Goal: Task Accomplishment & Management: Manage account settings

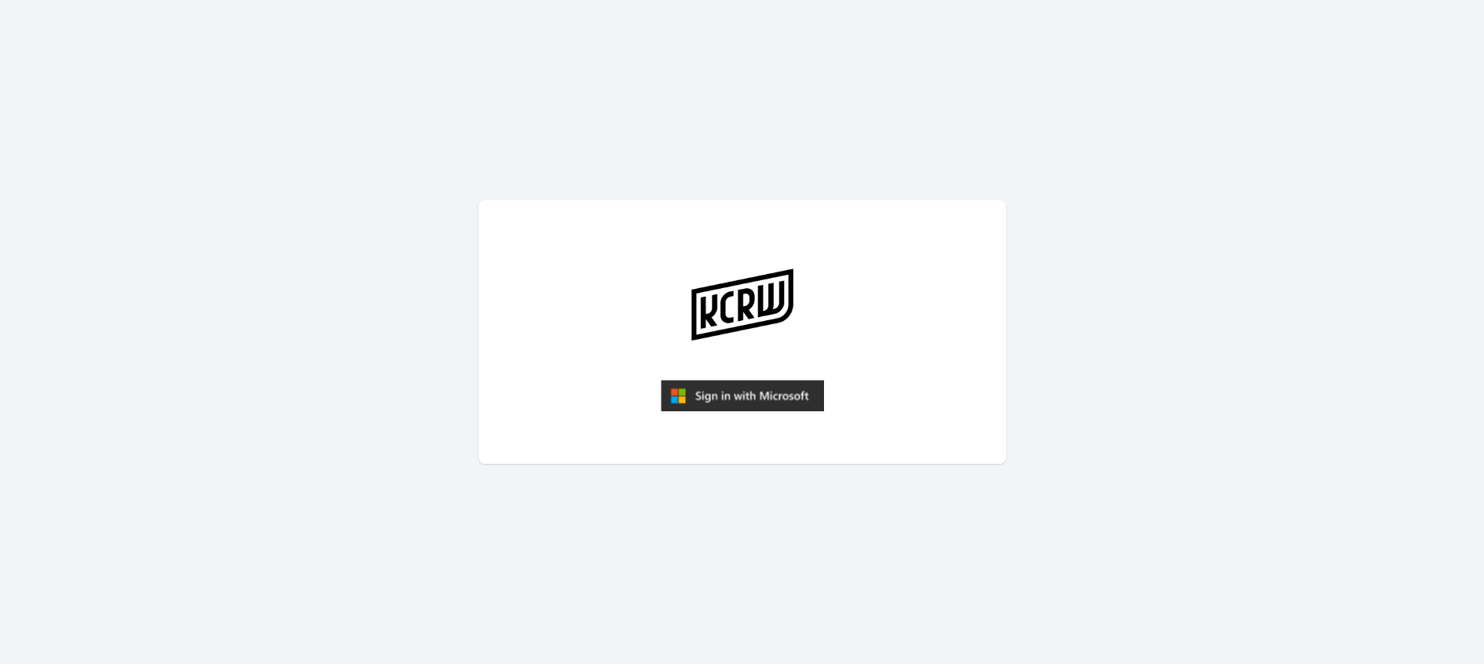
click at [712, 391] on img "submit" at bounding box center [742, 395] width 163 height 31
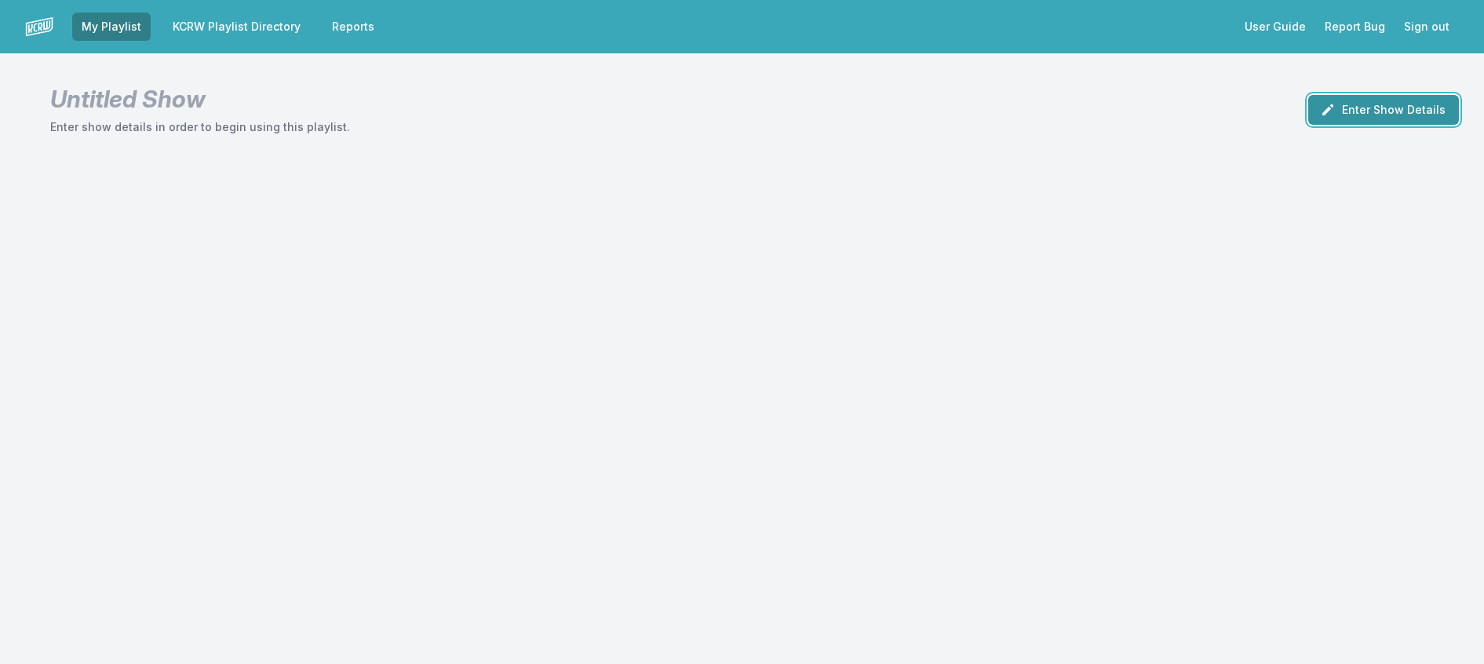
click at [1363, 125] on button "Enter Show Details" at bounding box center [1383, 110] width 151 height 30
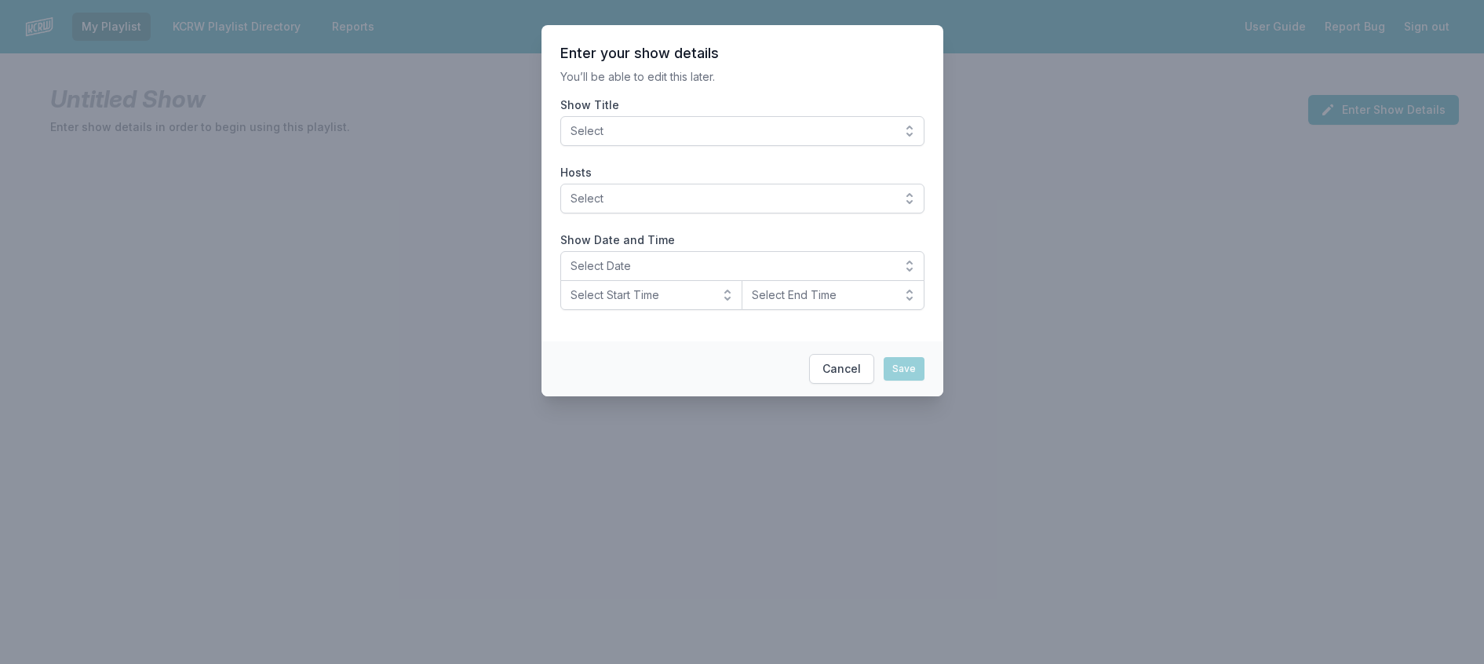
click at [746, 137] on button "Select" at bounding box center [742, 131] width 364 height 30
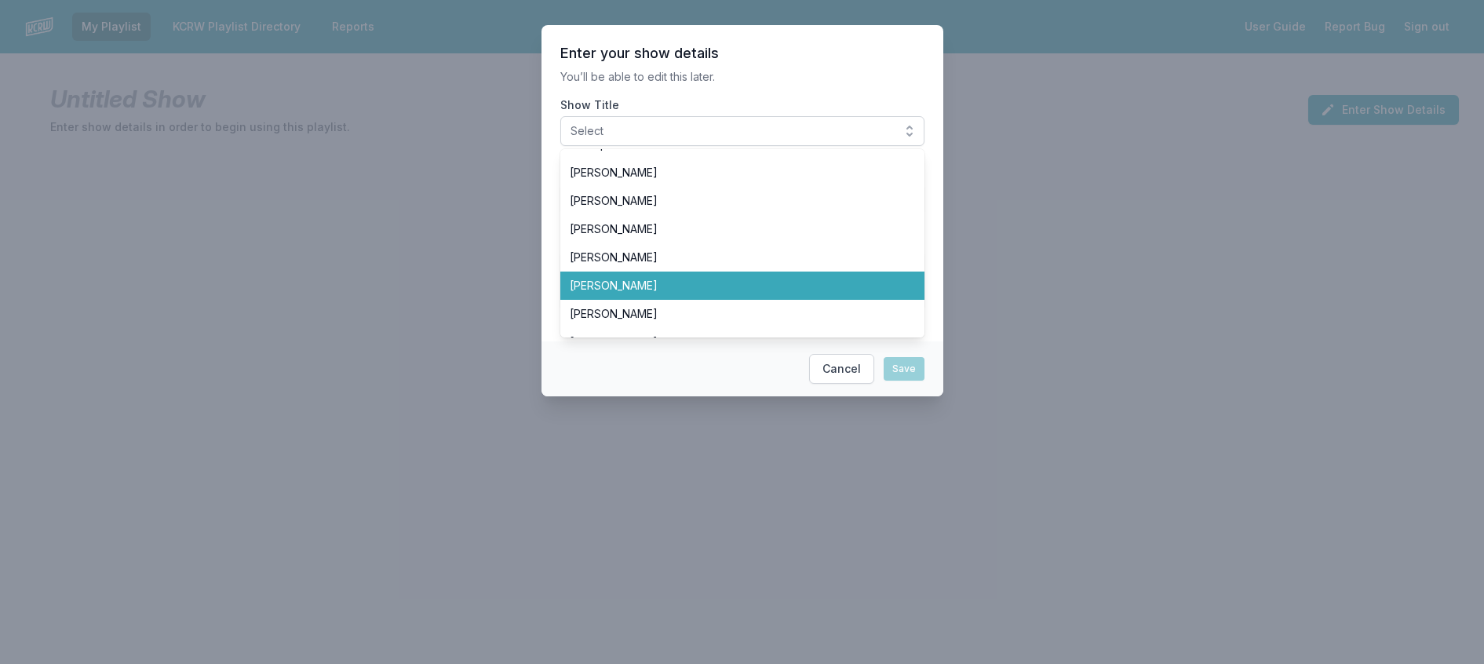
scroll to position [471, 0]
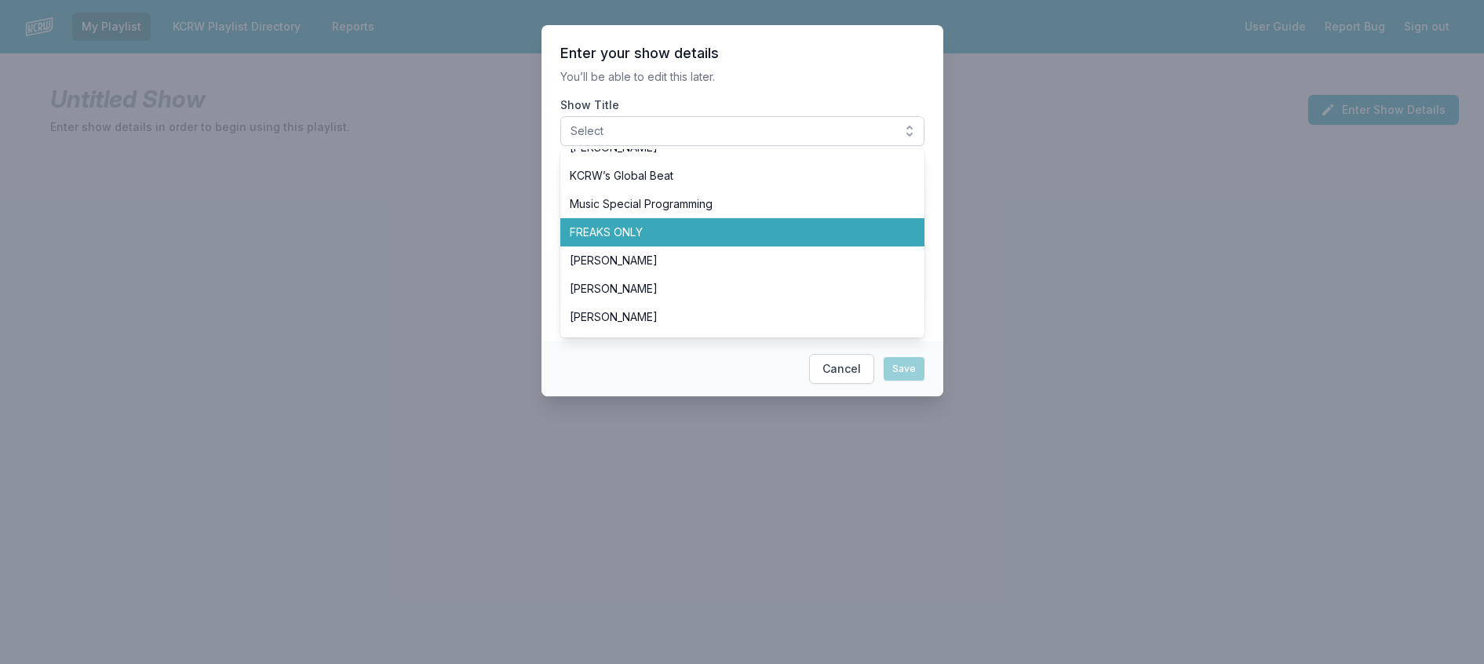
click at [684, 246] on li "FREAKS ONLY" at bounding box center [742, 232] width 364 height 28
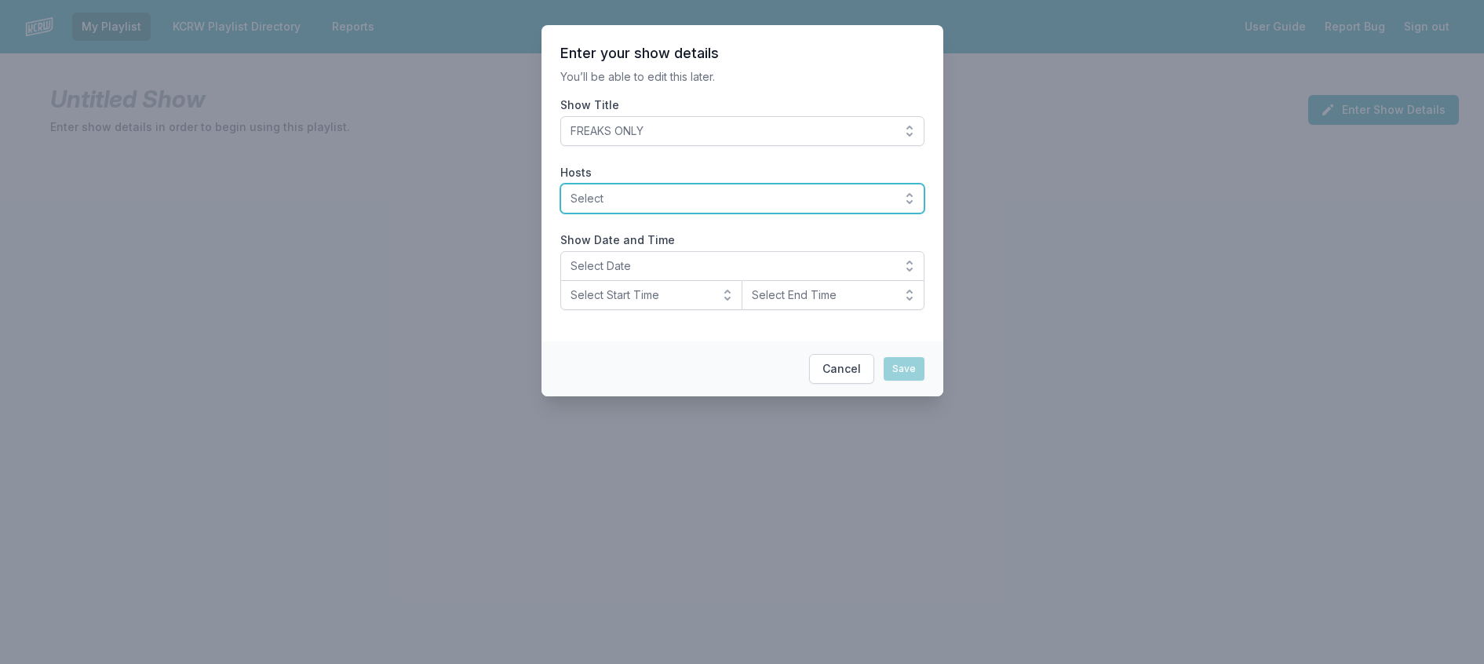
click at [719, 206] on span "Select" at bounding box center [731, 199] width 322 height 16
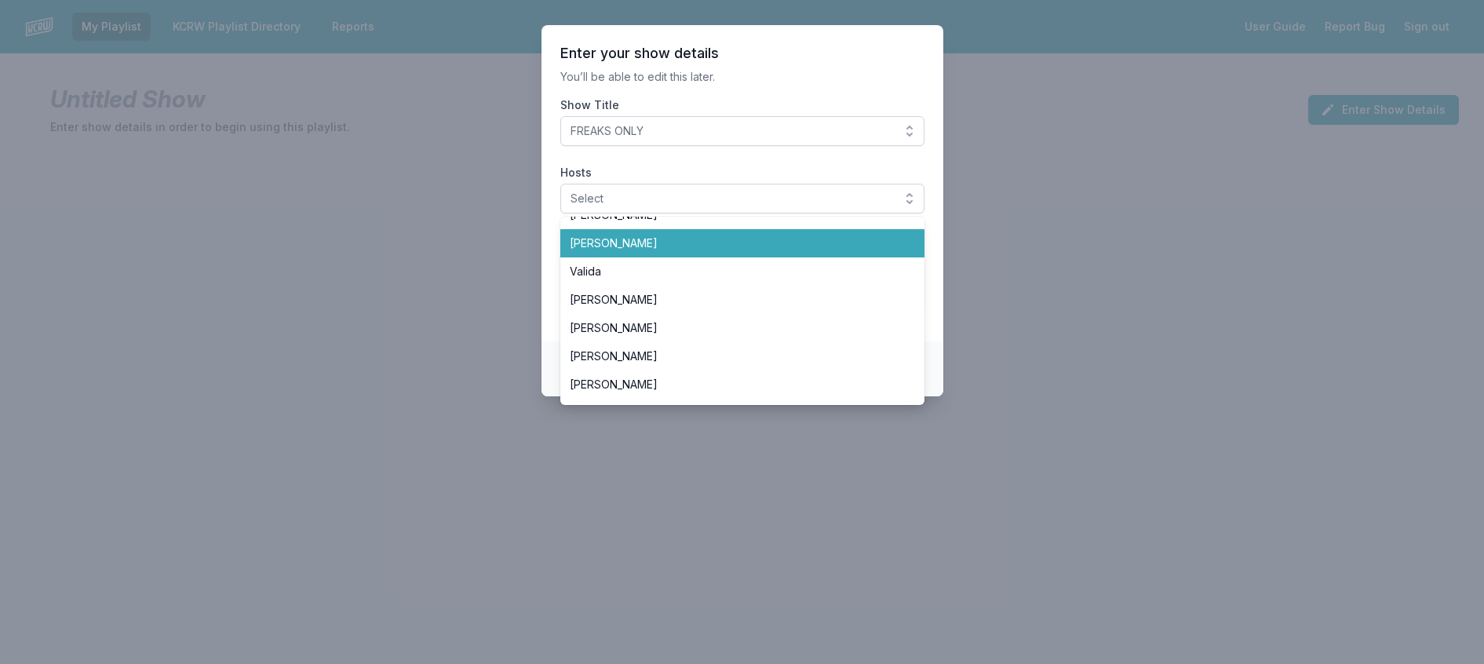
click at [719, 251] on span "[PERSON_NAME]" at bounding box center [733, 243] width 326 height 16
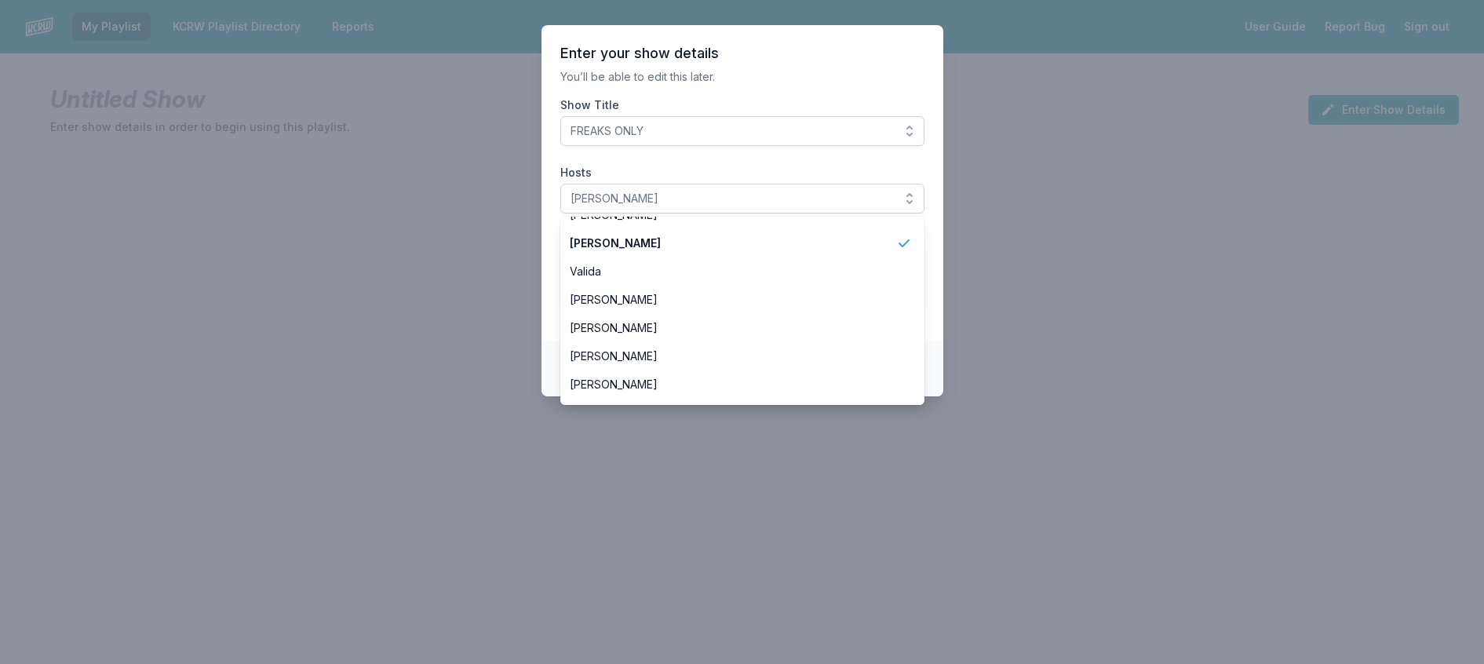
click at [761, 85] on p "You’ll be able to edit this later." at bounding box center [742, 77] width 364 height 16
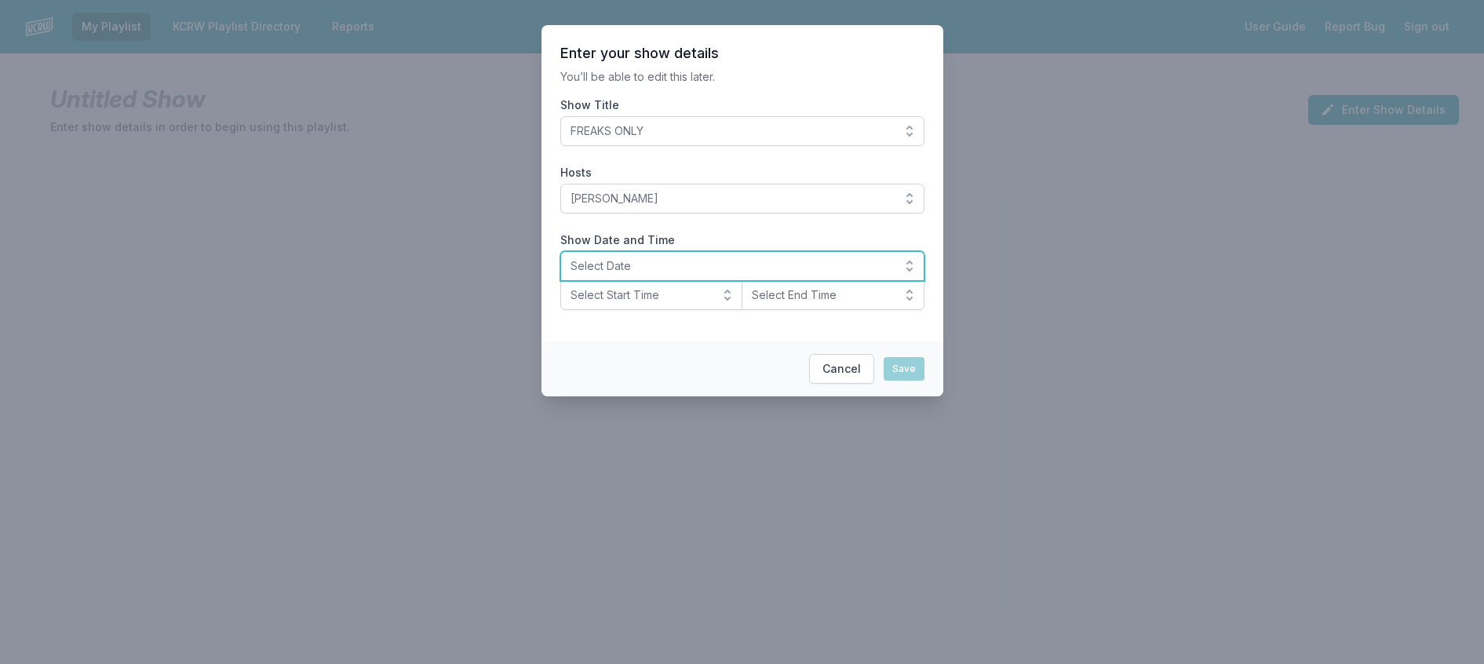
click at [600, 274] on span "Select Date" at bounding box center [731, 266] width 322 height 16
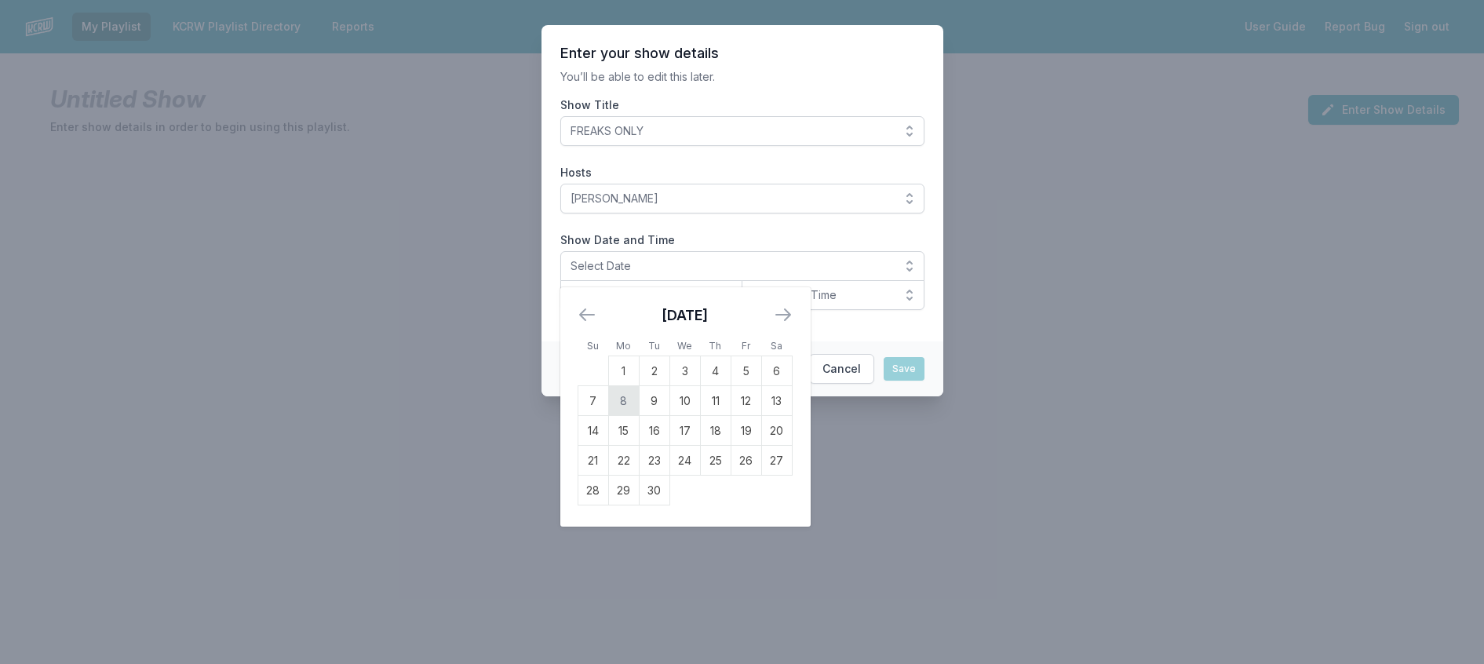
click at [608, 416] on td "8" at bounding box center [623, 401] width 31 height 30
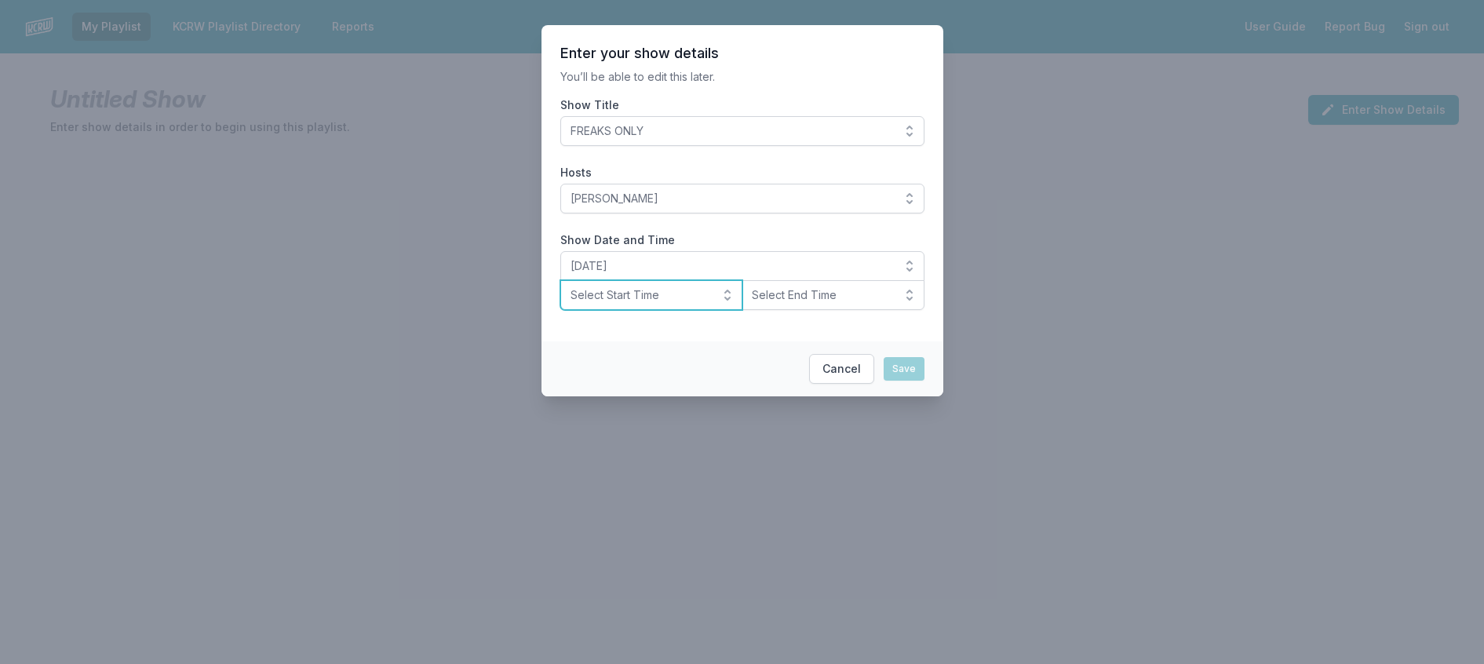
click at [595, 303] on span "Select Start Time" at bounding box center [640, 295] width 140 height 16
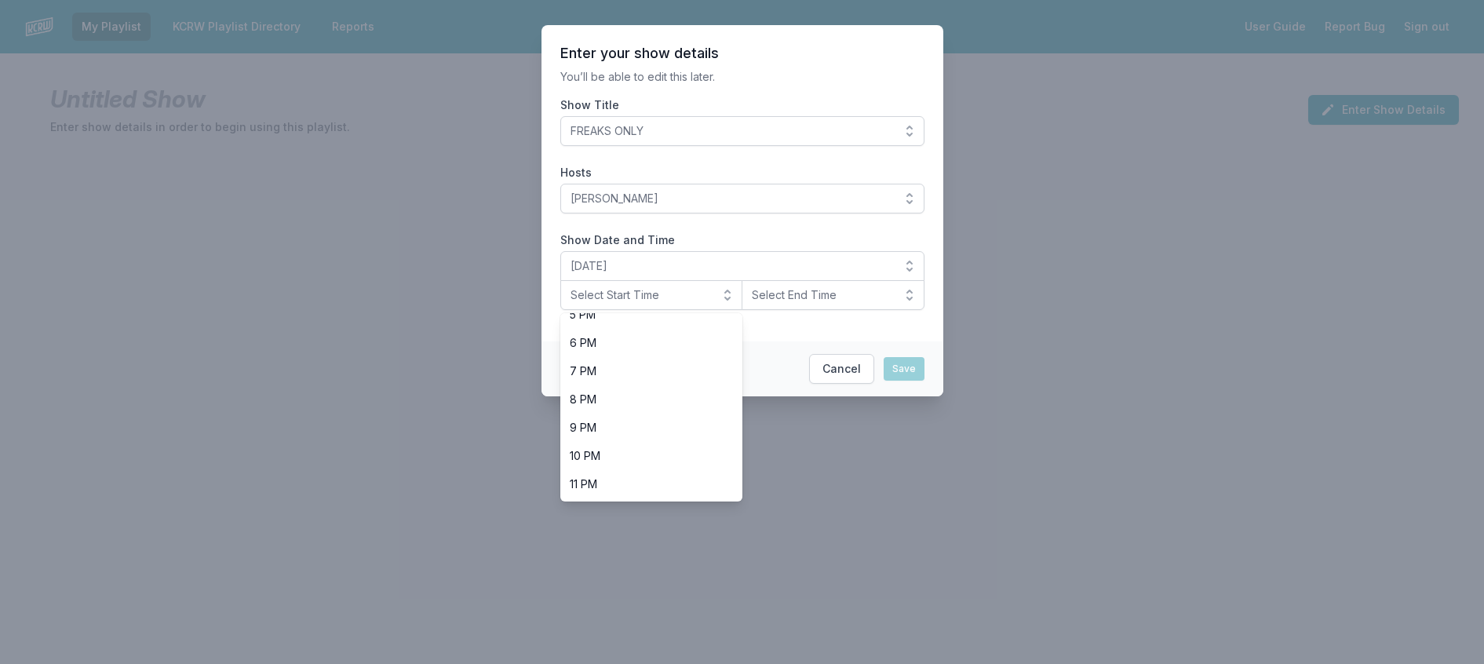
scroll to position [558, 0]
click at [603, 407] on span "8 PM" at bounding box center [642, 399] width 145 height 16
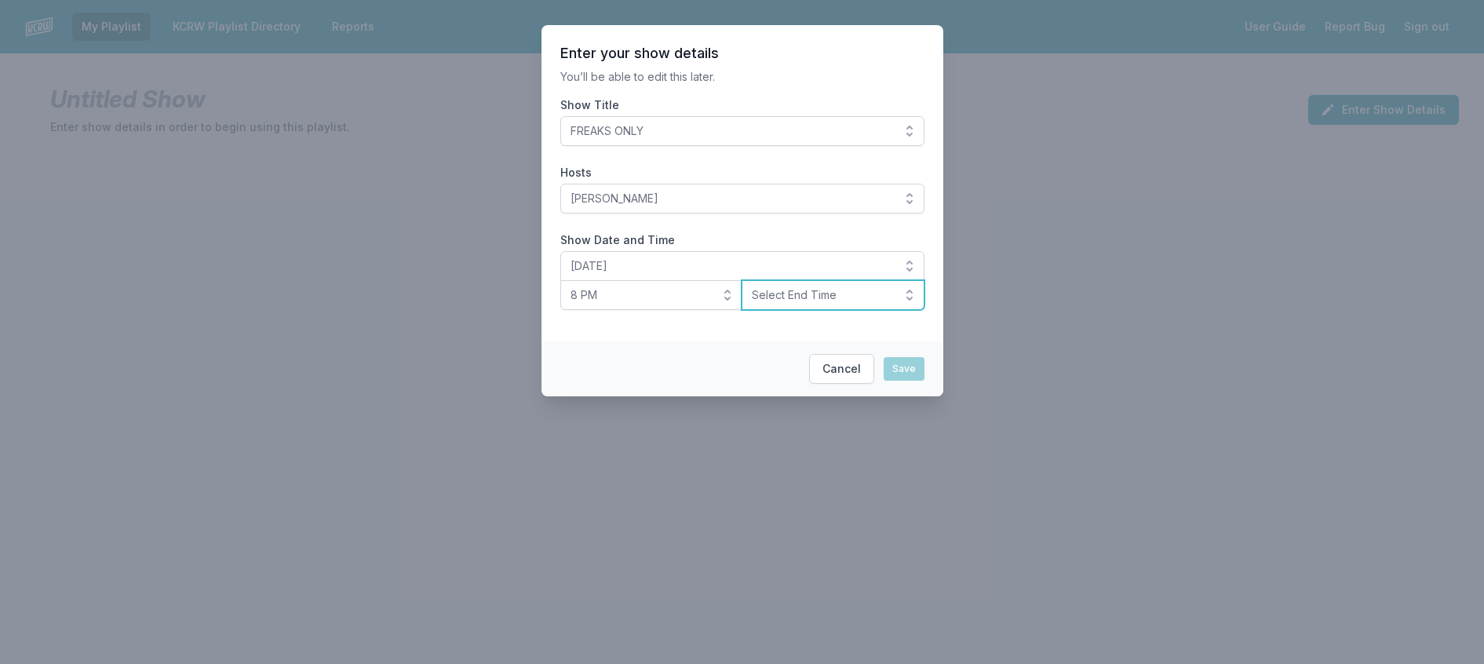
click at [791, 303] on span "Select End Time" at bounding box center [822, 295] width 140 height 16
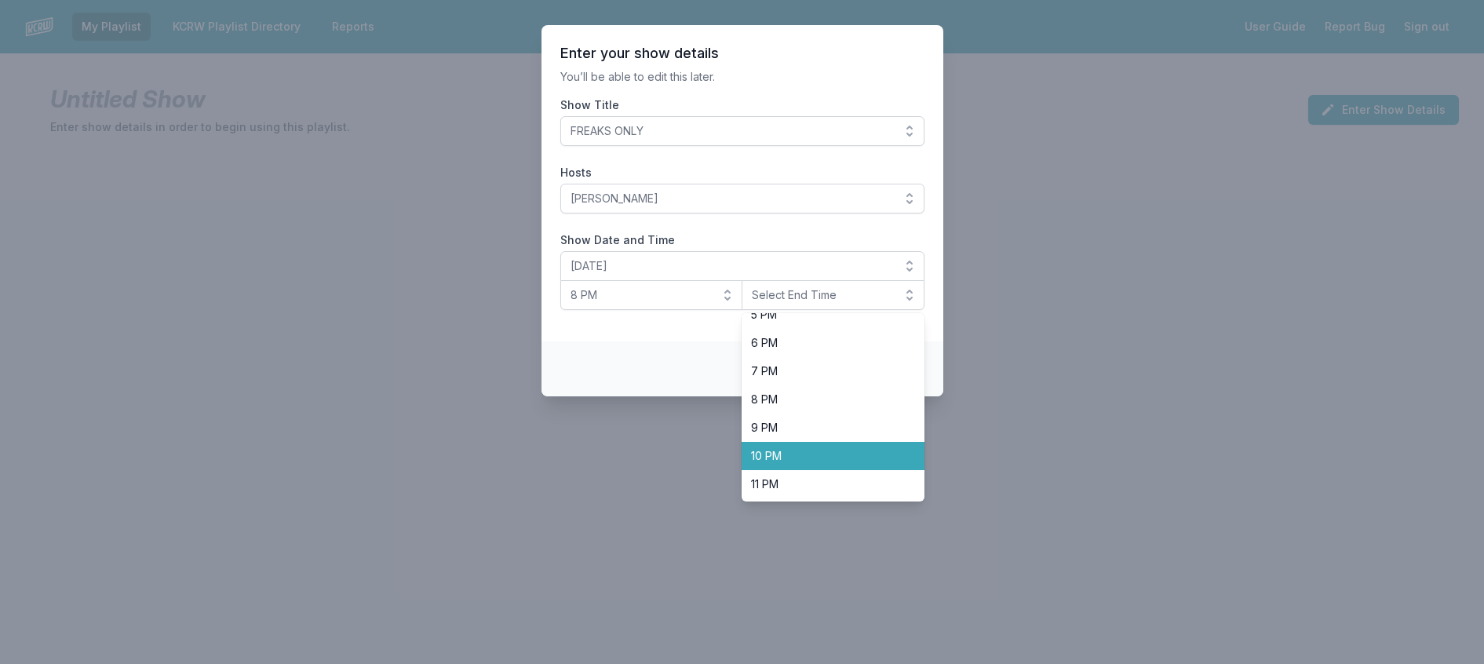
click at [807, 464] on span "10 PM" at bounding box center [823, 456] width 145 height 16
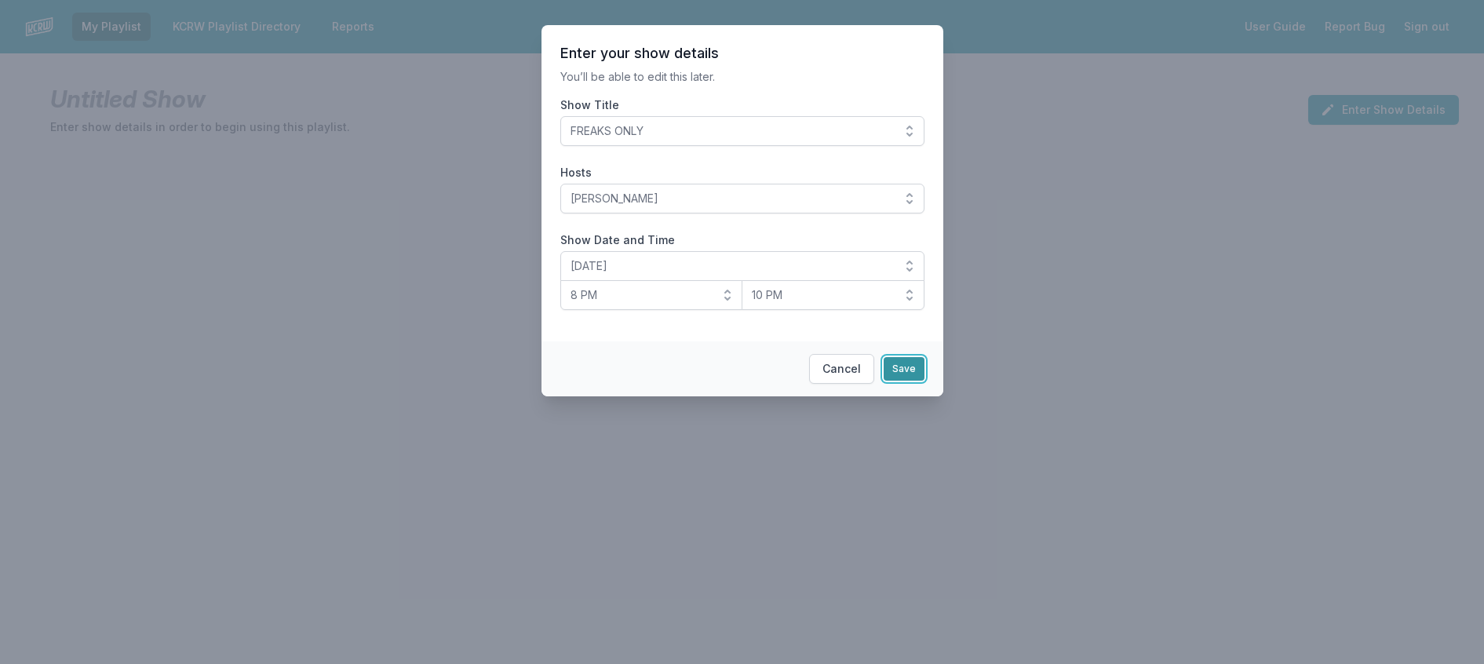
click at [918, 381] on button "Save" at bounding box center [903, 369] width 41 height 24
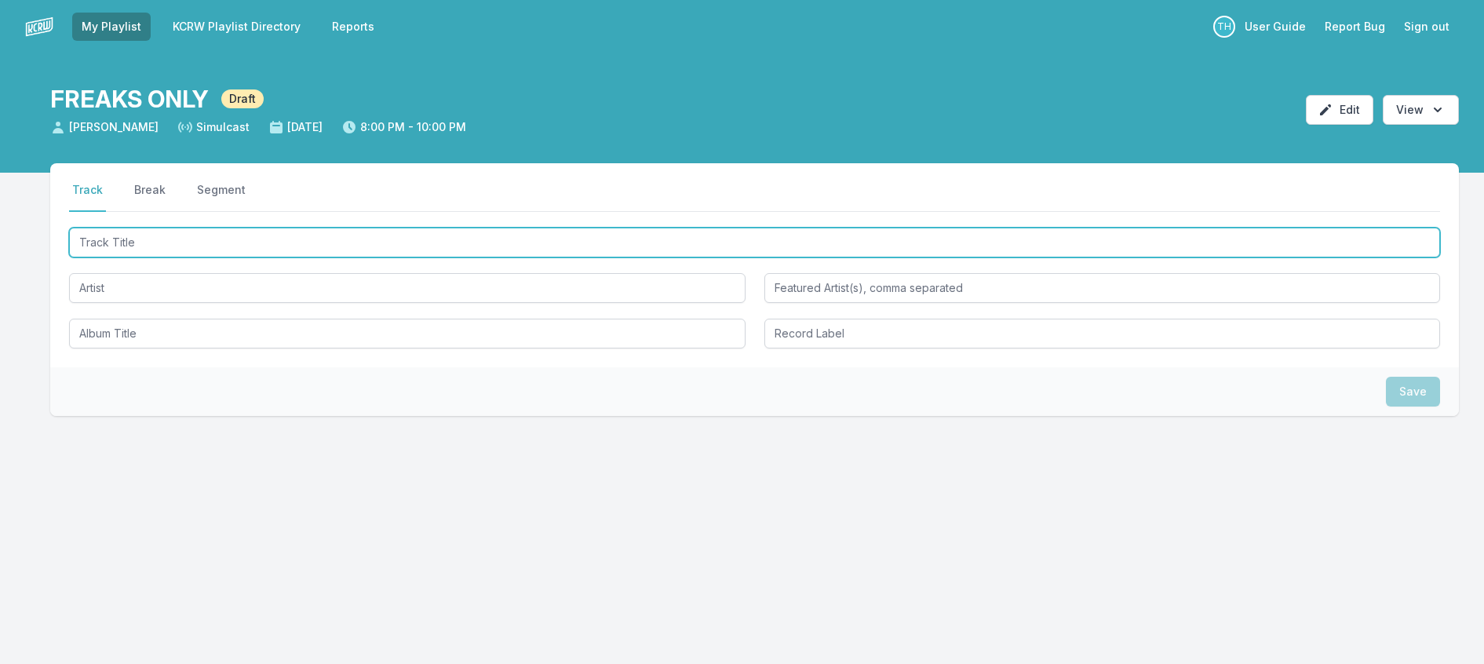
click at [137, 257] on input "Track Title" at bounding box center [754, 243] width 1371 height 30
type input "Desire"
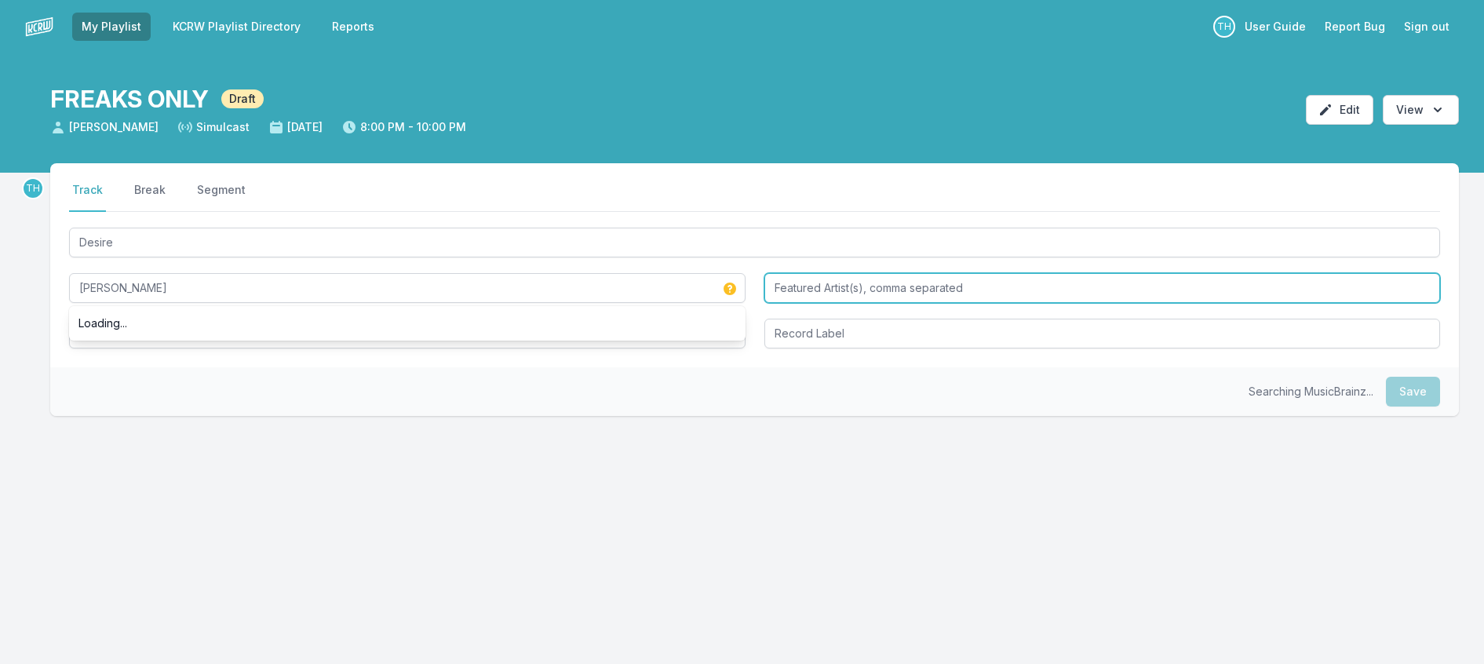
type input "[PERSON_NAME]"
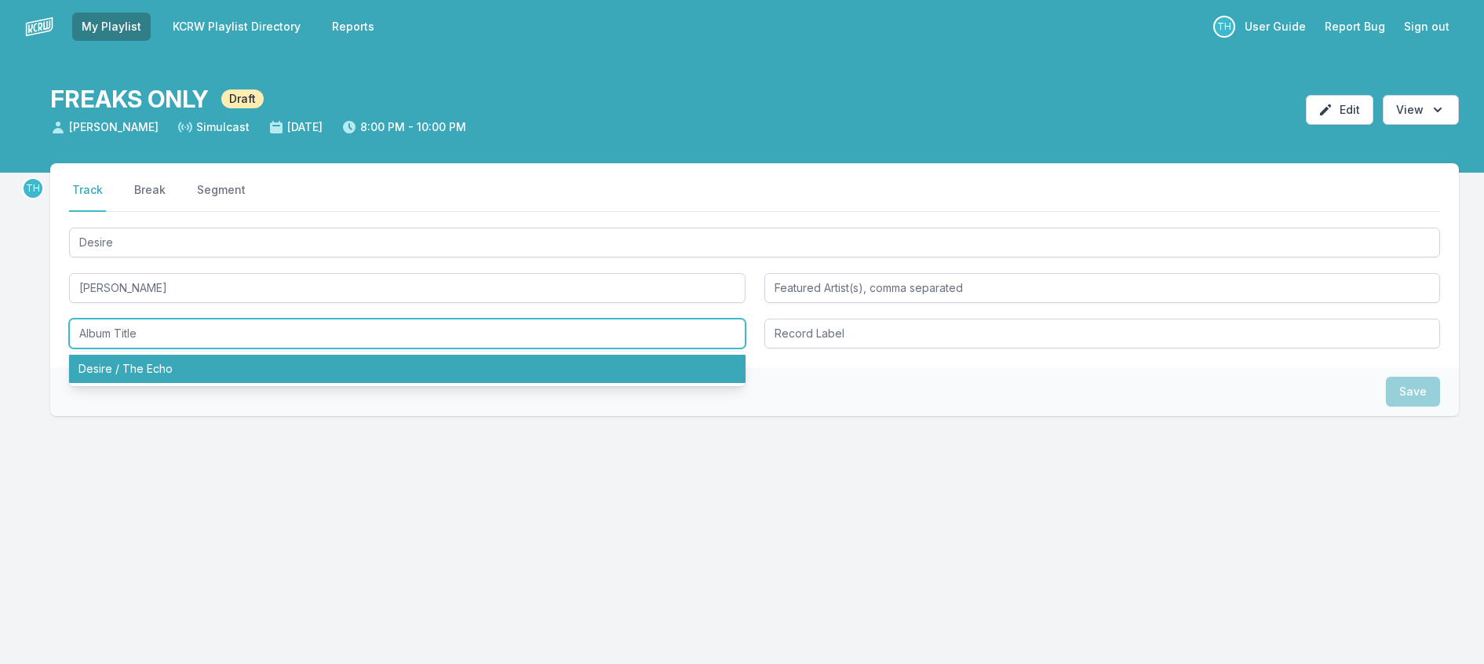
click at [106, 383] on li "Desire / The Echo" at bounding box center [407, 369] width 676 height 28
type input "Desire / The Echo"
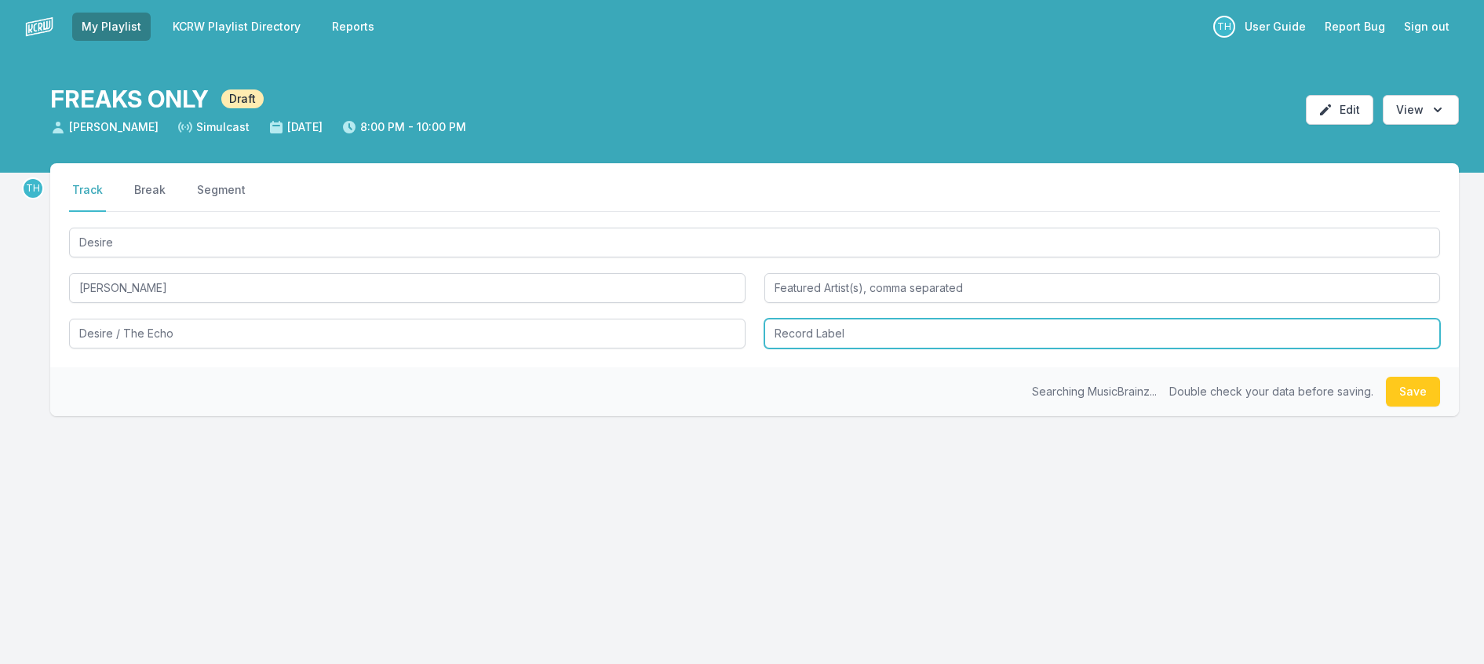
click at [888, 348] on input "Record Label" at bounding box center [1102, 334] width 676 height 30
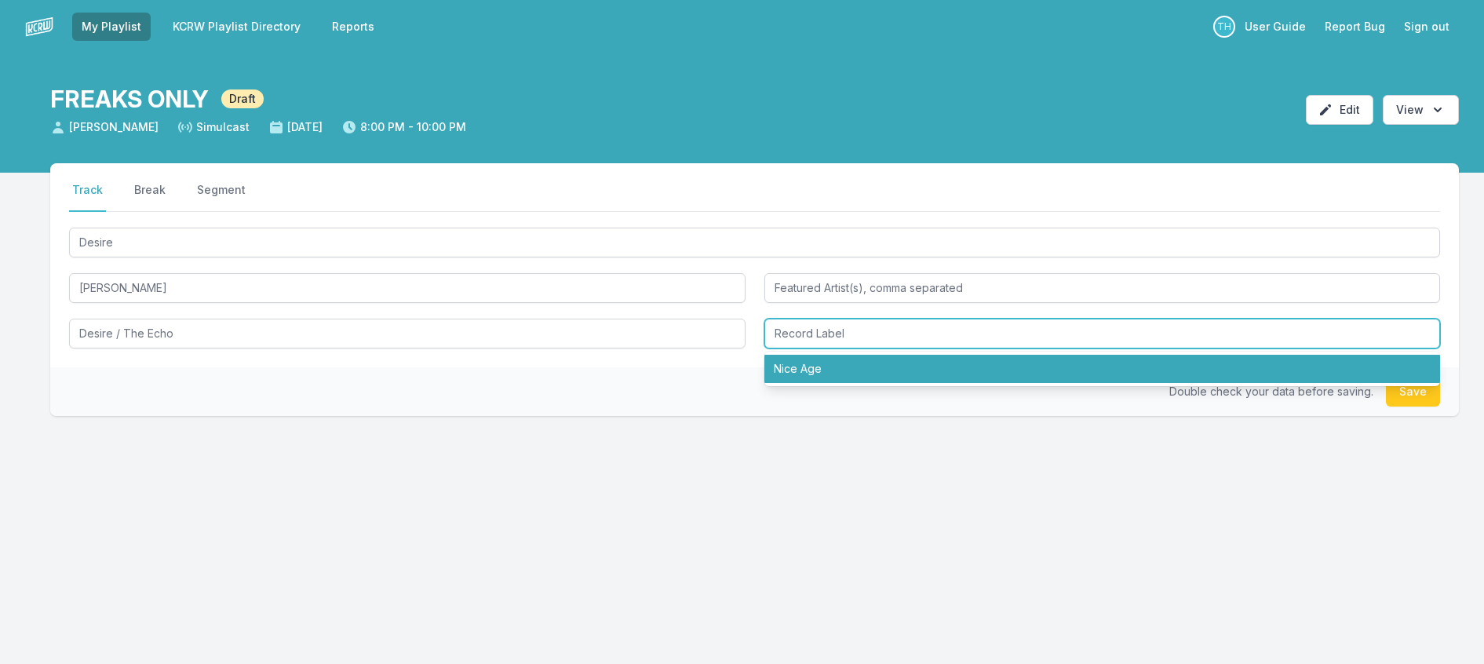
click at [864, 383] on li "Nice Age" at bounding box center [1102, 369] width 676 height 28
type input "Nice Age"
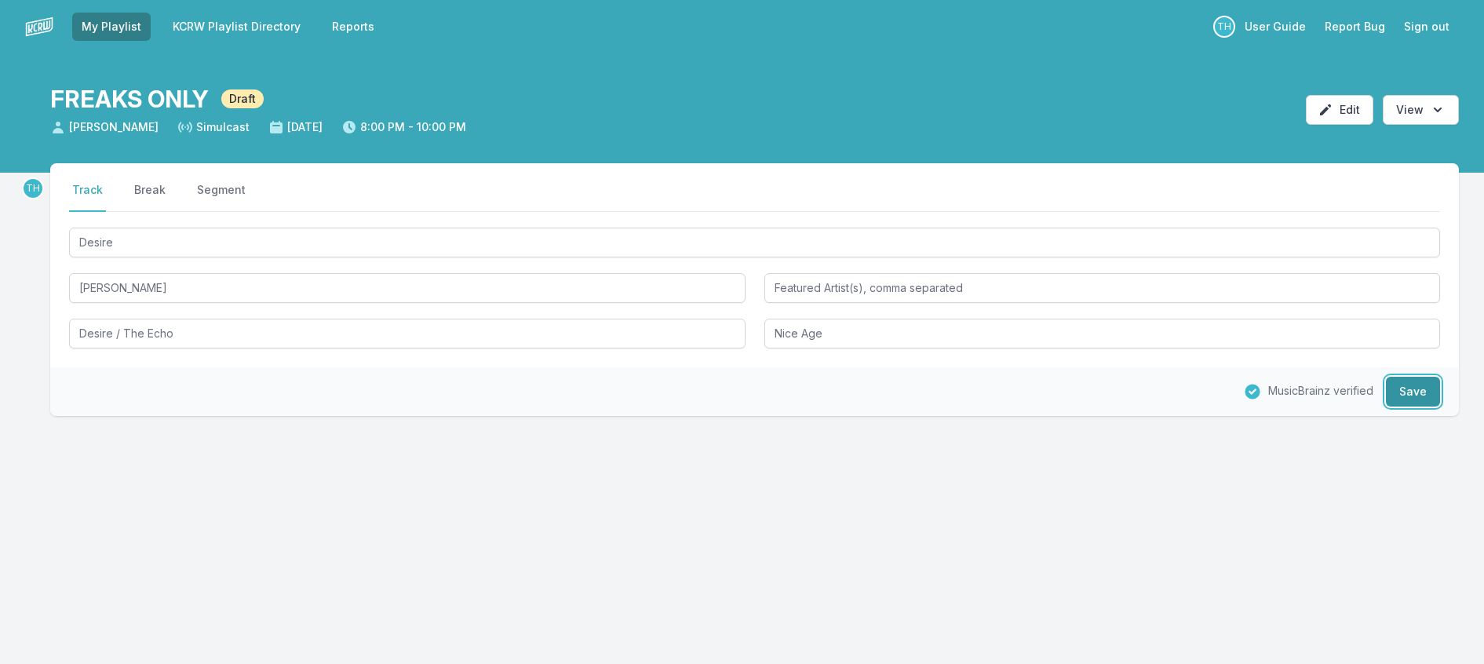
click at [1385, 406] on button "Save" at bounding box center [1412, 392] width 54 height 30
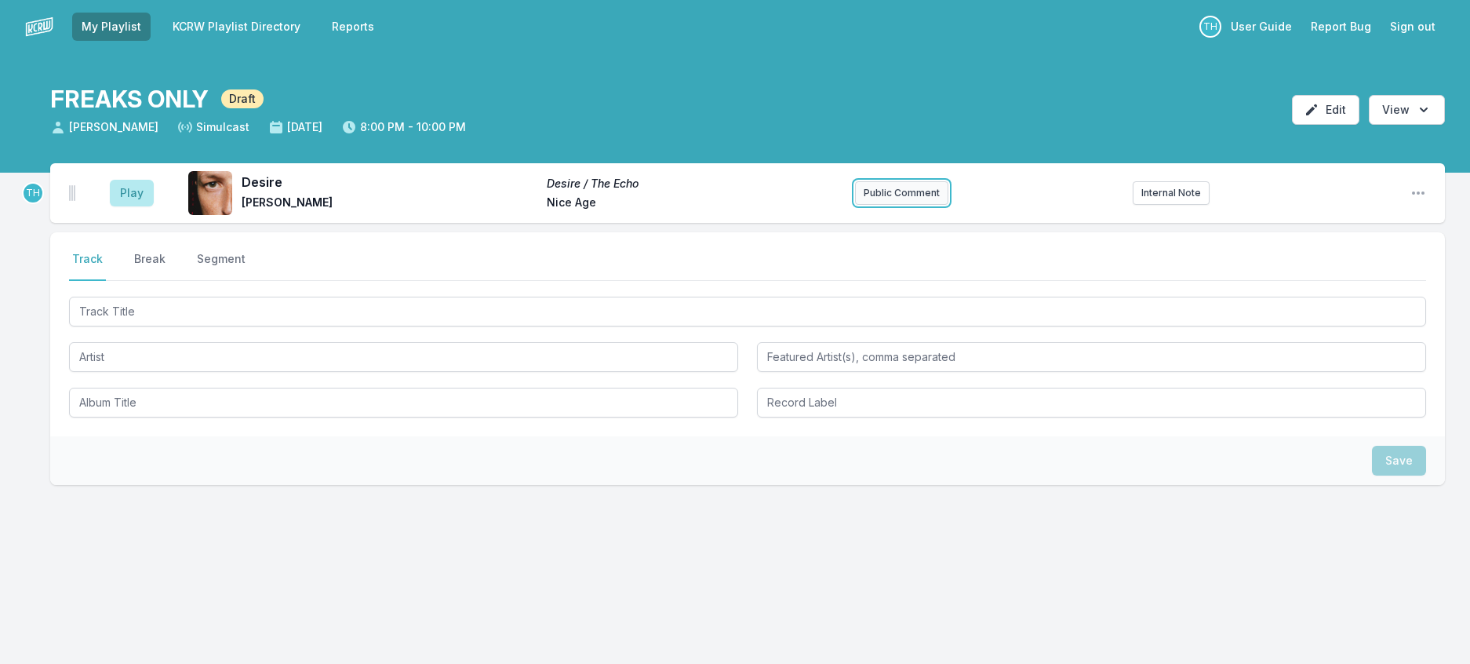
click at [918, 205] on button "Public Comment" at bounding box center [901, 193] width 93 height 24
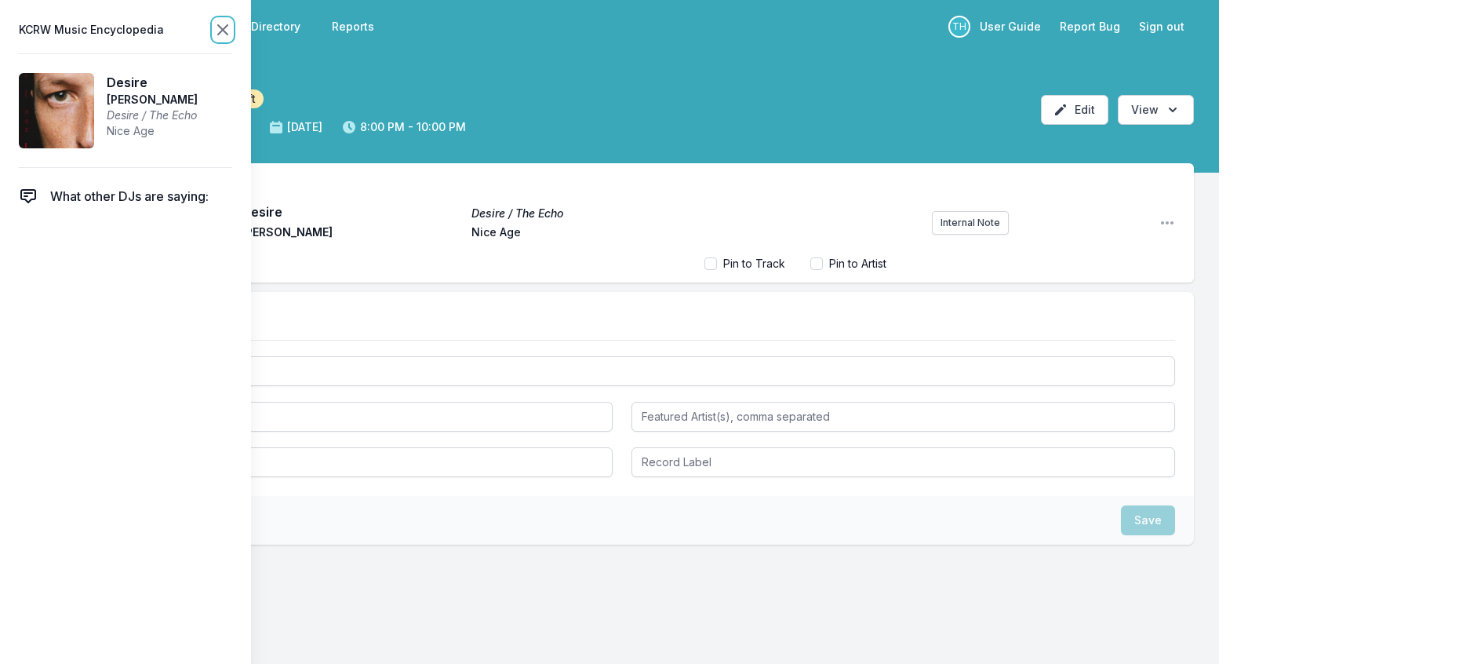
click at [232, 37] on icon at bounding box center [222, 29] width 19 height 19
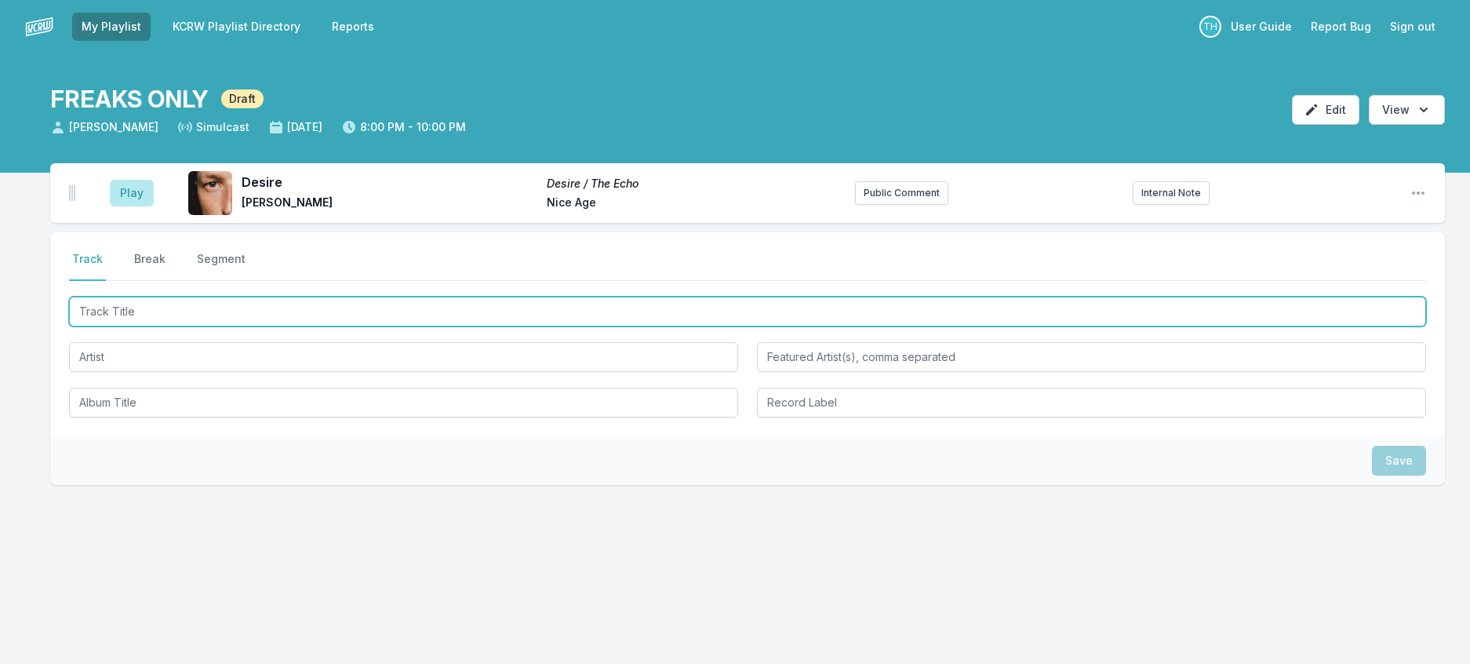
click at [204, 326] on input "Track Title" at bounding box center [747, 312] width 1357 height 30
type input "W"
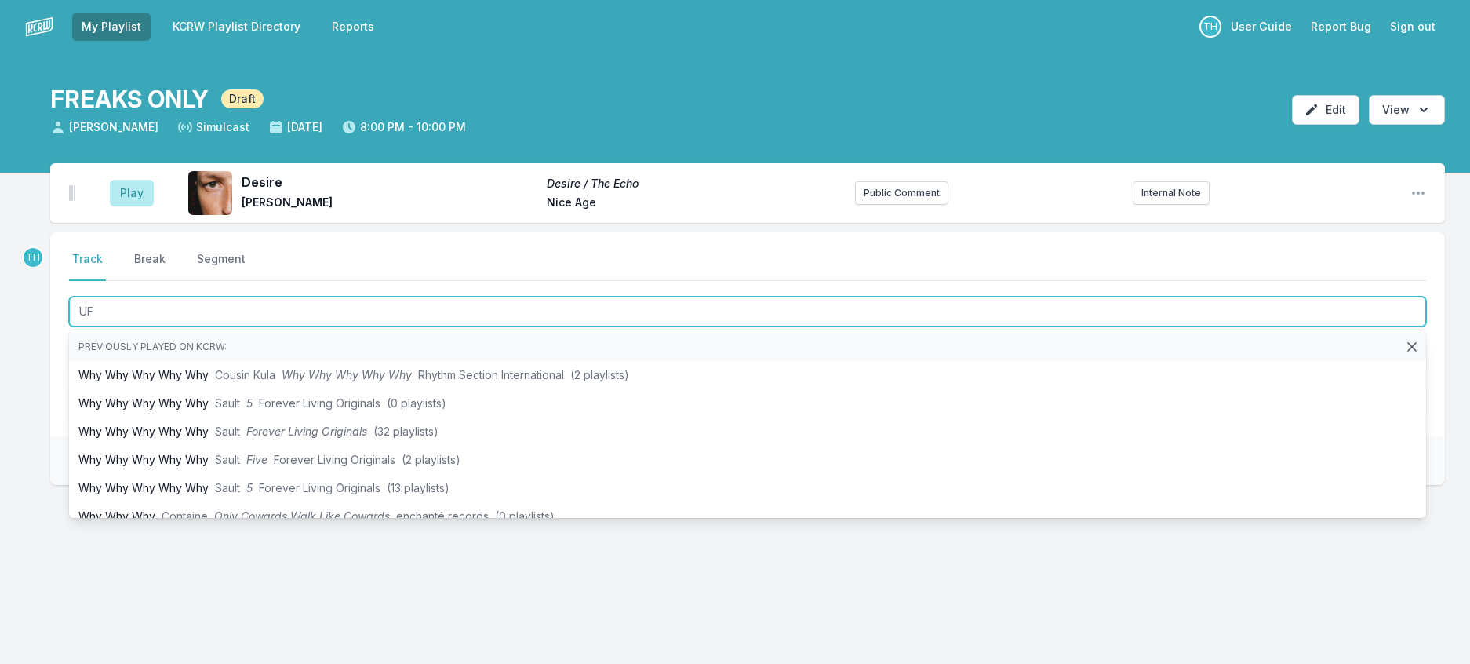
type input "UFO"
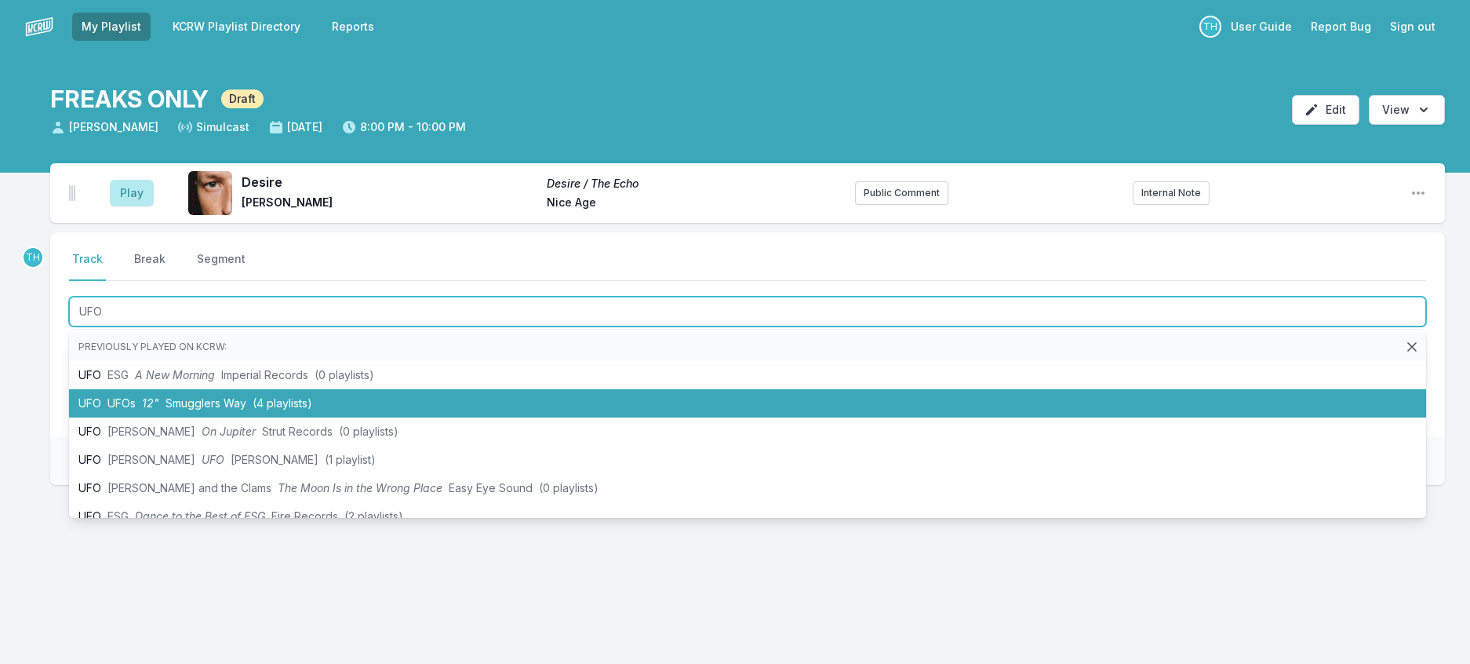
click at [209, 417] on li "UFO UFOs 12" Smugglers Way (4 playlists)" at bounding box center [747, 403] width 1357 height 28
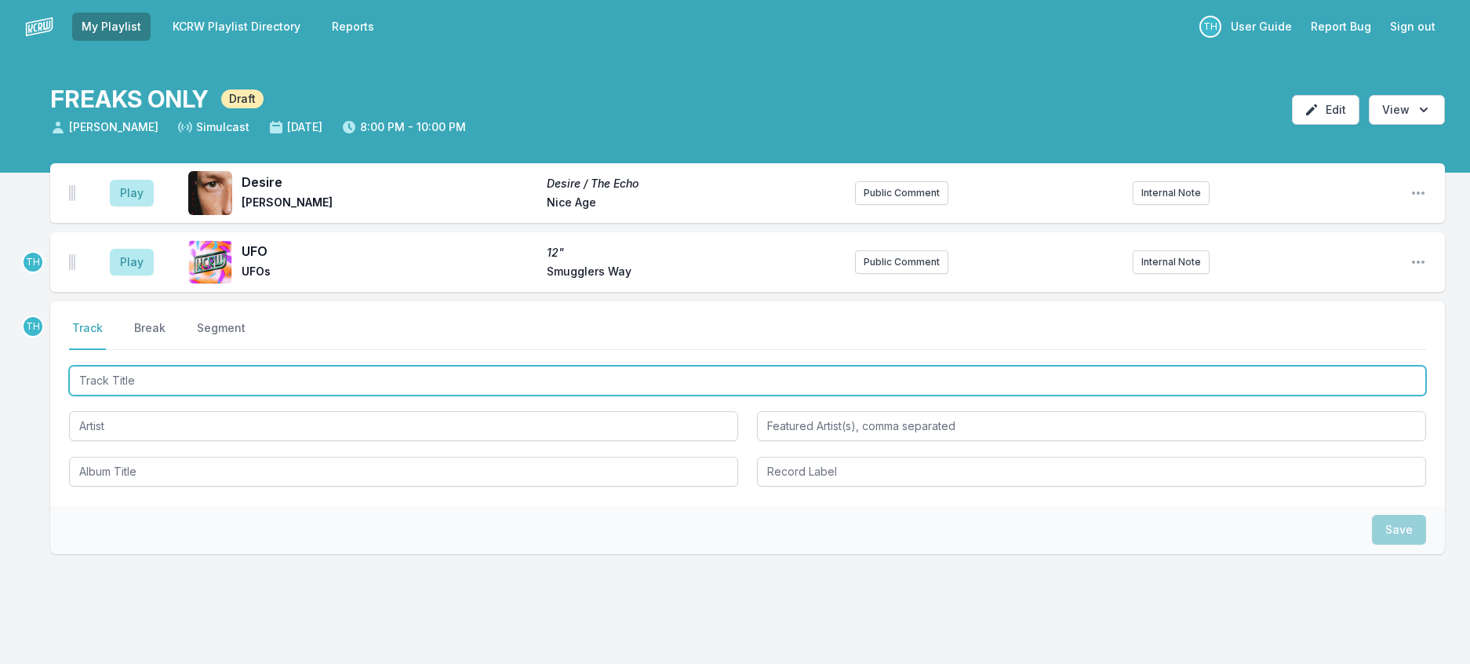
click at [242, 395] on input "Track Title" at bounding box center [747, 381] width 1357 height 30
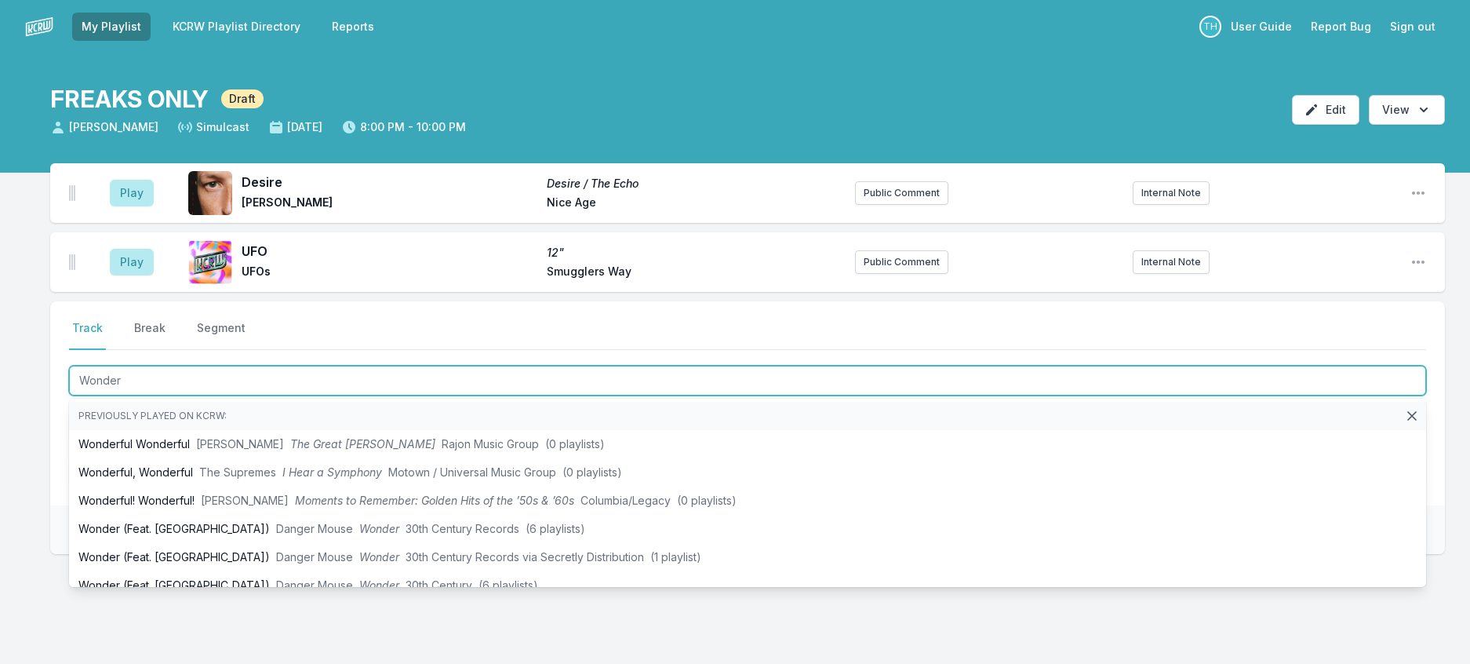
type input "Wonder"
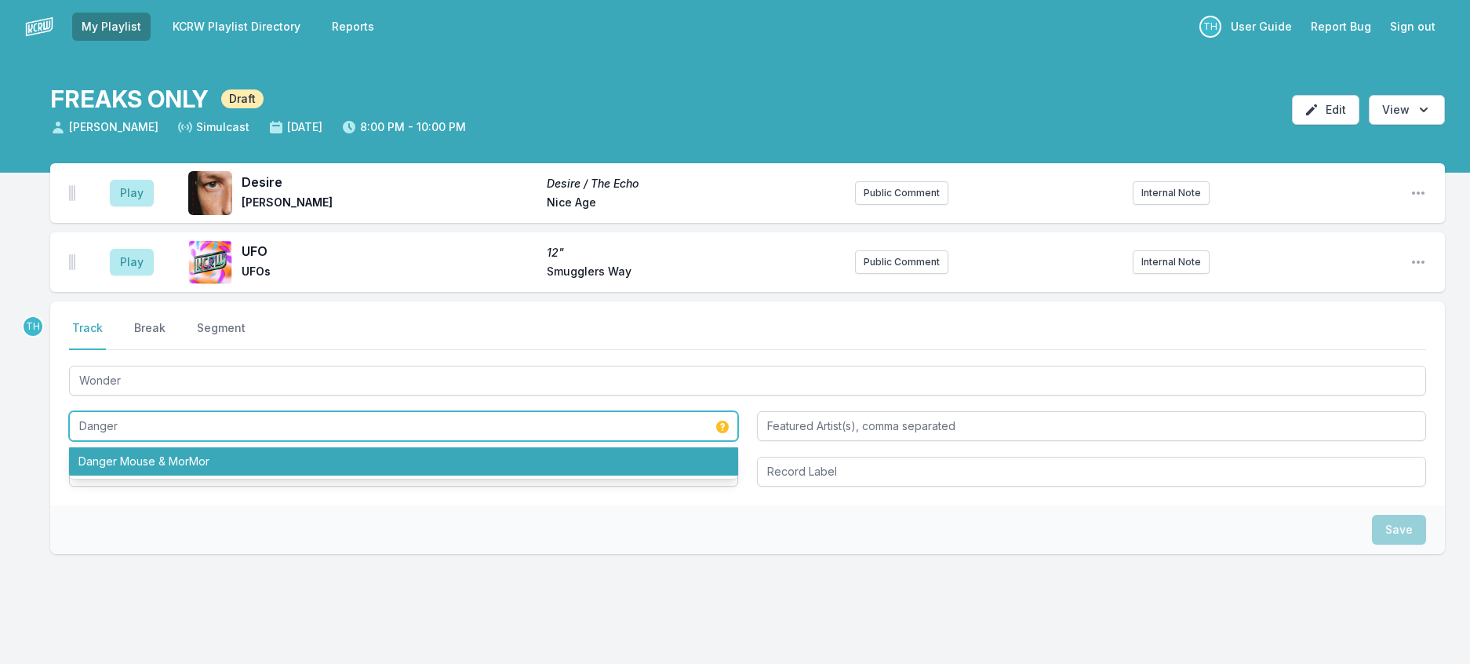
click at [172, 475] on li "Danger Mouse & MorMor" at bounding box center [403, 461] width 669 height 28
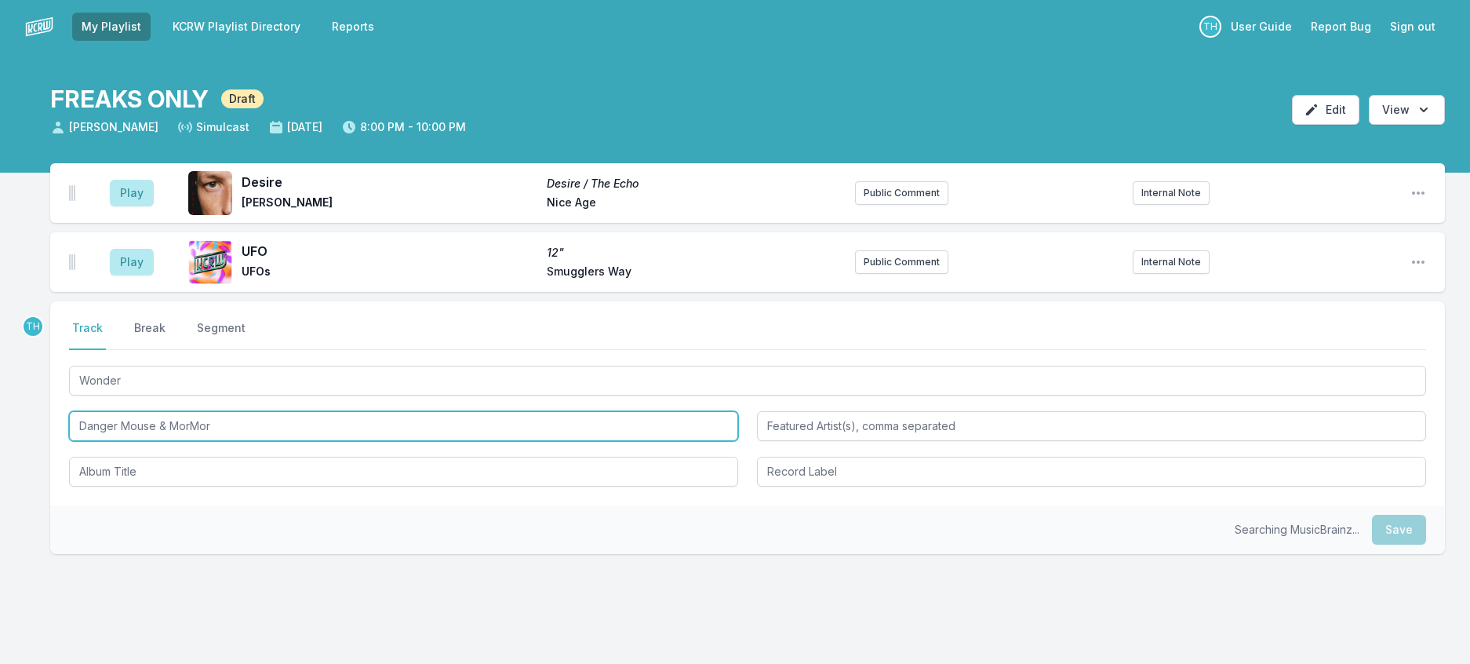
drag, startPoint x: 172, startPoint y: 476, endPoint x: 512, endPoint y: 541, distance: 346.7
click at [512, 486] on div "Wonder Danger Mouse & MorMor" at bounding box center [747, 424] width 1357 height 124
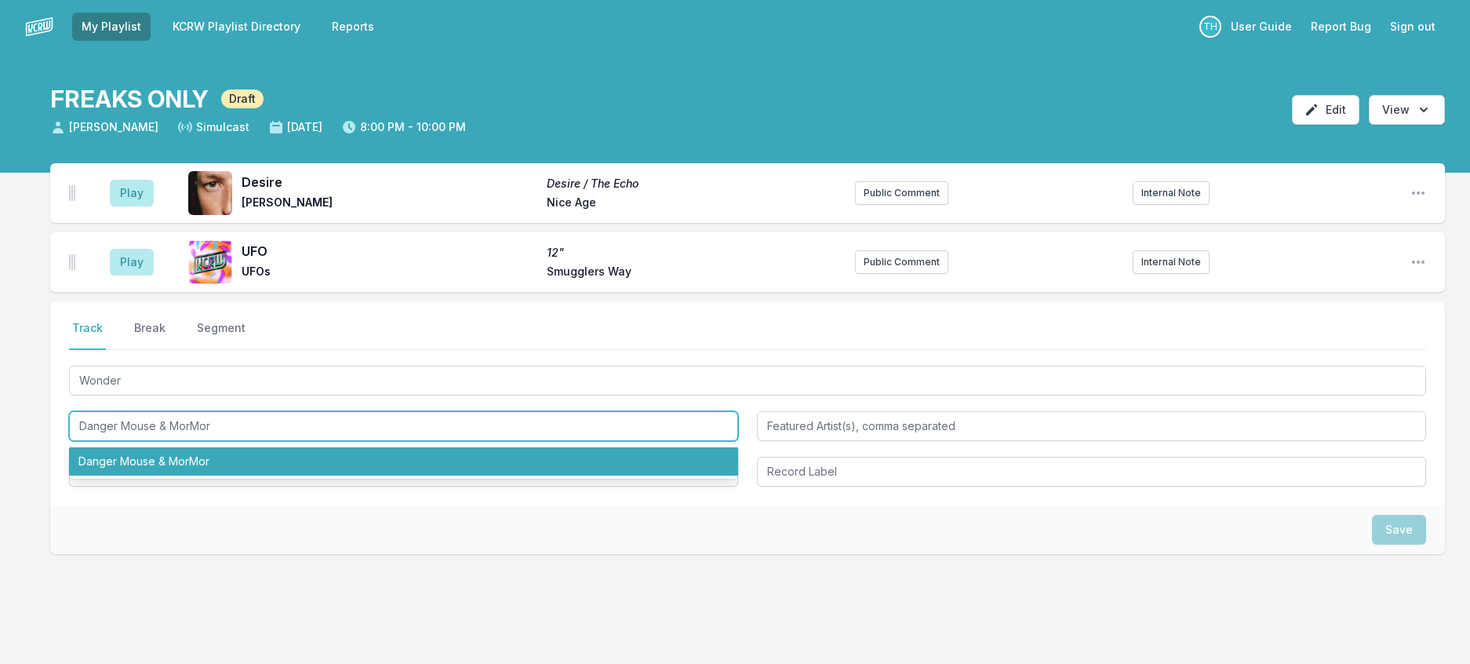
drag, startPoint x: 172, startPoint y: 470, endPoint x: 444, endPoint y: 527, distance: 278.2
click at [444, 441] on div "Danger Mouse & MorMor Danger Mouse & MorMor" at bounding box center [403, 426] width 669 height 30
type input "Danger Mouse"
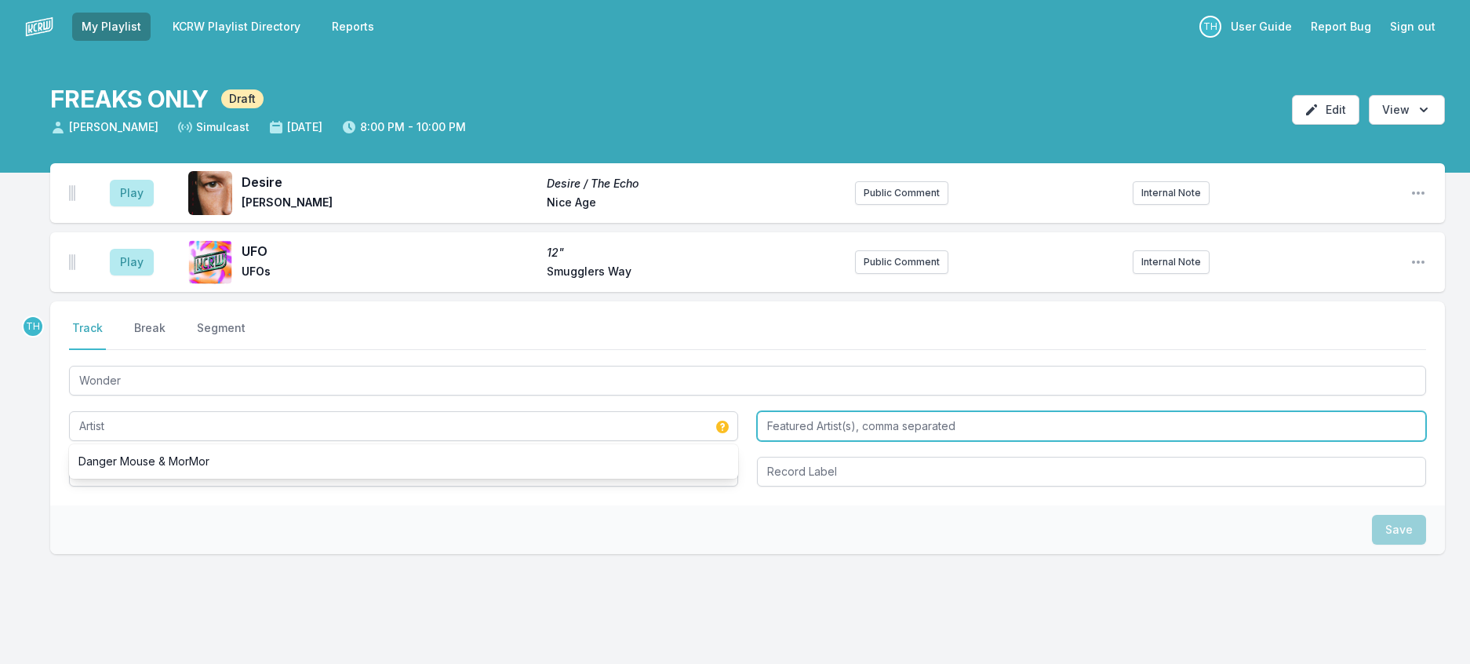
type input "Danger Mouse"
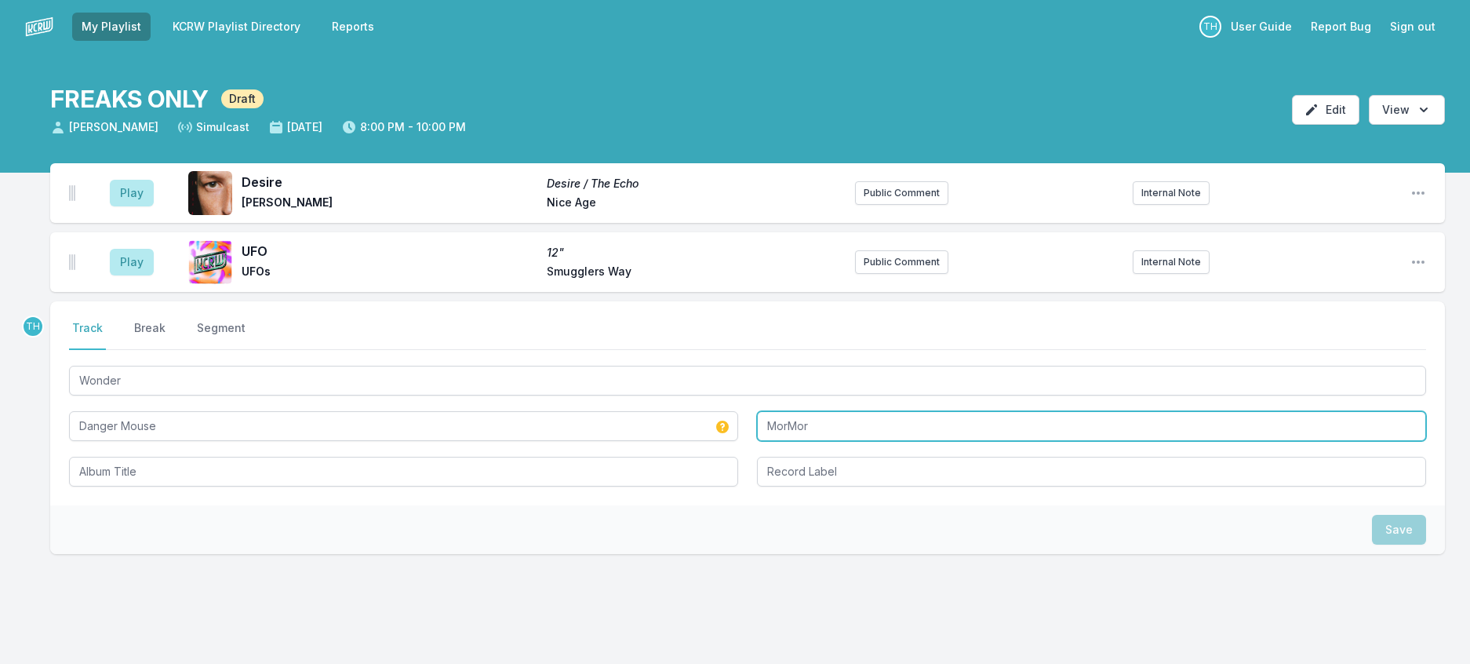
type input "MorMor"
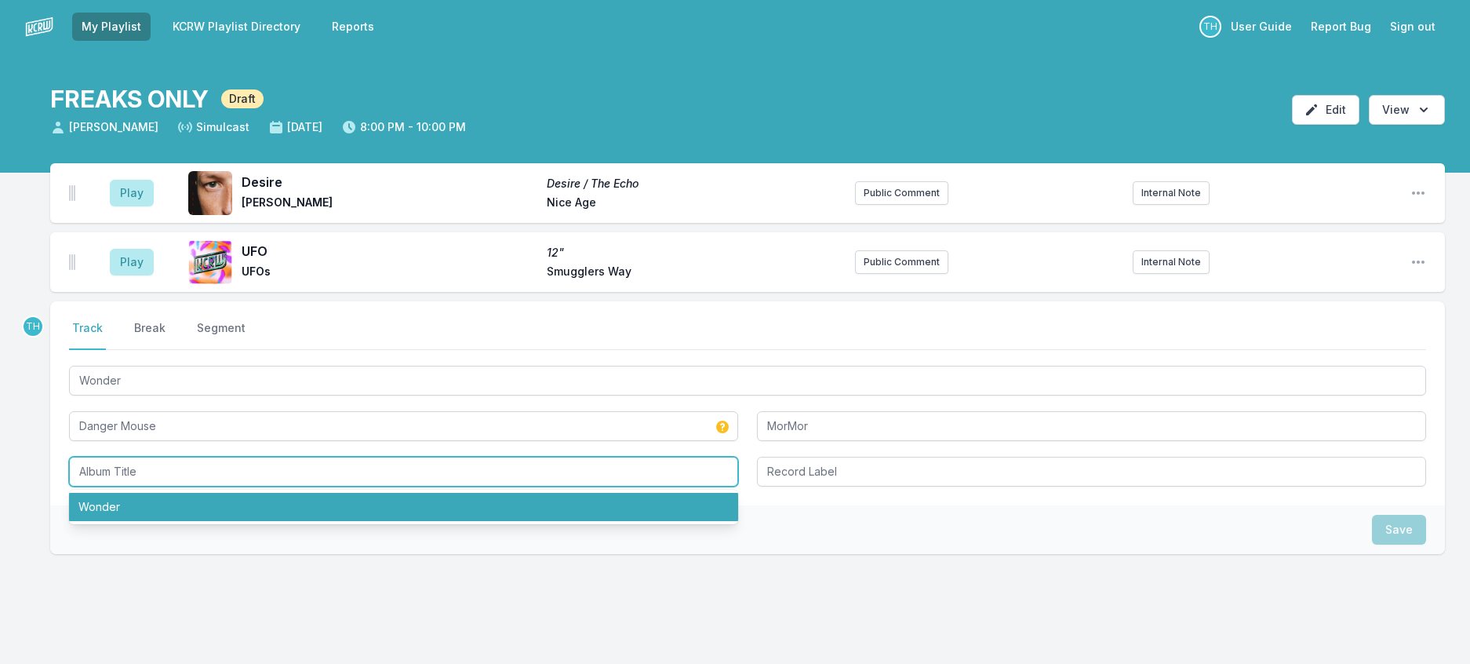
click at [210, 521] on li "Wonder" at bounding box center [403, 507] width 669 height 28
type input "Wonder"
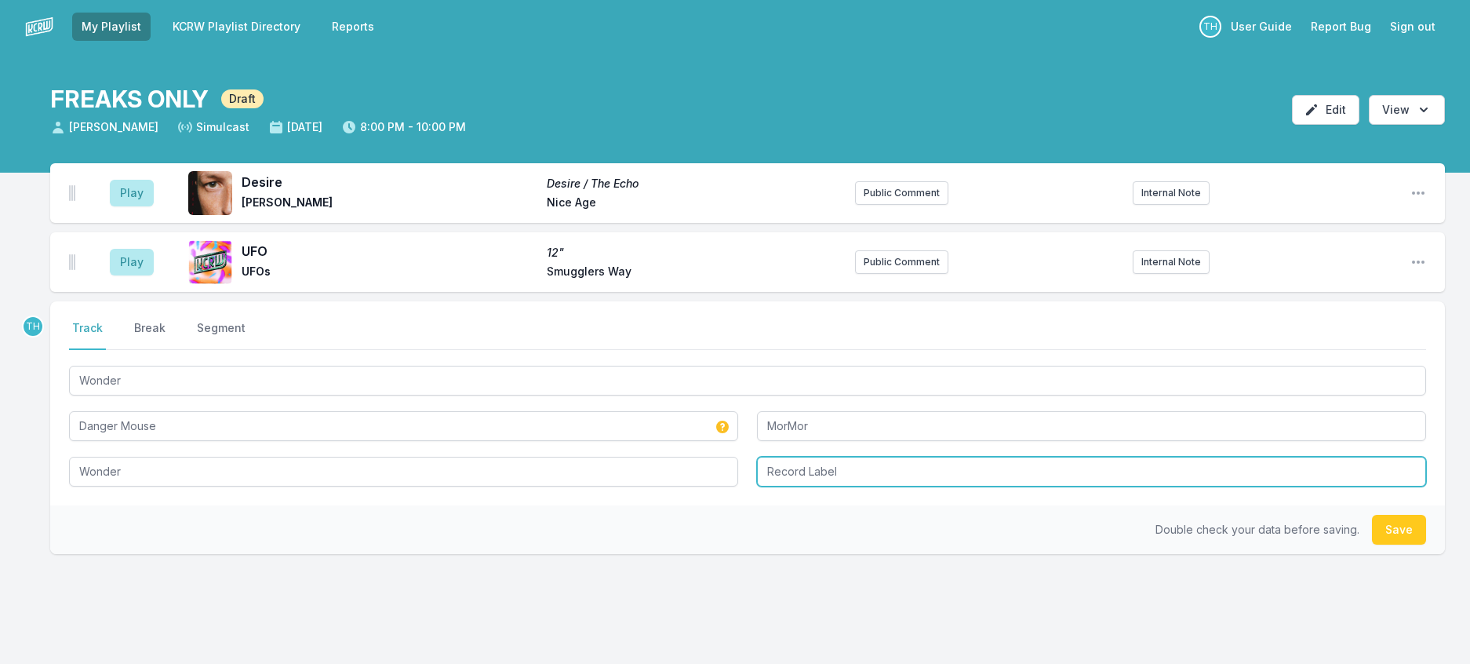
click at [800, 486] on input "Record Label" at bounding box center [1091, 472] width 669 height 30
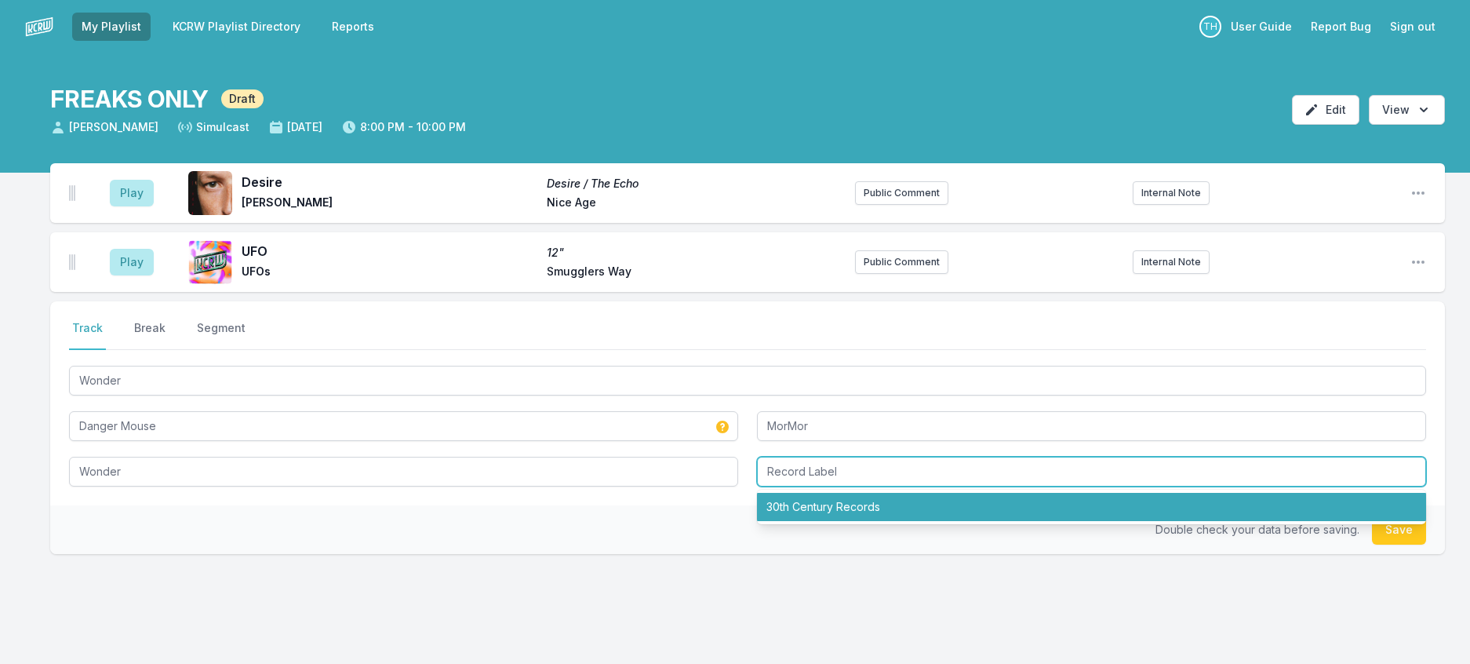
click at [797, 521] on li "30th Century Records" at bounding box center [1091, 507] width 669 height 28
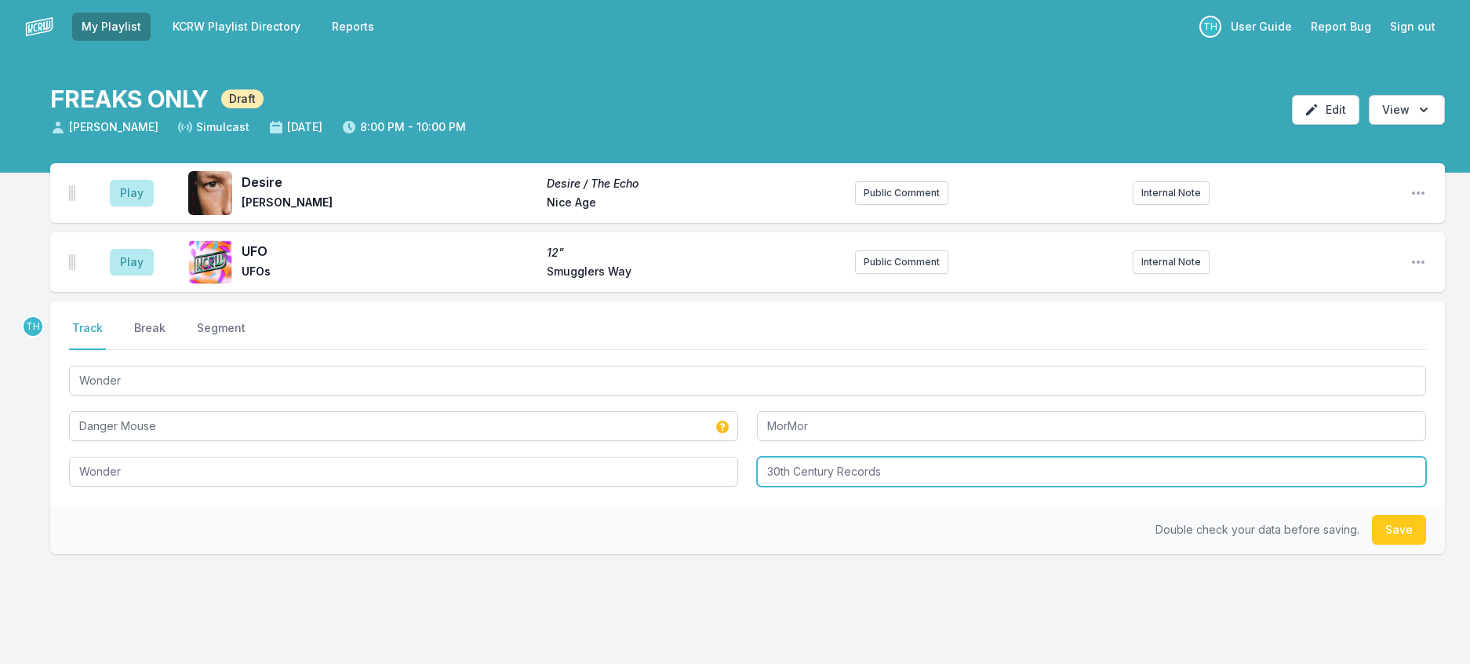
drag, startPoint x: 843, startPoint y: 535, endPoint x: 1215, endPoint y: 537, distance: 371.9
click at [1215, 486] on input "30th Century Records" at bounding box center [1091, 472] width 669 height 30
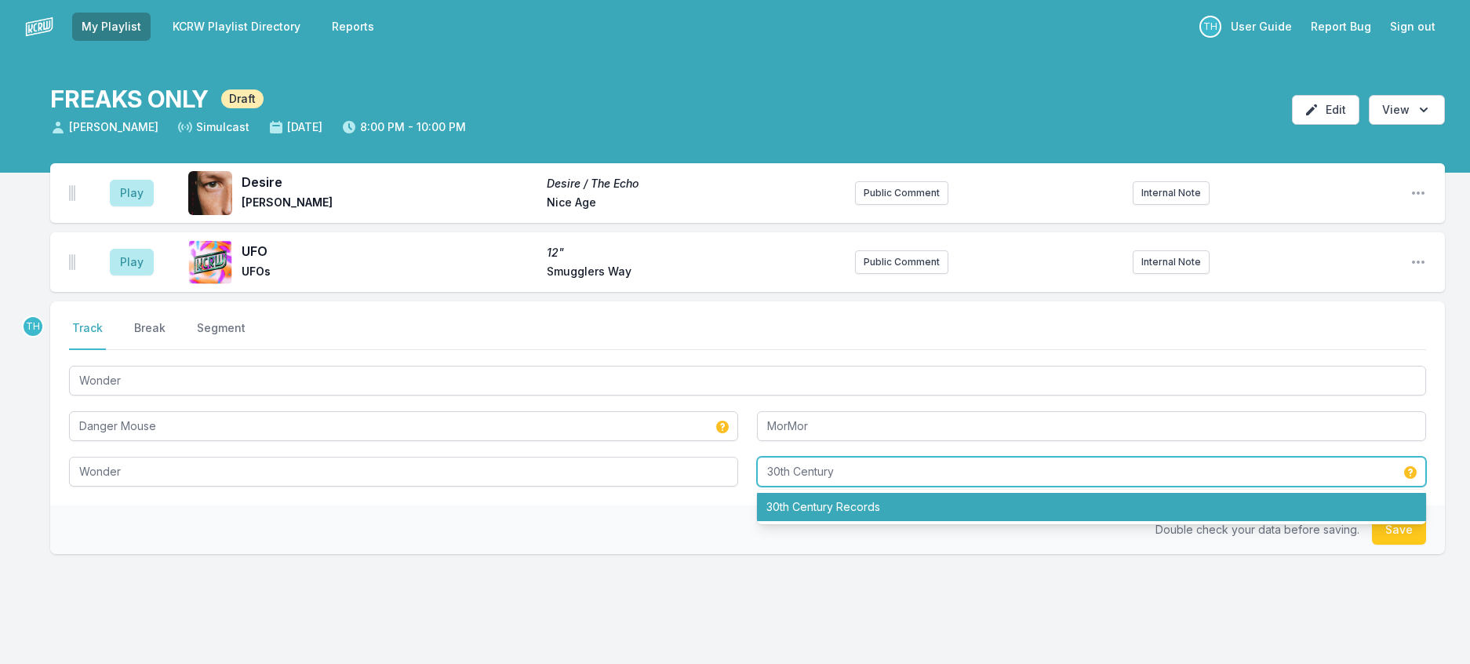
type input "30th Century"
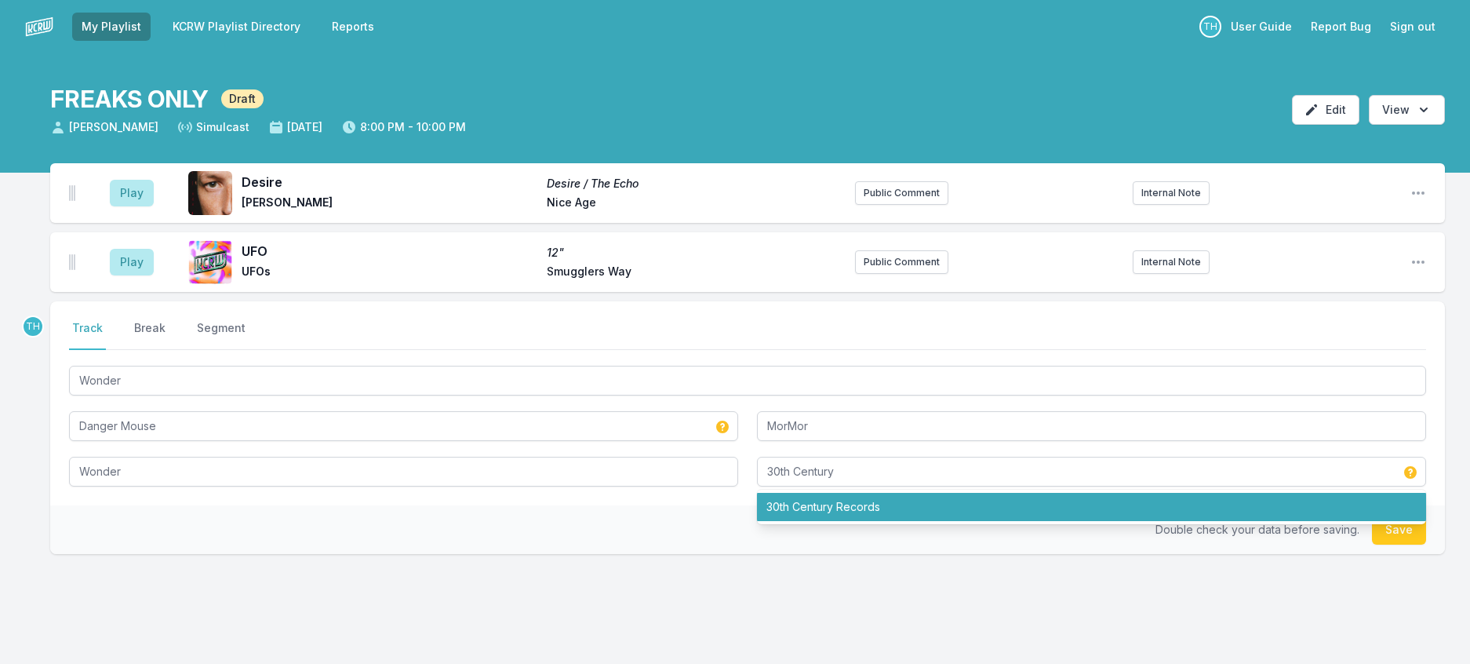
click at [688, 554] on div "Double check your data before saving. Save" at bounding box center [747, 529] width 1395 height 49
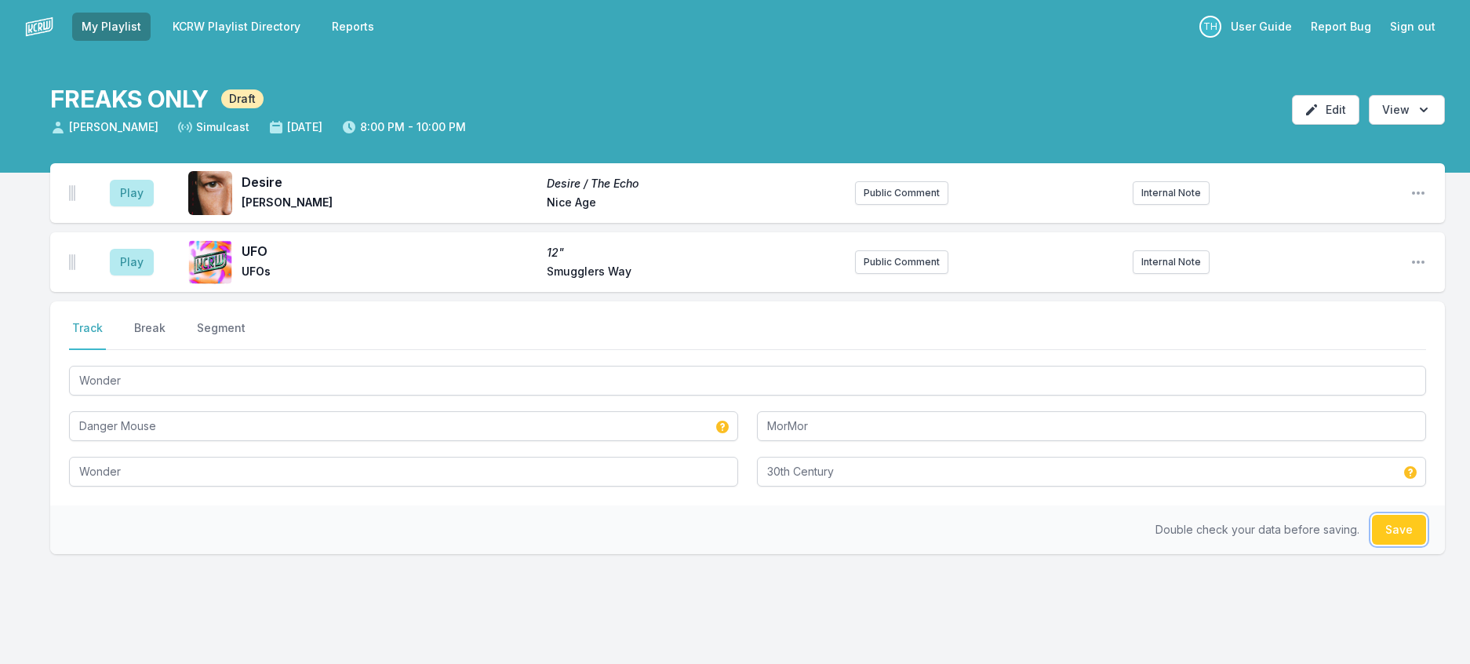
click at [1393, 544] on button "Save" at bounding box center [1399, 530] width 54 height 30
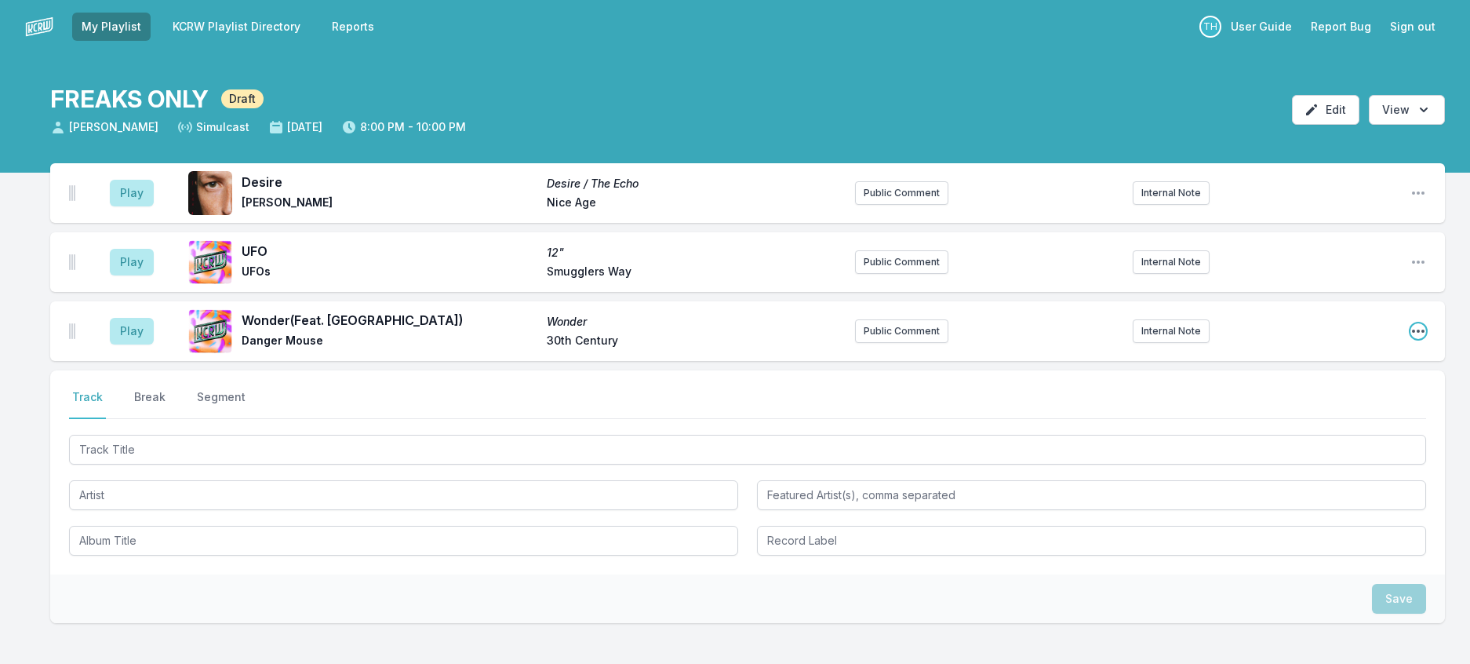
click at [1411, 339] on icon "Open playlist item options" at bounding box center [1419, 331] width 16 height 16
click at [1280, 405] on button "Edit Track Details" at bounding box center [1339, 391] width 176 height 28
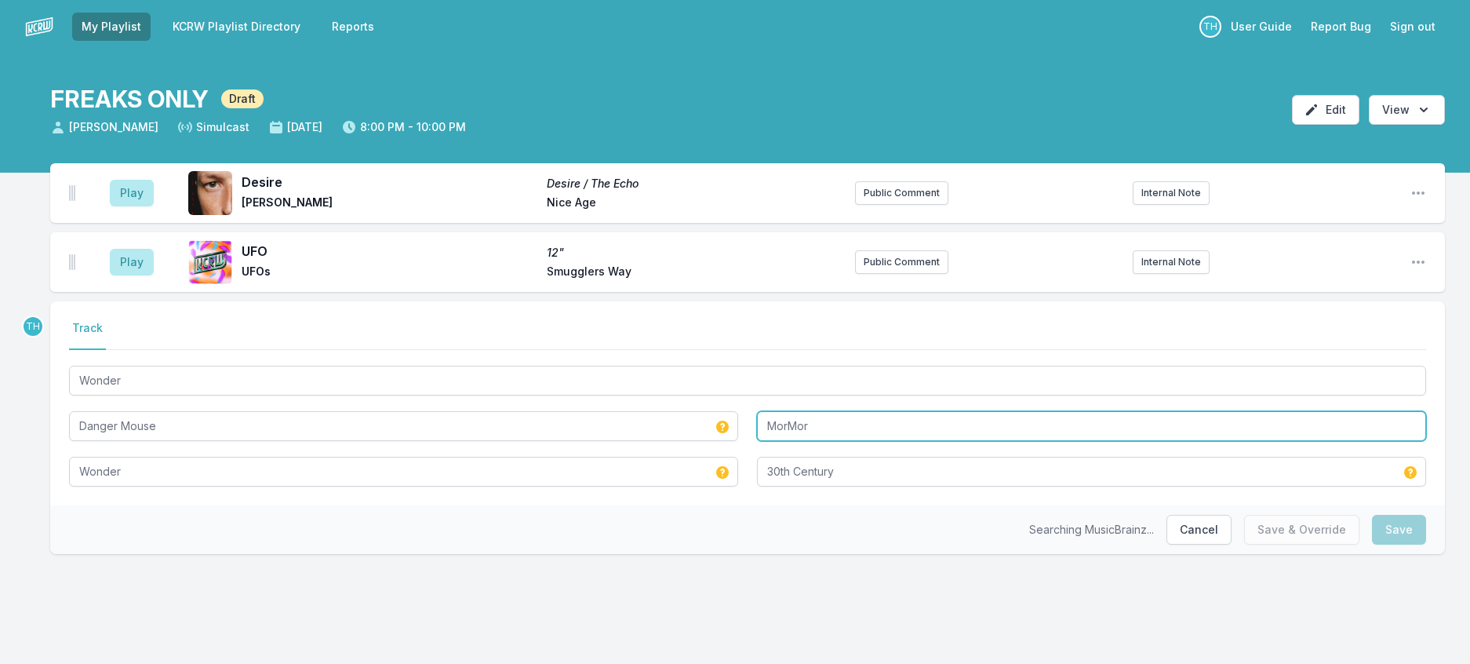
drag, startPoint x: 883, startPoint y: 480, endPoint x: 703, endPoint y: 456, distance: 181.3
click at [704, 456] on div "Wonder Danger Mouse MorMor Wonder 30th Century" at bounding box center [747, 424] width 1357 height 124
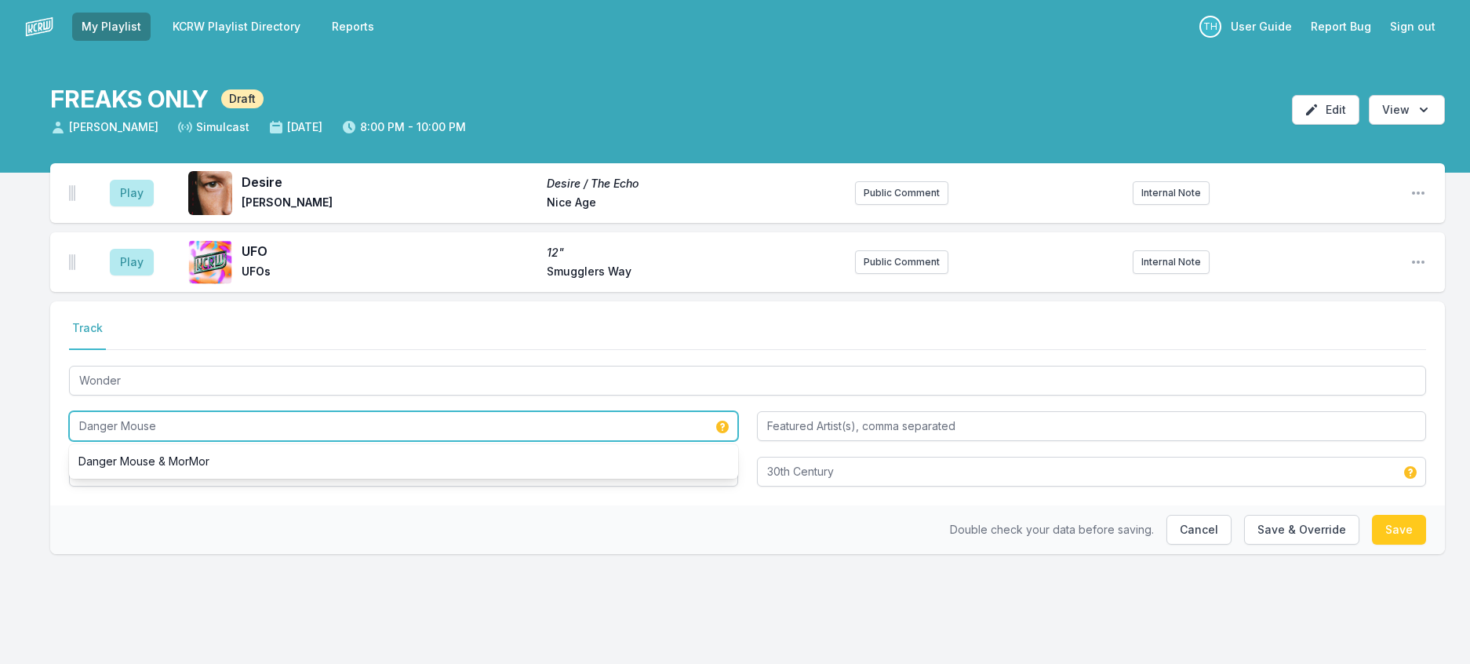
click at [190, 441] on input "Danger Mouse" at bounding box center [403, 426] width 669 height 30
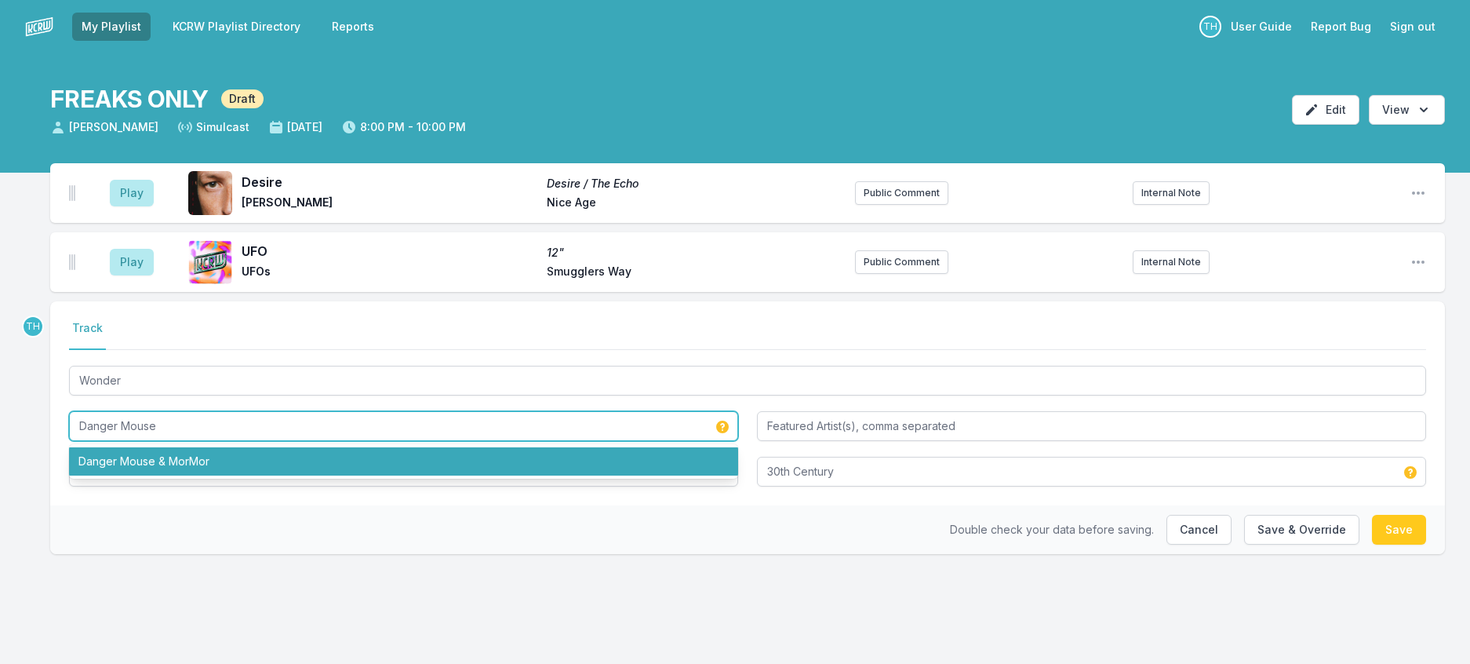
click at [149, 475] on li "Danger Mouse & MorMor" at bounding box center [403, 461] width 669 height 28
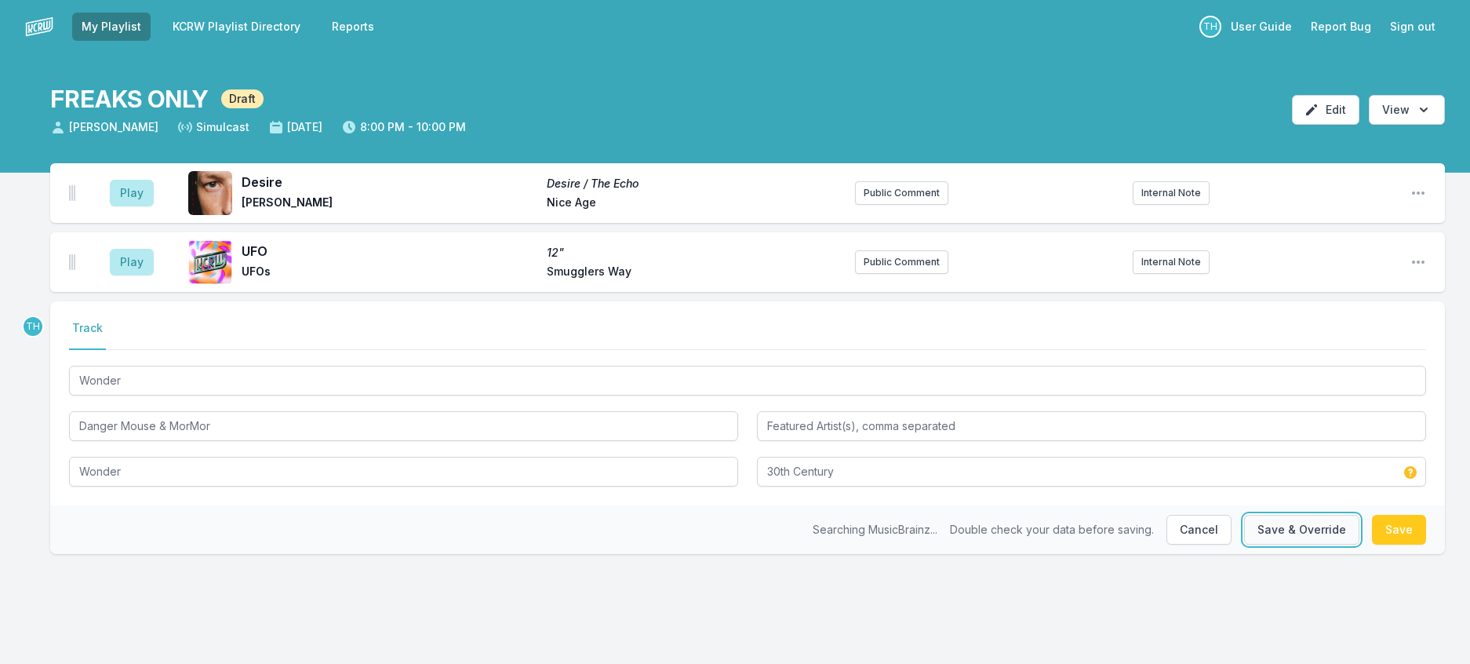
click at [1303, 544] on button "Save & Override" at bounding box center [1301, 530] width 115 height 30
type input "Danger Mouse"
type input "MorMor"
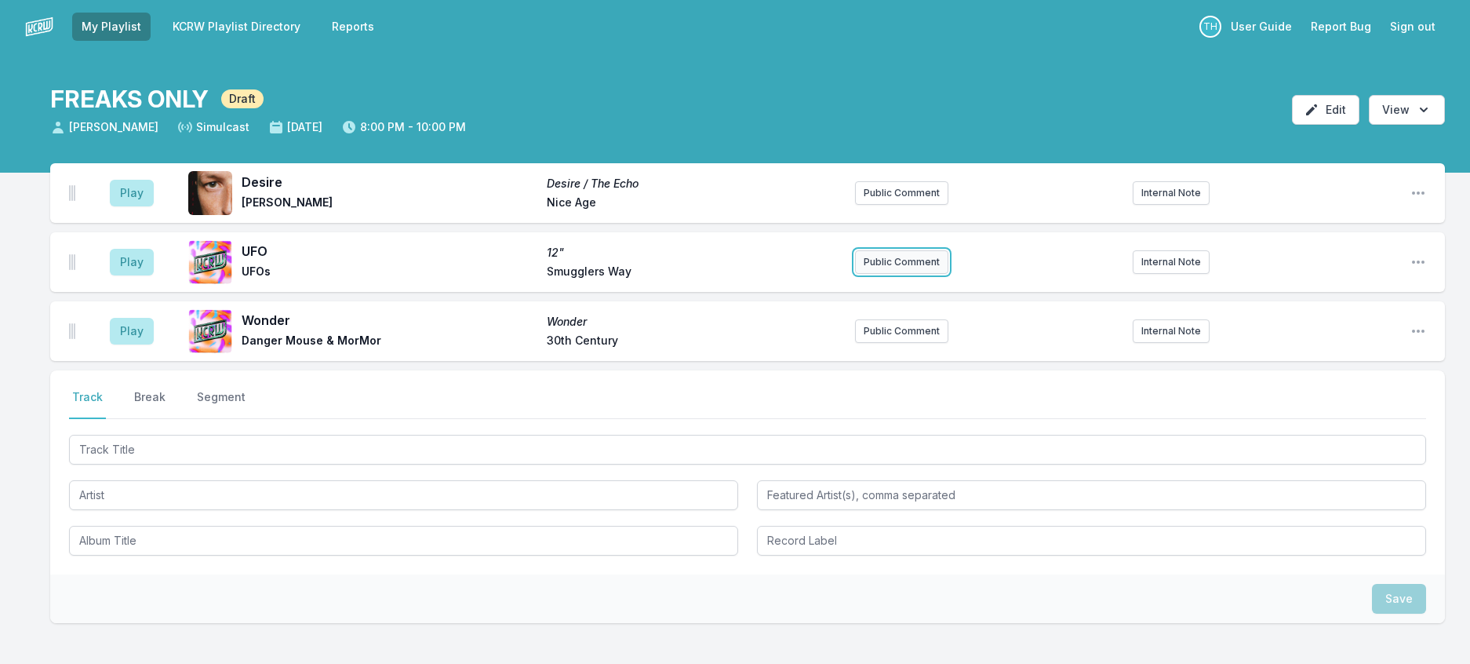
click at [888, 274] on button "Public Comment" at bounding box center [901, 262] width 93 height 24
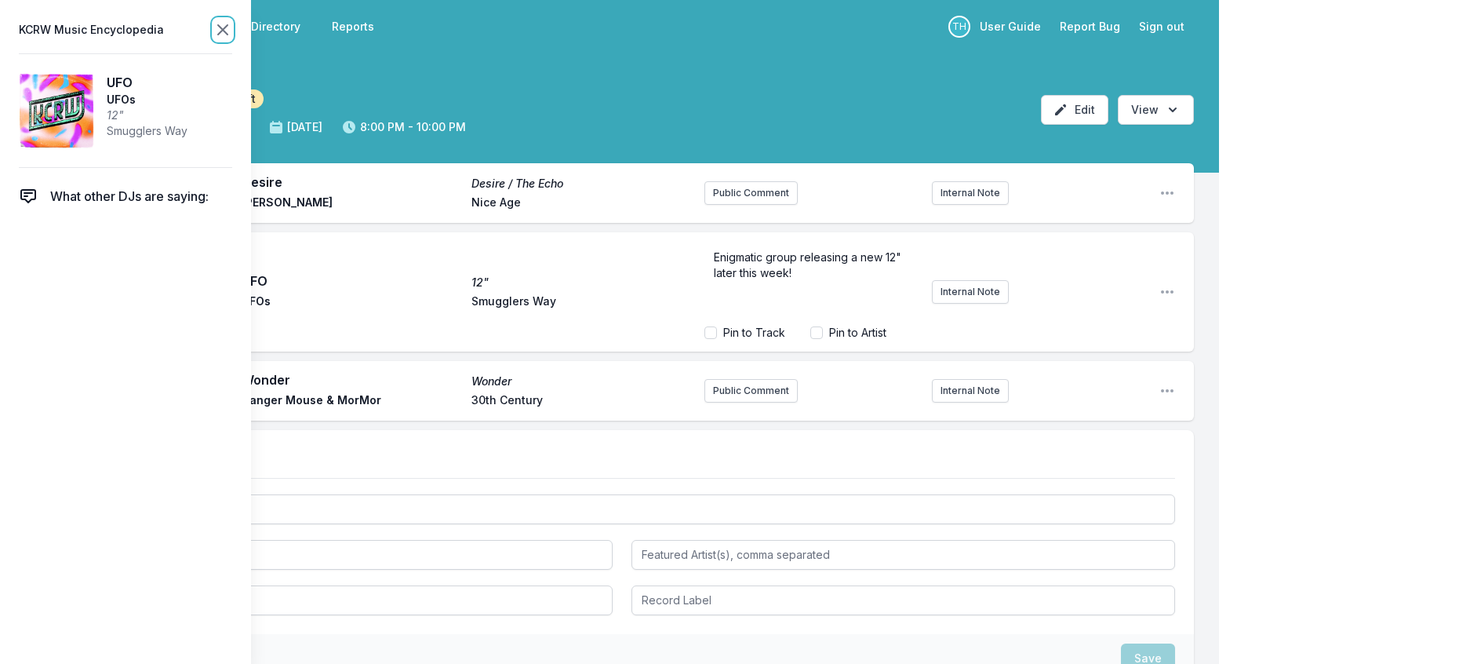
click at [232, 35] on icon at bounding box center [222, 29] width 19 height 19
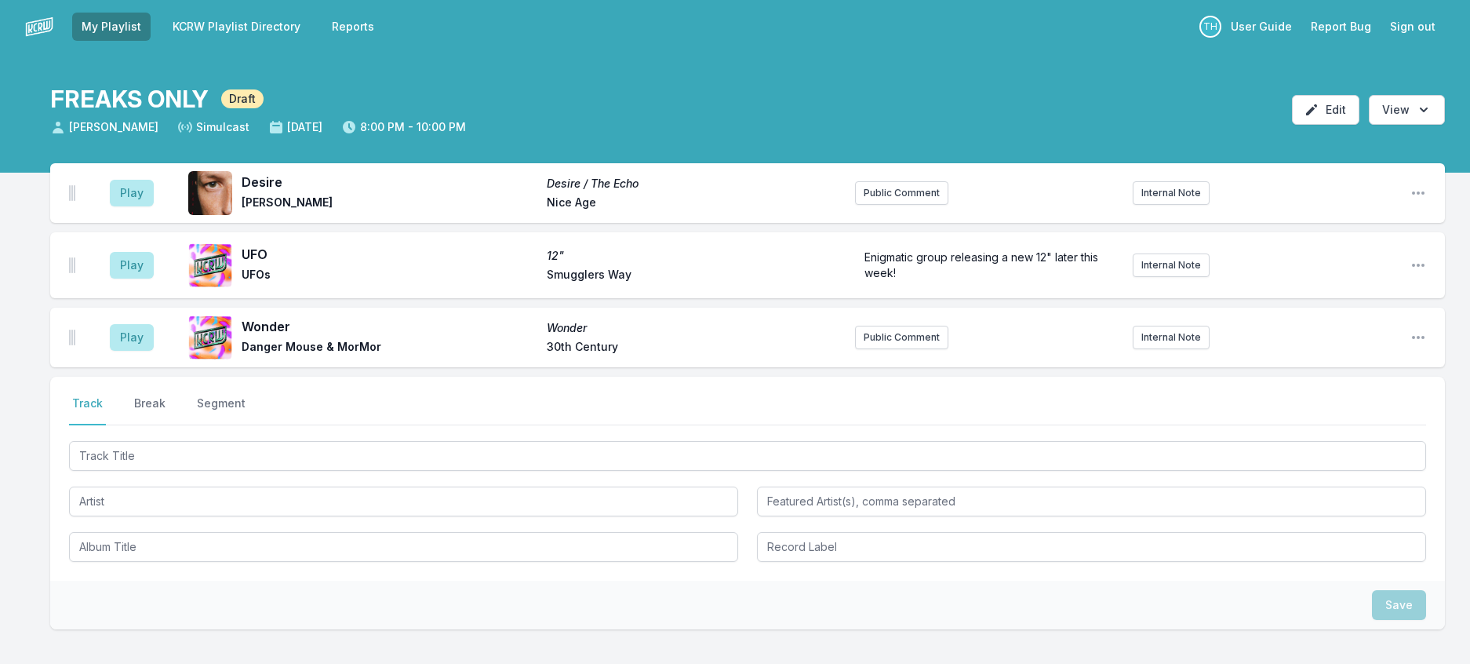
click at [175, 218] on aside "Play" at bounding box center [132, 193] width 88 height 50
click at [154, 206] on button "Play" at bounding box center [132, 193] width 44 height 27
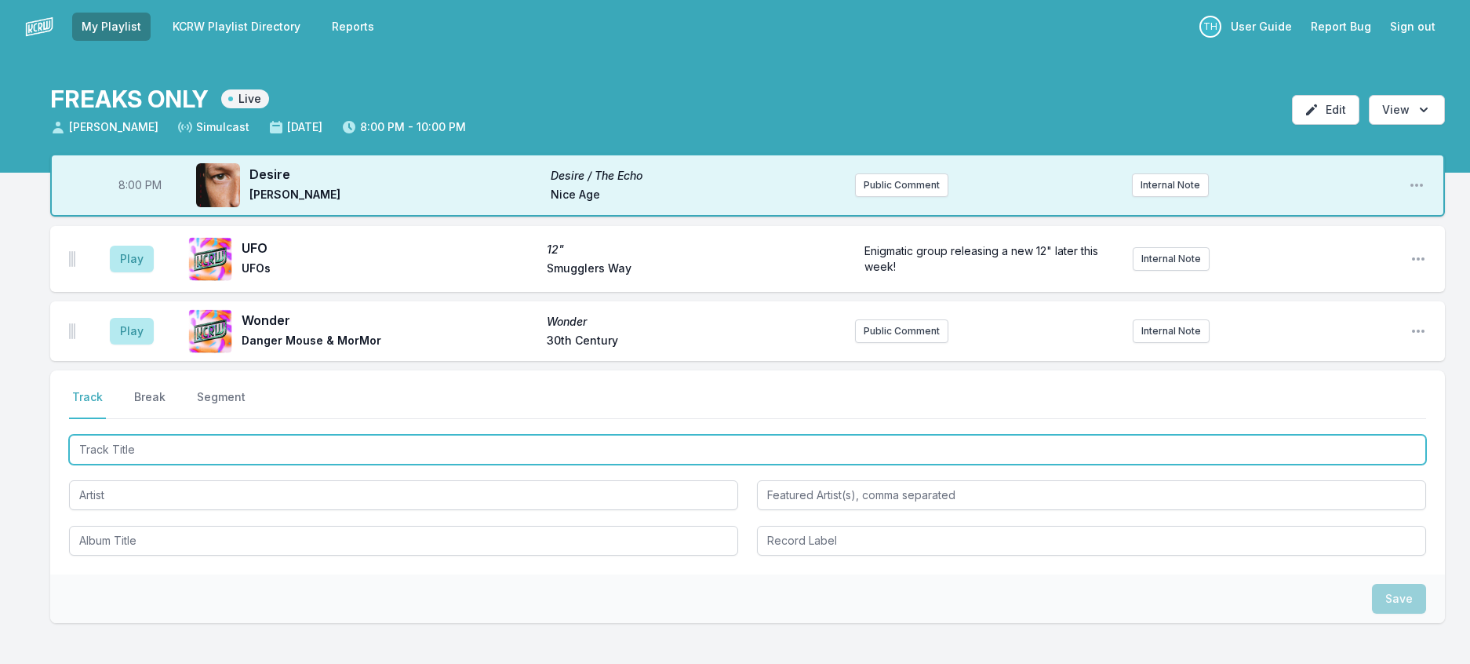
click at [162, 464] on input "Track Title" at bounding box center [747, 450] width 1357 height 30
type input "Bankroll"
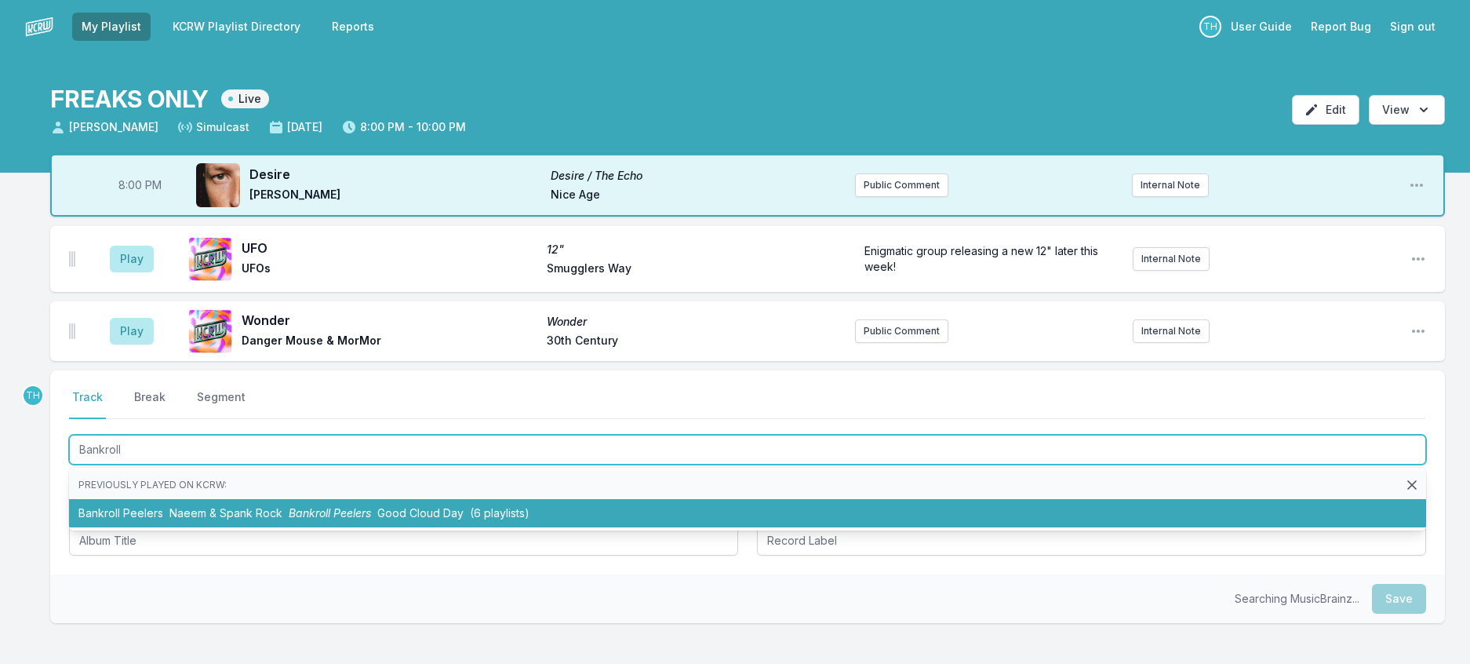
click at [255, 519] on span "Naeem & Spank Rock" at bounding box center [225, 512] width 113 height 13
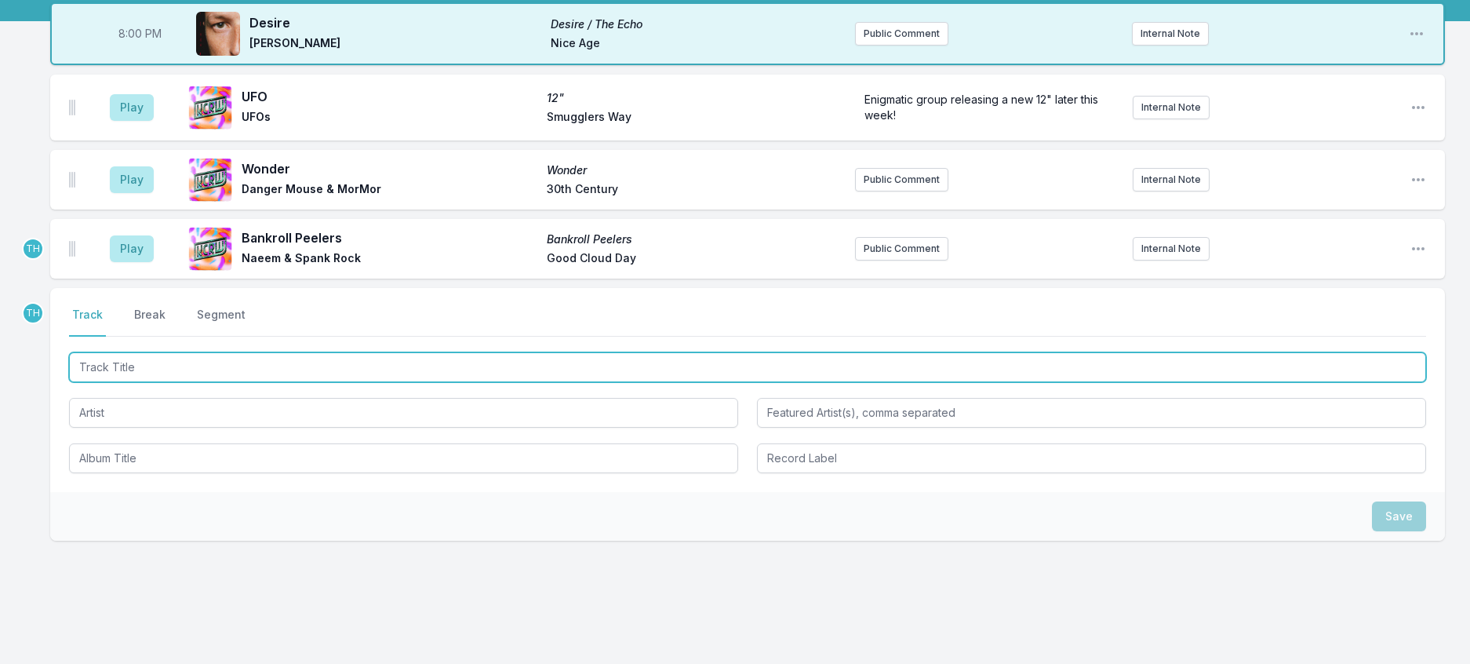
scroll to position [157, 0]
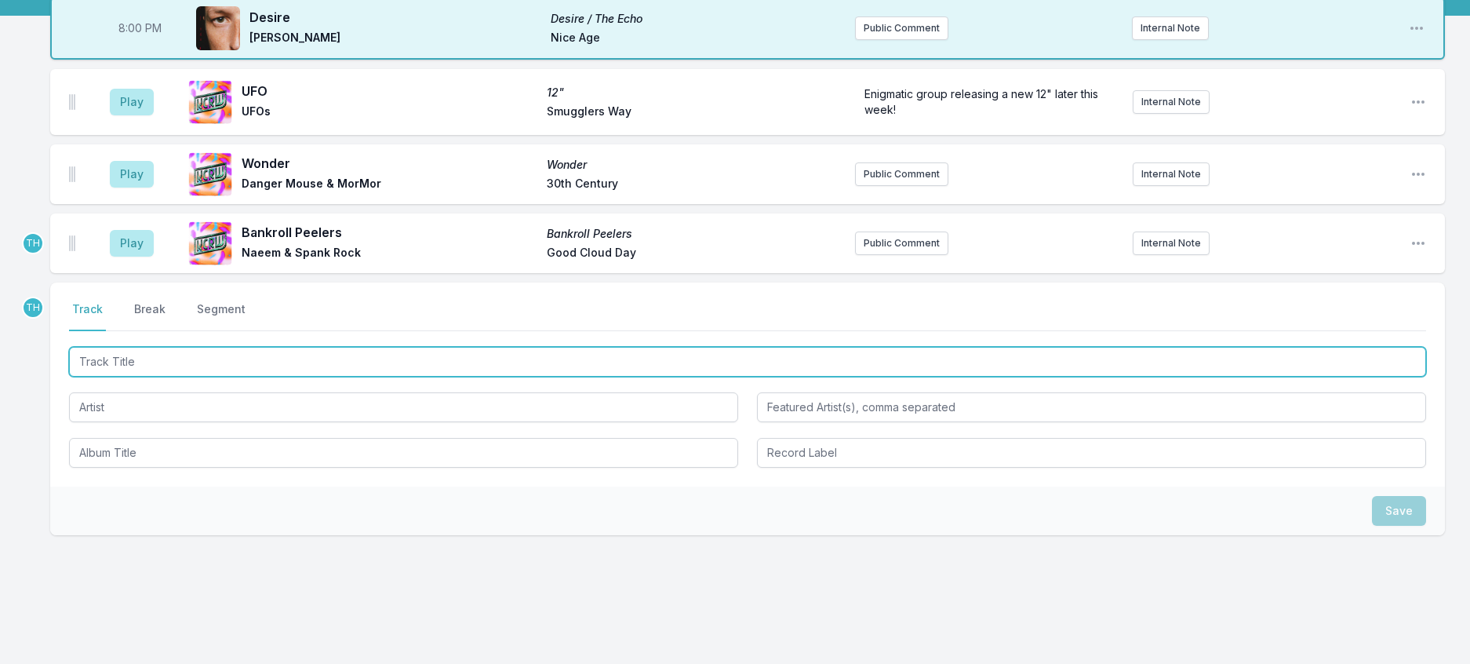
click at [375, 377] on input "Track Title" at bounding box center [747, 362] width 1357 height 30
type input "Taka"
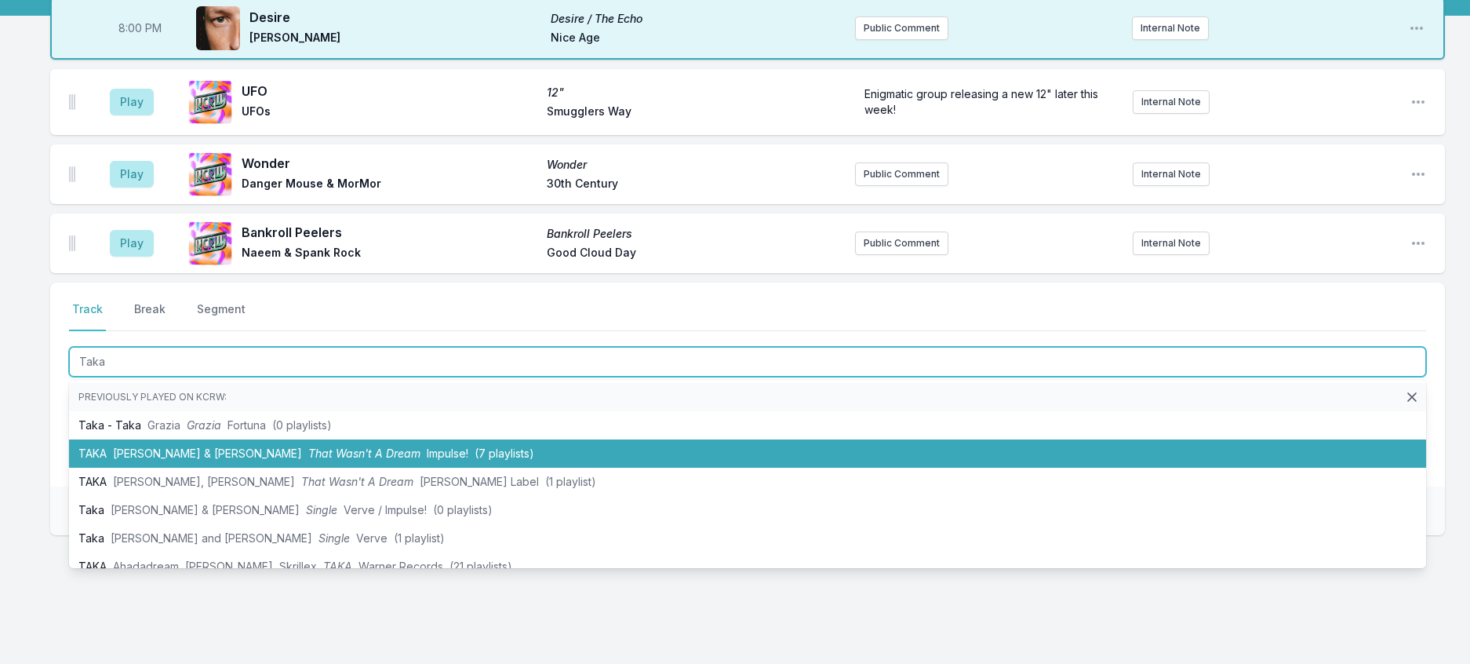
click at [384, 460] on span "That Wasn't A Dream" at bounding box center [364, 452] width 112 height 13
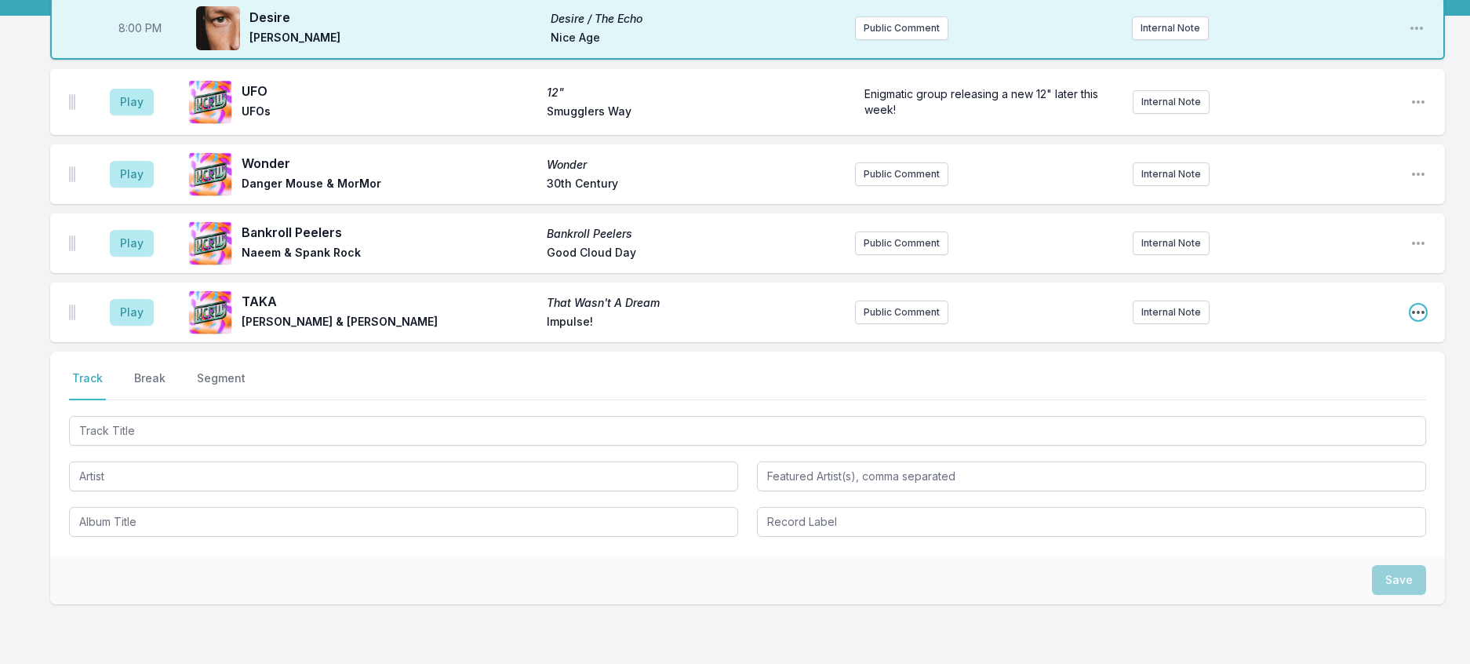
click at [1413, 320] on icon "Open playlist item options" at bounding box center [1419, 312] width 16 height 16
click at [1358, 386] on button "Edit Track Details" at bounding box center [1339, 372] width 176 height 28
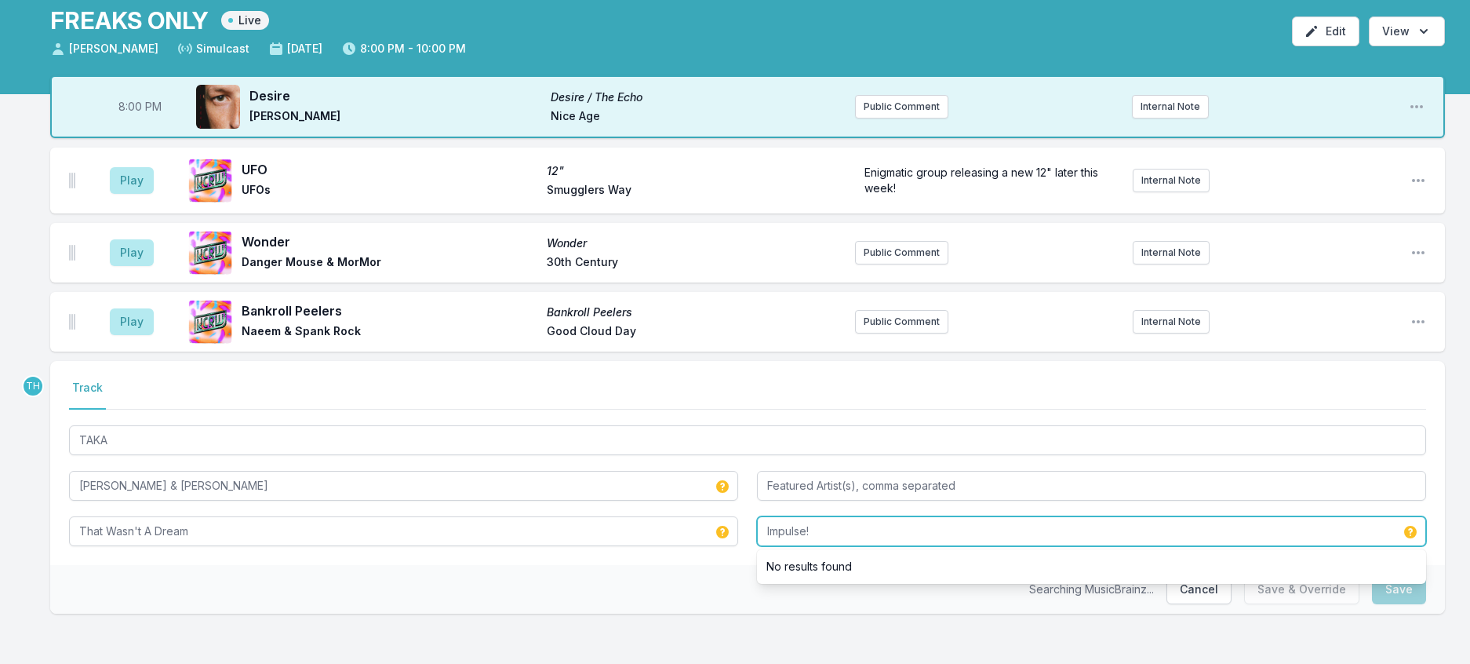
click at [770, 531] on input "Impulse!" at bounding box center [1091, 531] width 669 height 30
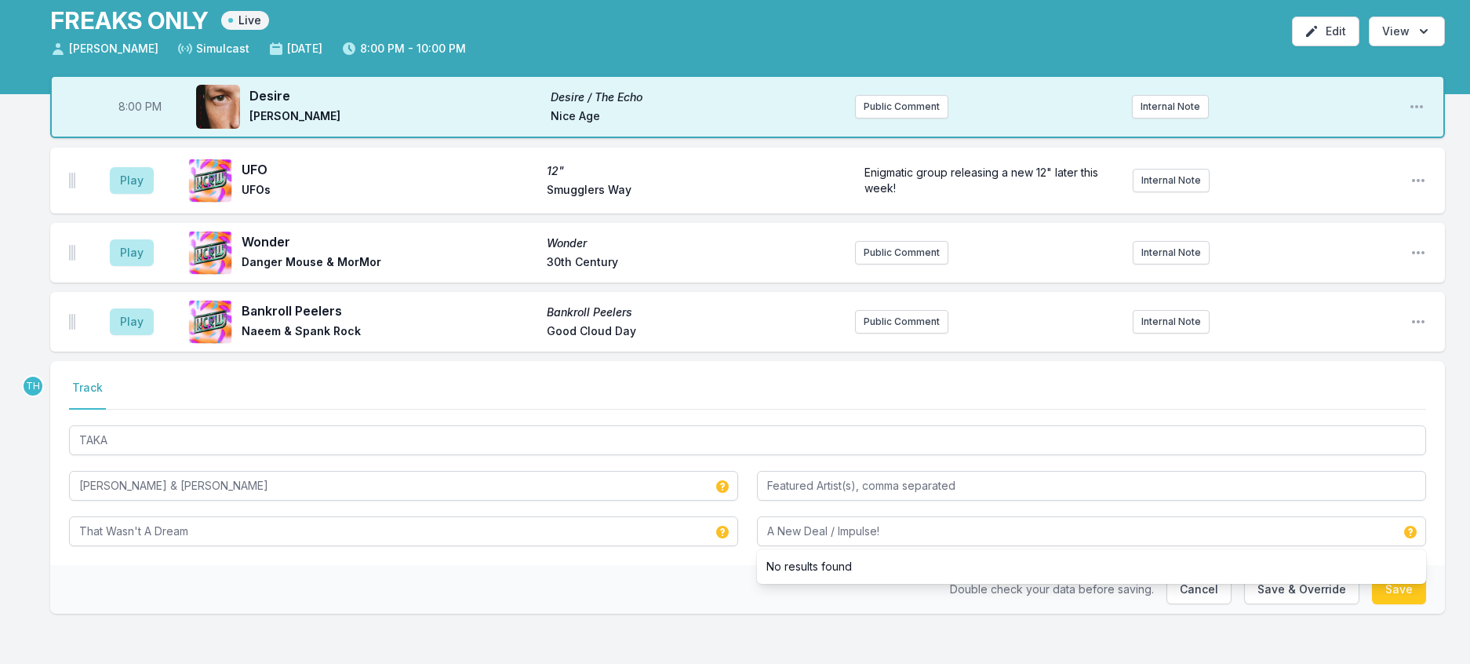
click at [571, 604] on div "Double check your data before saving. Cancel Save & Override Save" at bounding box center [747, 589] width 1395 height 49
click at [1272, 602] on button "Save & Override" at bounding box center [1301, 589] width 115 height 30
type input "Impulse!"
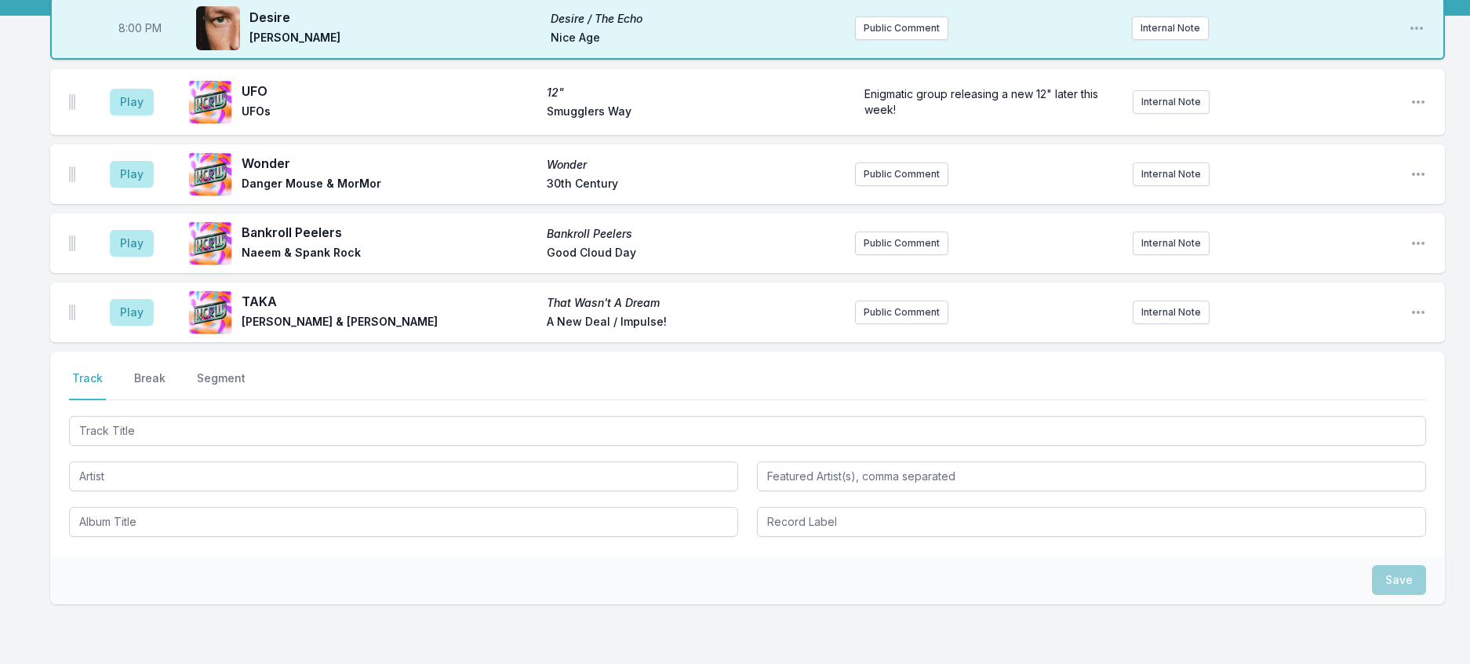
click at [850, 342] on div "Play TAKA That Wasn't A Dream [PERSON_NAME] & [PERSON_NAME] A New Deal / Impuls…" at bounding box center [747, 312] width 1395 height 60
click at [866, 324] on button "Public Comment" at bounding box center [901, 312] width 93 height 24
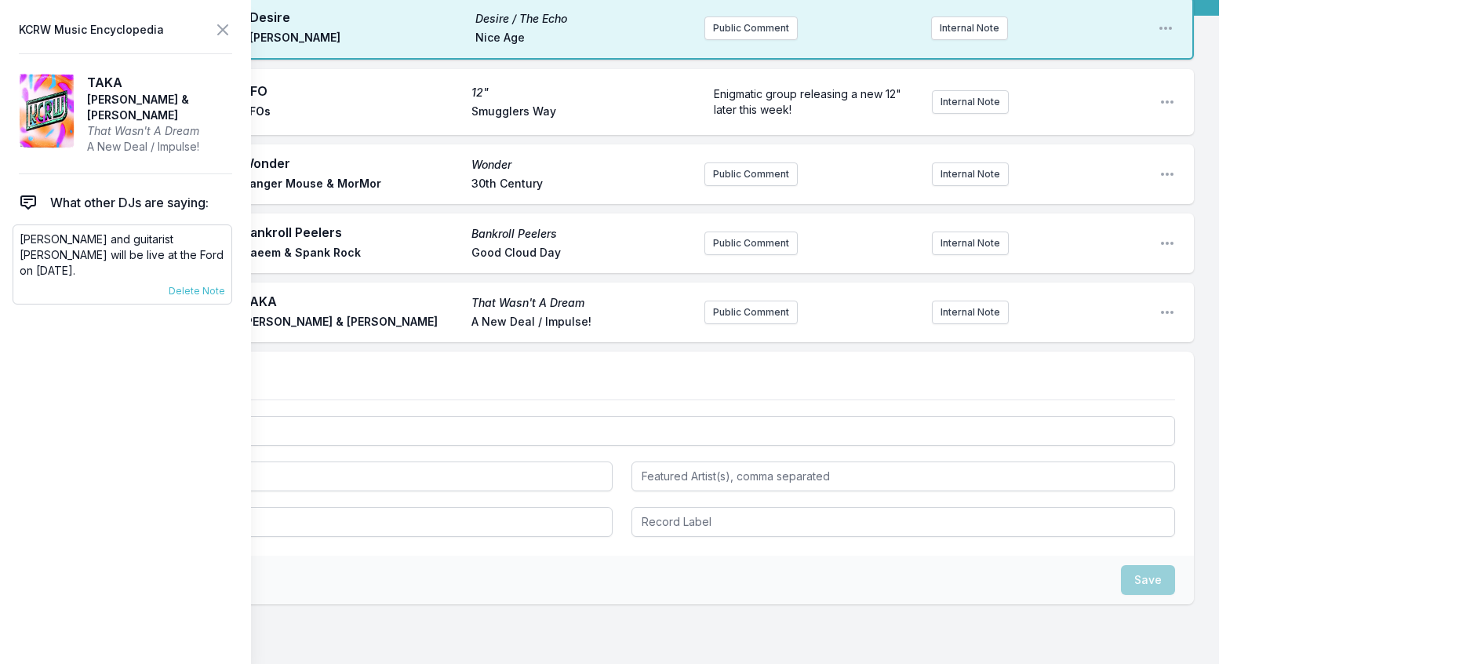
drag, startPoint x: 240, startPoint y: 287, endPoint x: 23, endPoint y: 266, distance: 218.3
click at [23, 266] on p "[PERSON_NAME] and guitarist [PERSON_NAME] will be live at the Ford on [DATE]." at bounding box center [123, 254] width 206 height 47
copy p "[PERSON_NAME] and guitarist [PERSON_NAME] will be live at the Ford on [DATE]."
click at [712, 324] on button "Public Comment" at bounding box center [751, 312] width 93 height 24
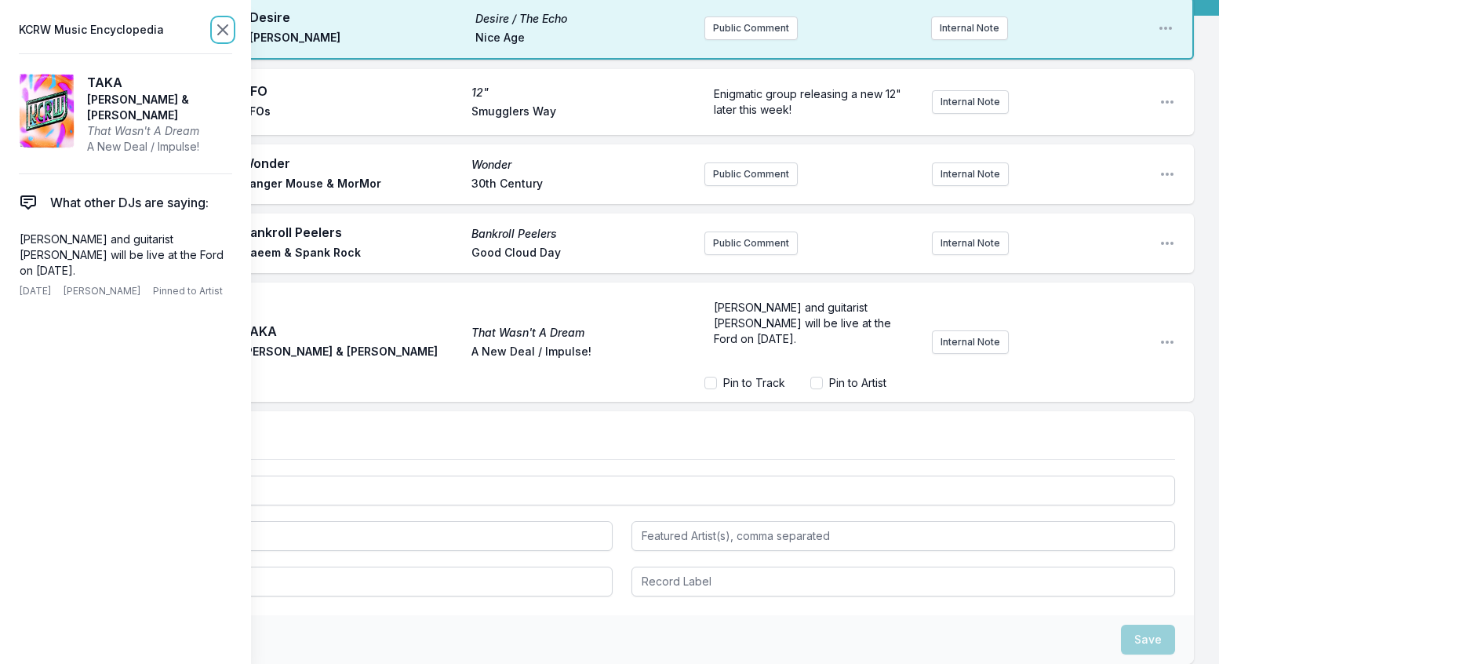
click at [232, 35] on icon at bounding box center [222, 29] width 19 height 19
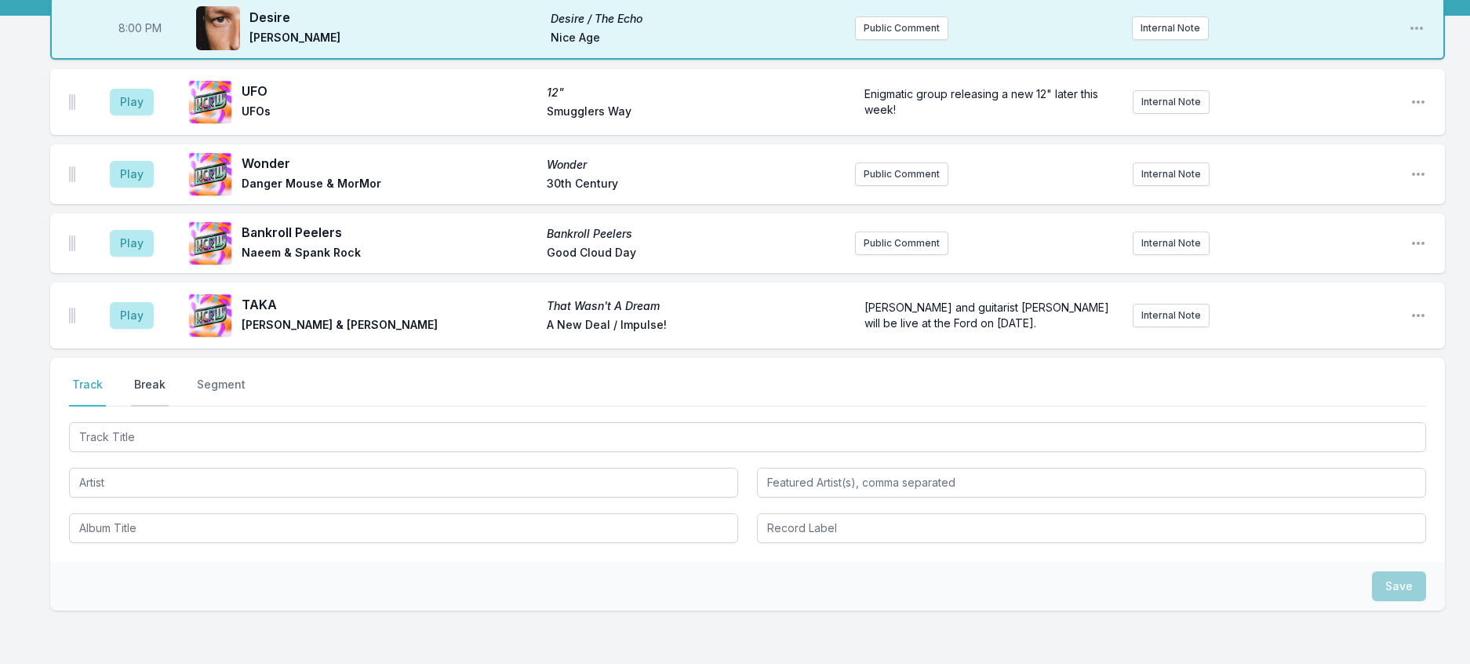
click at [169, 406] on button "Break" at bounding box center [150, 392] width 38 height 30
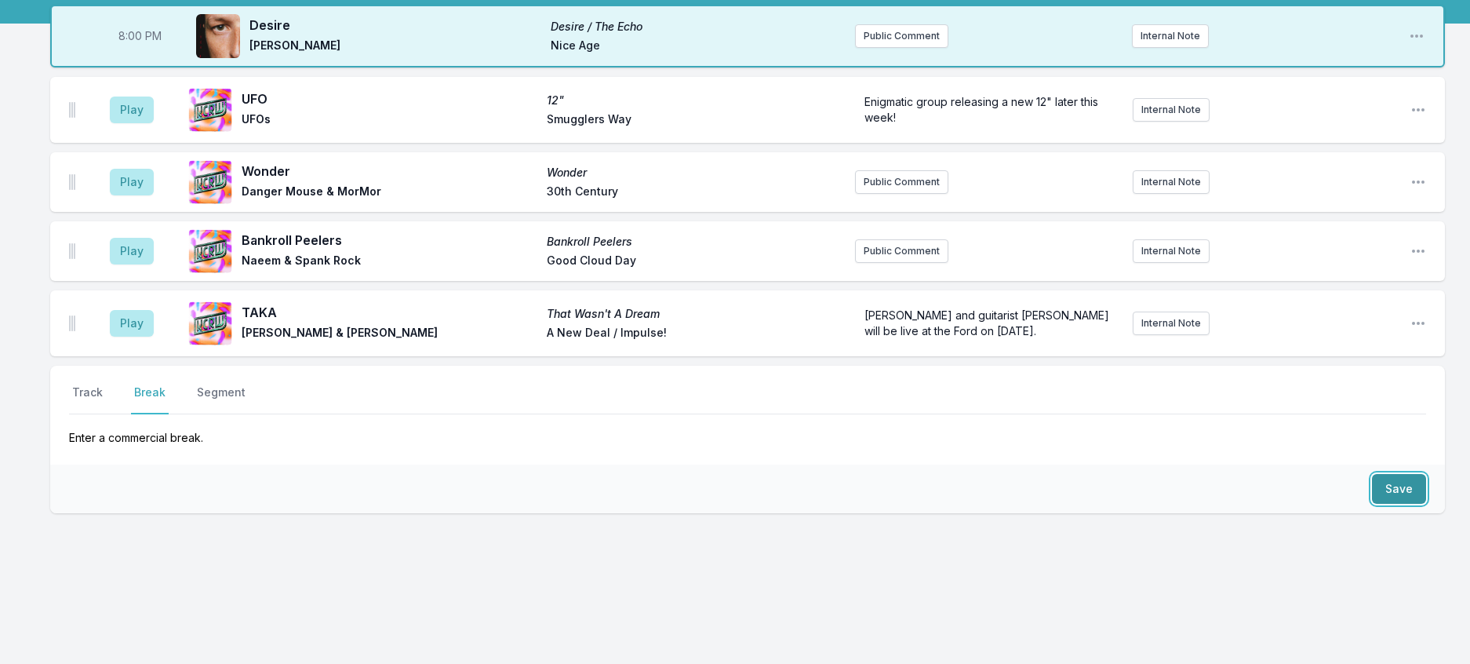
click at [1392, 504] on button "Save" at bounding box center [1399, 489] width 54 height 30
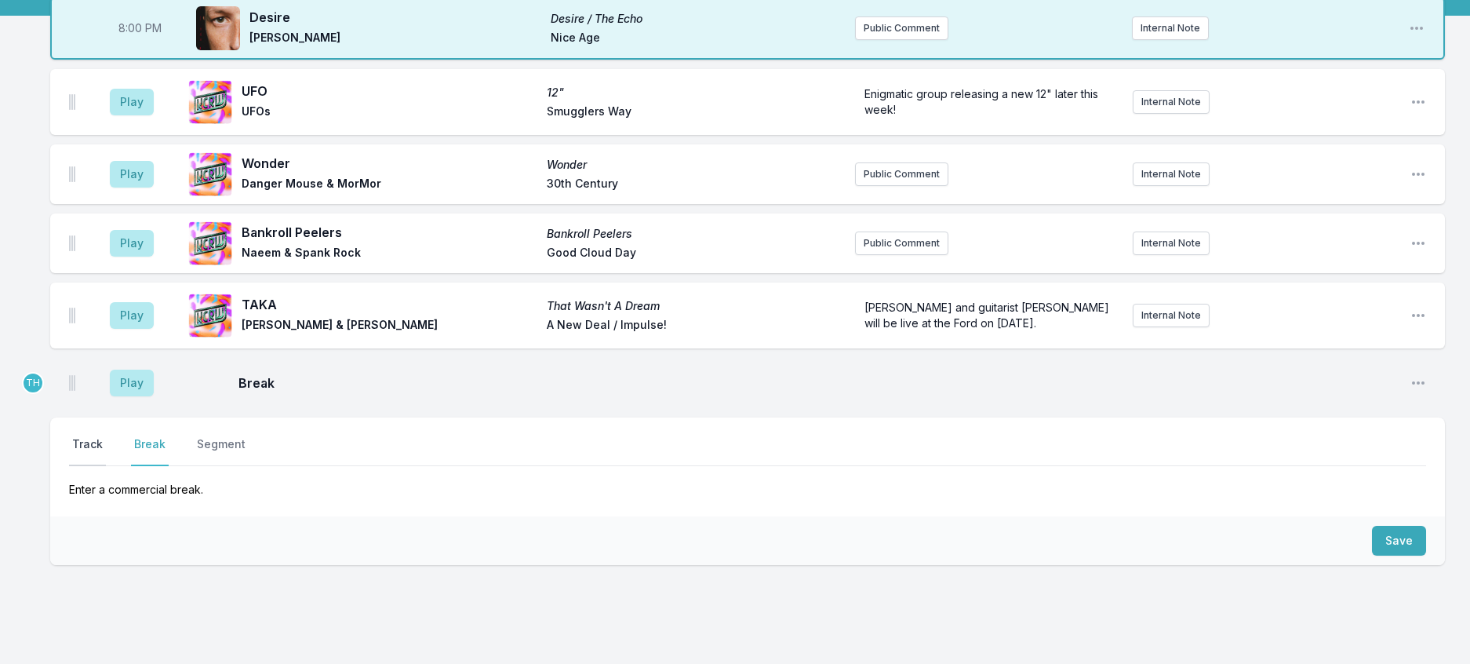
click at [100, 466] on button "Track" at bounding box center [87, 451] width 37 height 30
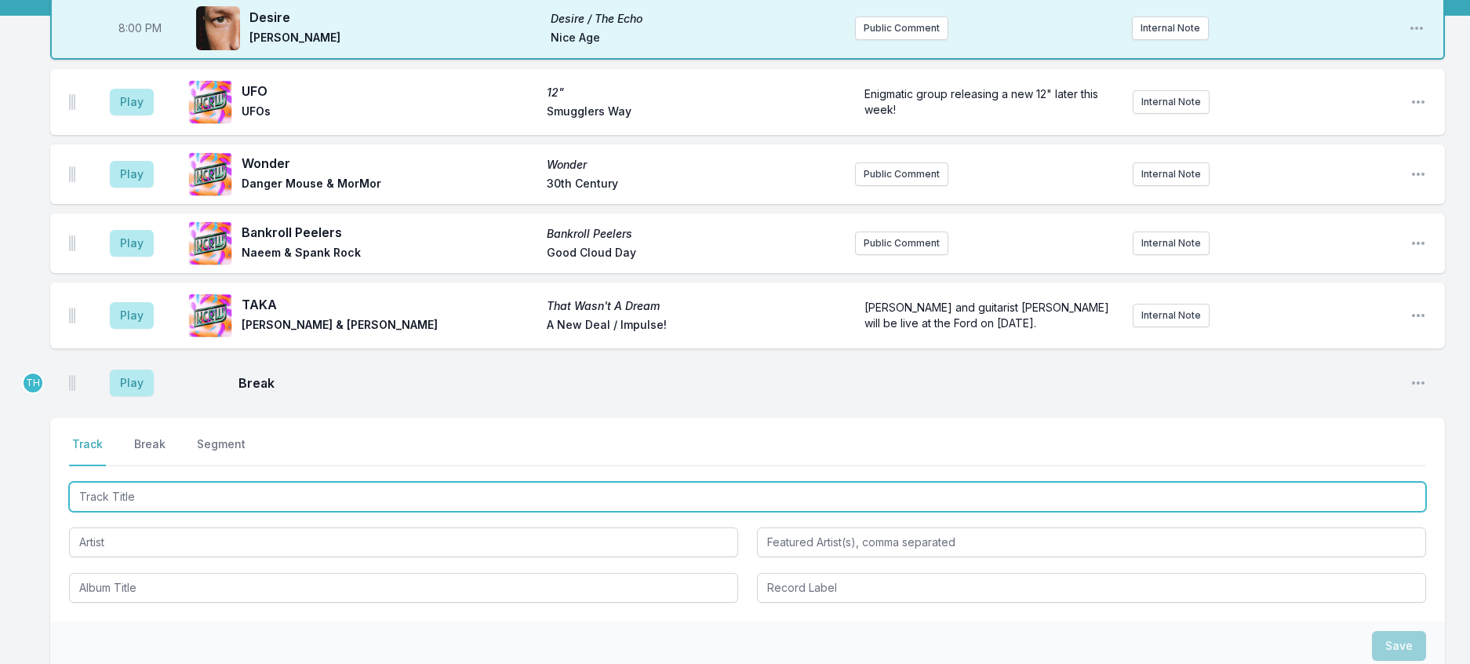
click at [122, 512] on input "Track Title" at bounding box center [747, 497] width 1357 height 30
type input "Carry Me Away"
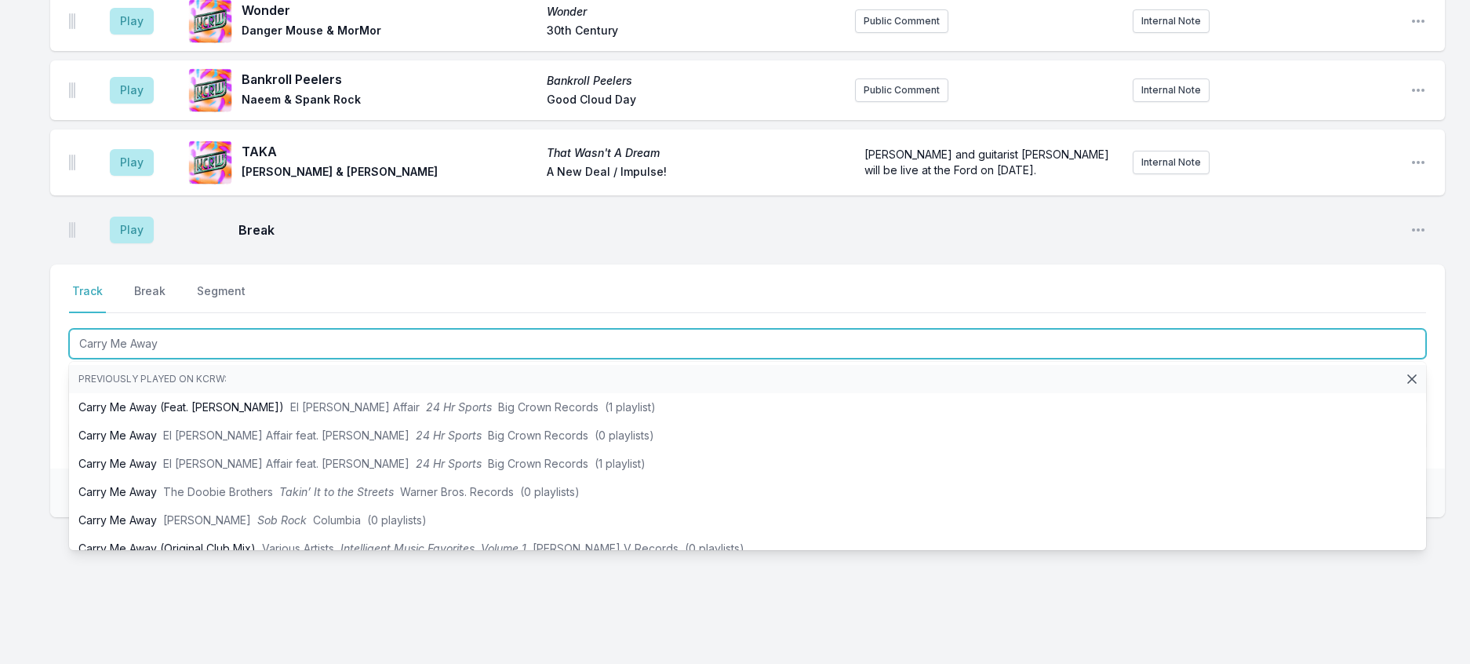
scroll to position [314, 0]
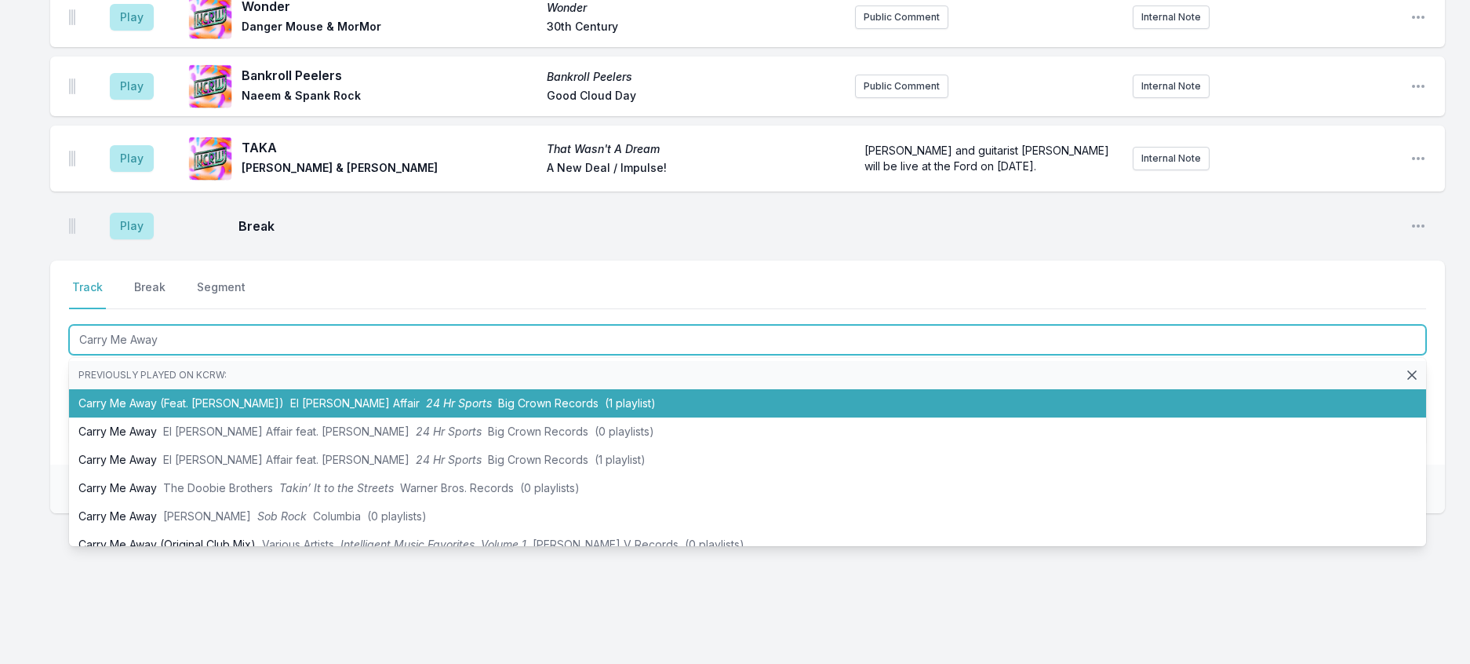
click at [470, 417] on li "Carry Me Away (Feat. [PERSON_NAME]) El [PERSON_NAME] Affair 24 Hr Sports Big Cr…" at bounding box center [747, 403] width 1357 height 28
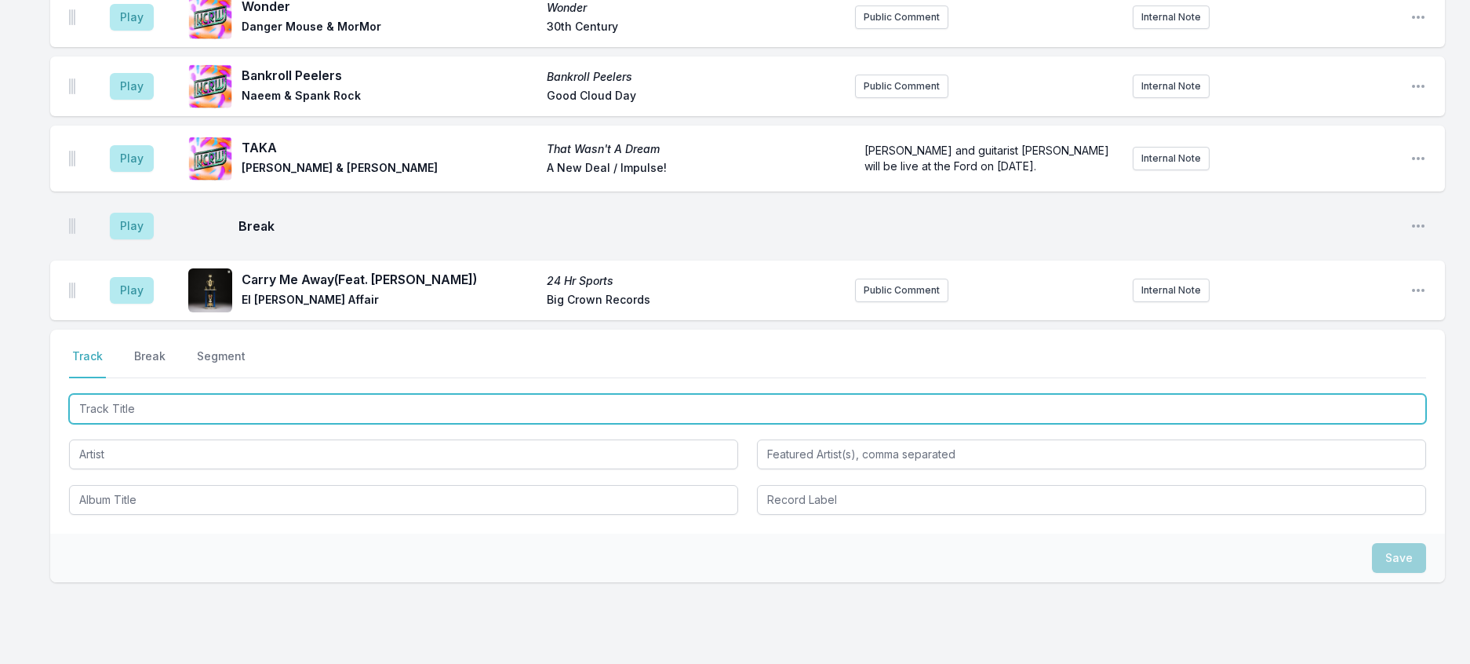
scroll to position [391, 0]
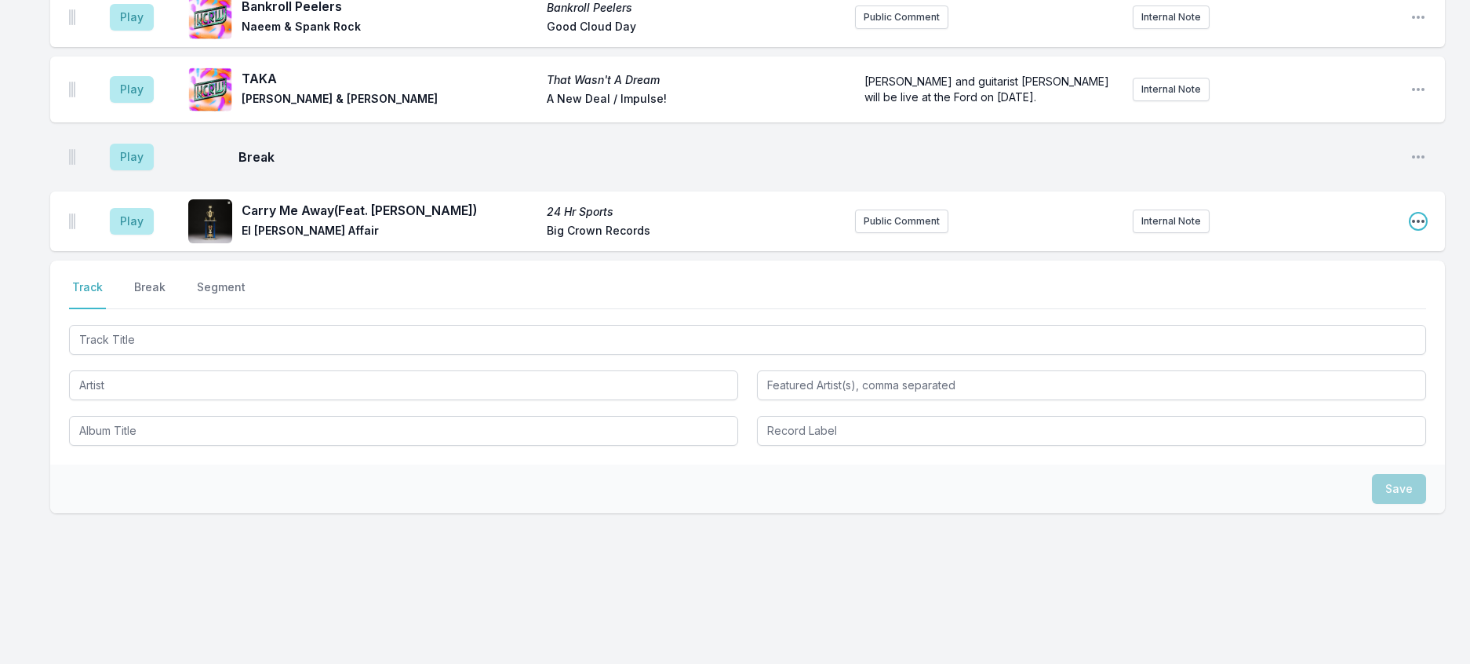
click at [1412, 223] on icon "Open playlist item options" at bounding box center [1418, 221] width 13 height 3
click at [1308, 295] on button "Edit Track Details" at bounding box center [1339, 281] width 176 height 28
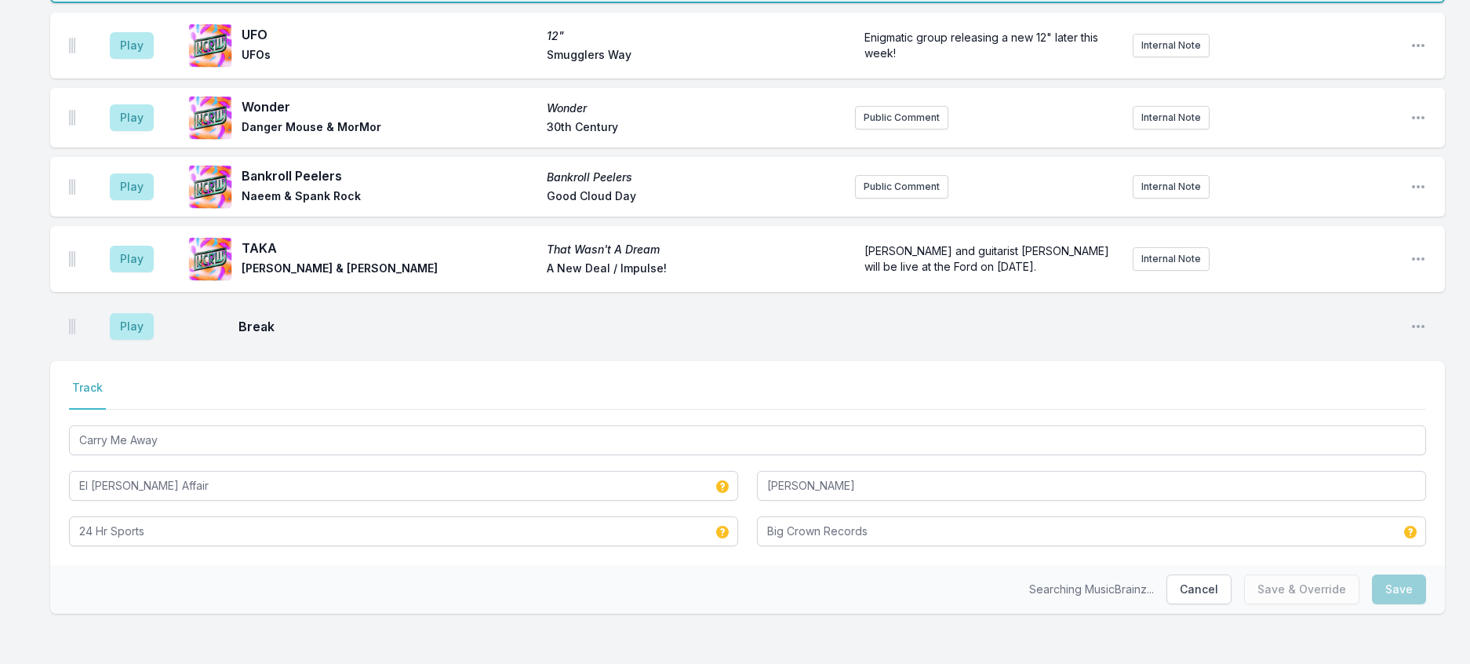
scroll to position [322, 0]
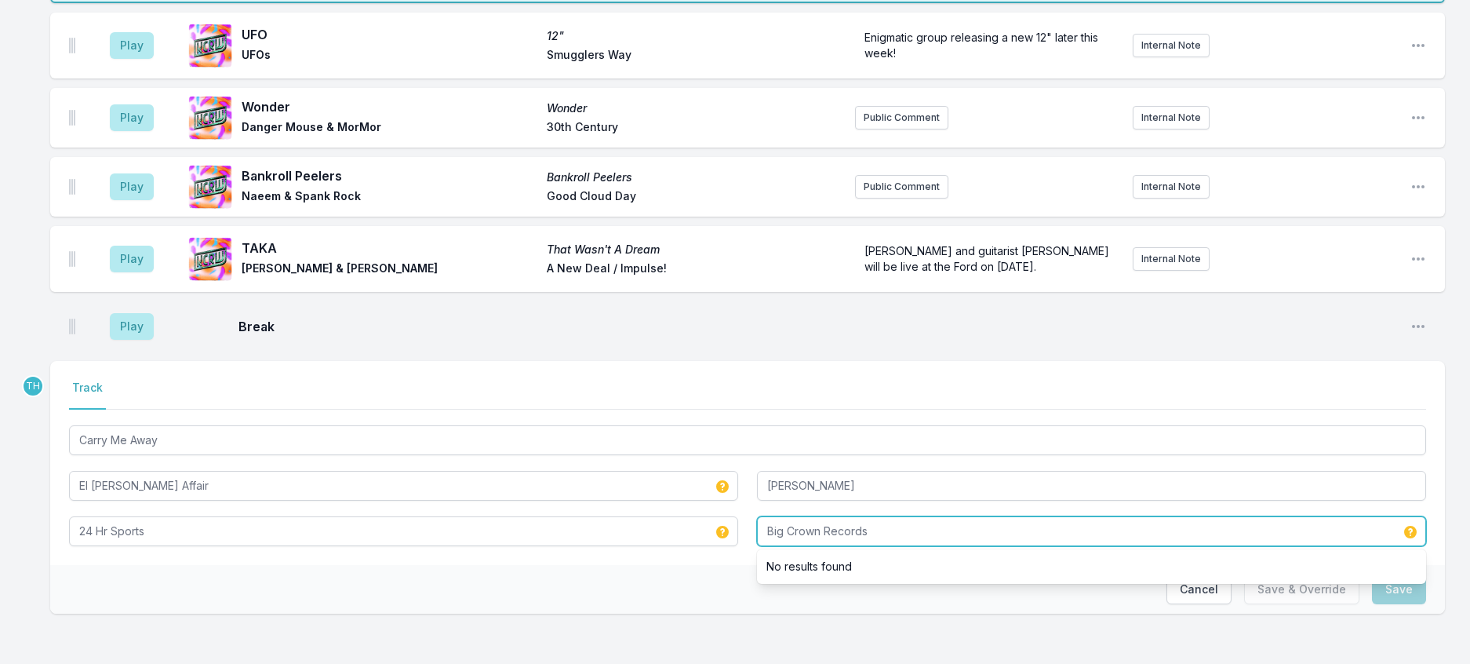
drag, startPoint x: 828, startPoint y: 512, endPoint x: 1304, endPoint y: 504, distance: 475.5
click at [1304, 516] on input "Big Crown Records" at bounding box center [1091, 531] width 669 height 30
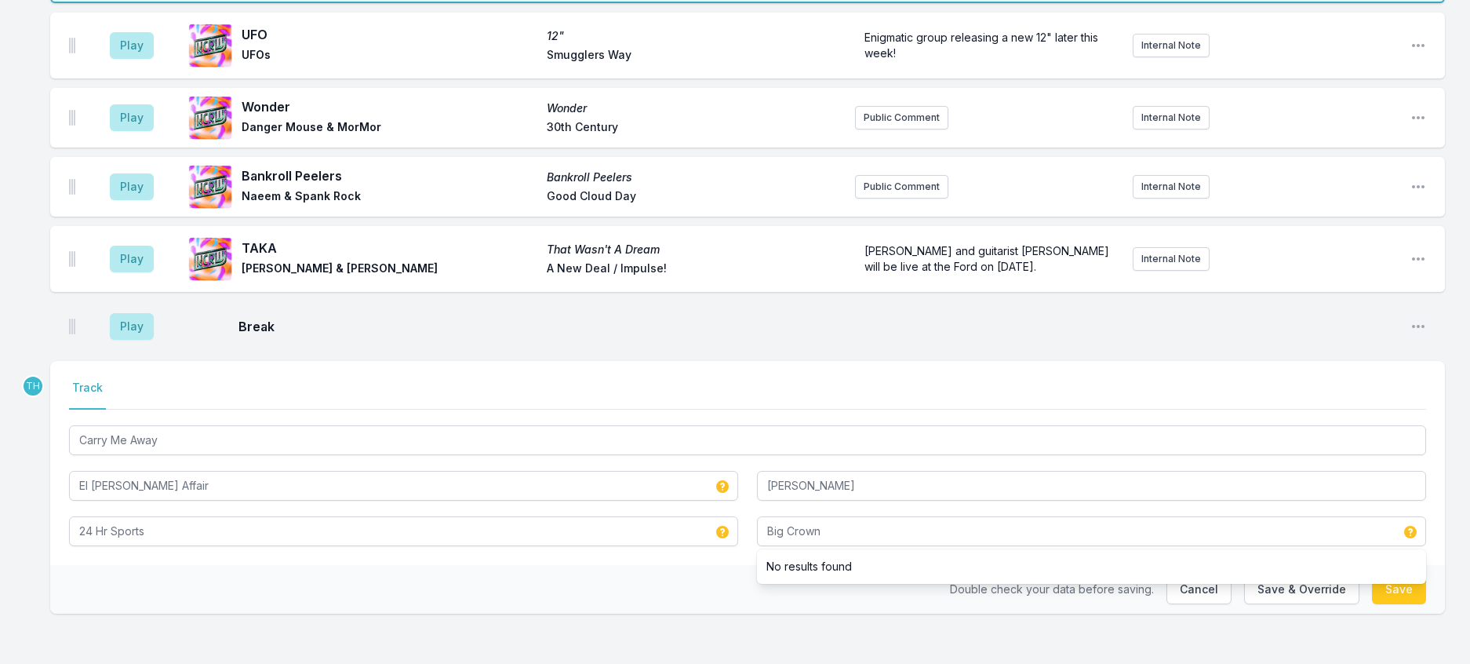
click at [548, 584] on div "Double check your data before saving. Cancel Save & Override Save" at bounding box center [747, 589] width 1395 height 49
click at [1310, 582] on button "Save & Override" at bounding box center [1301, 589] width 115 height 30
type input "Big Crown Records"
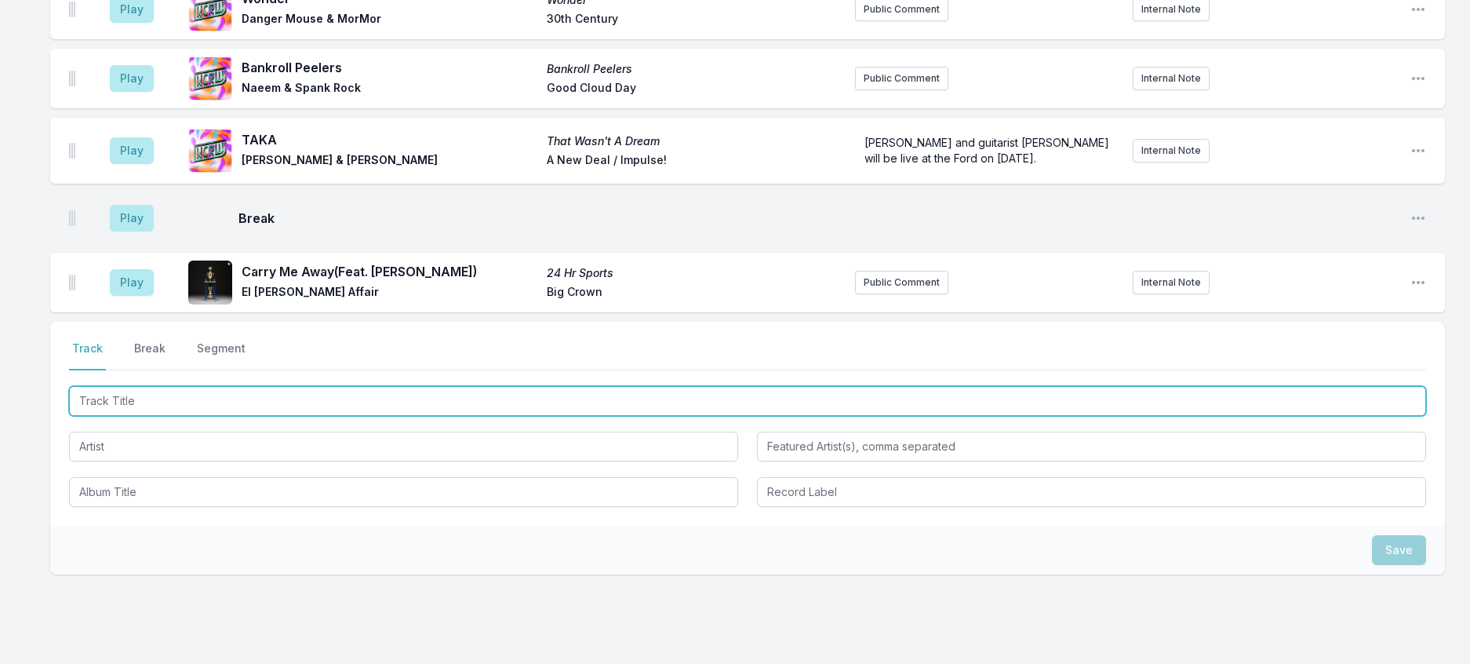
click at [333, 416] on input "Track Title" at bounding box center [747, 401] width 1357 height 30
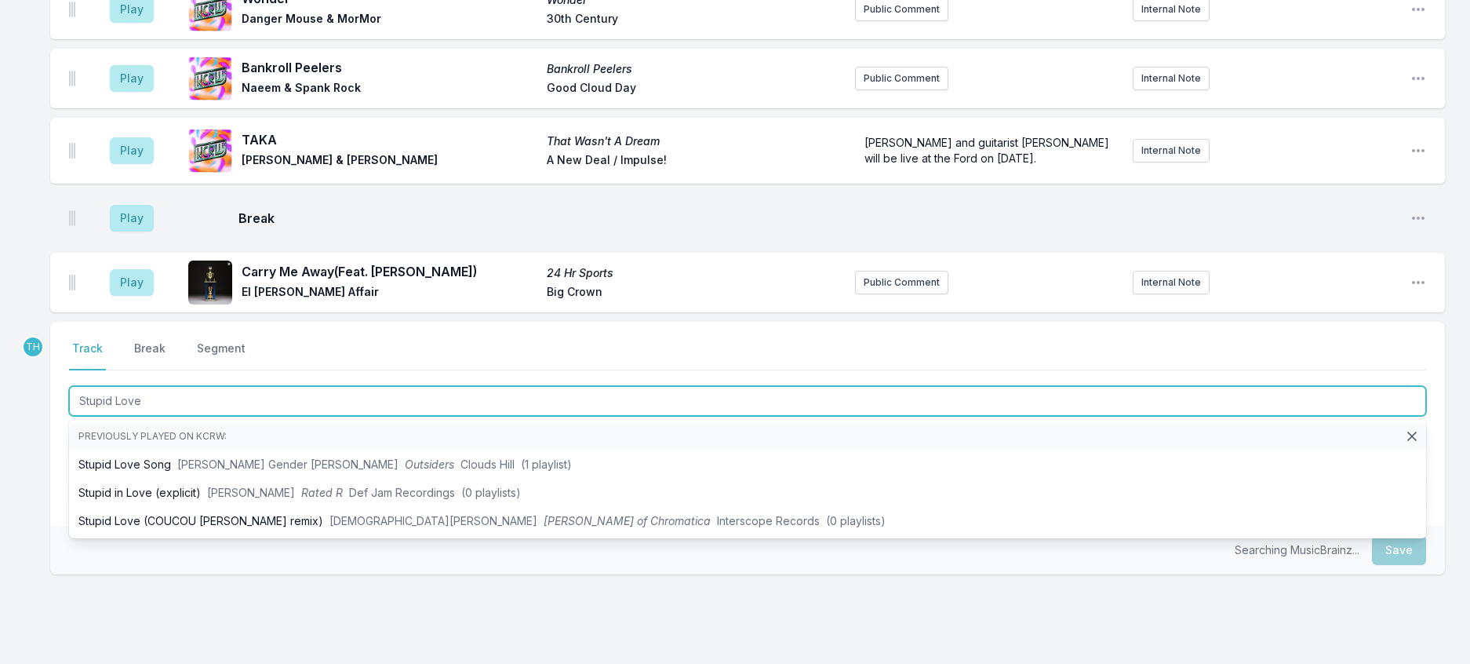
type input "Stupid Love"
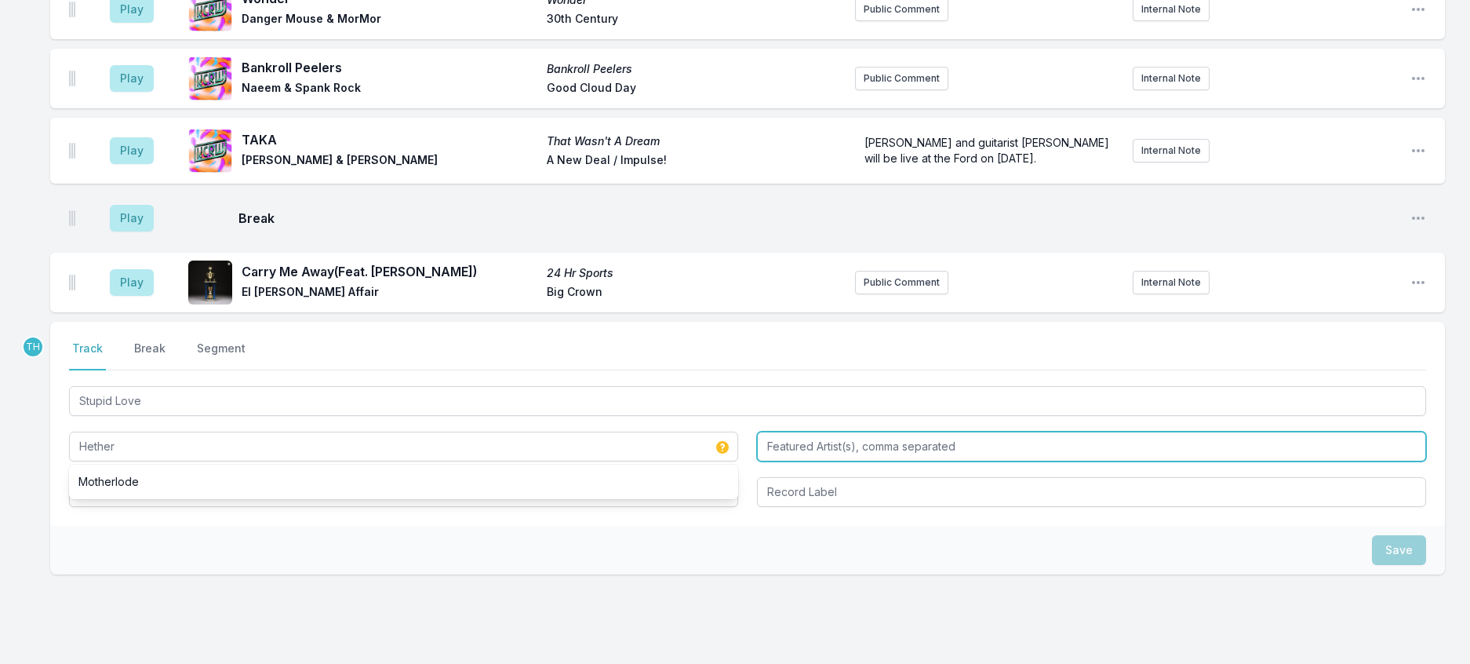
type input "Hether"
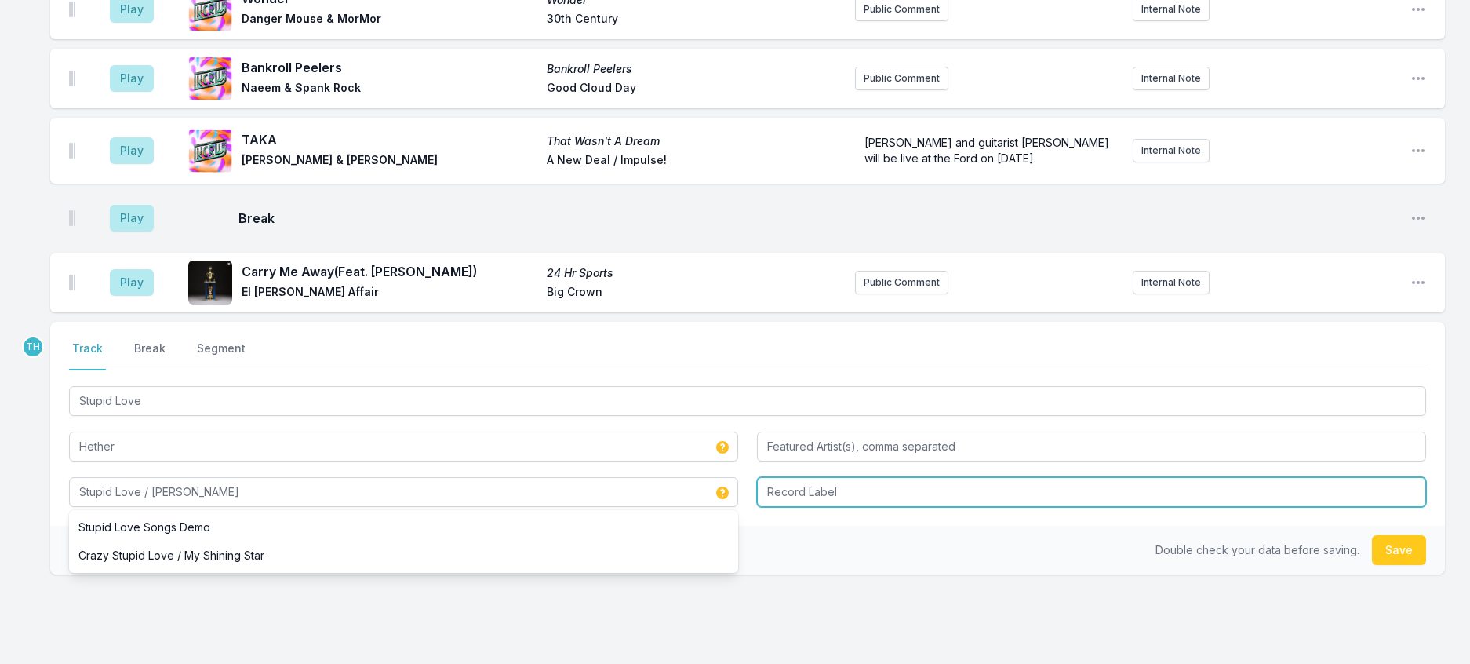
type input "Stupid Love / [PERSON_NAME]"
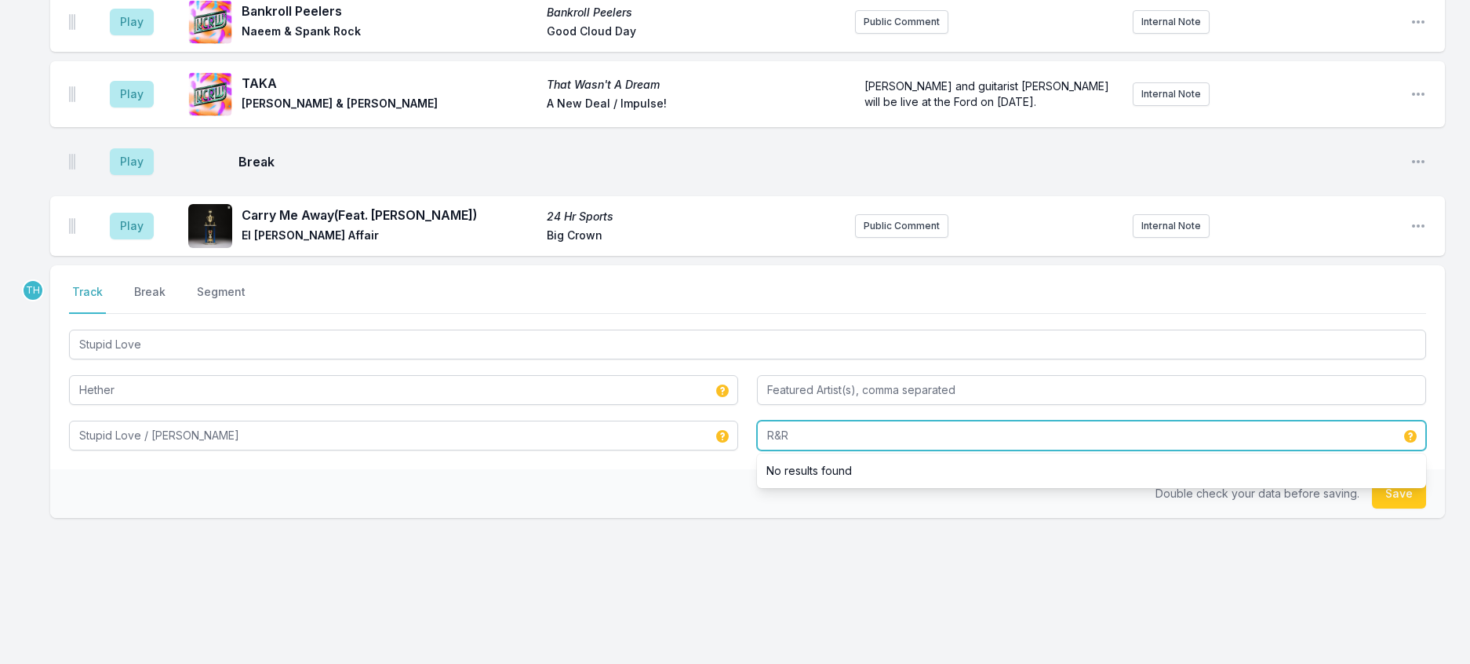
scroll to position [479, 0]
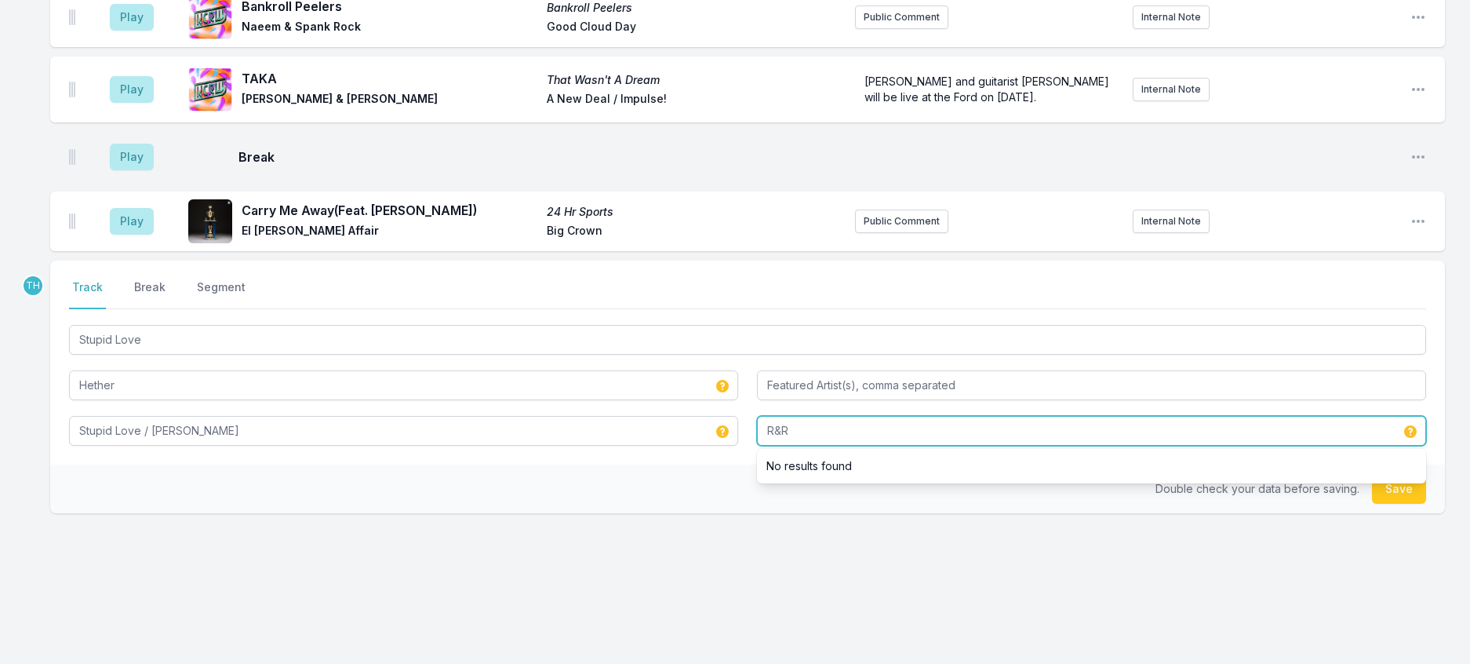
type input "R&R"
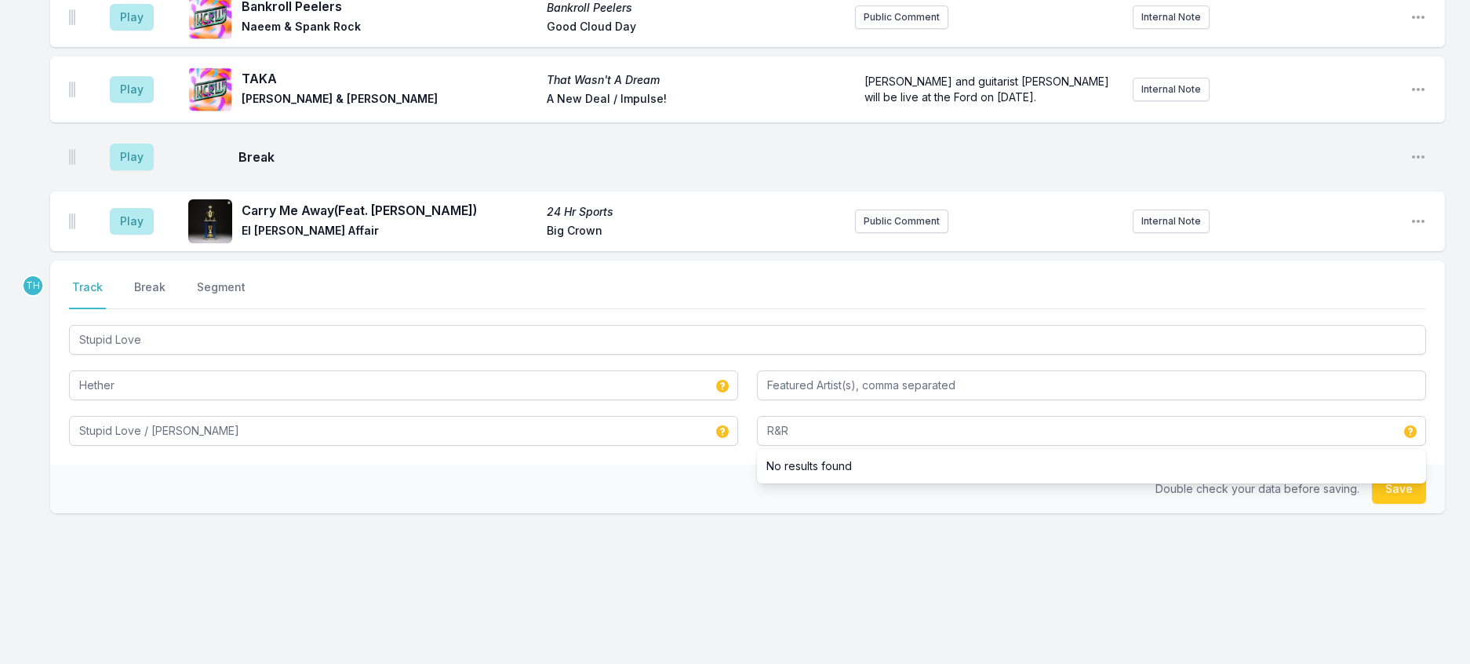
click at [602, 490] on div "Double check your data before saving. Save" at bounding box center [747, 488] width 1395 height 49
click at [1402, 504] on button "Save" at bounding box center [1399, 489] width 54 height 30
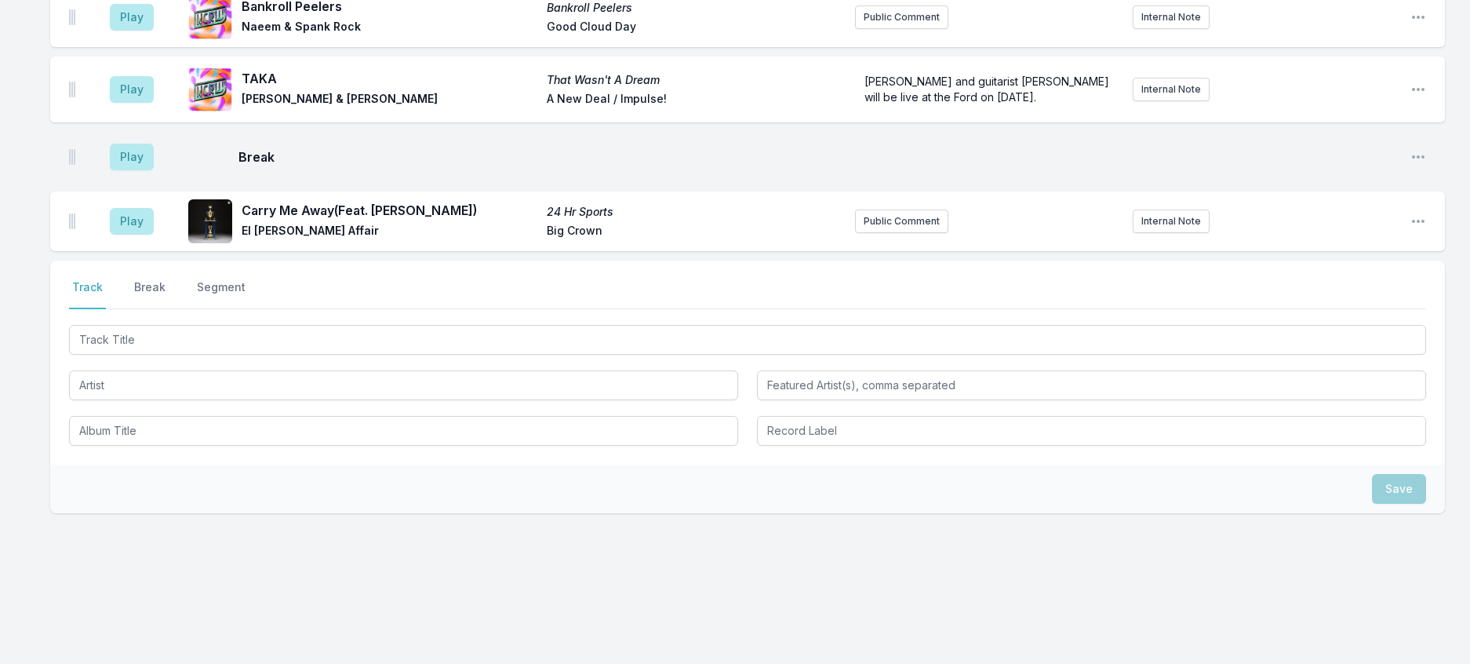
scroll to position [556, 0]
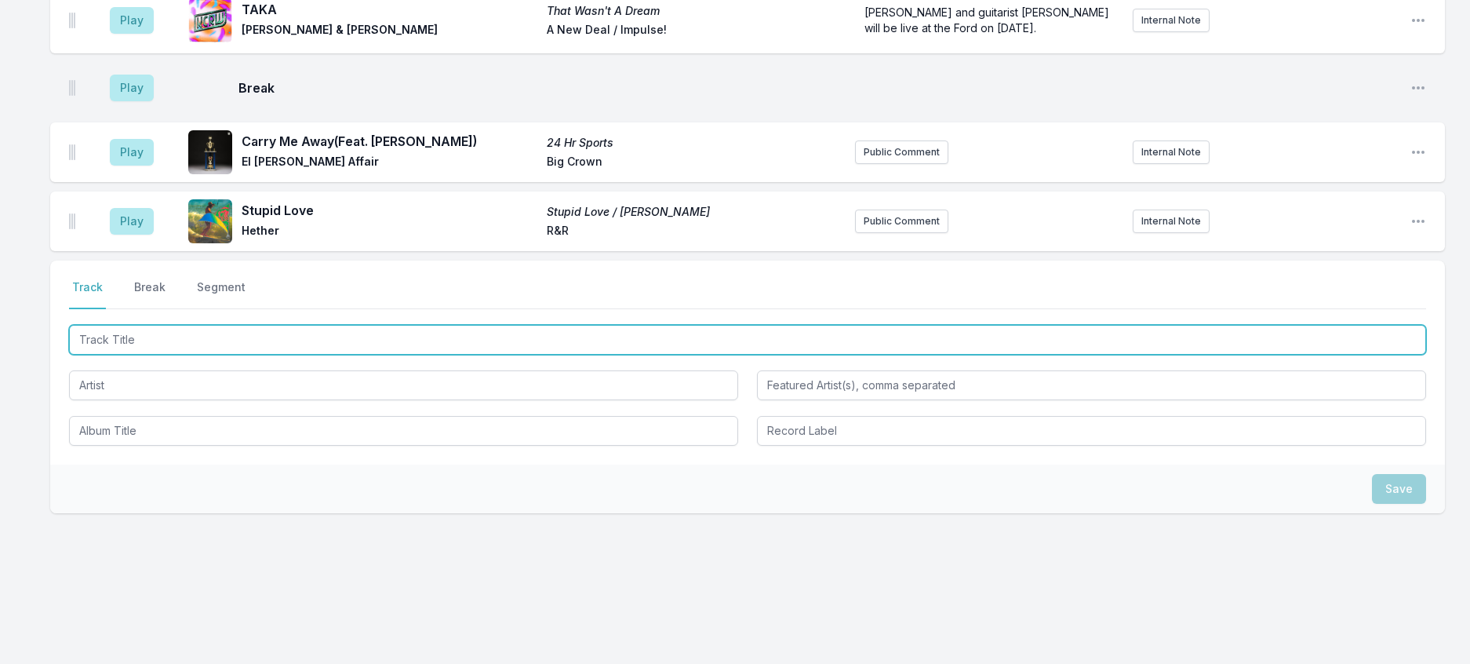
click at [173, 336] on input "Track Title" at bounding box center [747, 340] width 1357 height 30
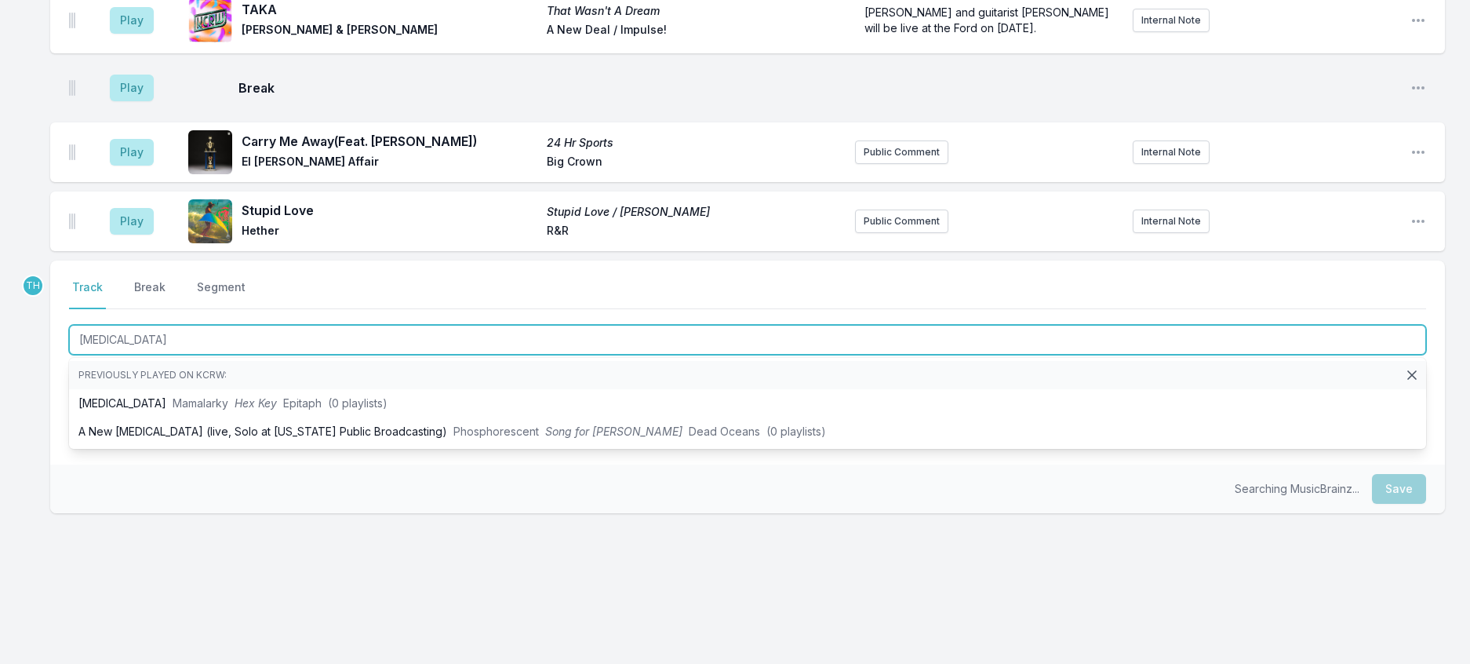
type input "[MEDICAL_DATA]"
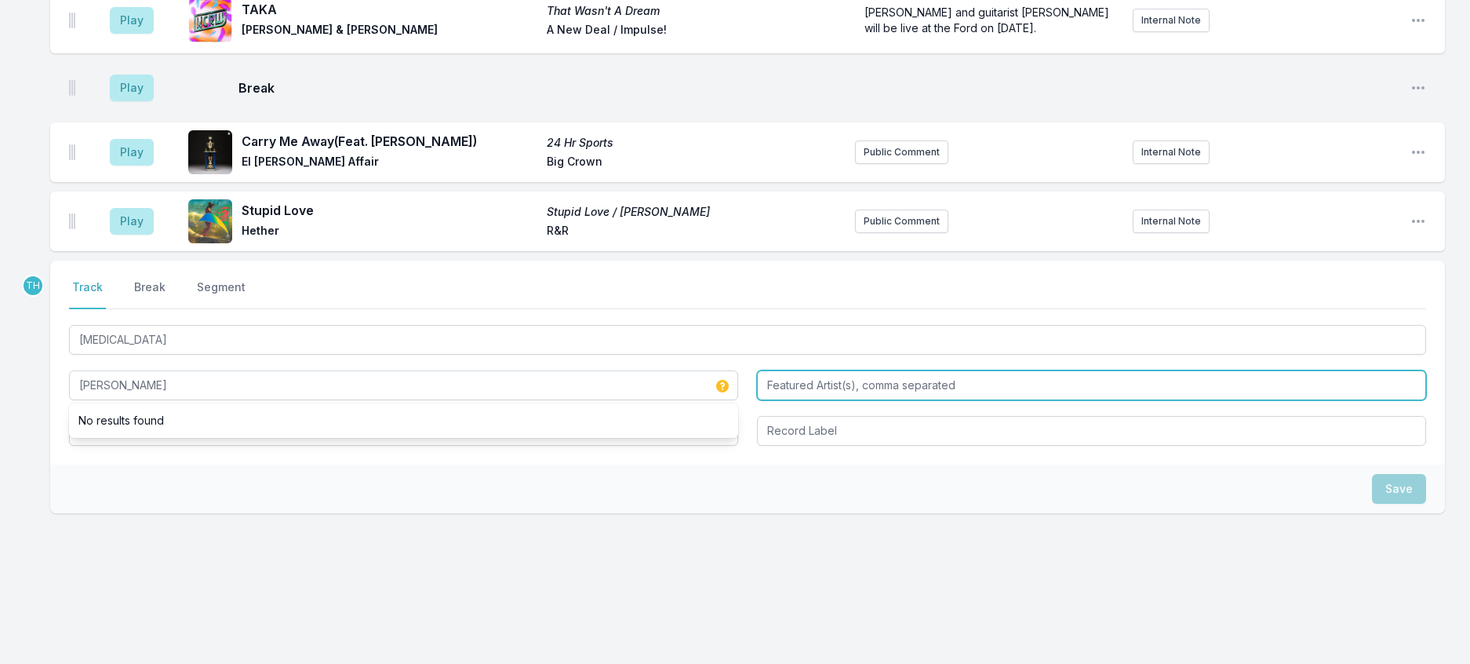
type input "[PERSON_NAME]"
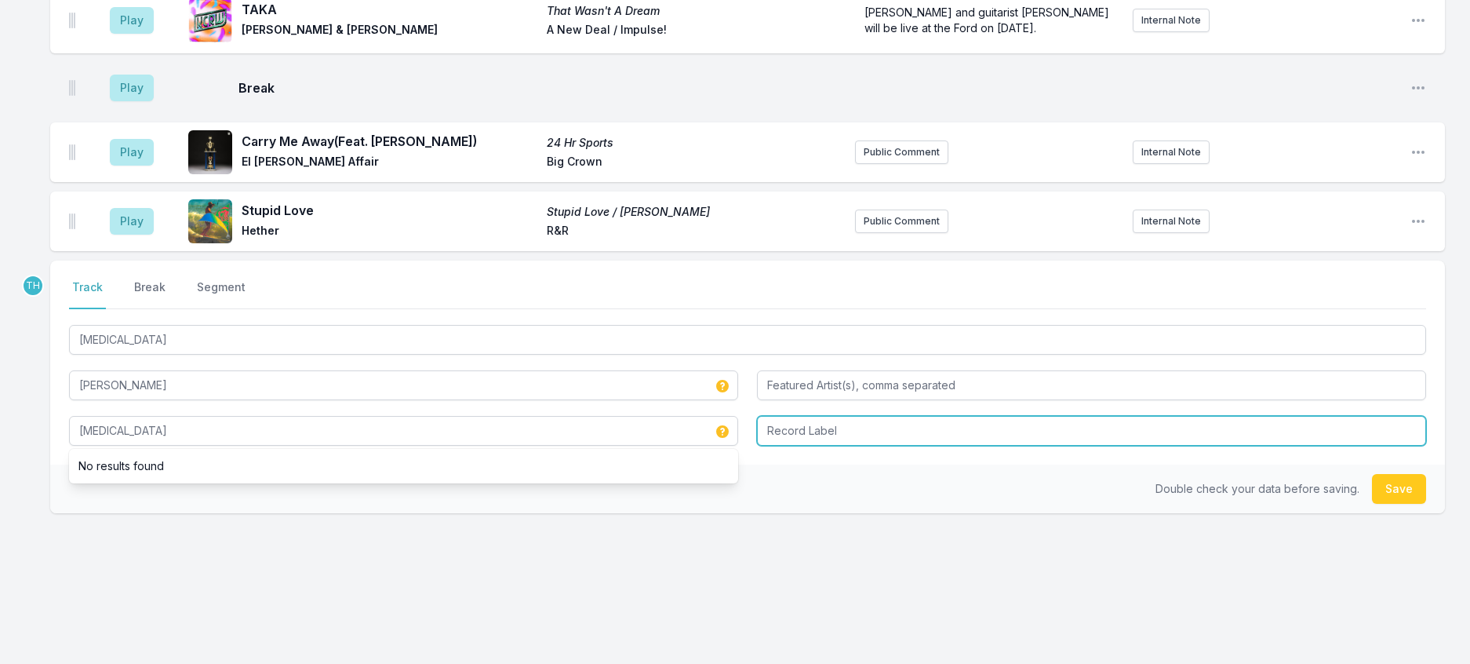
type input "[MEDICAL_DATA]"
type input "Santo"
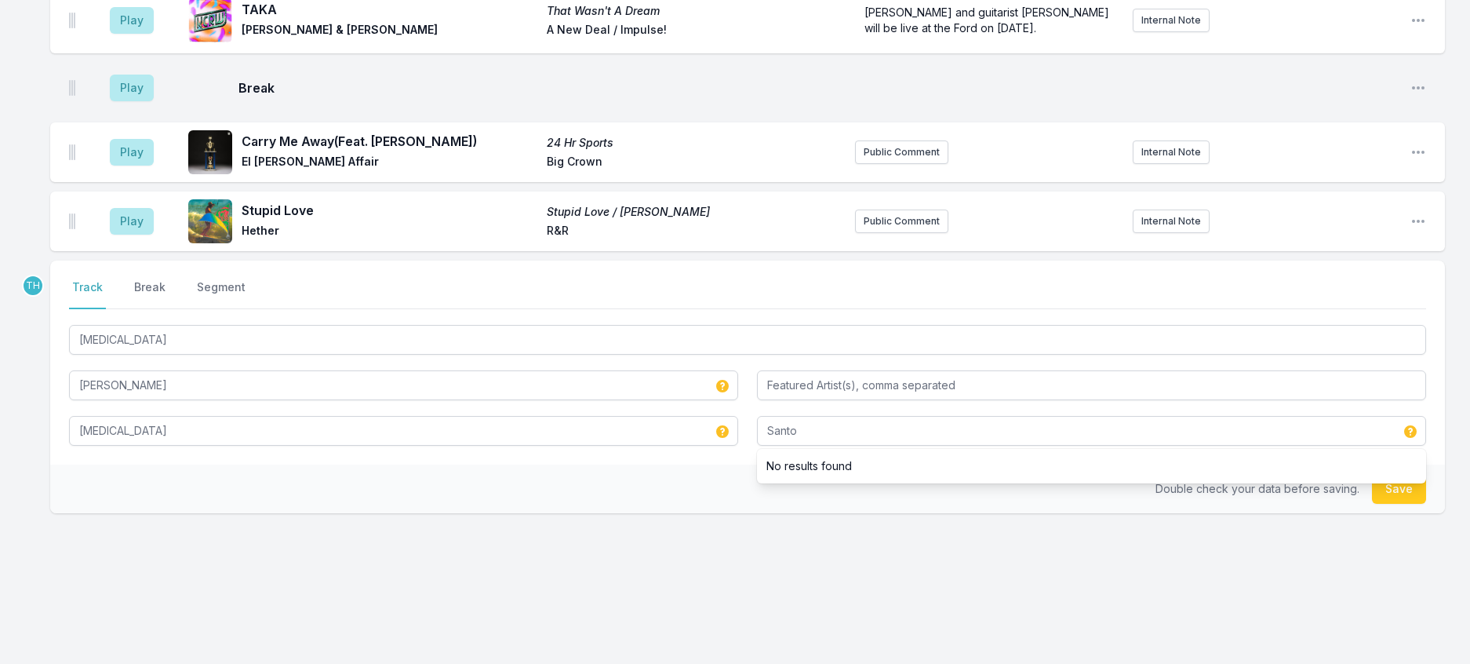
click at [665, 483] on div "Double check your data before saving. Save" at bounding box center [747, 488] width 1395 height 49
click at [1392, 497] on button "Save" at bounding box center [1399, 489] width 54 height 30
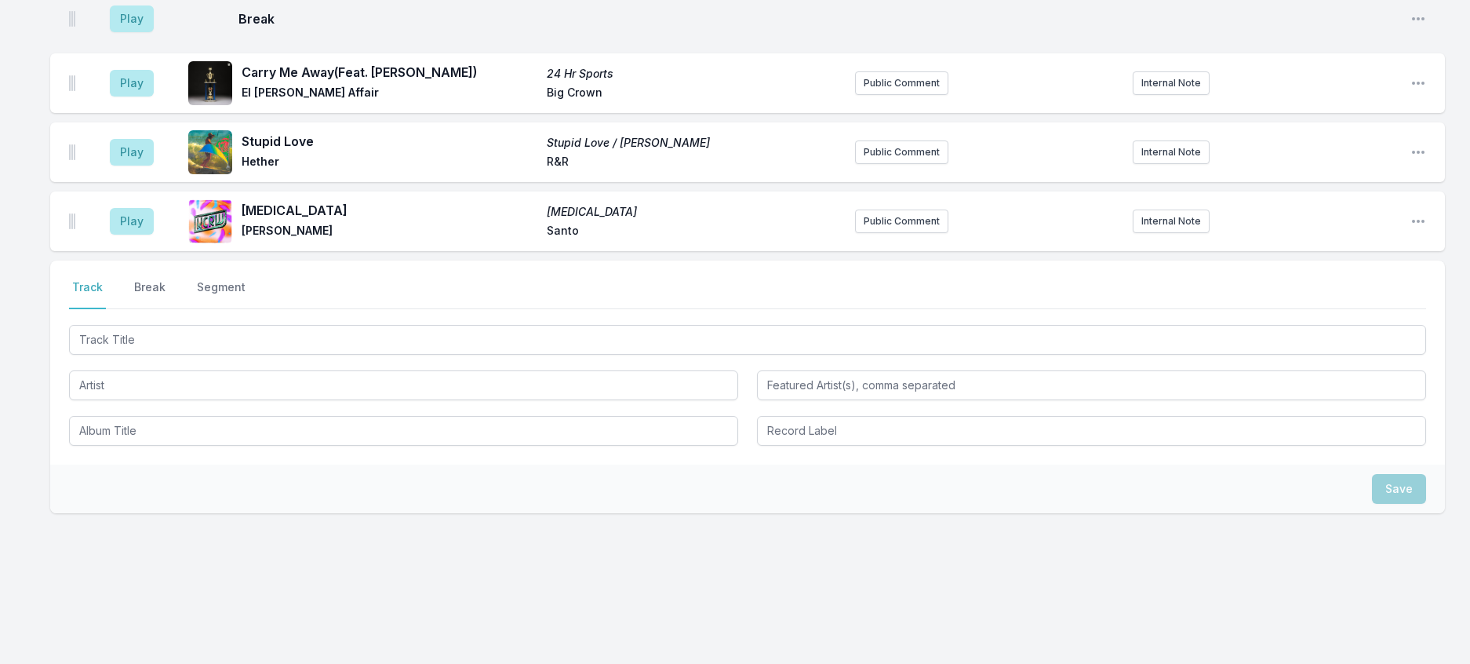
scroll to position [634, 0]
click at [1162, 209] on button "Internal Note" at bounding box center [1171, 221] width 77 height 24
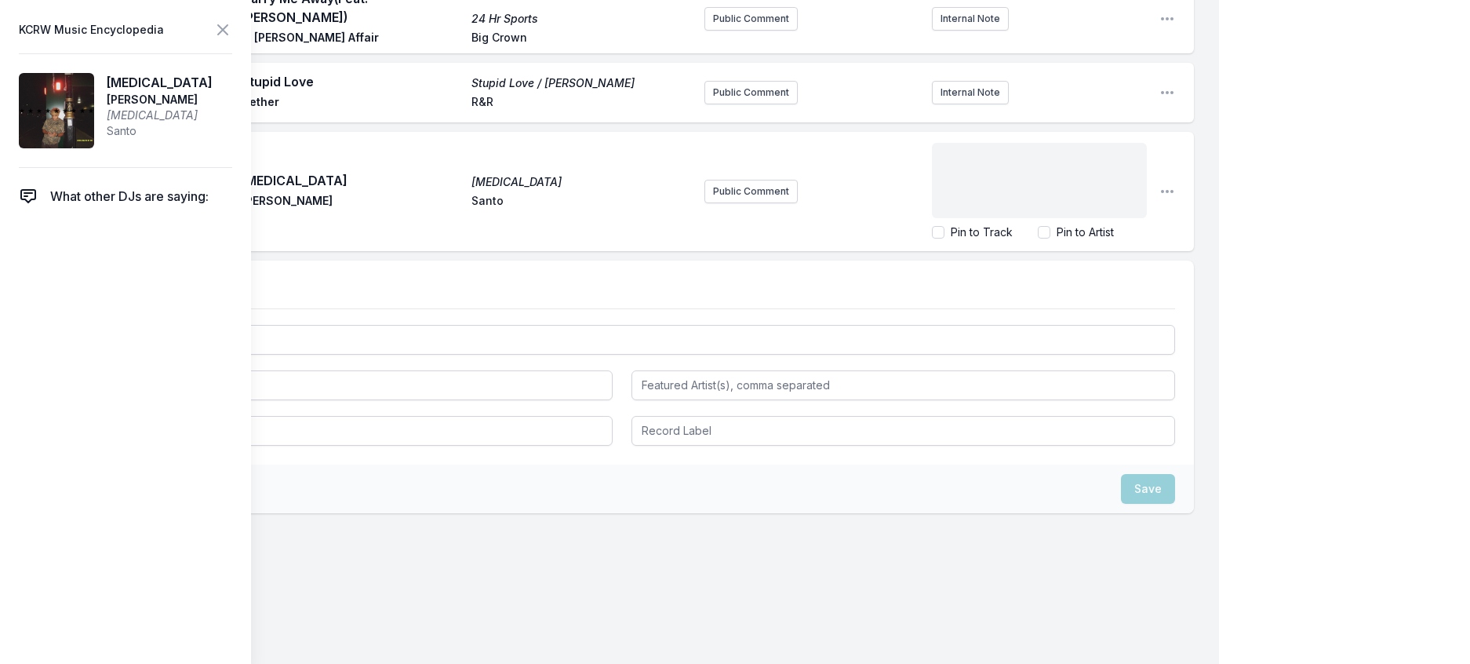
scroll to position [35, 0]
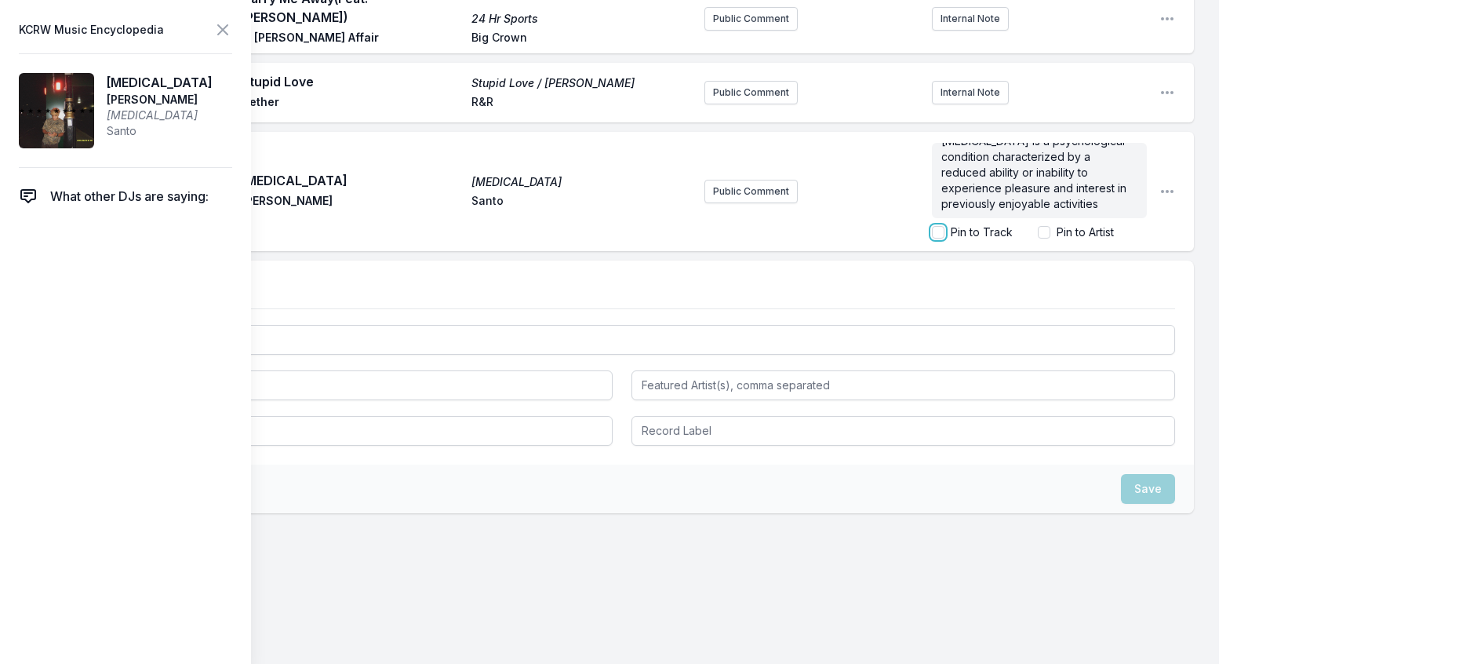
click at [932, 238] on input "Pin to Track" at bounding box center [938, 232] width 13 height 13
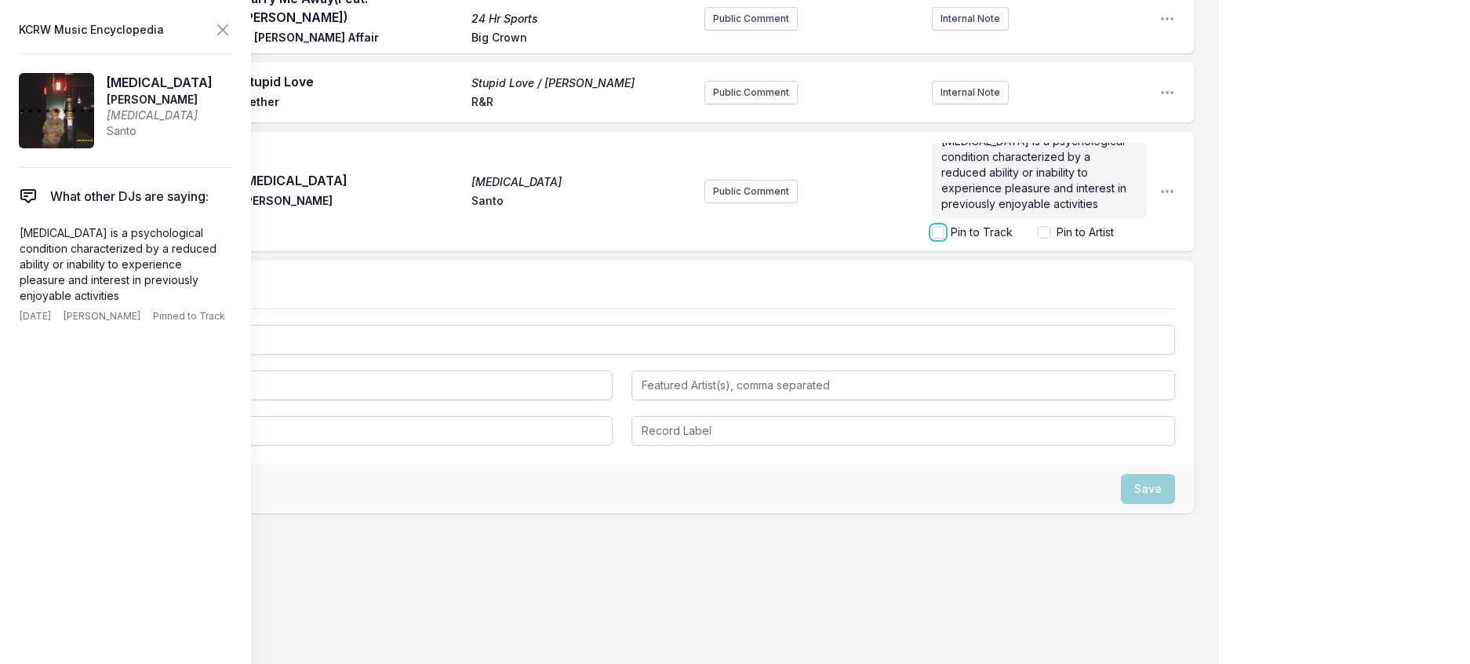
checkbox input "true"
click at [232, 39] on icon at bounding box center [222, 29] width 19 height 19
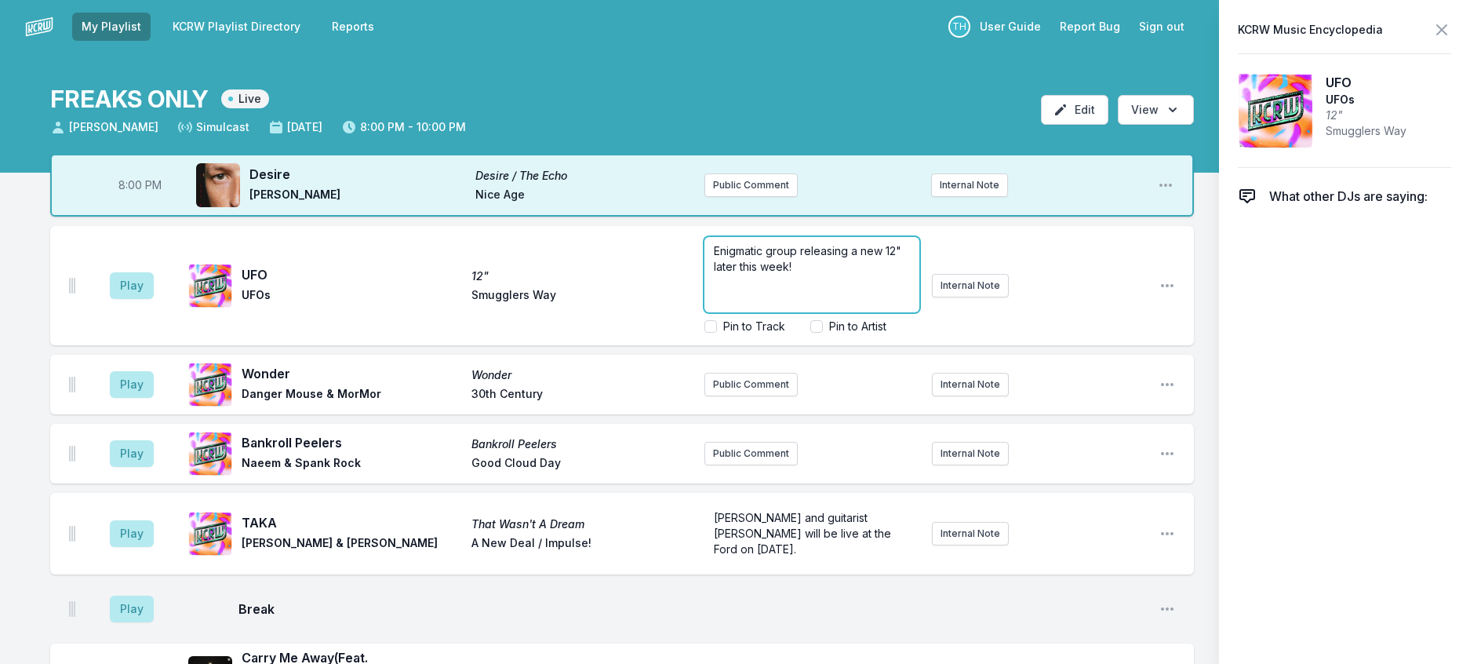
drag, startPoint x: 979, startPoint y: 300, endPoint x: 951, endPoint y: 305, distance: 28.8
click at [910, 275] on p "Enigmatic group releasing a new 12" later this week!" at bounding box center [812, 258] width 196 height 31
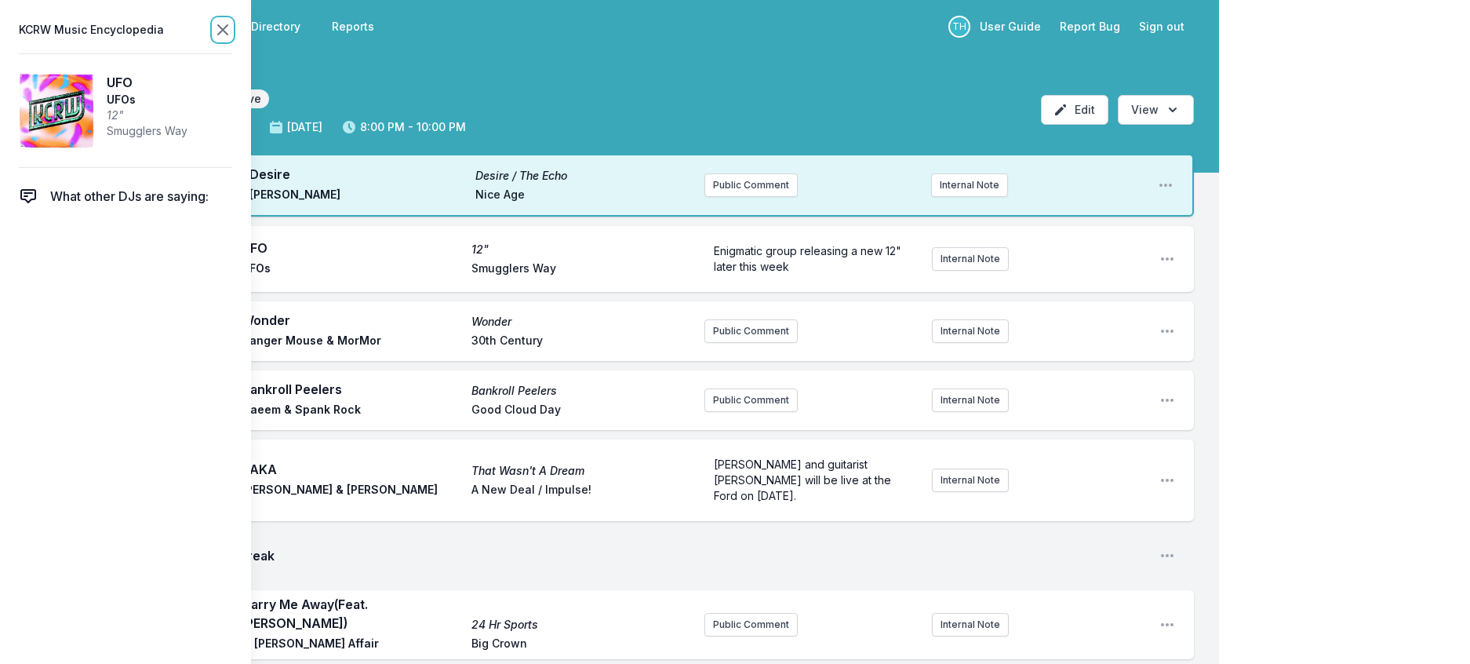
click at [232, 33] on icon at bounding box center [222, 29] width 19 height 19
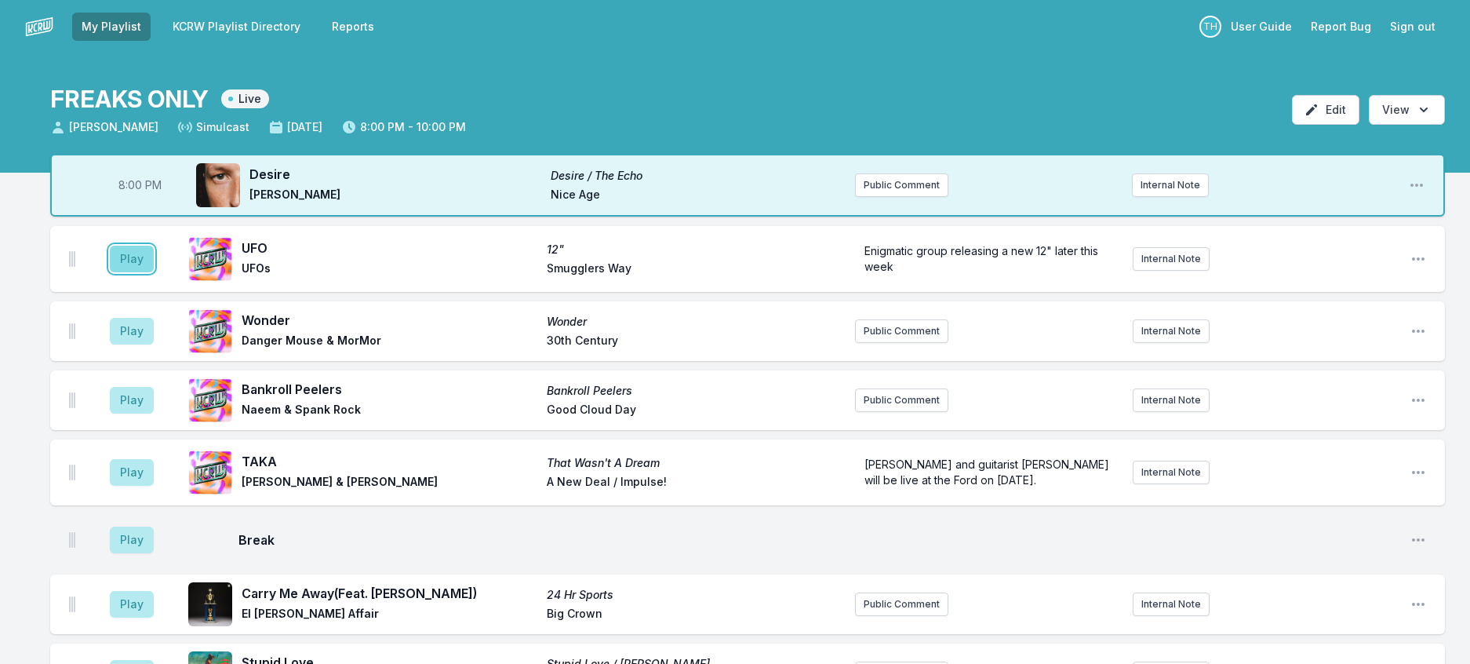
click at [152, 272] on button "Play" at bounding box center [132, 259] width 44 height 27
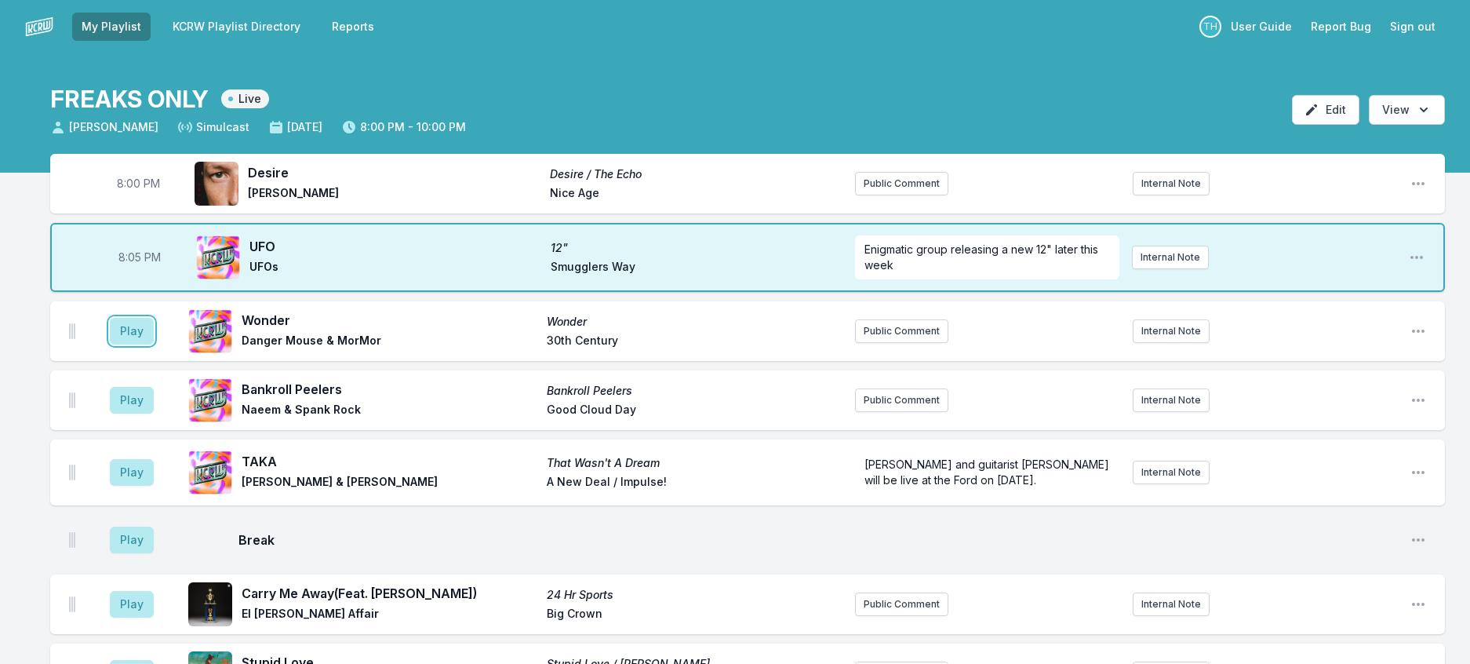
drag, startPoint x: 138, startPoint y: 364, endPoint x: 245, endPoint y: 337, distance: 110.0
click at [139, 344] on button "Play" at bounding box center [132, 331] width 44 height 27
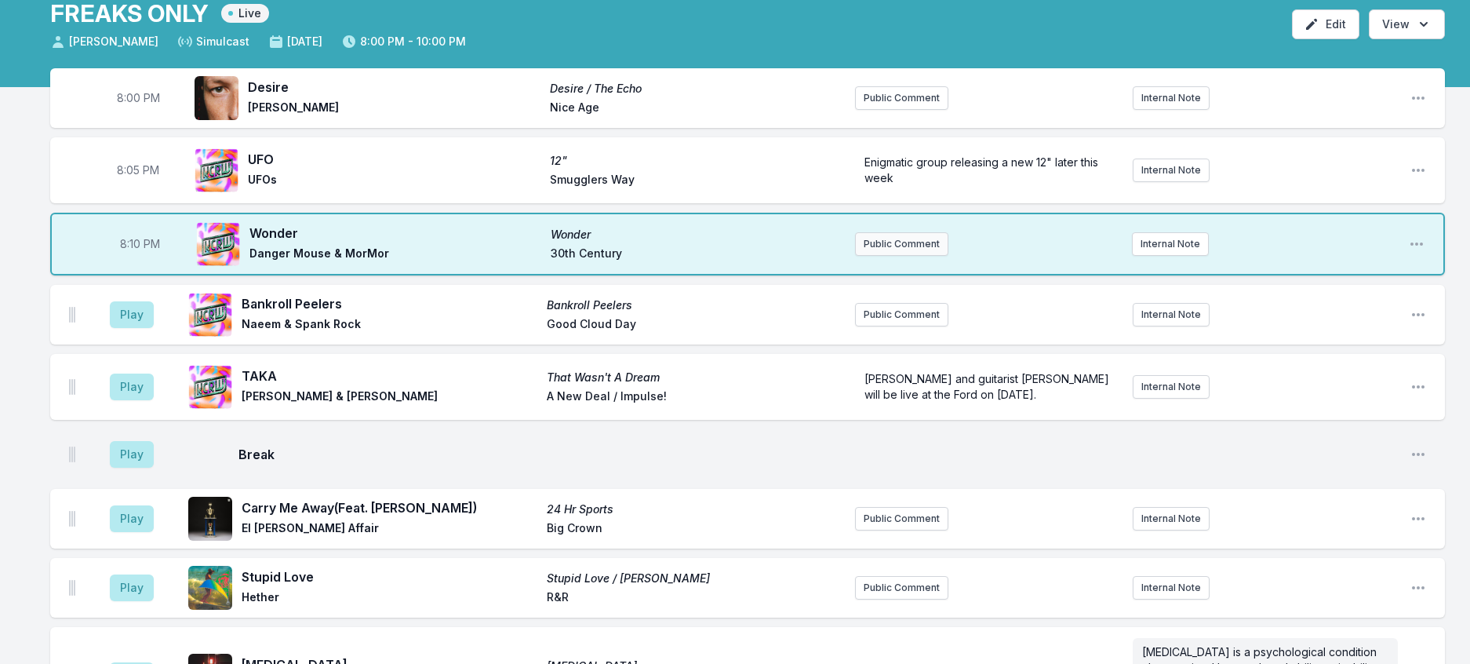
scroll to position [471, 0]
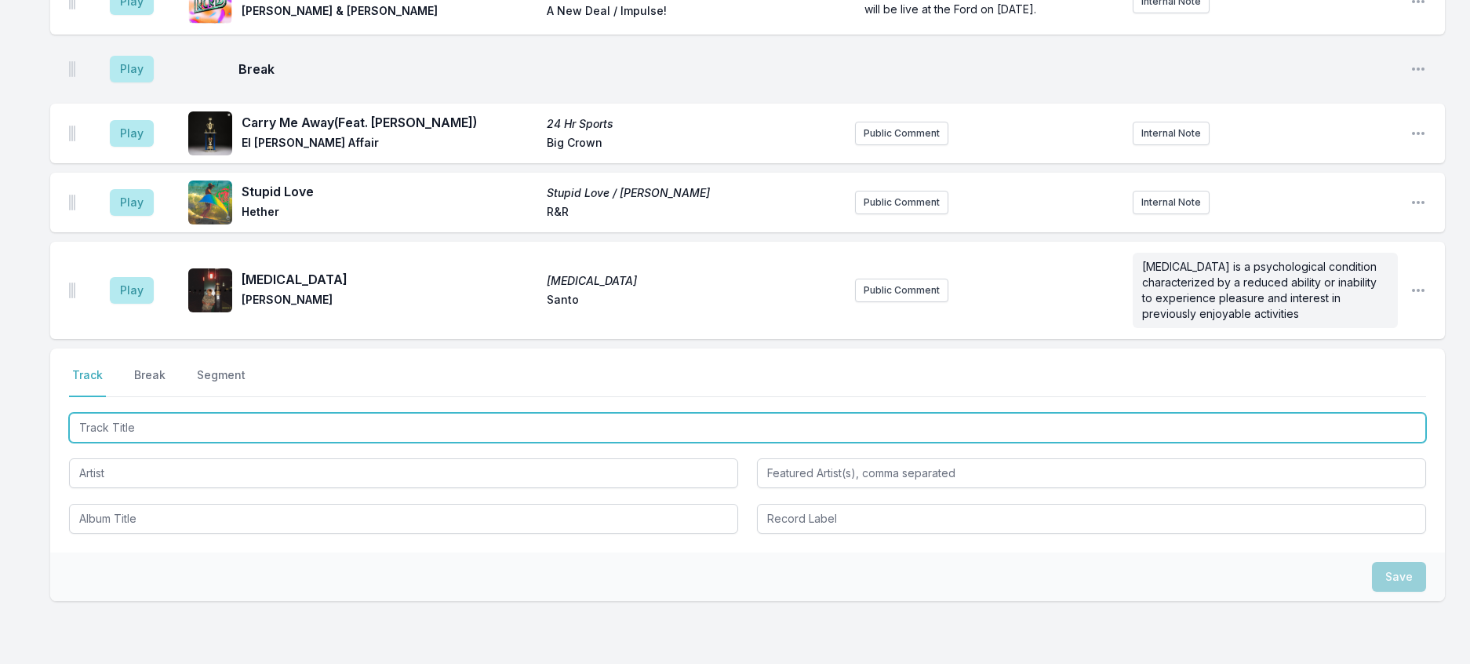
click at [142, 442] on input "Track Title" at bounding box center [747, 428] width 1357 height 30
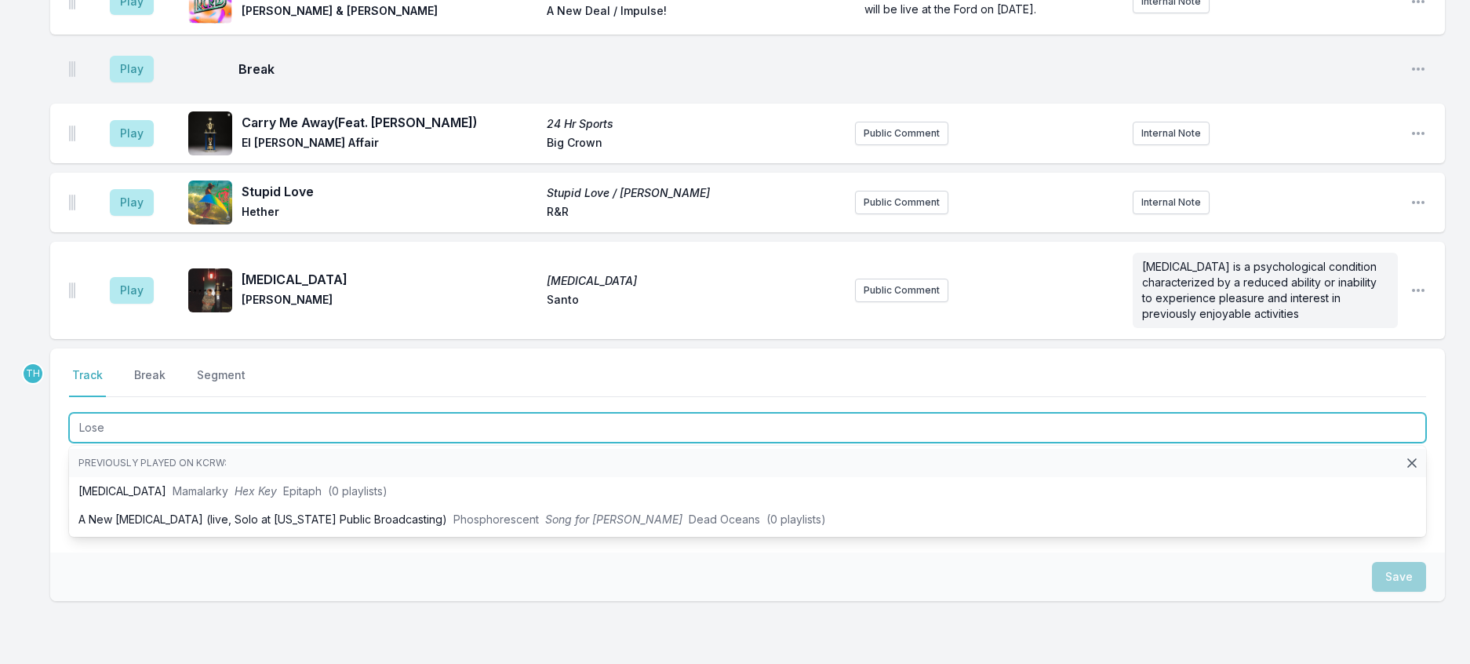
type input "Loser"
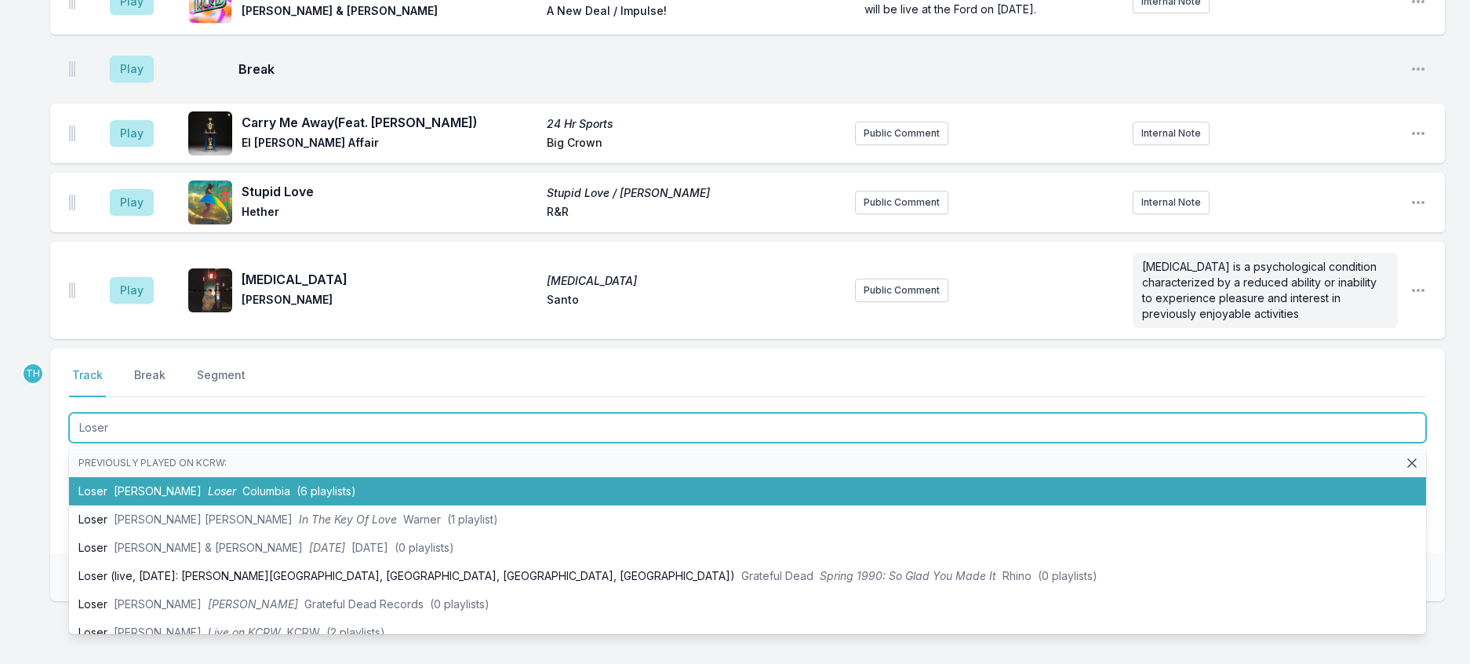
click at [300, 505] on li "Loser [PERSON_NAME] Loser Columbia (6 playlists)" at bounding box center [747, 491] width 1357 height 28
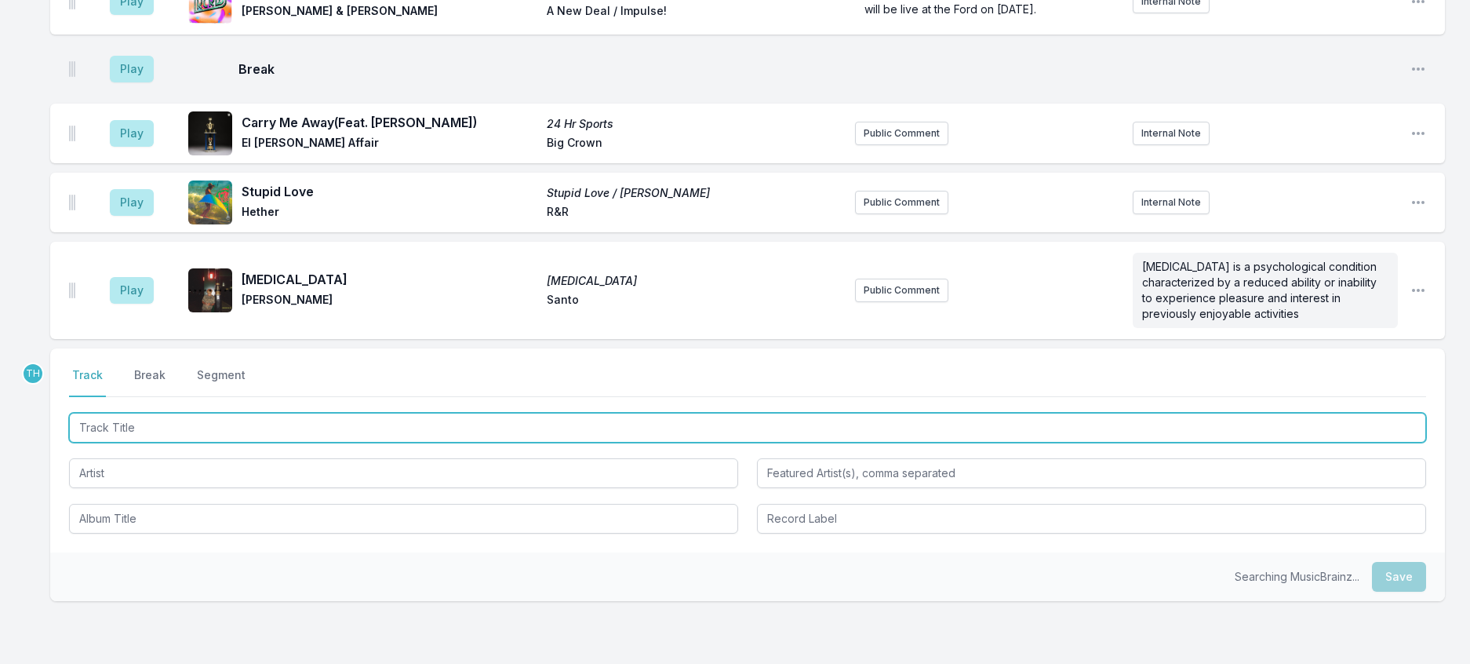
scroll to position [548, 0]
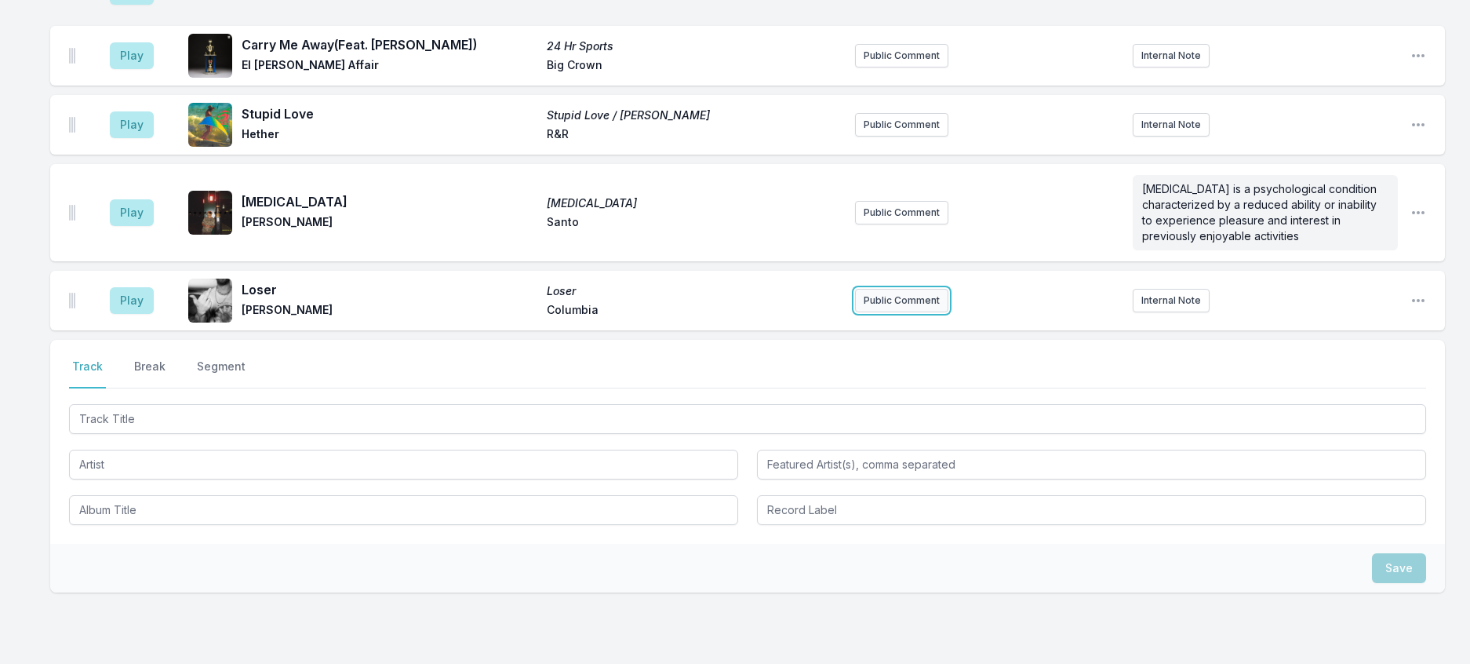
click at [908, 312] on button "Public Comment" at bounding box center [901, 301] width 93 height 24
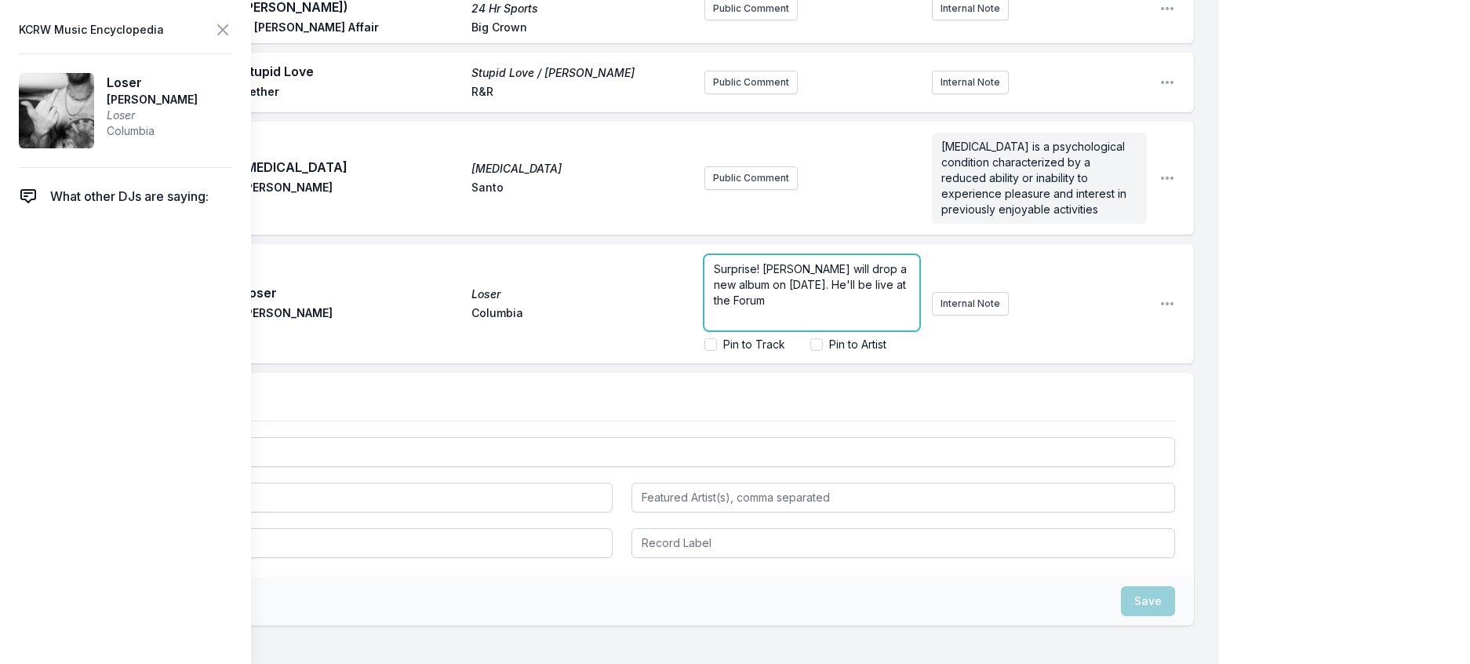
click at [814, 308] on p "Surprise! [PERSON_NAME] will drop a new album on [DATE]. He'll be live at the F…" at bounding box center [812, 284] width 196 height 47
click at [810, 322] on span "Surprise! [PERSON_NAME] will drop a new album on [DATE]. He'll be live at the F…" at bounding box center [813, 292] width 198 height 60
click at [810, 351] on input "Pin to Artist" at bounding box center [816, 344] width 13 height 13
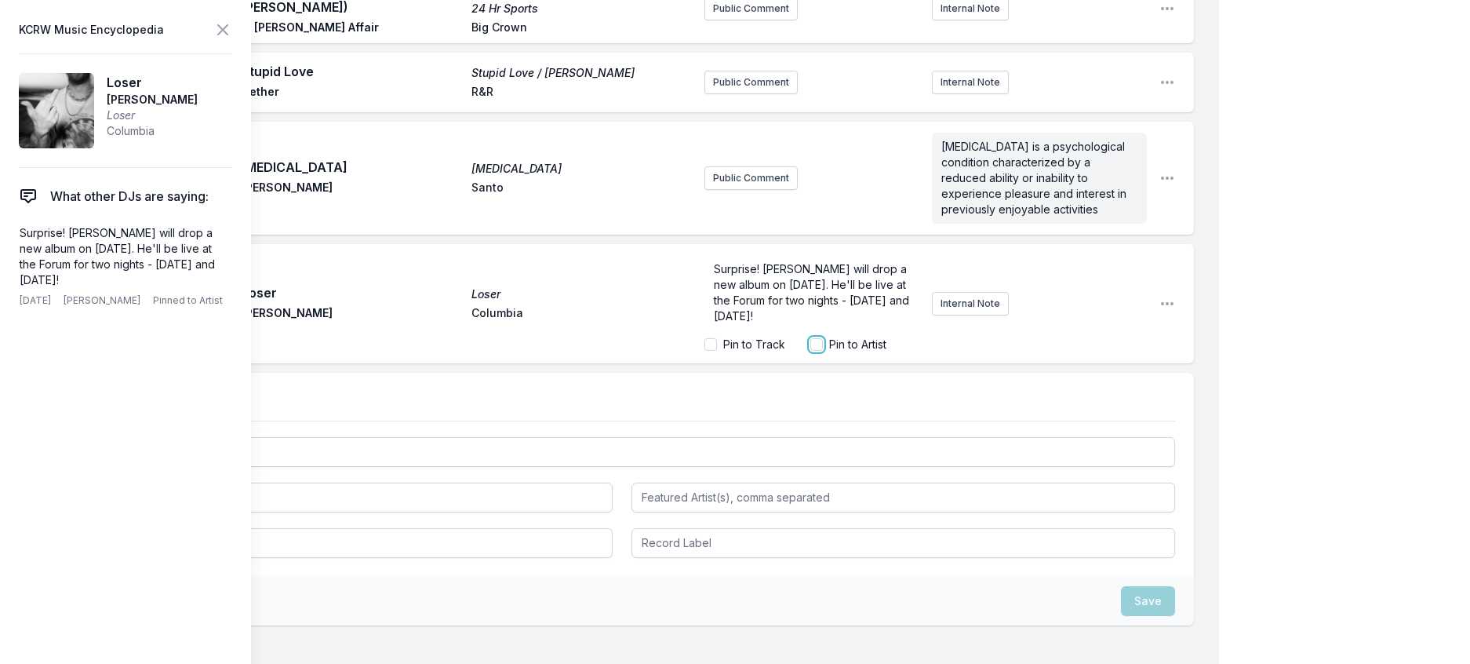
checkbox input "true"
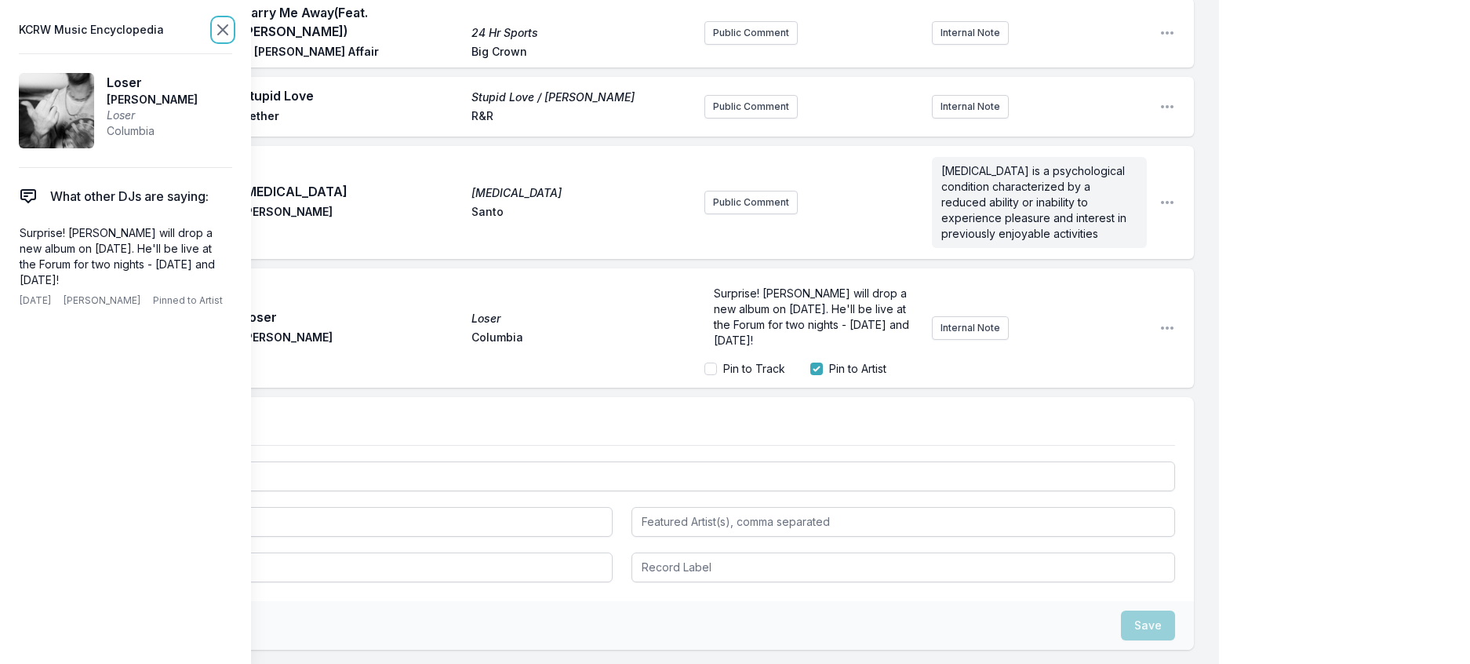
click at [228, 35] on icon at bounding box center [222, 29] width 9 height 9
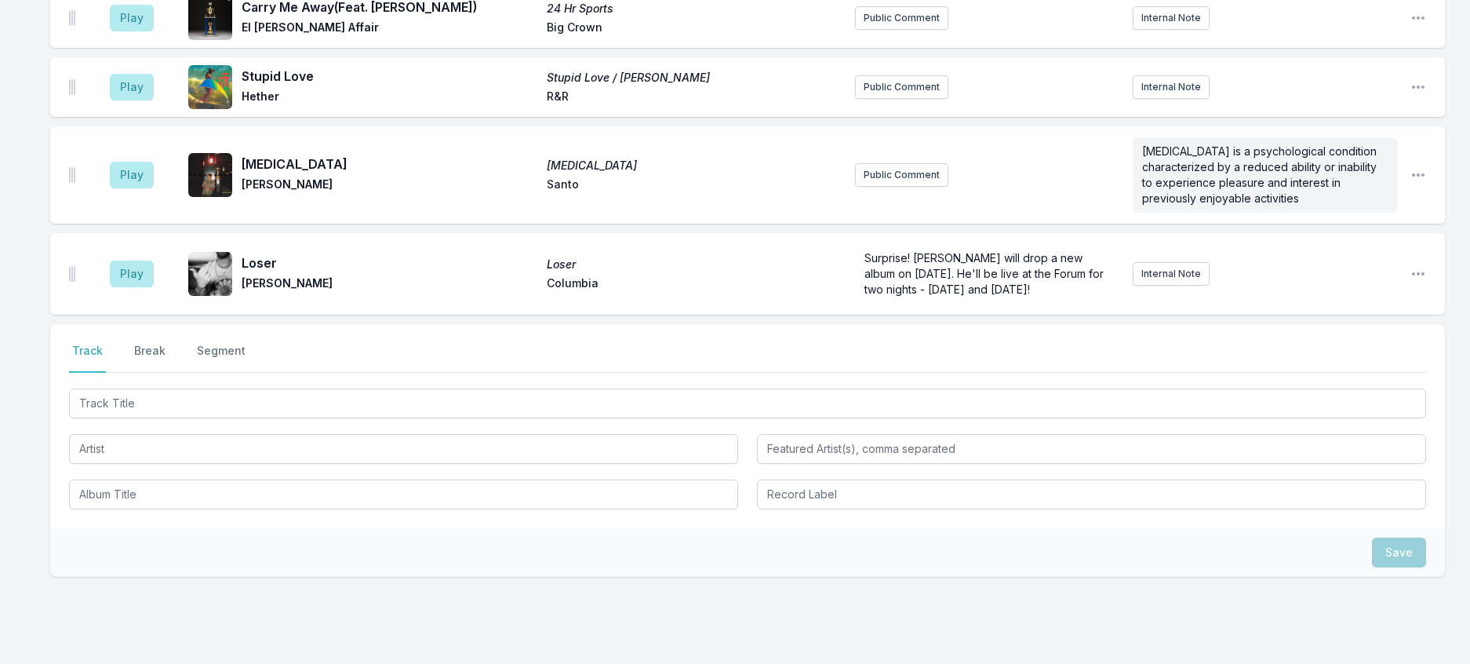
scroll to position [670, 0]
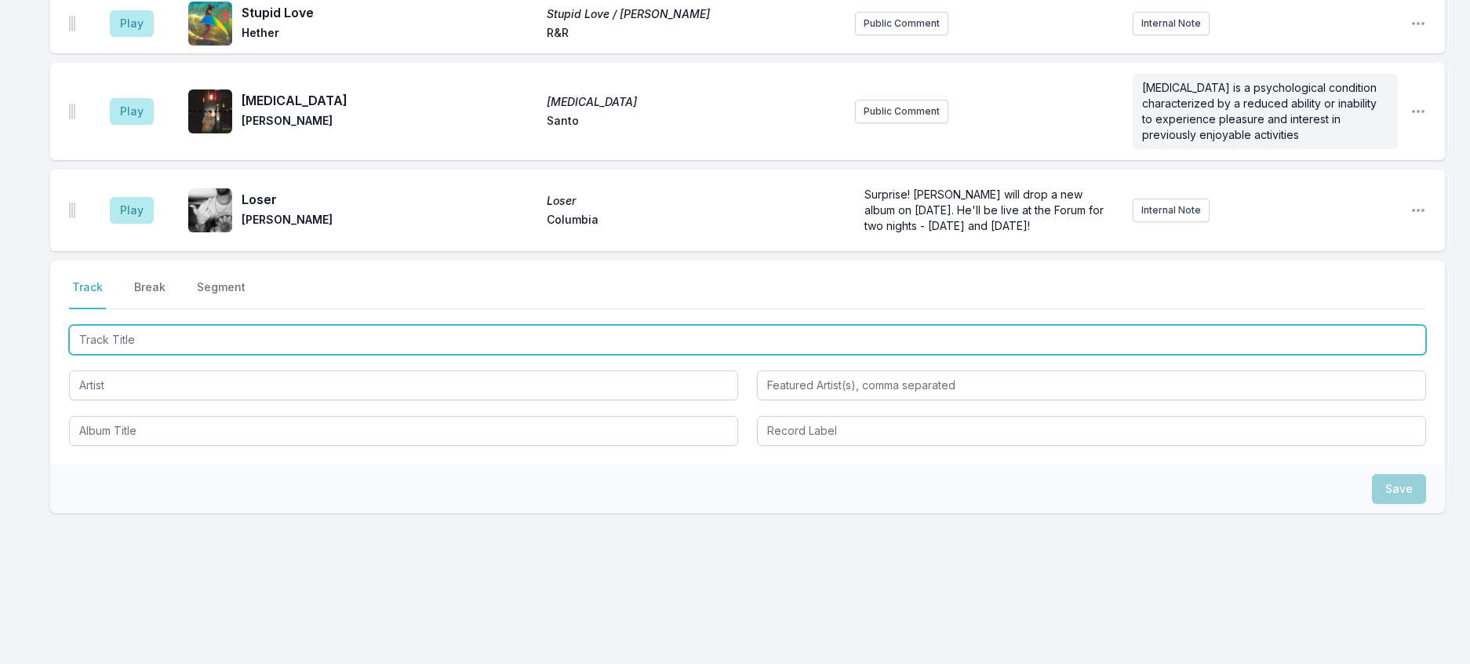
click at [343, 355] on input "Track Title" at bounding box center [747, 340] width 1357 height 30
type input "Wishing Well"
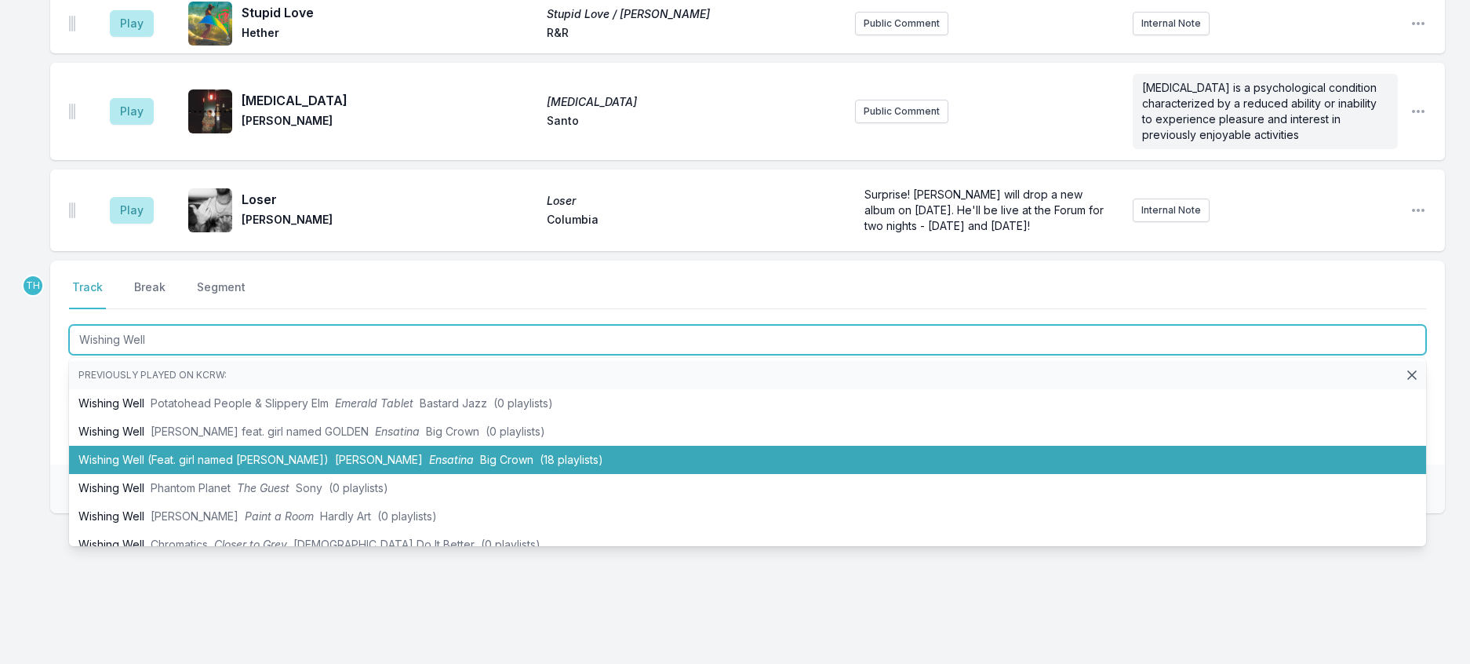
click at [315, 474] on li "Wishing Well (Feat. girl named GOLDEN) [PERSON_NAME] Ensatina Big Crown (18 pla…" at bounding box center [747, 460] width 1357 height 28
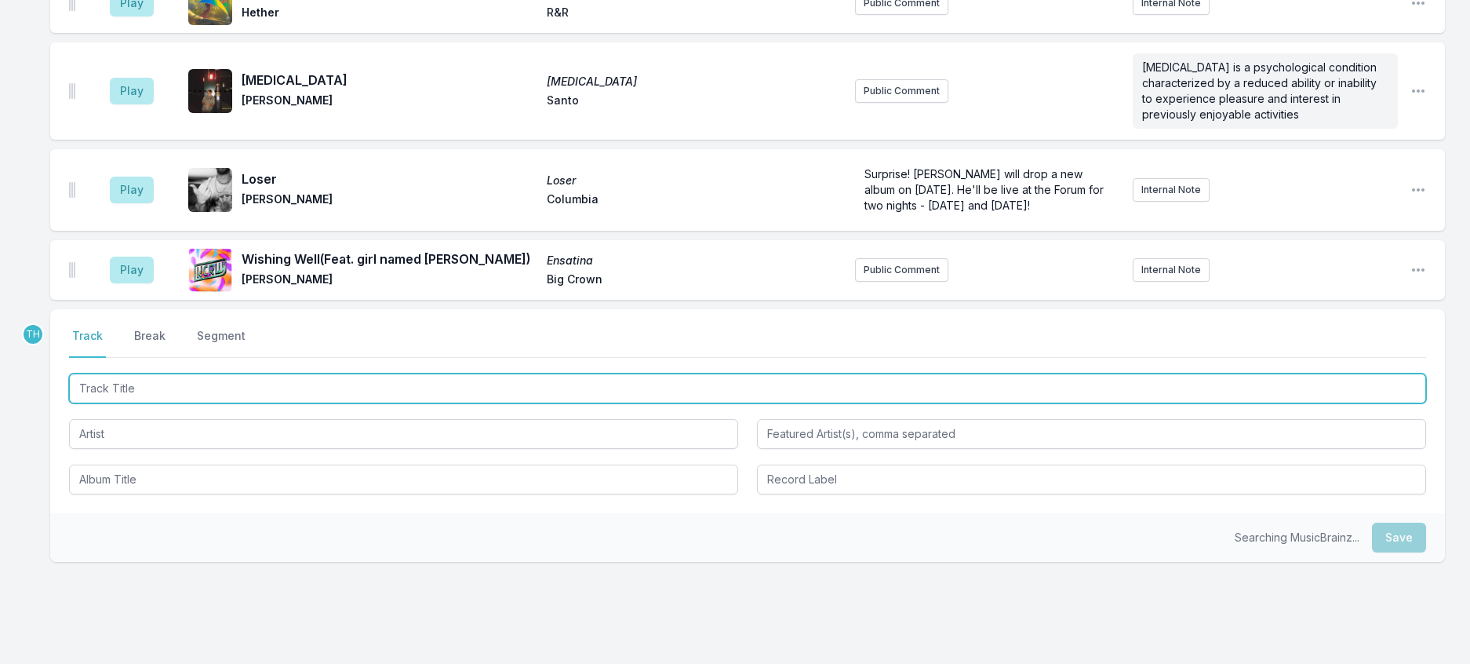
scroll to position [748, 0]
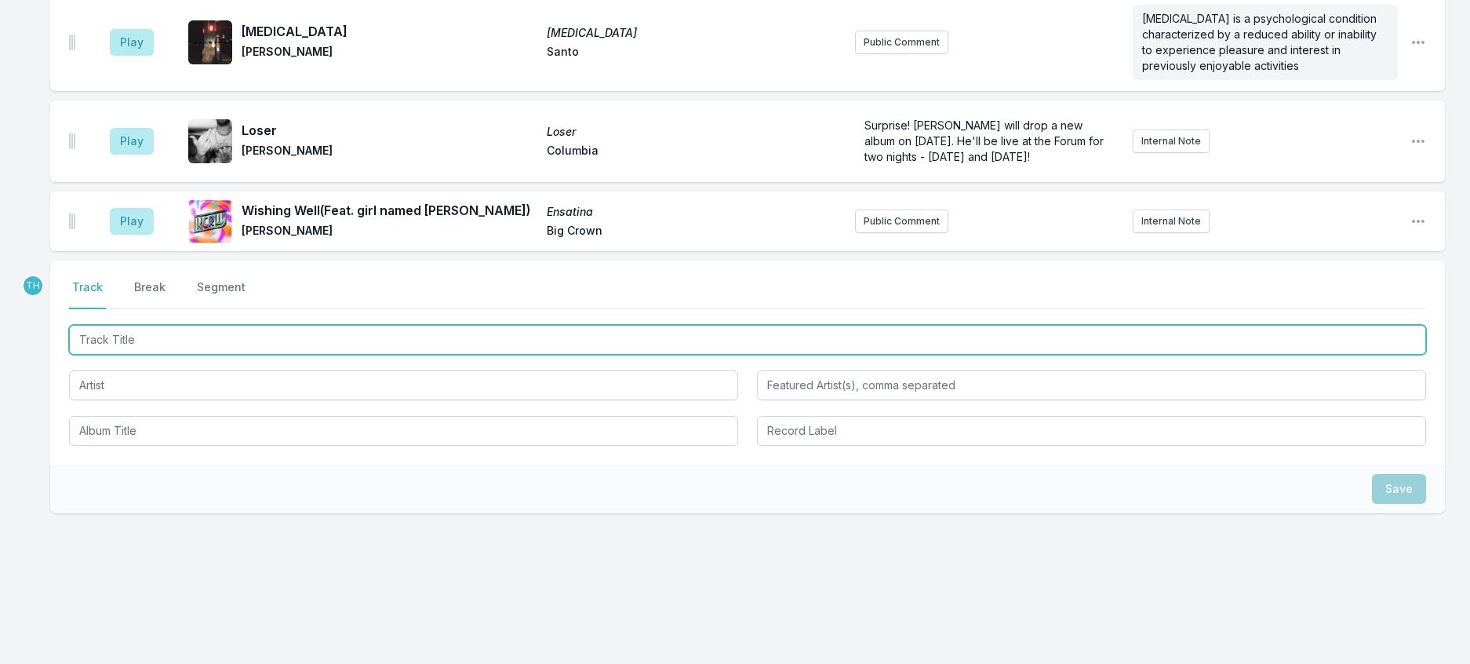
click at [387, 355] on input "Track Title" at bounding box center [747, 340] width 1357 height 30
type input "The Number 4"
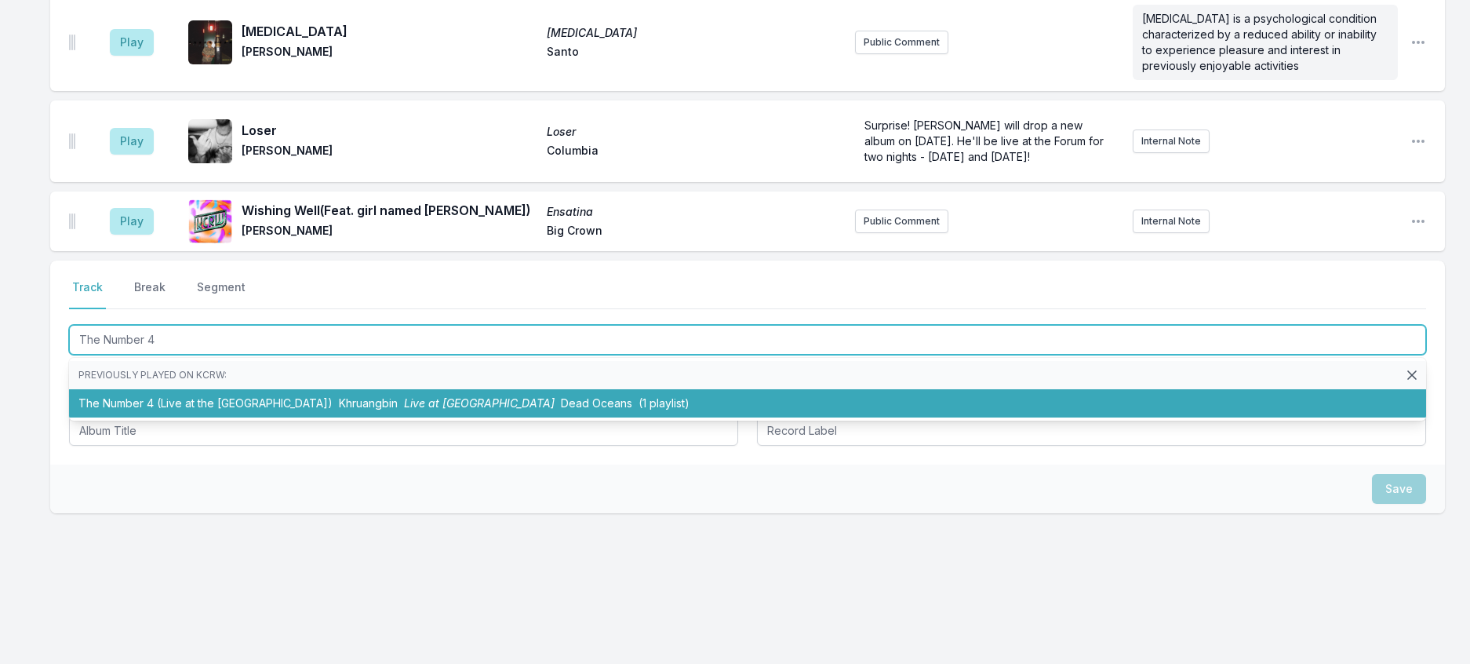
click at [434, 417] on li "The Number 4 (Live at the [GEOGRAPHIC_DATA]) Khruangbin Live at [GEOGRAPHIC_DAT…" at bounding box center [747, 403] width 1357 height 28
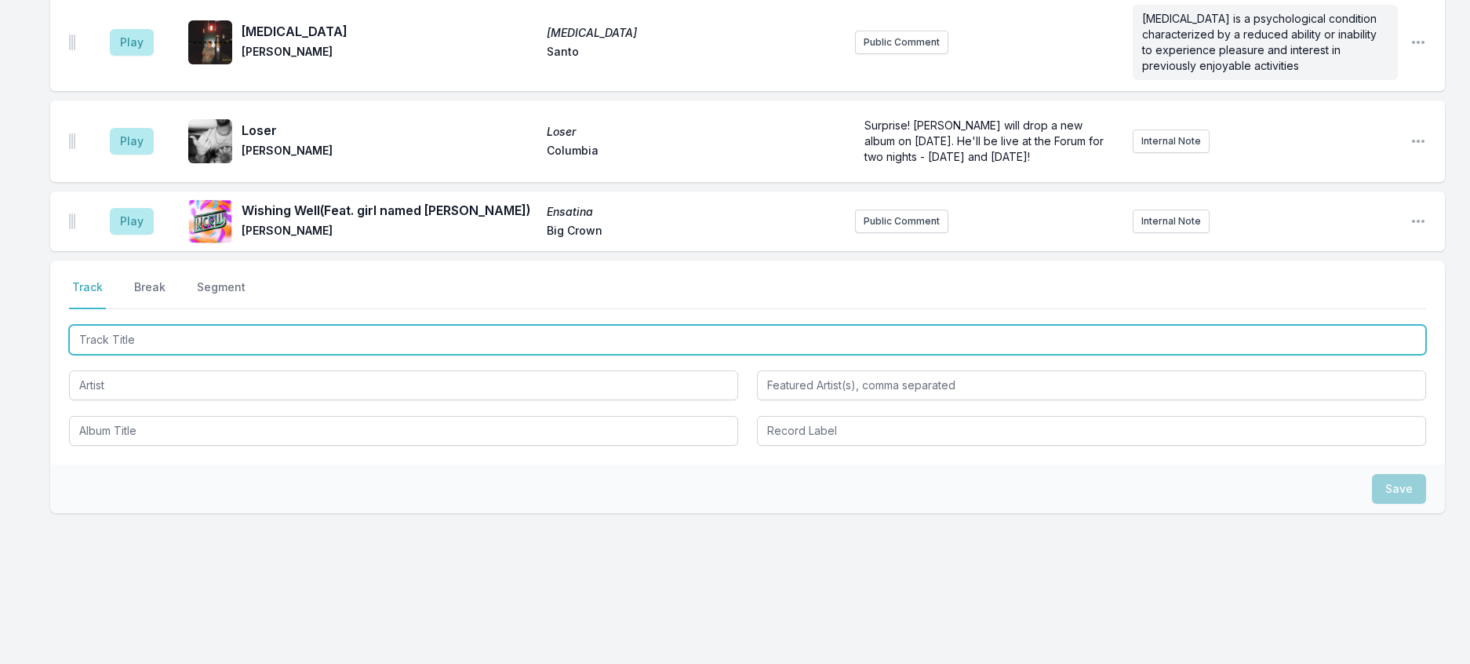
scroll to position [836, 0]
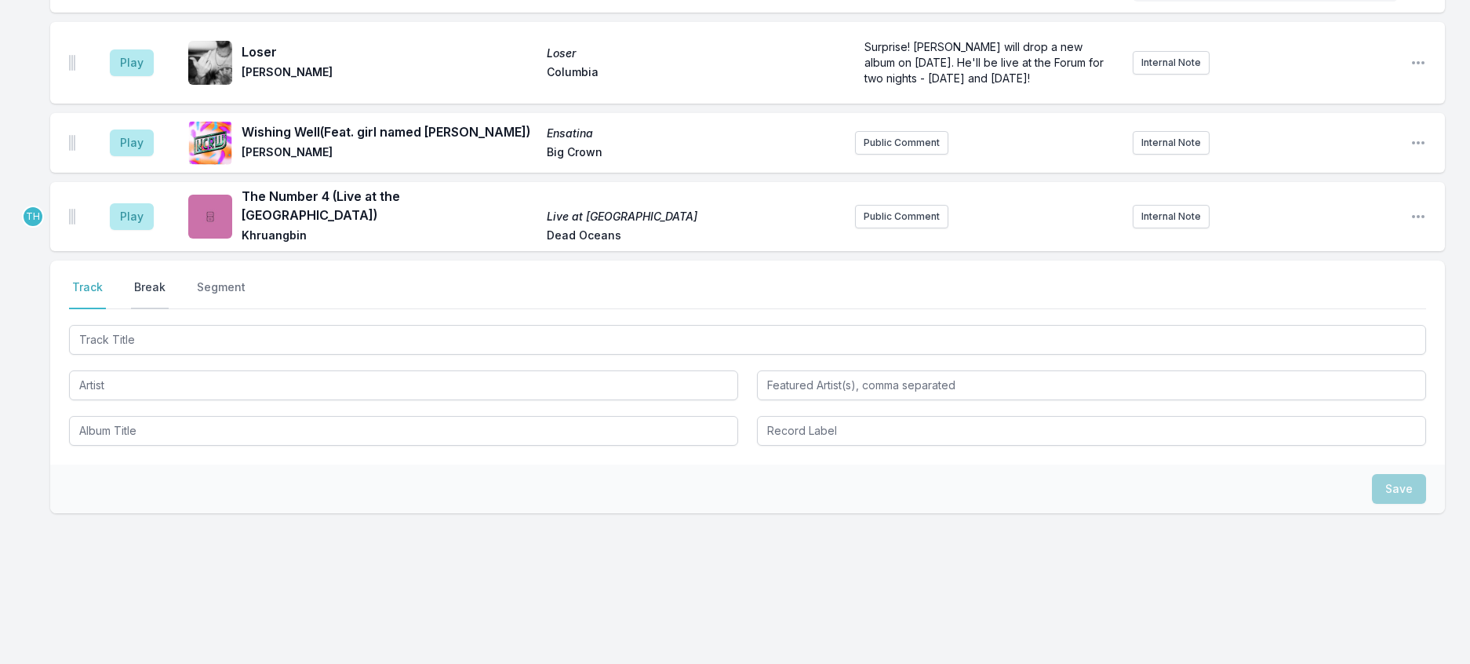
click at [163, 309] on button "Break" at bounding box center [150, 294] width 38 height 30
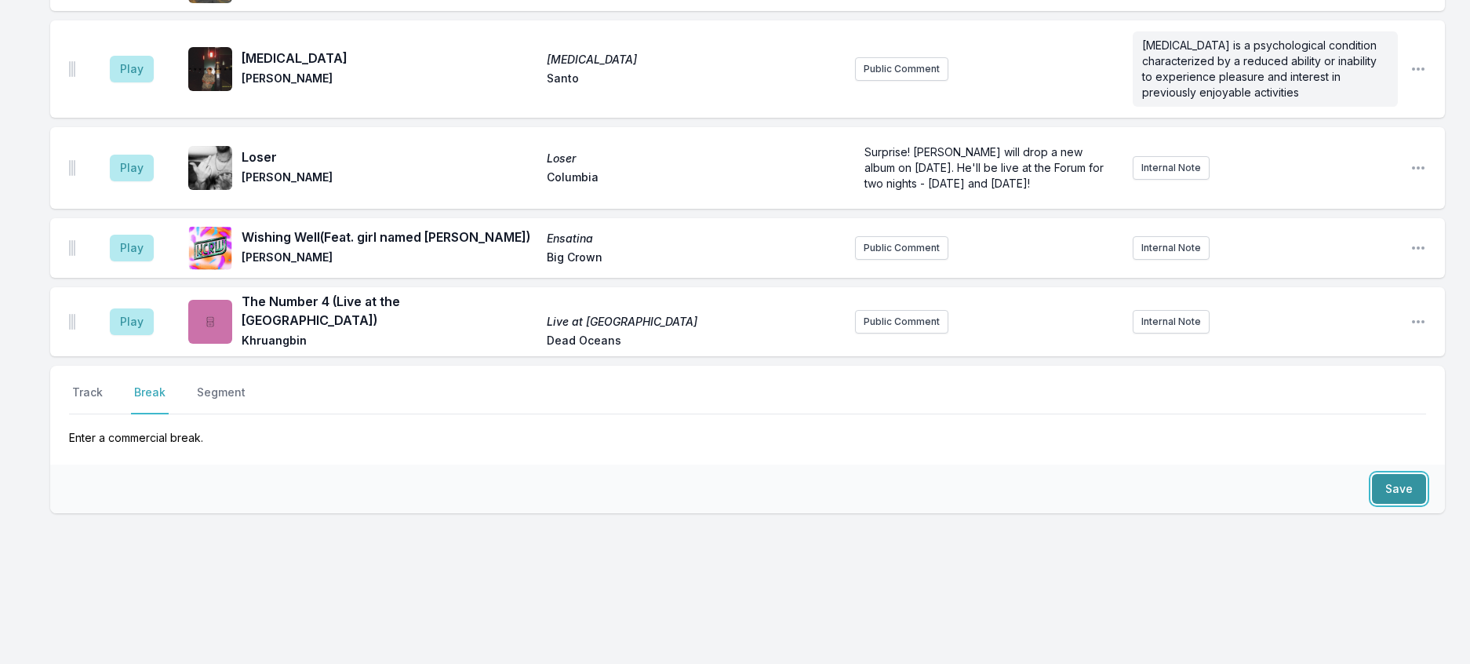
click at [1407, 504] on button "Save" at bounding box center [1399, 489] width 54 height 30
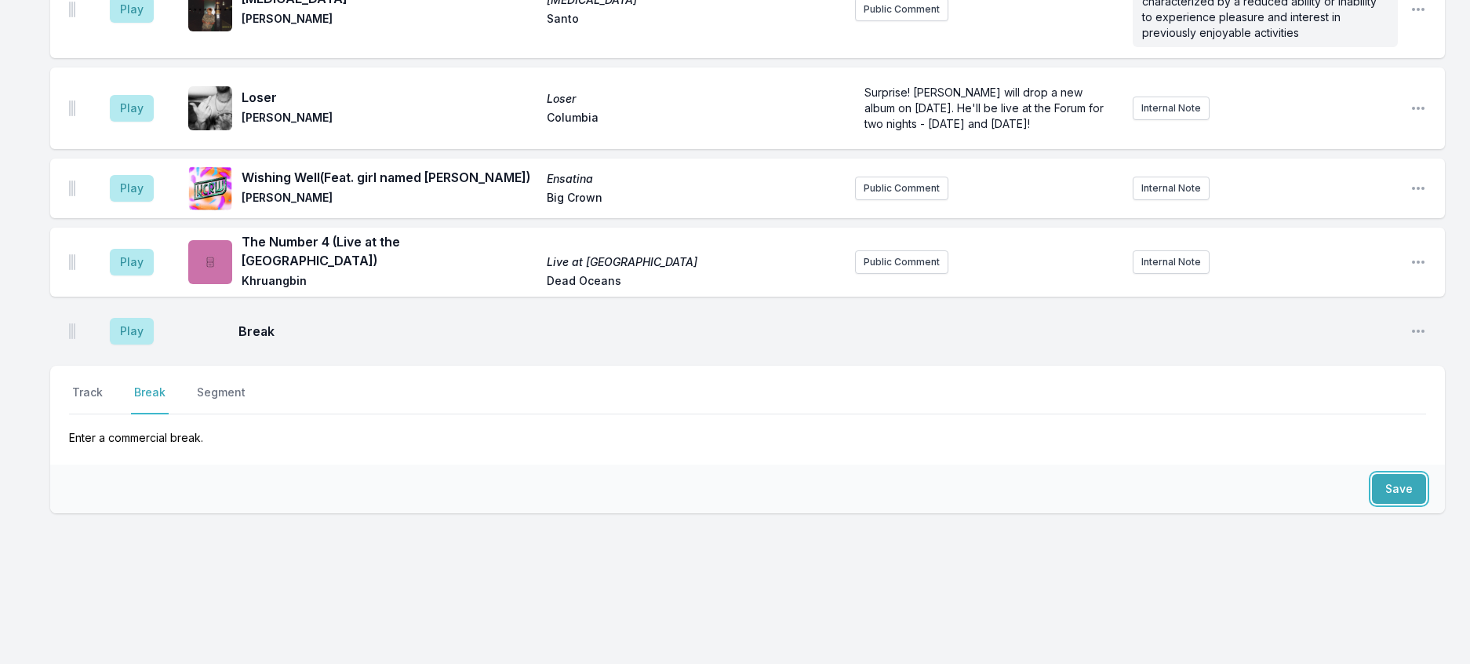
scroll to position [903, 0]
click at [102, 402] on button "Track" at bounding box center [87, 399] width 37 height 30
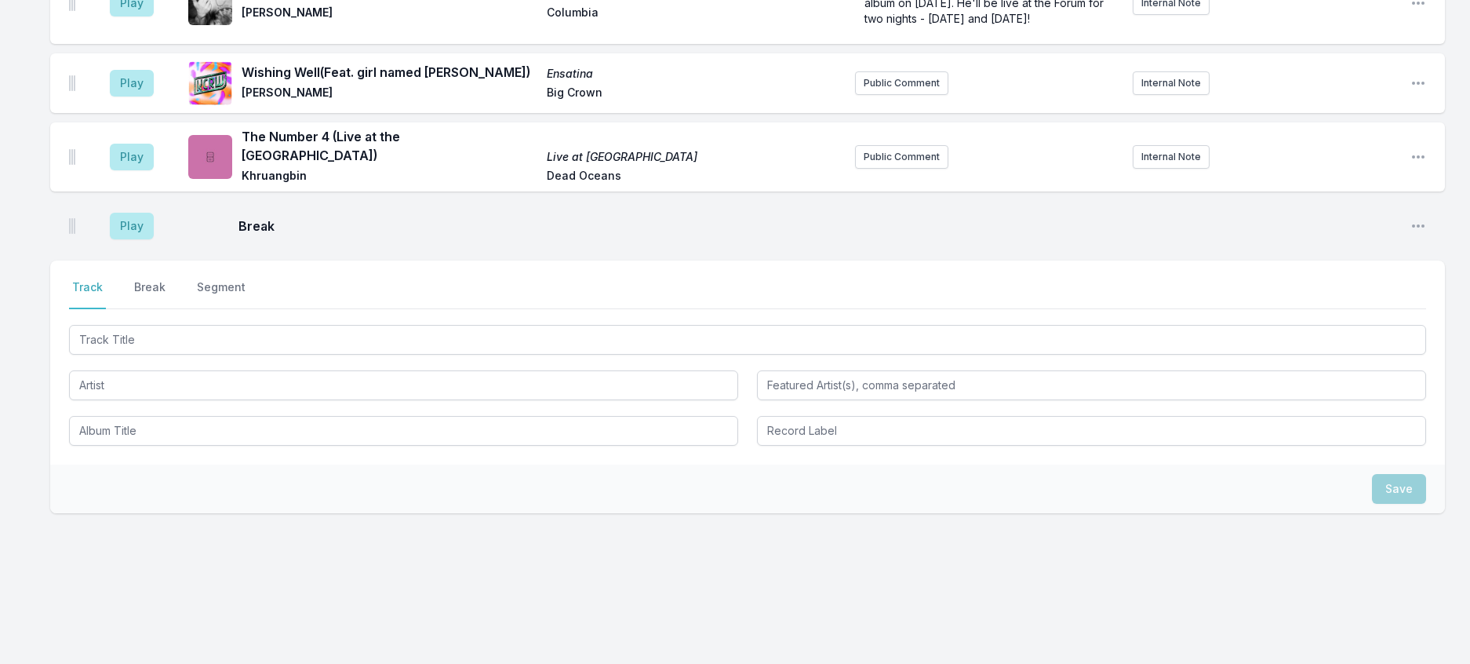
click at [122, 355] on div at bounding box center [747, 338] width 1357 height 33
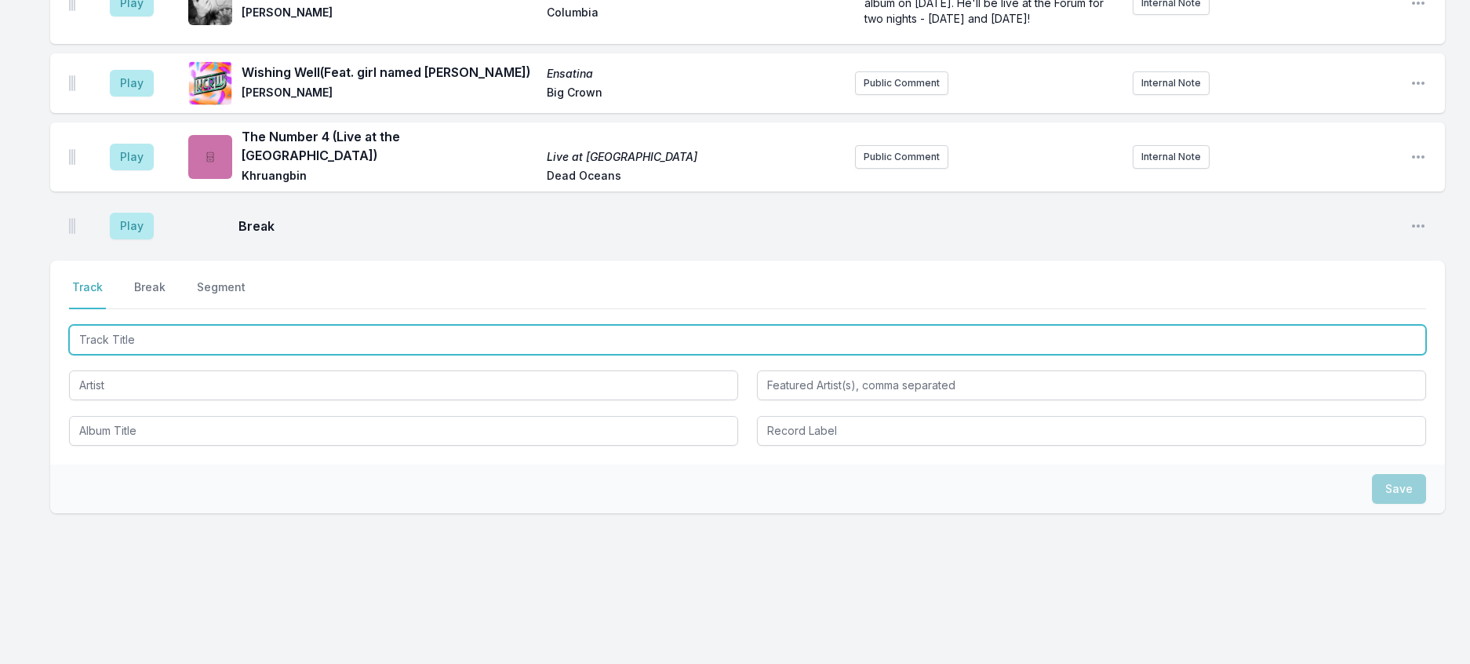
click at [129, 355] on input "Track Title" at bounding box center [747, 340] width 1357 height 30
type input "9am"
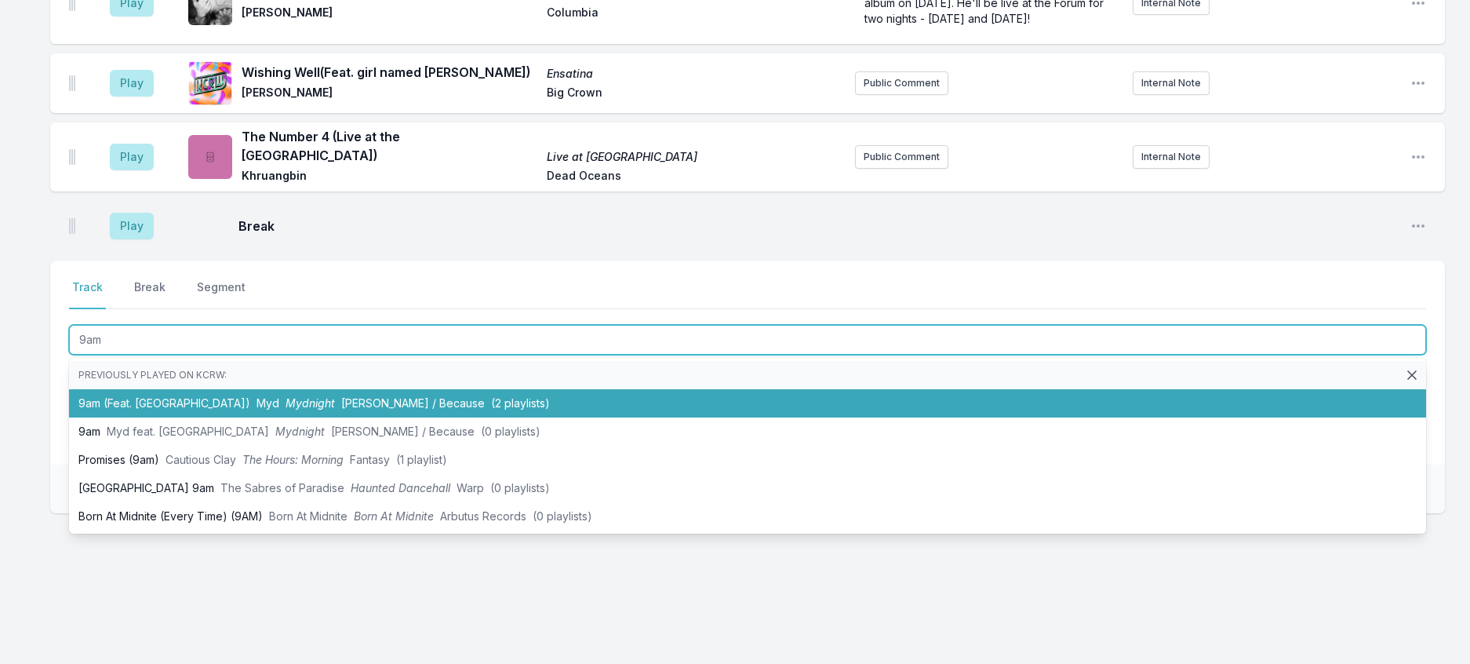
click at [193, 417] on li "9am (Feat. [GEOGRAPHIC_DATA]) Myd Mydnight [PERSON_NAME] / Because (2 playlists)" at bounding box center [747, 403] width 1357 height 28
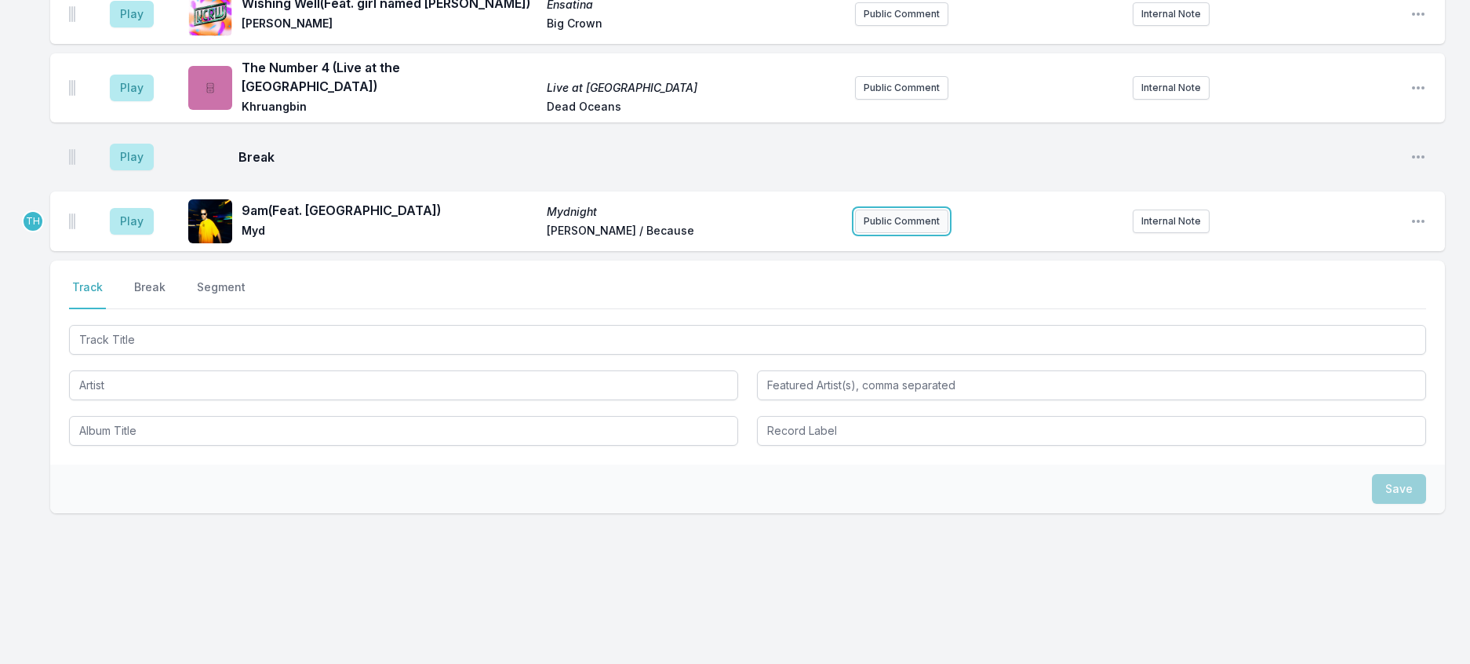
click at [919, 233] on button "Public Comment" at bounding box center [901, 221] width 93 height 24
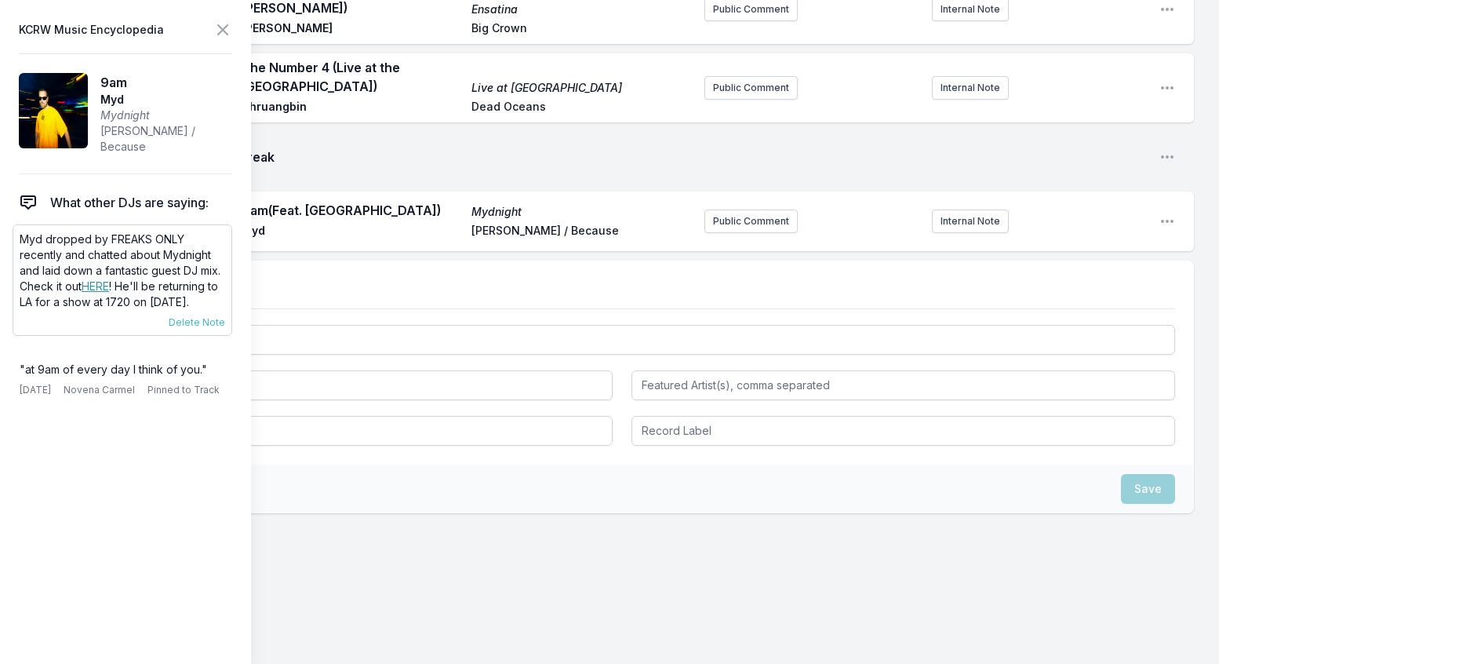
scroll to position [981, 0]
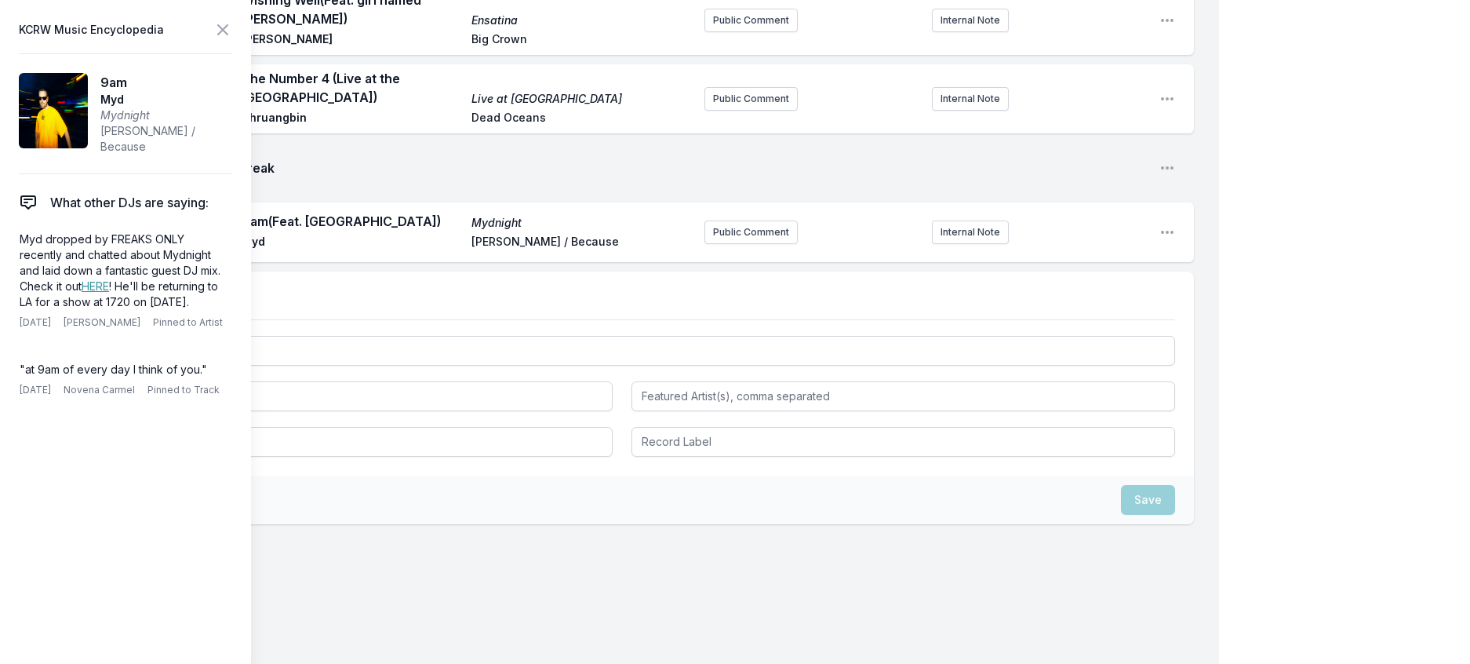
drag, startPoint x: 215, startPoint y: 333, endPoint x: 4, endPoint y: 260, distance: 223.3
click at [4, 260] on aside "KCRW Music Encyclopedia 9am Myd Mydnight [PERSON_NAME] / Because What other DJs…" at bounding box center [125, 332] width 251 height 664
copy p "Myd dropped by FREAKS ONLY recently and chatted about Mydnight and laid down a …"
click at [756, 244] on button "Public Comment" at bounding box center [751, 232] width 93 height 24
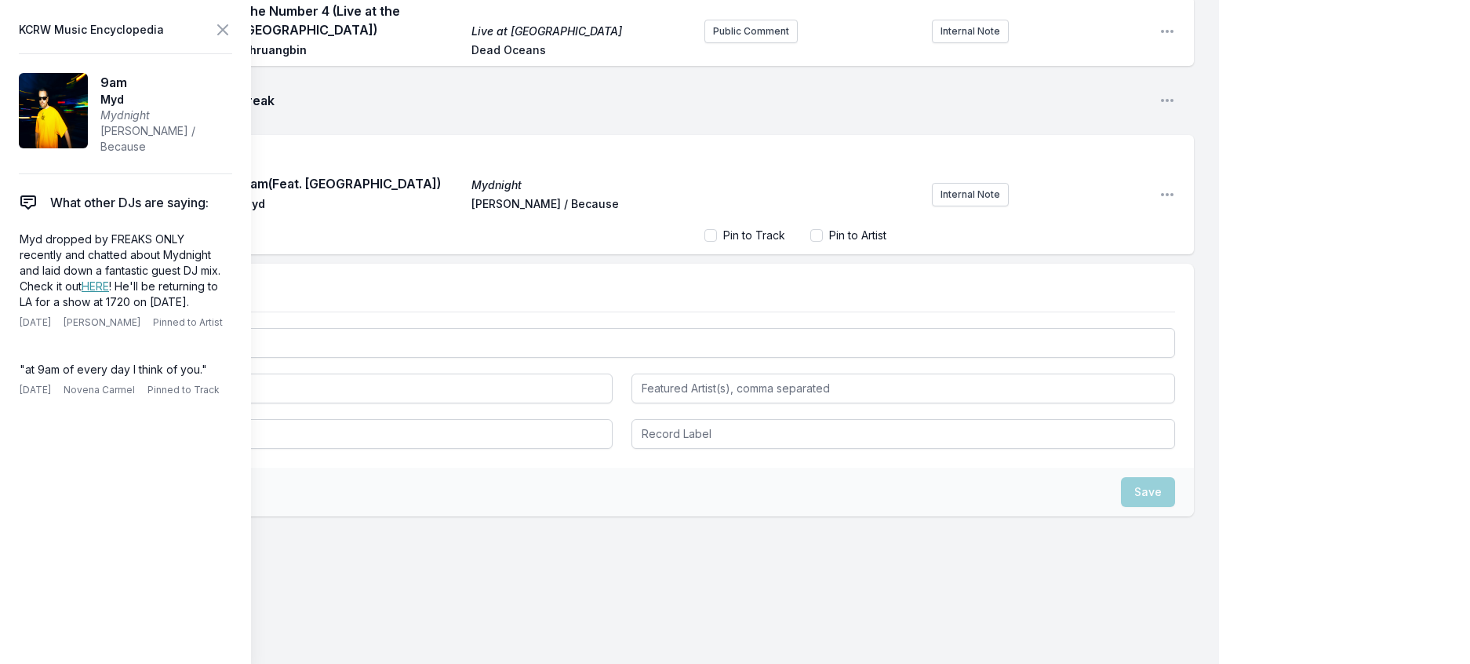
scroll to position [53, 0]
click at [82, 293] on link "HERE" at bounding box center [95, 285] width 27 height 13
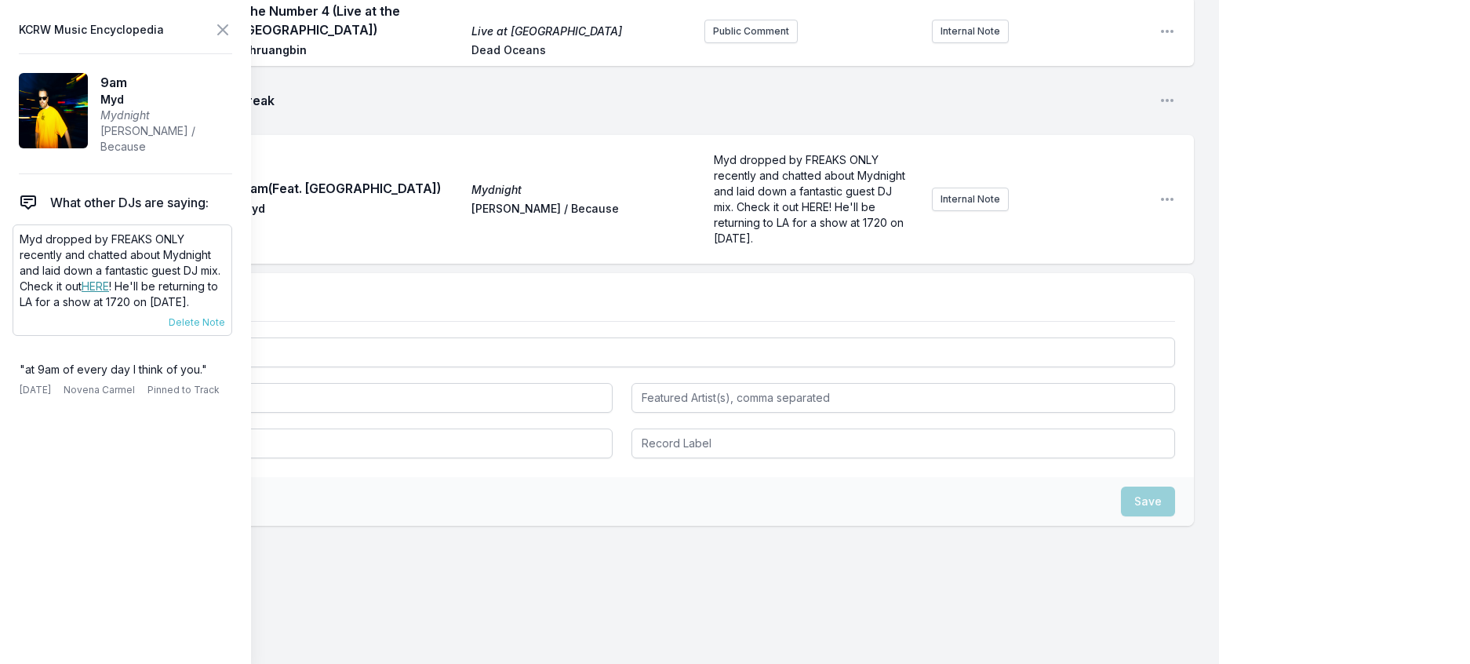
scroll to position [1076, 0]
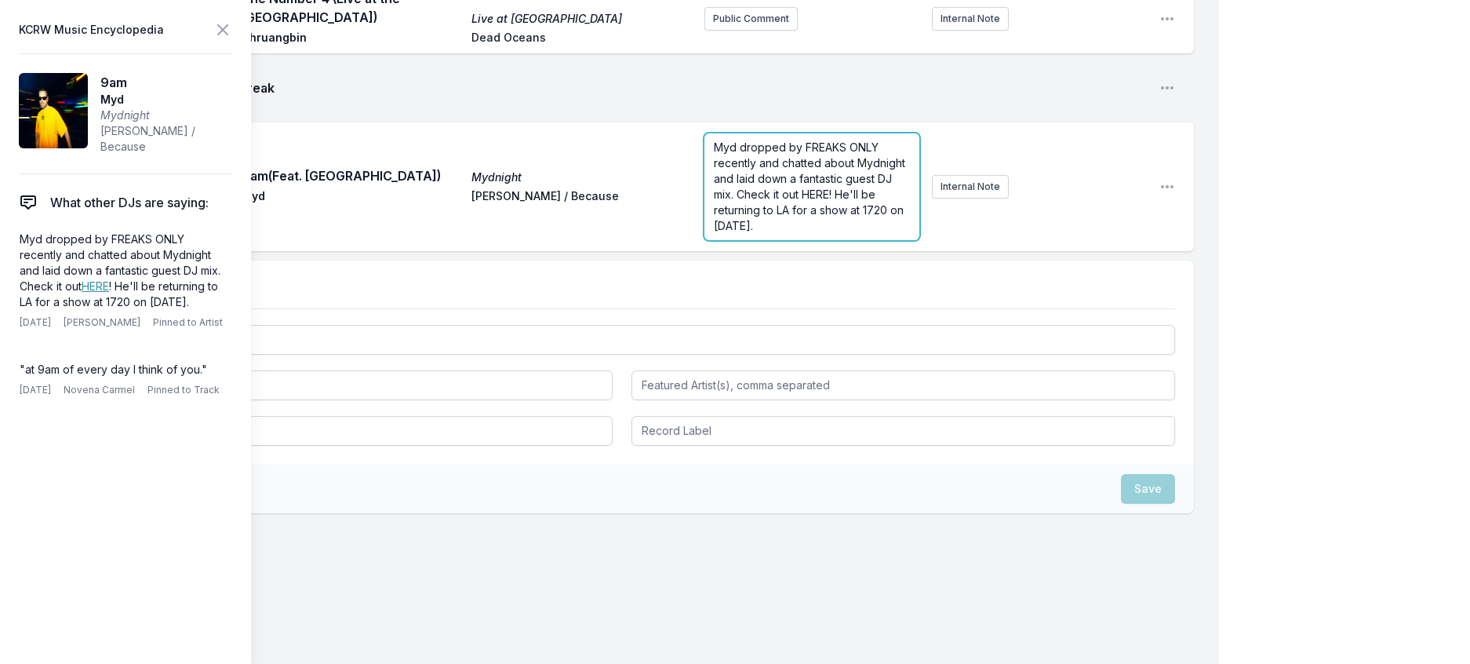
click at [741, 232] on span "Myd dropped by FREAKS ONLY recently and chatted about Mydnight and laid down a …" at bounding box center [811, 186] width 195 height 92
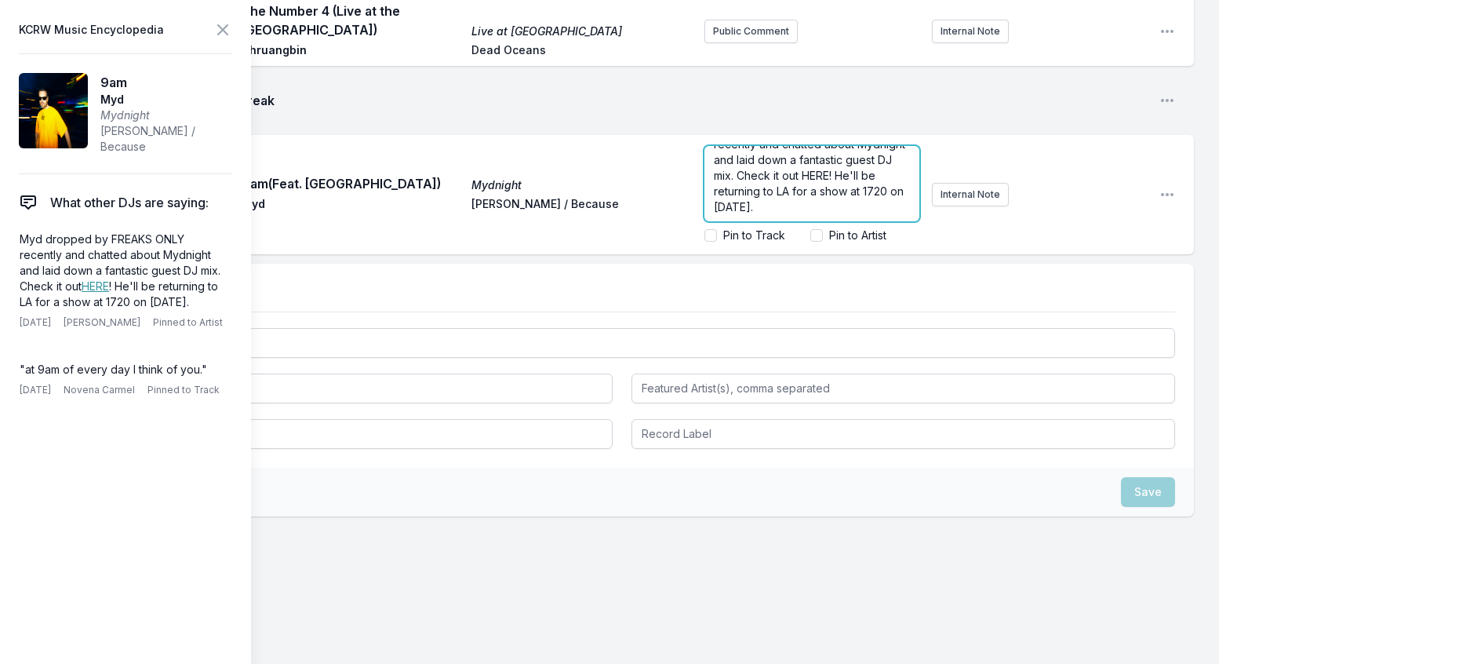
scroll to position [53, 0]
drag, startPoint x: 792, startPoint y: 328, endPoint x: 765, endPoint y: 328, distance: 27.5
click at [765, 213] on span "Myd dropped by FREAKS ONLY recently and chatted about Mydnight and laid down a …" at bounding box center [811, 168] width 195 height 92
click at [232, 30] on icon at bounding box center [222, 29] width 19 height 19
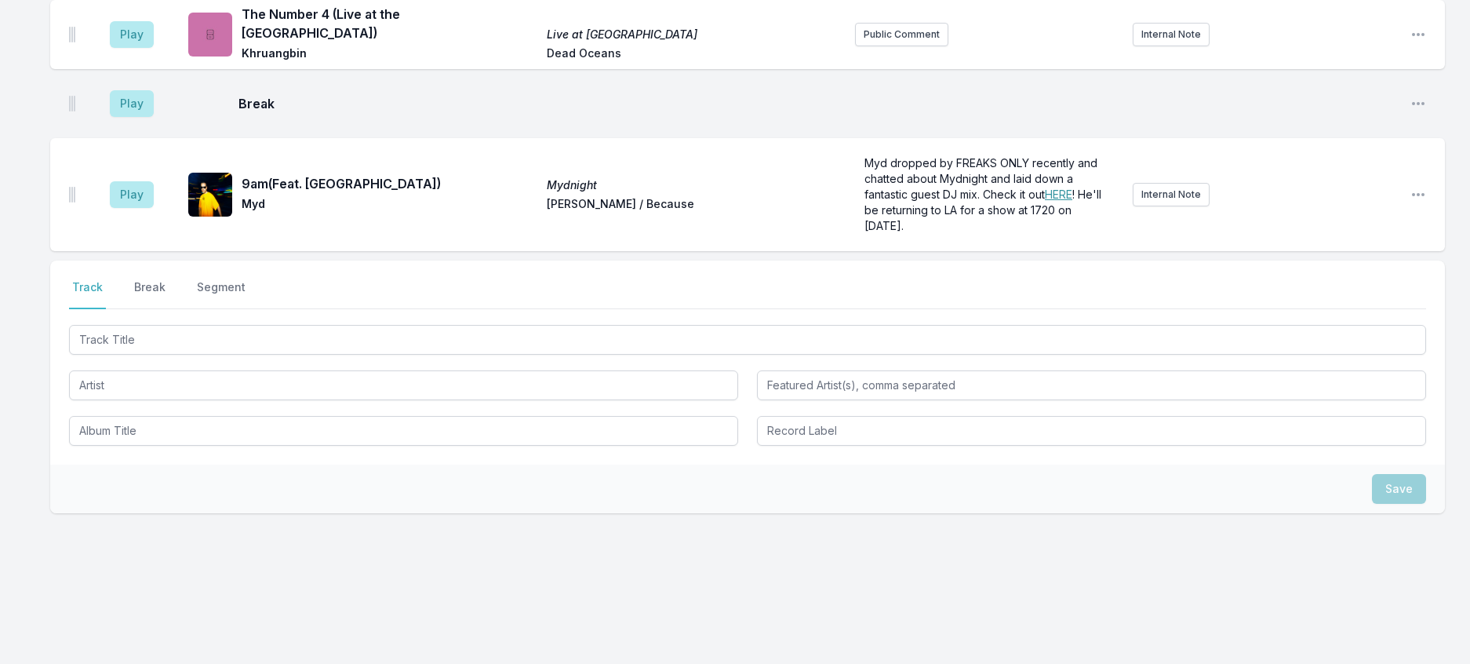
scroll to position [1076, 0]
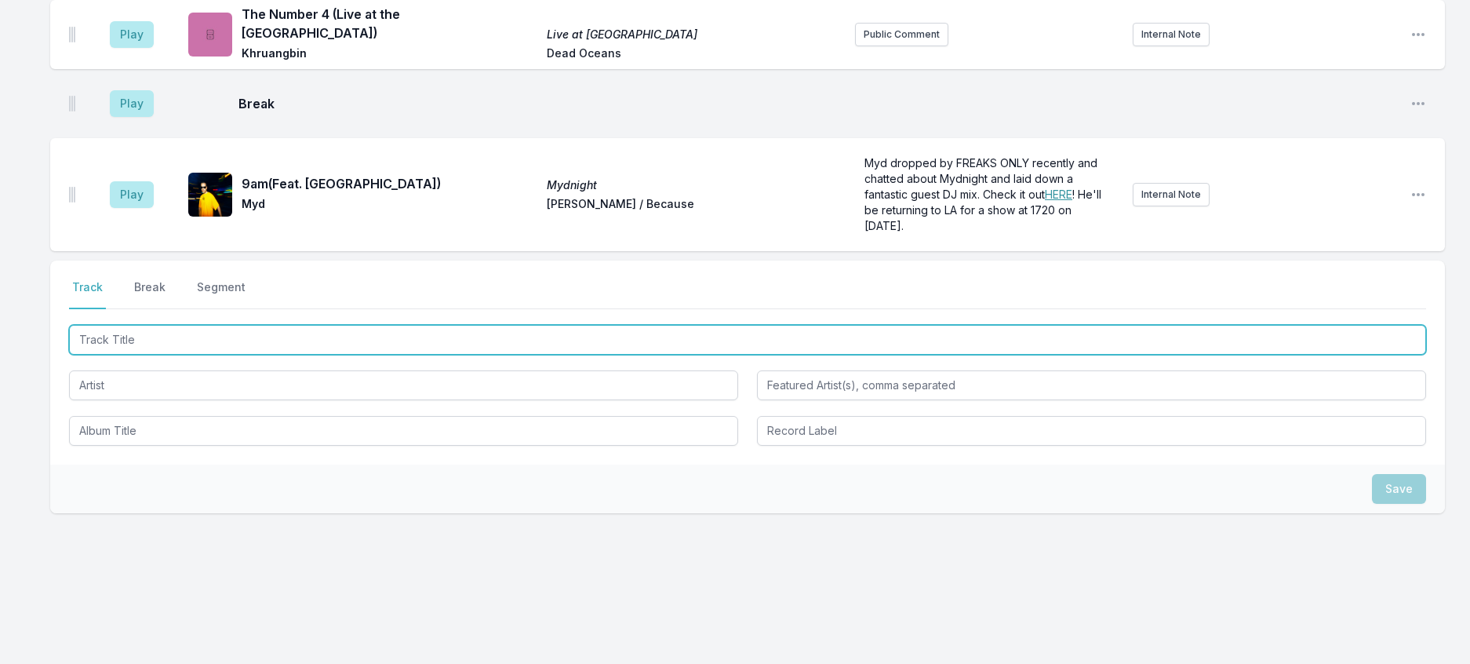
click at [221, 355] on input "Track Title" at bounding box center [747, 340] width 1357 height 30
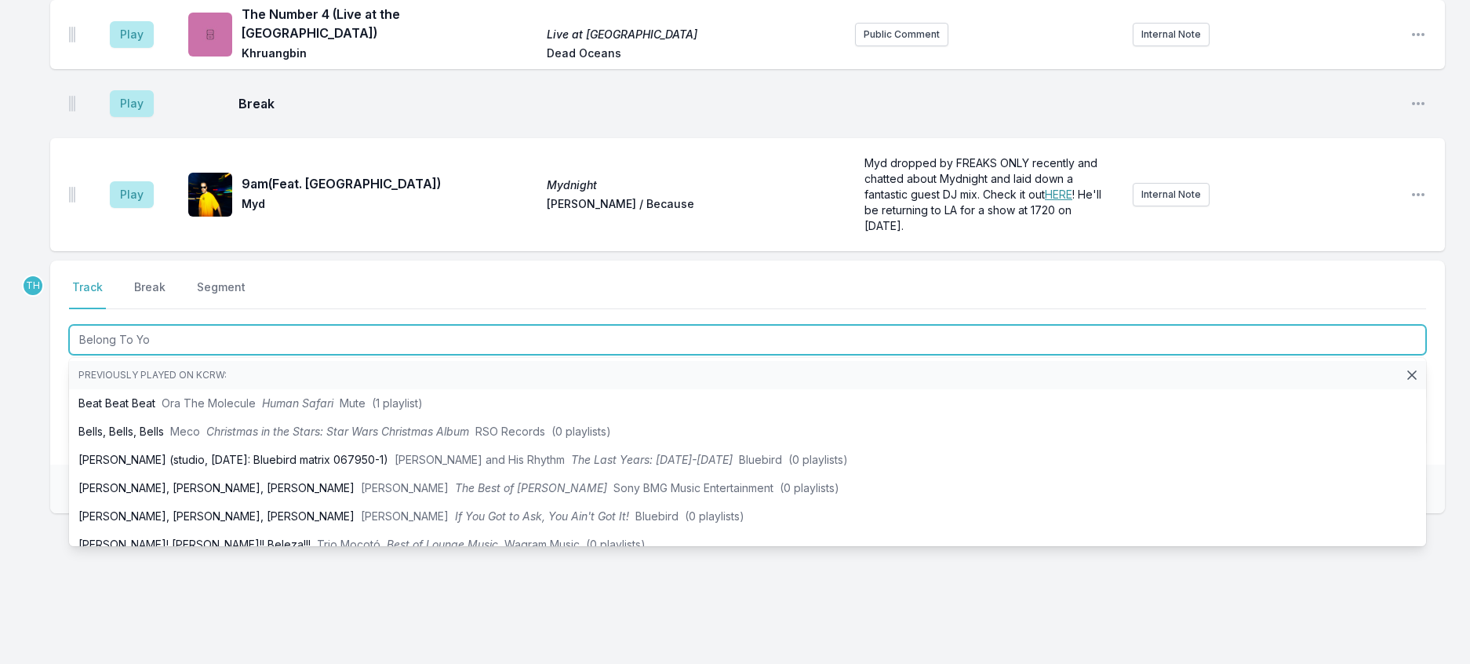
type input "Belong To You"
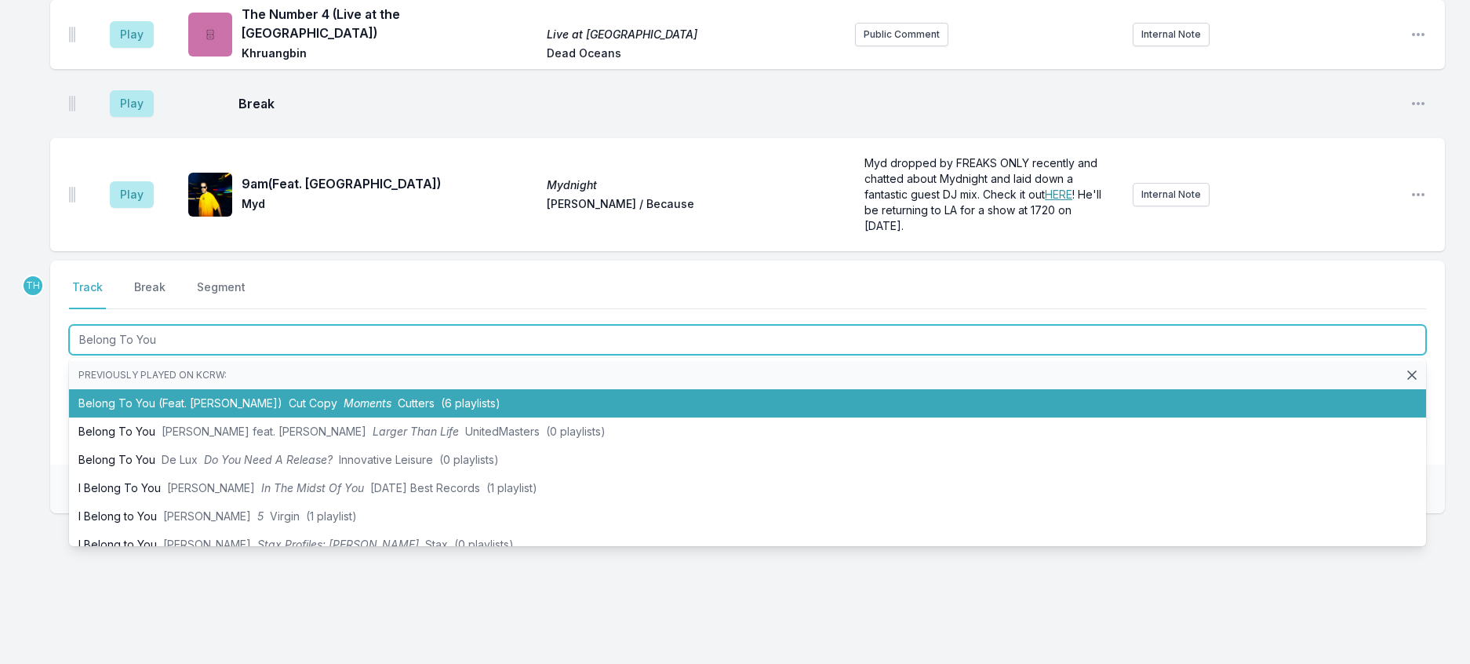
click at [297, 410] on span "Cut Copy" at bounding box center [313, 402] width 49 height 13
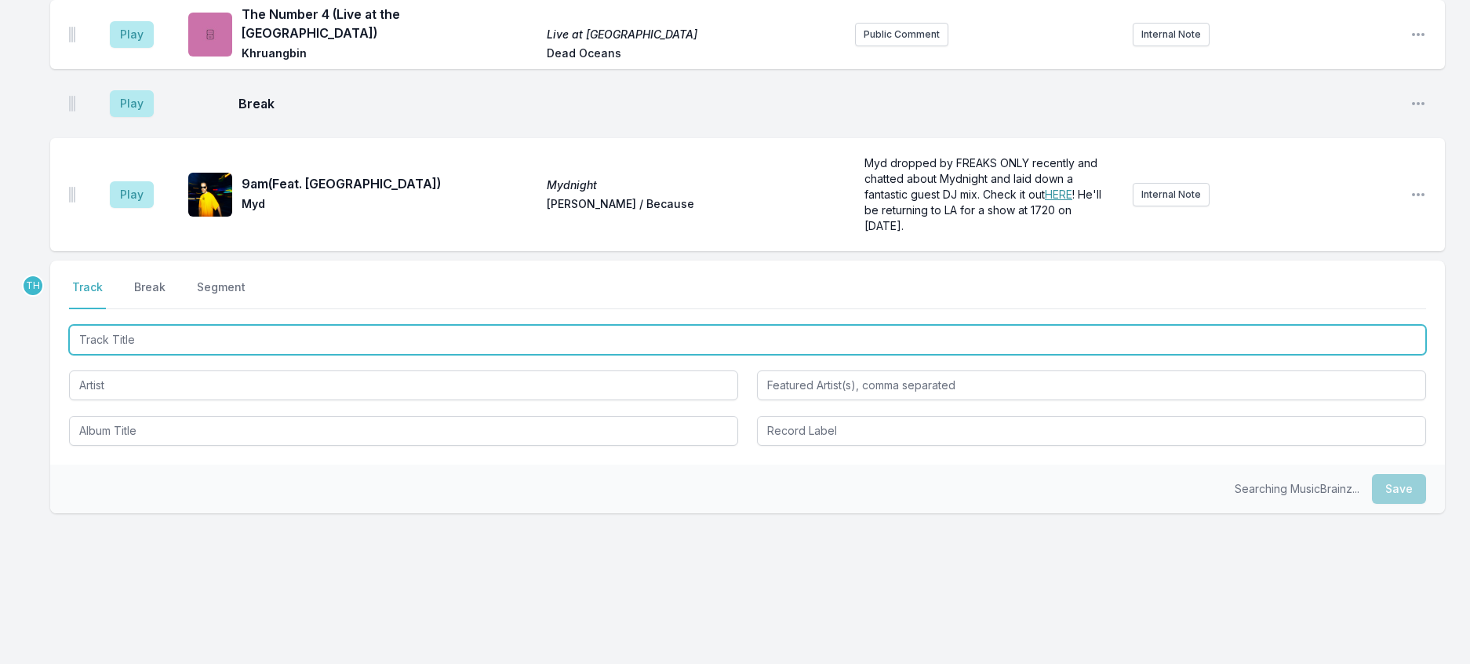
scroll to position [1154, 0]
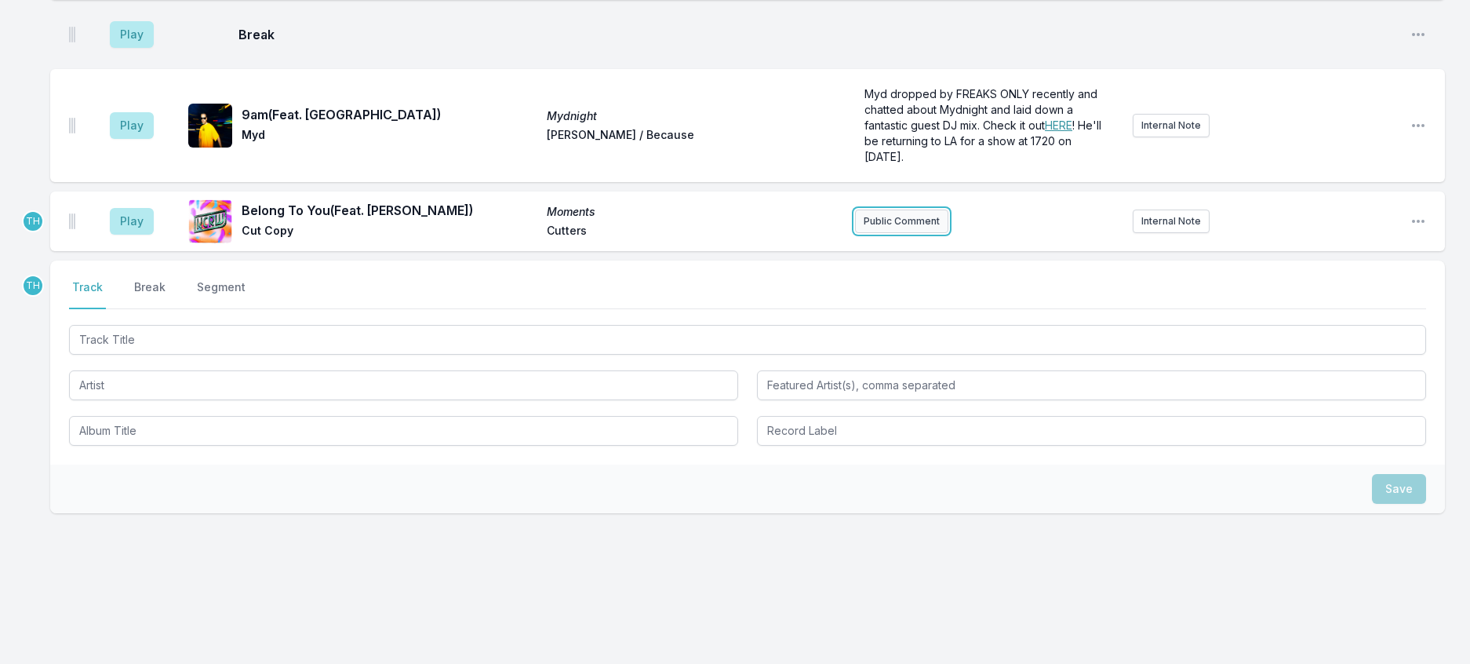
click at [896, 233] on button "Public Comment" at bounding box center [901, 221] width 93 height 24
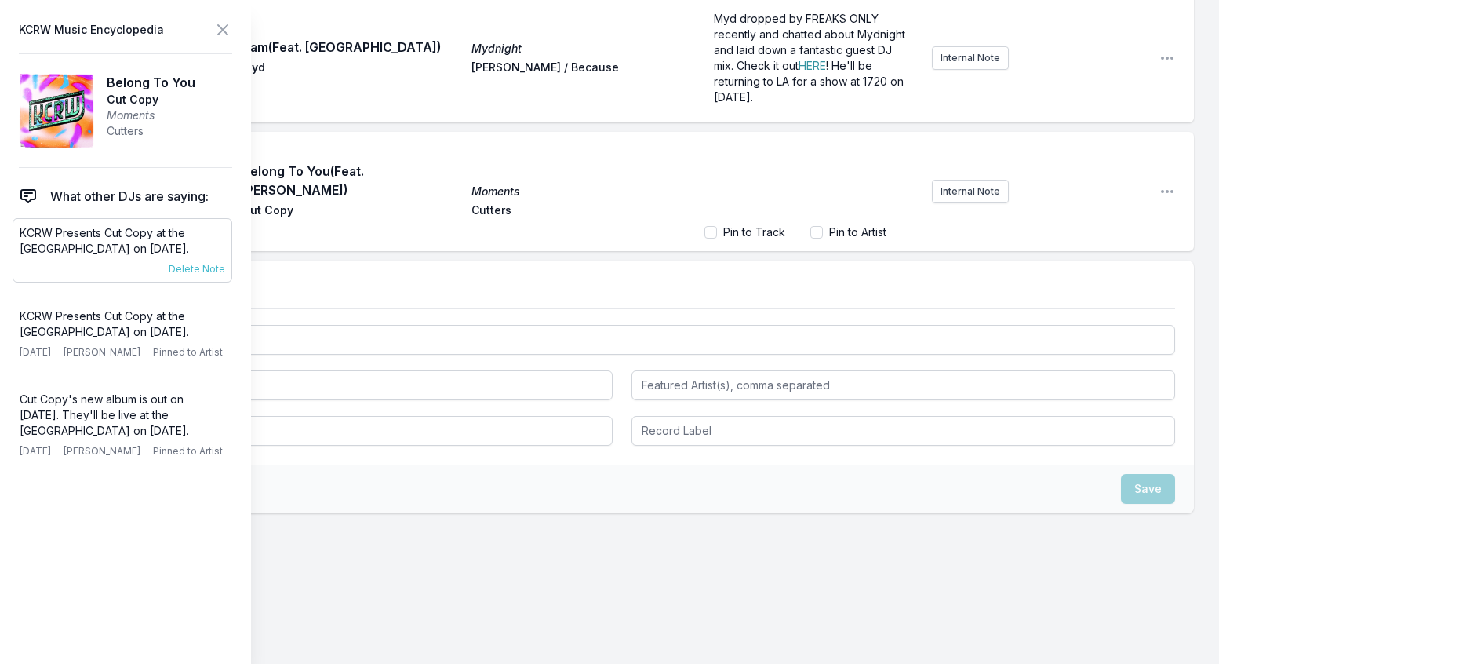
scroll to position [1164, 0]
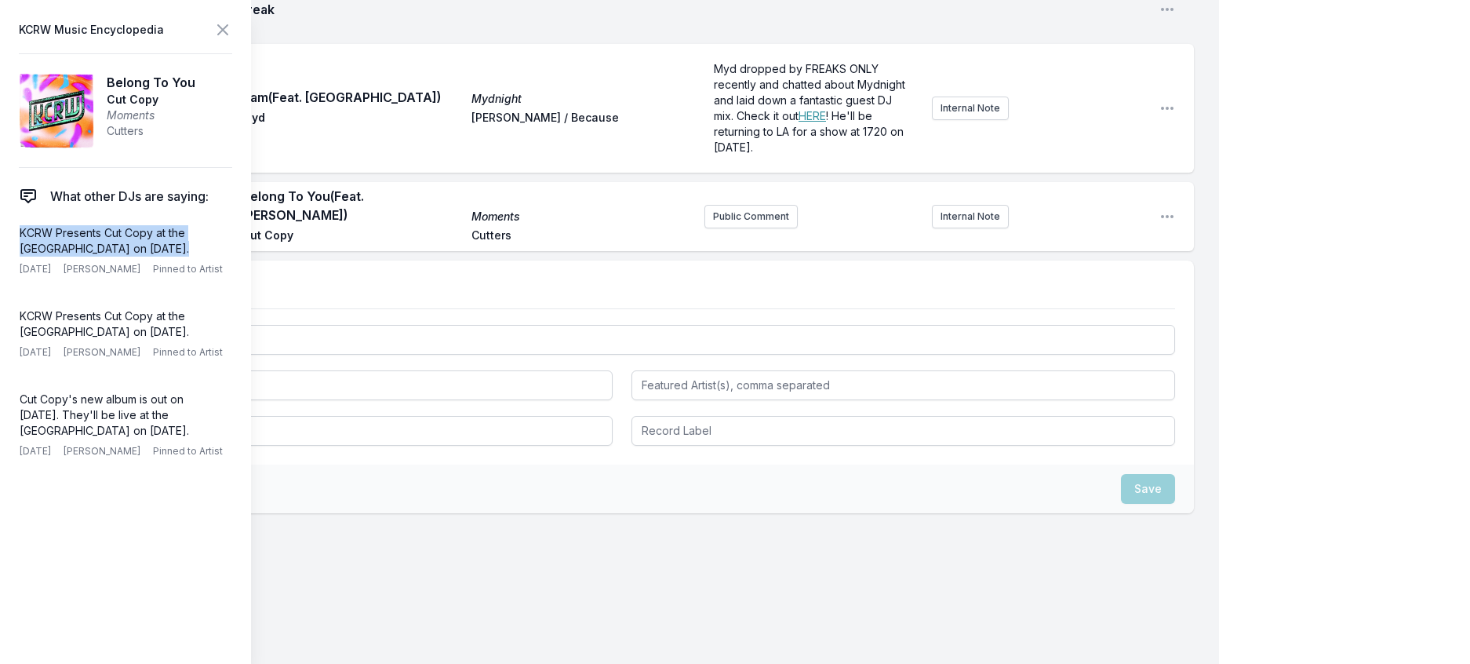
drag, startPoint x: 191, startPoint y: 278, endPoint x: 11, endPoint y: 264, distance: 181.0
click at [11, 264] on aside "KCRW Music Encyclopedia Belong To You Cut Copy Moments Cutters What other DJs a…" at bounding box center [125, 332] width 251 height 664
copy p "KCRW Presents Cut Copy at the [GEOGRAPHIC_DATA] on [DATE]."
click at [753, 228] on button "Public Comment" at bounding box center [751, 217] width 93 height 24
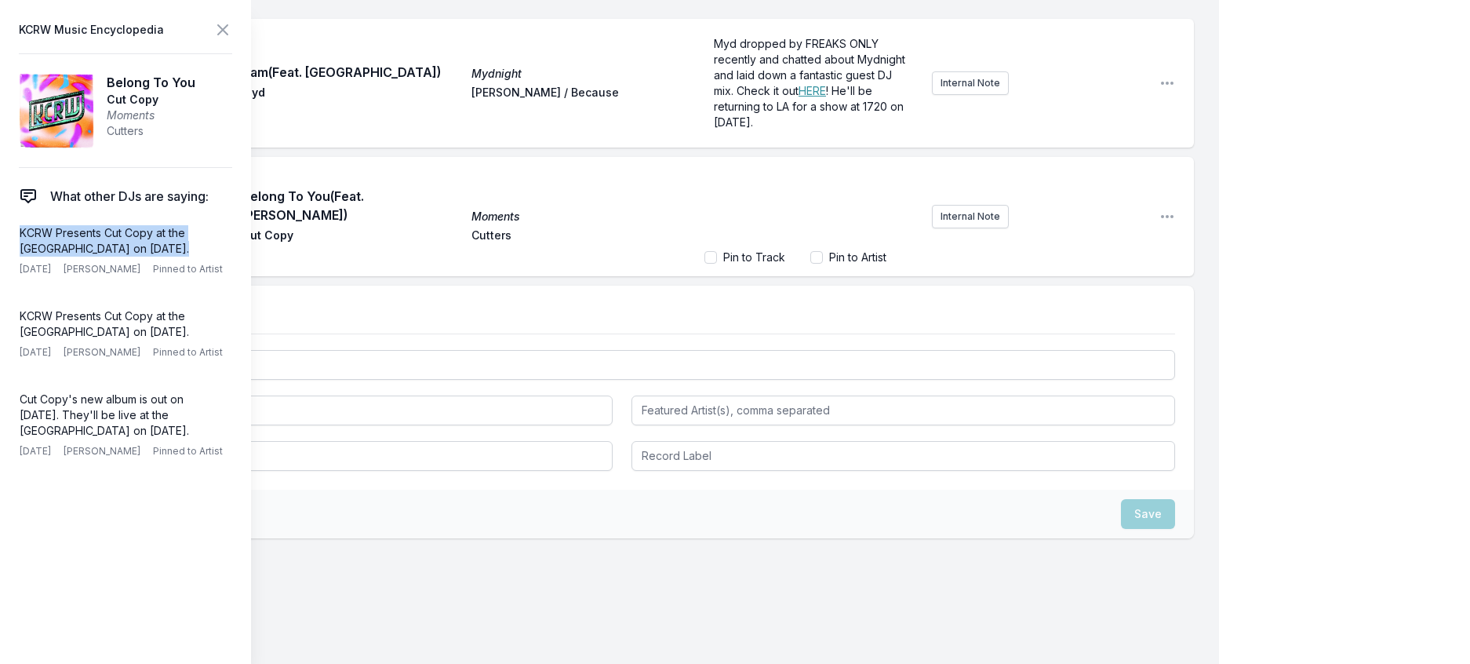
scroll to position [1221, 0]
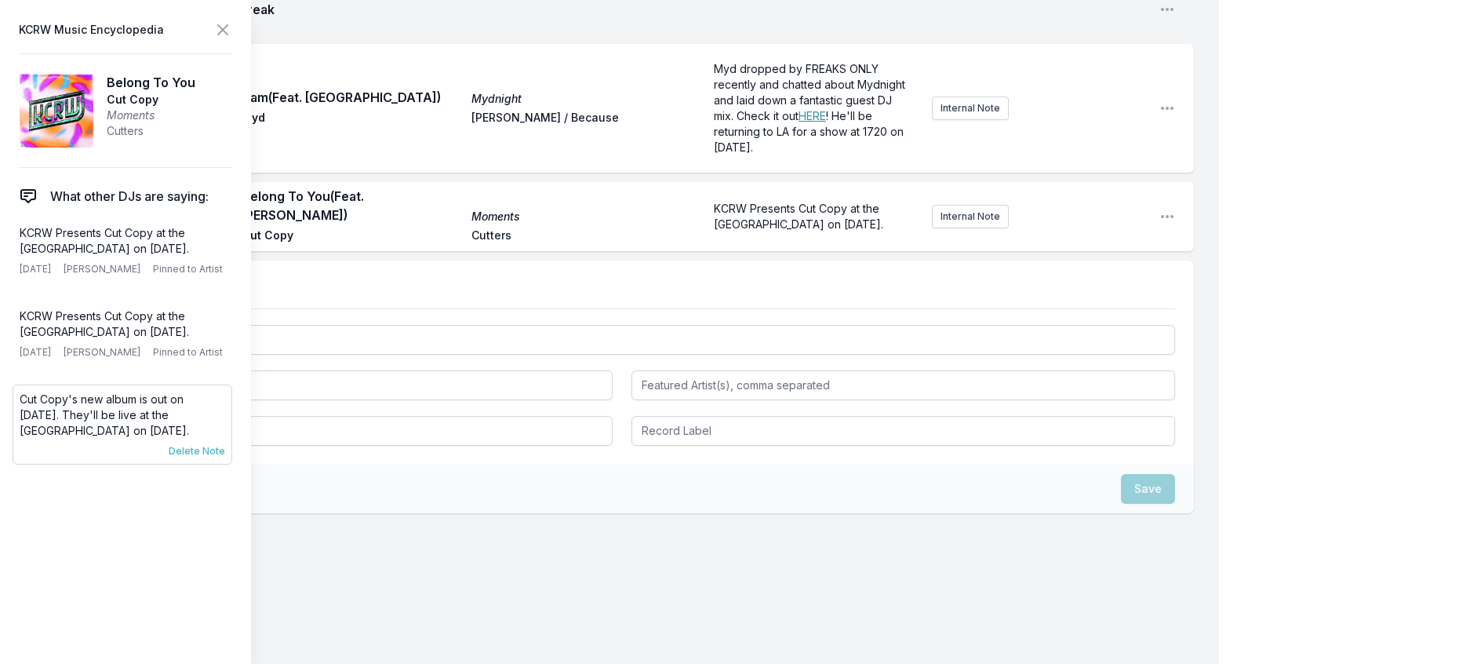
click at [225, 457] on span "Delete Note" at bounding box center [197, 451] width 56 height 13
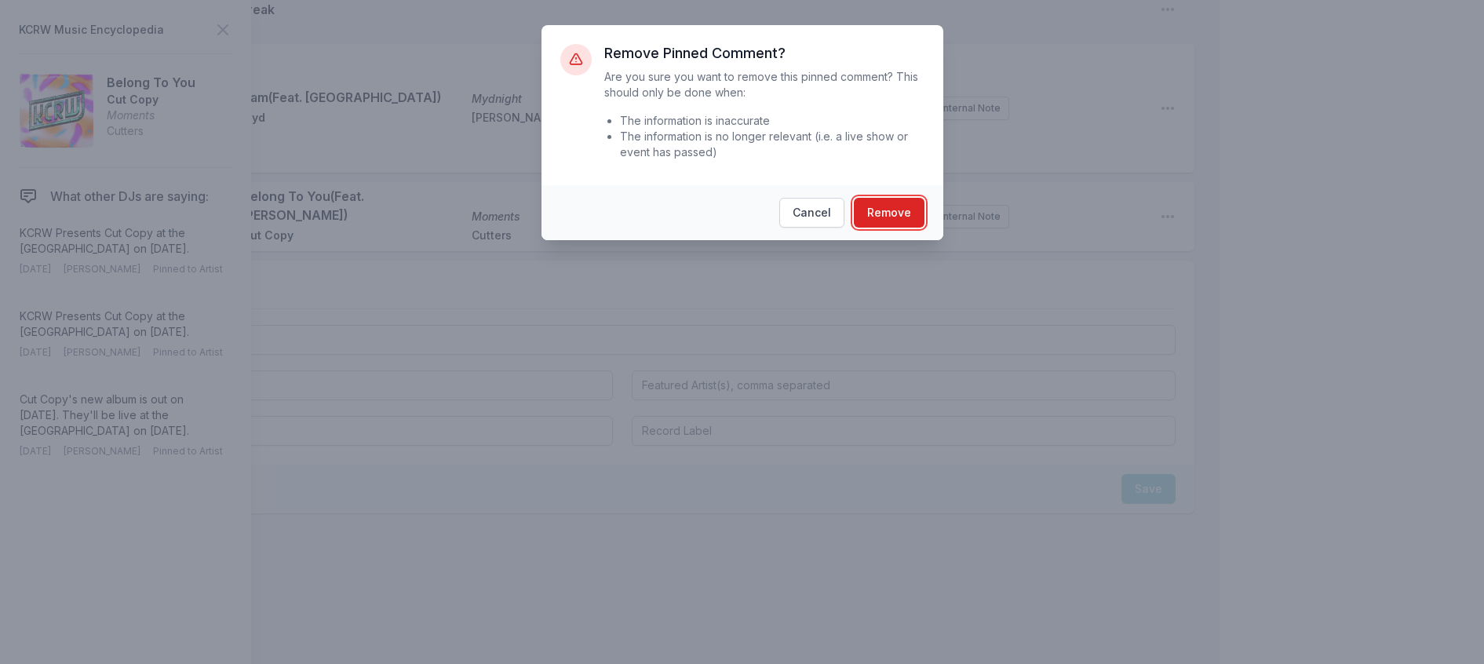
drag, startPoint x: 872, startPoint y: 238, endPoint x: 824, endPoint y: 250, distance: 49.3
click at [872, 228] on button "Remove" at bounding box center [889, 213] width 71 height 30
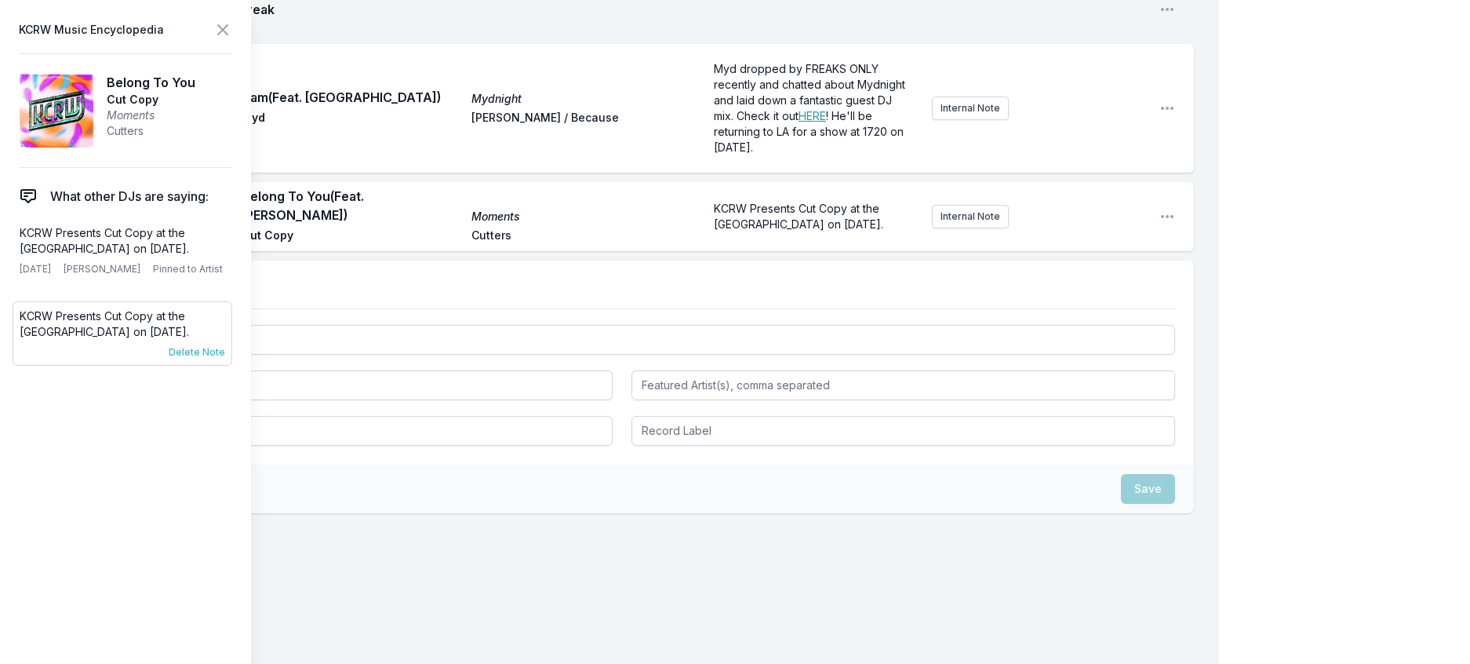
click at [220, 359] on span "Delete Note" at bounding box center [197, 352] width 56 height 13
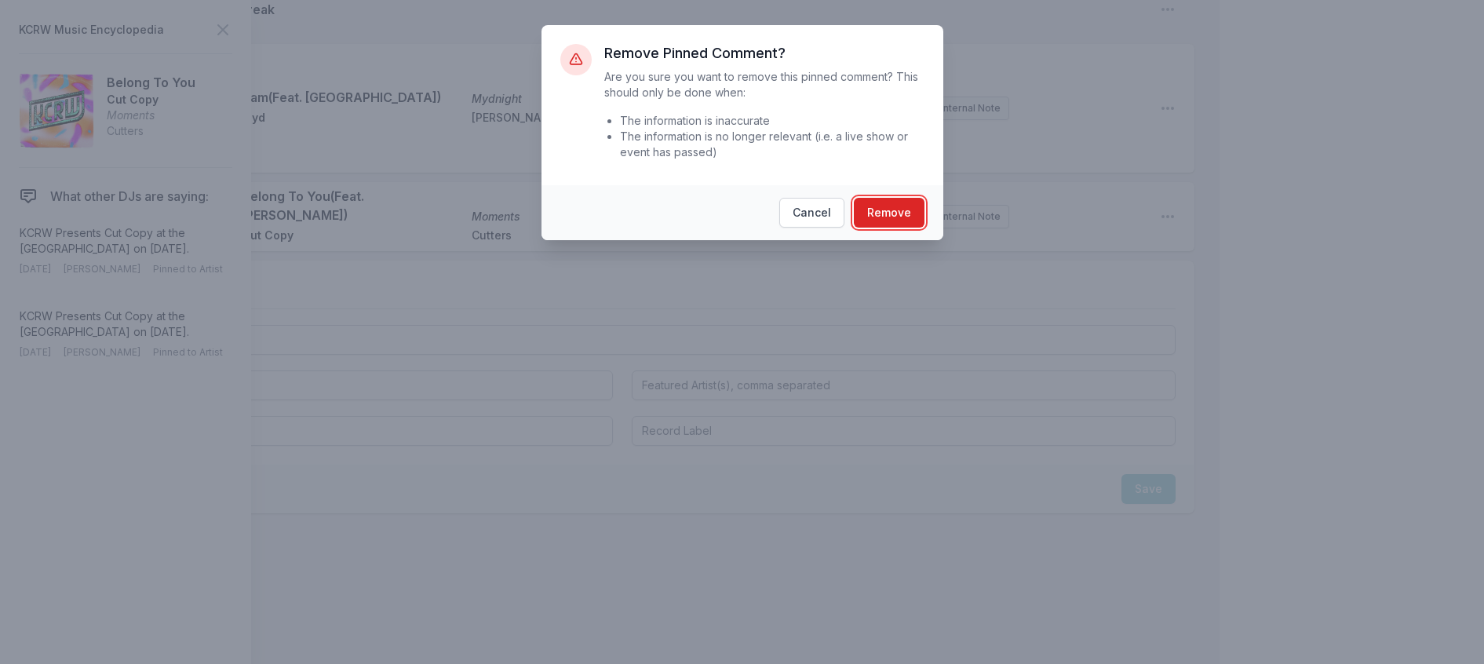
drag, startPoint x: 912, startPoint y: 235, endPoint x: 903, endPoint y: 236, distance: 9.4
click at [911, 228] on button "Remove" at bounding box center [889, 213] width 71 height 30
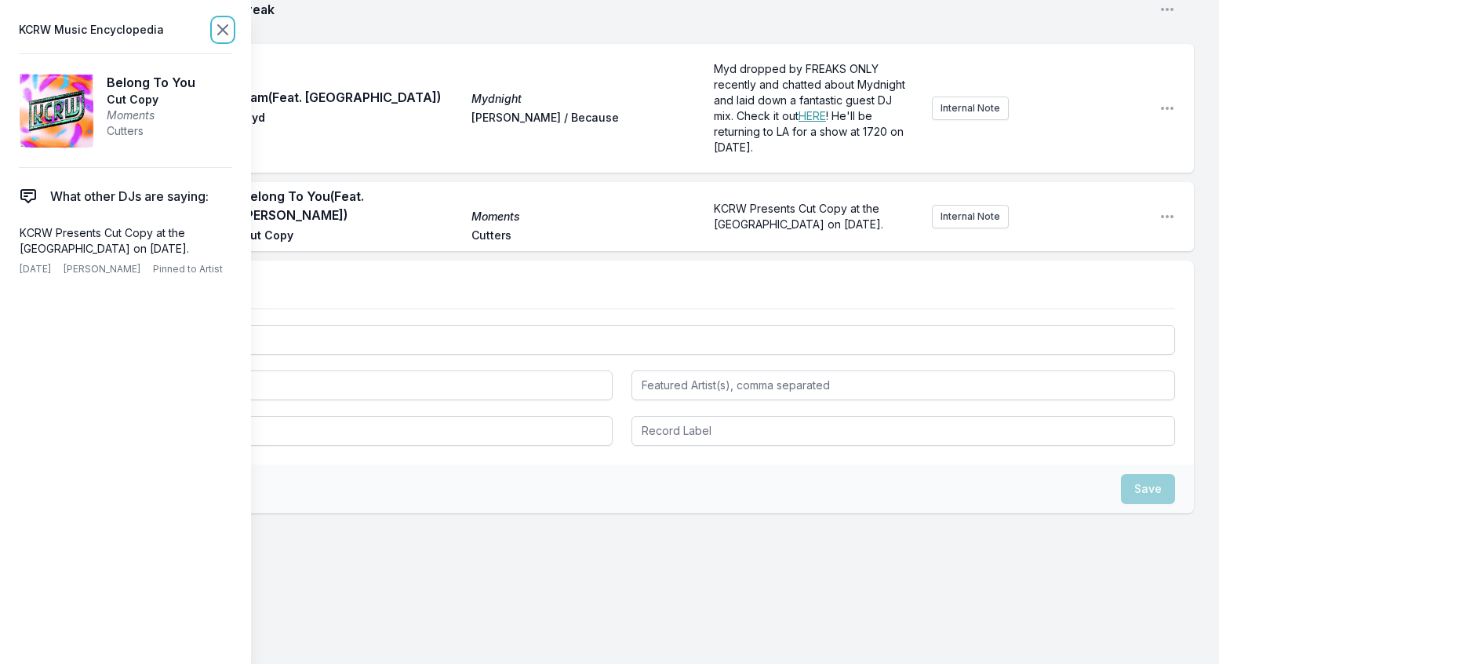
click at [232, 29] on icon at bounding box center [222, 29] width 19 height 19
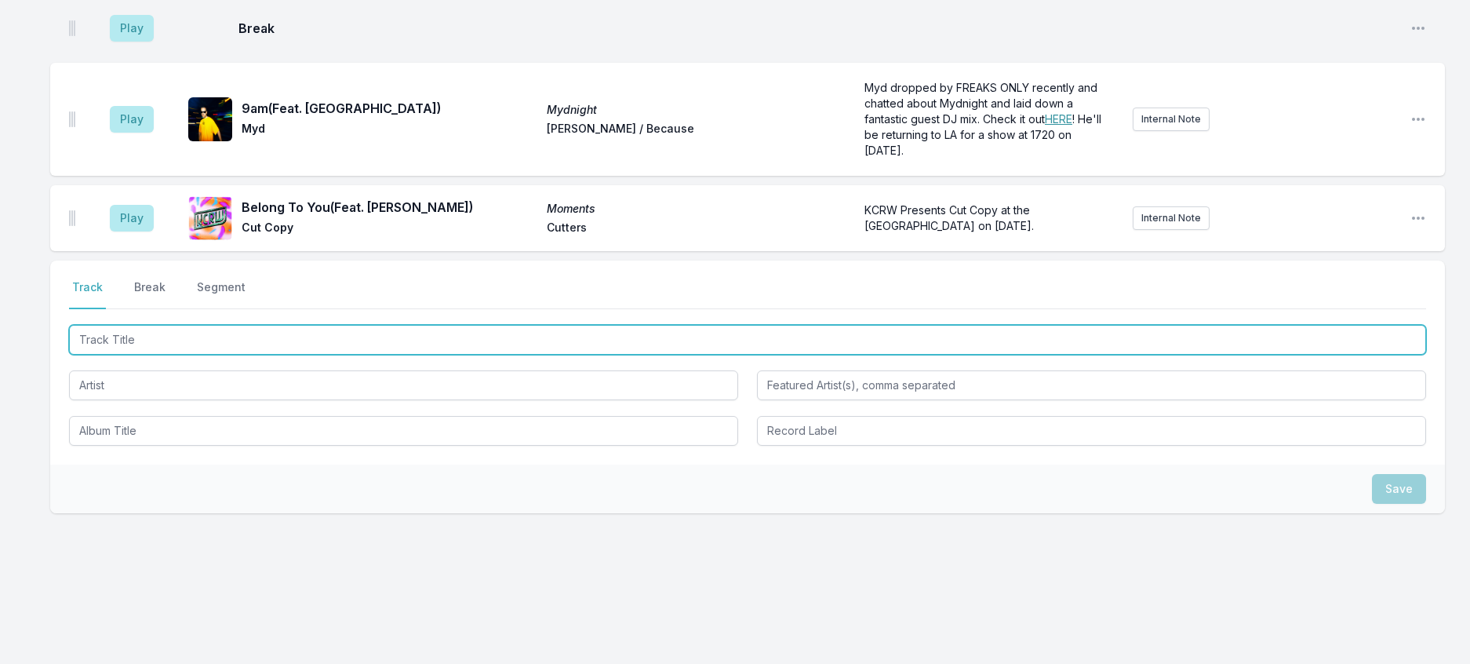
click at [180, 355] on input "Track Title" at bounding box center [747, 340] width 1357 height 30
type input "Disco Life"
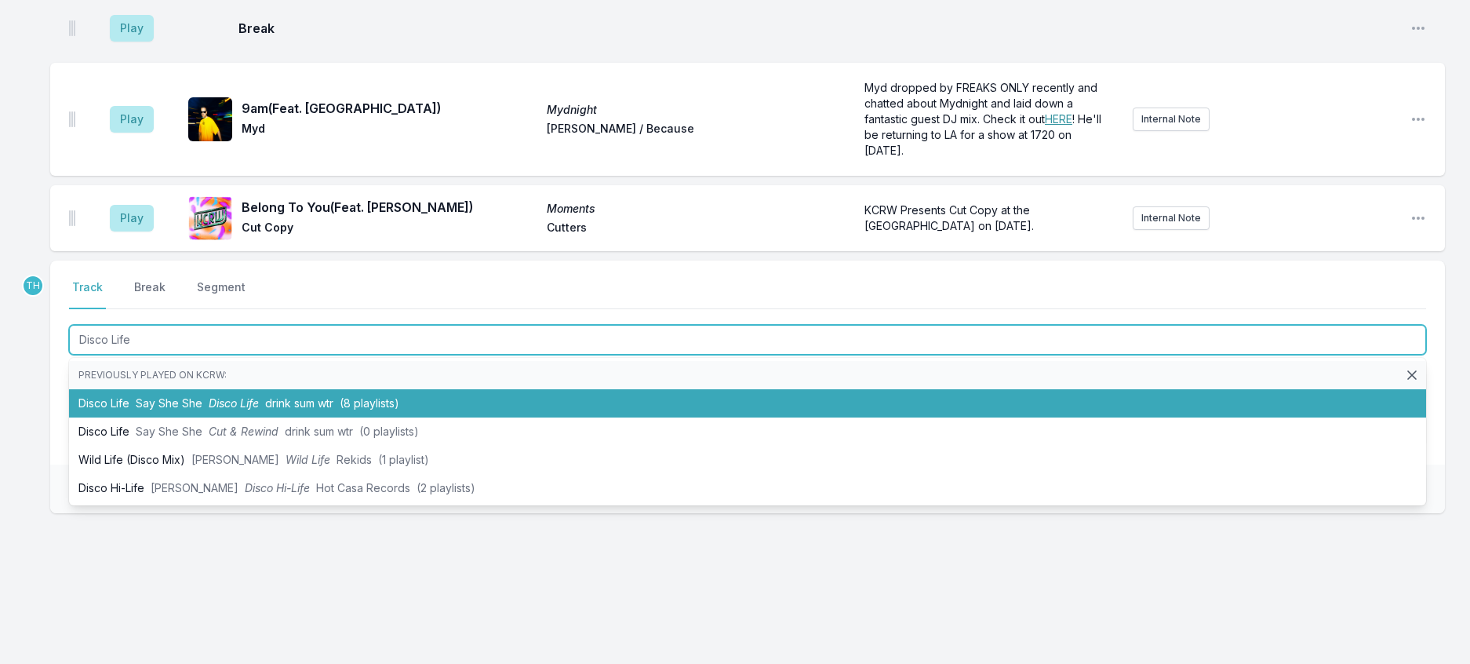
click at [202, 410] on span "Say She She" at bounding box center [169, 402] width 67 height 13
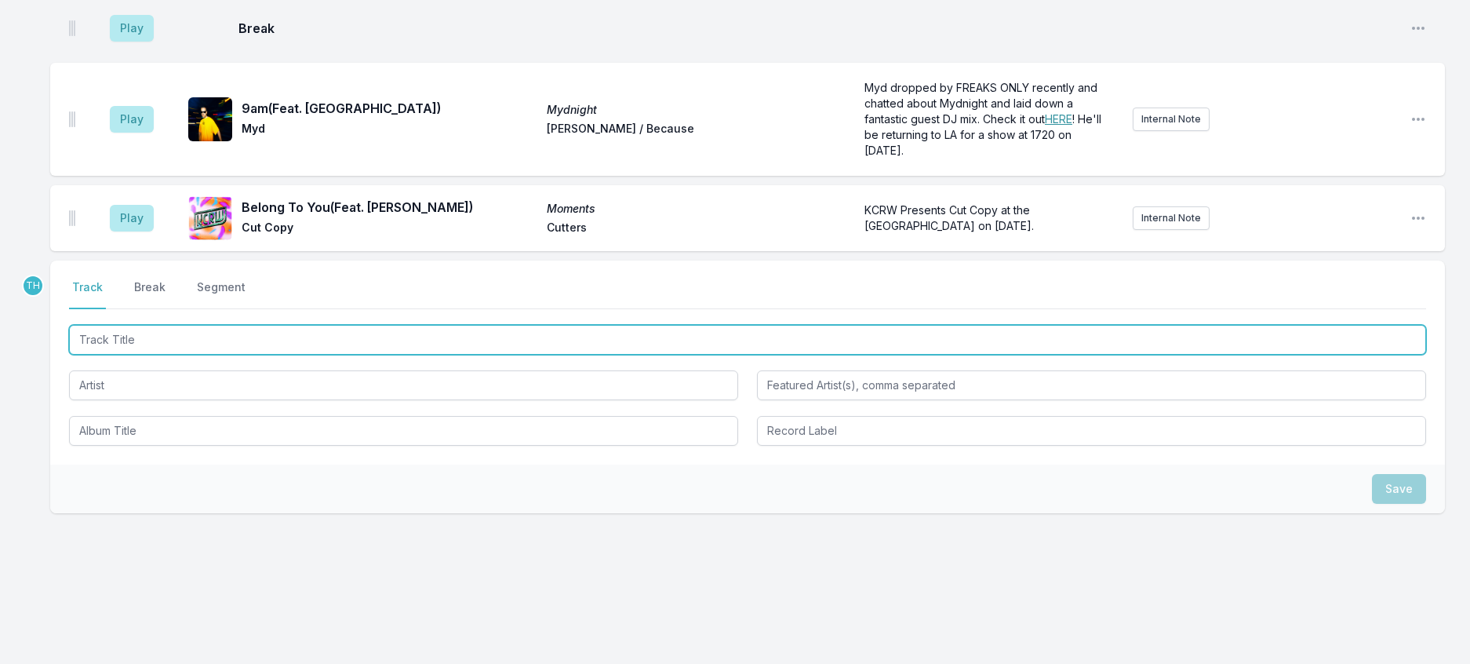
scroll to position [1242, 0]
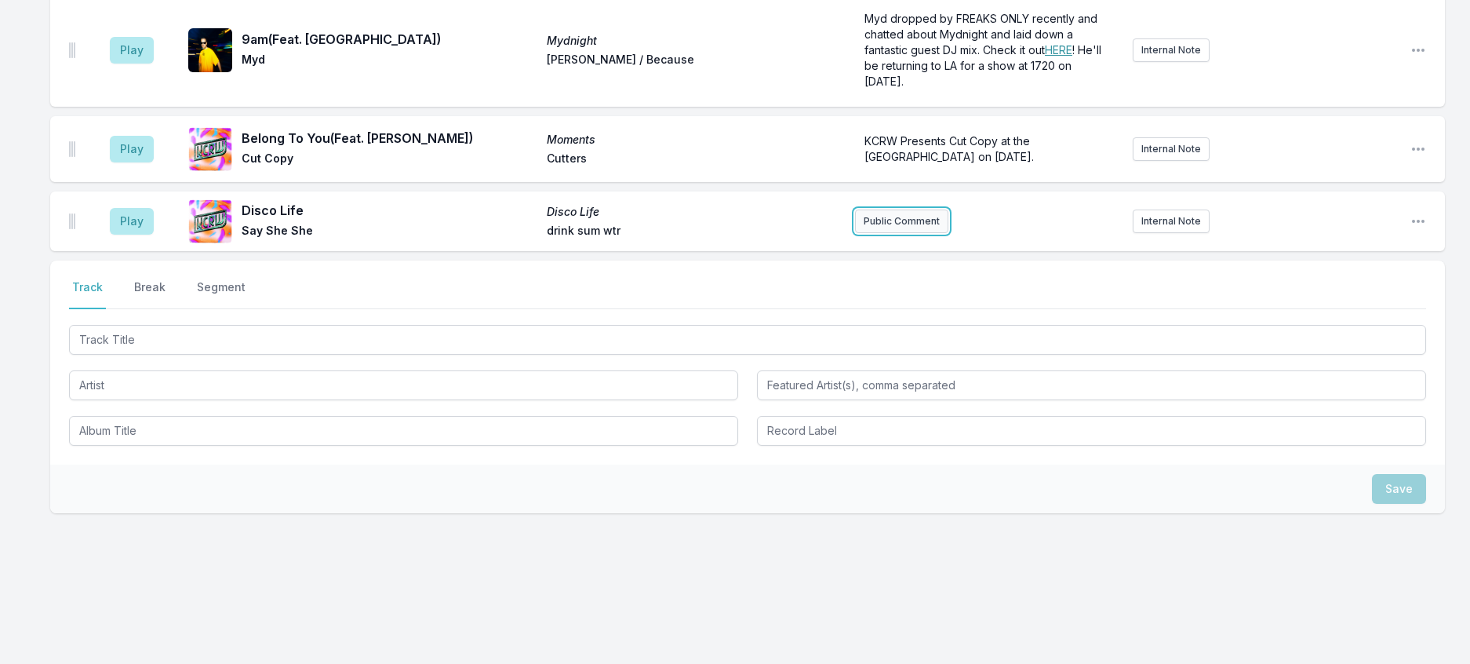
click at [883, 233] on button "Public Comment" at bounding box center [901, 221] width 93 height 24
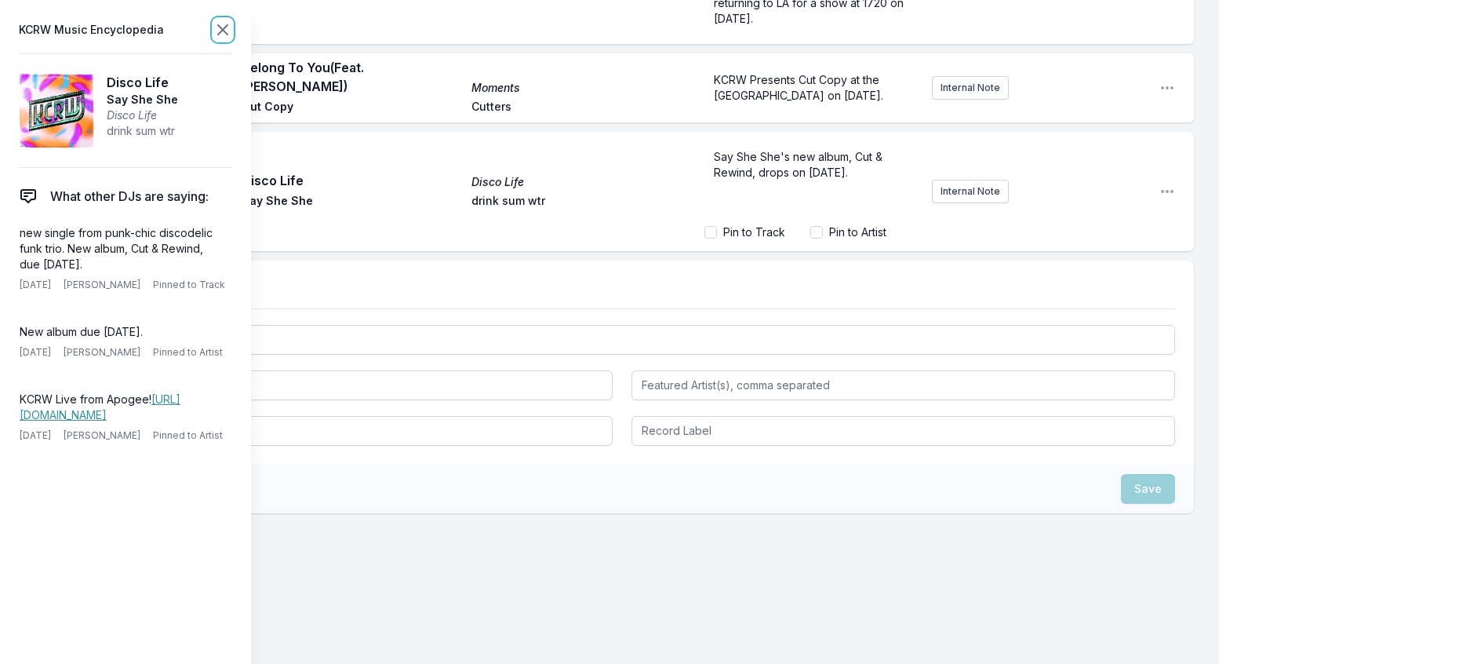
click at [232, 25] on icon at bounding box center [222, 29] width 19 height 19
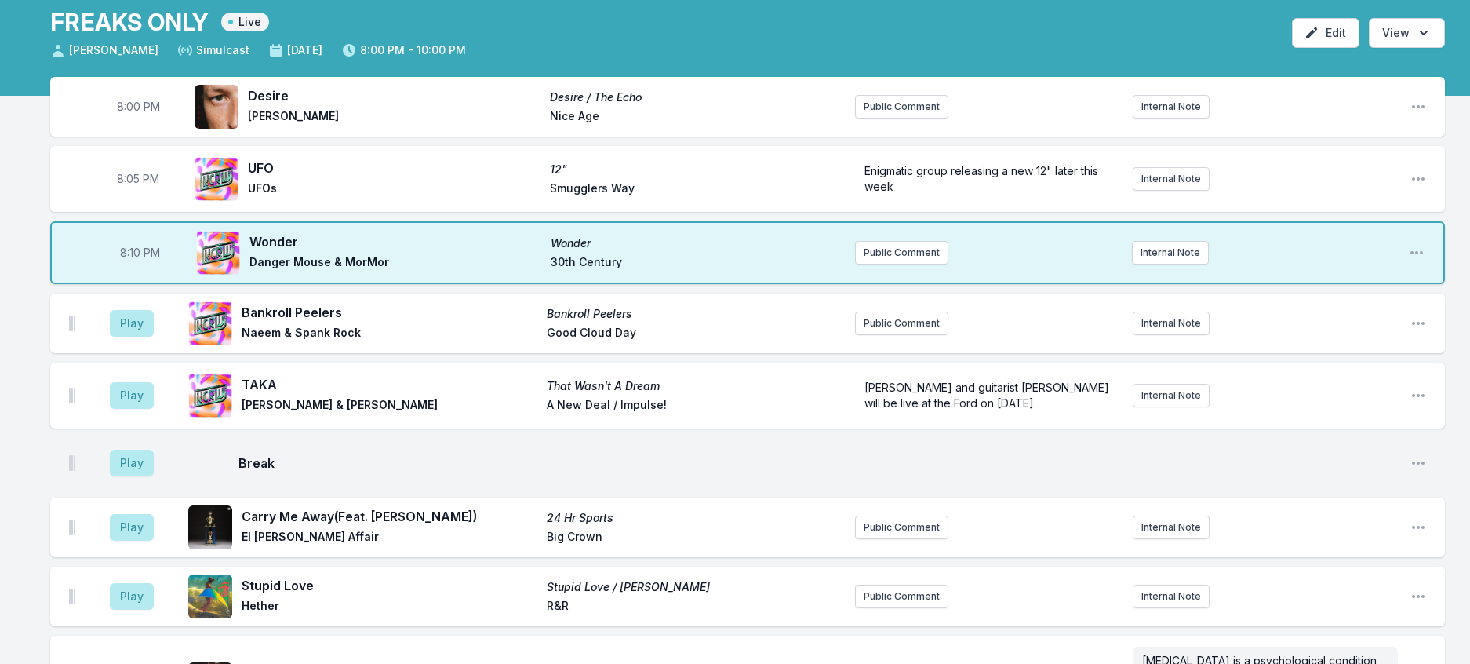
scroll to position [71, 0]
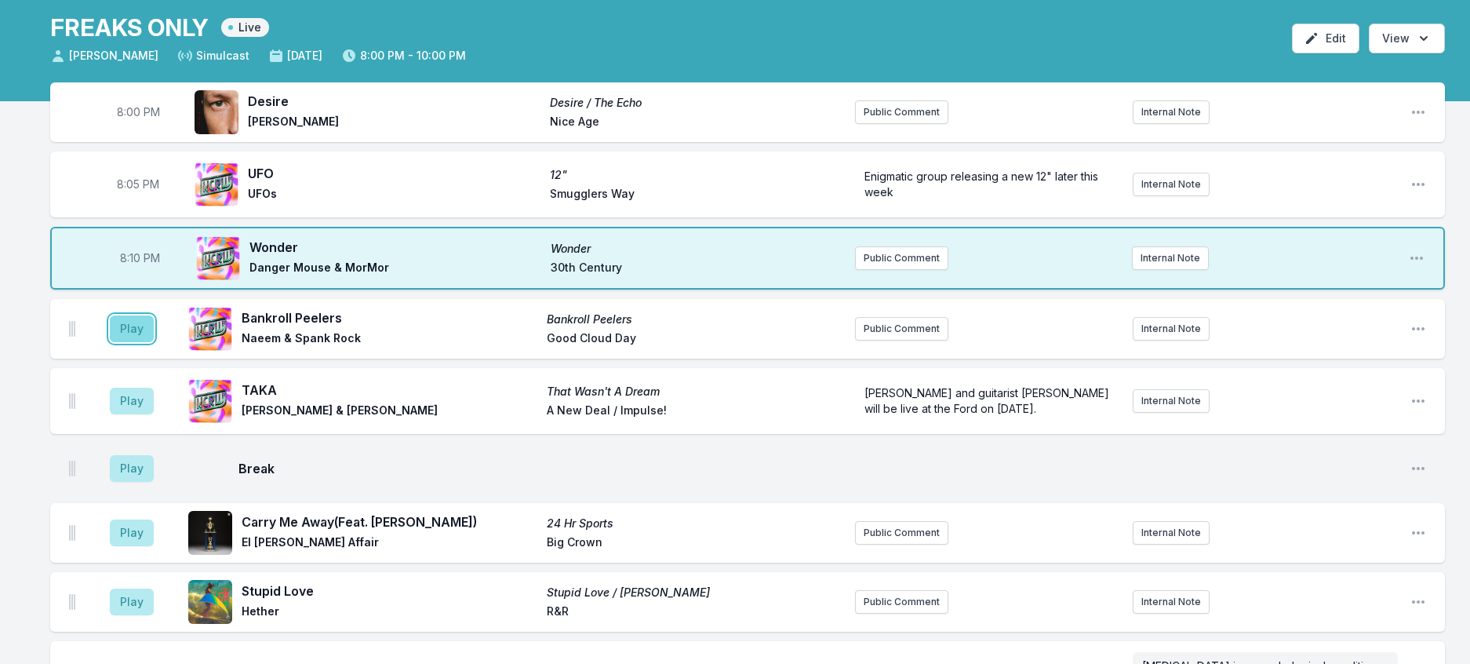
drag, startPoint x: 153, startPoint y: 377, endPoint x: 570, endPoint y: 204, distance: 452.0
click at [153, 342] on button "Play" at bounding box center [132, 328] width 44 height 27
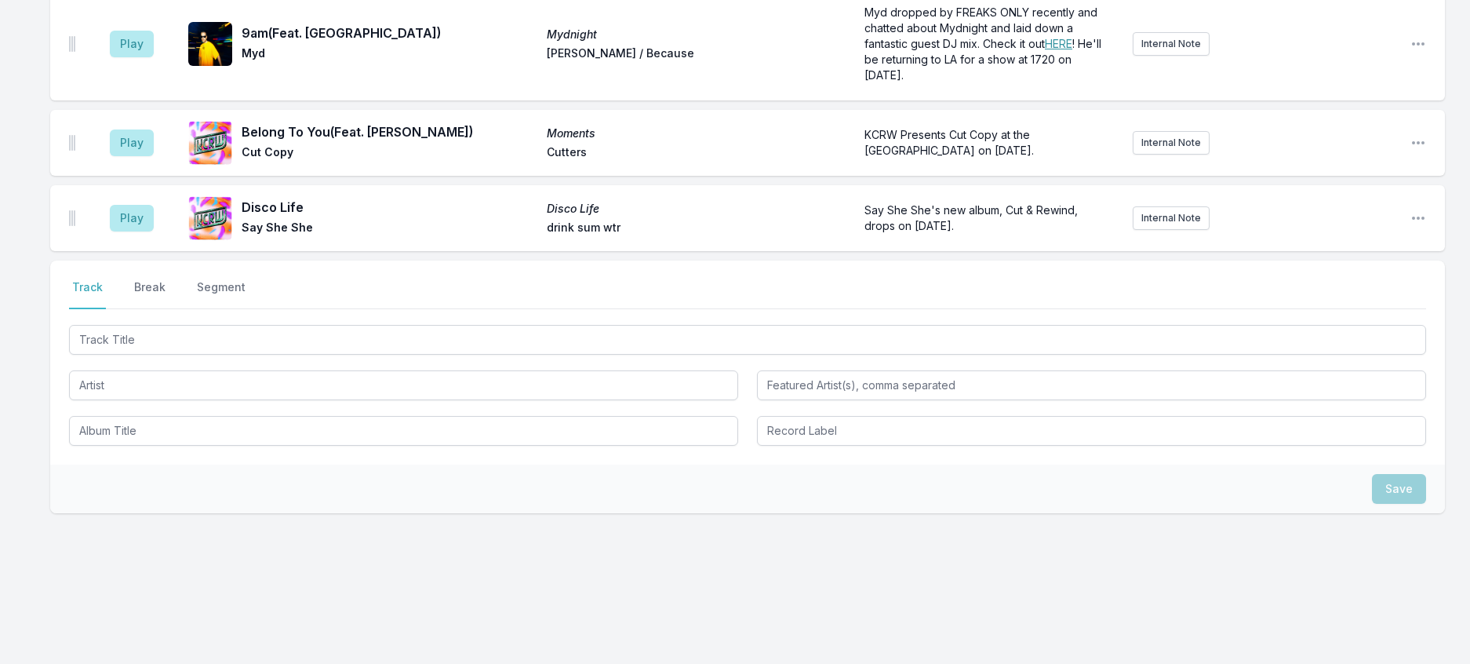
scroll to position [1371, 0]
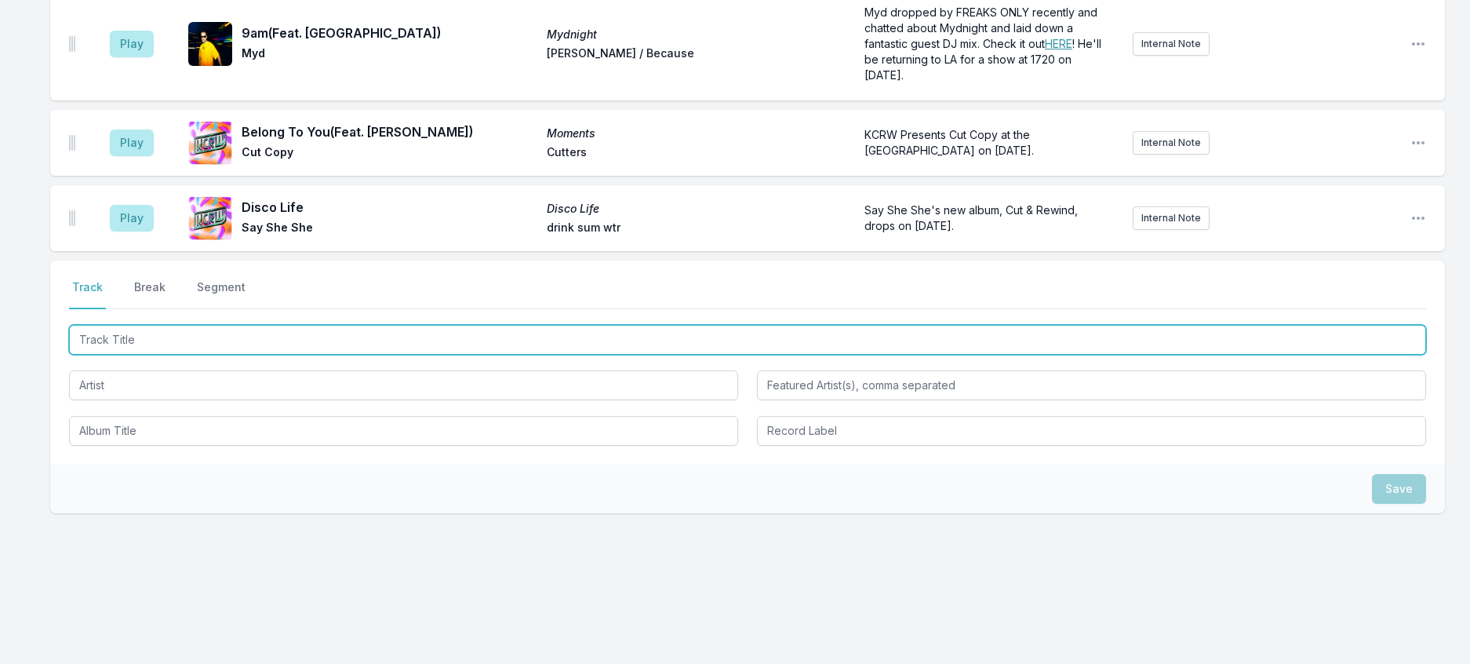
click at [243, 325] on input "Track Title" at bounding box center [747, 340] width 1357 height 30
type input "Renacer"
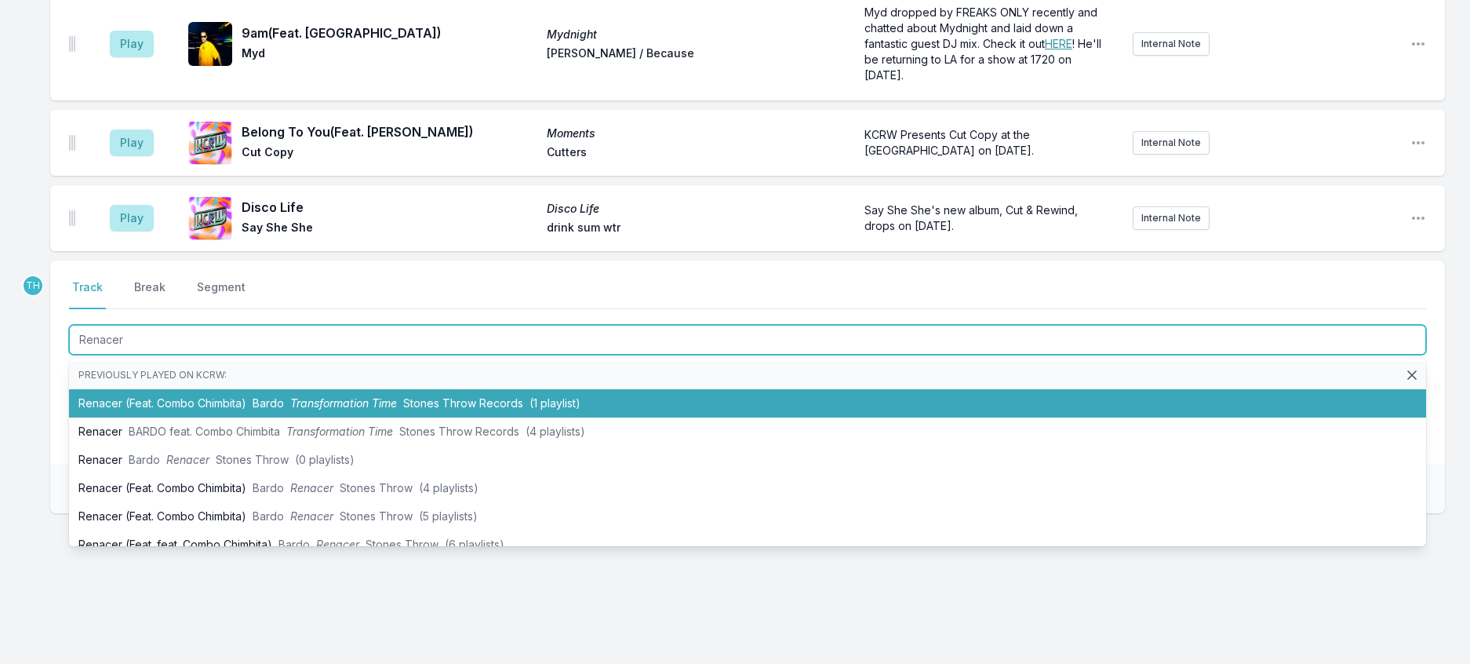
click at [543, 389] on li "Renacer (Feat. Combo Chimbita) Bardo Transformation Time Stones Throw Records (…" at bounding box center [747, 403] width 1357 height 28
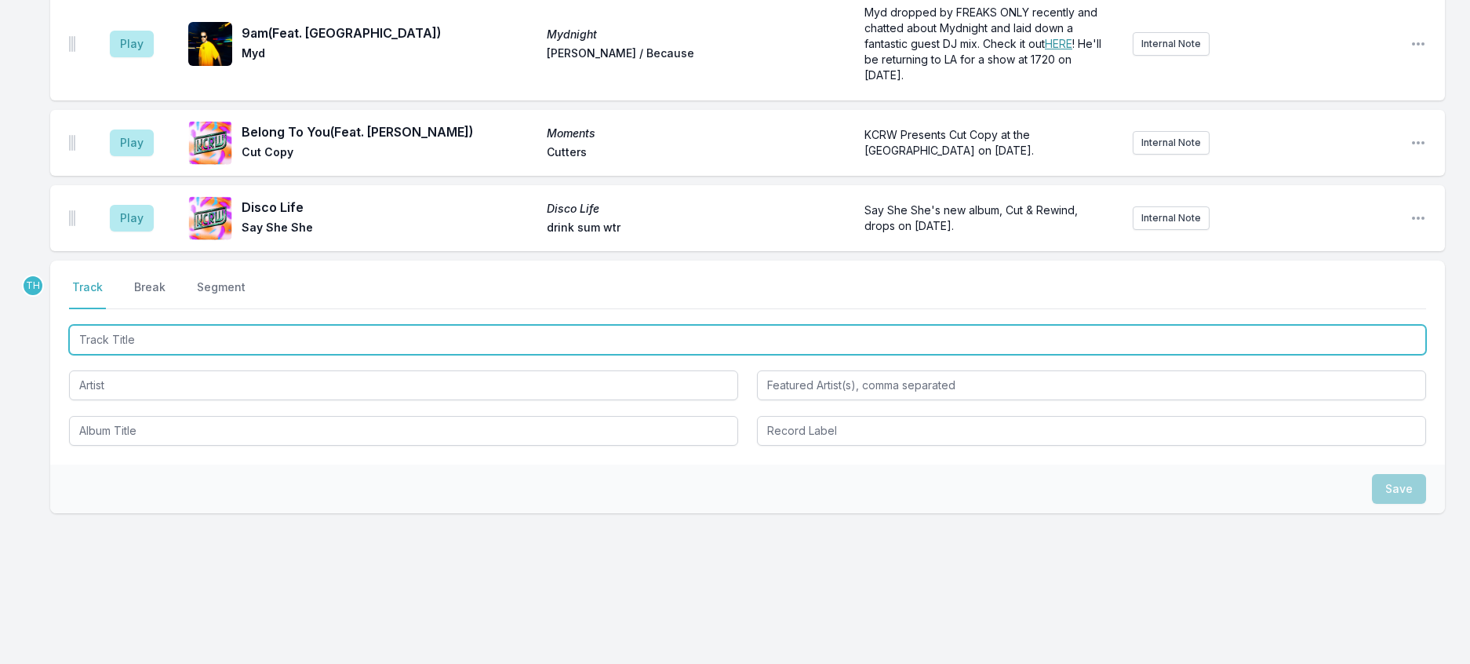
scroll to position [1448, 0]
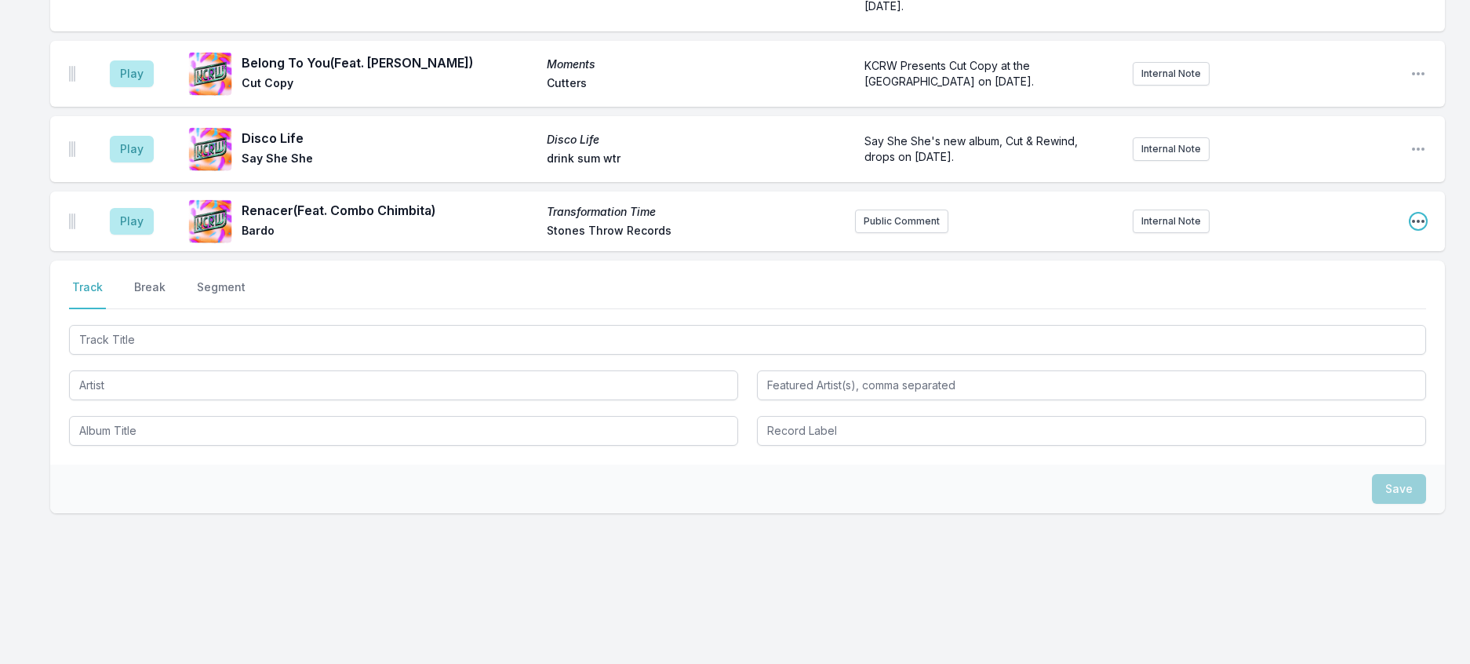
click at [1412, 220] on icon "Open playlist item options" at bounding box center [1418, 221] width 13 height 3
click at [1327, 267] on button "Edit Track Details" at bounding box center [1339, 281] width 176 height 28
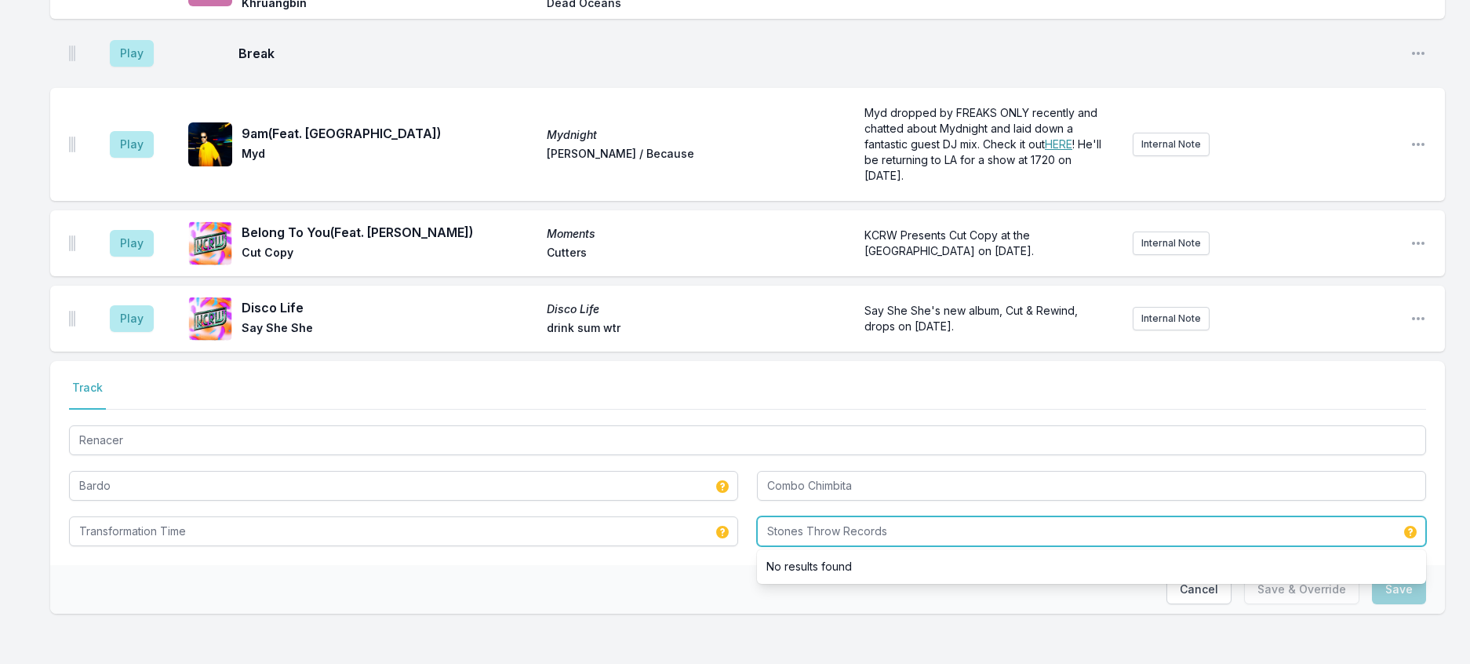
drag, startPoint x: 850, startPoint y: 509, endPoint x: 1135, endPoint y: 521, distance: 285.8
click at [1135, 521] on input "Stones Throw Records" at bounding box center [1091, 531] width 669 height 30
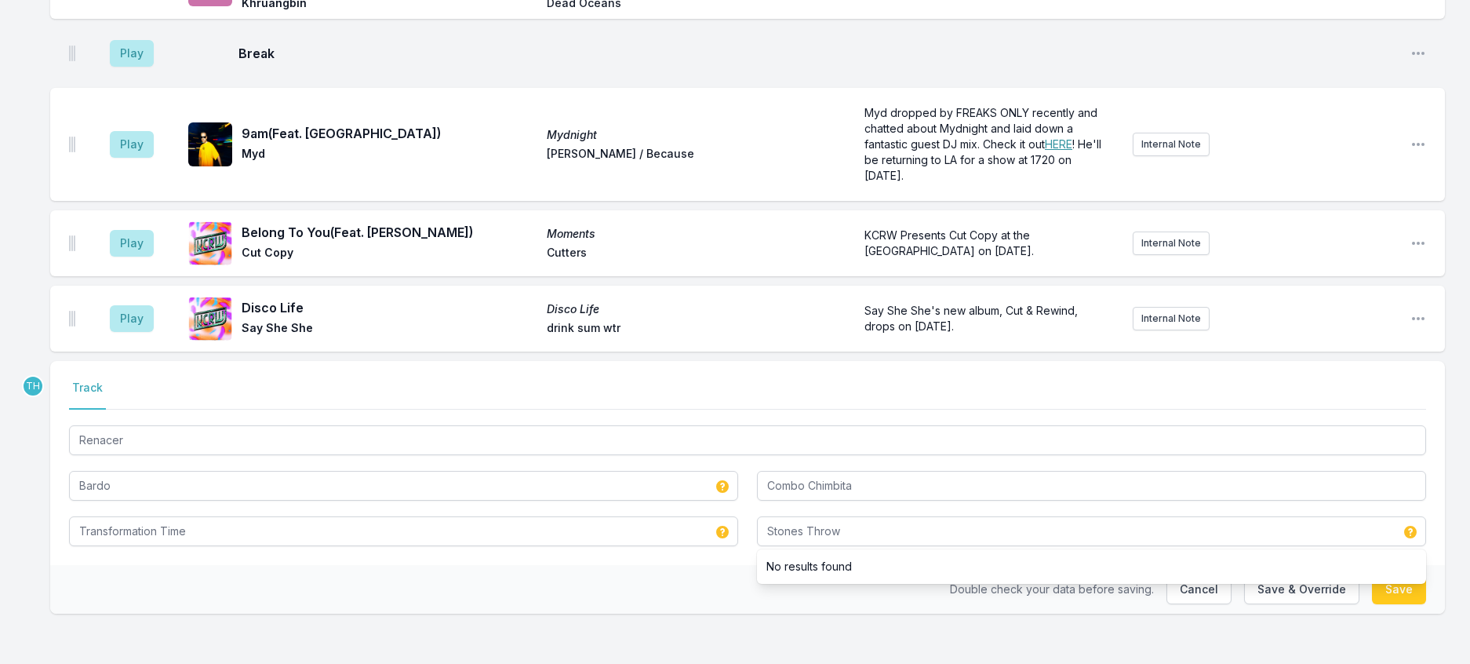
click at [585, 579] on div "Double check your data before saving. Cancel Save & Override Save" at bounding box center [747, 589] width 1395 height 49
click at [1265, 577] on button "Save & Override" at bounding box center [1301, 589] width 115 height 30
type input "Stones Throw Records"
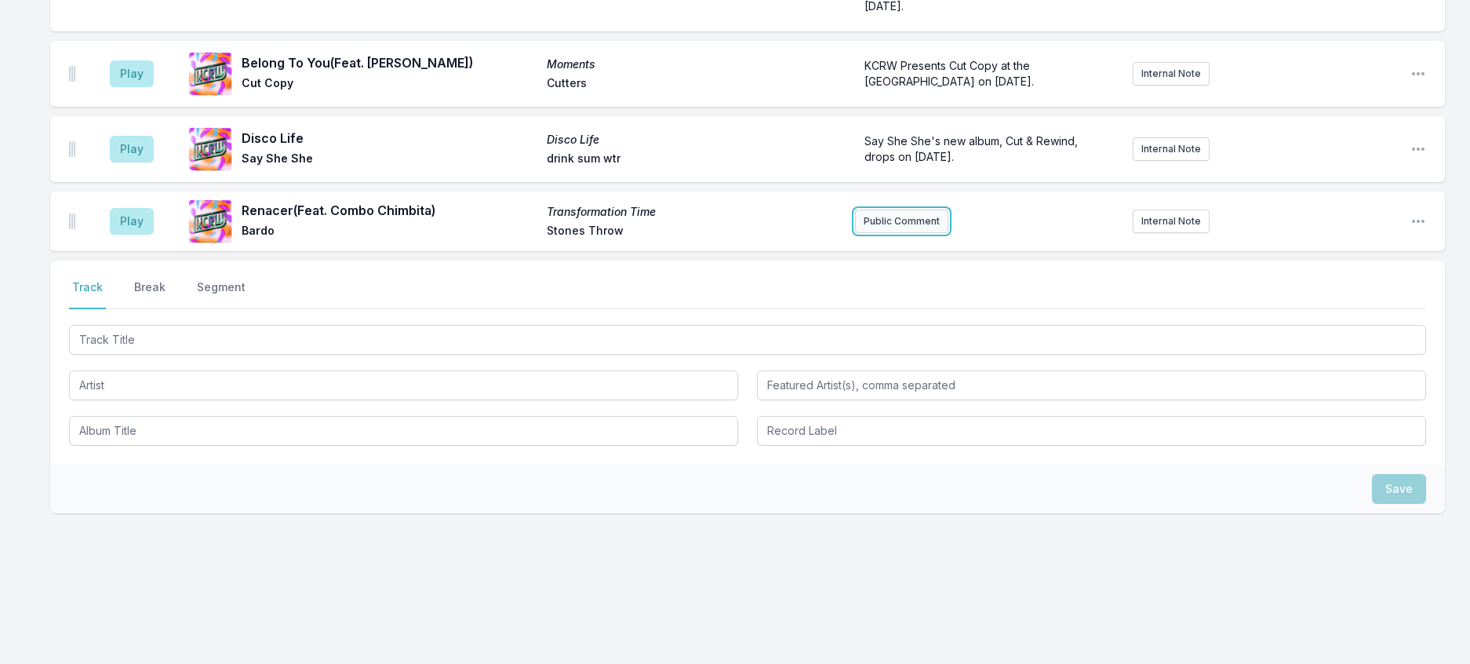
click at [913, 233] on button "Public Comment" at bounding box center [901, 221] width 93 height 24
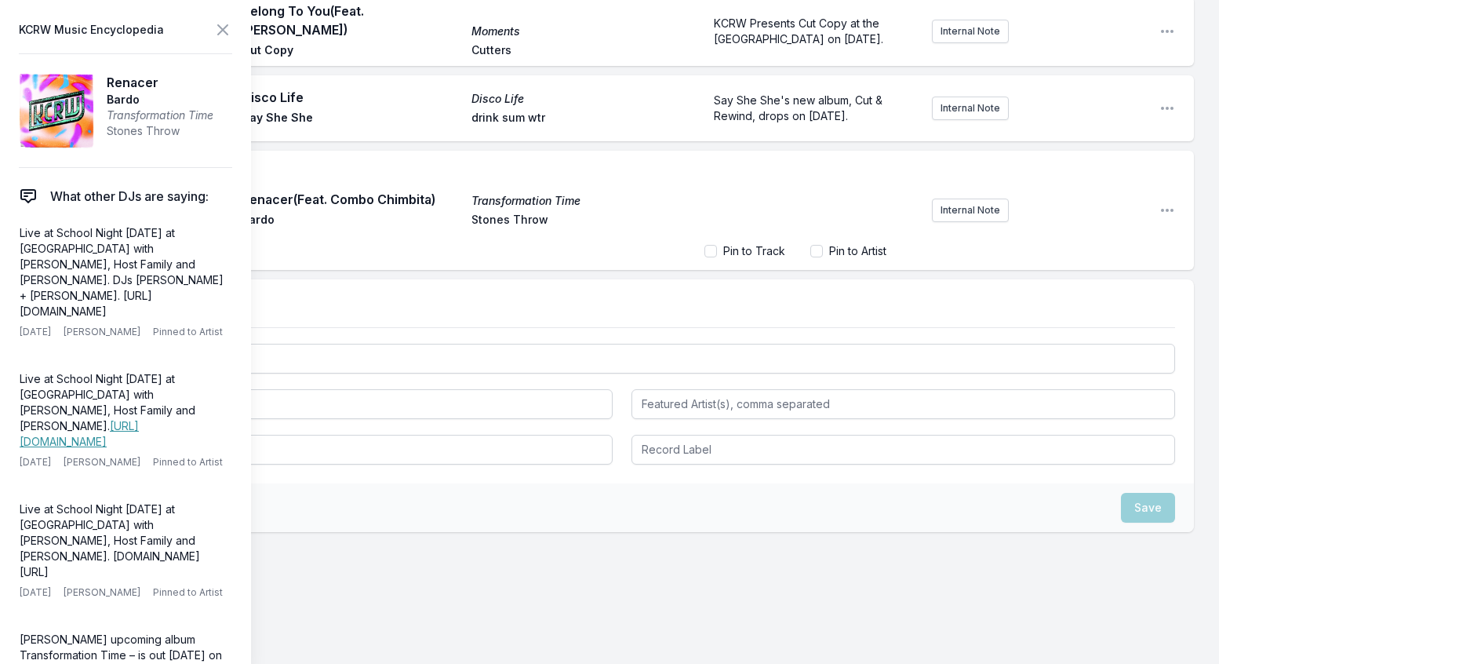
click at [760, 237] on div "﻿" at bounding box center [812, 199] width 215 height 75
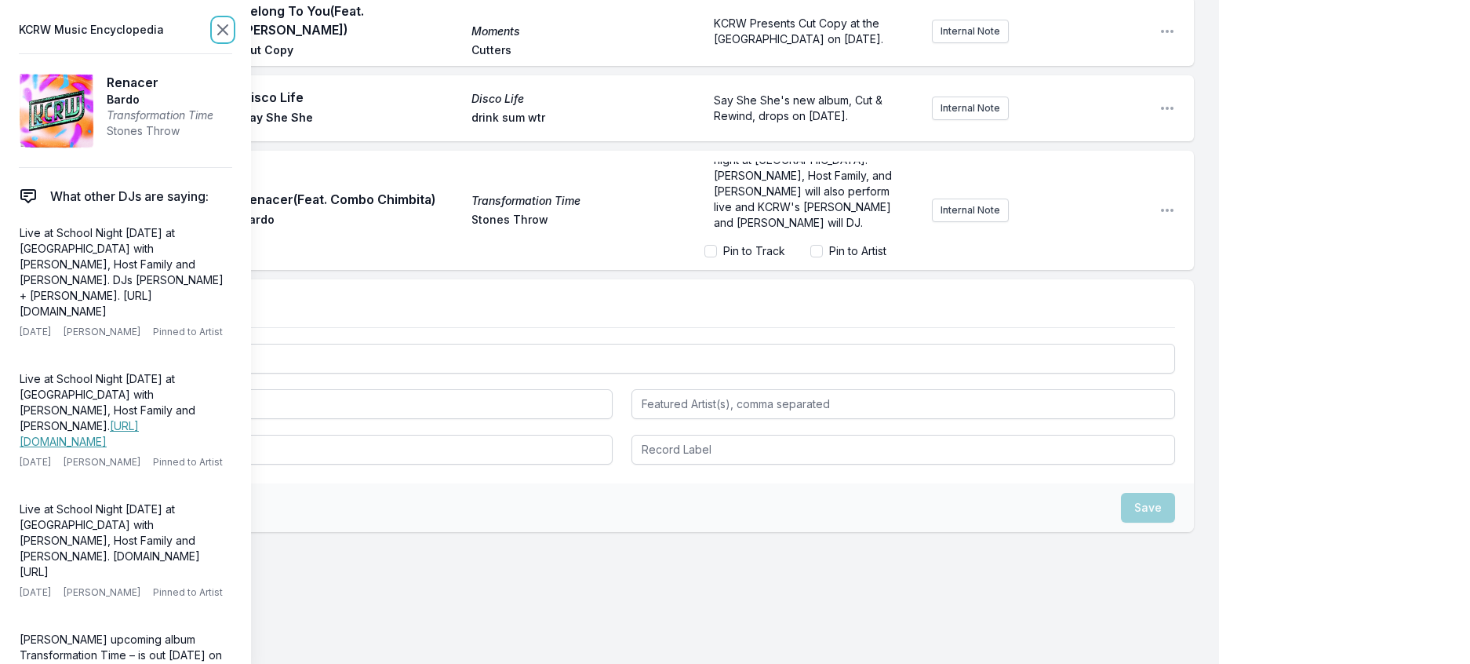
click at [232, 39] on icon at bounding box center [222, 29] width 19 height 19
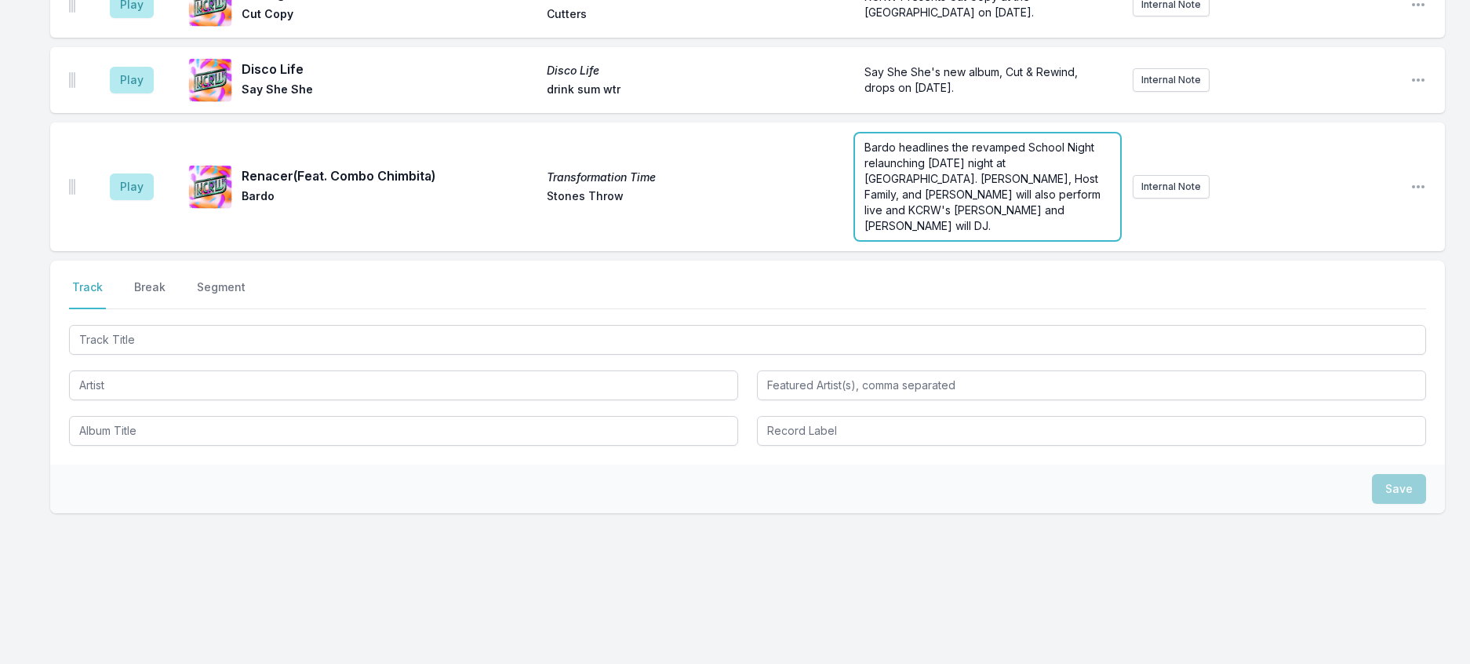
click at [1016, 240] on div "Bardo headlines the revamped School Night relaunching [DATE] night at [GEOGRAPH…" at bounding box center [987, 186] width 265 height 107
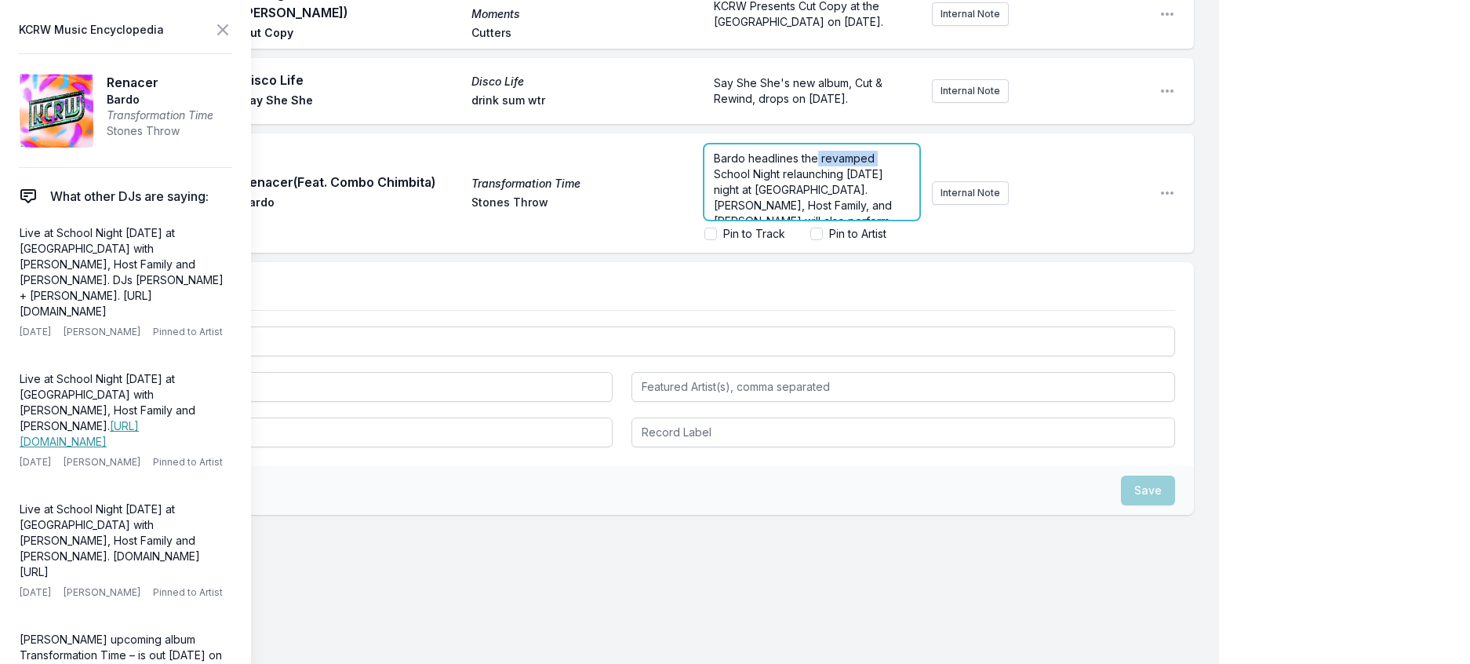
drag, startPoint x: 691, startPoint y: 379, endPoint x: 803, endPoint y: 351, distance: 114.9
click at [803, 220] on div "Bardo headlines the revamped School Night relaunching [DATE] night at [GEOGRAPH…" at bounding box center [812, 181] width 215 height 75
click at [232, 39] on icon at bounding box center [222, 29] width 19 height 19
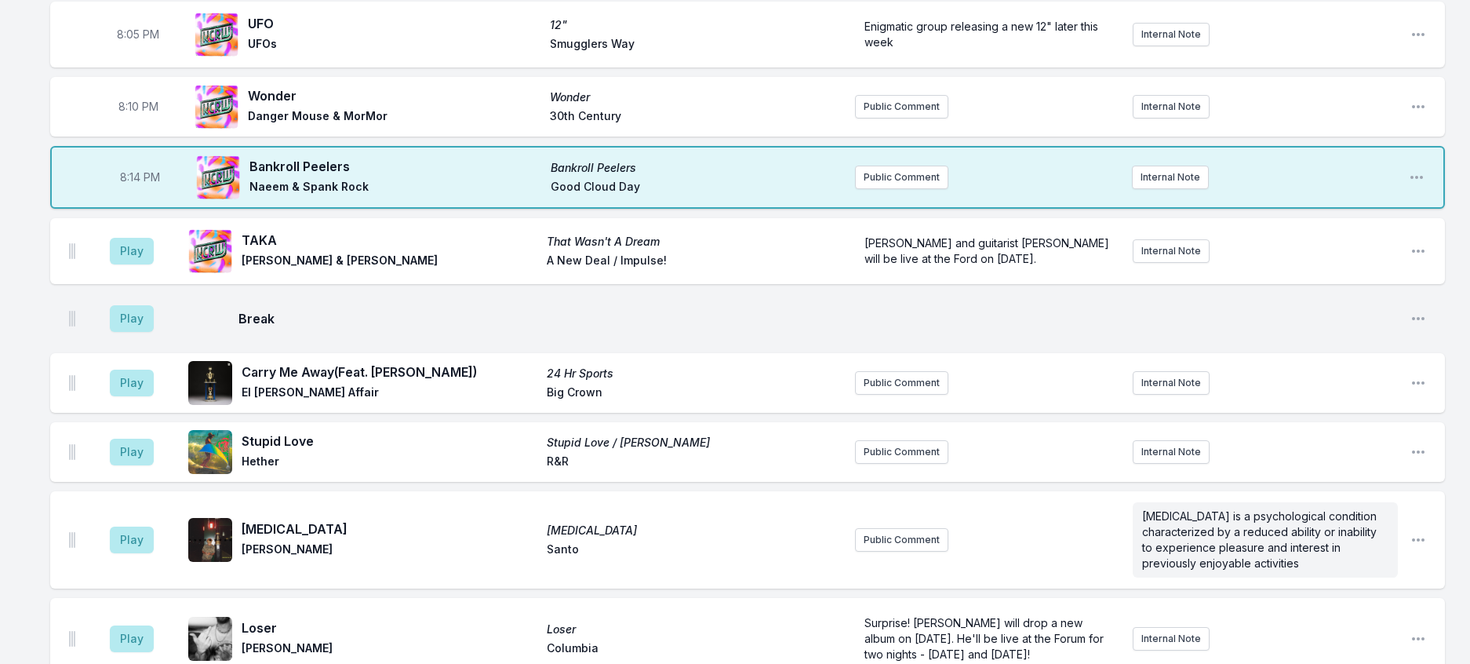
scroll to position [193, 0]
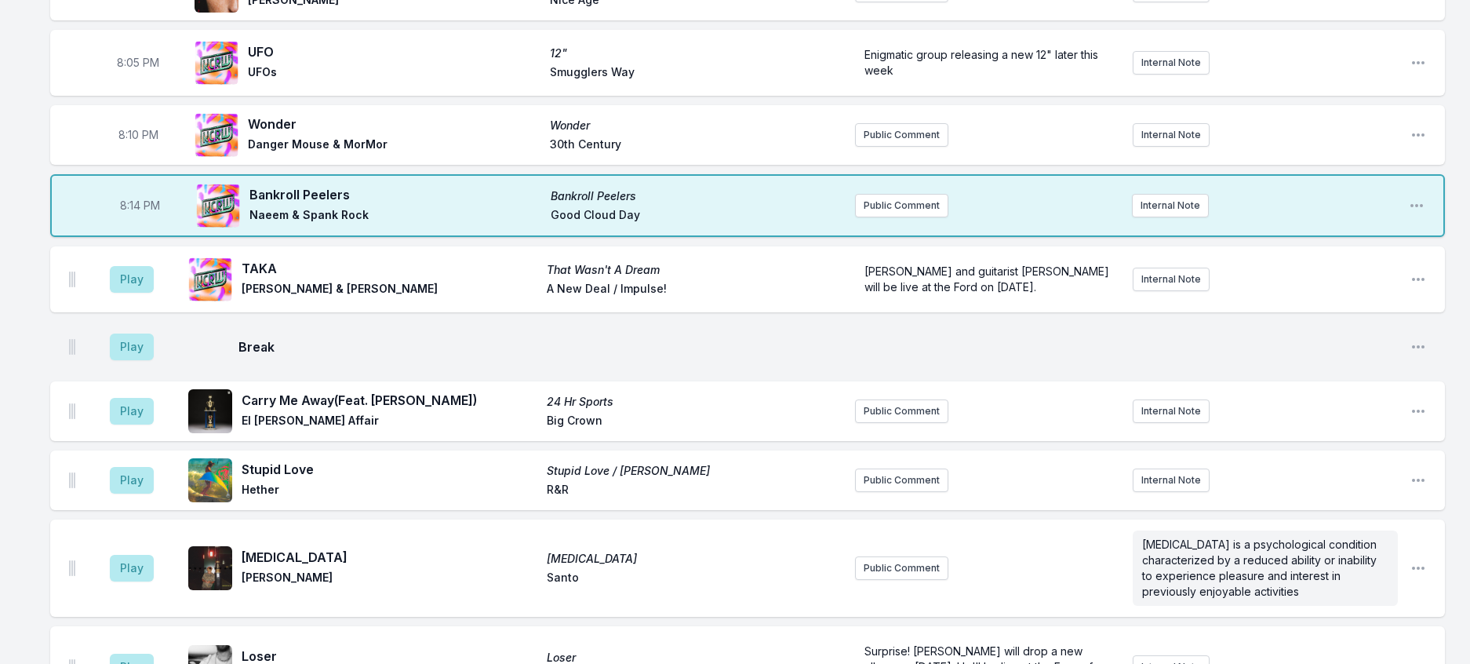
click at [139, 304] on aside "Play" at bounding box center [132, 279] width 88 height 50
drag, startPoint x: 160, startPoint y: 342, endPoint x: 275, endPoint y: 340, distance: 114.6
click at [154, 293] on button "Play" at bounding box center [132, 279] width 44 height 27
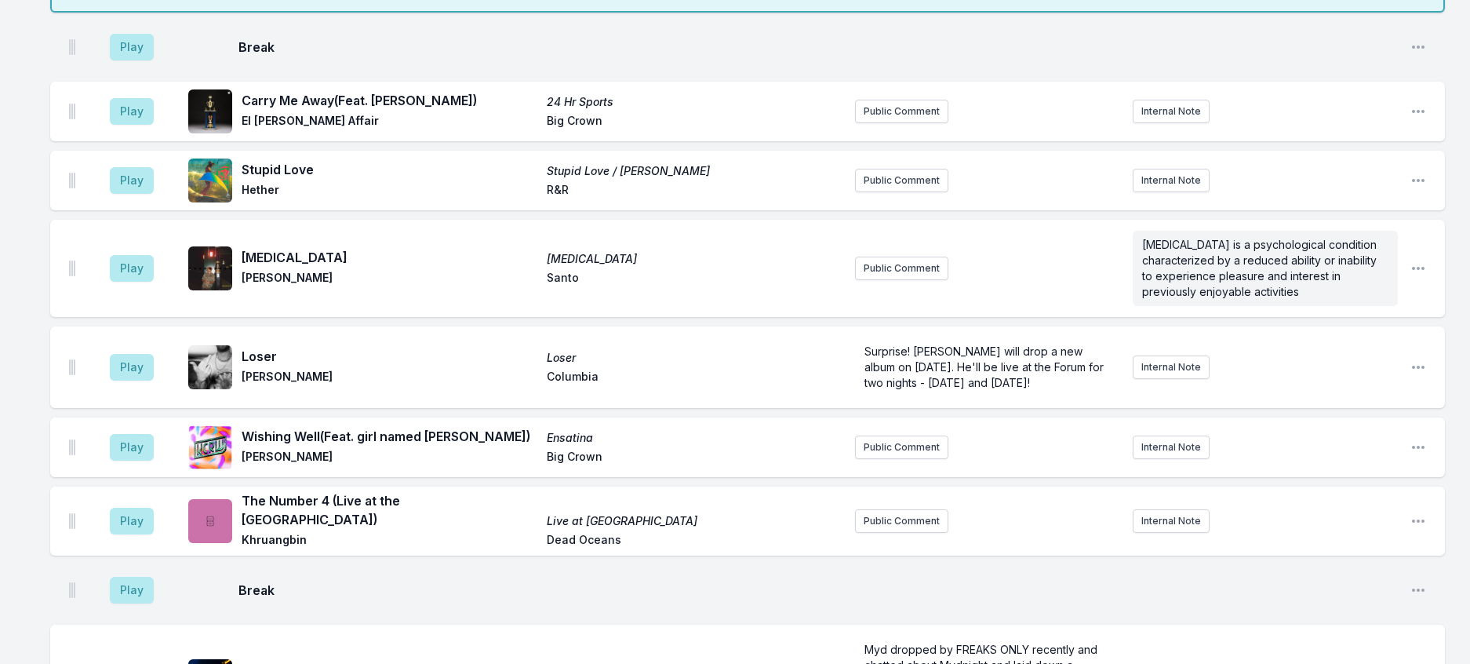
scroll to position [350, 0]
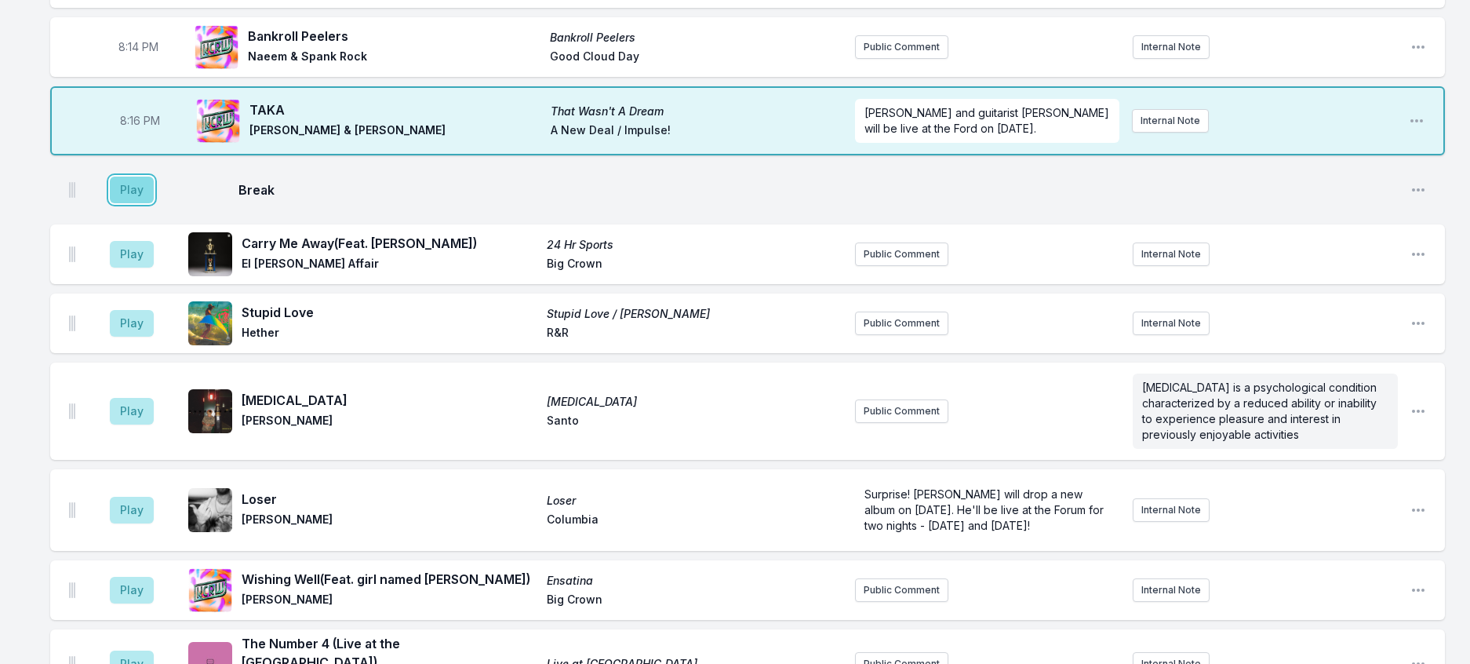
click at [135, 203] on button "Play" at bounding box center [132, 190] width 44 height 27
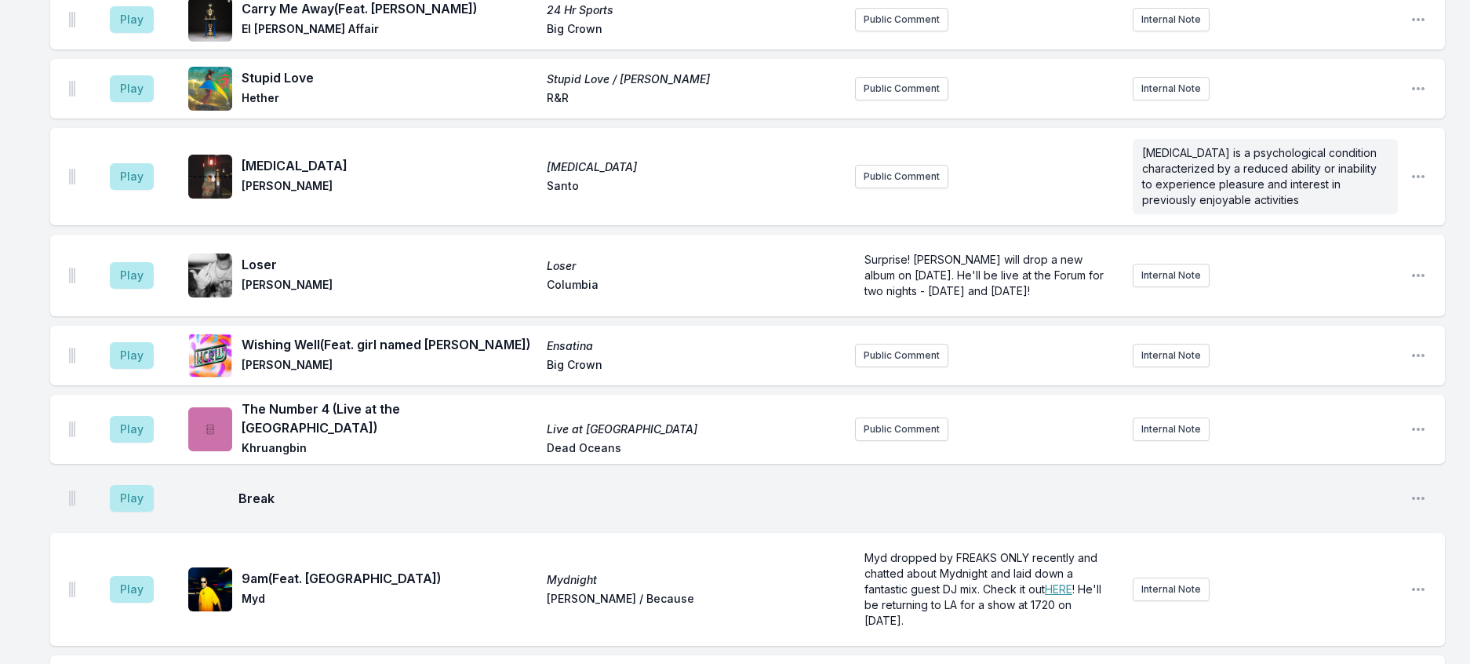
scroll to position [585, 0]
click at [127, 32] on button "Play" at bounding box center [132, 18] width 44 height 27
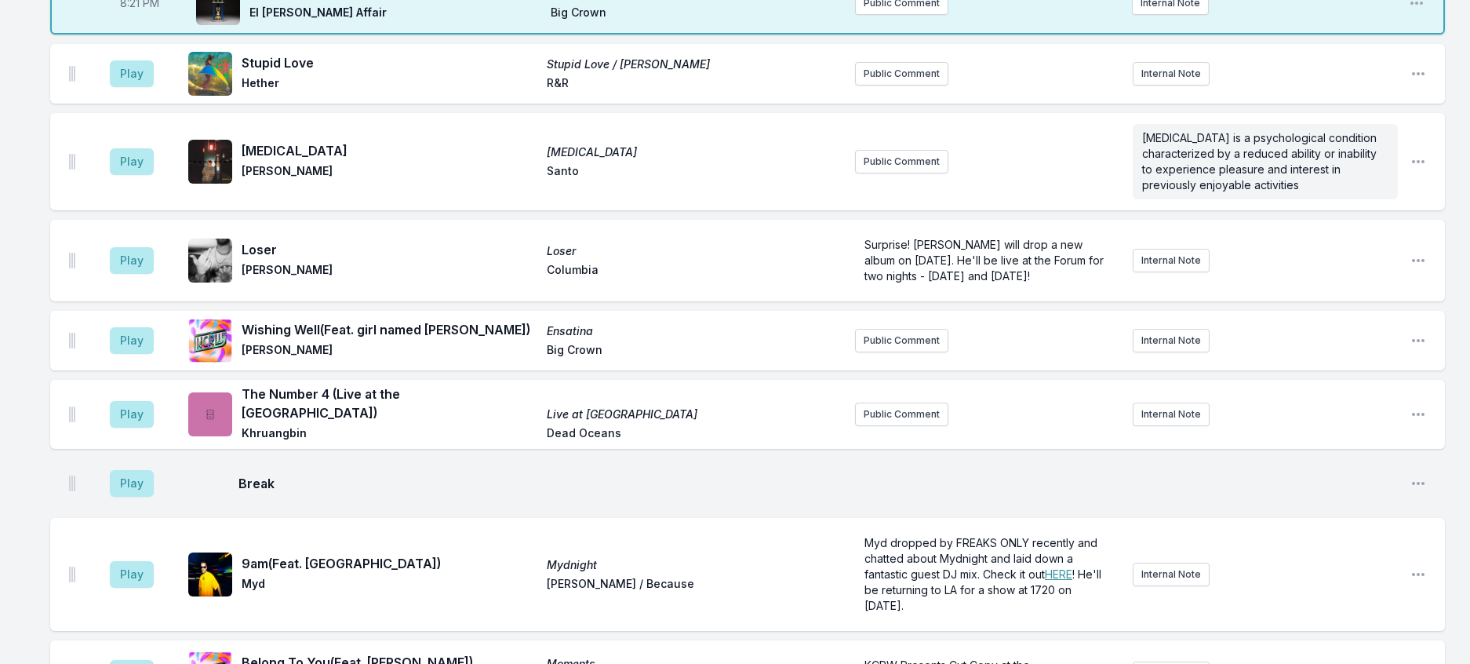
scroll to position [584, 0]
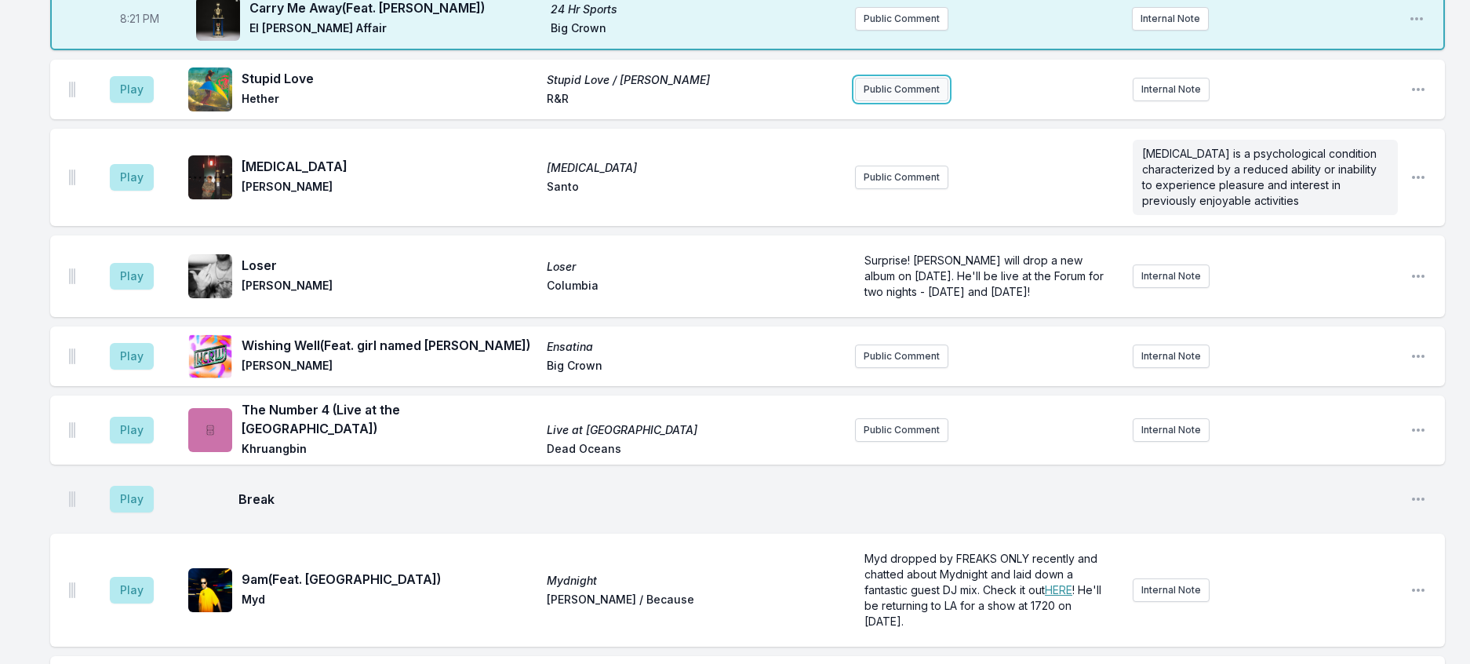
click at [930, 101] on button "Public Comment" at bounding box center [901, 90] width 93 height 24
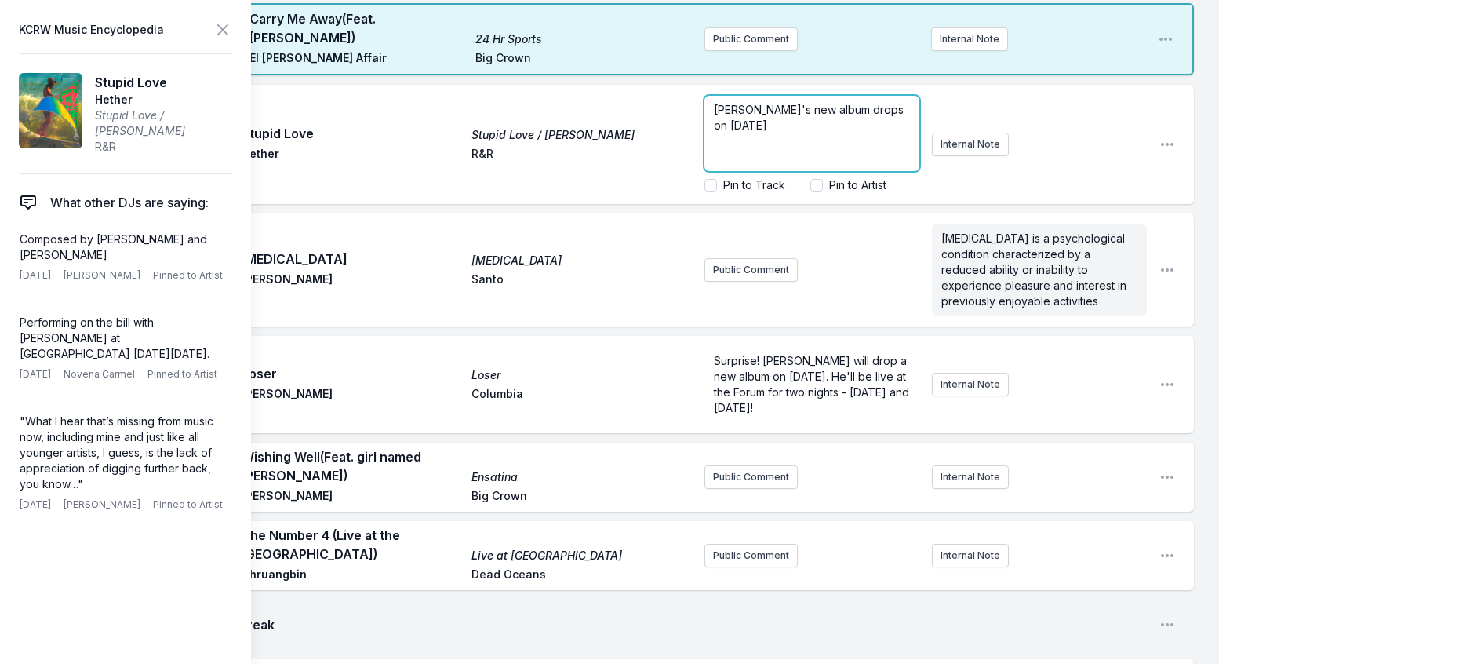
click at [804, 132] on span "[PERSON_NAME]'s new album drops on [DATE]" at bounding box center [810, 117] width 193 height 29
click at [810, 191] on input "Pin to Artist" at bounding box center [816, 185] width 13 height 13
checkbox input "true"
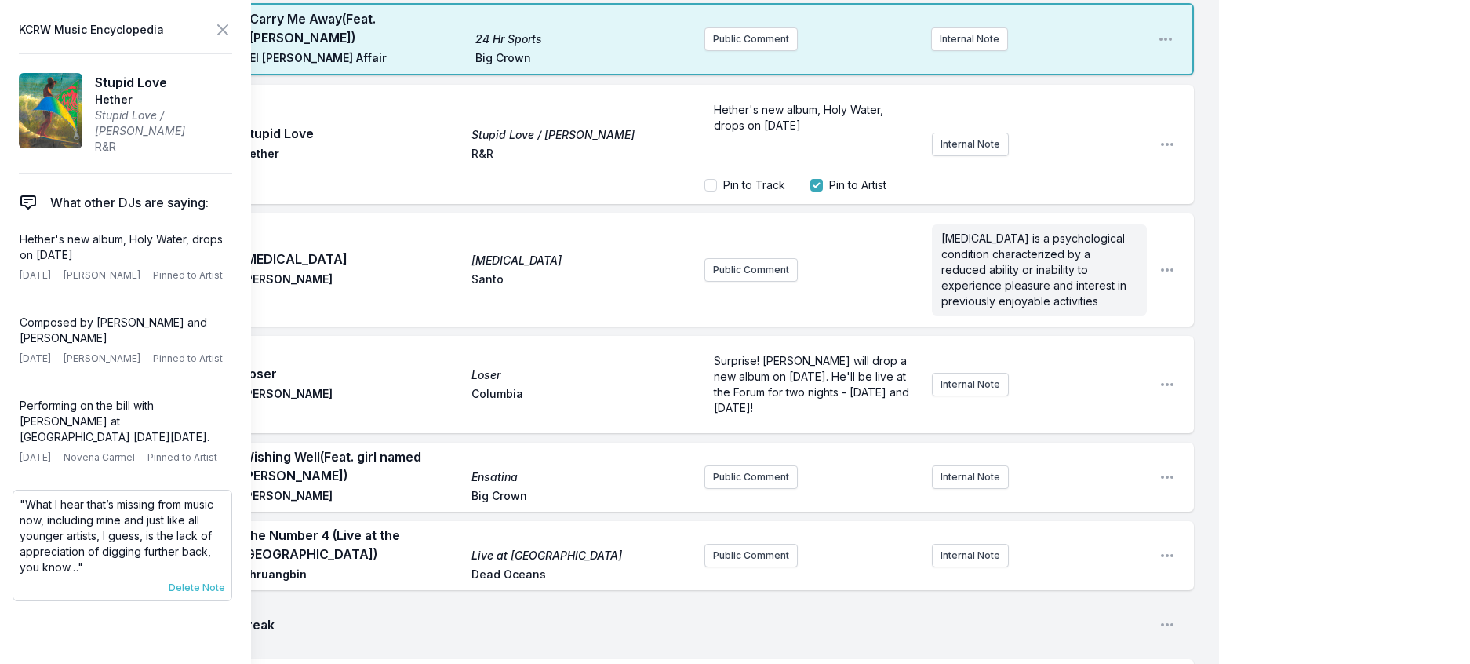
click at [224, 594] on span "Delete Note" at bounding box center [197, 587] width 56 height 13
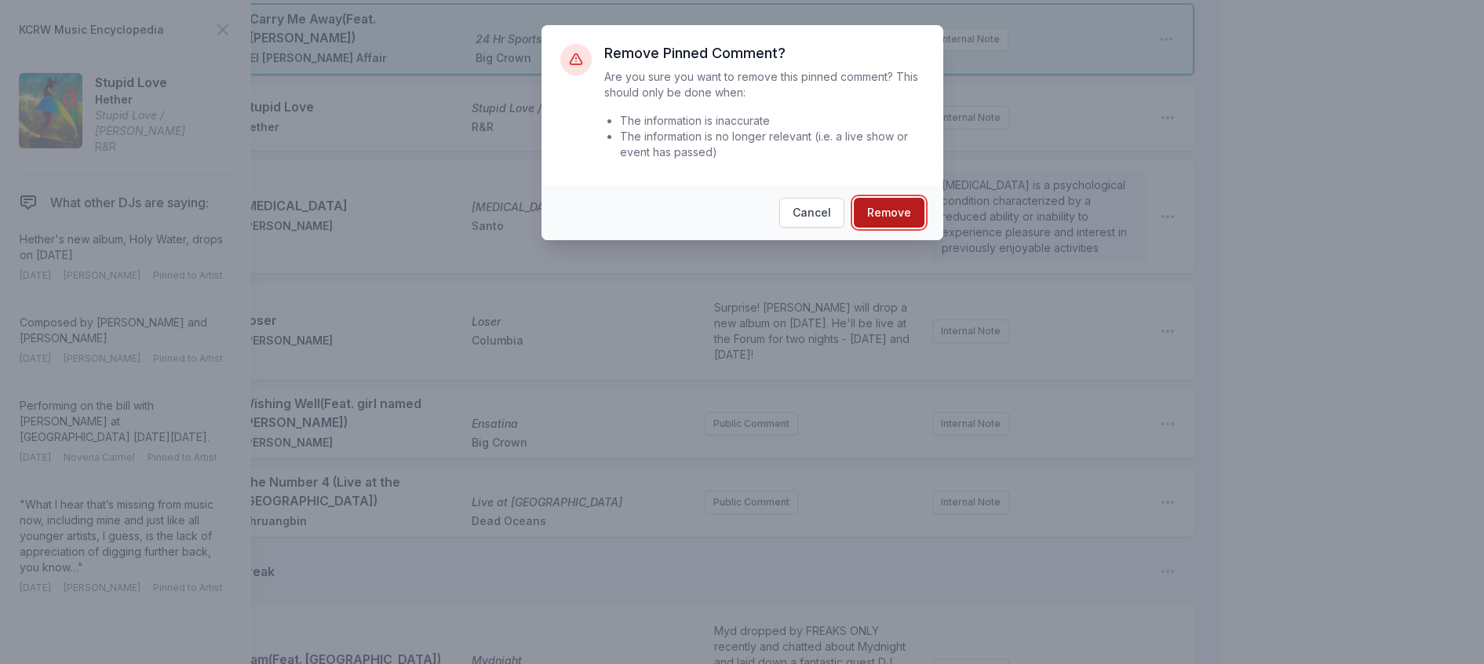
click at [890, 228] on button "Remove" at bounding box center [889, 213] width 71 height 30
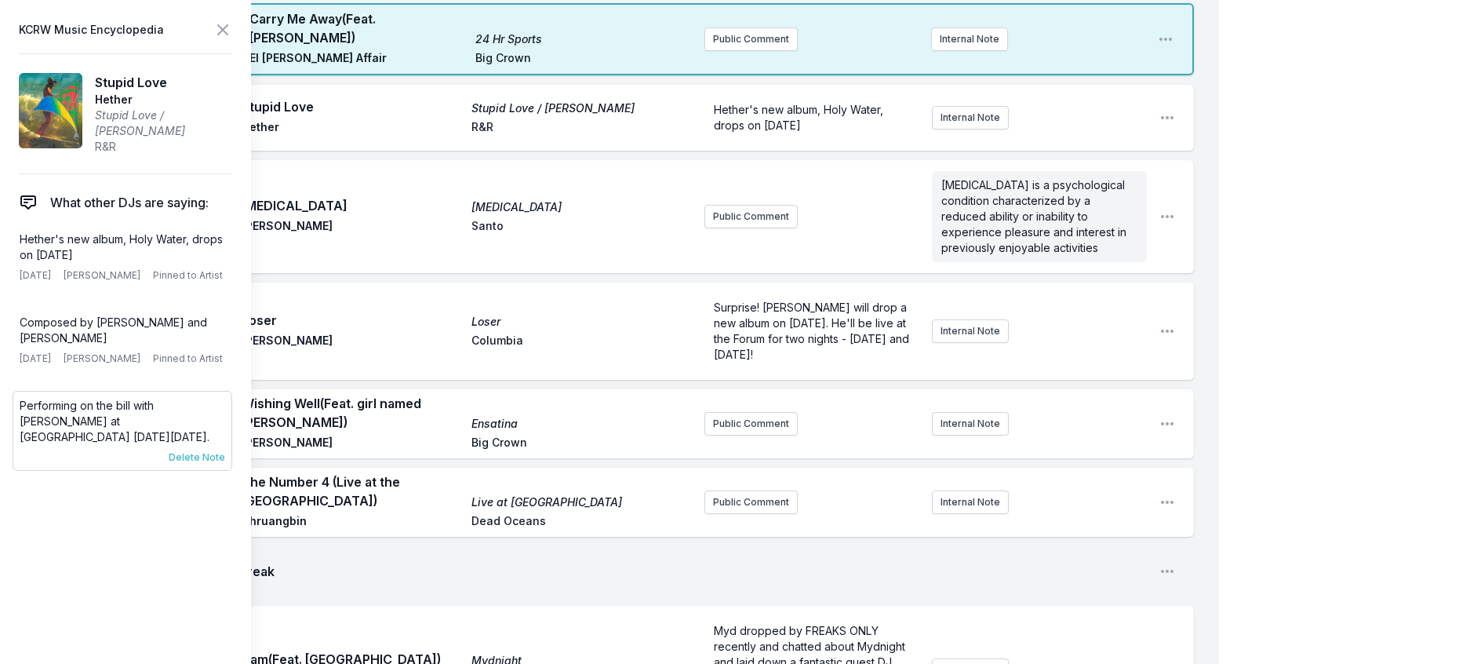
click at [225, 464] on span "Delete Note" at bounding box center [197, 457] width 56 height 13
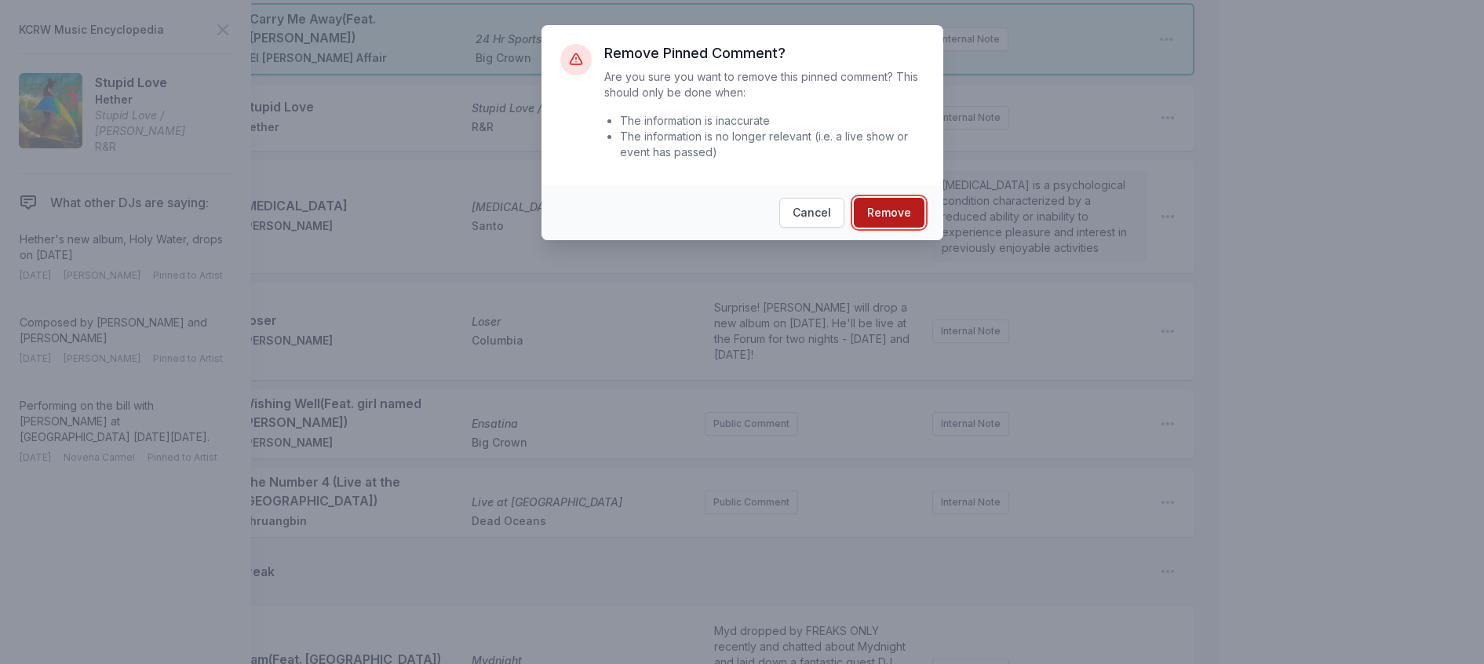
click at [912, 228] on button "Remove" at bounding box center [889, 213] width 71 height 30
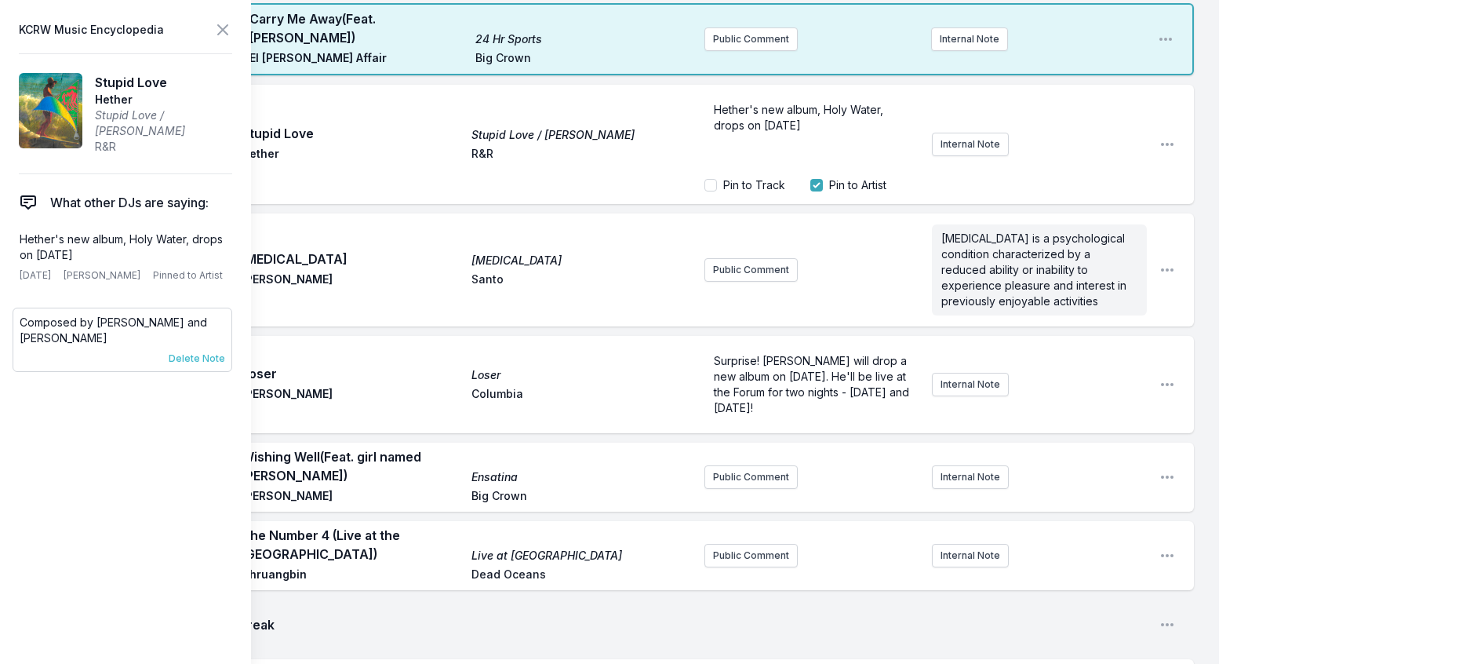
click at [214, 365] on span "Delete Note" at bounding box center [197, 358] width 56 height 13
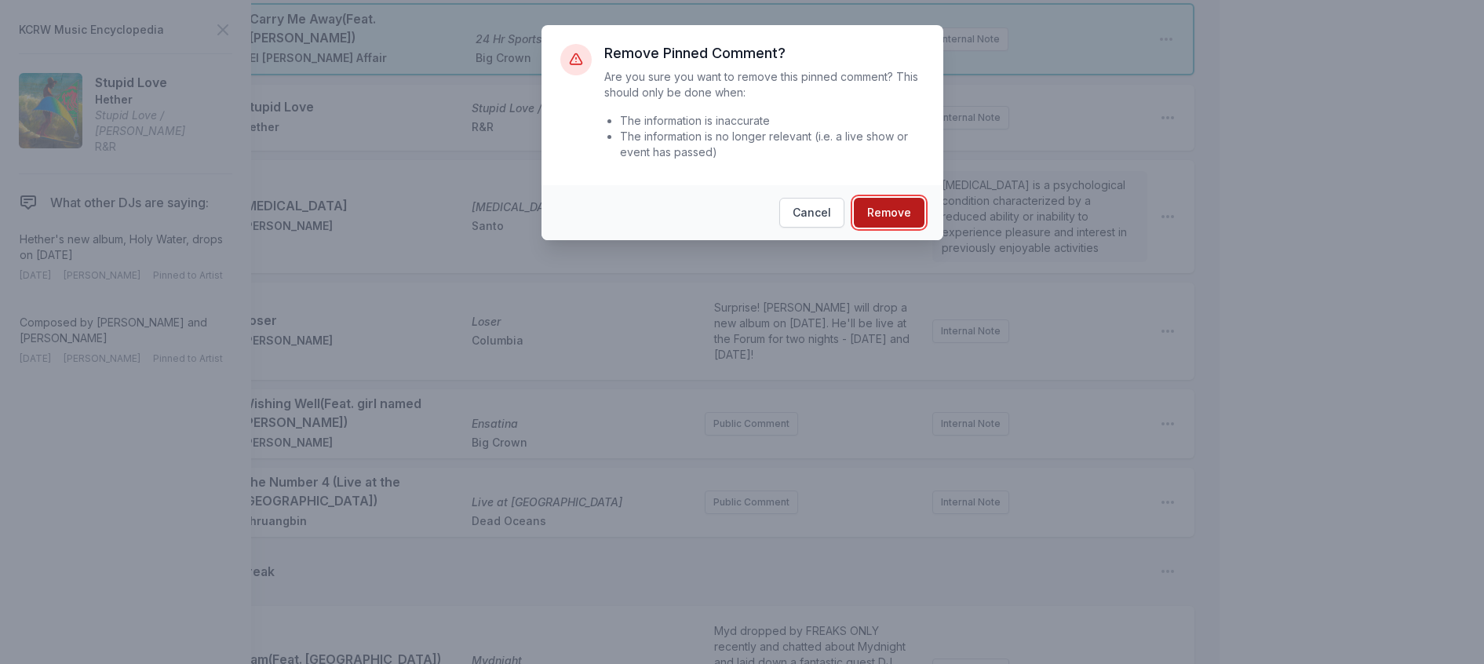
click at [889, 228] on button "Remove" at bounding box center [889, 213] width 71 height 30
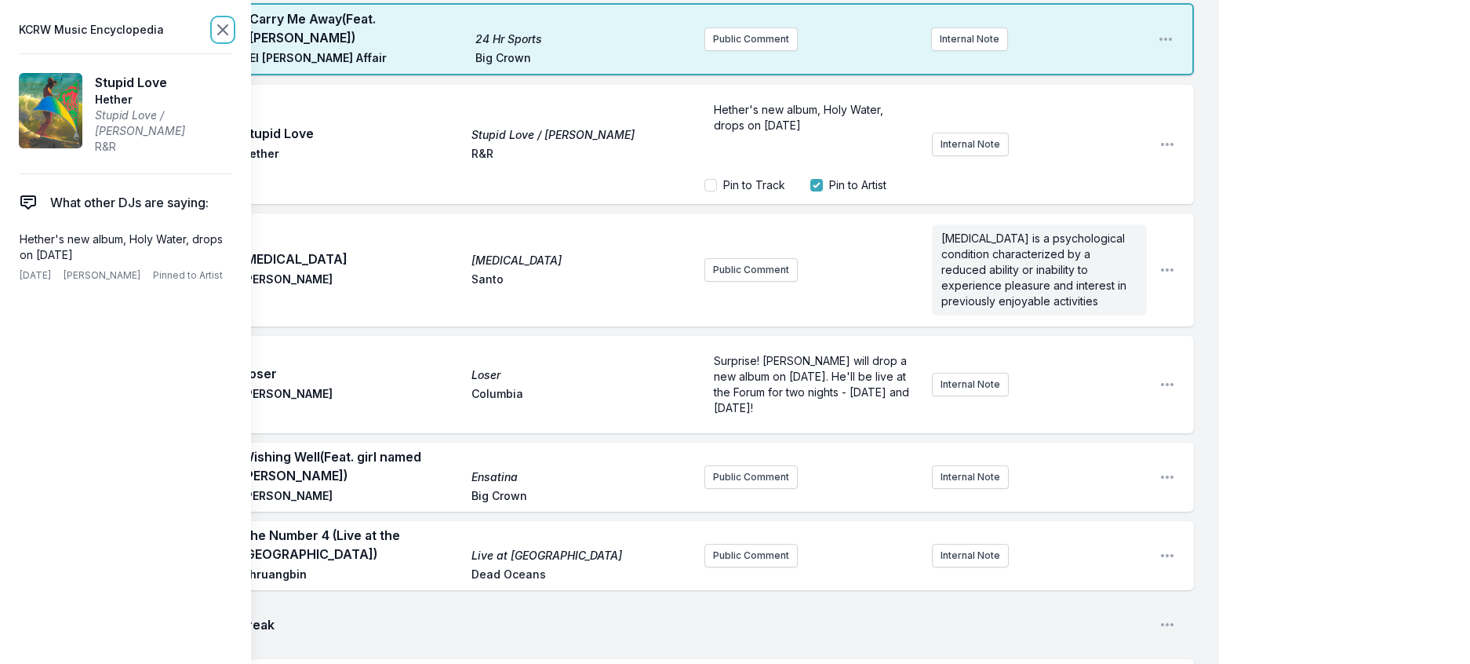
click at [228, 33] on icon at bounding box center [222, 29] width 9 height 9
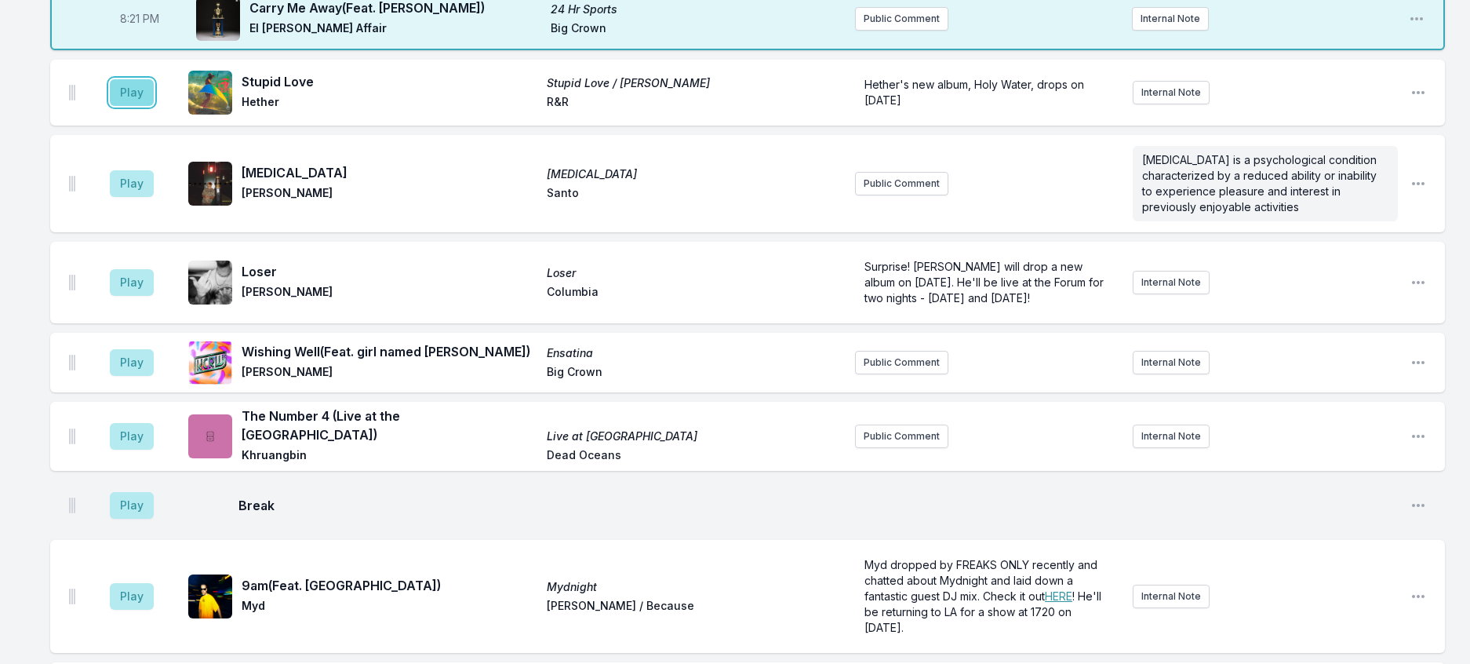
click at [144, 106] on button "Play" at bounding box center [132, 92] width 44 height 27
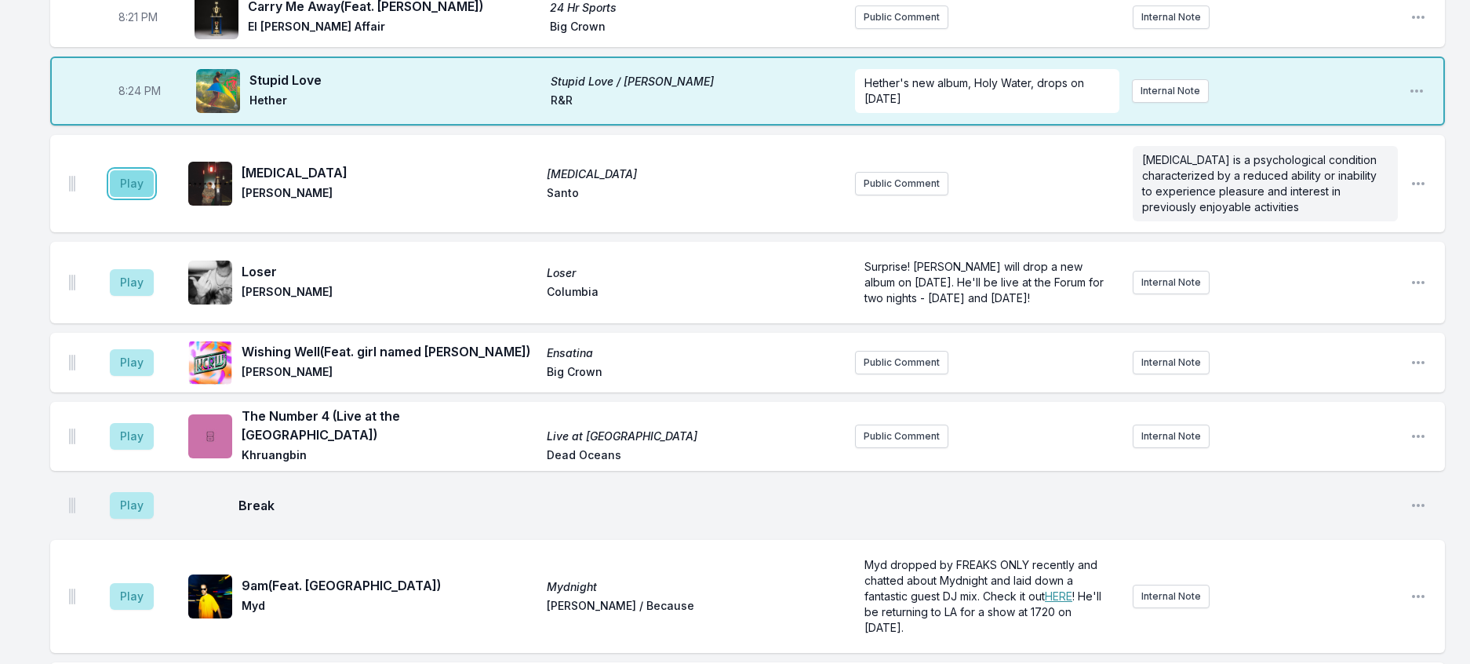
click at [144, 197] on button "Play" at bounding box center [132, 183] width 44 height 27
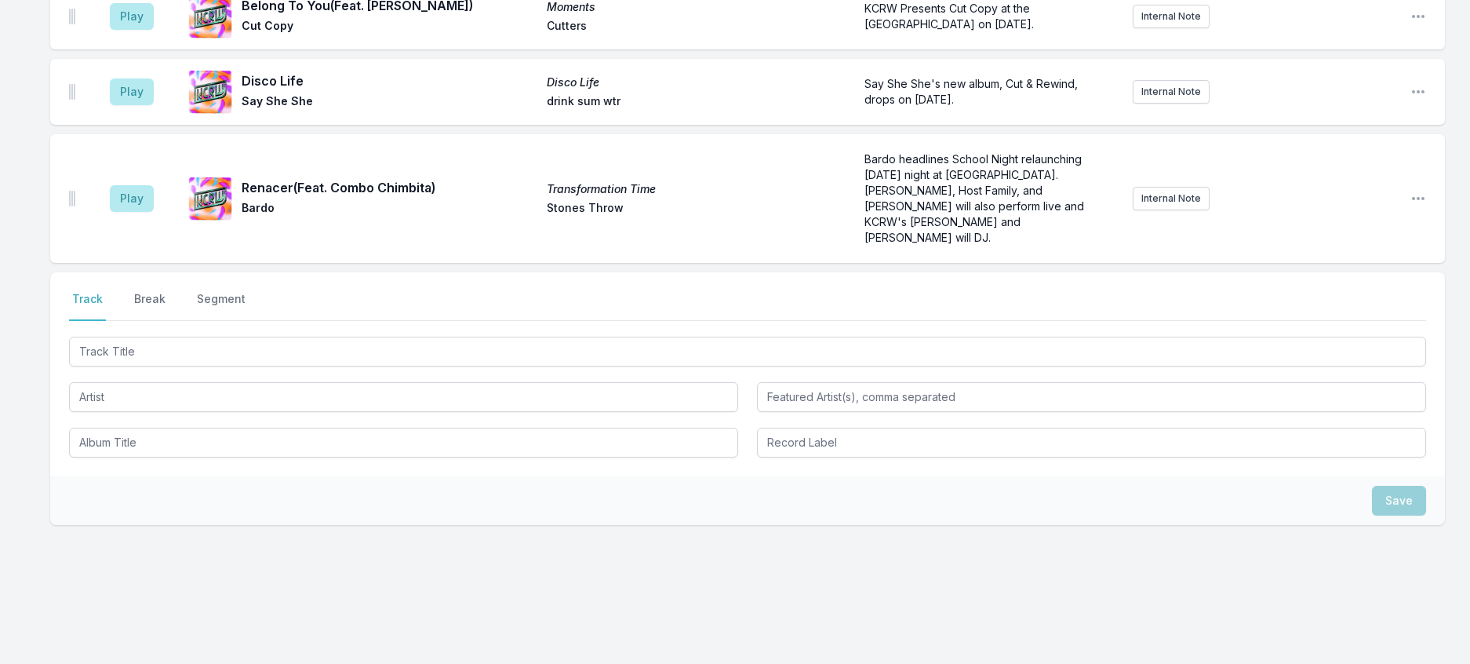
scroll to position [1290, 0]
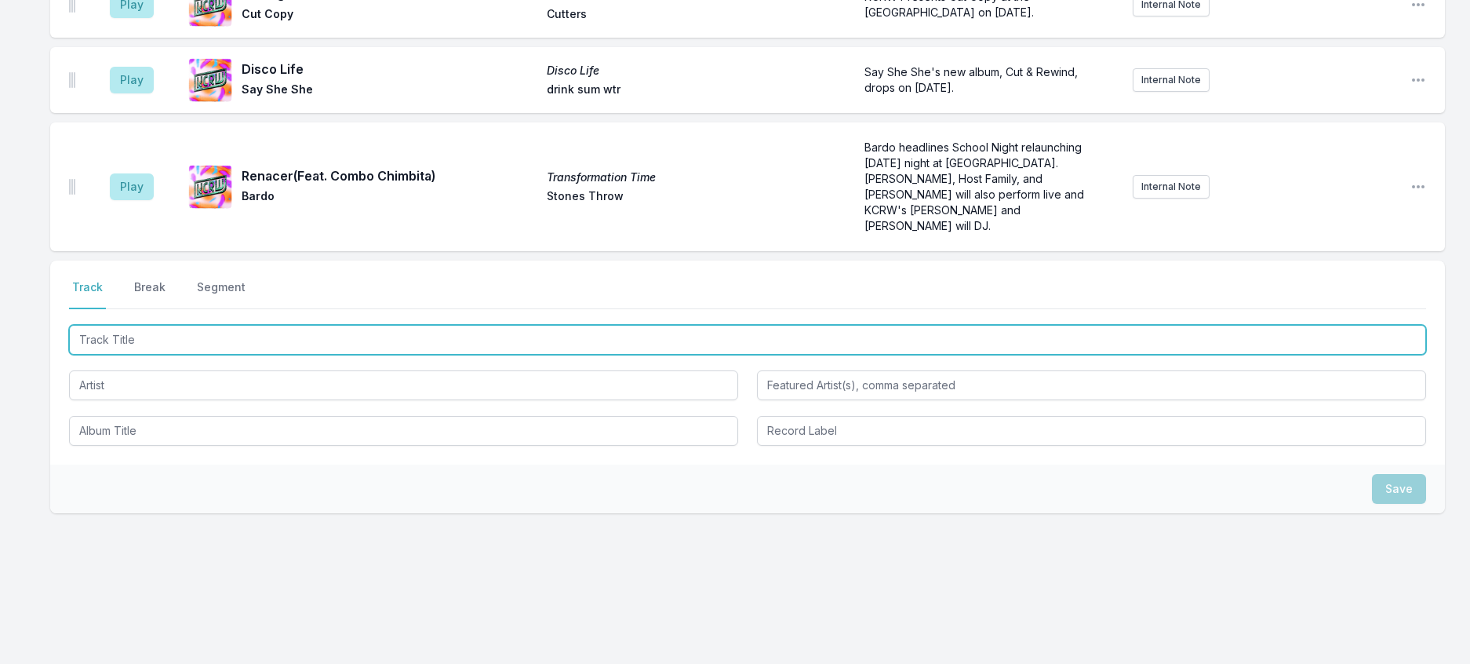
click at [395, 355] on input "Track Title" at bounding box center [747, 340] width 1357 height 30
type input "Bamboo Tango"
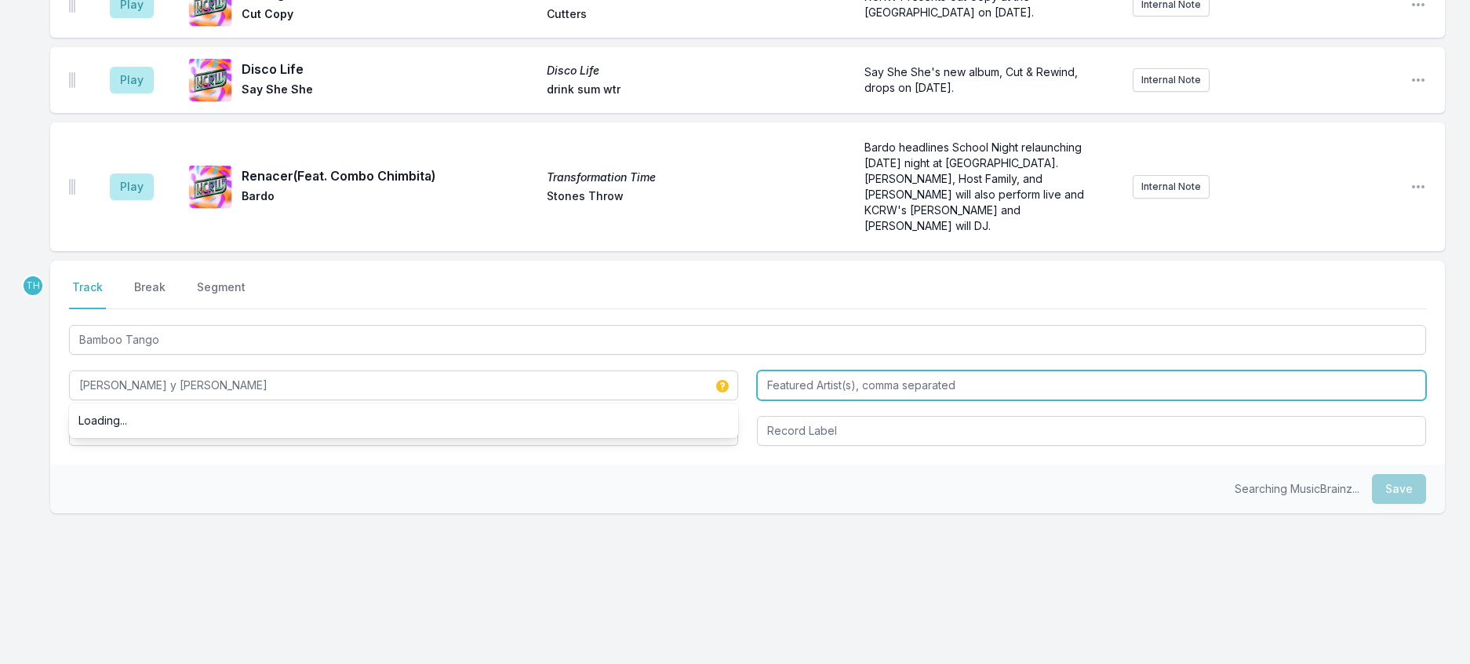
type input "[PERSON_NAME] y [PERSON_NAME]"
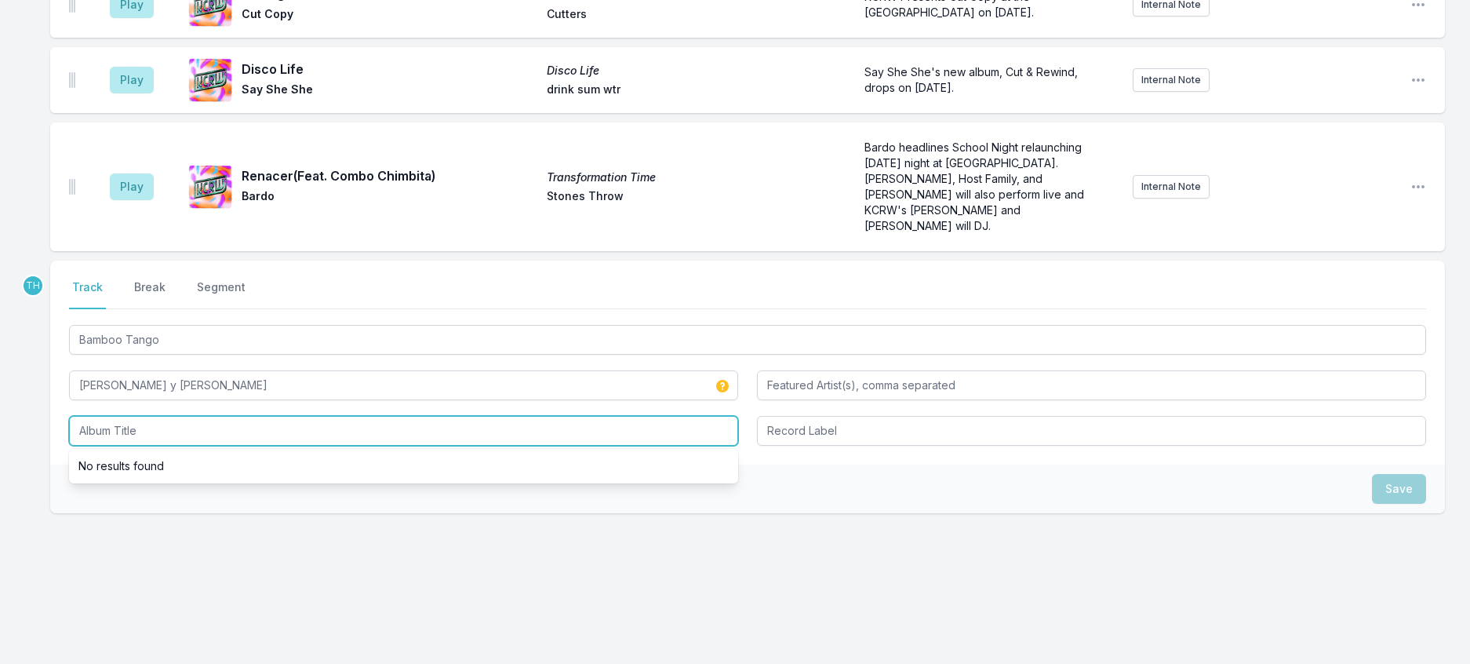
scroll to position [1515, 0]
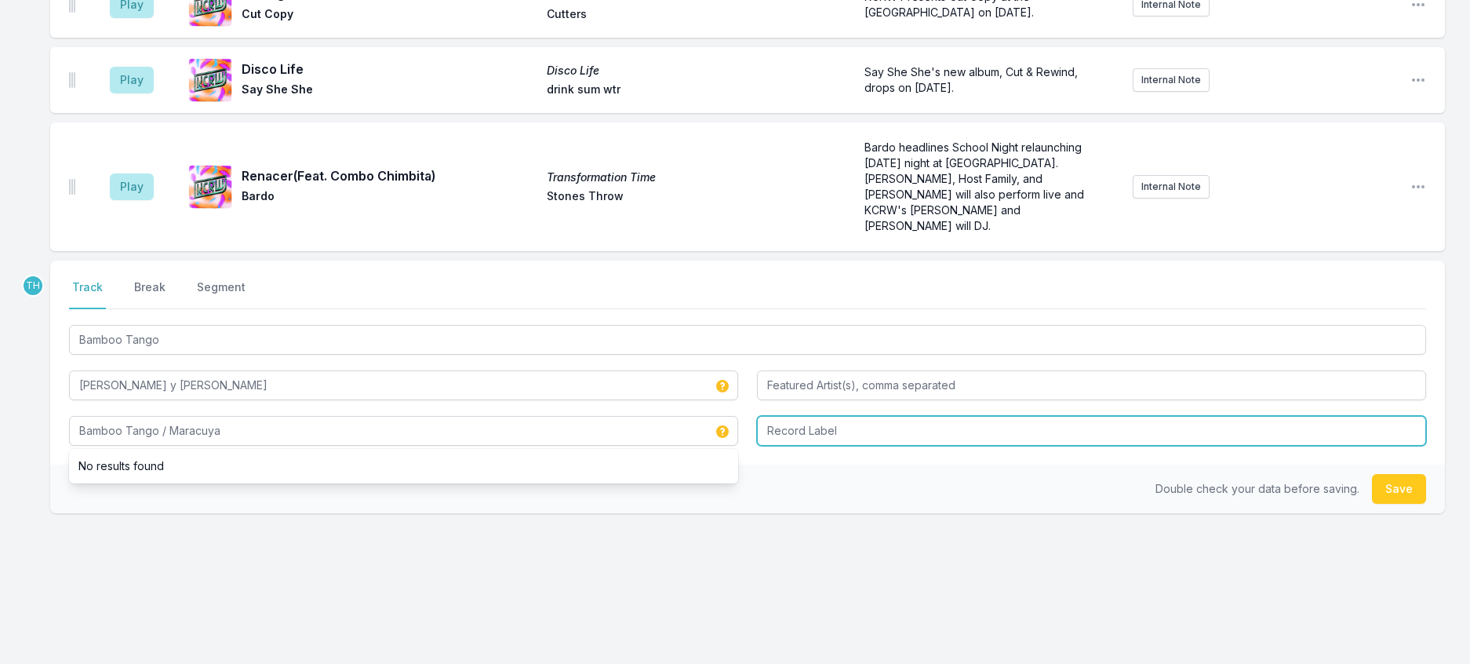
type input "Bamboo Tango / Maracuya"
type input "Panzon"
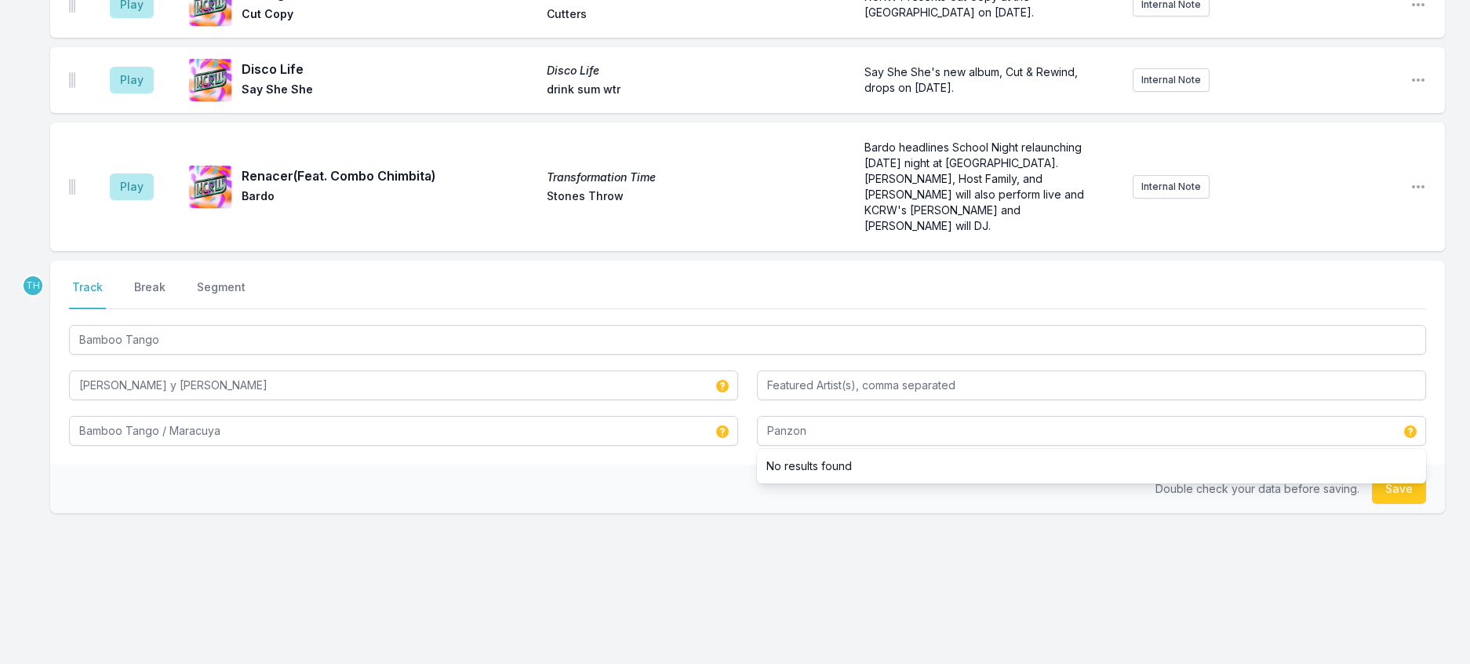
click at [704, 464] on div "Double check your data before saving. Save" at bounding box center [747, 488] width 1395 height 49
click at [1380, 474] on button "Save" at bounding box center [1399, 489] width 54 height 30
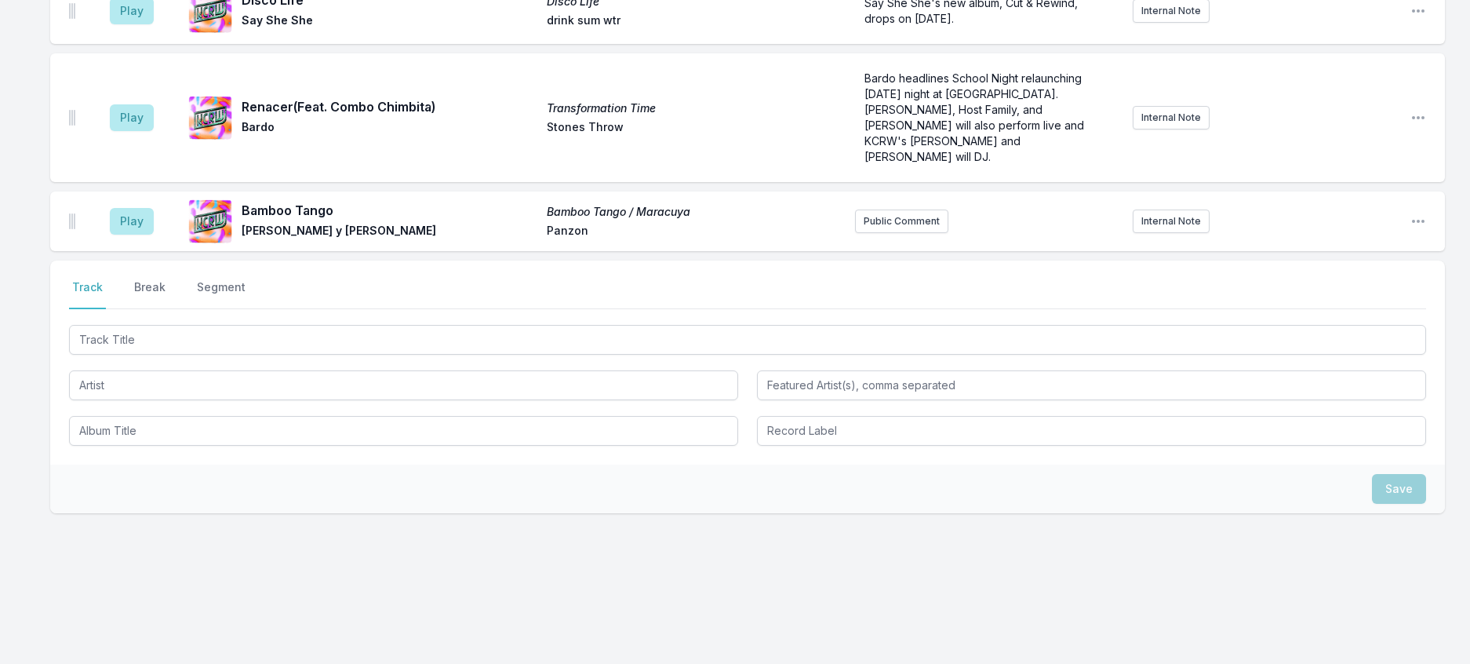
scroll to position [1593, 0]
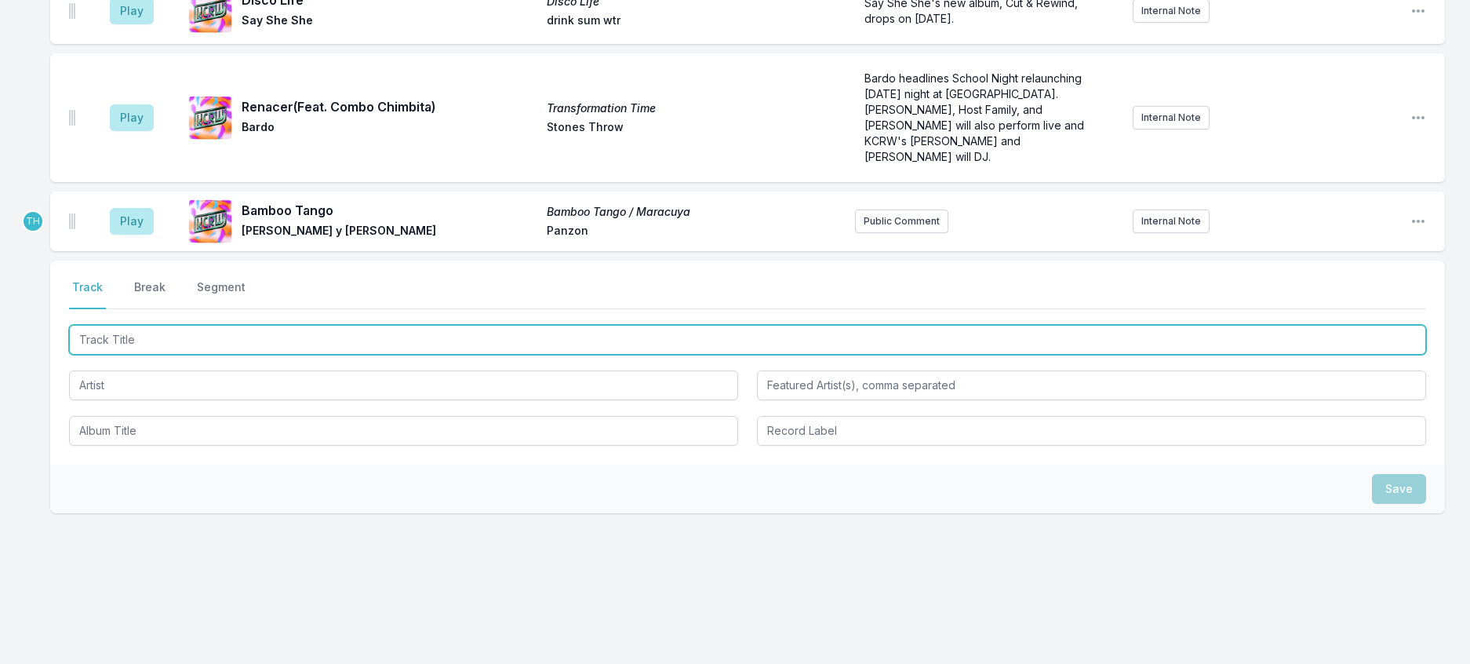
click at [304, 325] on input "Track Title" at bounding box center [747, 340] width 1357 height 30
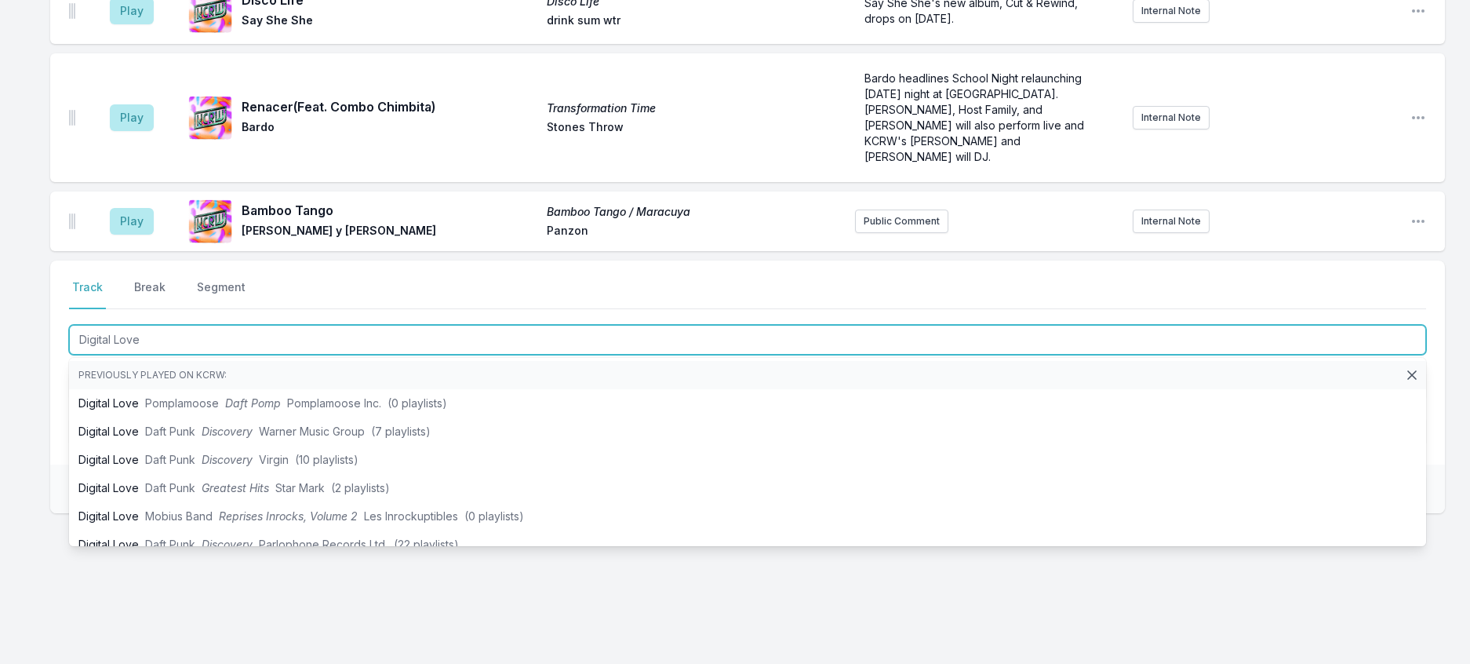
type input "Digital Love"
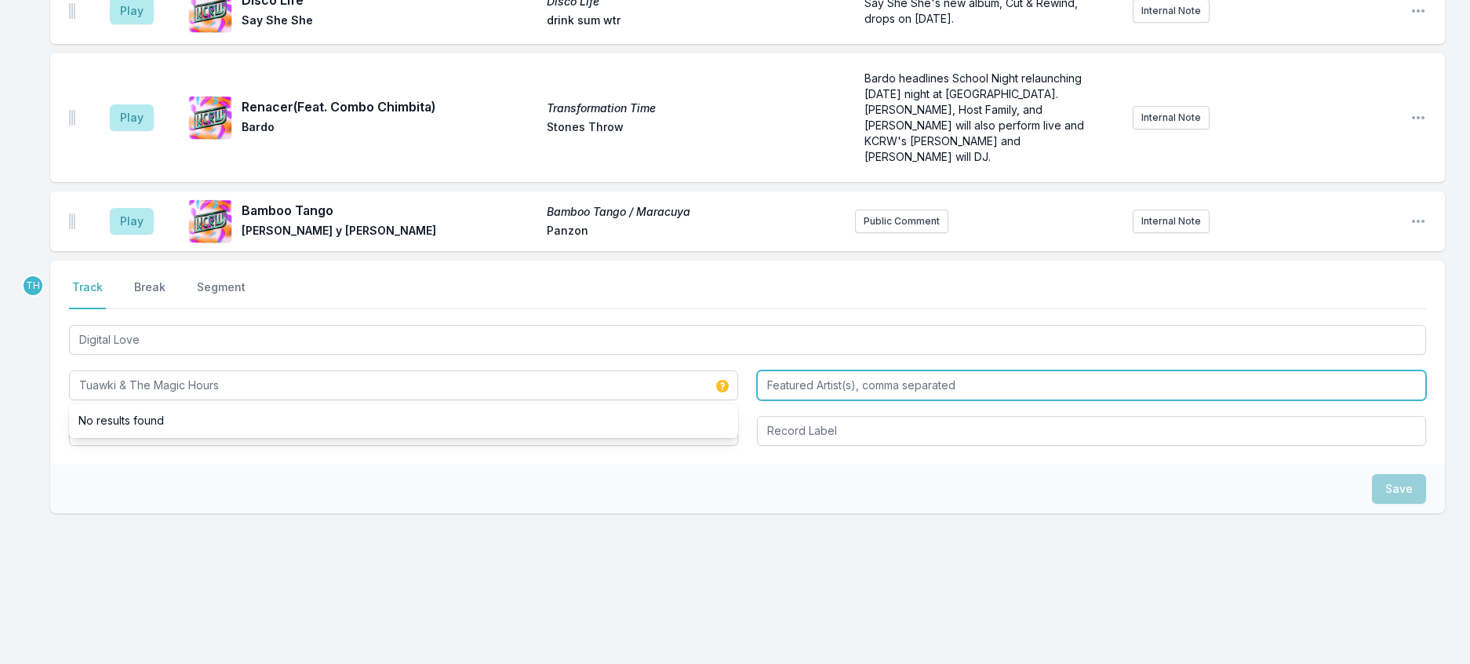
type input "Tuawki & The Magic Hours"
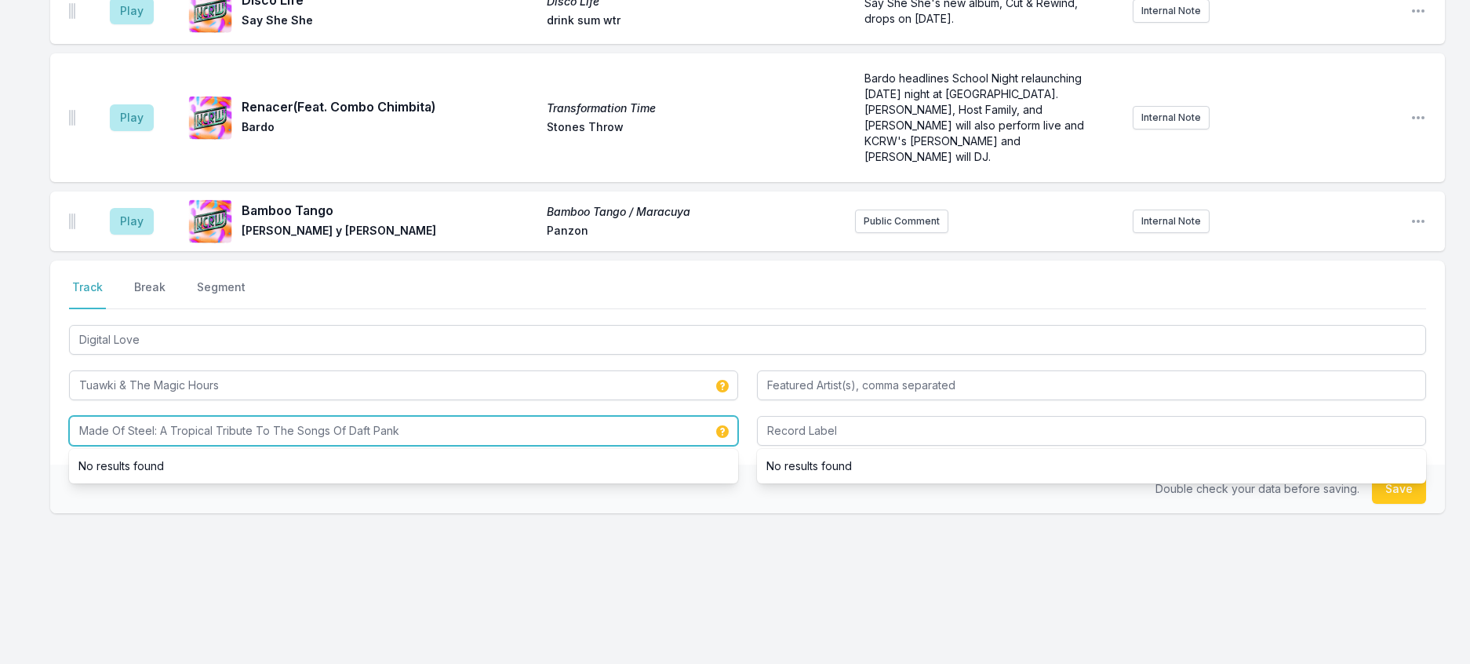
click at [417, 416] on input "Made Of Steel: A Tropical Tribute To The Songs Of Daft Pank" at bounding box center [403, 431] width 669 height 30
type input "Made Of Steel: A Tropical Tribute To The Songs Of Daft Punk"
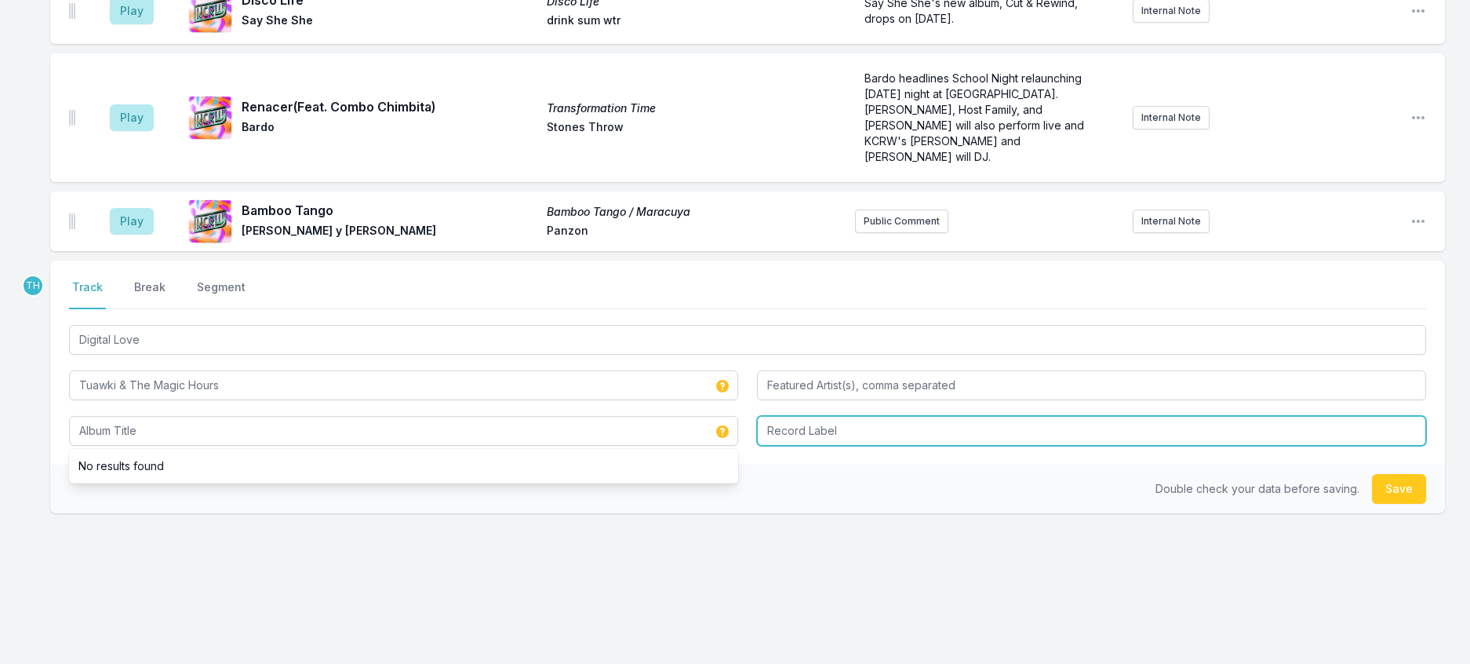
type input "Made Of Steel: A Tropical Tribute To The Songs Of Daft Punk"
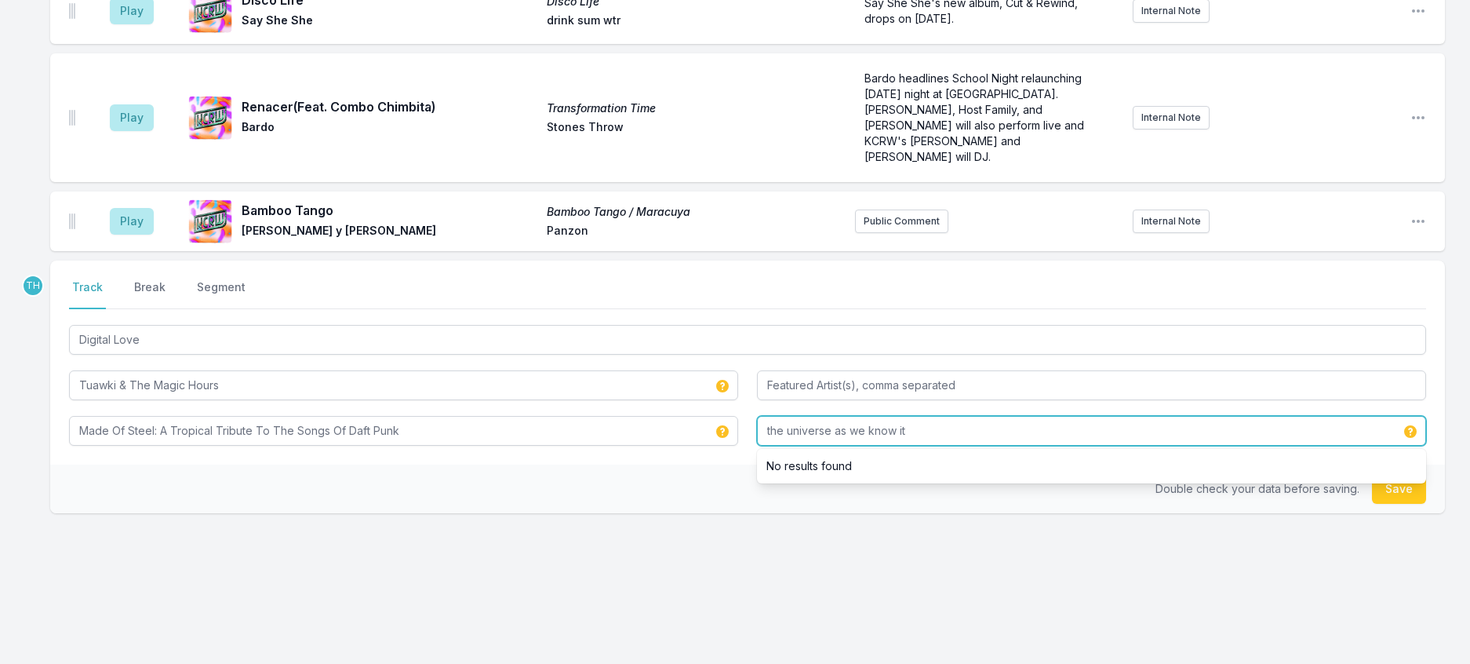
type input "the universe as we know it"
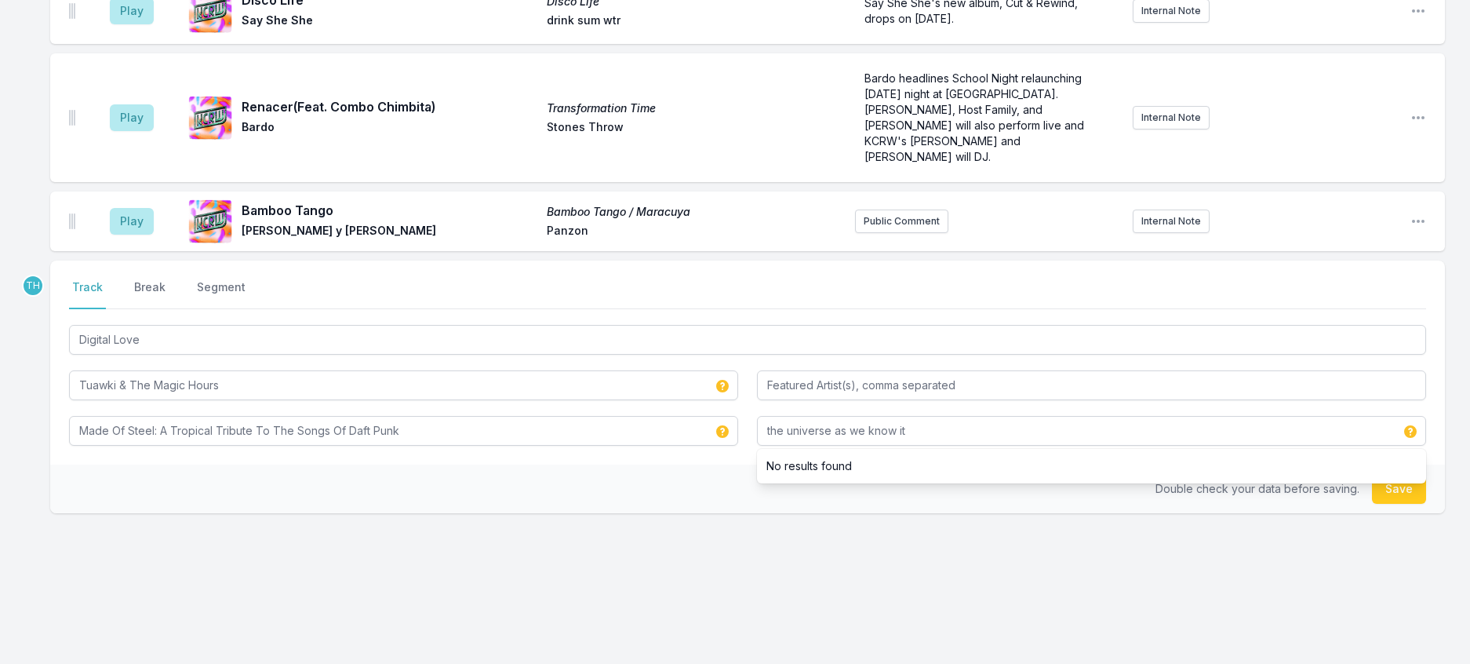
click at [624, 464] on div "Double check your data before saving. Save" at bounding box center [747, 488] width 1395 height 49
click at [1398, 474] on button "Save" at bounding box center [1399, 489] width 54 height 30
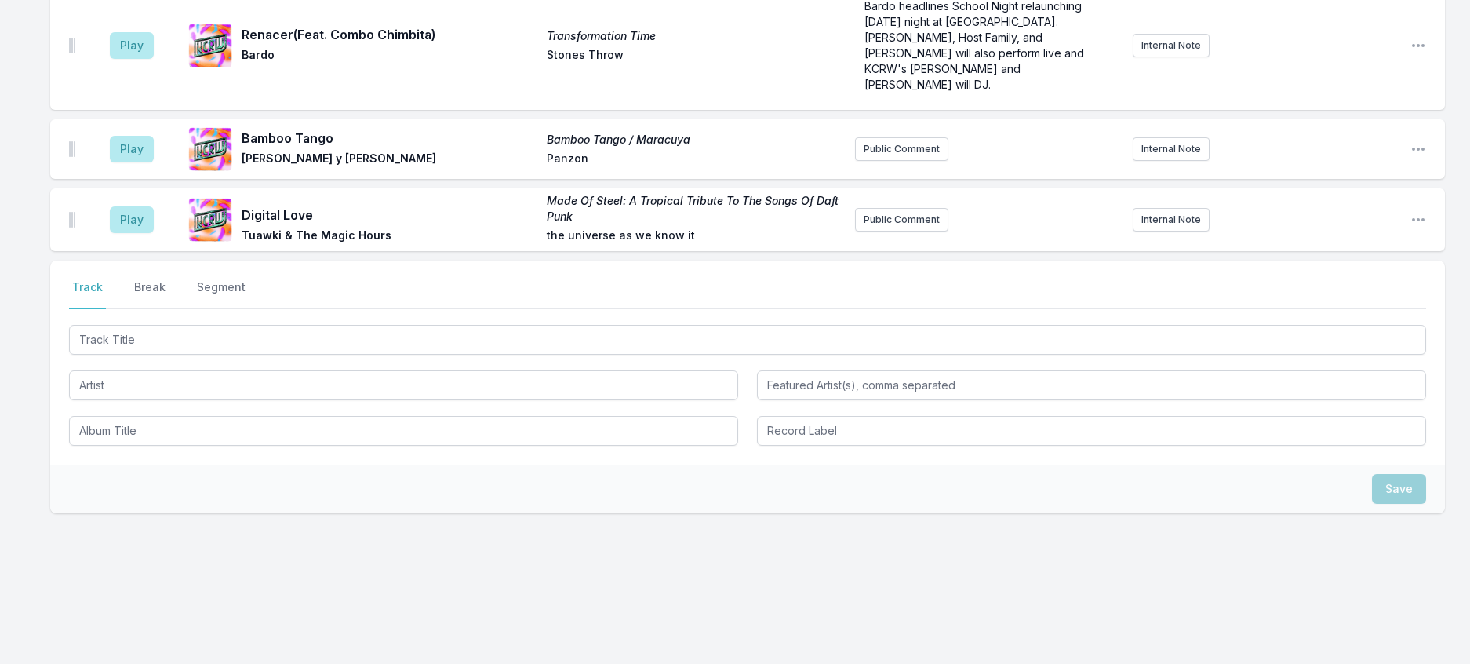
scroll to position [1674, 0]
click at [926, 208] on button "Public Comment" at bounding box center [901, 220] width 93 height 24
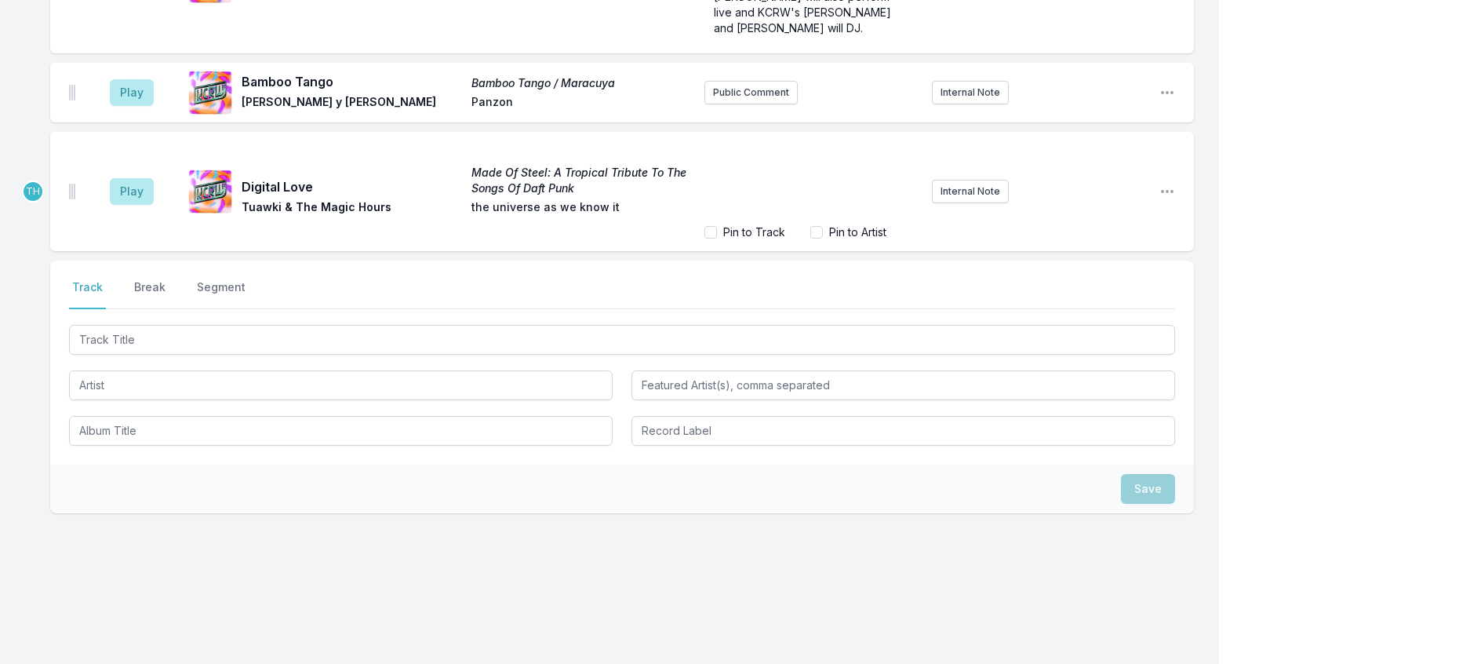
scroll to position [1738, 0]
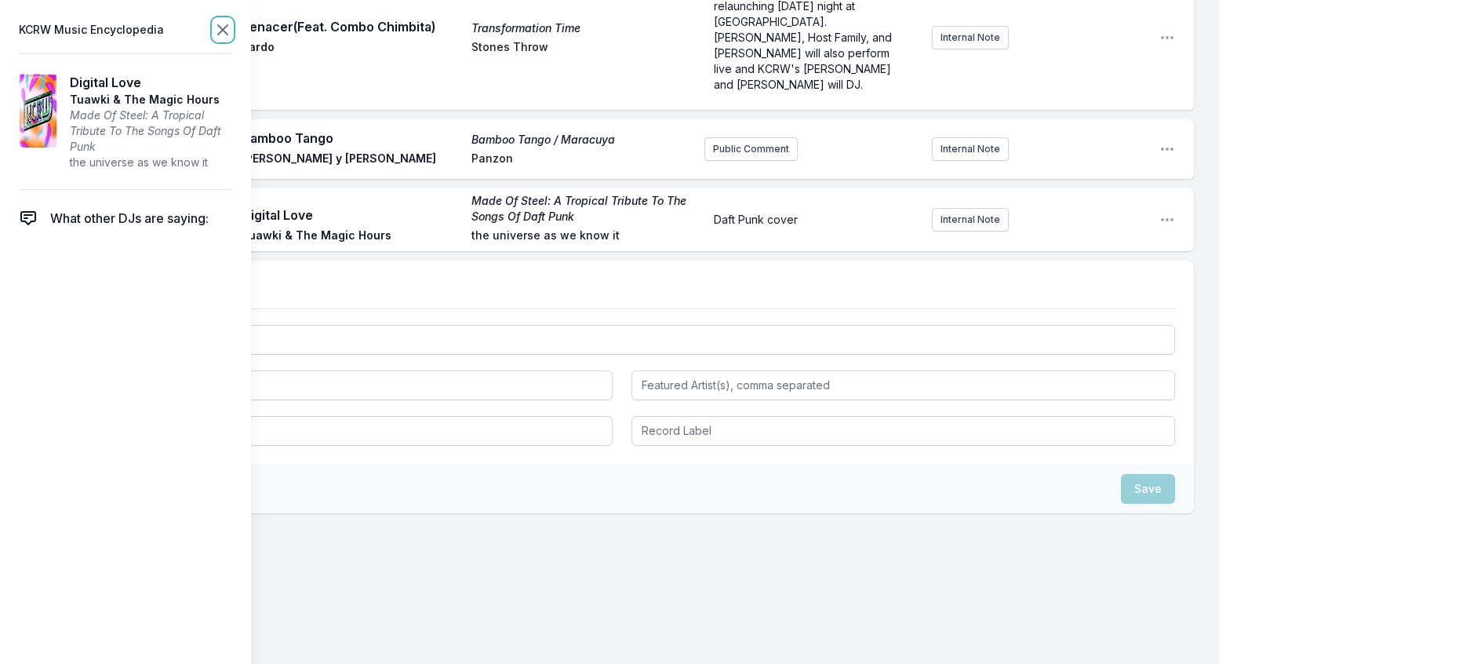
click at [232, 38] on icon at bounding box center [222, 29] width 19 height 19
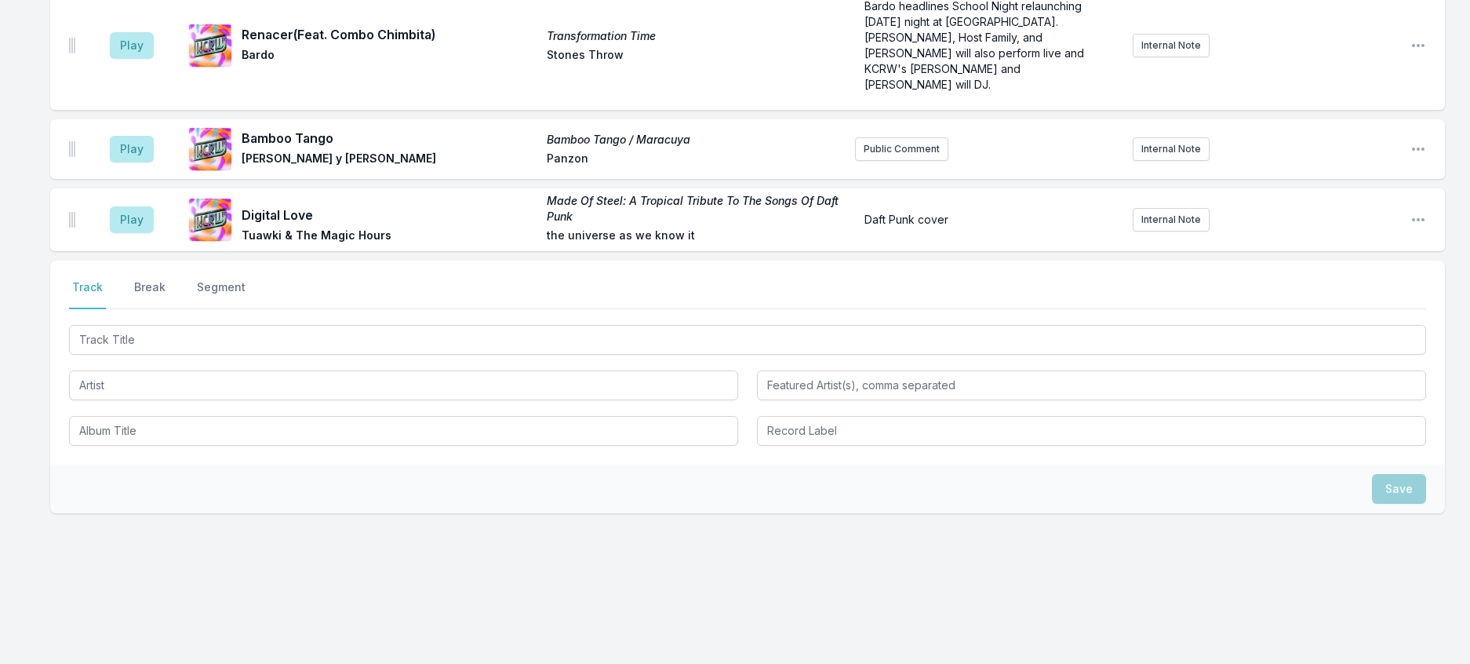
scroll to position [1674, 0]
click at [169, 279] on button "Break" at bounding box center [150, 294] width 38 height 30
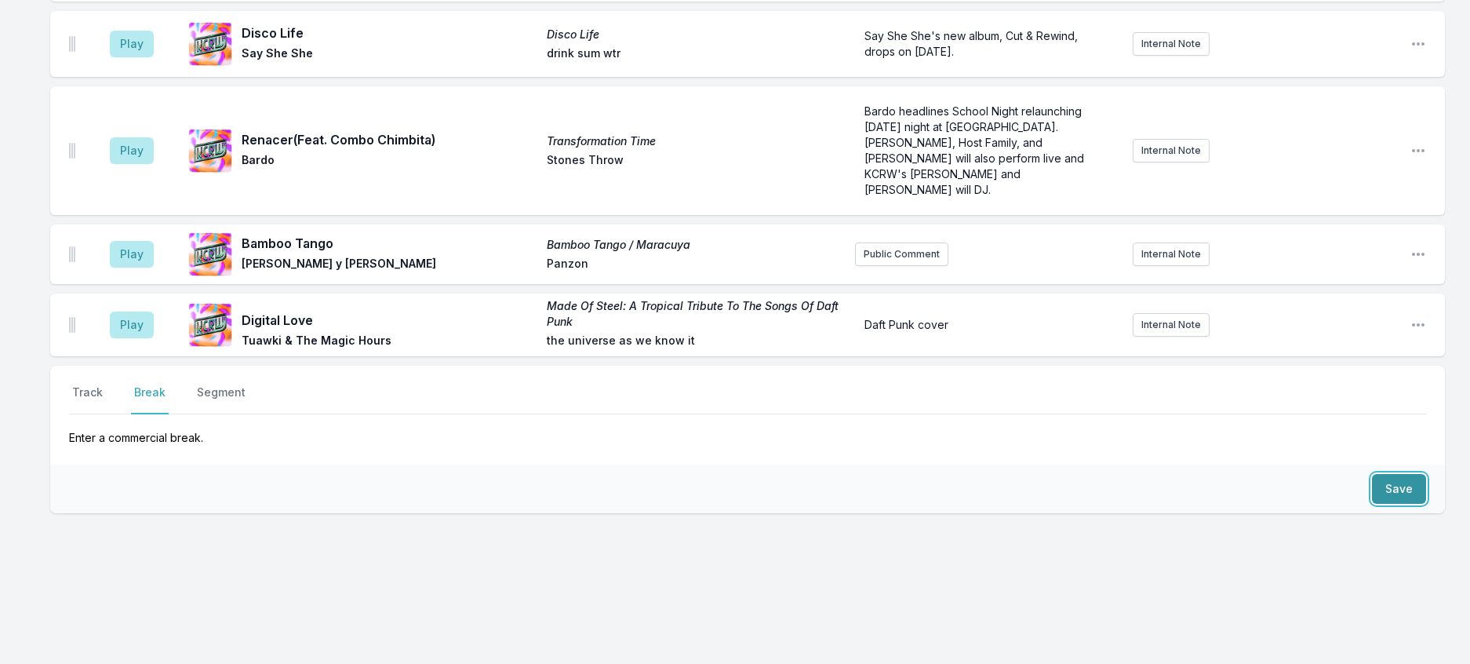
click at [1404, 474] on button "Save" at bounding box center [1399, 489] width 54 height 30
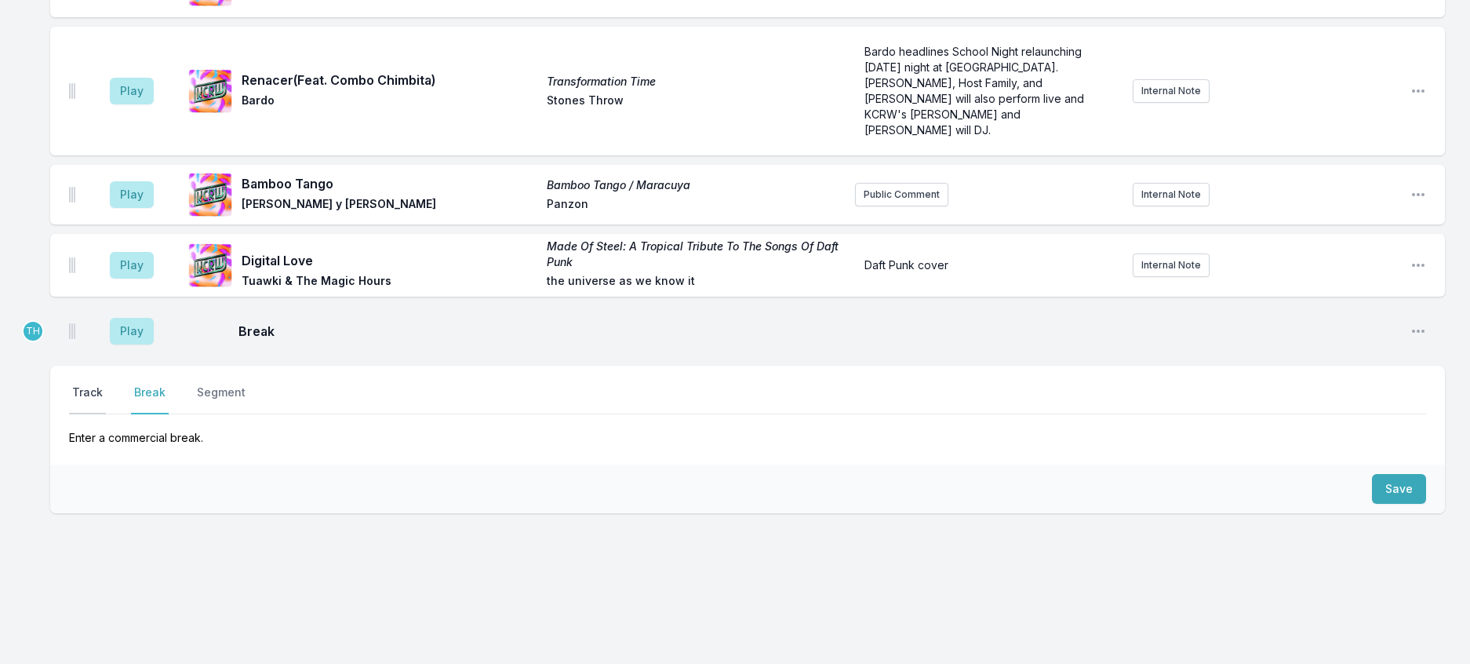
click at [96, 384] on button "Track" at bounding box center [87, 399] width 37 height 30
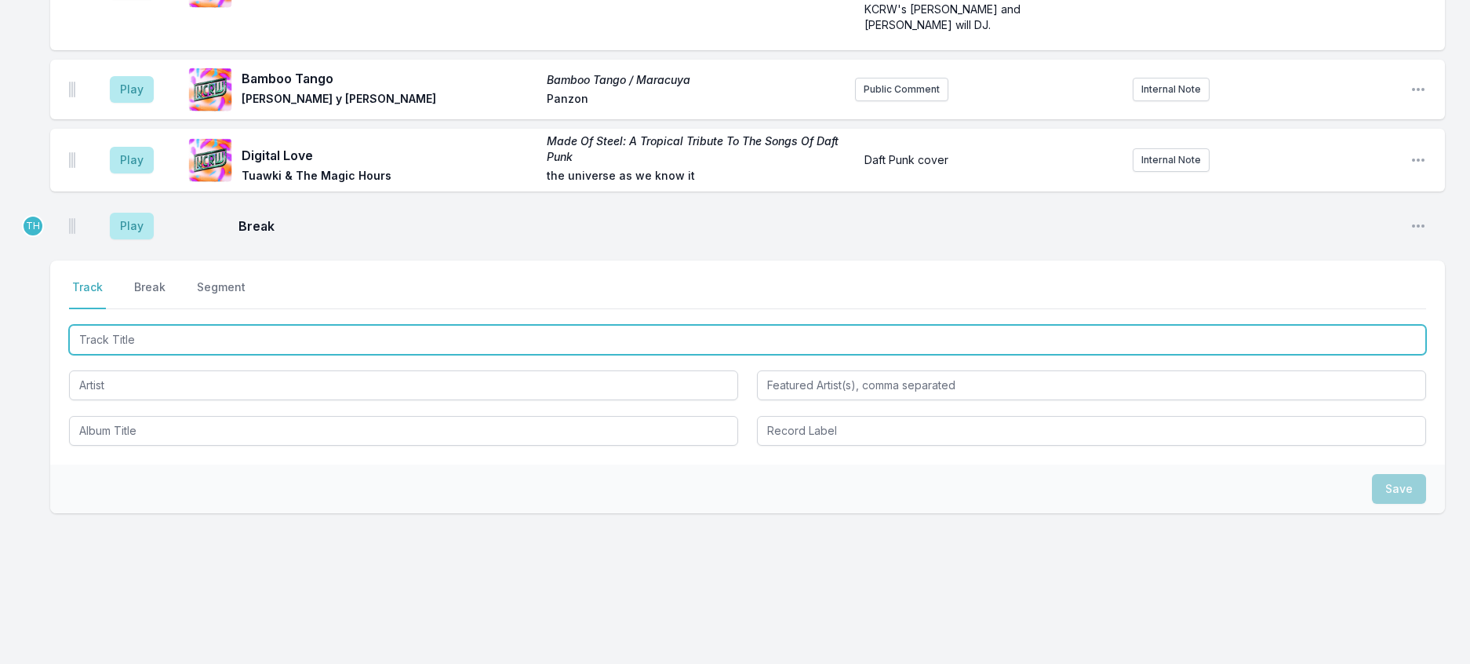
click at [150, 355] on input "Track Title" at bounding box center [747, 340] width 1357 height 30
type input "Feel"
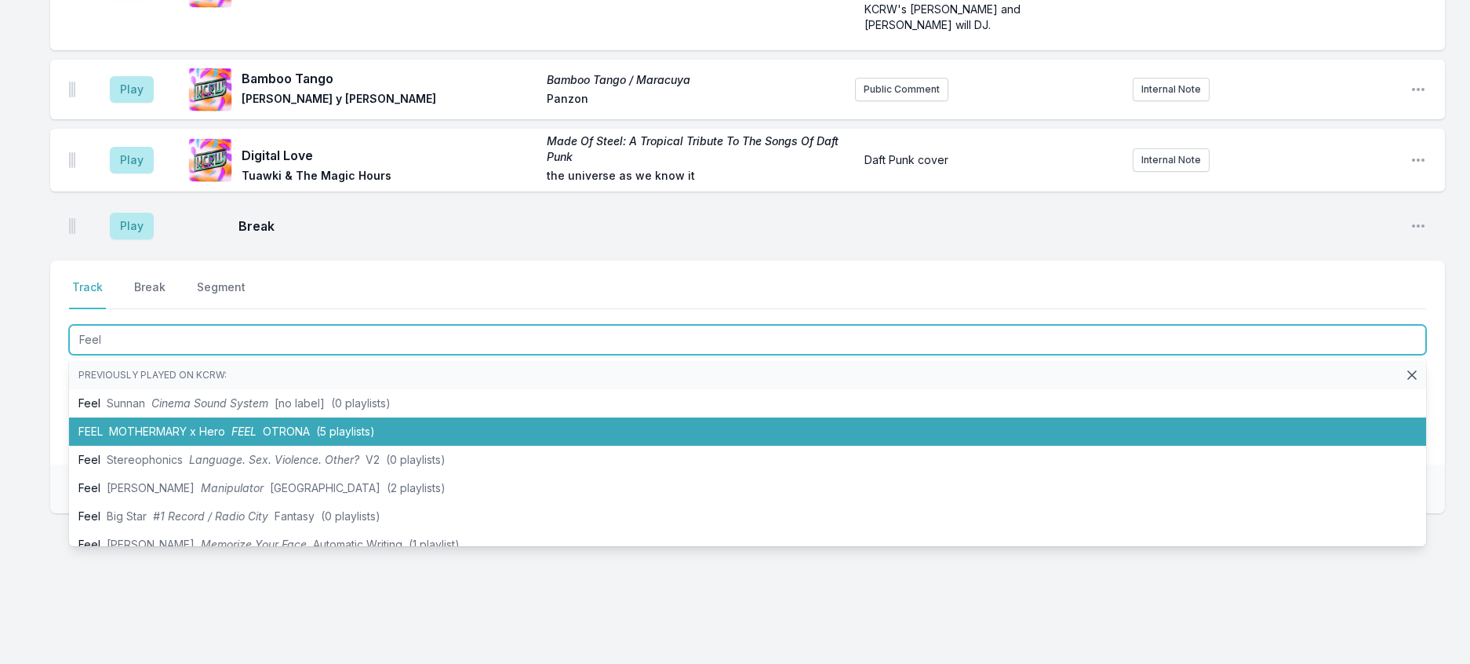
click at [257, 438] on span "FEEL" at bounding box center [243, 430] width 25 height 13
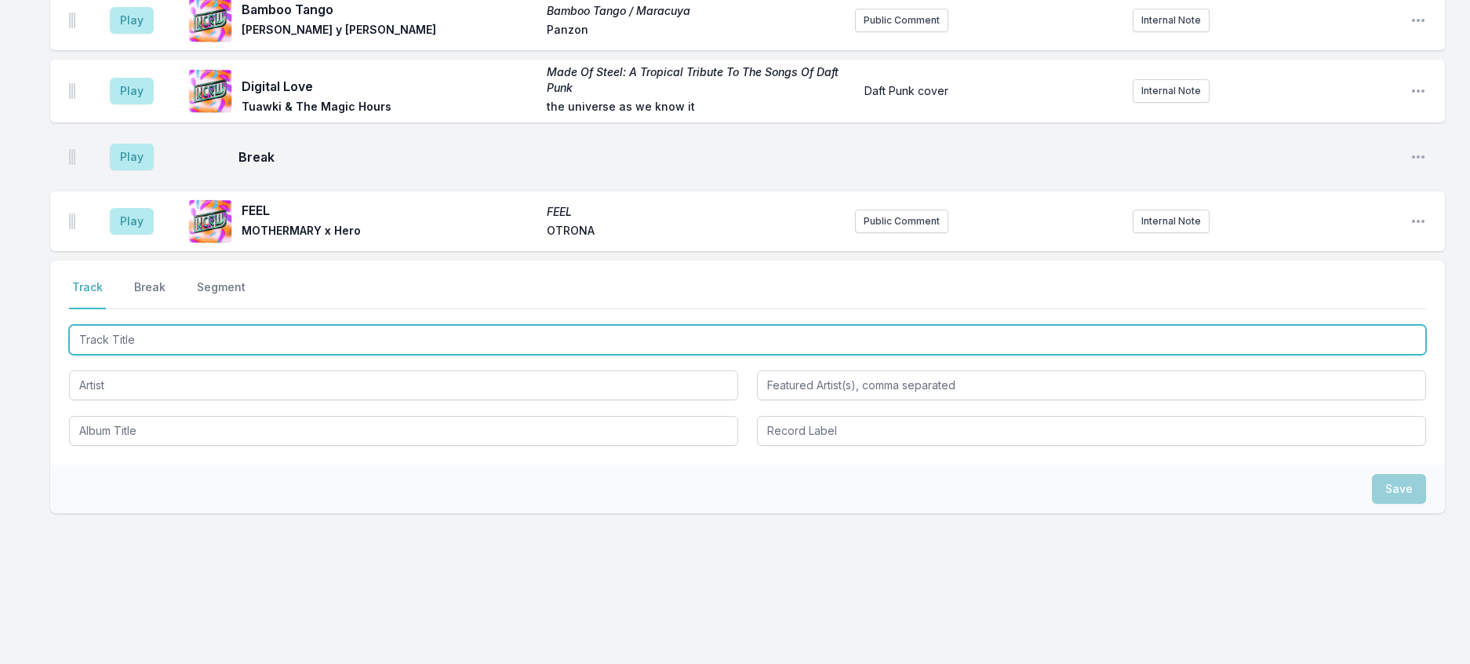
scroll to position [1701, 0]
click at [334, 355] on input "Track Title" at bounding box center [747, 340] width 1357 height 30
type input "Zannik"
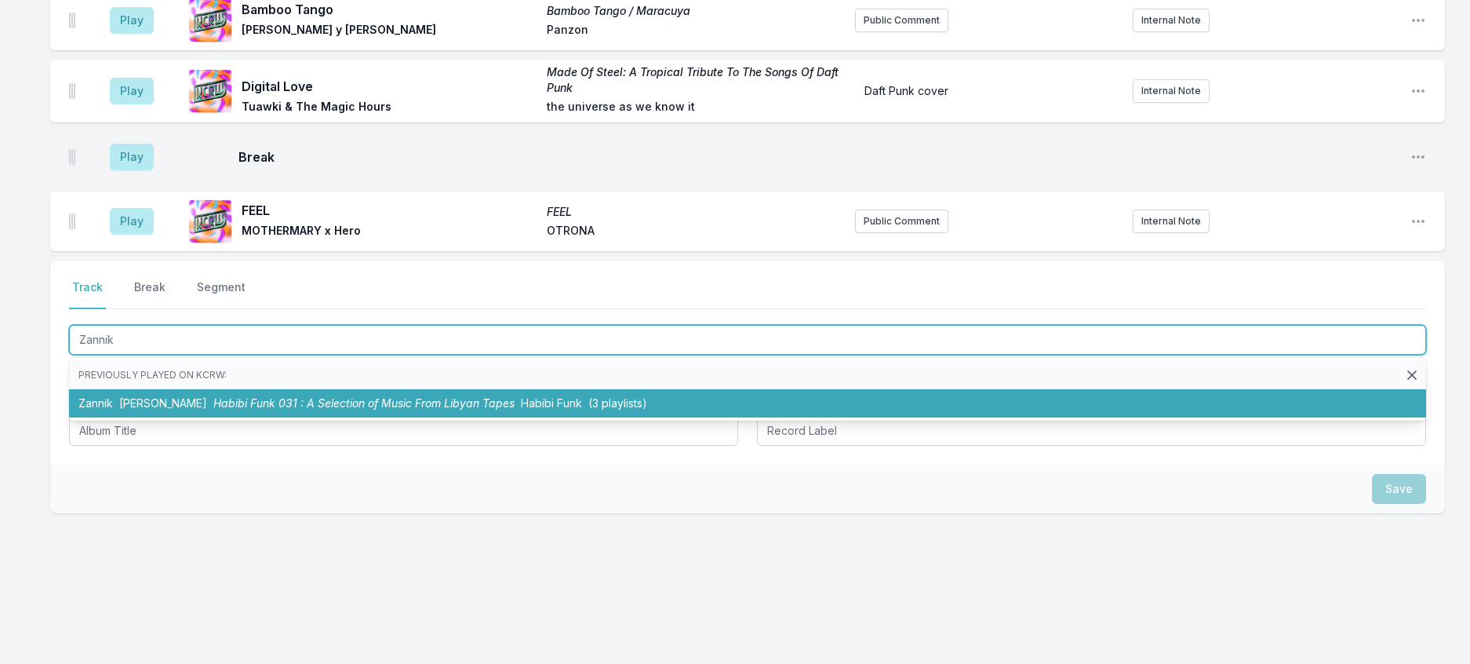
click at [455, 410] on span "Habibi Funk 031 : A Selection of Music From Libyan Tapes" at bounding box center [363, 402] width 301 height 13
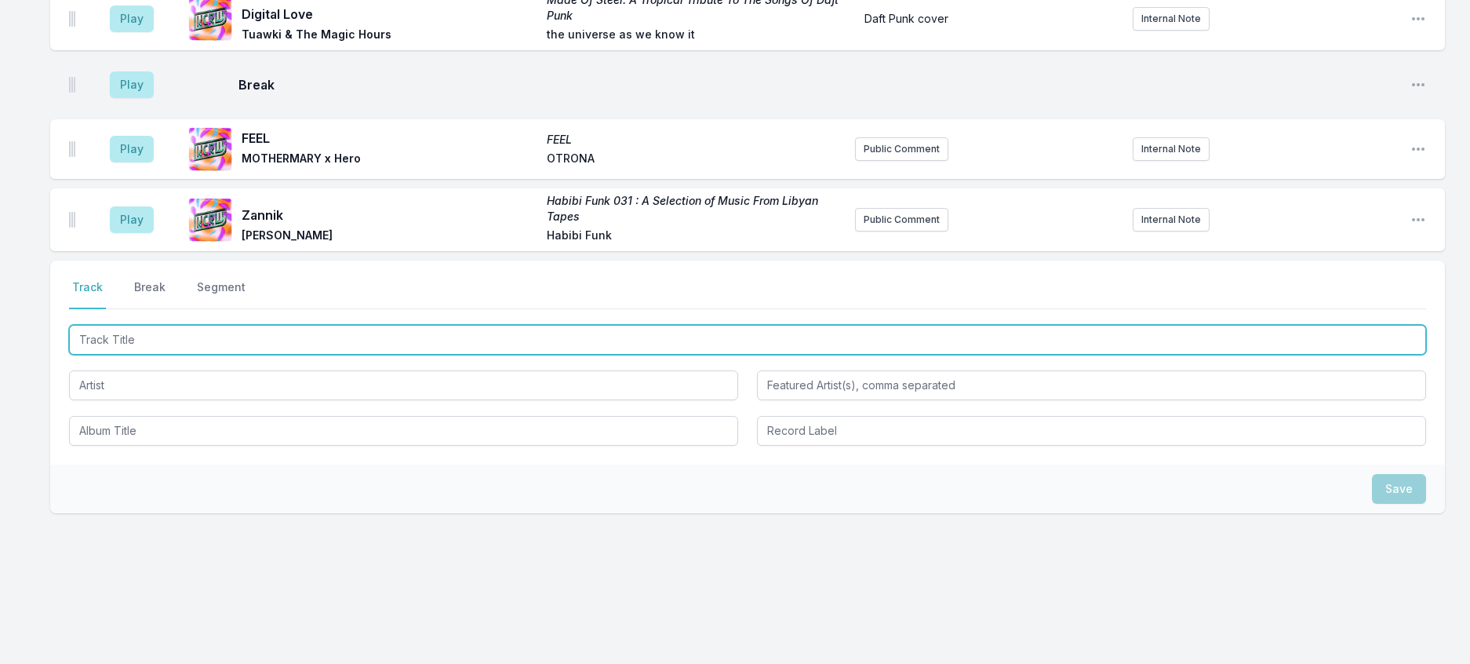
scroll to position [1782, 0]
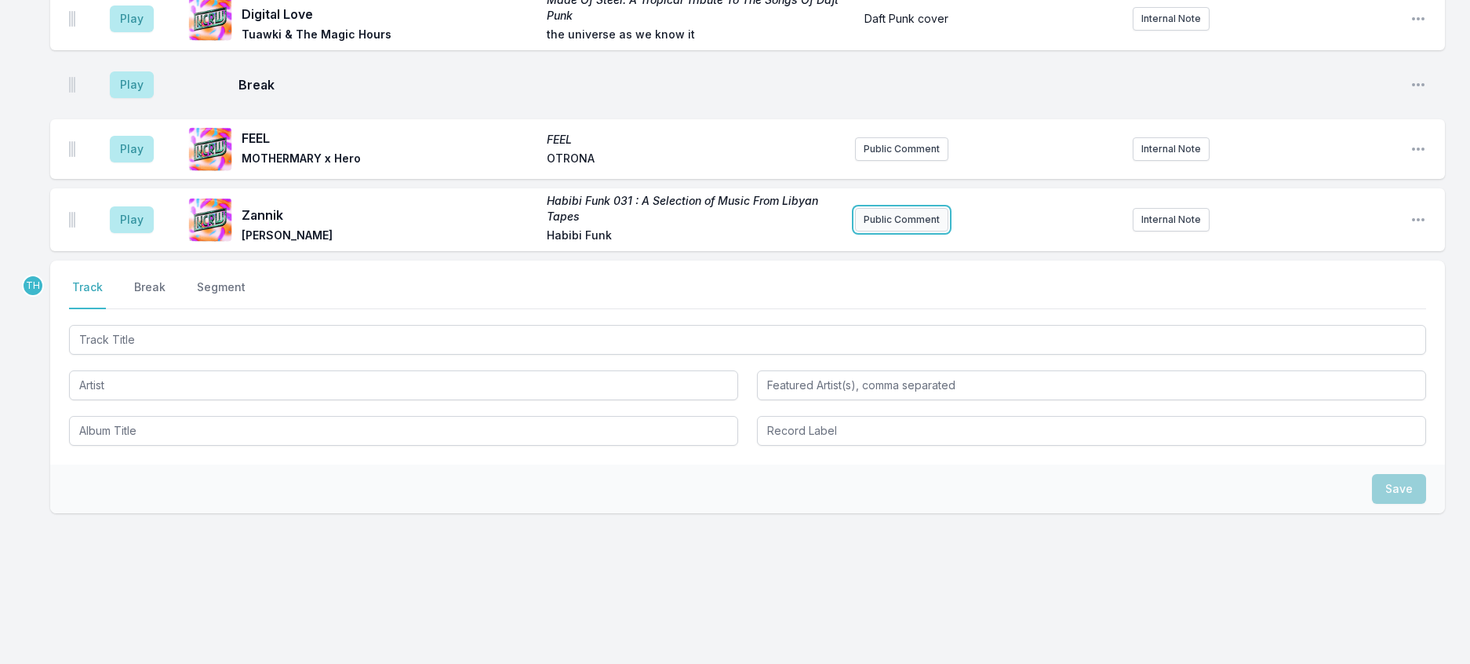
click at [893, 231] on button "Public Comment" at bounding box center [901, 220] width 93 height 24
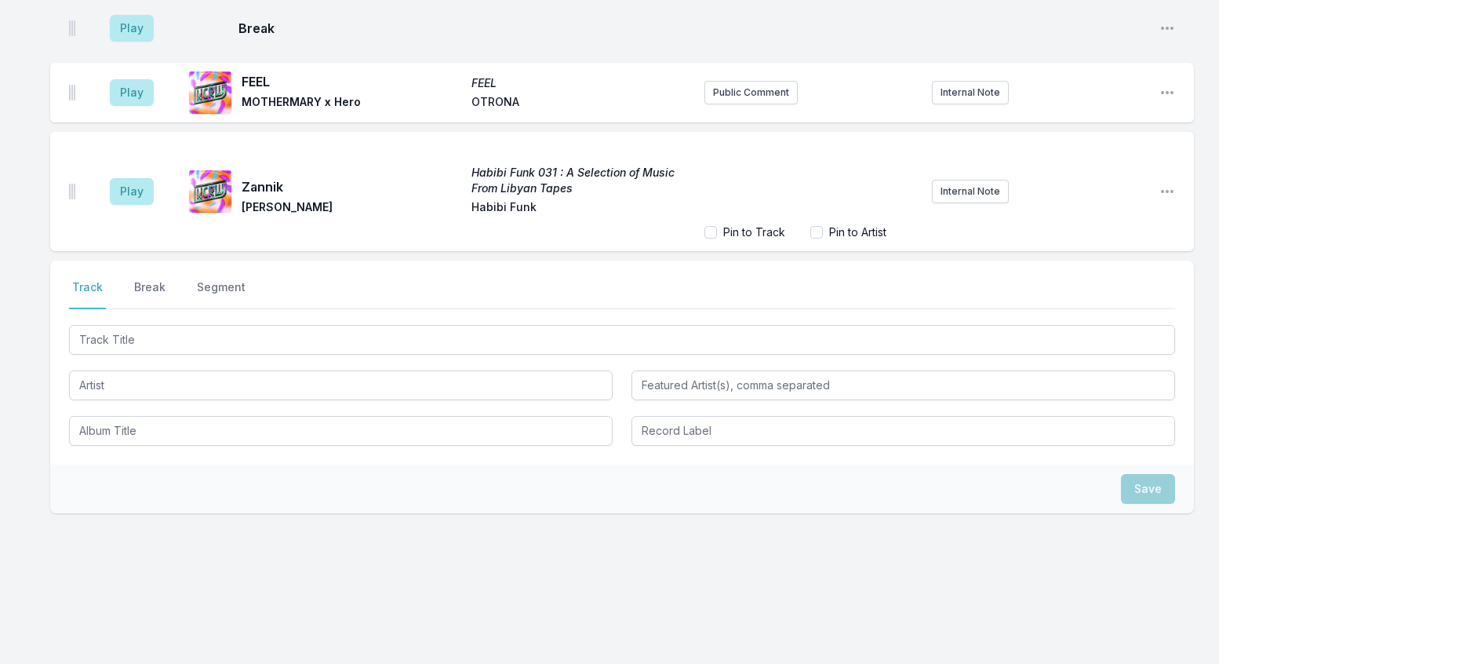
scroll to position [1846, 0]
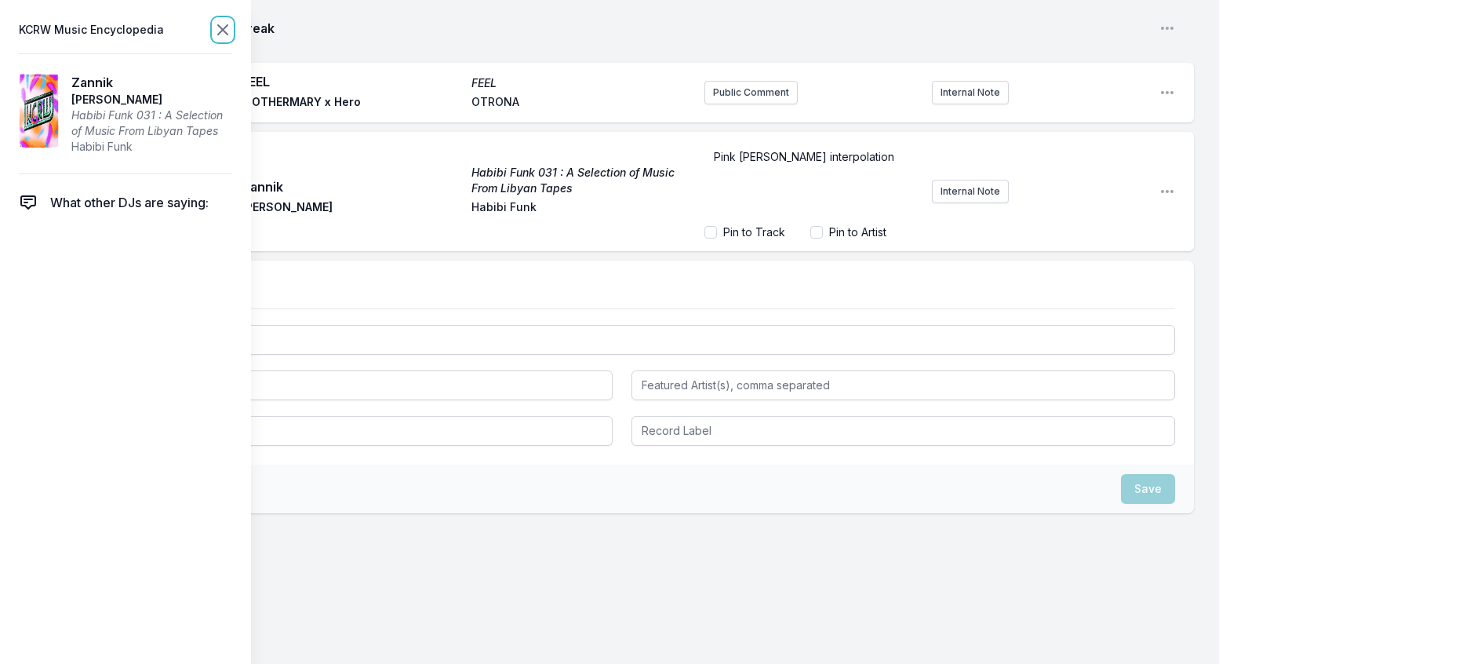
click at [232, 30] on icon at bounding box center [222, 29] width 19 height 19
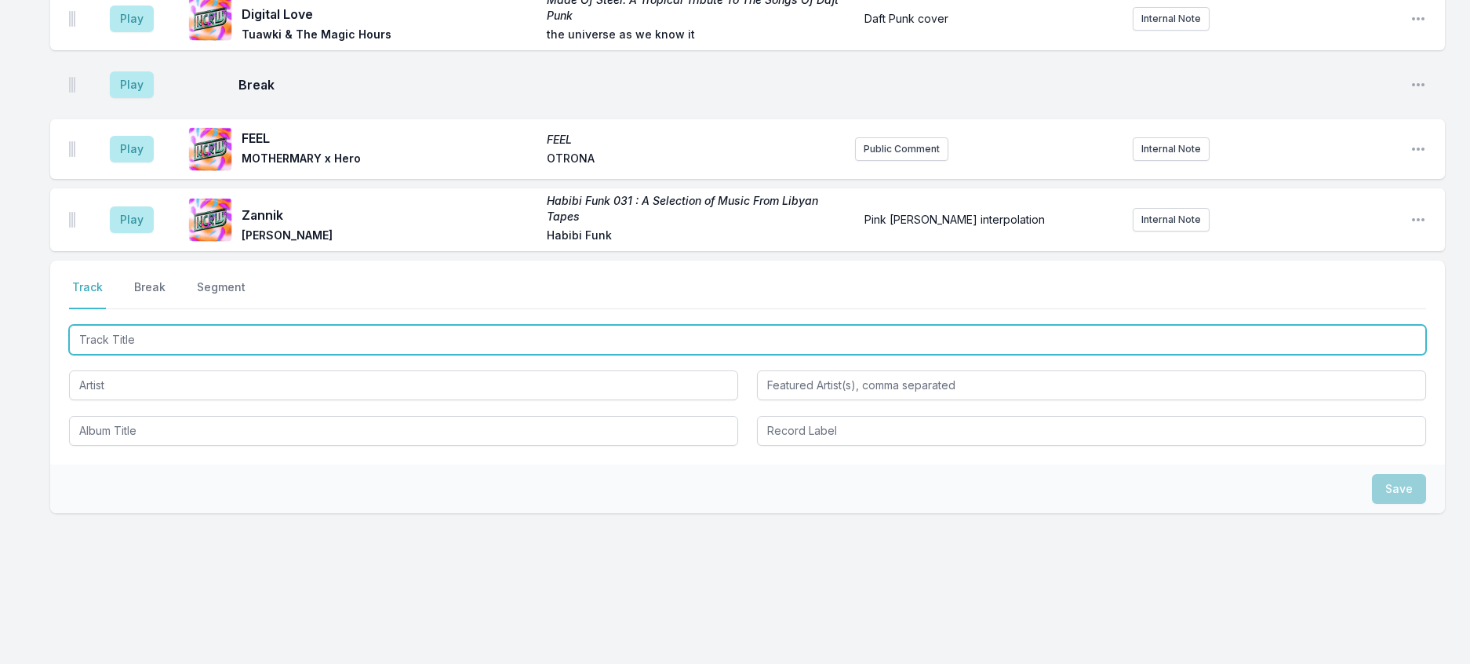
click at [257, 355] on input "Track Title" at bounding box center [747, 340] width 1357 height 30
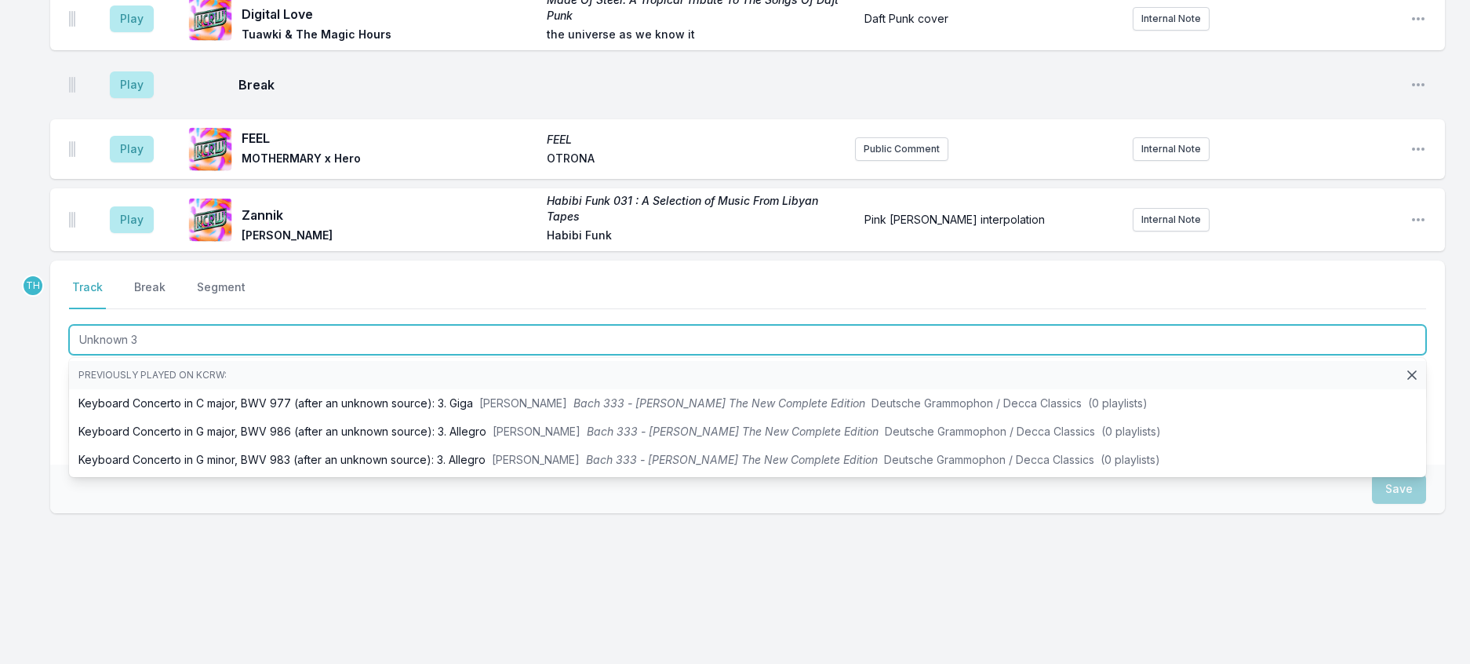
type input "Unknown 3"
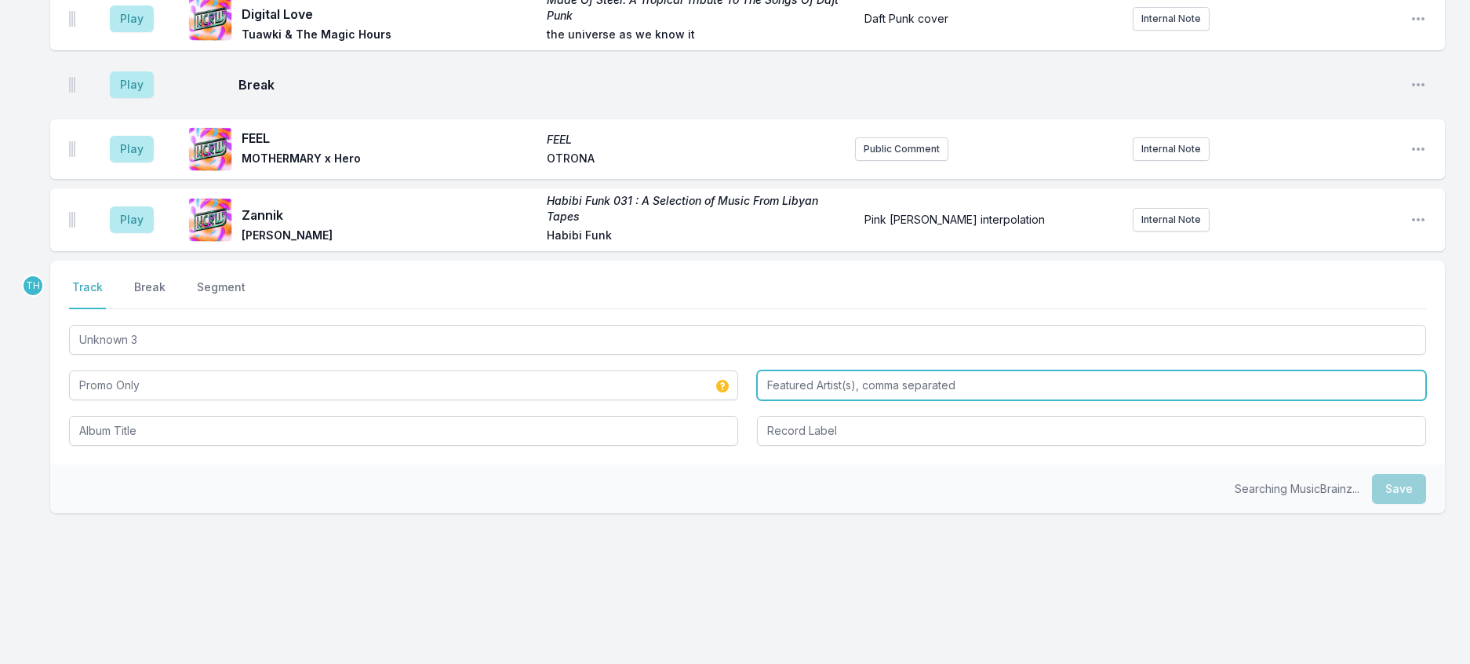
type input "Promo Only"
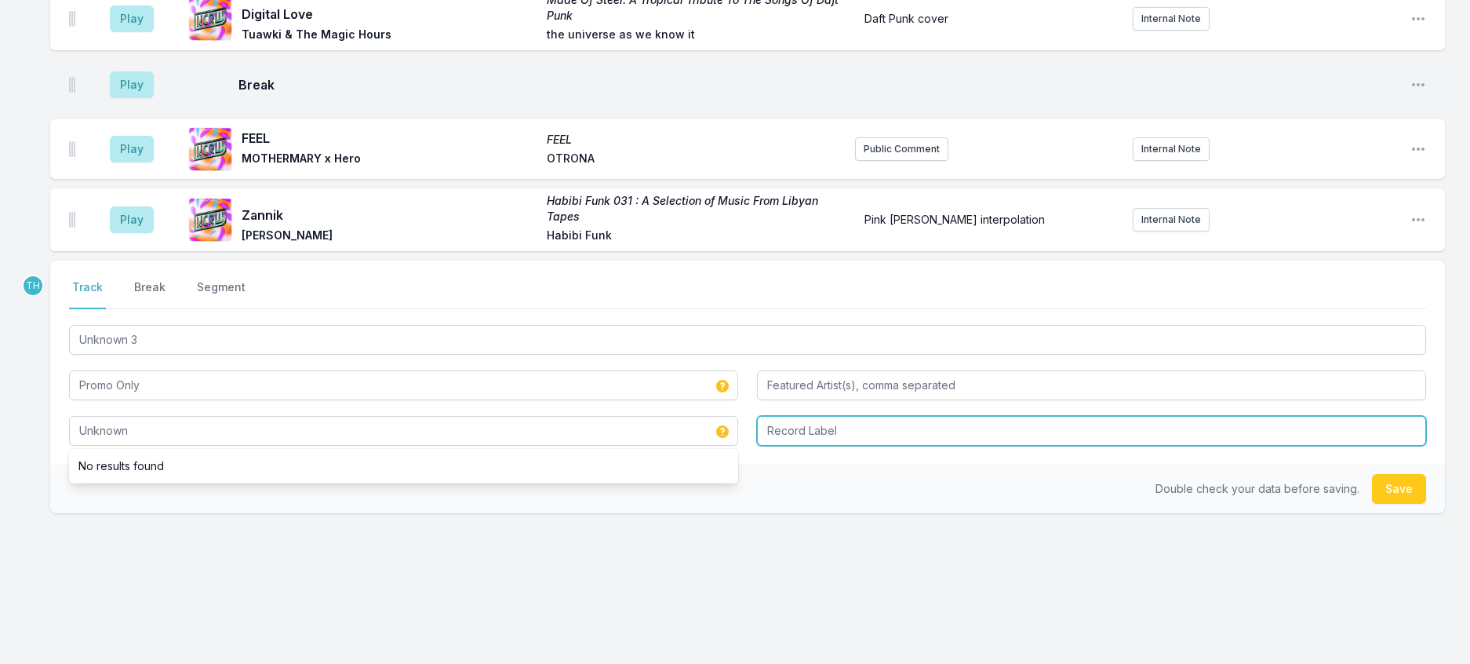
type input "Unknown"
type input "Jolly Jams"
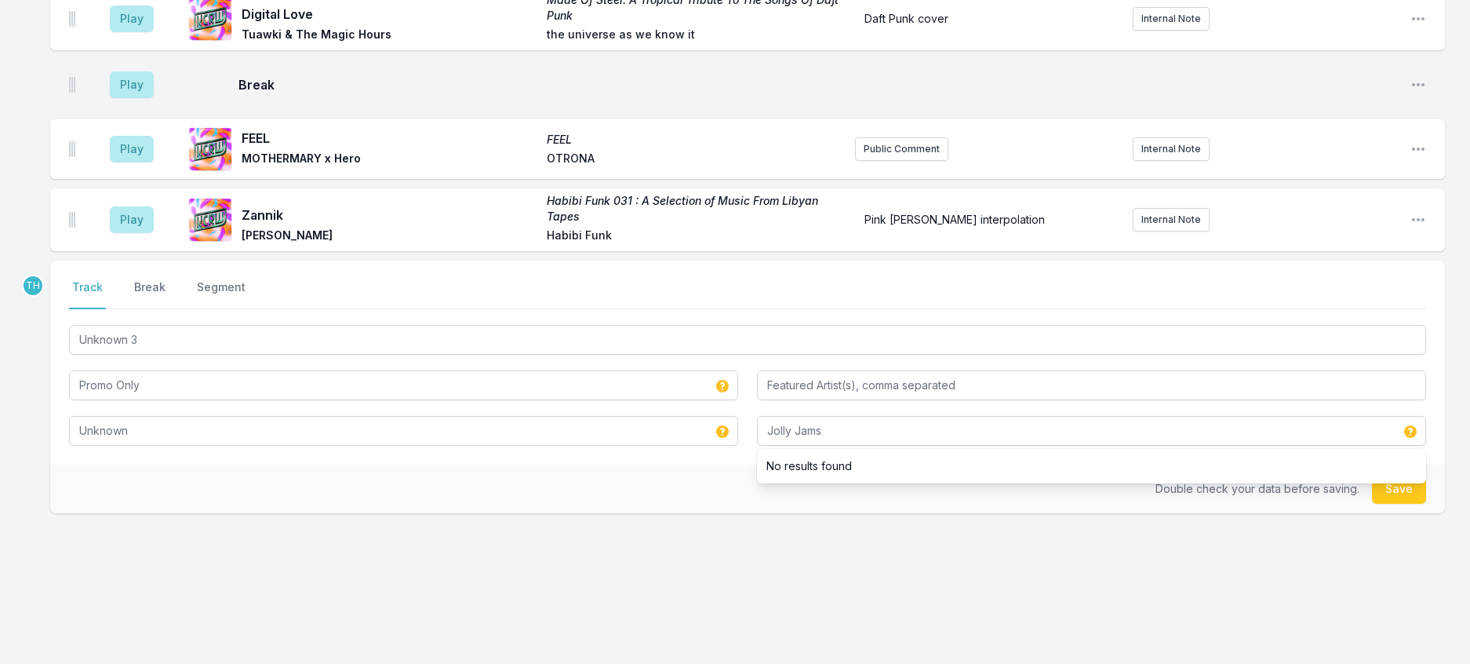
drag, startPoint x: 661, startPoint y: 576, endPoint x: 1227, endPoint y: 614, distance: 567.7
click at [670, 513] on div "Double check your data before saving. Save" at bounding box center [747, 488] width 1395 height 49
drag, startPoint x: 1382, startPoint y: 581, endPoint x: 1360, endPoint y: 575, distance: 23.6
click at [1382, 504] on button "Save" at bounding box center [1399, 489] width 54 height 30
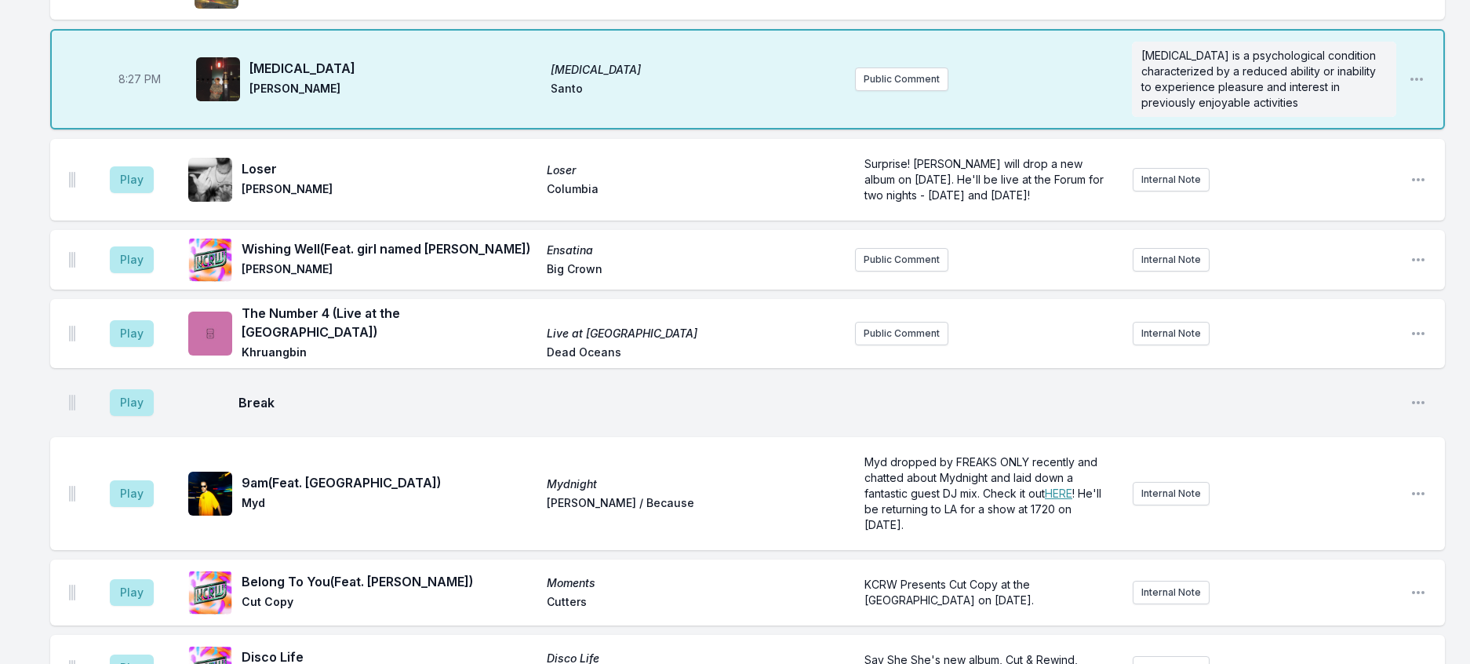
scroll to position [683, 0]
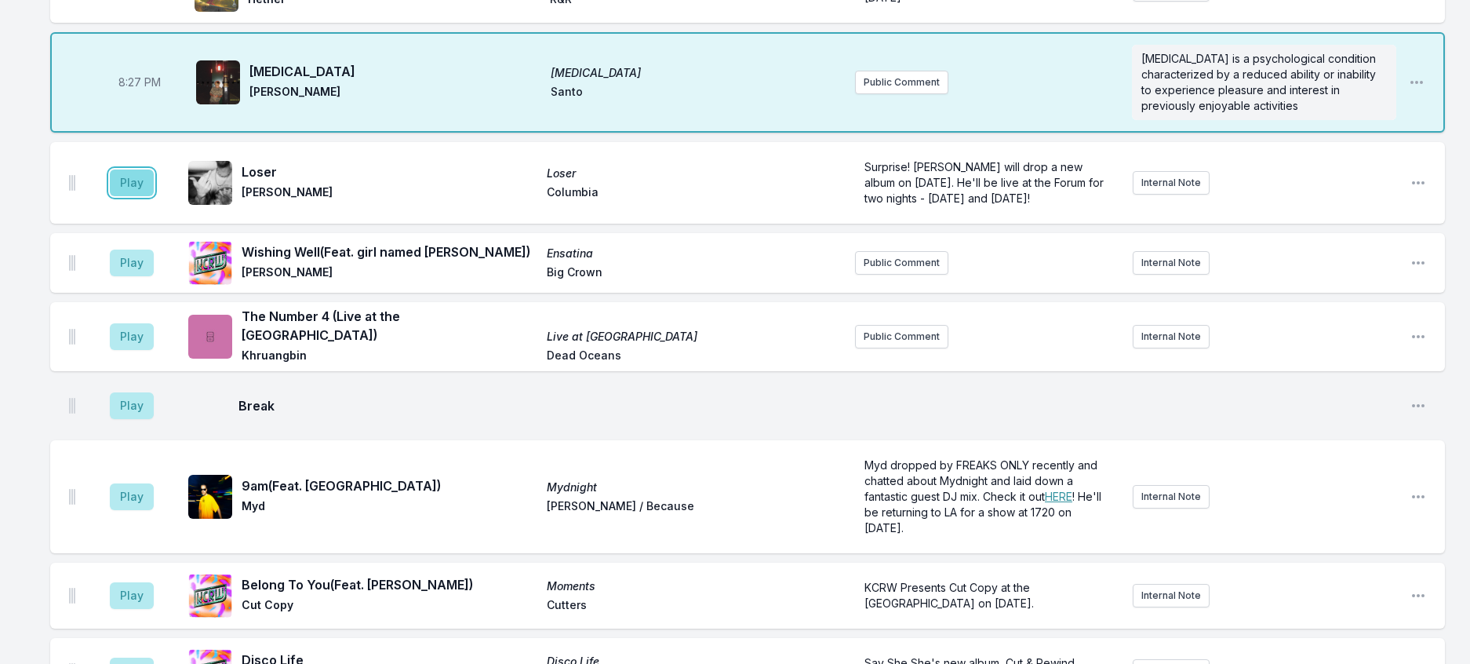
click at [141, 196] on button "Play" at bounding box center [132, 182] width 44 height 27
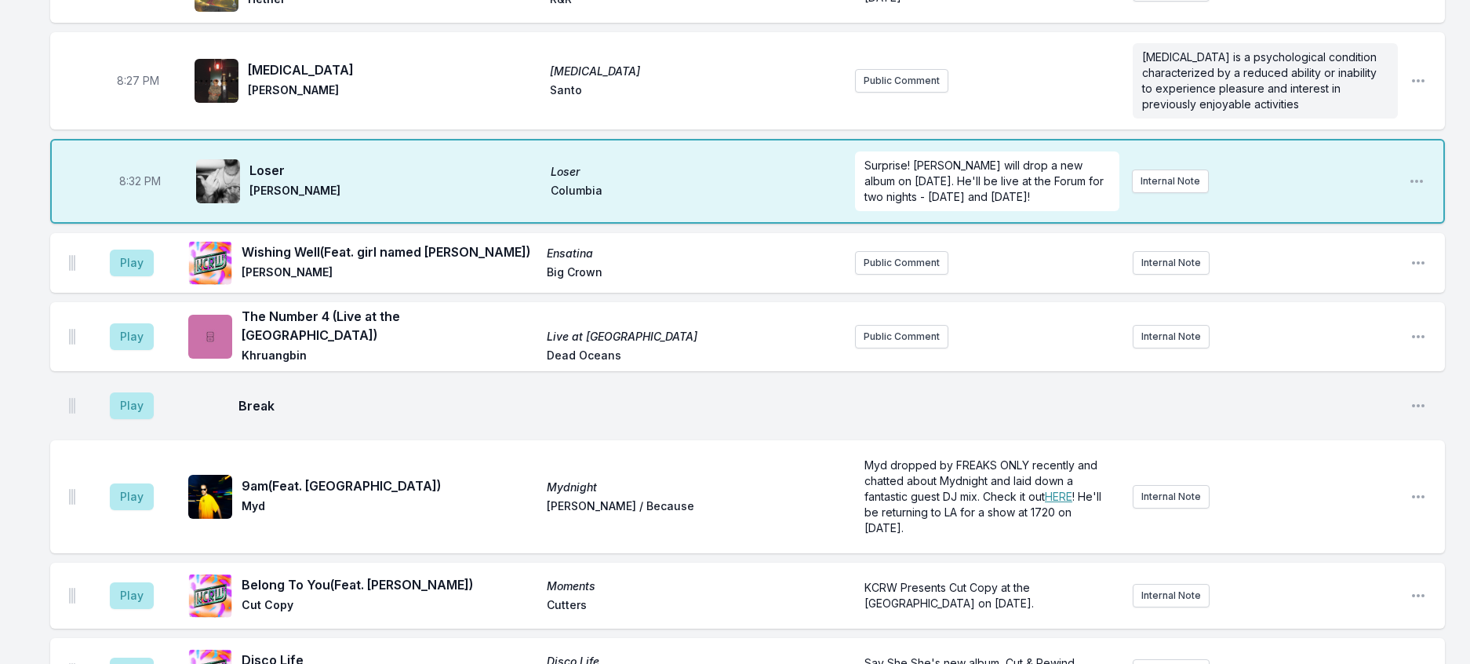
click at [141, 189] on span "8:32 PM" at bounding box center [140, 181] width 42 height 16
click at [140, 196] on input "20:32" at bounding box center [140, 181] width 88 height 30
type input "20:31"
click at [1459, 361] on div "8:00 PM Desire Desire / The Echo [PERSON_NAME] Nice Age Public Comment Internal…" at bounding box center [735, 567] width 1470 height 2195
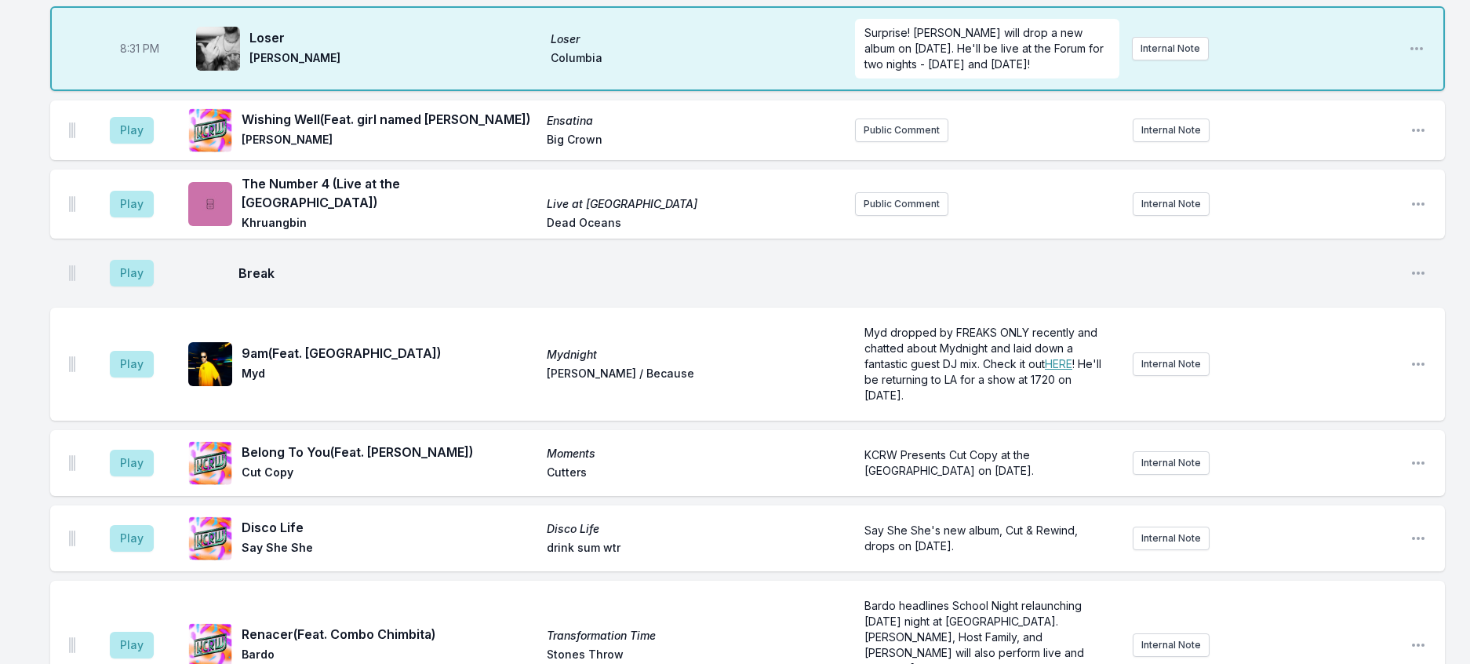
scroll to position [840, 0]
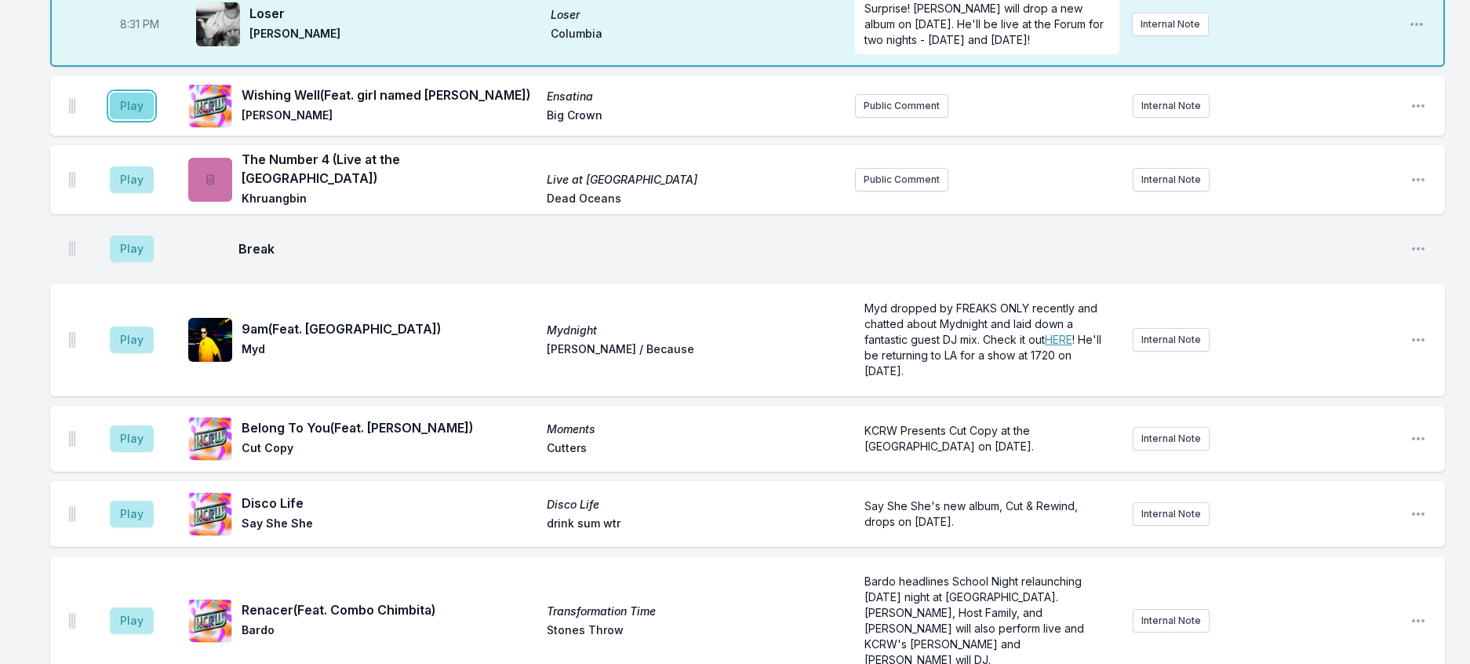
click at [142, 119] on button "Play" at bounding box center [132, 106] width 44 height 27
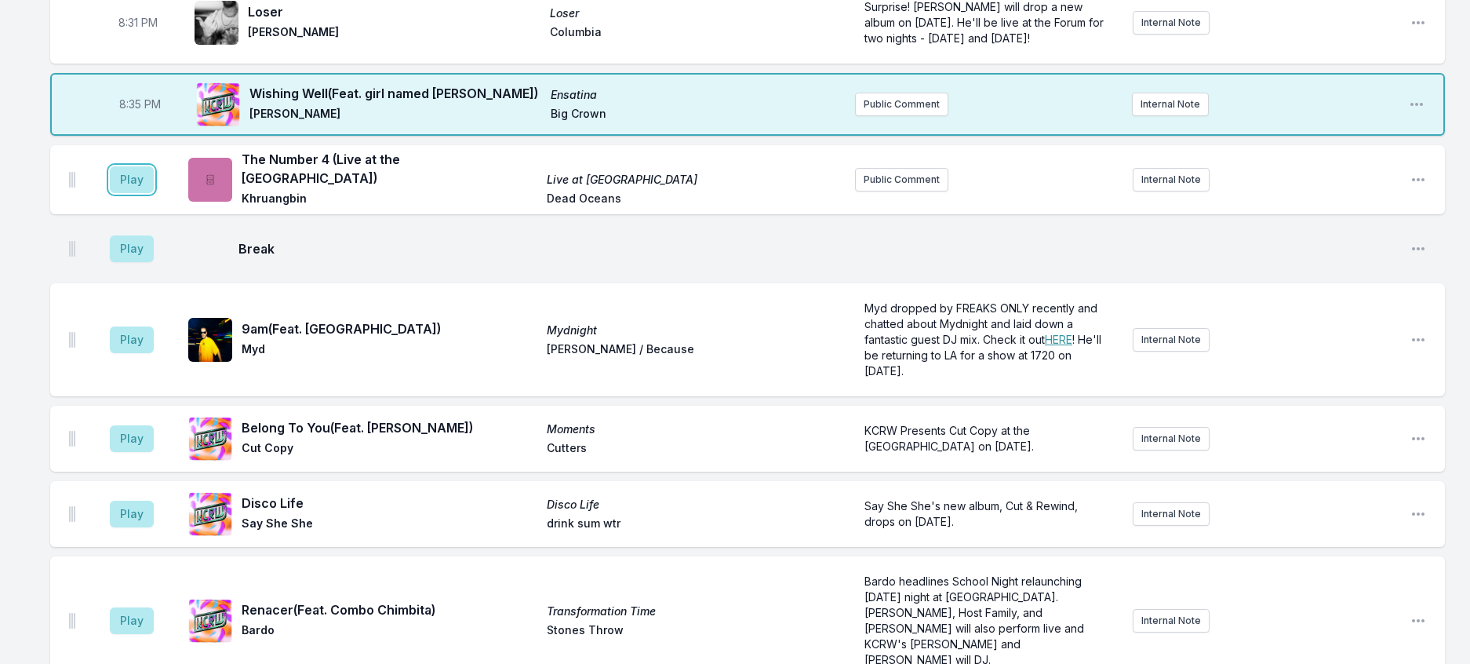
drag, startPoint x: 152, startPoint y: 319, endPoint x: 297, endPoint y: 303, distance: 146.1
click at [154, 193] on button "Play" at bounding box center [132, 179] width 44 height 27
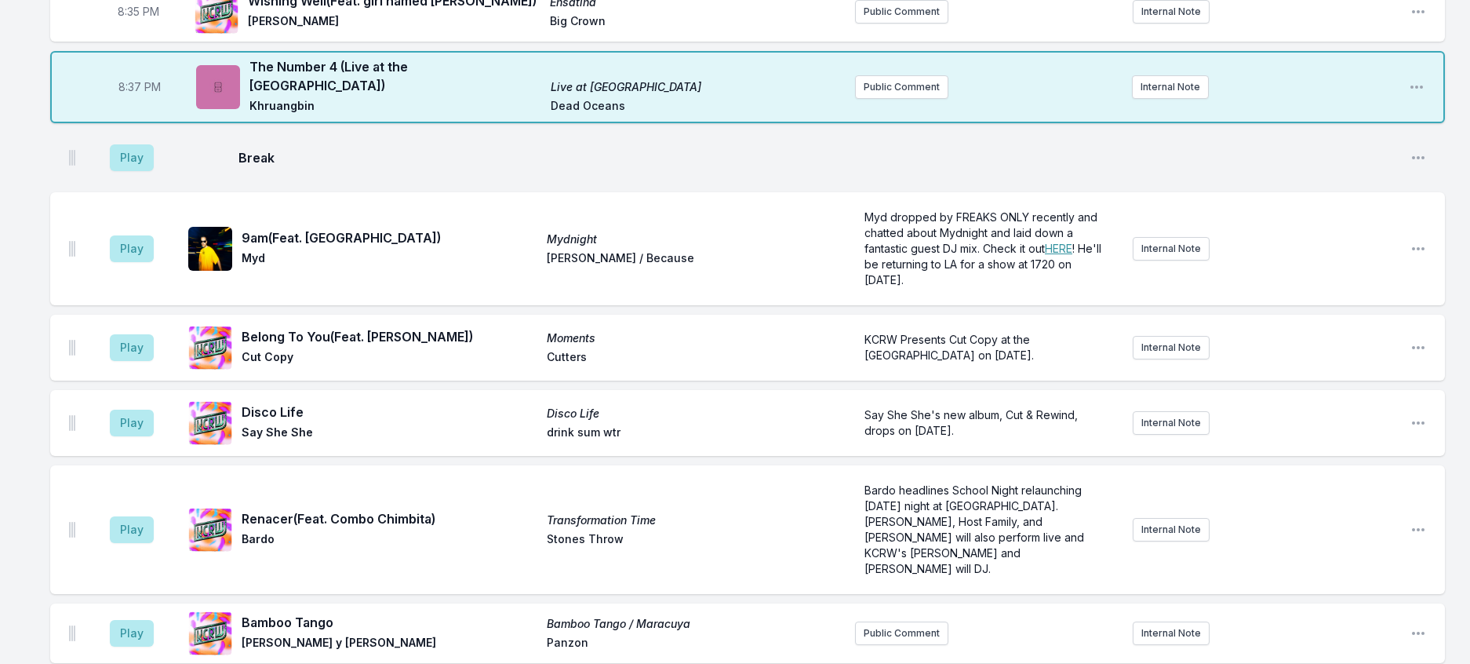
scroll to position [1154, 0]
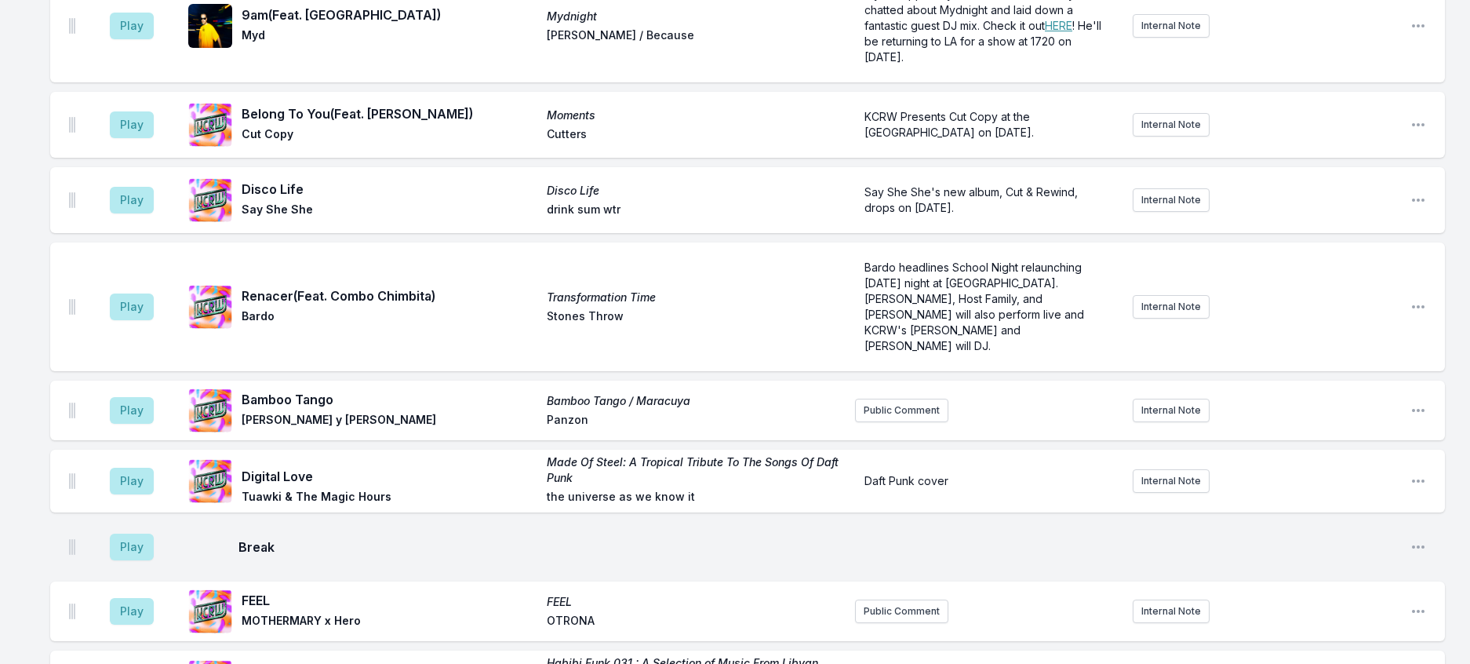
click at [141, 41] on button "Play" at bounding box center [132, 27] width 44 height 27
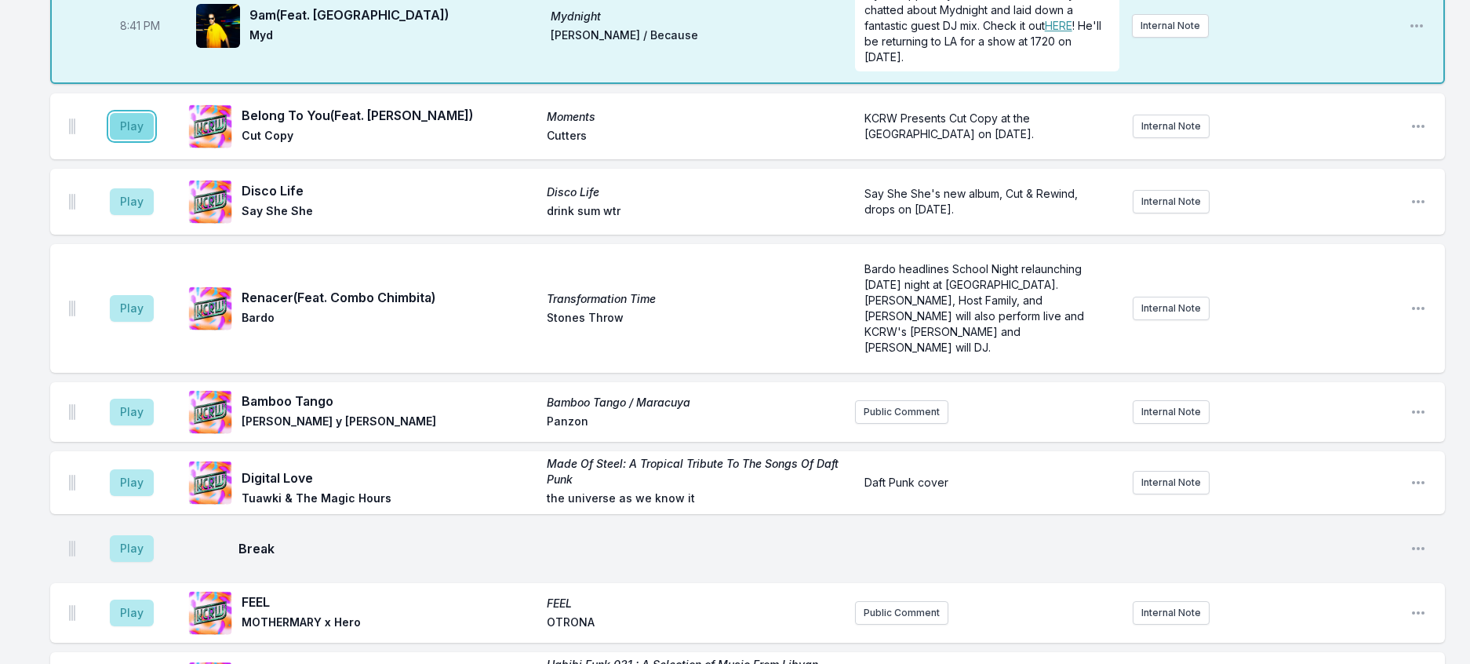
click at [154, 140] on button "Play" at bounding box center [132, 126] width 44 height 27
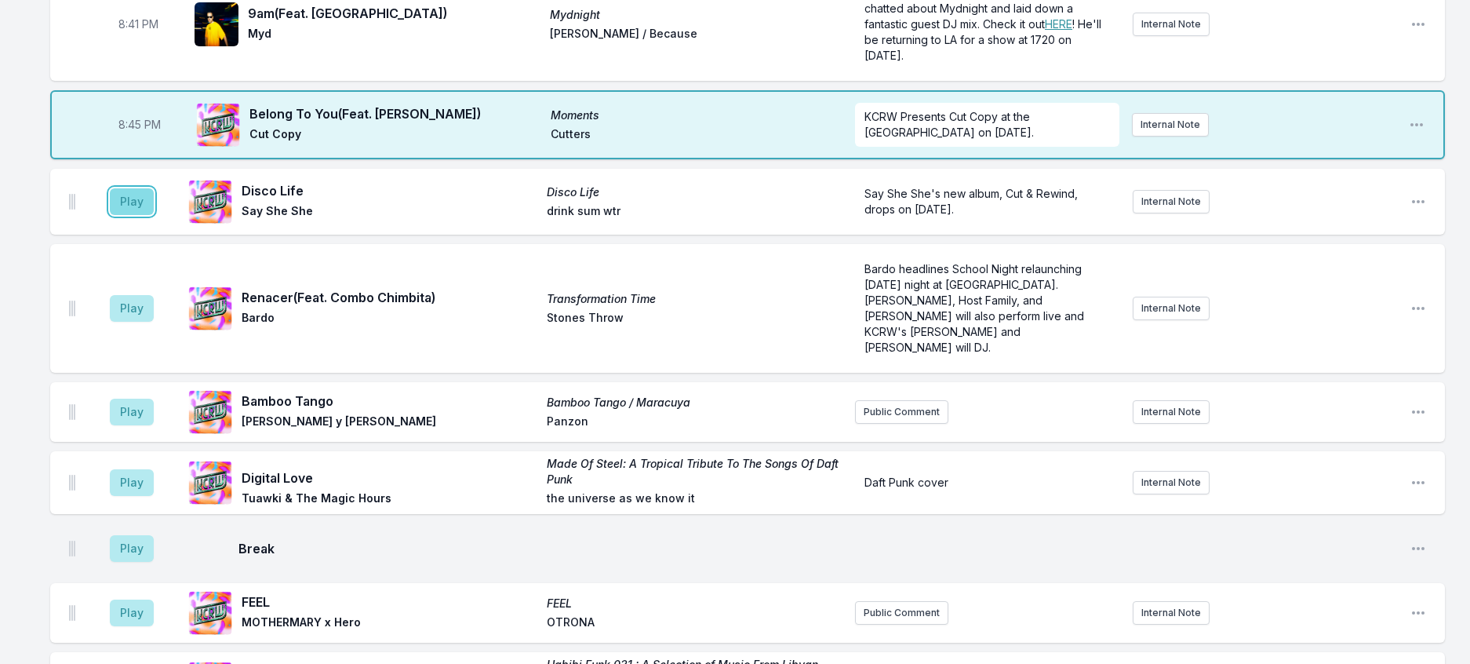
click at [141, 215] on button "Play" at bounding box center [132, 201] width 44 height 27
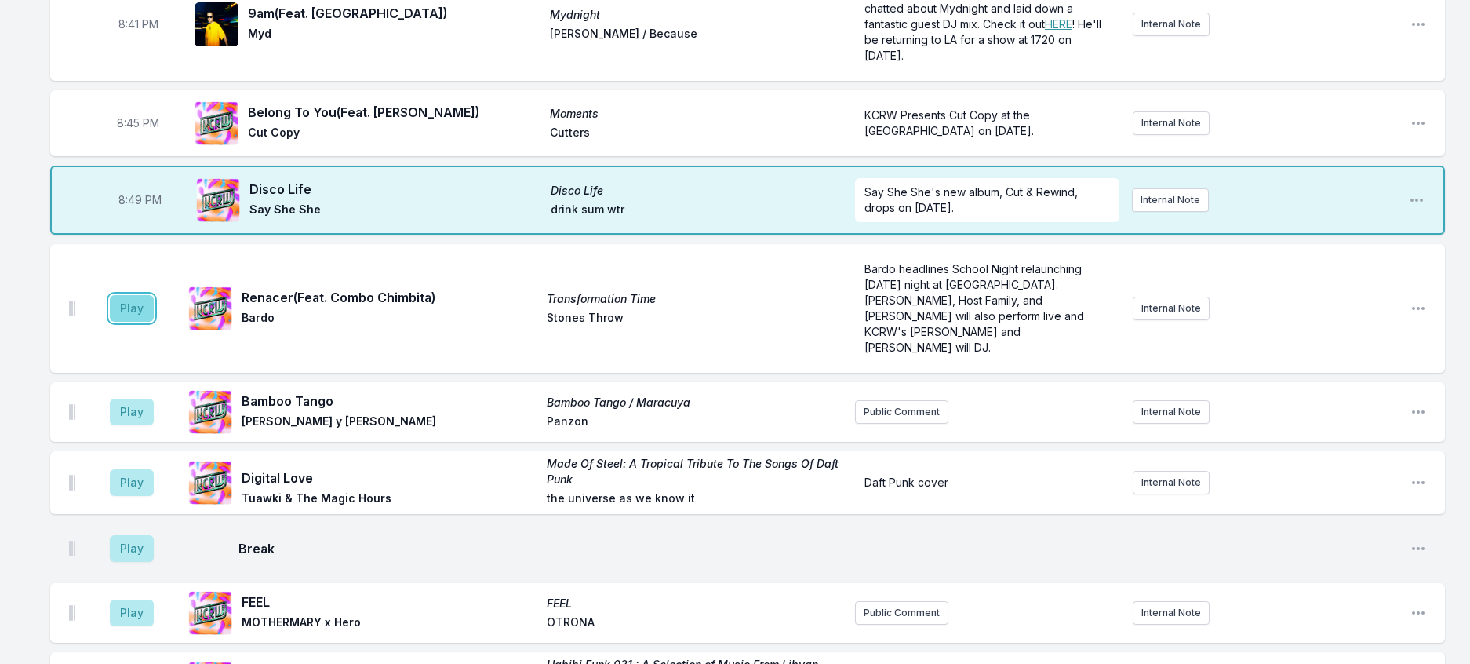
click at [148, 322] on button "Play" at bounding box center [132, 308] width 44 height 27
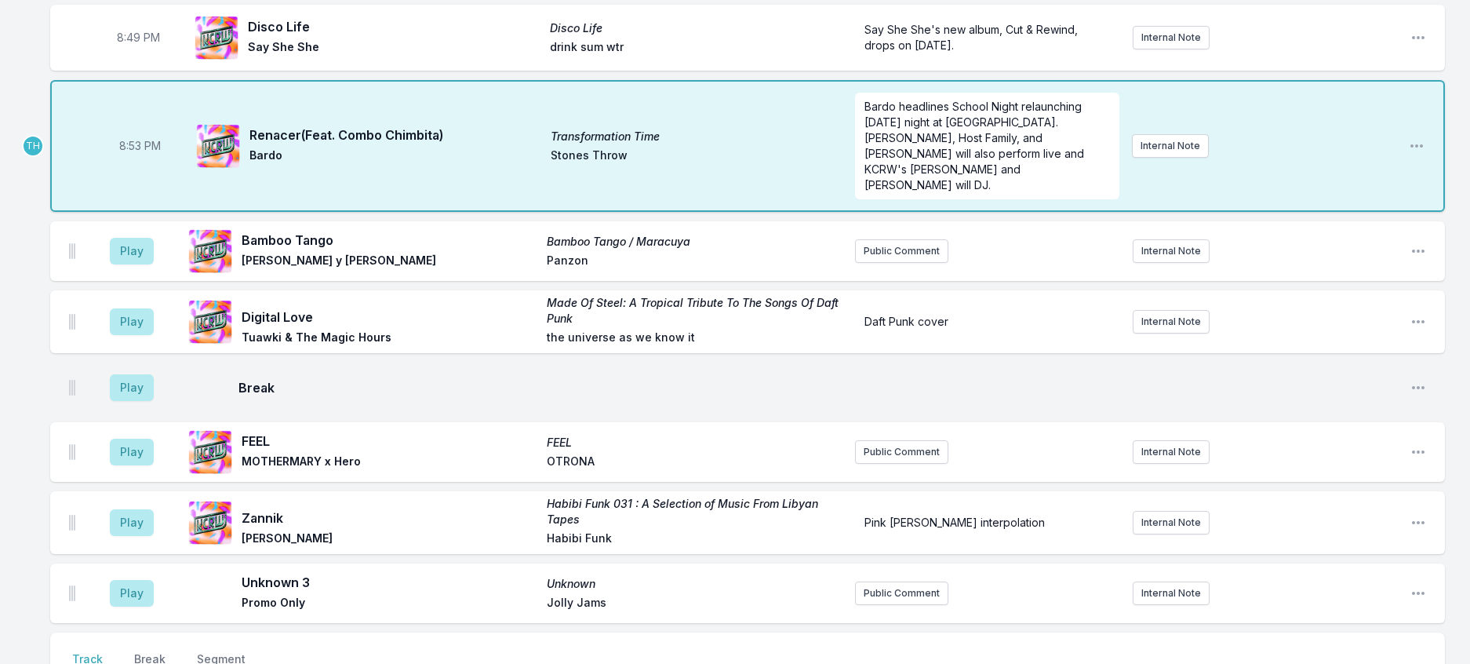
scroll to position [1545, 0]
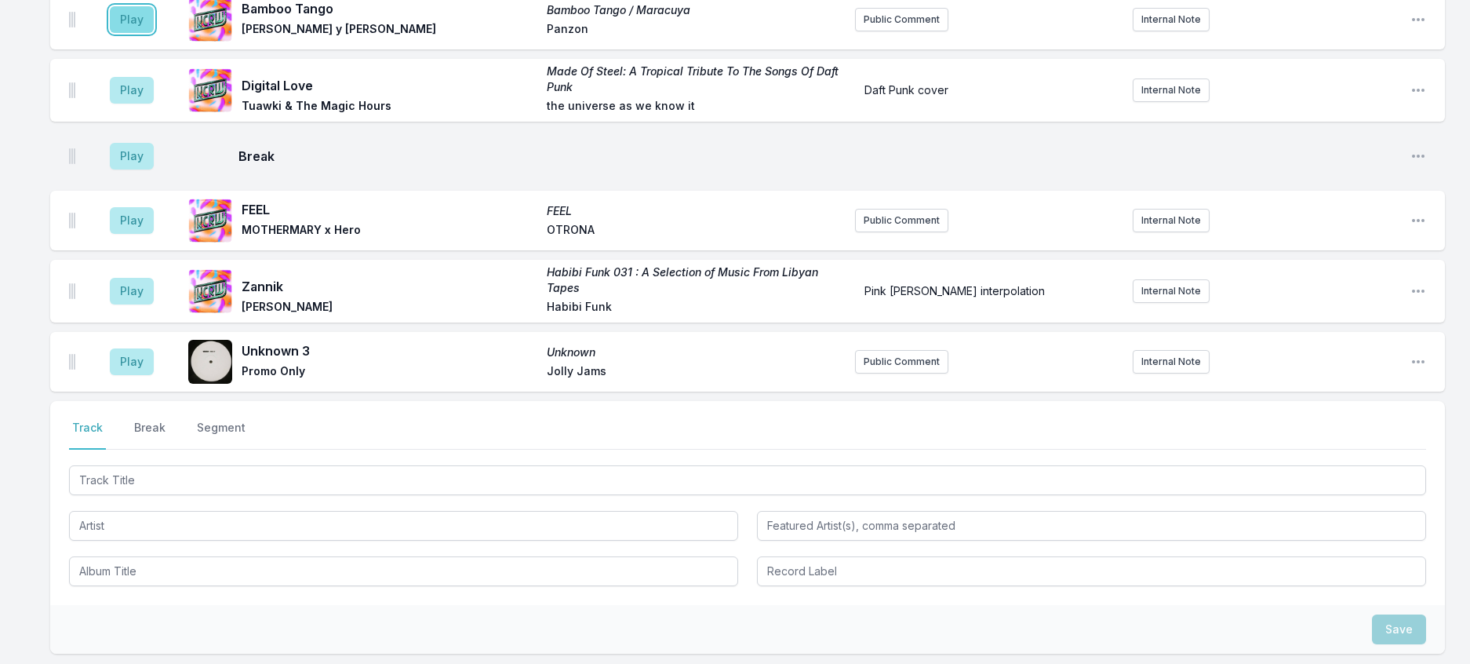
click at [154, 33] on button "Play" at bounding box center [132, 19] width 44 height 27
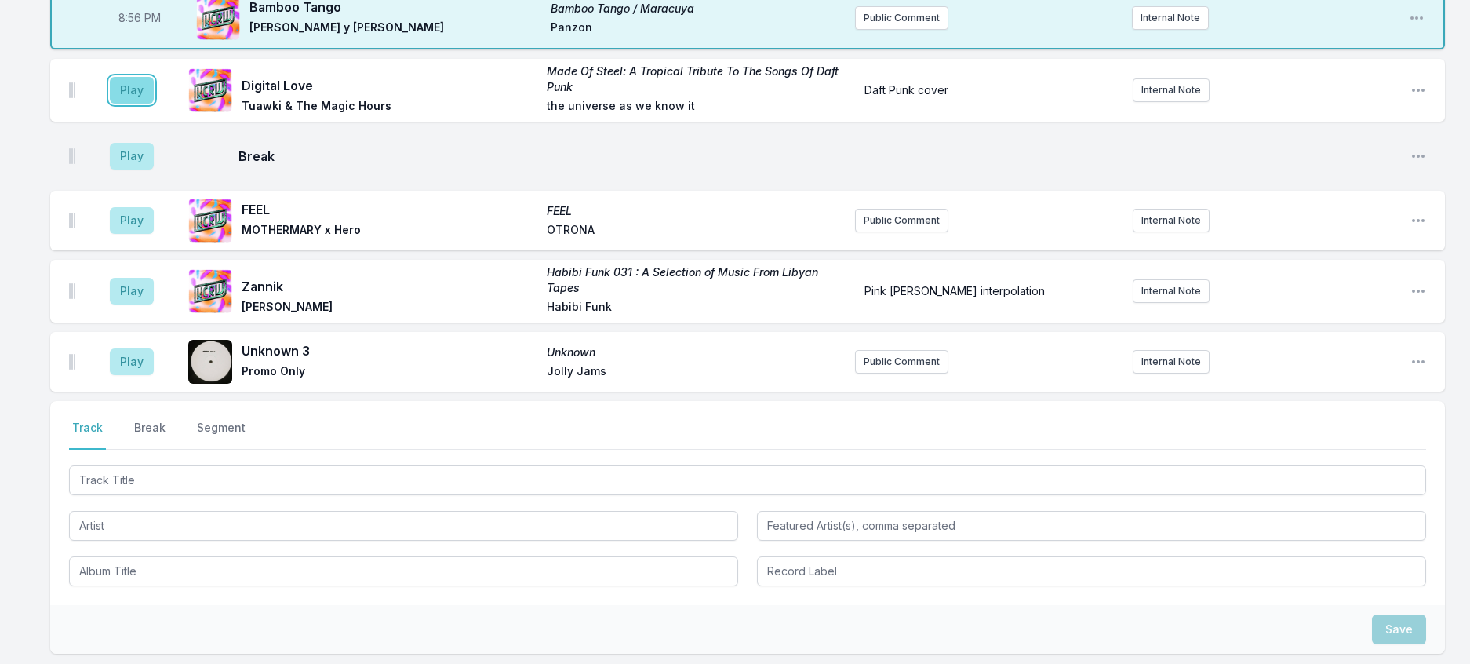
drag, startPoint x: 146, startPoint y: 305, endPoint x: 158, endPoint y: 300, distance: 12.7
click at [146, 104] on button "Play" at bounding box center [132, 90] width 44 height 27
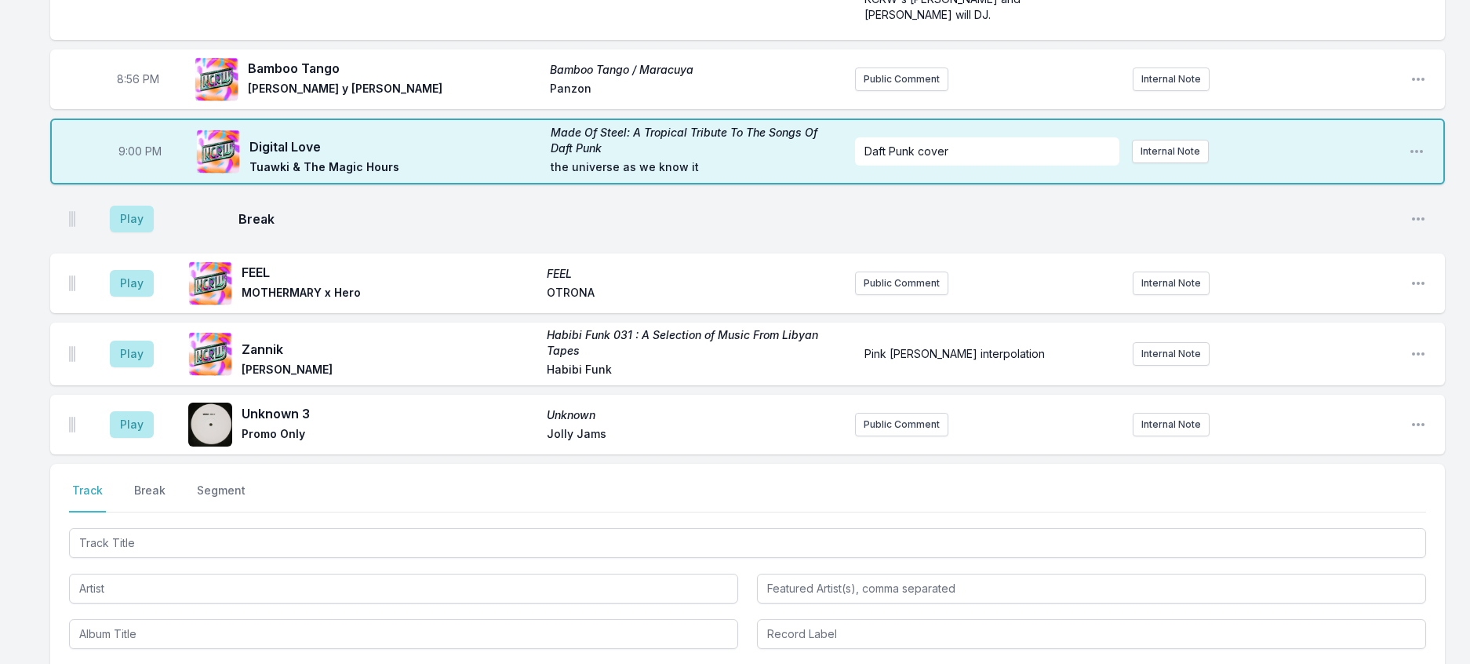
scroll to position [1623, 0]
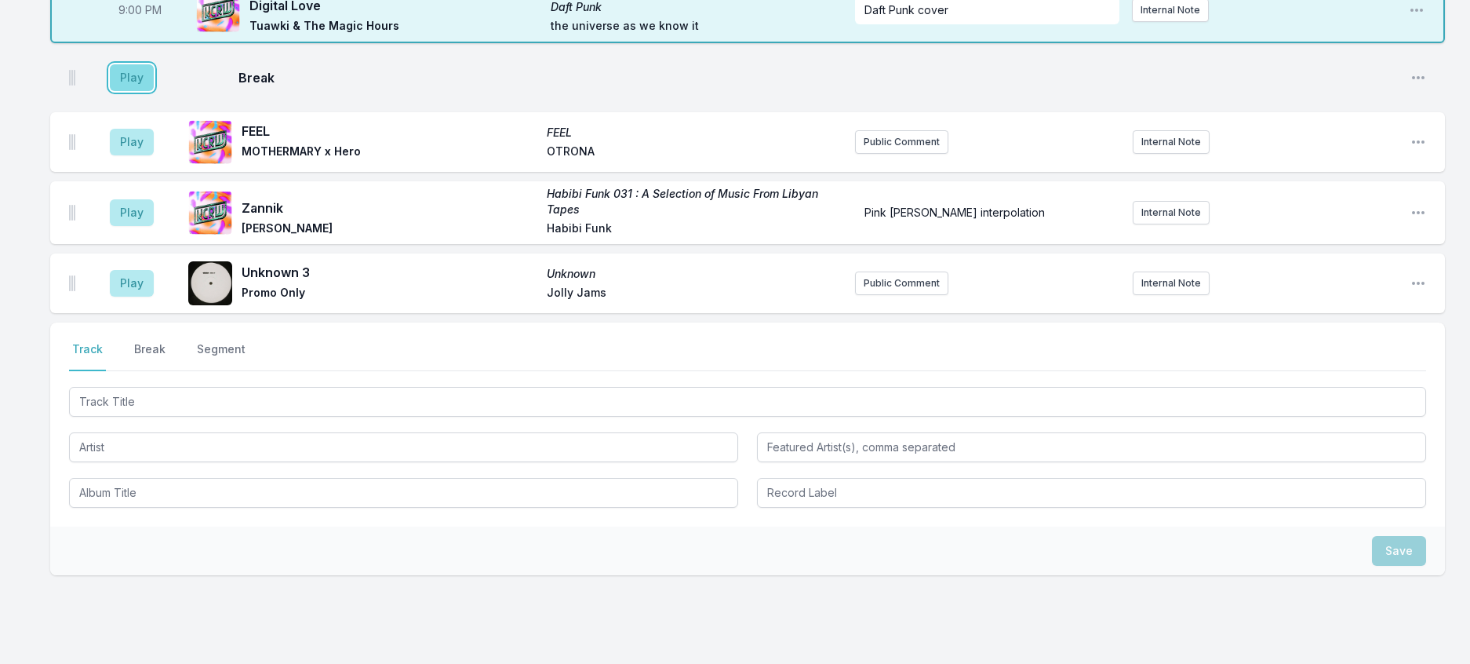
click at [144, 91] on button "Play" at bounding box center [132, 77] width 44 height 27
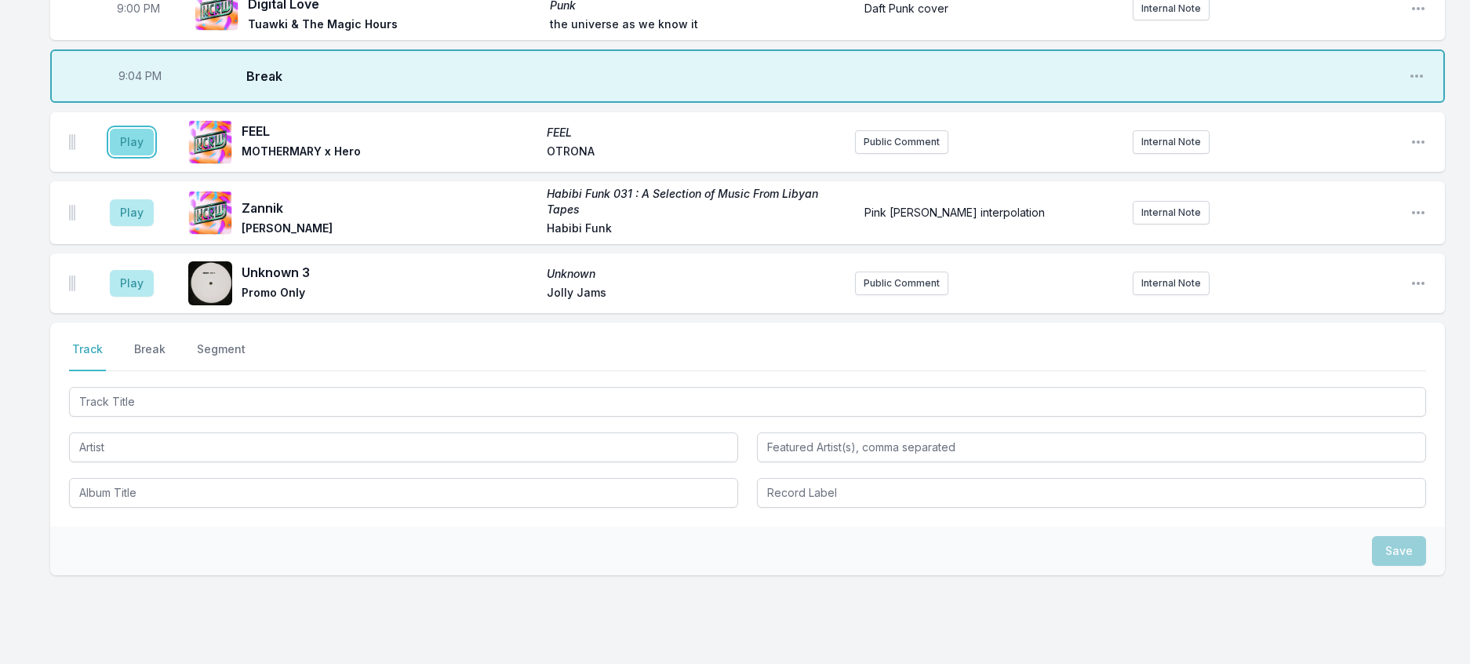
click at [139, 155] on button "Play" at bounding box center [132, 142] width 44 height 27
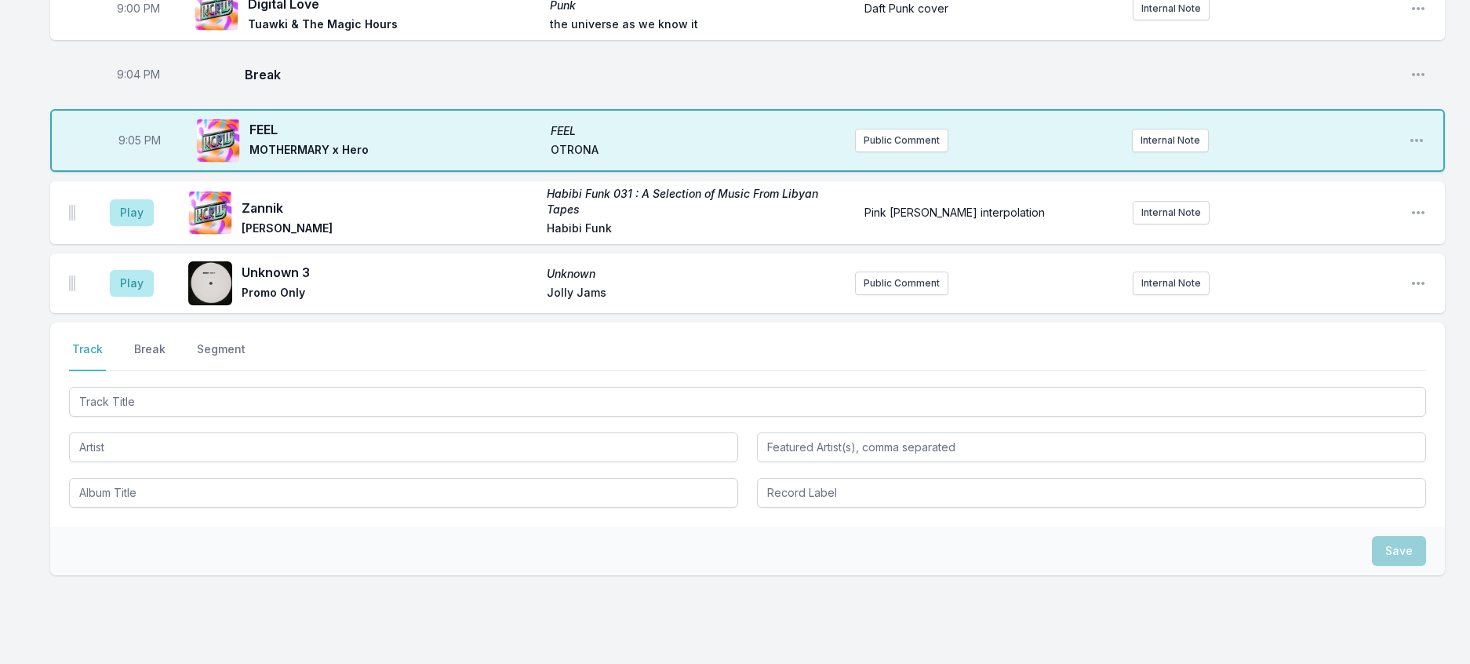
scroll to position [1702, 0]
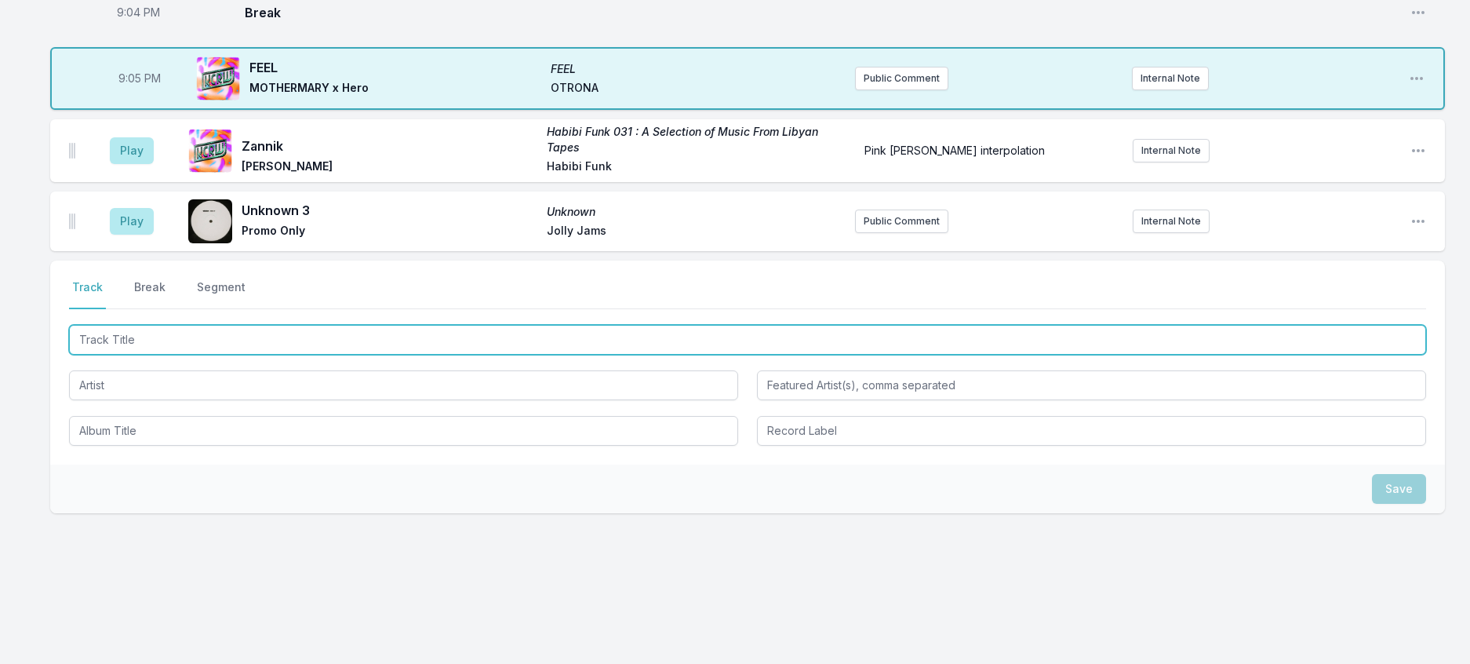
click at [147, 355] on input "Track Title" at bounding box center [747, 340] width 1357 height 30
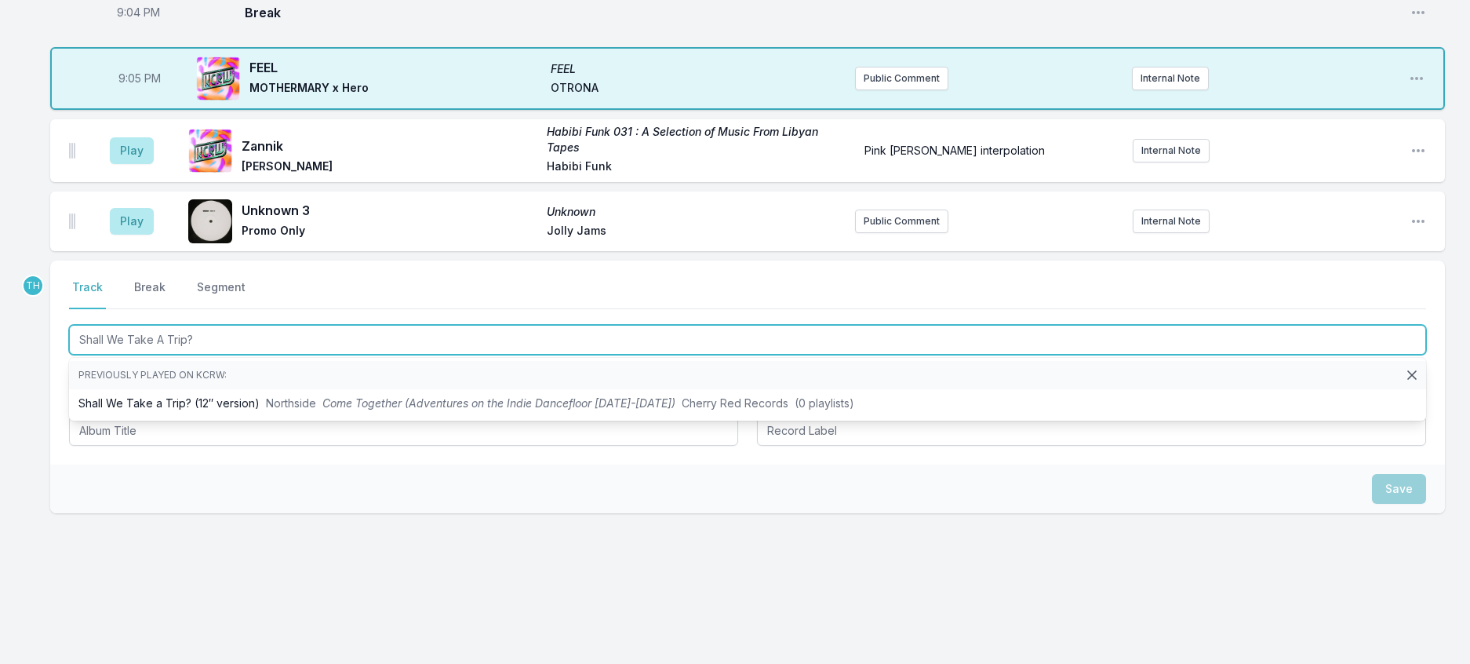
scroll to position [1859, 0]
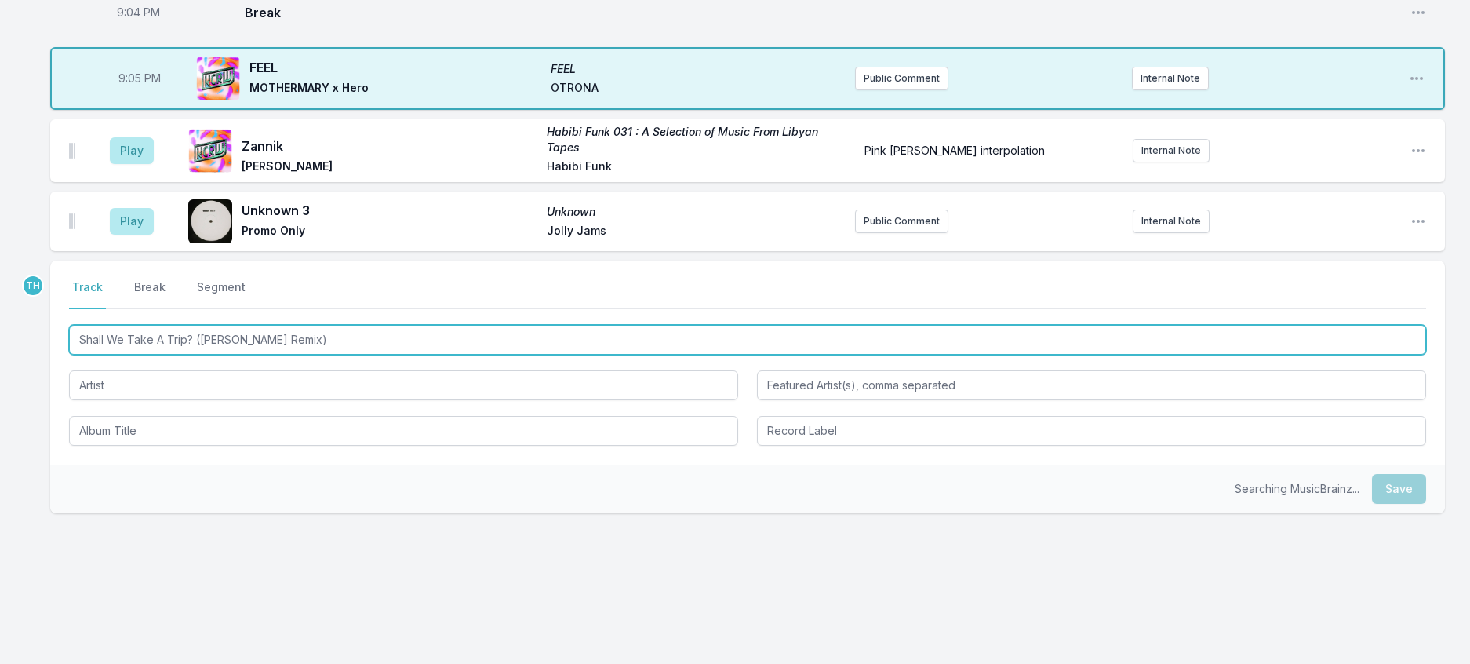
type input "Shall We Take A Trip? ([PERSON_NAME] Remix)"
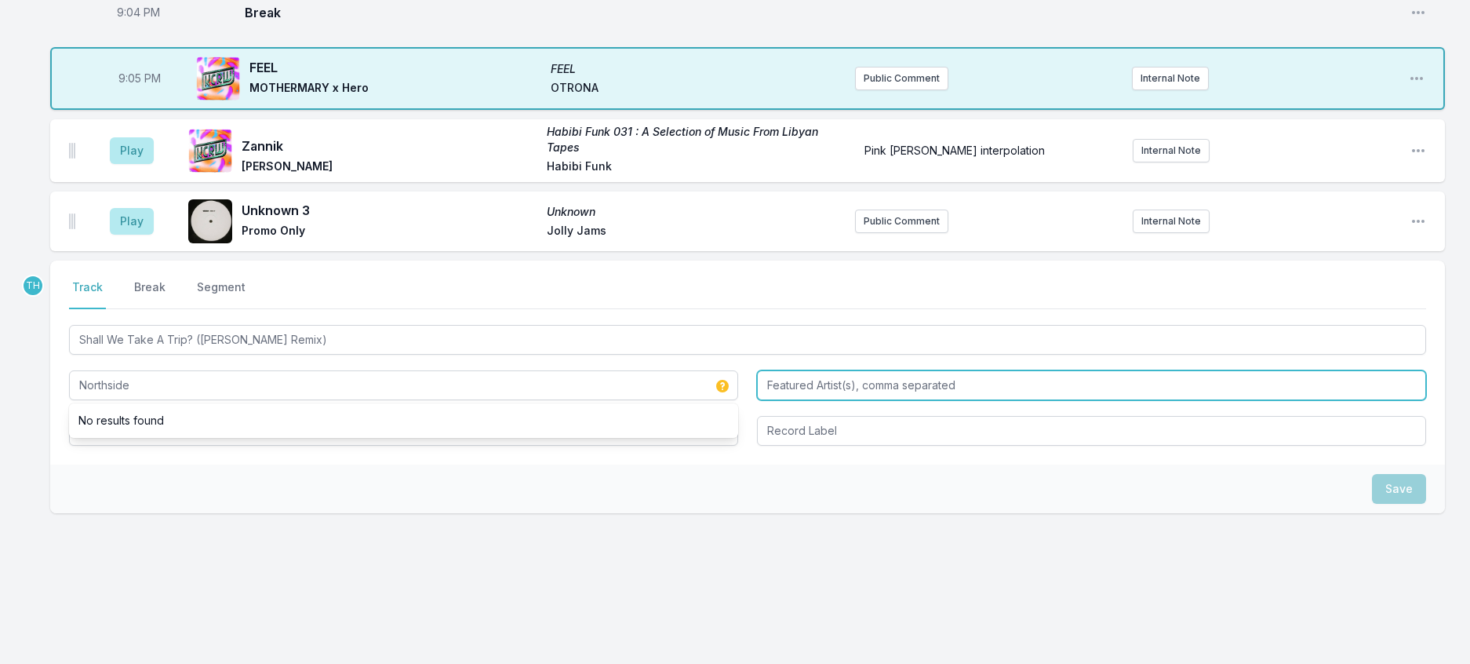
type input "Northside"
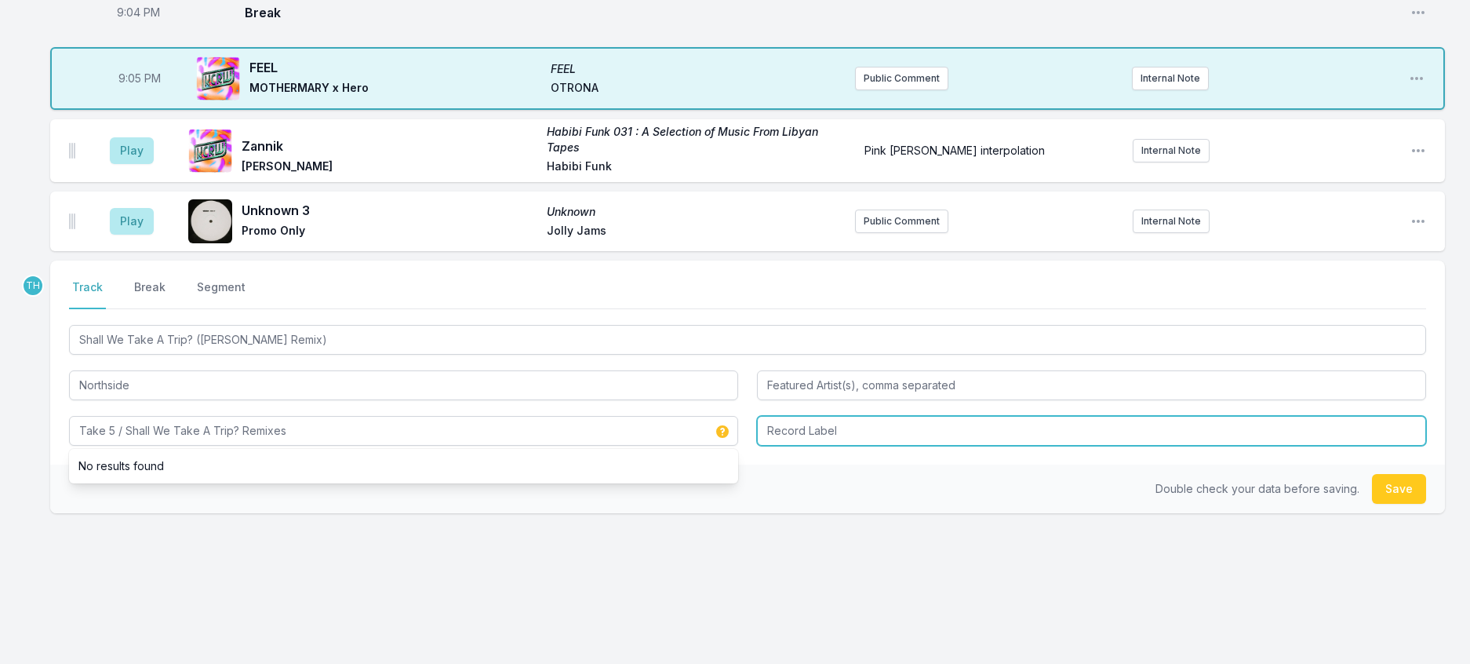
type input "Take 5 / Shall We Take A Trip? Remixes"
type input "[GEOGRAPHIC_DATA]"
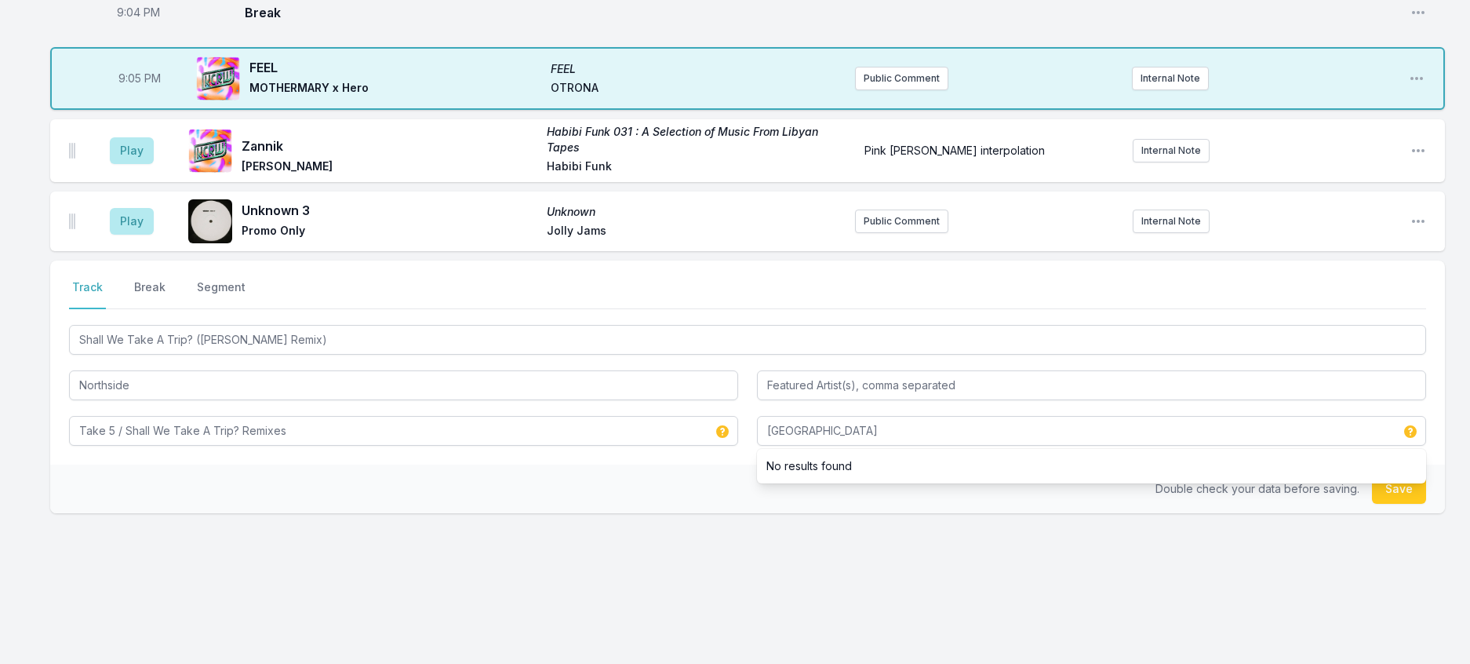
drag, startPoint x: 724, startPoint y: 572, endPoint x: 987, endPoint y: 561, distance: 263.0
click at [724, 513] on div "Double check your data before saving. Save" at bounding box center [747, 488] width 1395 height 49
click at [1402, 504] on button "Save" at bounding box center [1399, 489] width 54 height 30
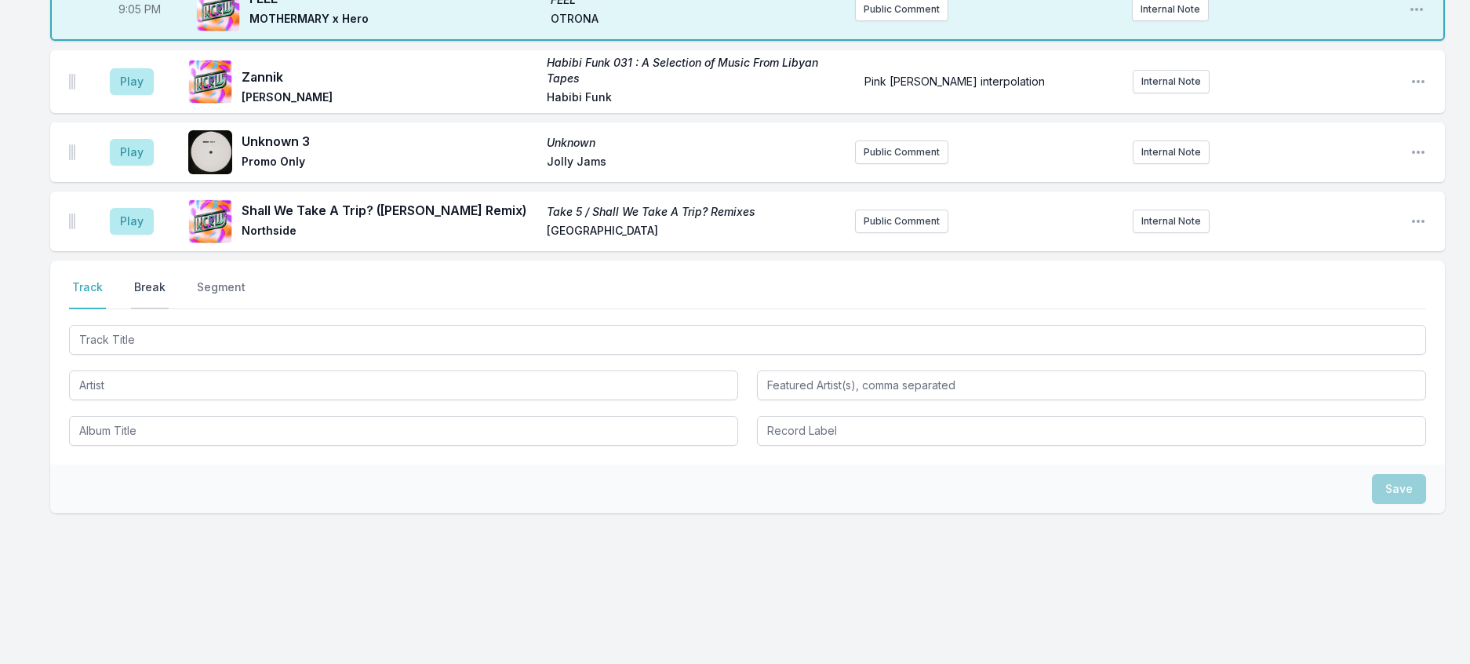
click at [169, 309] on button "Break" at bounding box center [150, 294] width 38 height 30
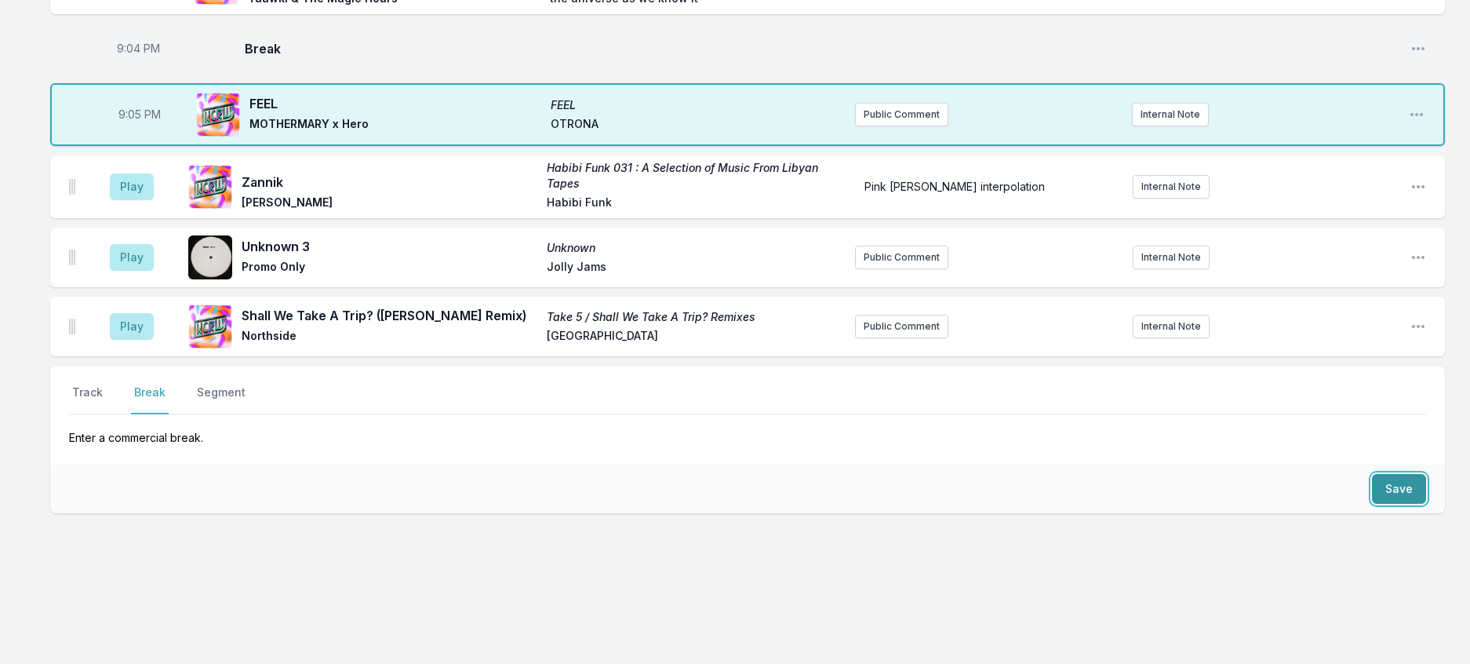
click at [1395, 504] on button "Save" at bounding box center [1399, 489] width 54 height 30
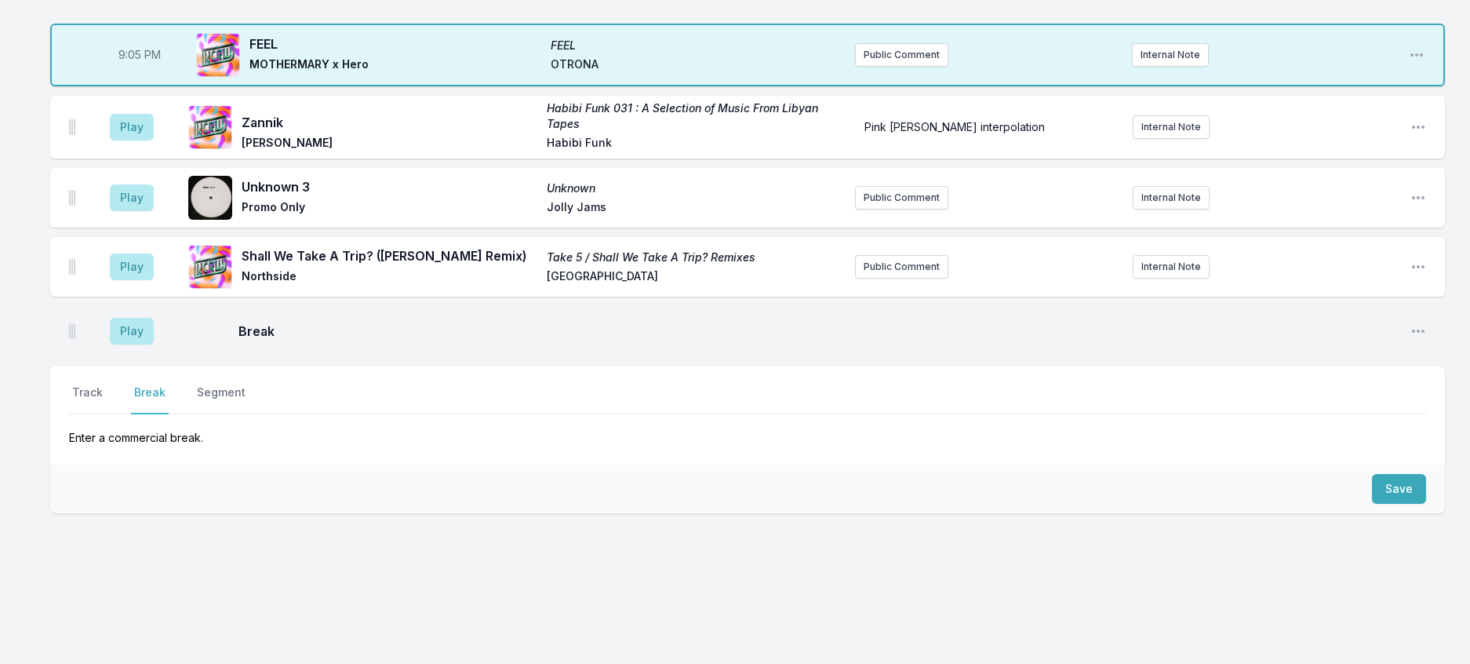
click at [122, 414] on nav "Track Break Segment" at bounding box center [747, 399] width 1357 height 30
click at [103, 414] on button "Track" at bounding box center [87, 399] width 37 height 30
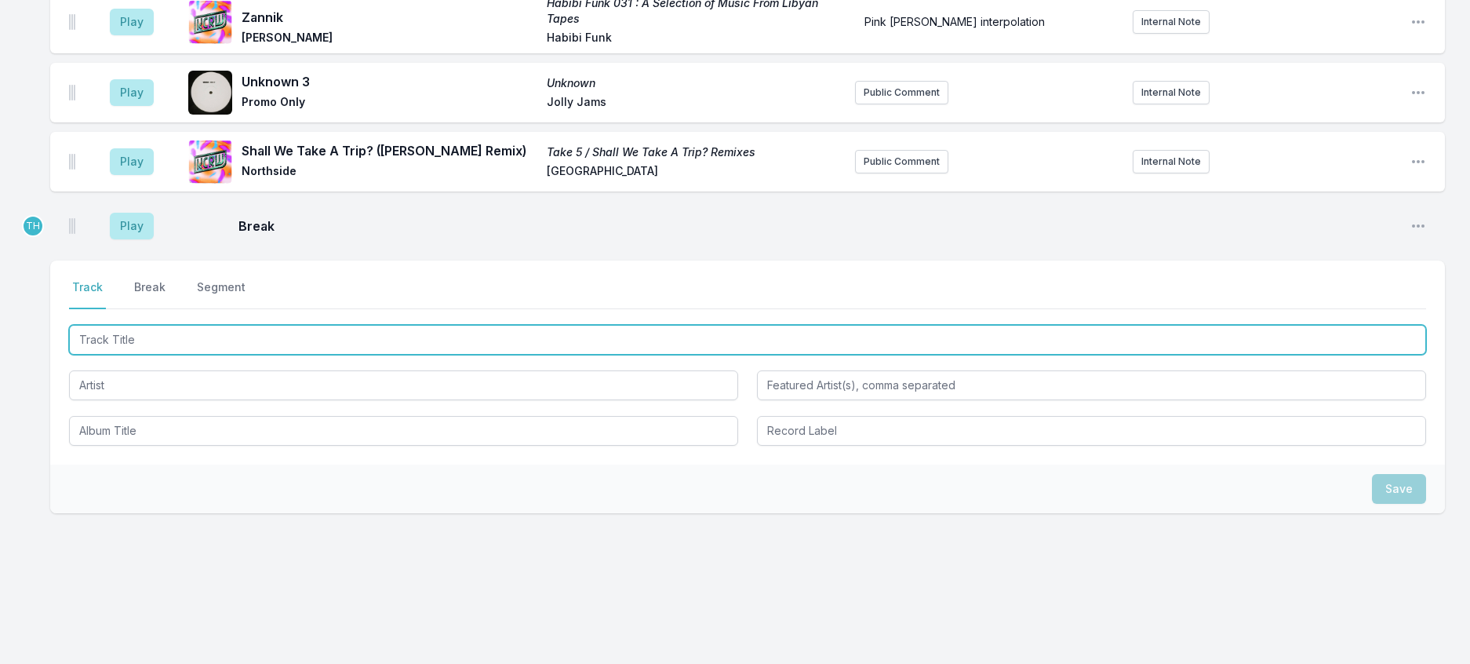
click at [129, 355] on input "Track Title" at bounding box center [747, 340] width 1357 height 30
type input "CREEPIN (SBTRKT Remix)"
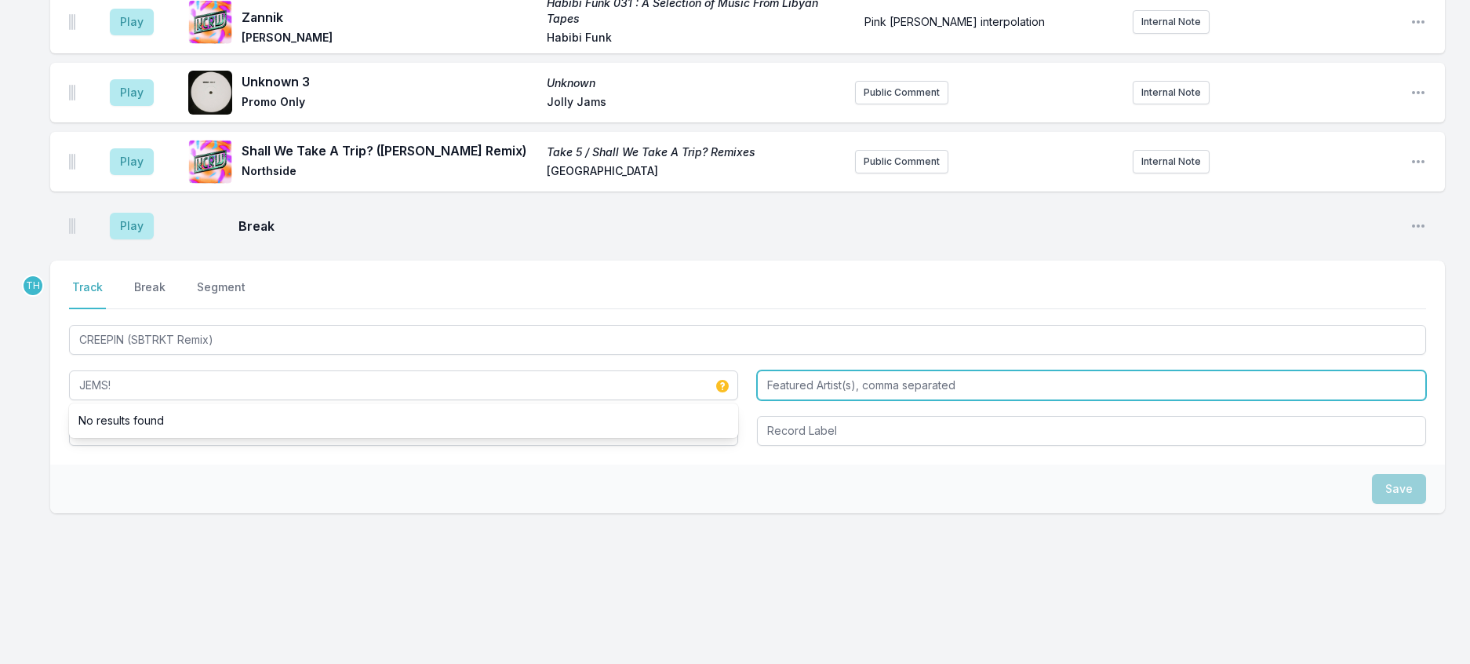
type input "JEMS!"
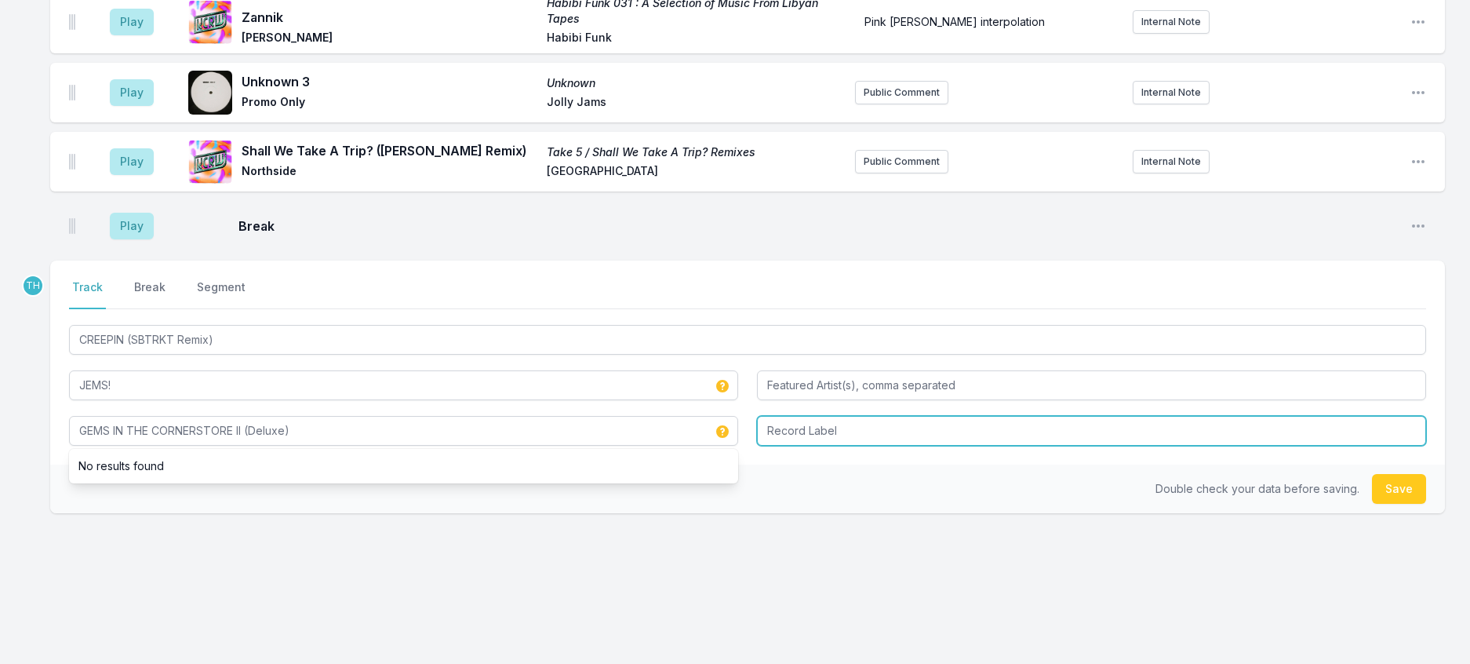
type input "GEMS IN THE CORNERSTORE II (Deluxe)"
type input "D"
type input "drink sum wtr"
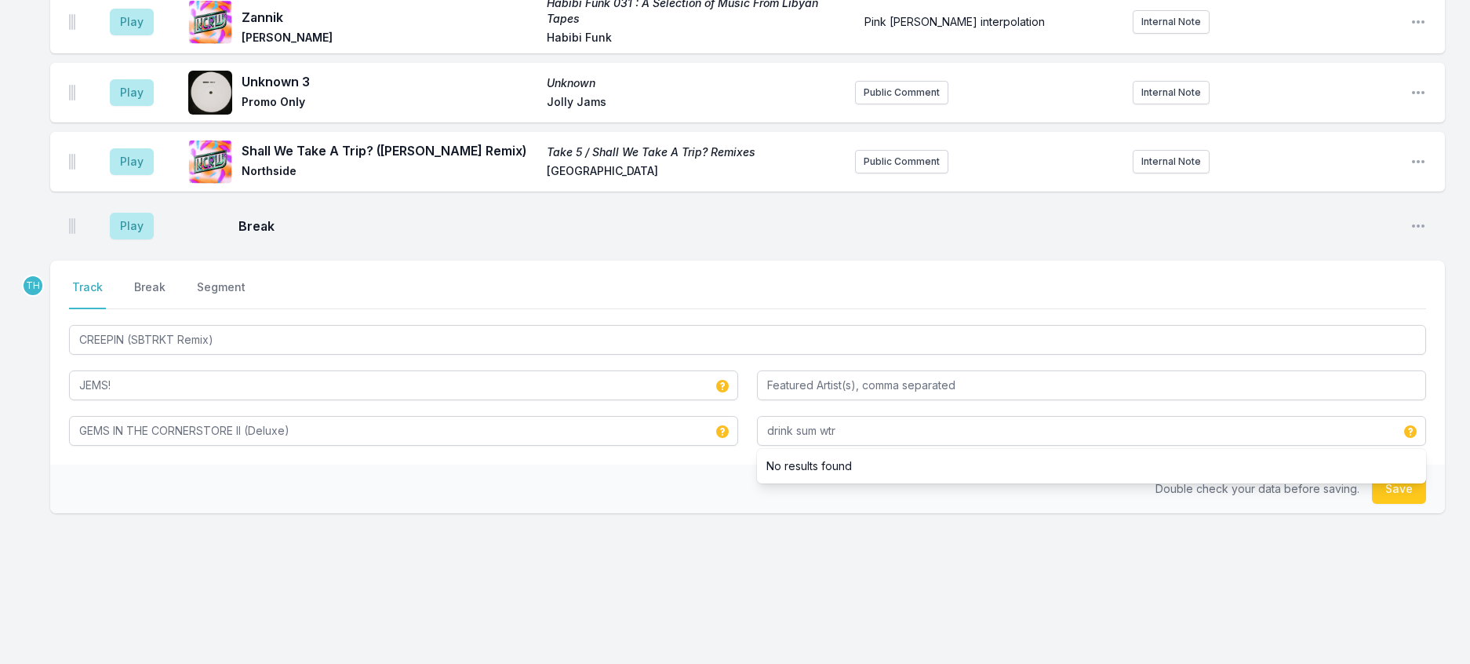
click at [581, 482] on div "Double check your data before saving. Save" at bounding box center [747, 488] width 1395 height 49
click at [1379, 475] on button "Save" at bounding box center [1399, 489] width 54 height 30
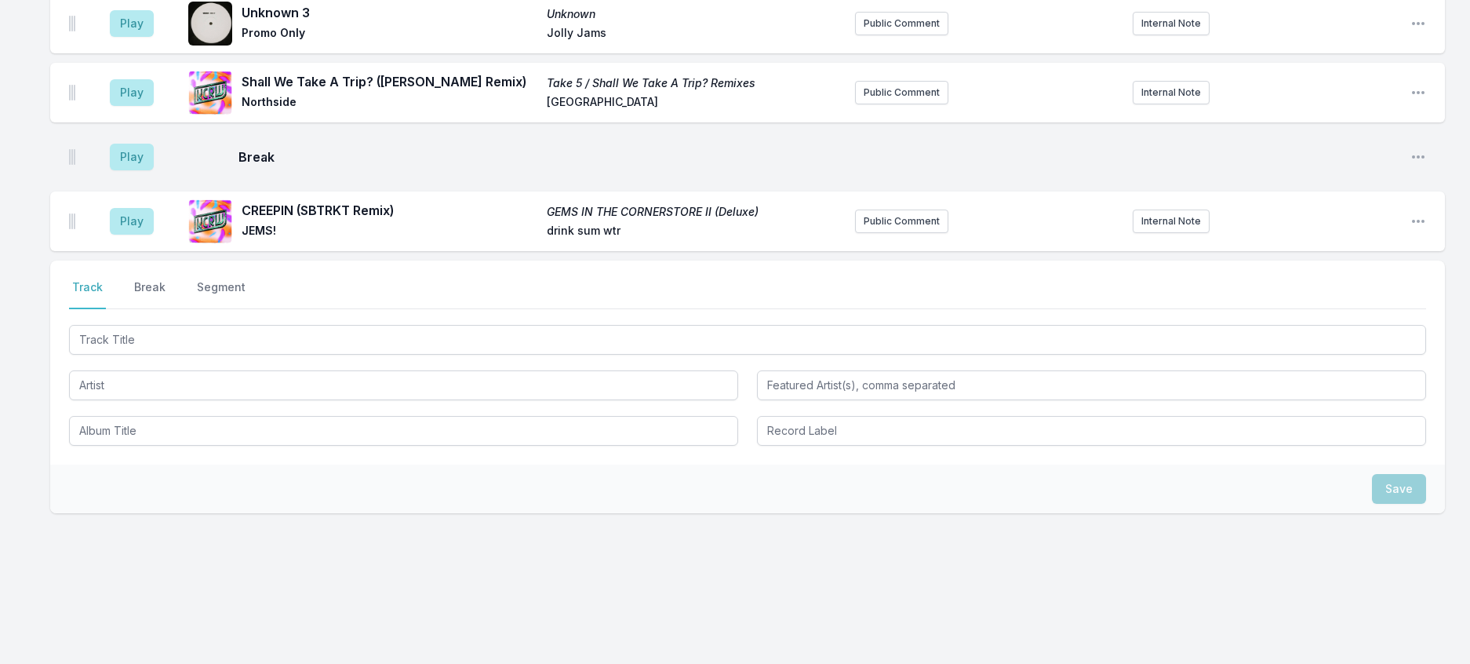
scroll to position [2200, 0]
click at [224, 277] on div "Select a tab Track Break Segment Track Break Segment" at bounding box center [747, 362] width 1395 height 204
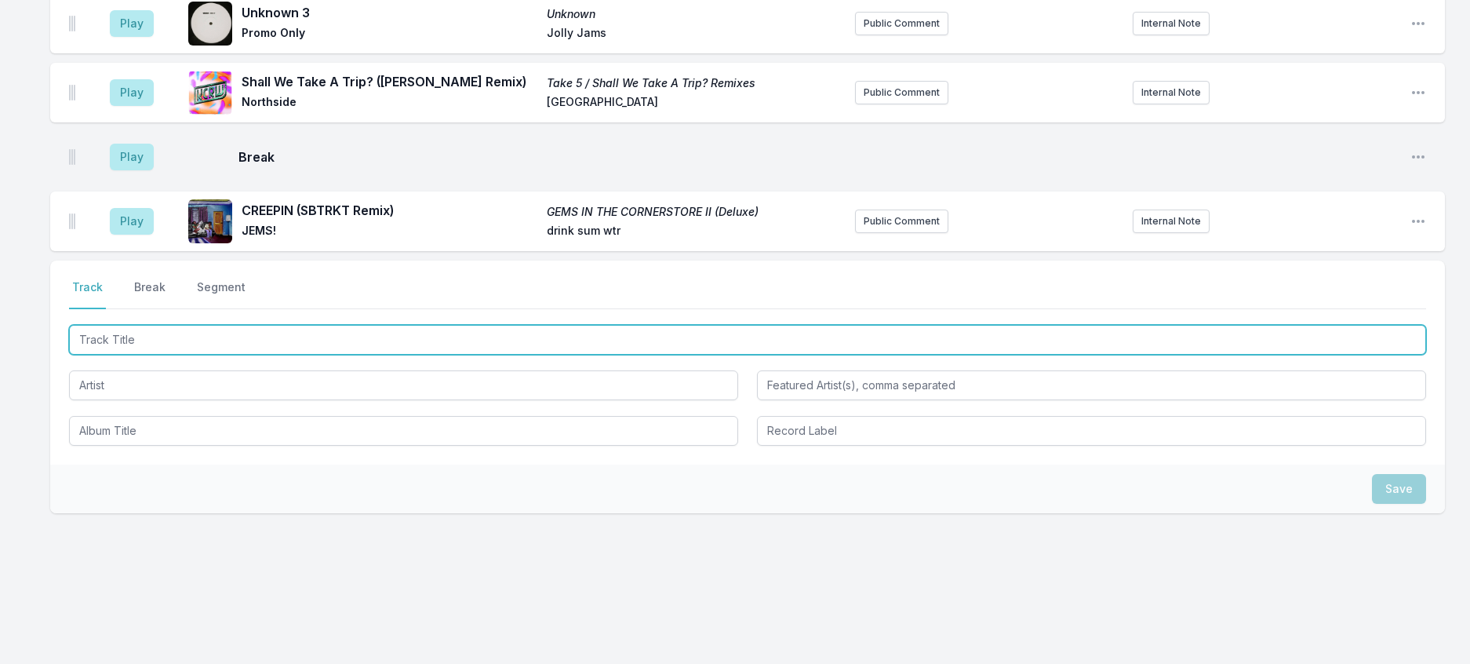
click at [217, 325] on input "Track Title" at bounding box center [747, 340] width 1357 height 30
type input "Huarache Light"
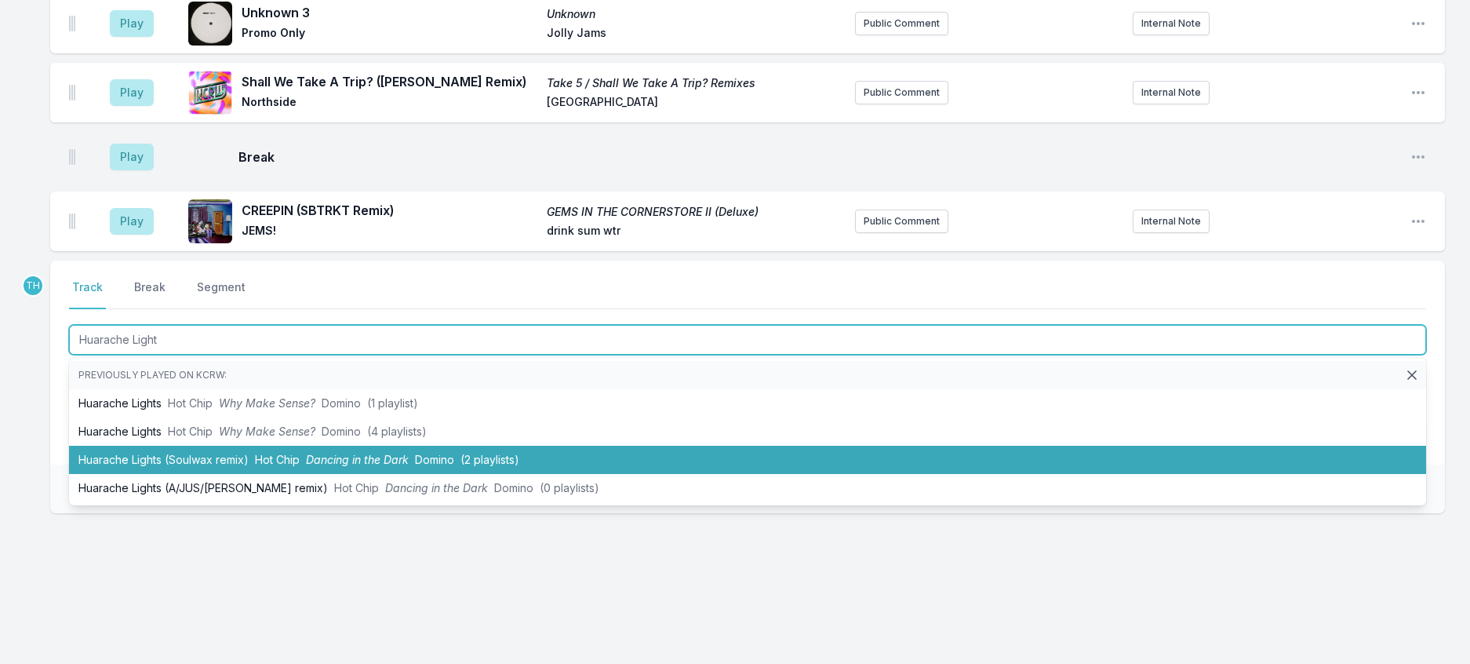
click at [300, 453] on span "Hot Chip" at bounding box center [277, 459] width 45 height 13
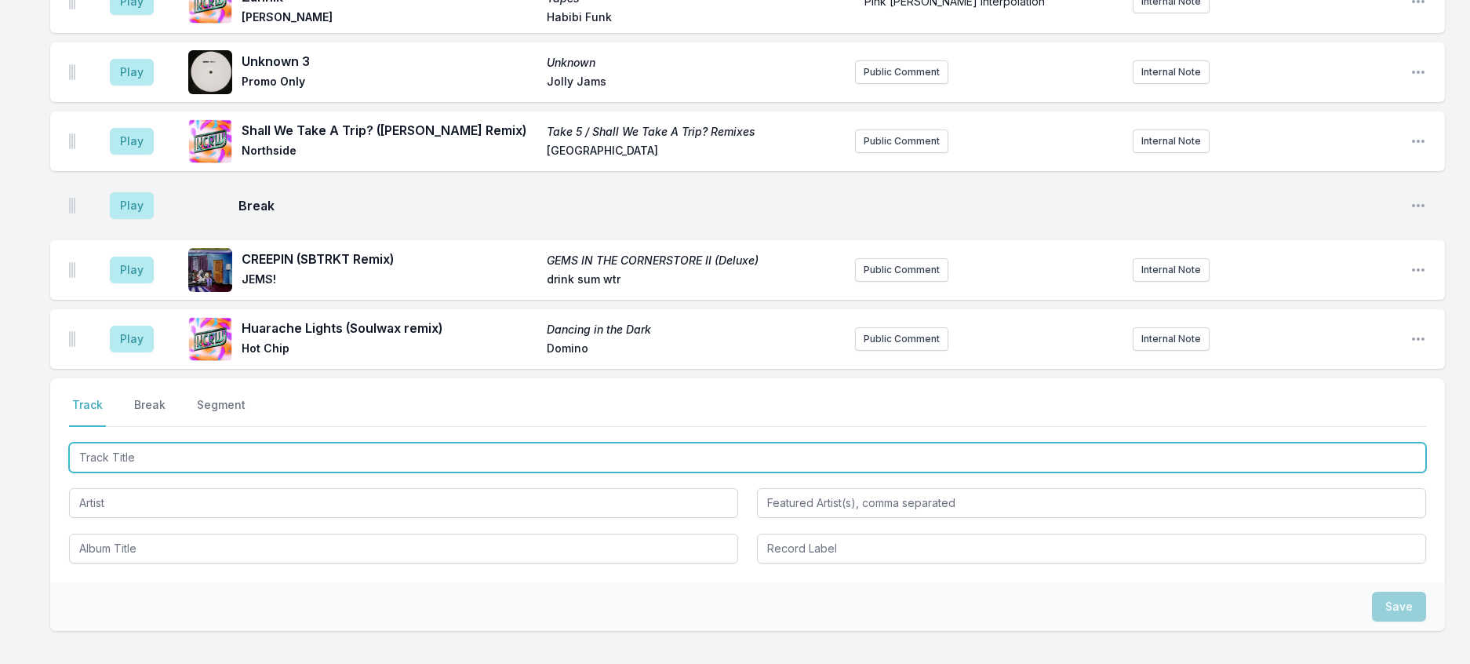
scroll to position [1807, 0]
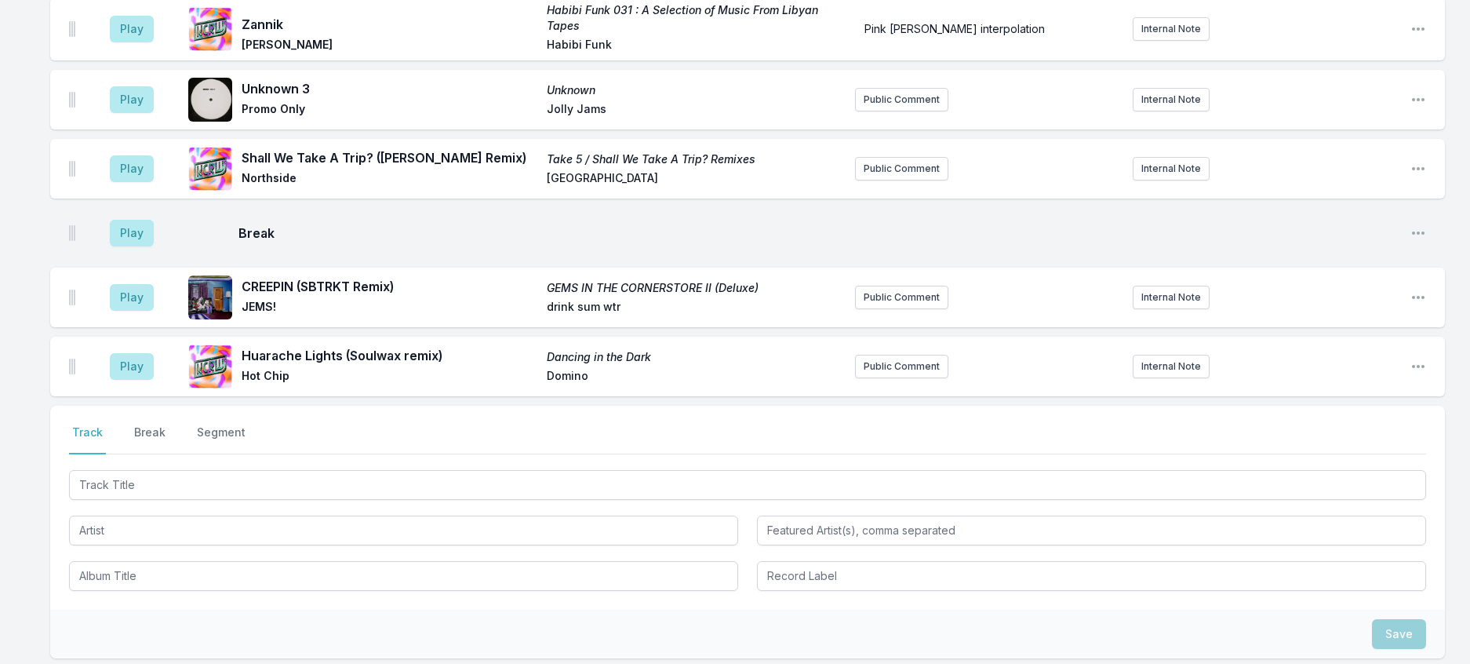
click at [120, 54] on aside "Play" at bounding box center [132, 29] width 88 height 50
click at [139, 42] on button "Play" at bounding box center [132, 29] width 44 height 27
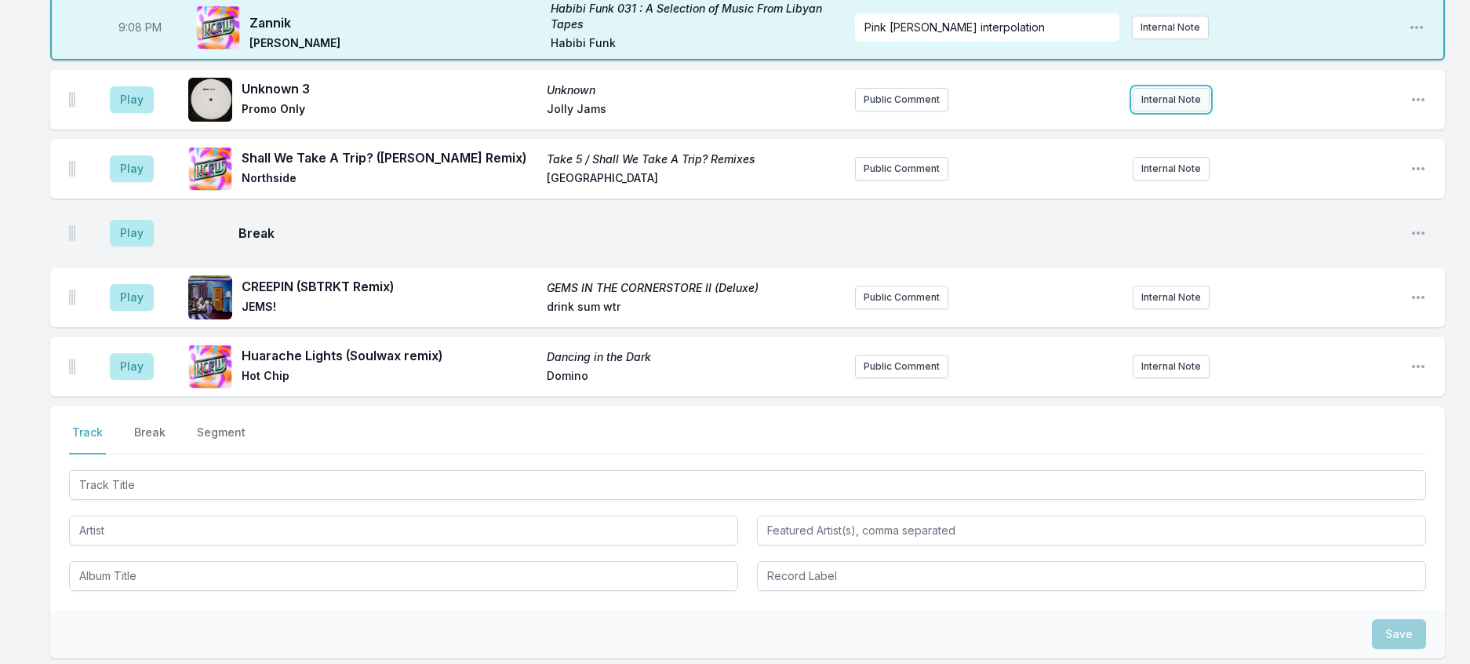
click at [1170, 111] on button "Internal Note" at bounding box center [1171, 100] width 77 height 24
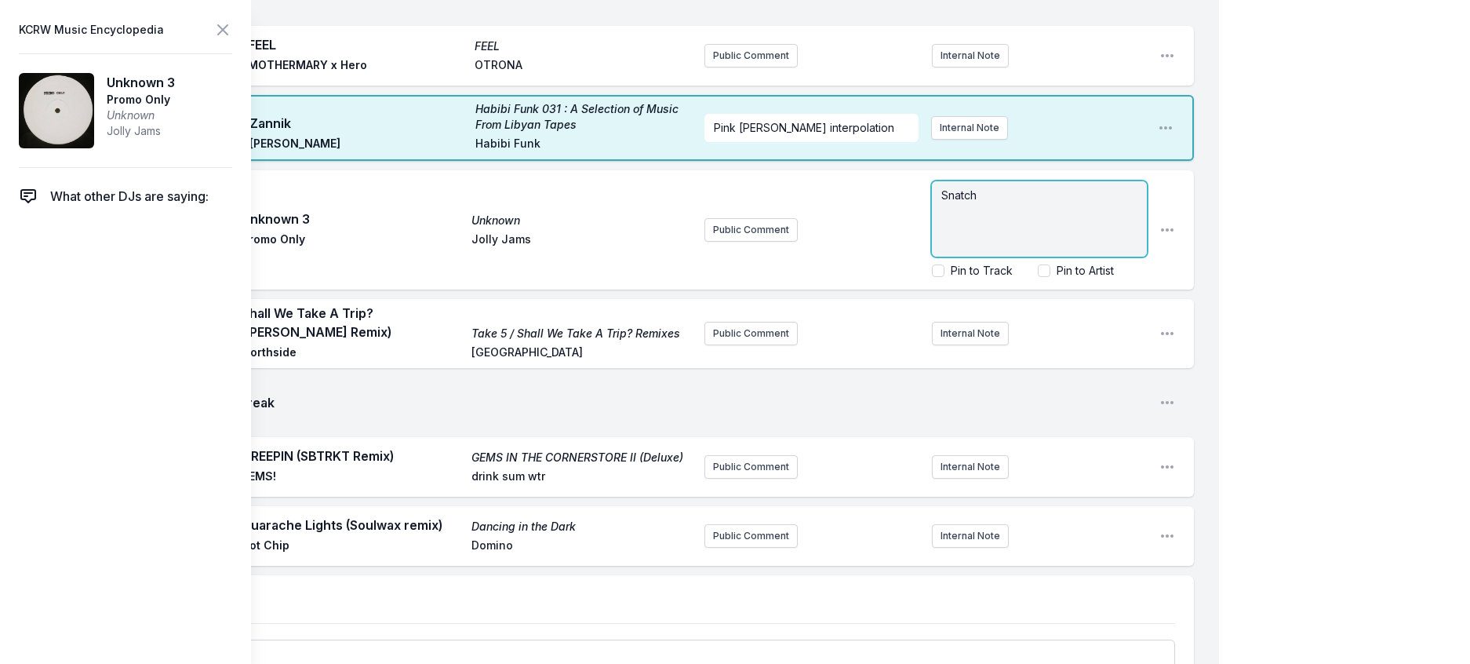
click at [1003, 257] on div "Snatch" at bounding box center [1039, 218] width 215 height 75
click at [228, 30] on icon at bounding box center [222, 29] width 9 height 9
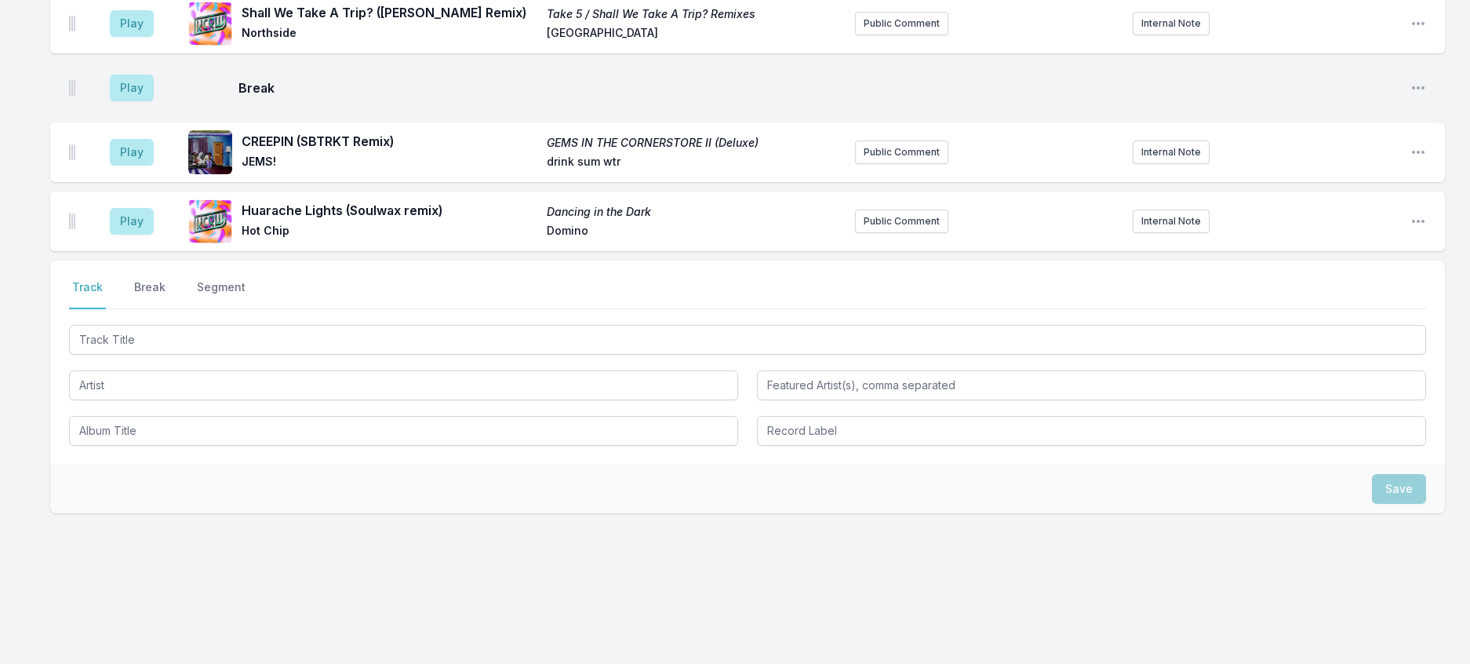
scroll to position [2042, 0]
click at [860, 251] on div "Play Huarache Lights (Soulwax remix) Dancing in the Dark Hot Chip Domino Public…" at bounding box center [747, 221] width 1395 height 60
click at [866, 233] on button "Public Comment" at bounding box center [901, 221] width 93 height 24
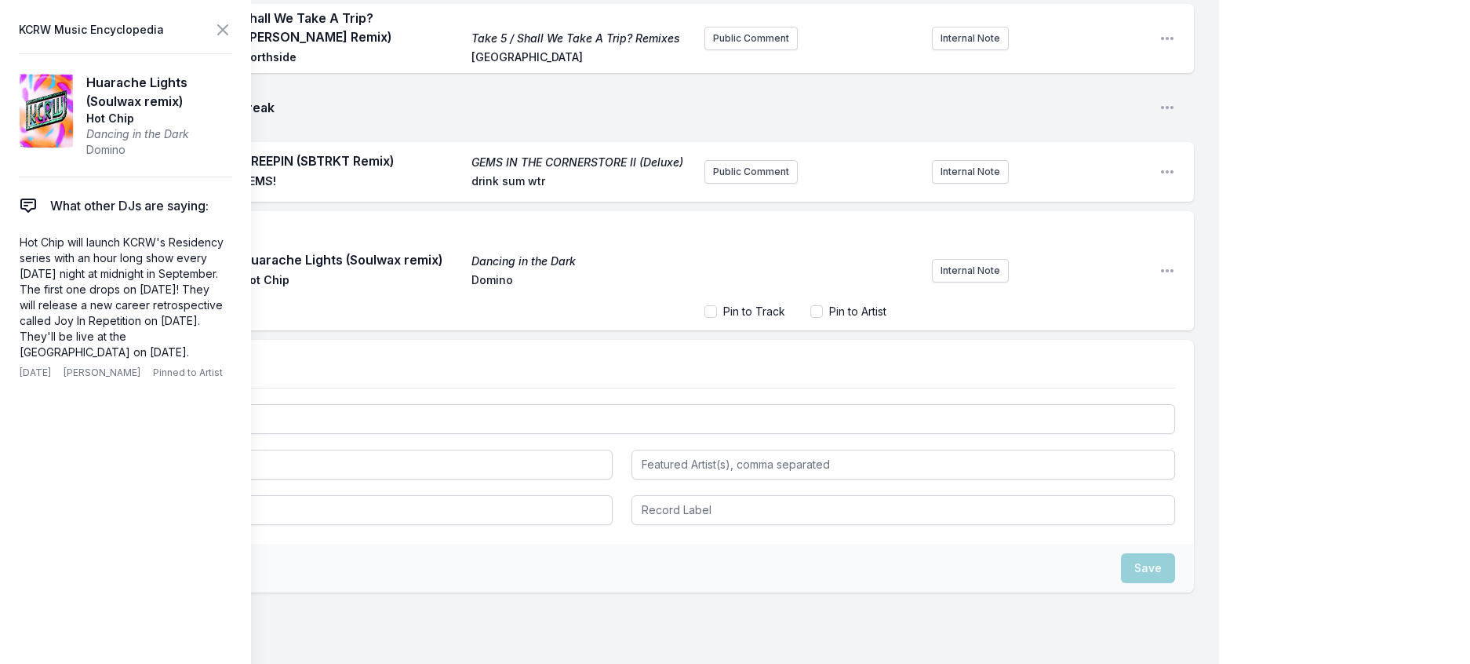
click at [809, 297] on div "﻿" at bounding box center [812, 259] width 215 height 75
click at [871, 260] on p "KCRW Presents Hot Chip [DATE] night at the [PERSON_NAME]!" at bounding box center [812, 243] width 196 height 31
click at [228, 35] on icon at bounding box center [222, 29] width 9 height 9
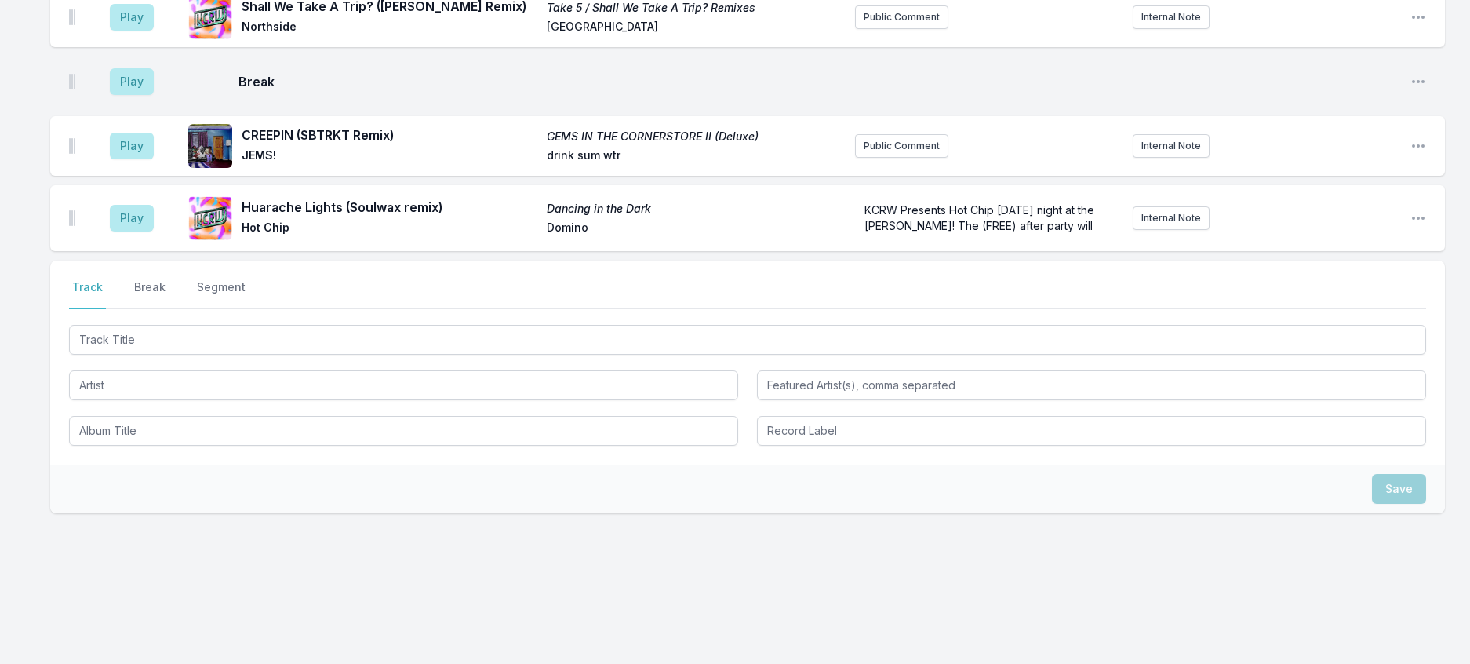
drag, startPoint x: 137, startPoint y: 102, endPoint x: 610, endPoint y: 137, distance: 474.4
click at [1059, 232] on span "KCRW Presents Hot Chip [DATE] night at the [PERSON_NAME]! The (FREE) after part…" at bounding box center [981, 217] width 233 height 29
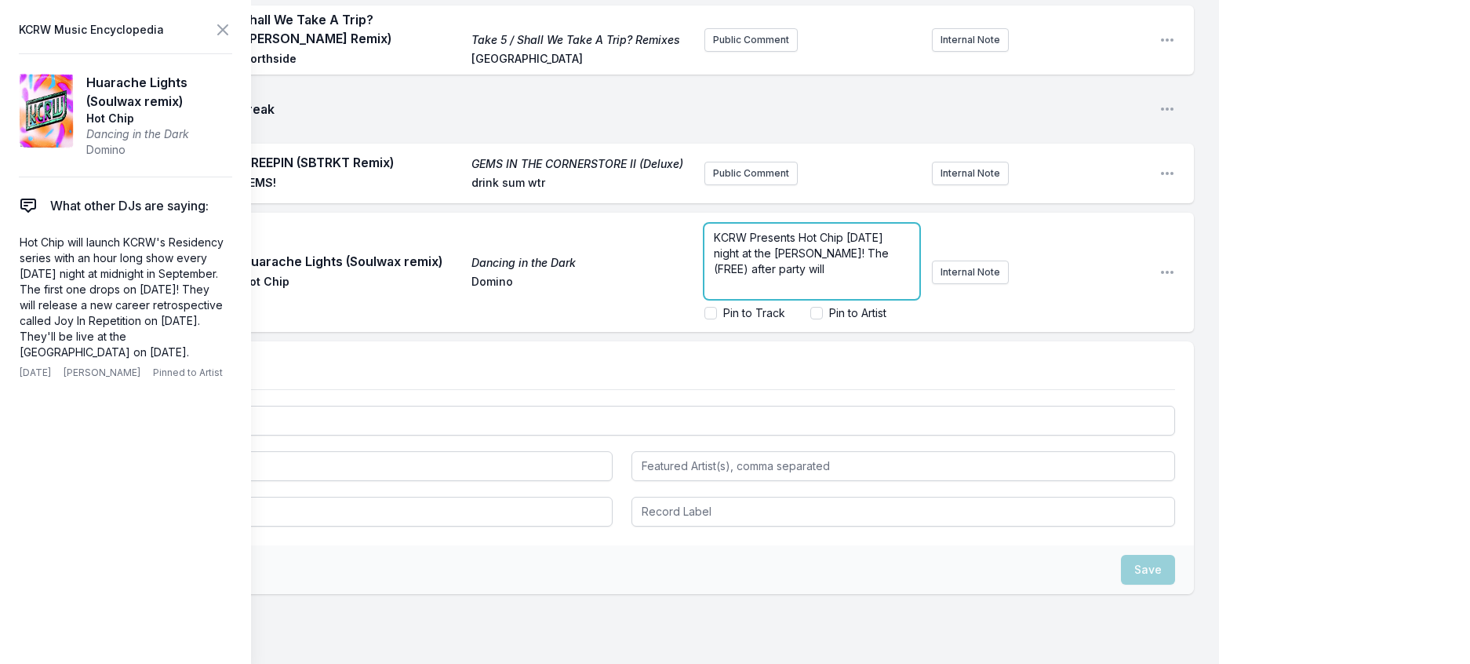
drag, startPoint x: 843, startPoint y: 605, endPoint x: 854, endPoint y: 592, distance: 17.3
click at [850, 277] on p "KCRW Presents Hot Chip [DATE] night at the [PERSON_NAME]! The (FREE) after part…" at bounding box center [812, 253] width 196 height 47
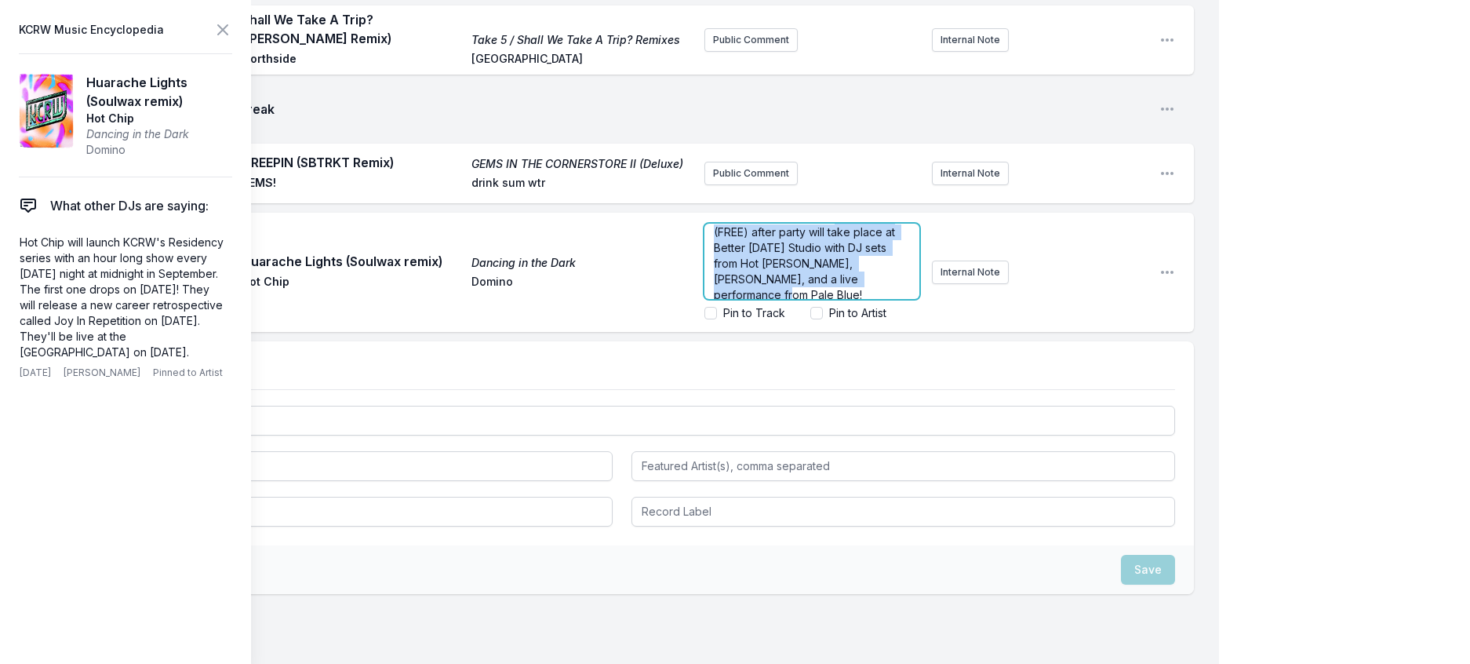
scroll to position [0, 0]
drag, startPoint x: 715, startPoint y: 616, endPoint x: 682, endPoint y: 597, distance: 38.6
click at [705, 299] on div "KCRW Presents Hot Chip [DATE] night at the [PERSON_NAME]! The (FREE) after part…" at bounding box center [812, 261] width 215 height 75
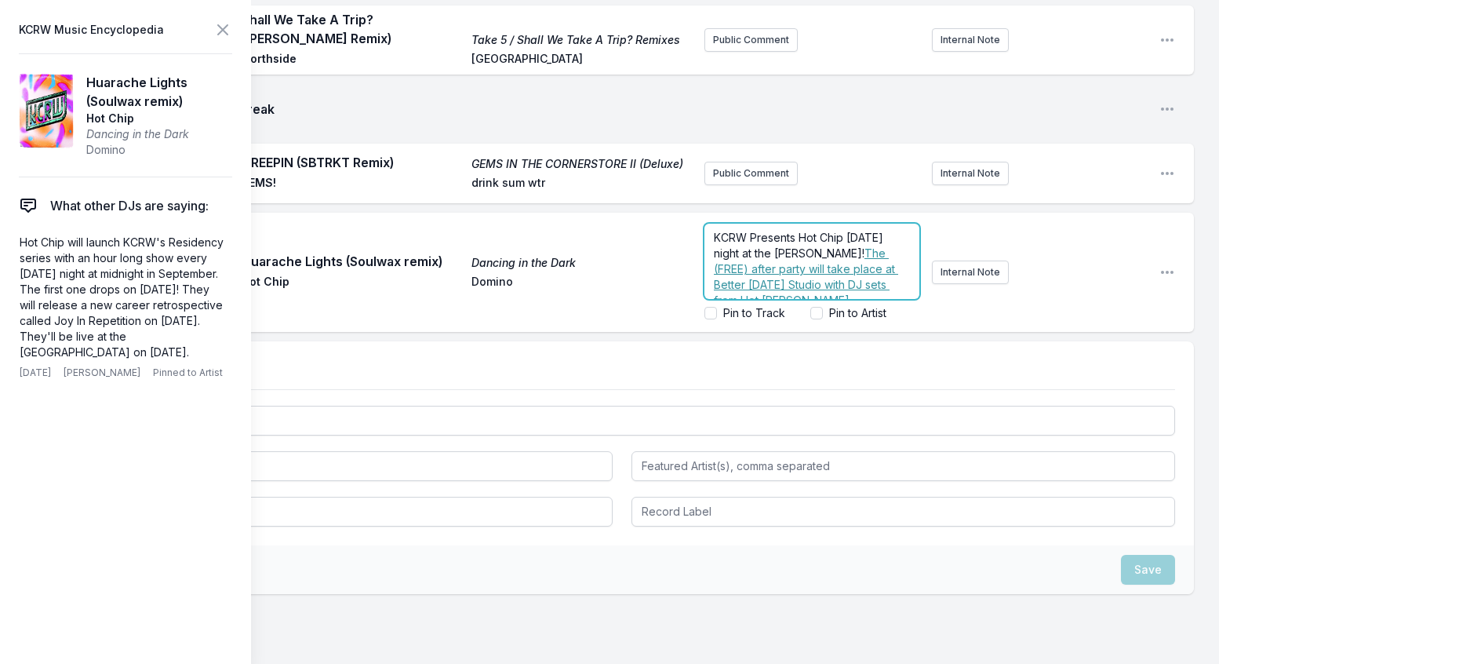
scroll to position [2321, 0]
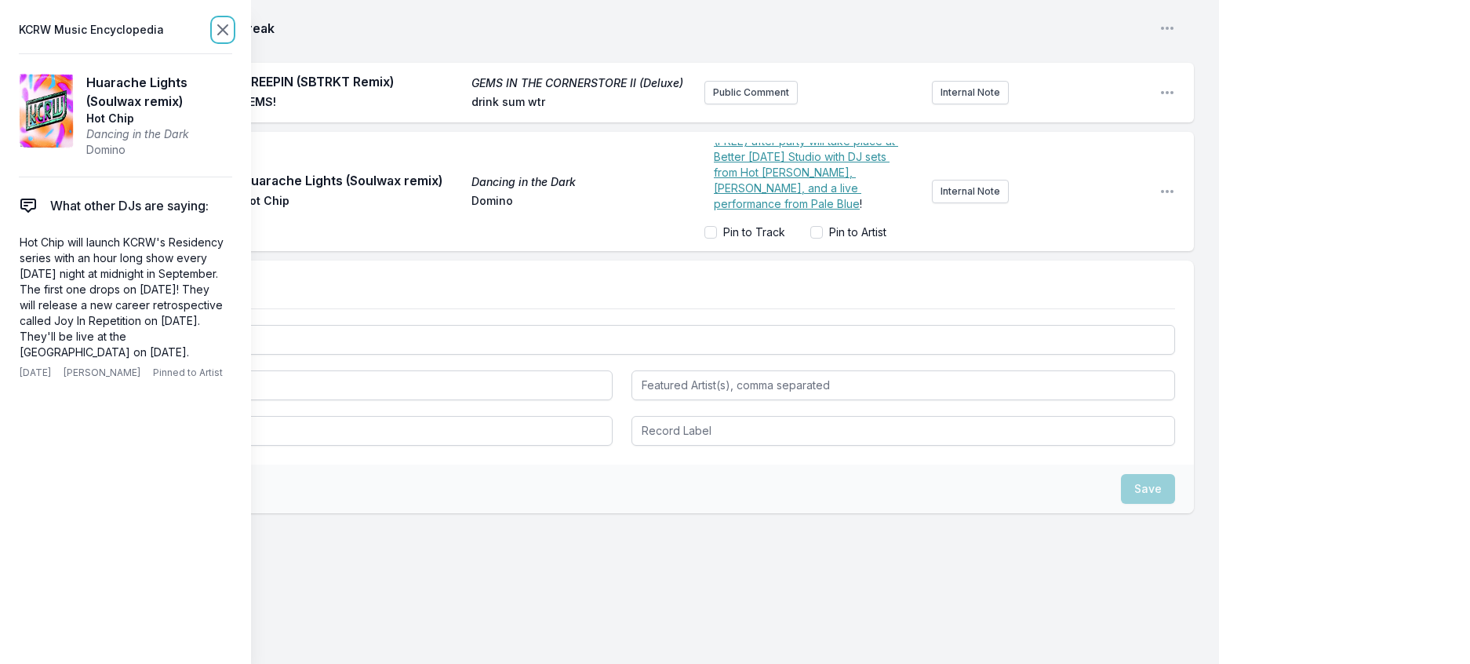
click at [232, 32] on icon at bounding box center [222, 29] width 19 height 19
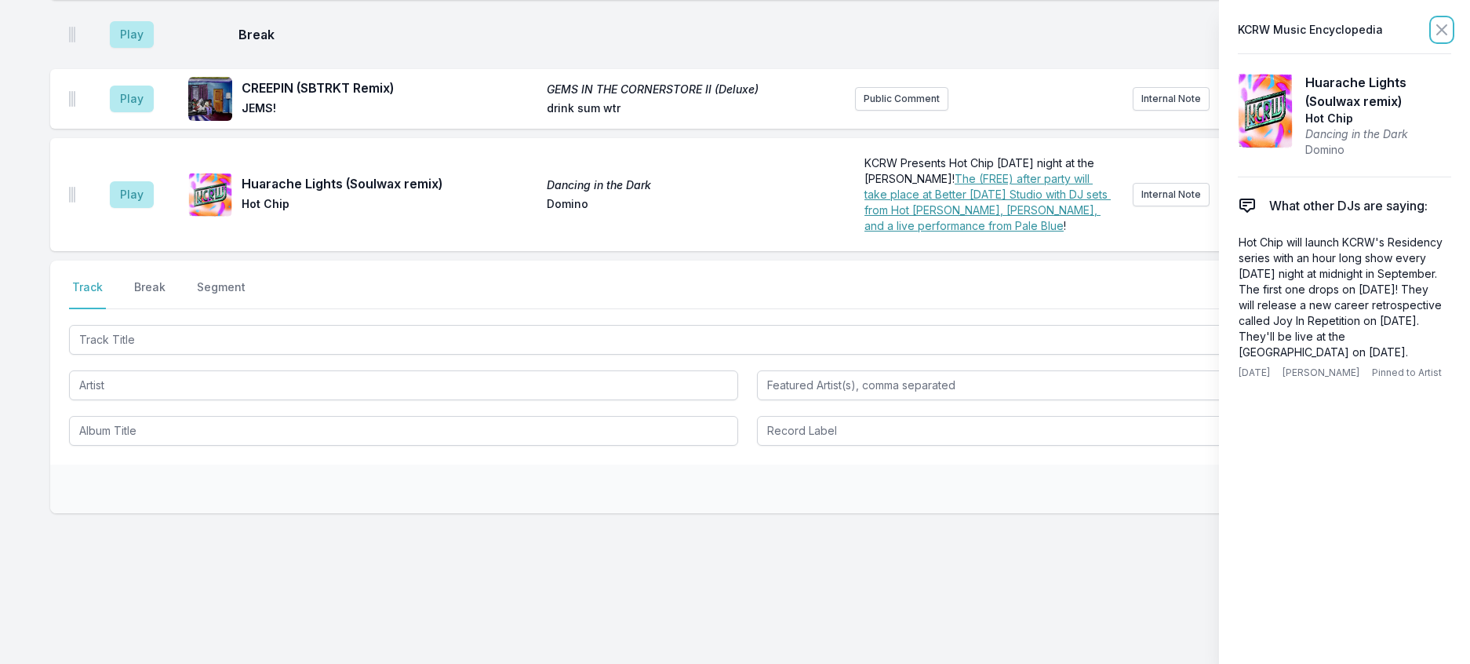
scroll to position [0, 0]
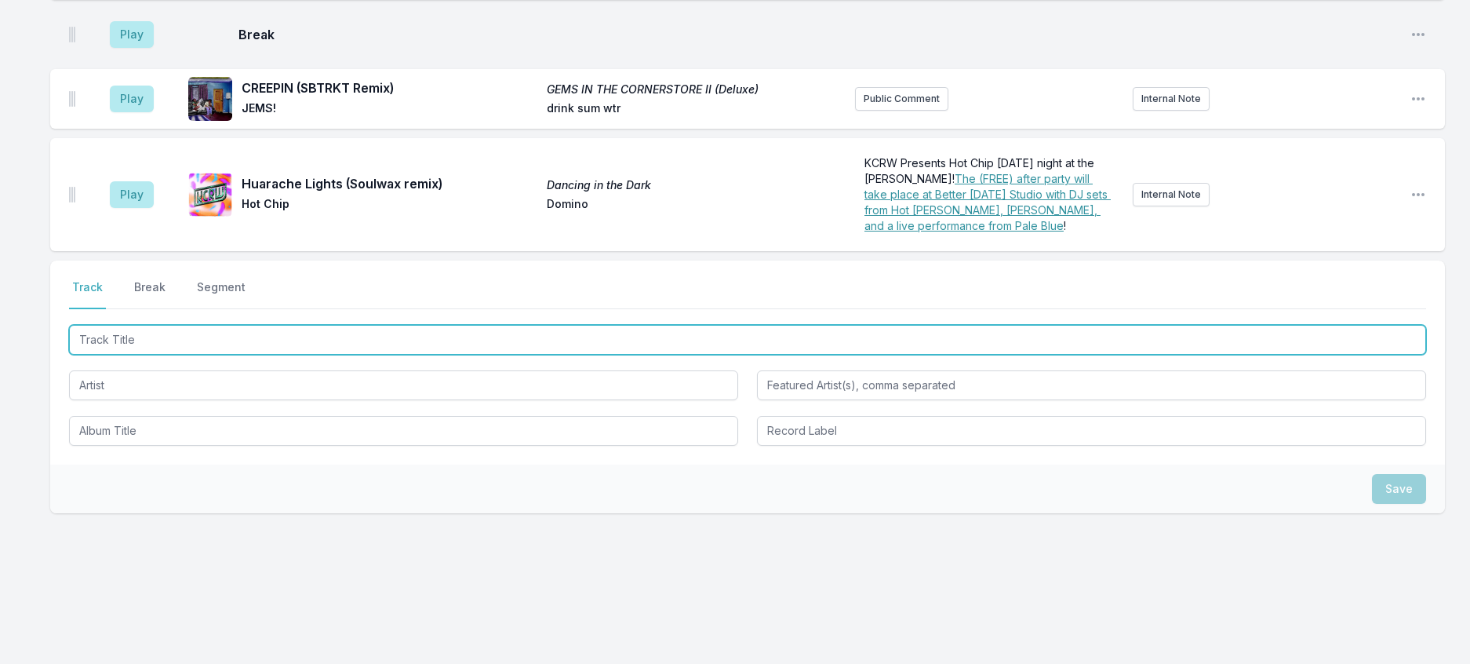
click at [246, 325] on input "Track Title" at bounding box center [747, 340] width 1357 height 30
type input "Essential Seven"
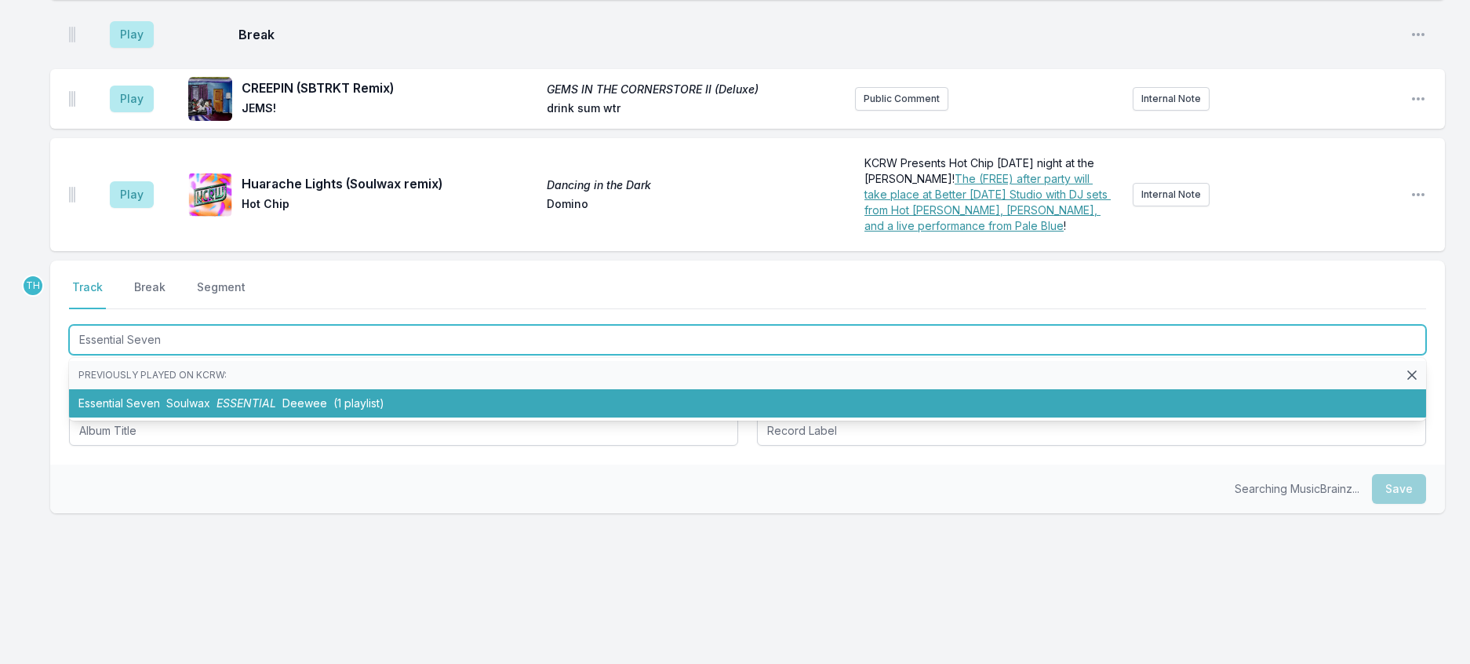
click at [374, 389] on li "Essential Seven Soulwax ESSENTIAL Deewee (1 playlist)" at bounding box center [747, 403] width 1357 height 28
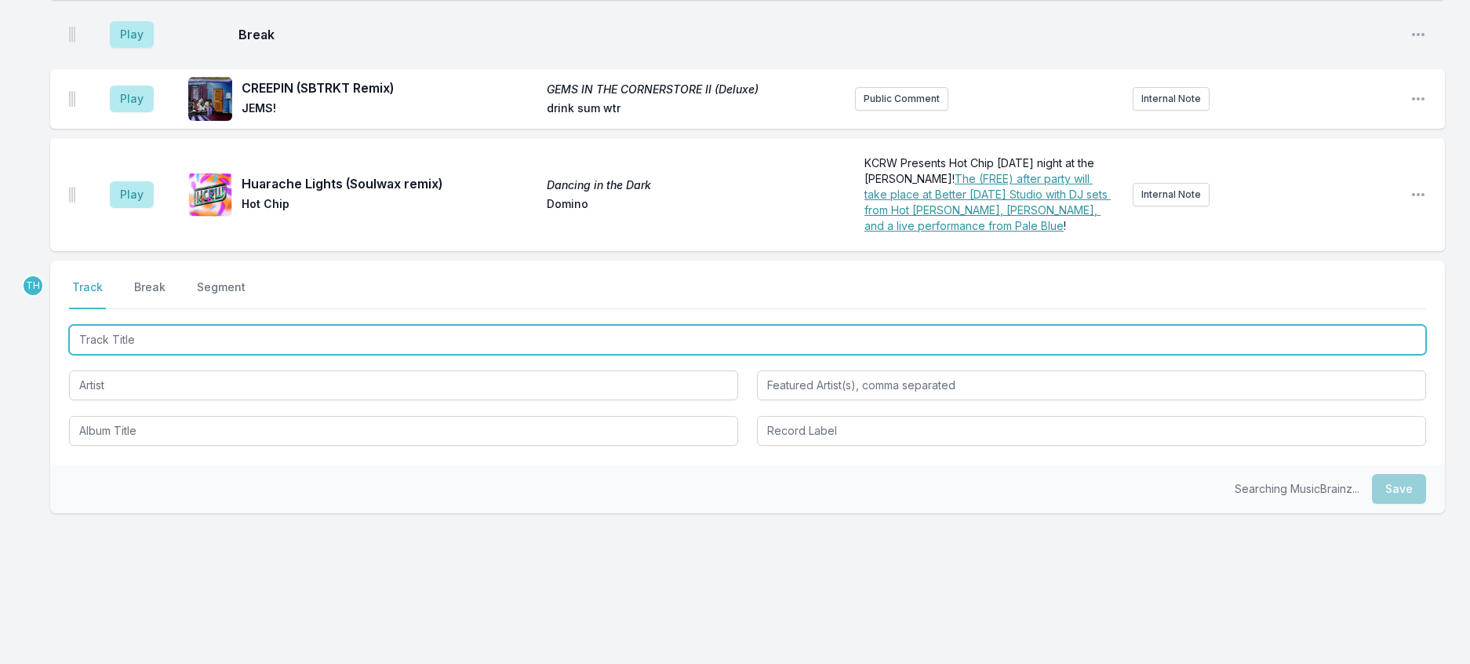
scroll to position [2399, 0]
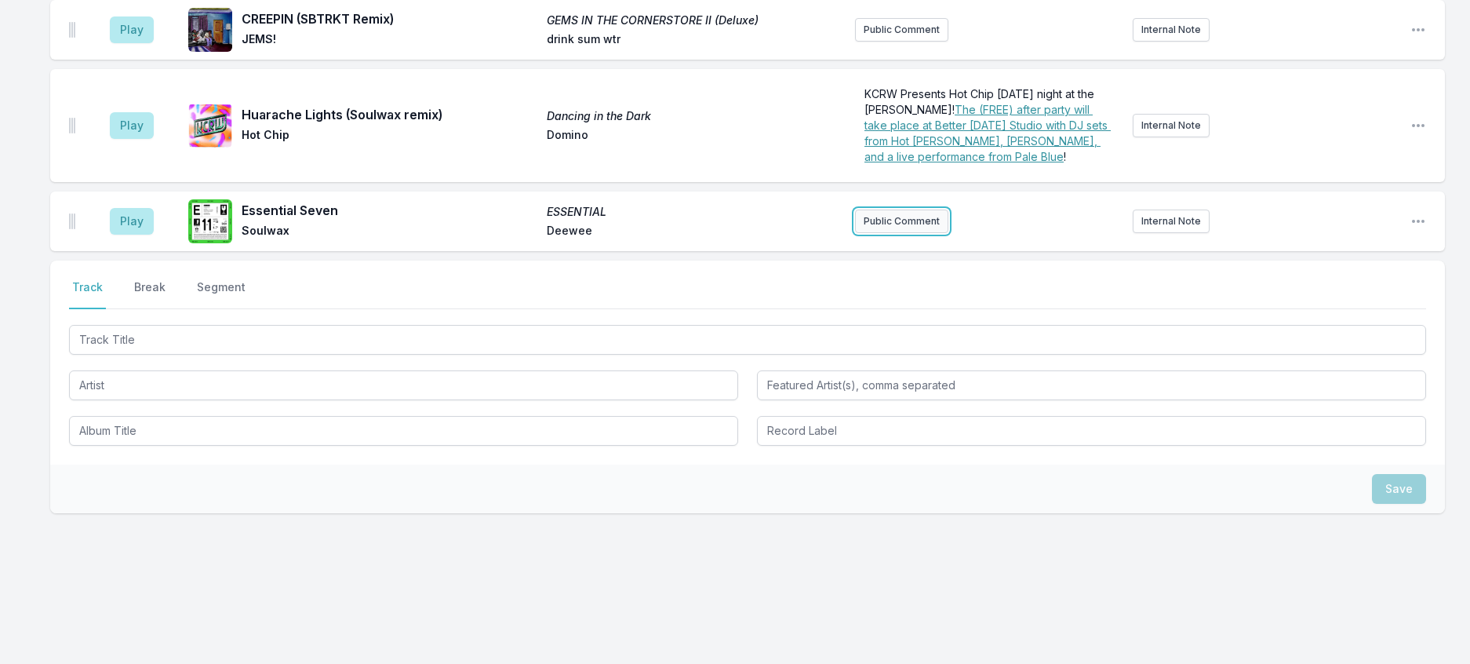
click at [929, 209] on button "Public Comment" at bounding box center [901, 221] width 93 height 24
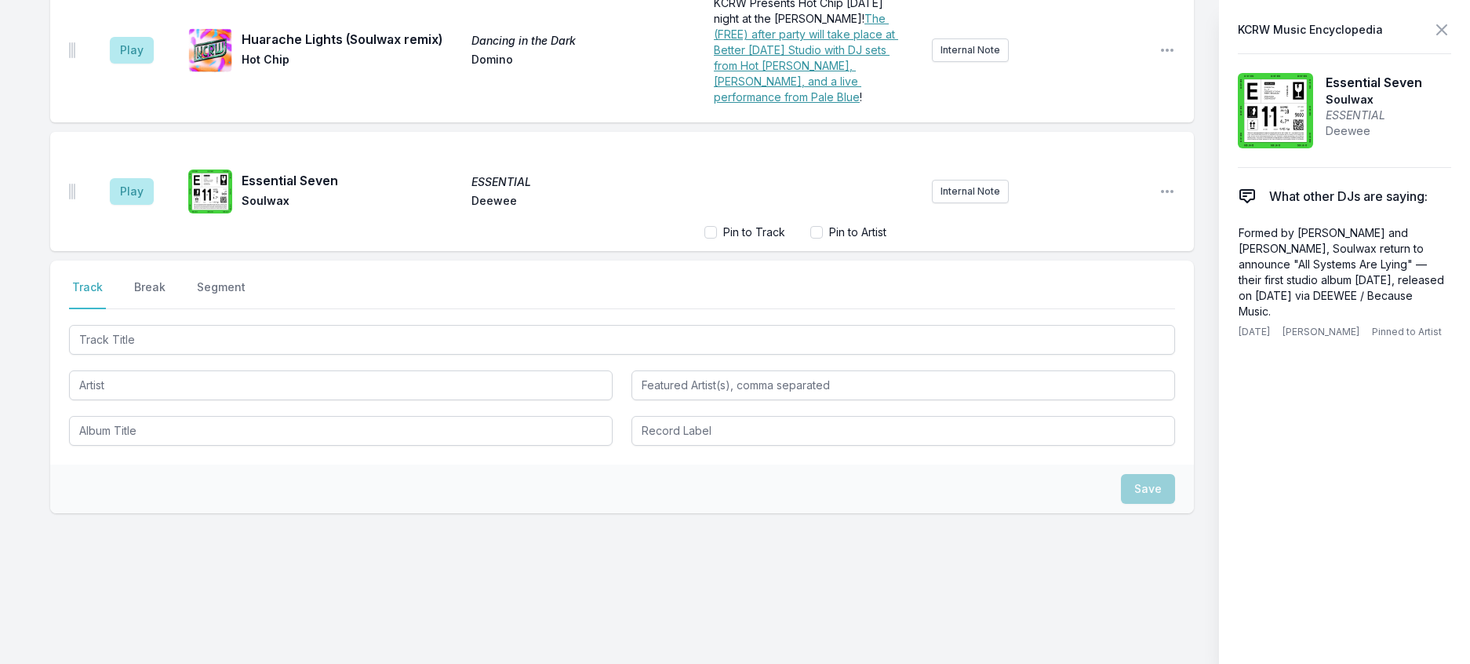
scroll to position [2466, 0]
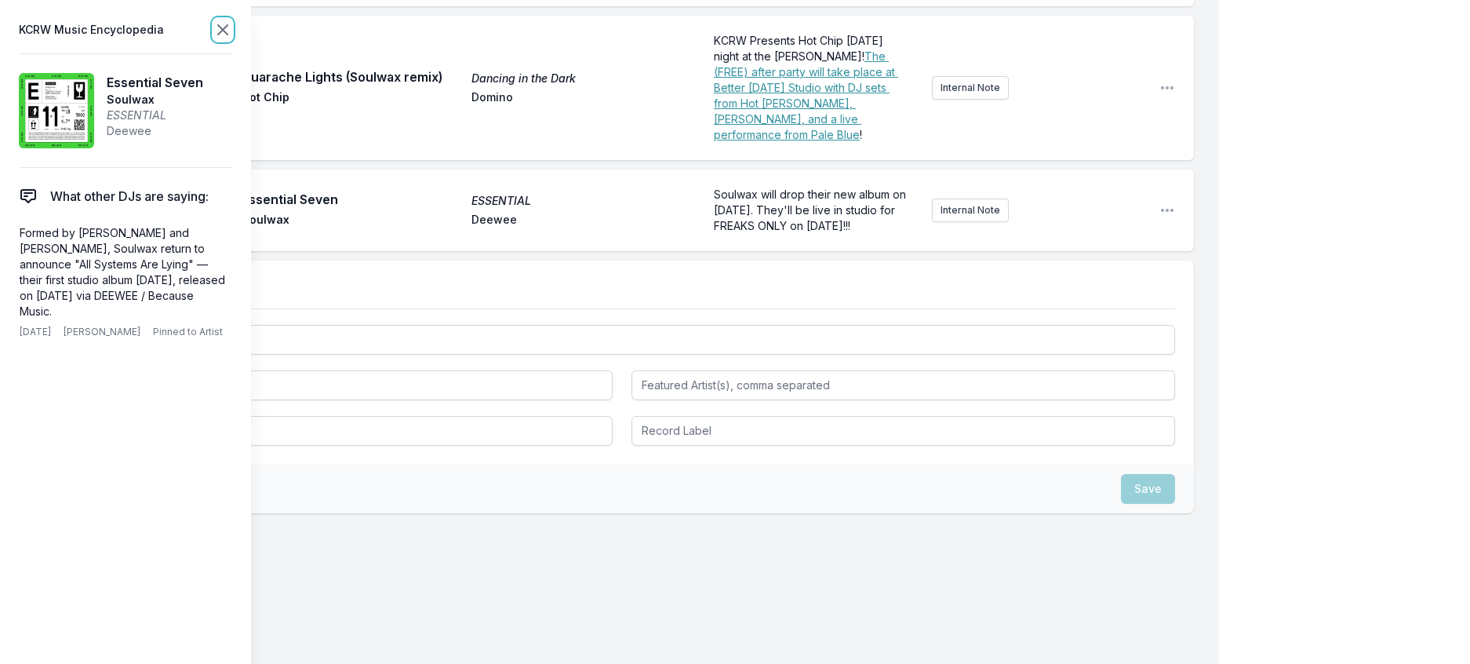
click at [228, 34] on icon at bounding box center [222, 29] width 9 height 9
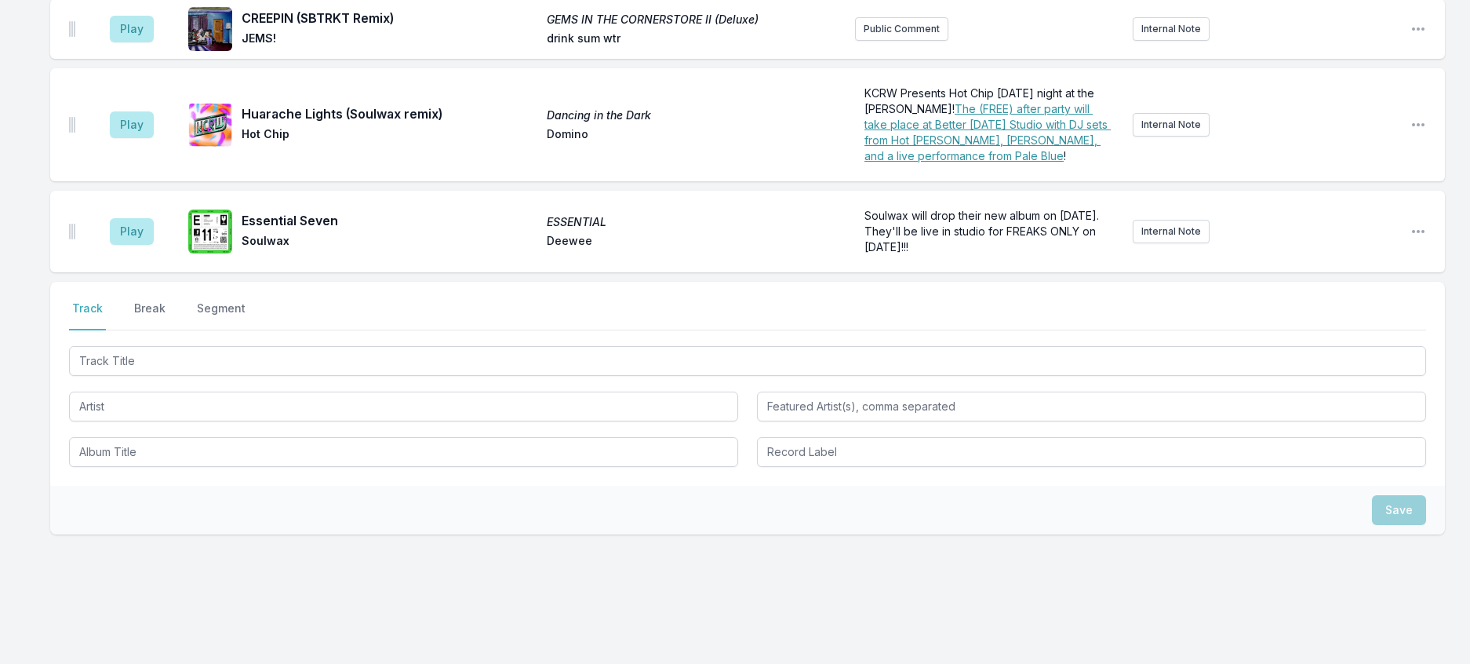
scroll to position [2283, 0]
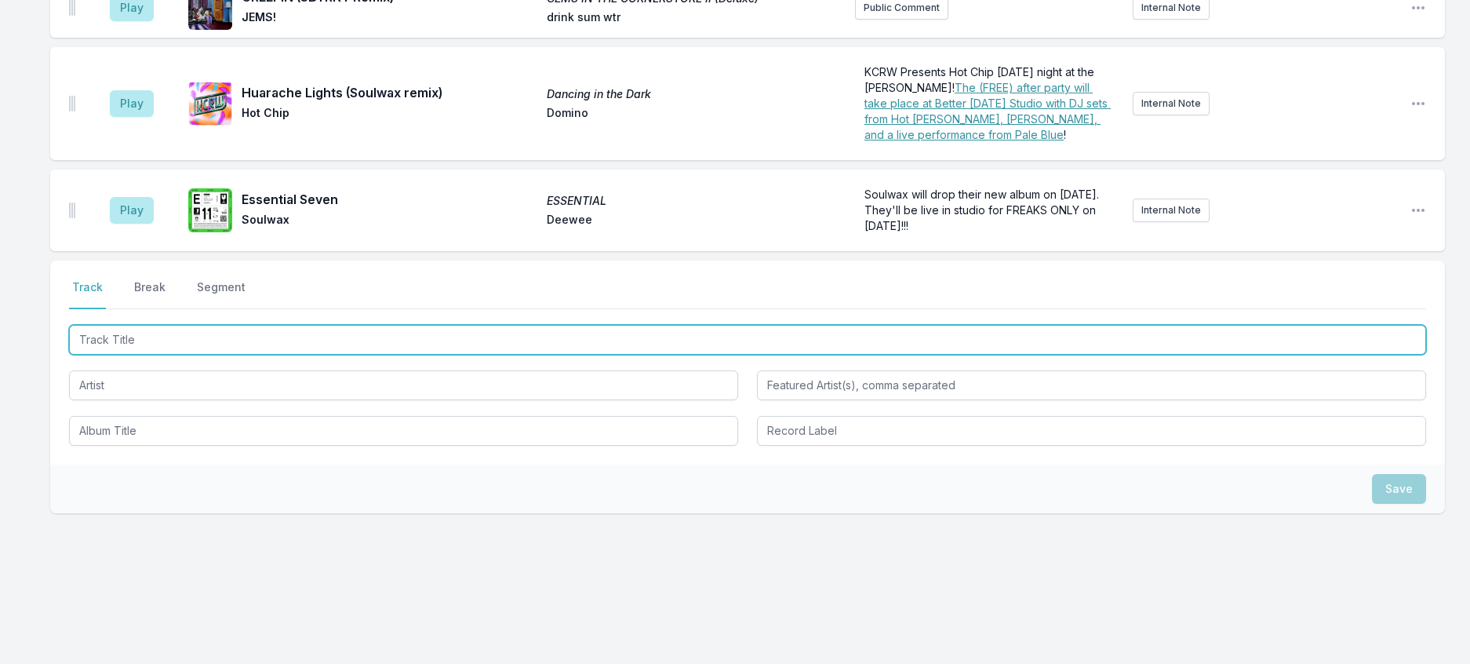
click at [357, 355] on input "Track Title" at bounding box center [747, 340] width 1357 height 30
type input "Have You Passed Through"
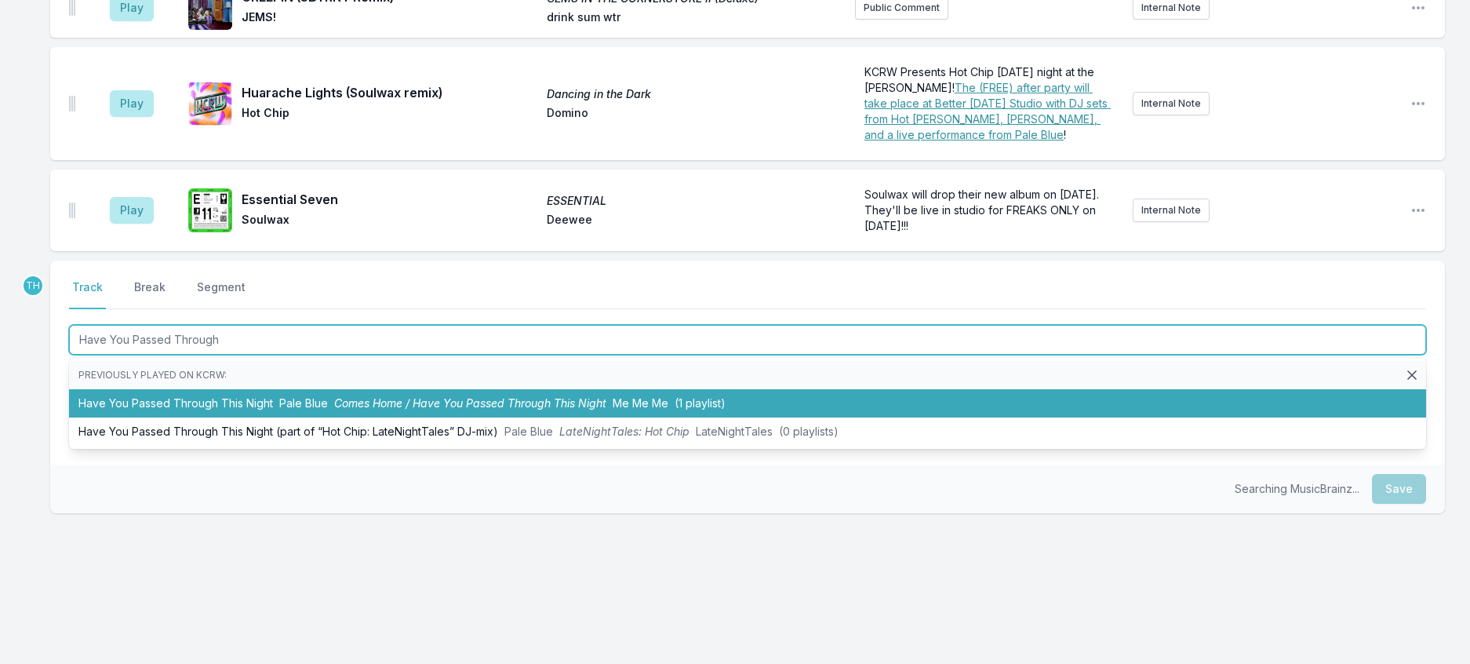
click at [400, 410] on span "Comes Home / Have You Passed Through This Night" at bounding box center [470, 402] width 272 height 13
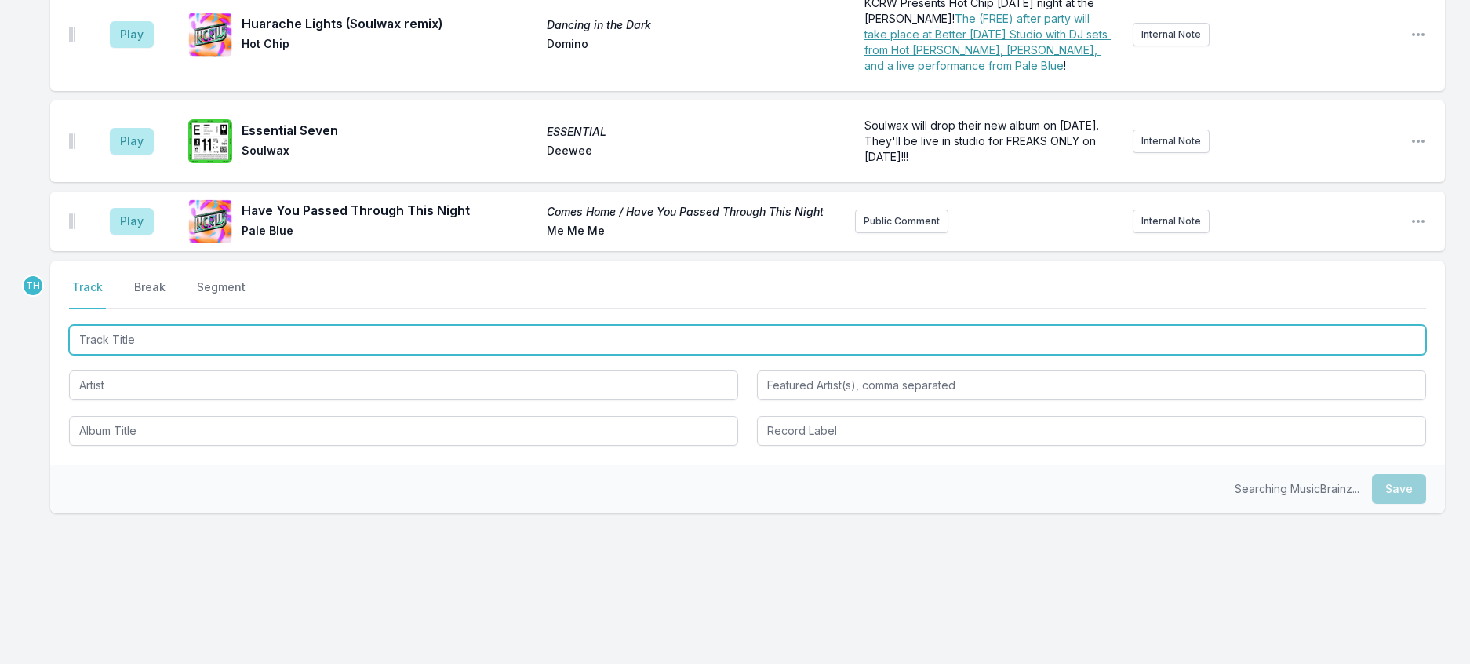
scroll to position [2365, 0]
click at [473, 355] on input "Track Title" at bounding box center [747, 340] width 1357 height 30
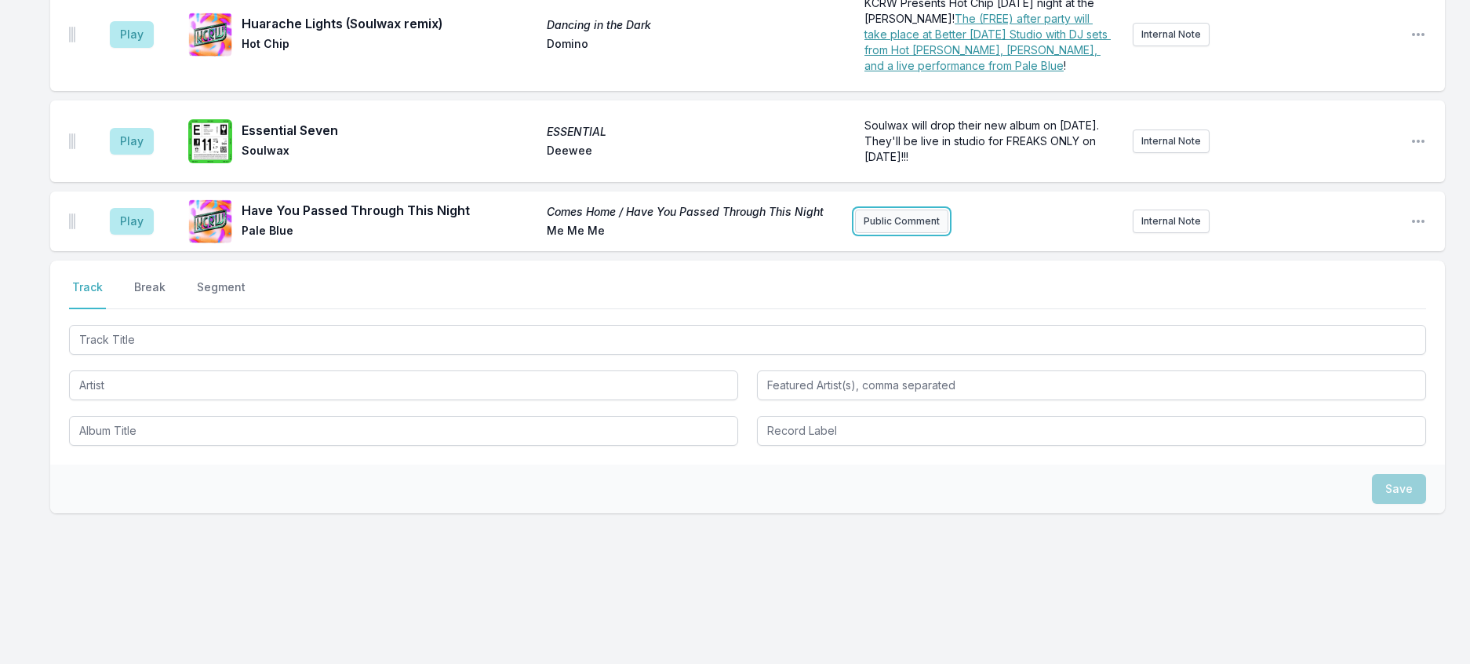
click at [909, 209] on button "Public Comment" at bounding box center [901, 221] width 93 height 24
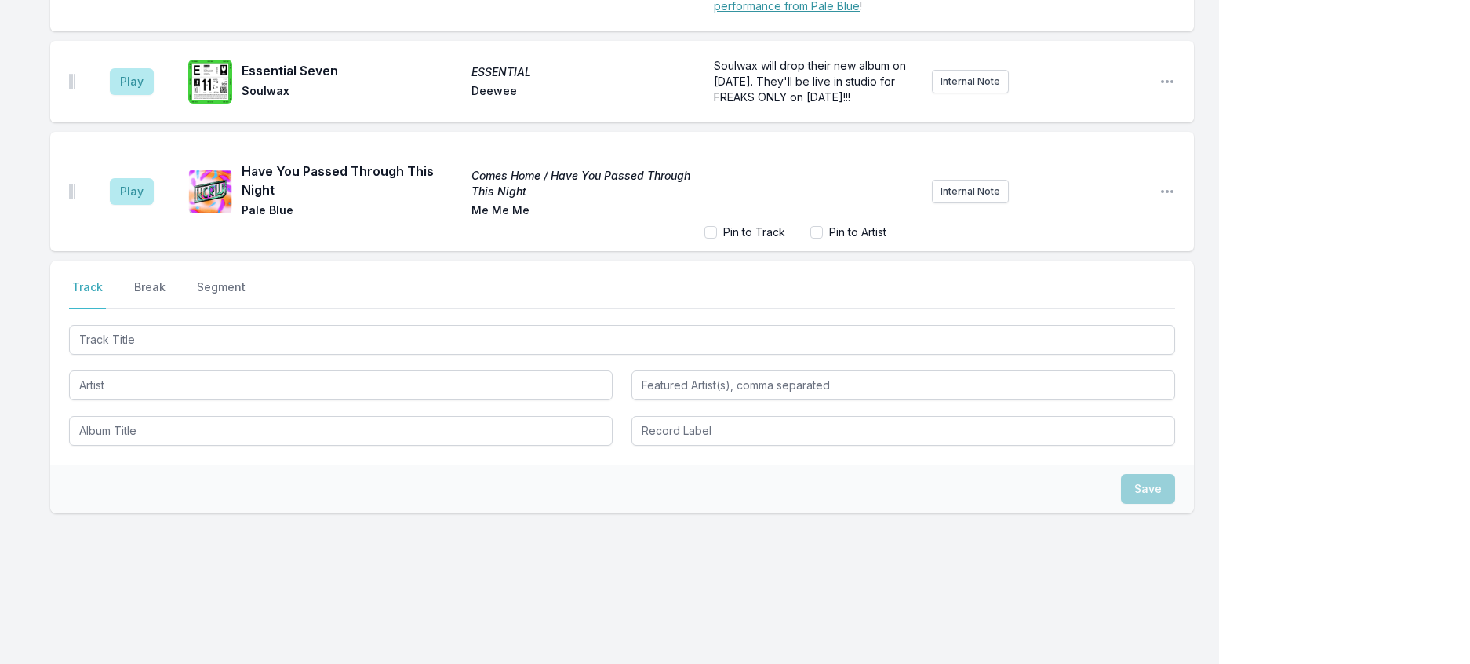
scroll to position [2585, 0]
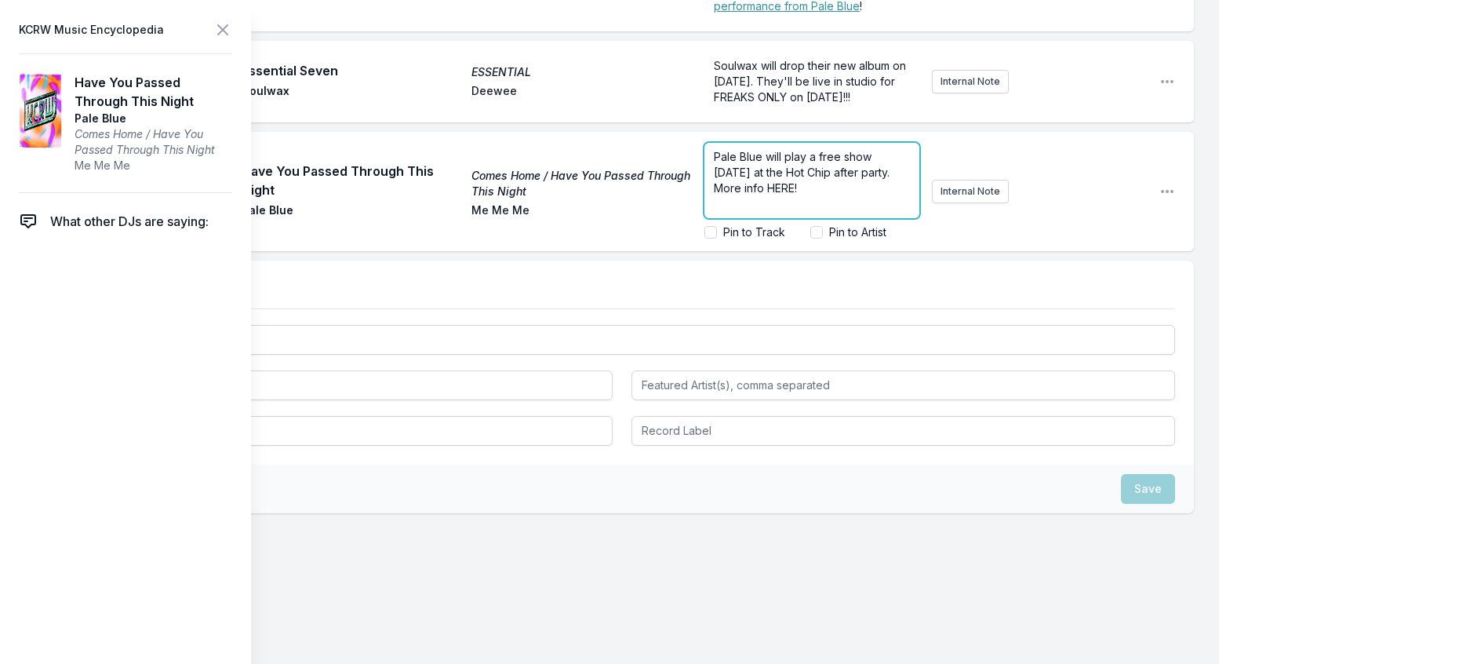
drag, startPoint x: 845, startPoint y: 344, endPoint x: 816, endPoint y: 343, distance: 29.1
click at [816, 195] on span "Pale Blue will play a free show [DATE] at the Hot Chip after party. More info H…" at bounding box center [803, 172] width 179 height 45
click at [228, 31] on icon at bounding box center [222, 29] width 9 height 9
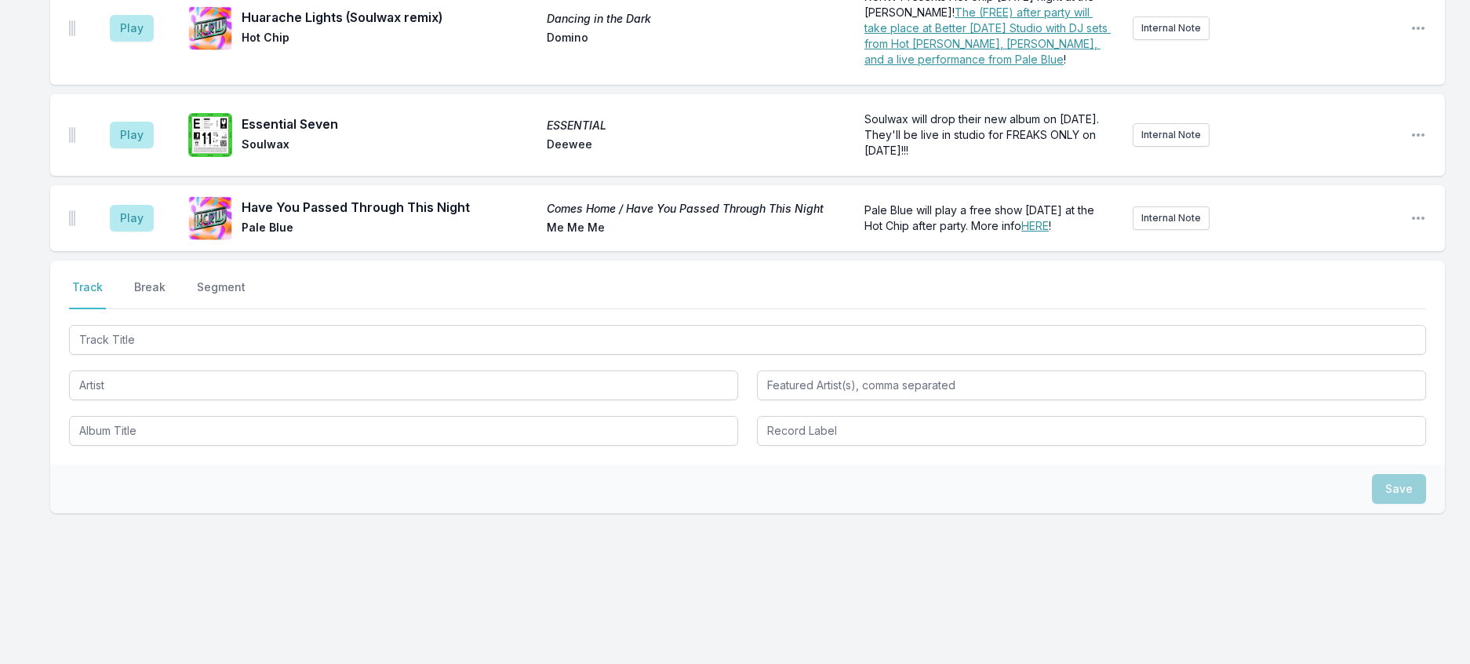
scroll to position [2543, 0]
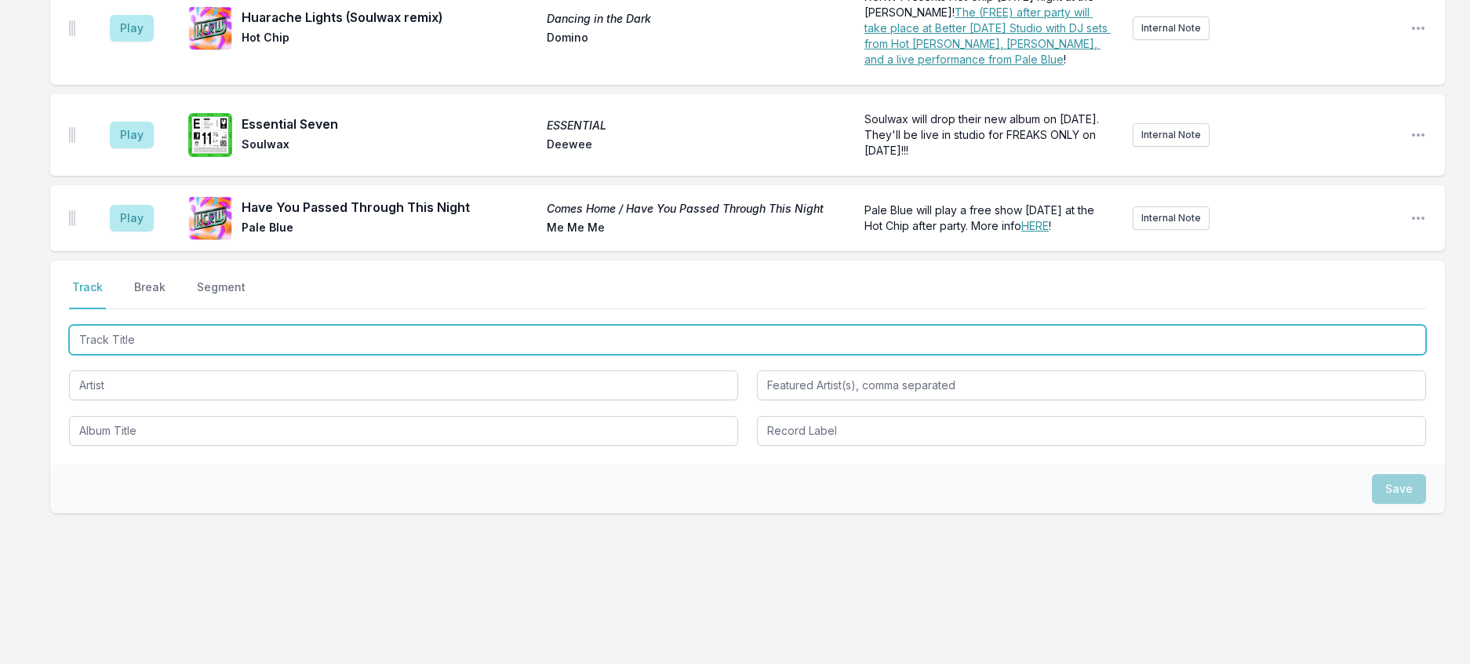
click at [253, 325] on input "Track Title" at bounding box center [747, 340] width 1357 height 30
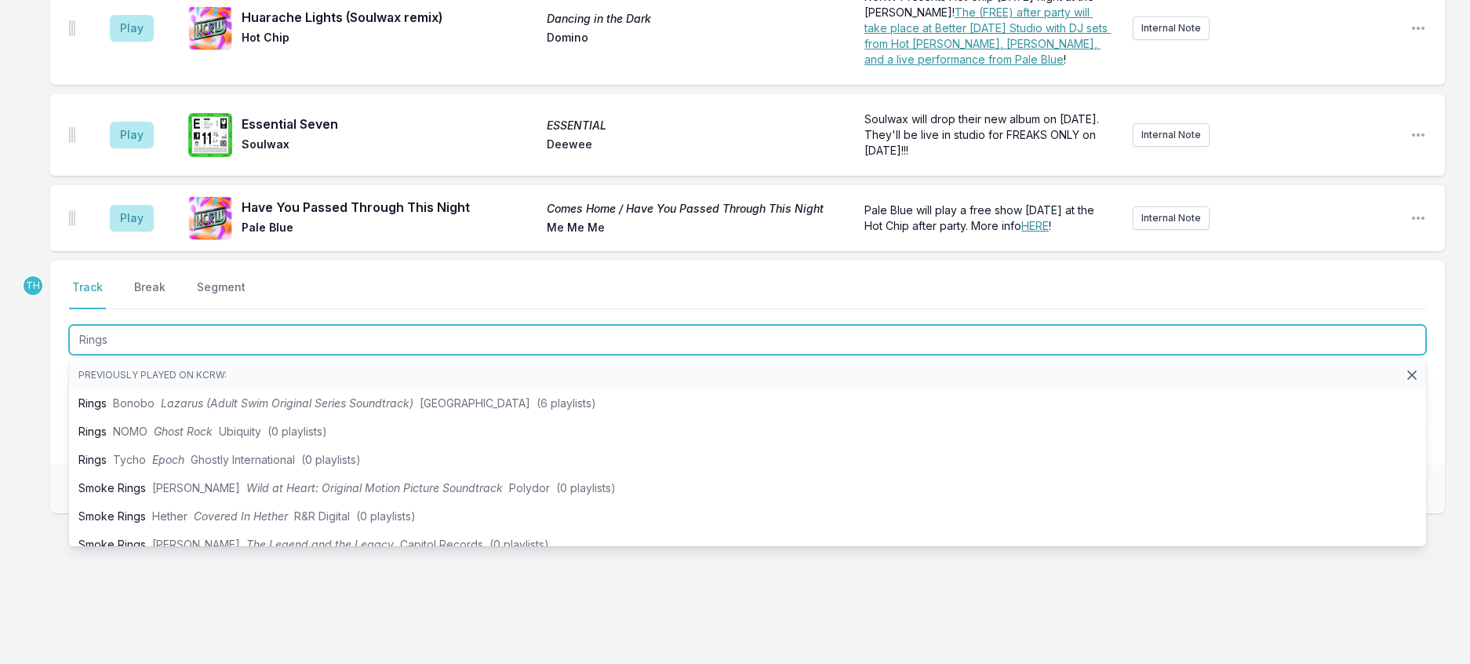
type input "Rings"
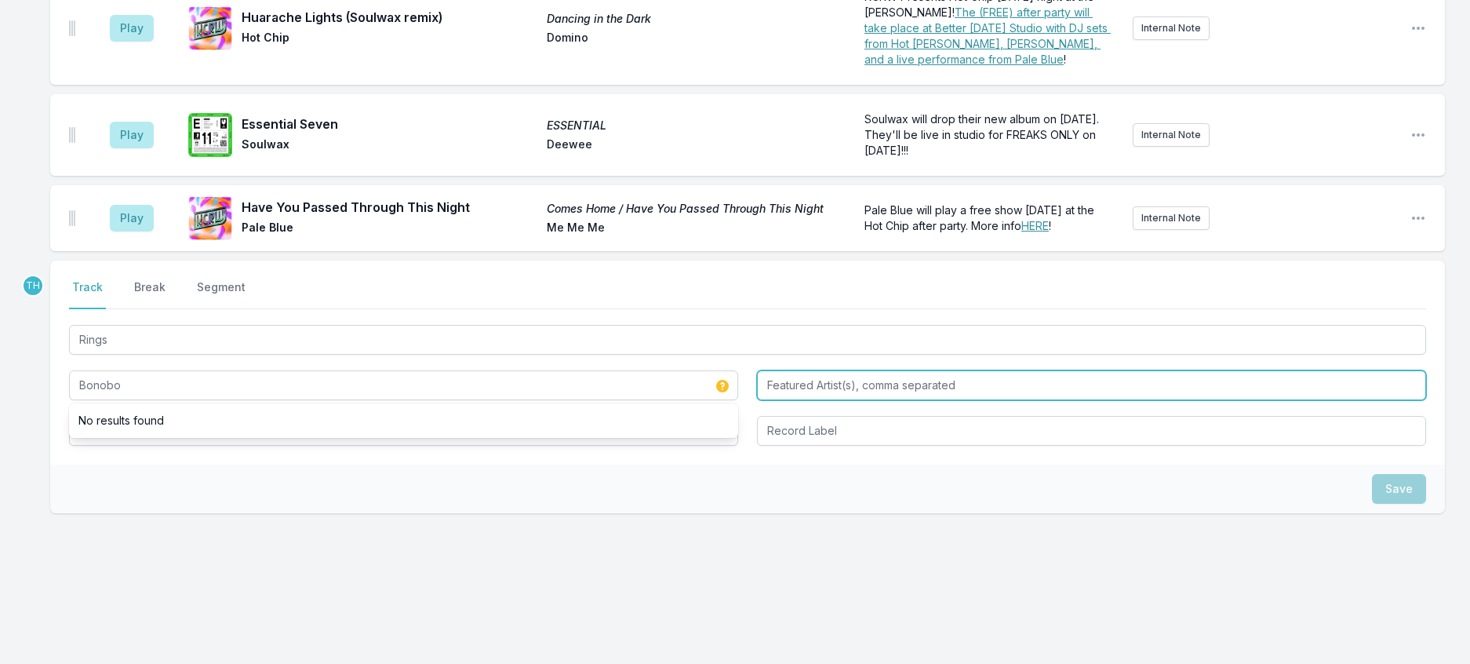
type input "Bonobo"
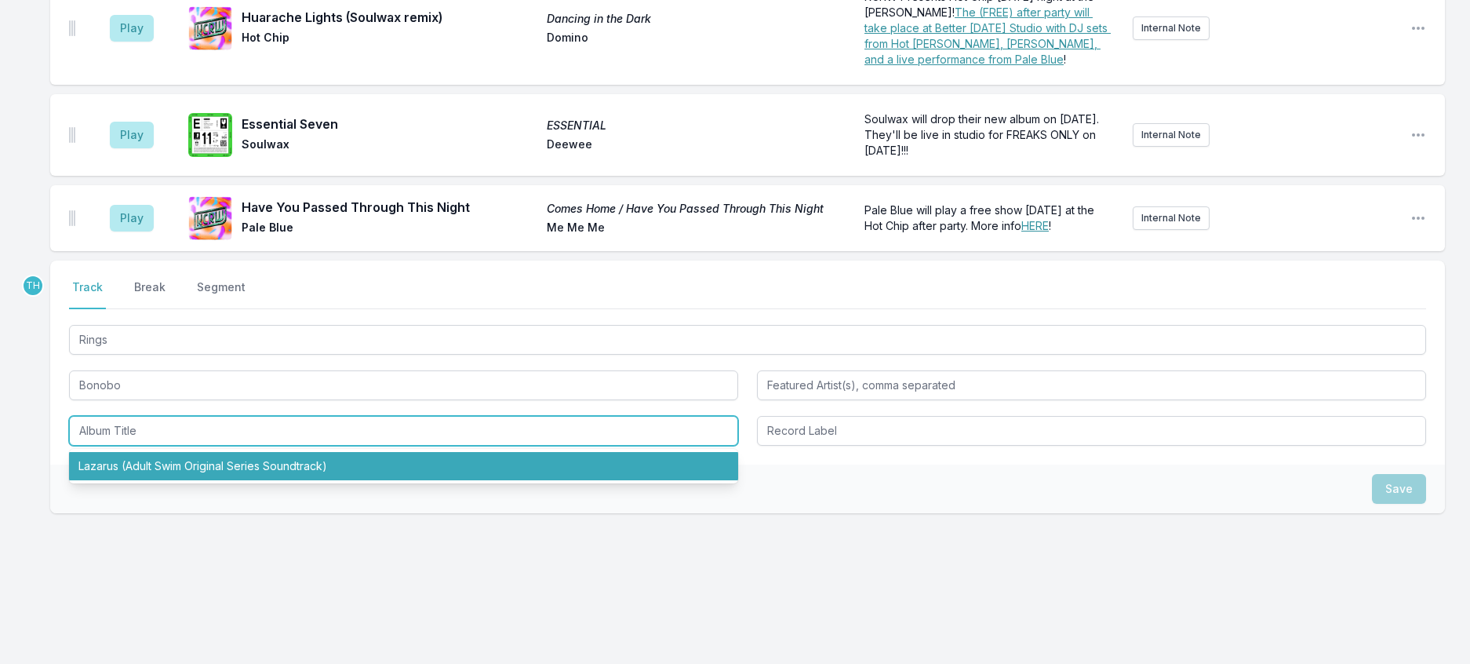
click at [257, 452] on li "Lazarus (Adult Swim Original Series Soundtrack)" at bounding box center [403, 466] width 669 height 28
type input "Lazarus (Adult Swim Original Series Soundtrack)"
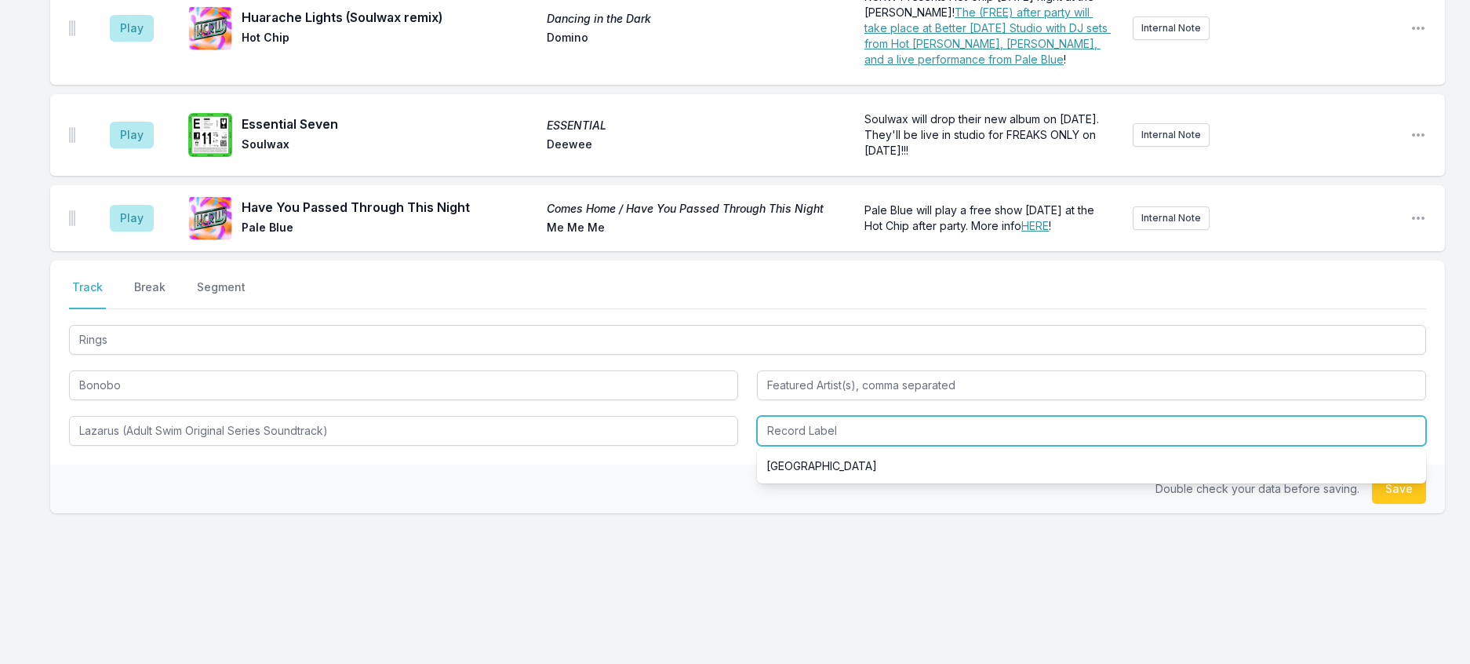
click at [868, 416] on input "Record Label" at bounding box center [1091, 431] width 669 height 30
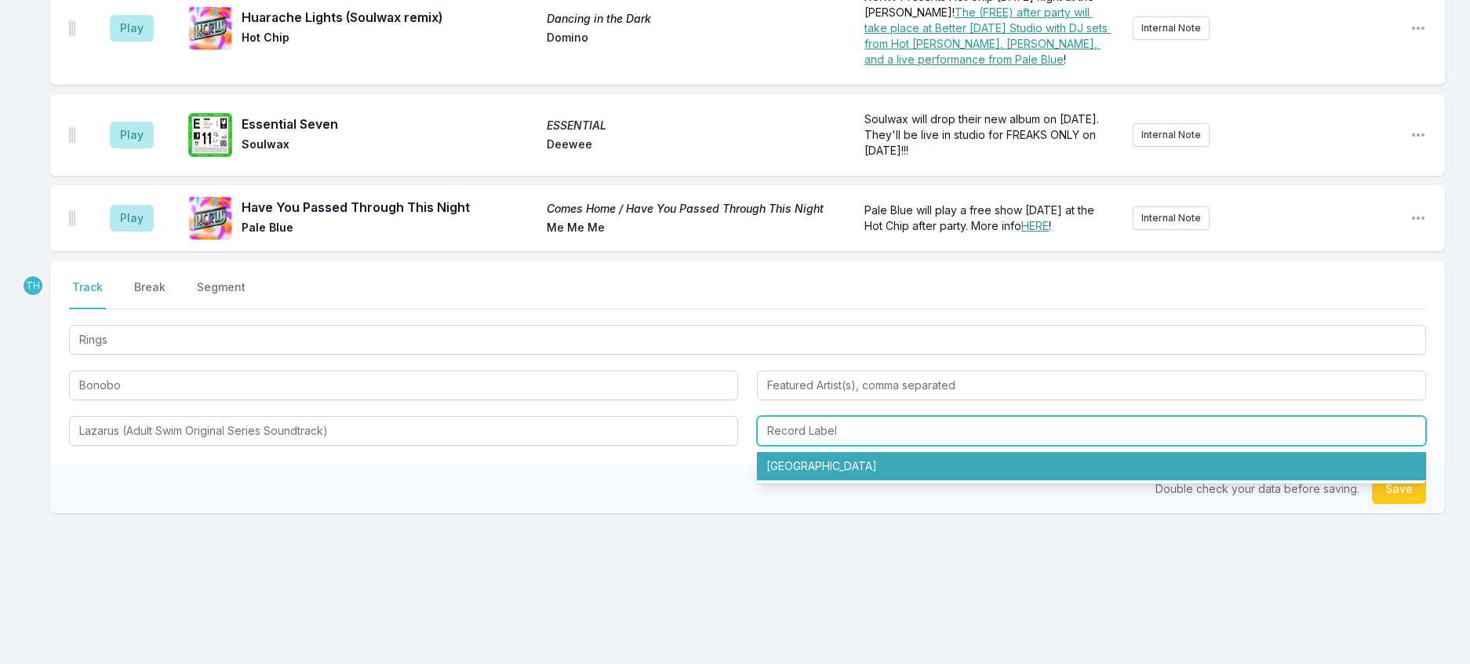
click at [849, 452] on li "[GEOGRAPHIC_DATA]" at bounding box center [1091, 466] width 669 height 28
type input "[GEOGRAPHIC_DATA]"
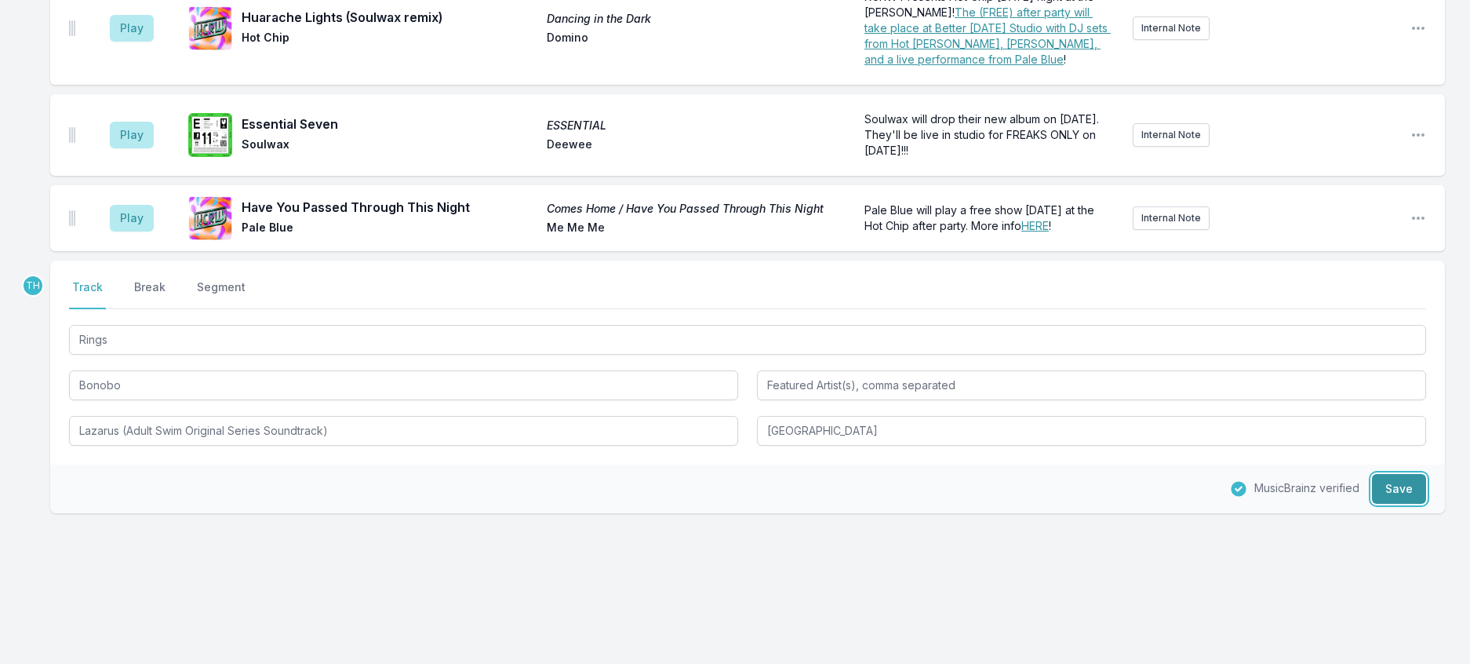
click at [1391, 474] on button "Save" at bounding box center [1399, 489] width 54 height 30
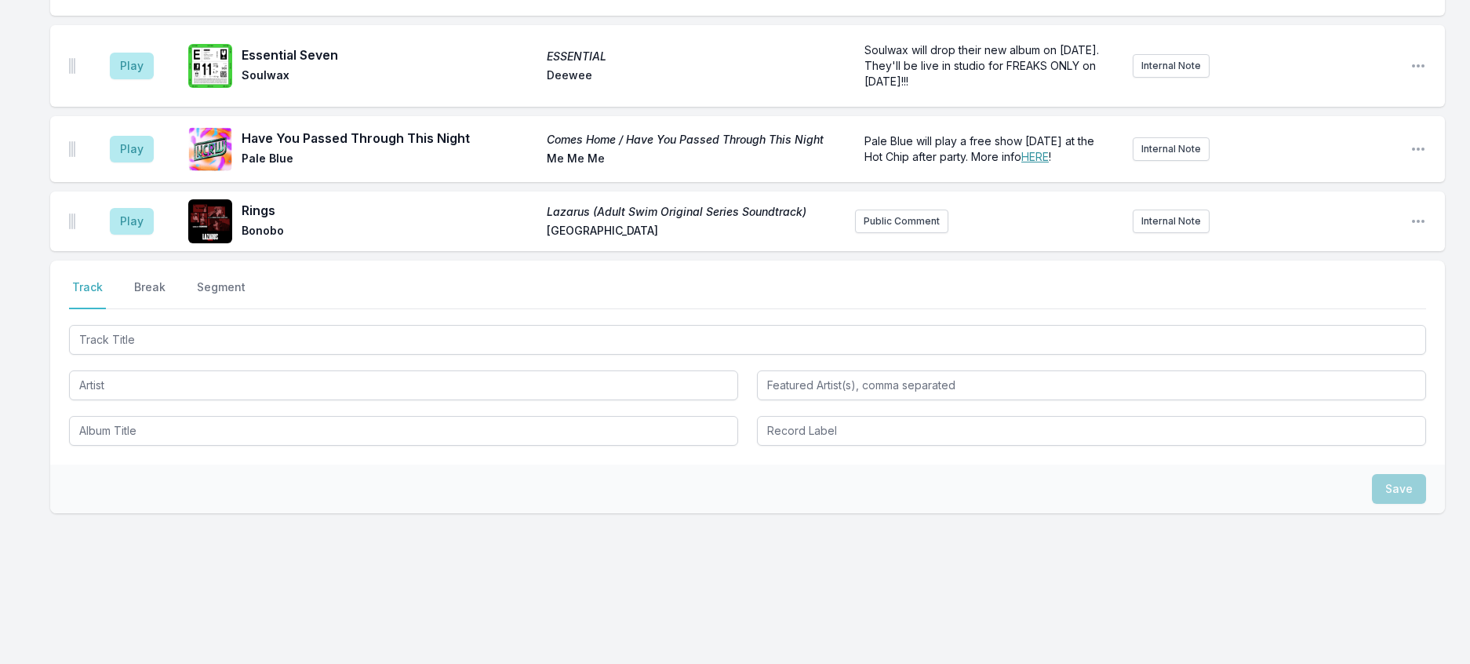
scroll to position [2623, 0]
click at [903, 209] on button "Public Comment" at bounding box center [901, 221] width 93 height 24
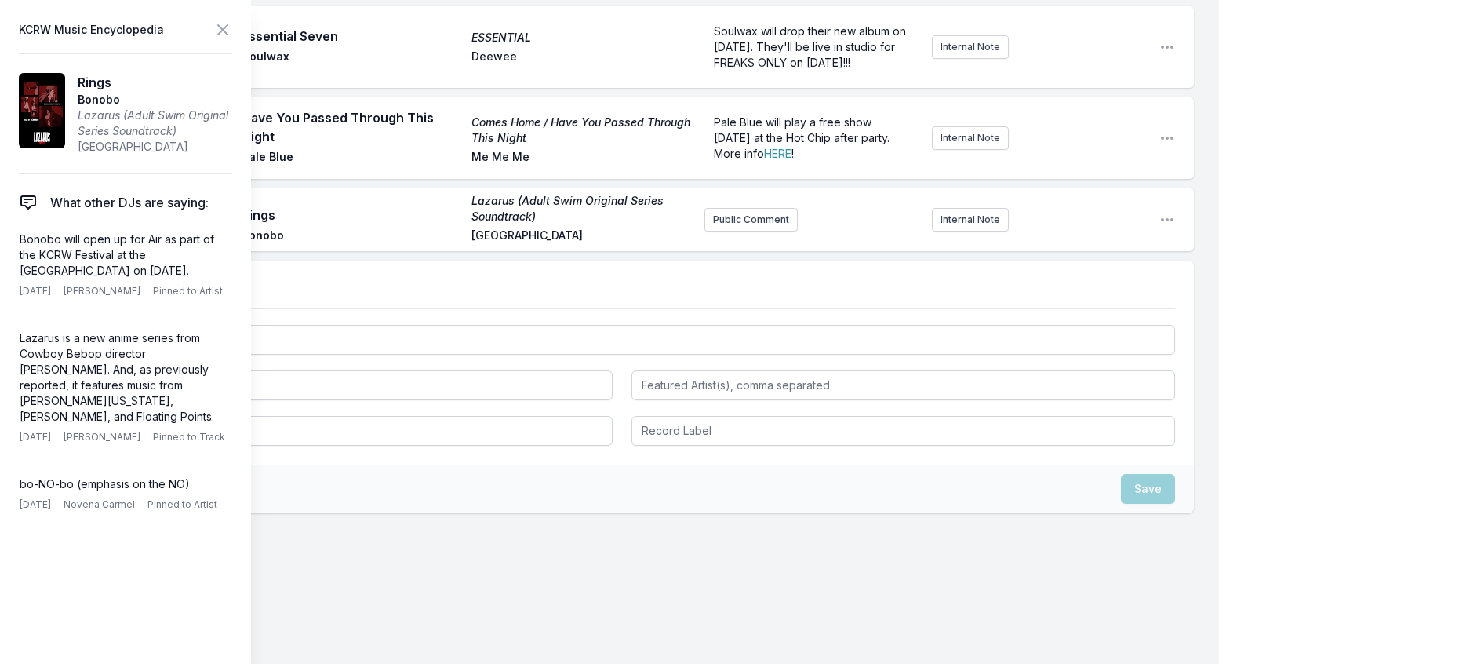
drag, startPoint x: 115, startPoint y: 300, endPoint x: 8, endPoint y: 273, distance: 110.0
click at [8, 273] on aside "KCRW Music Encyclopedia Rings [PERSON_NAME] (Adult Swim Original Series Soundtr…" at bounding box center [125, 332] width 251 height 664
copy p "Bonobo will open up for Air as part of the KCRW Festival at the [GEOGRAPHIC_DAT…"
click at [719, 231] on button "Public Comment" at bounding box center [751, 220] width 93 height 24
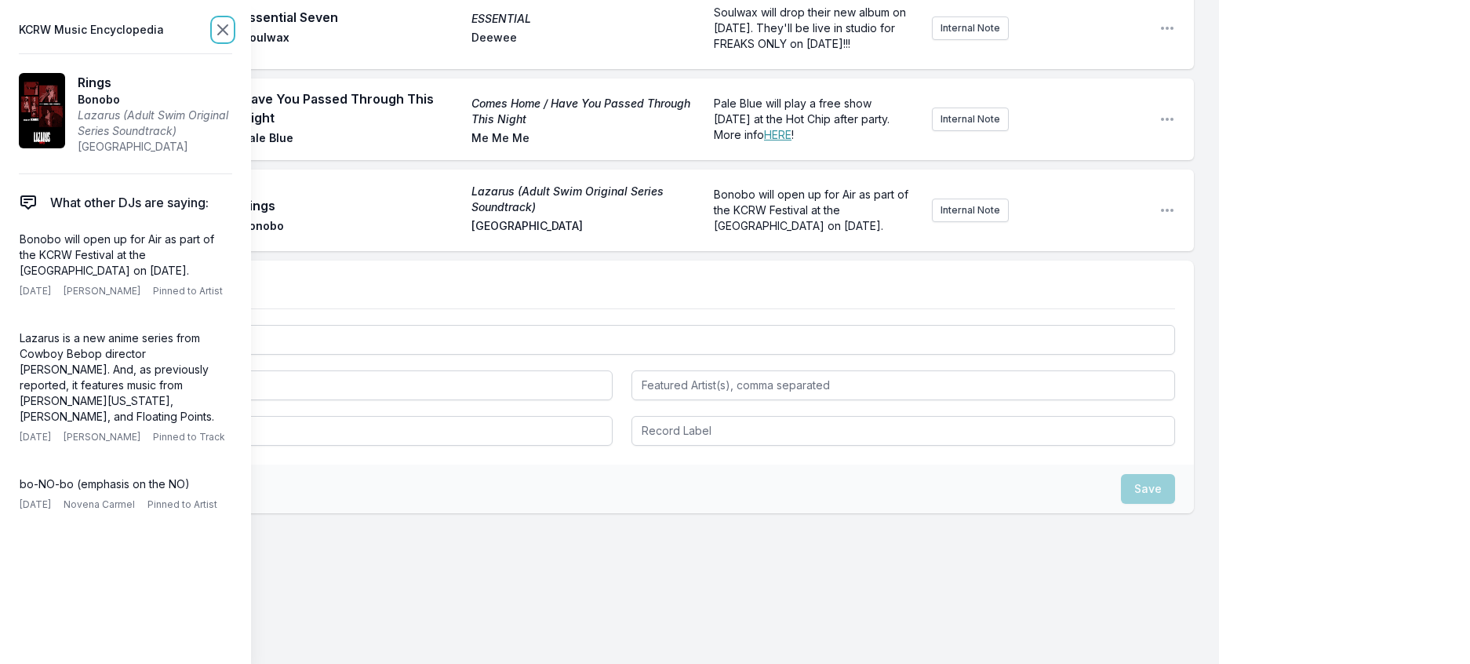
click at [232, 27] on icon at bounding box center [222, 29] width 19 height 19
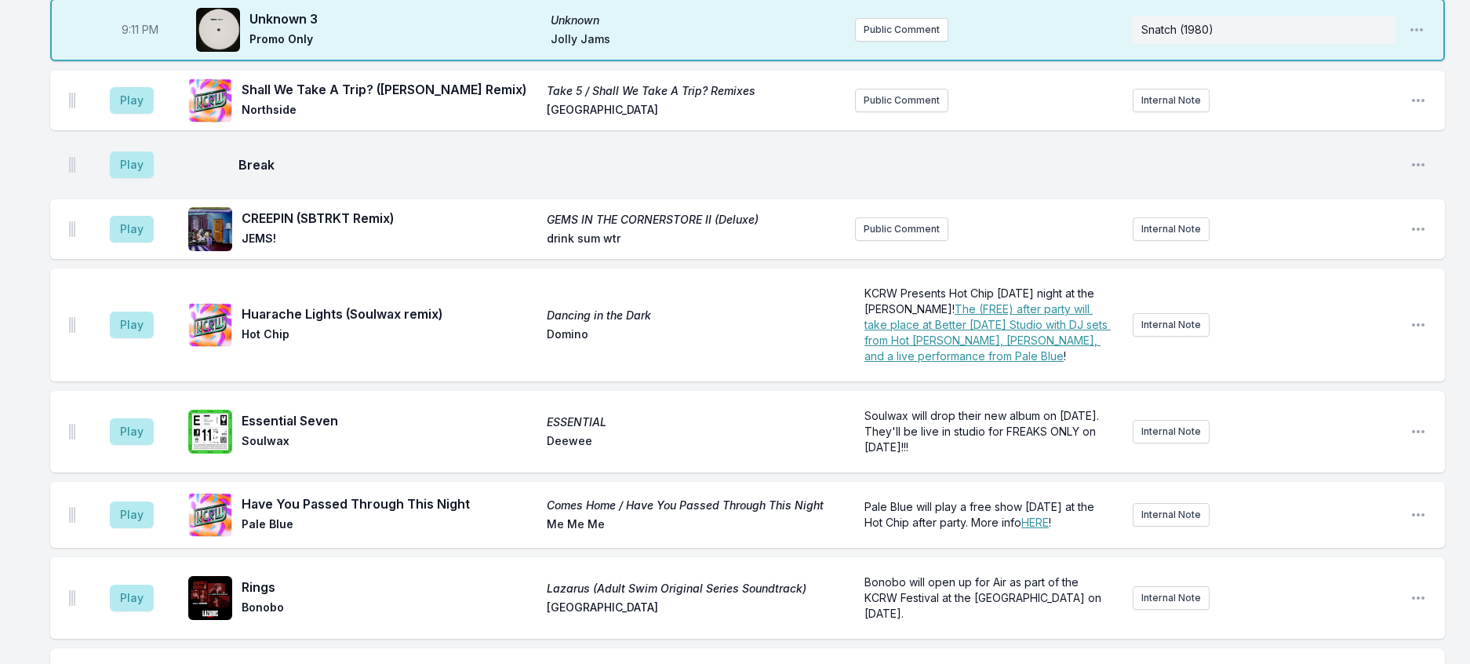
scroll to position [1860, 0]
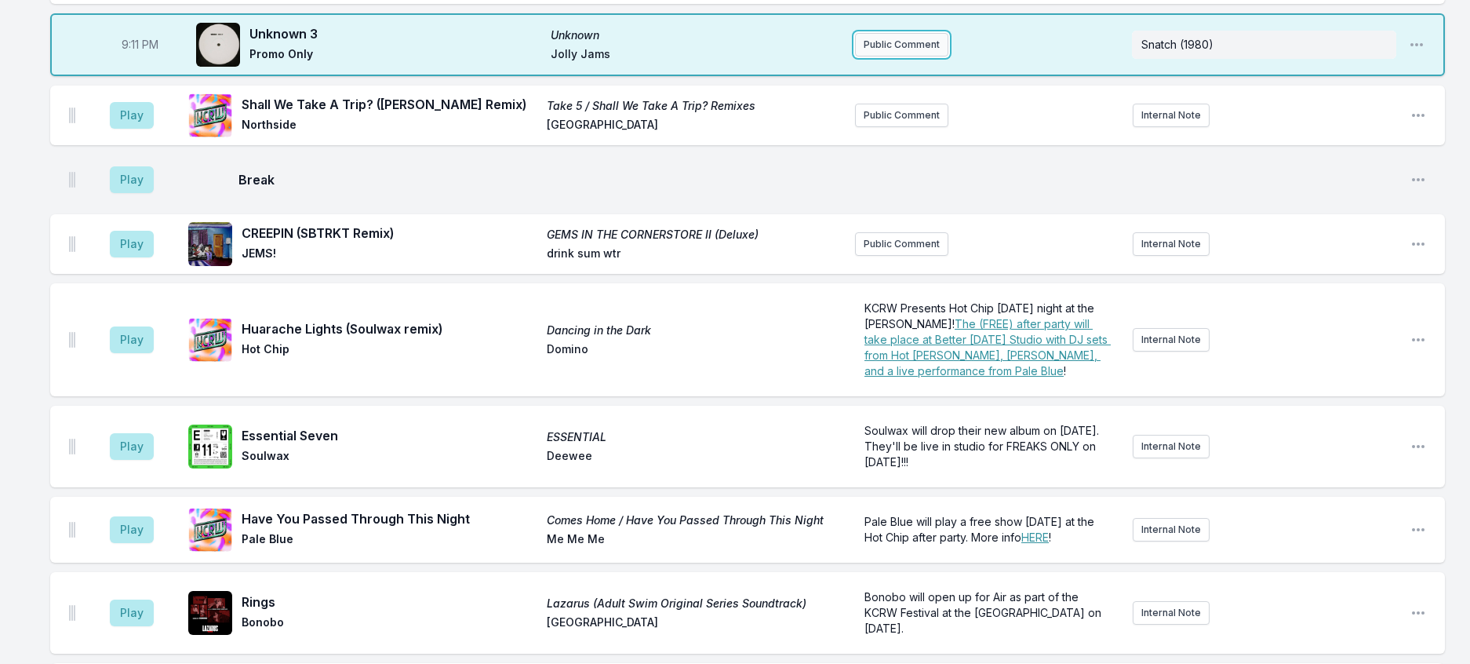
click at [879, 56] on button "Public Comment" at bounding box center [901, 45] width 93 height 24
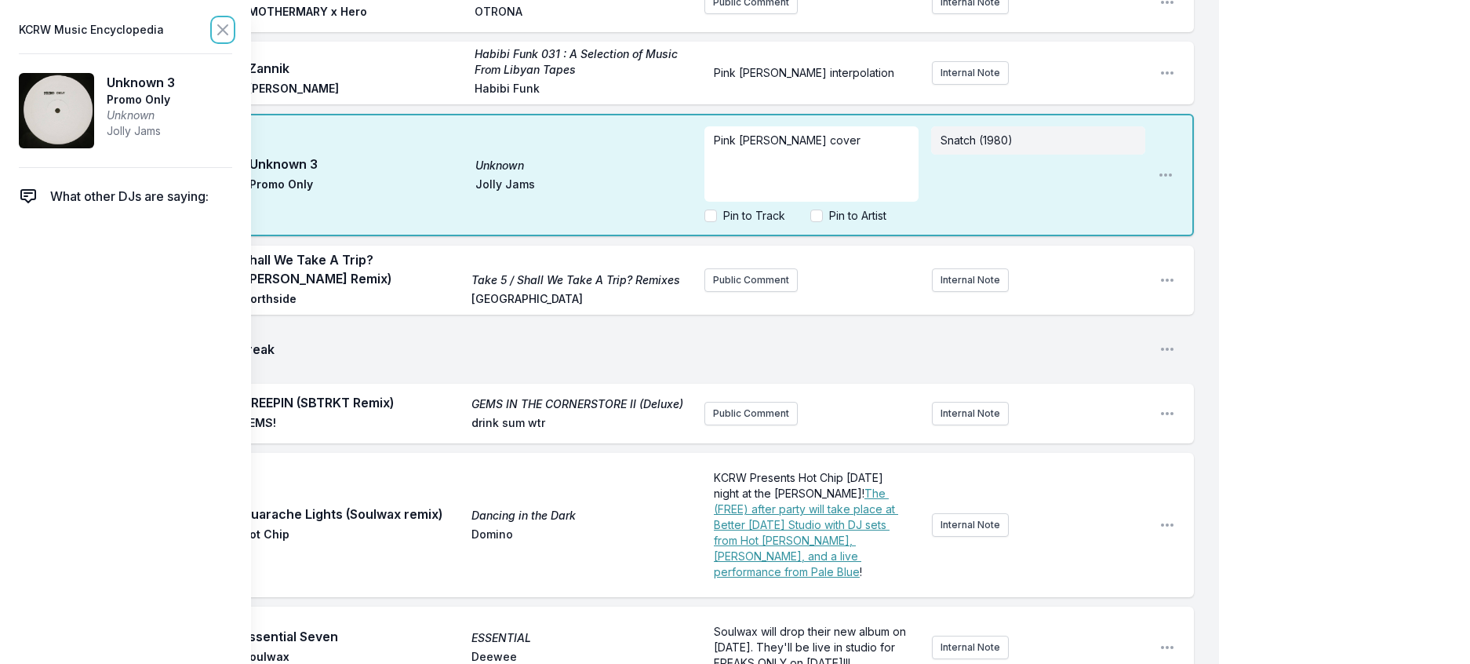
click at [232, 27] on icon at bounding box center [222, 29] width 19 height 19
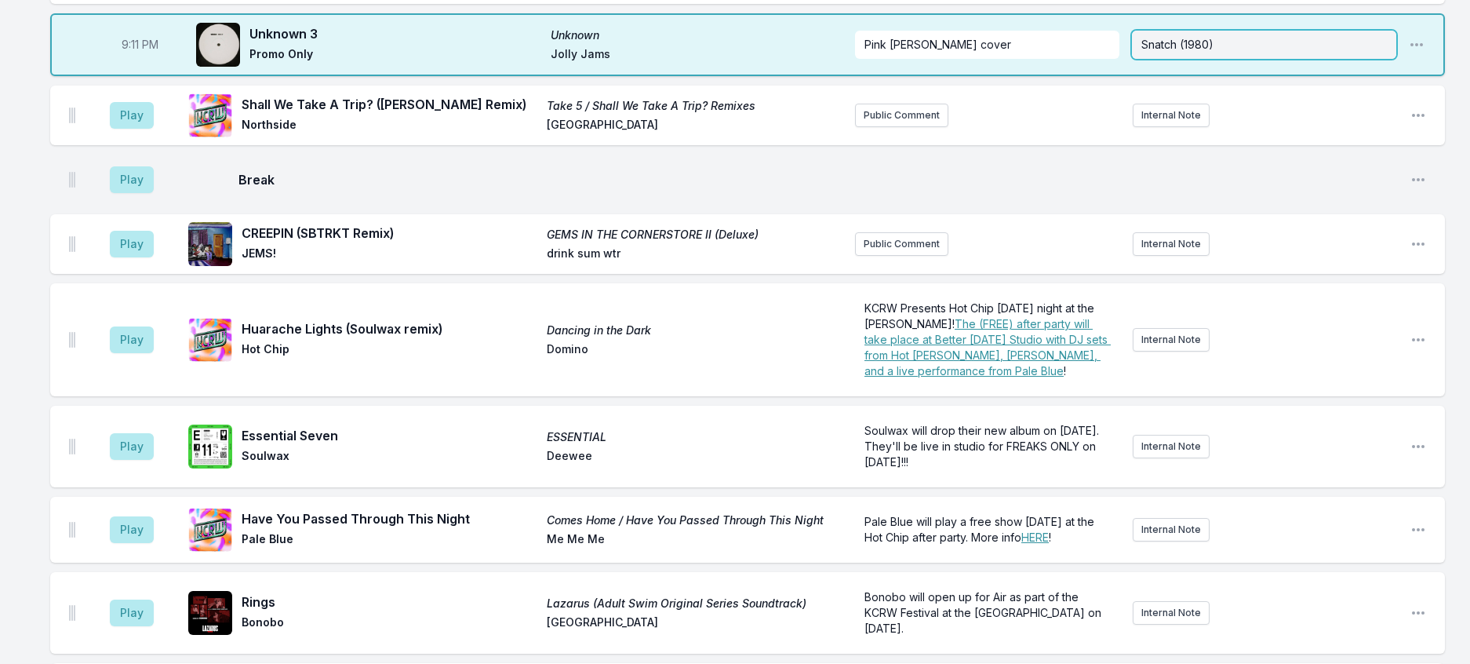
click at [1236, 59] on div "Snatch (1980)" at bounding box center [1264, 45] width 264 height 28
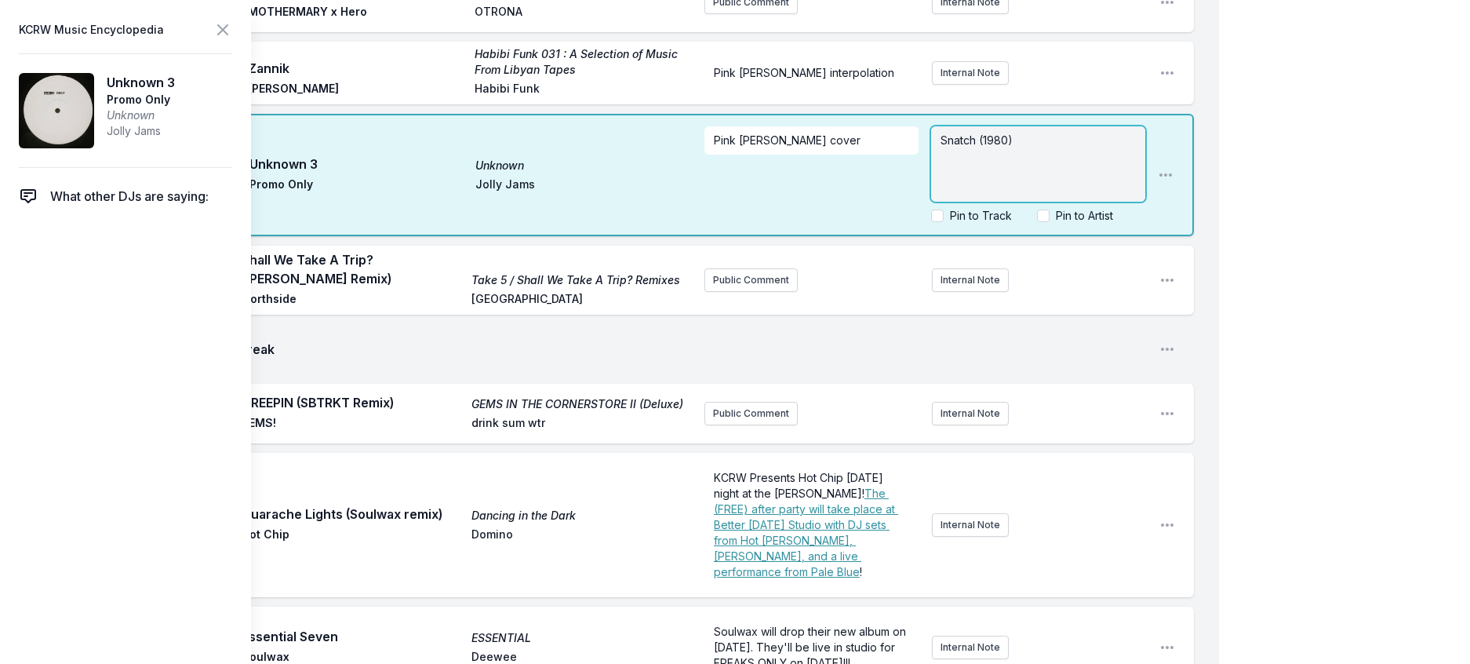
click at [1001, 148] on p "Snatch (1980)" at bounding box center [1038, 141] width 195 height 16
click at [232, 38] on icon at bounding box center [222, 29] width 19 height 19
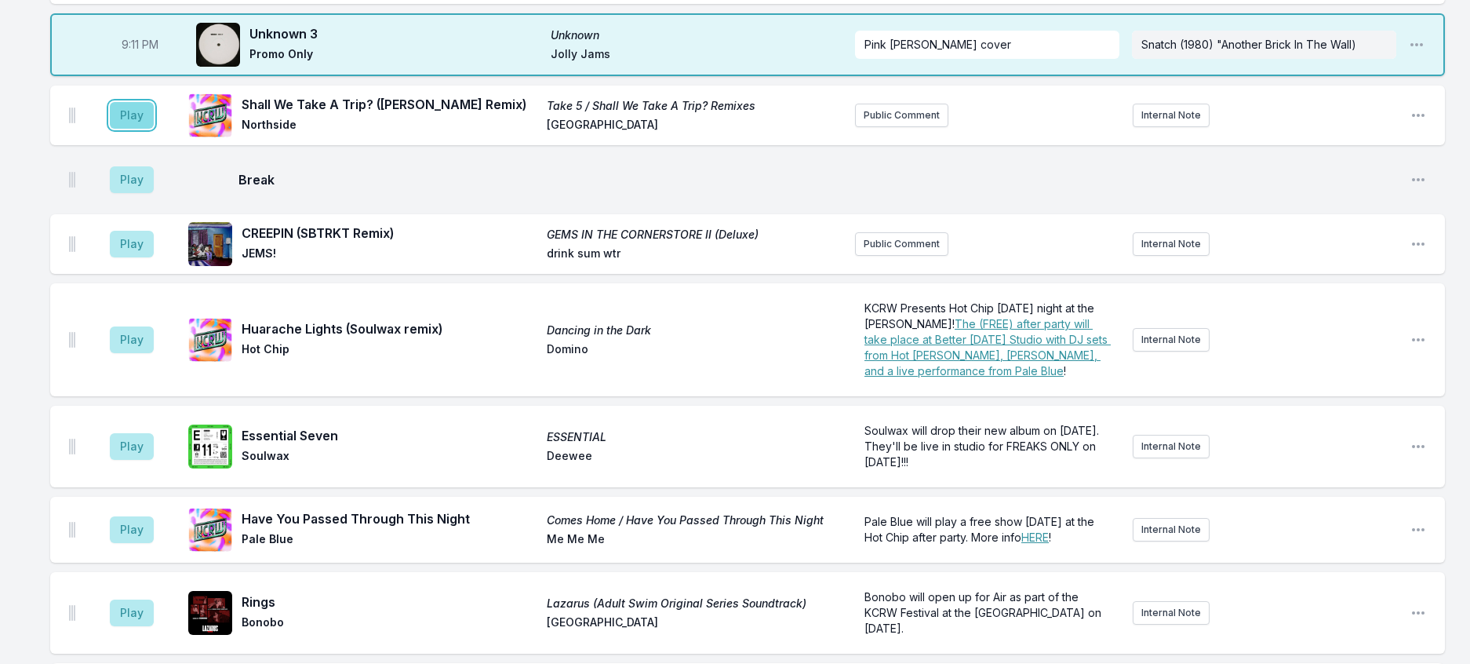
click at [144, 129] on button "Play" at bounding box center [132, 115] width 44 height 27
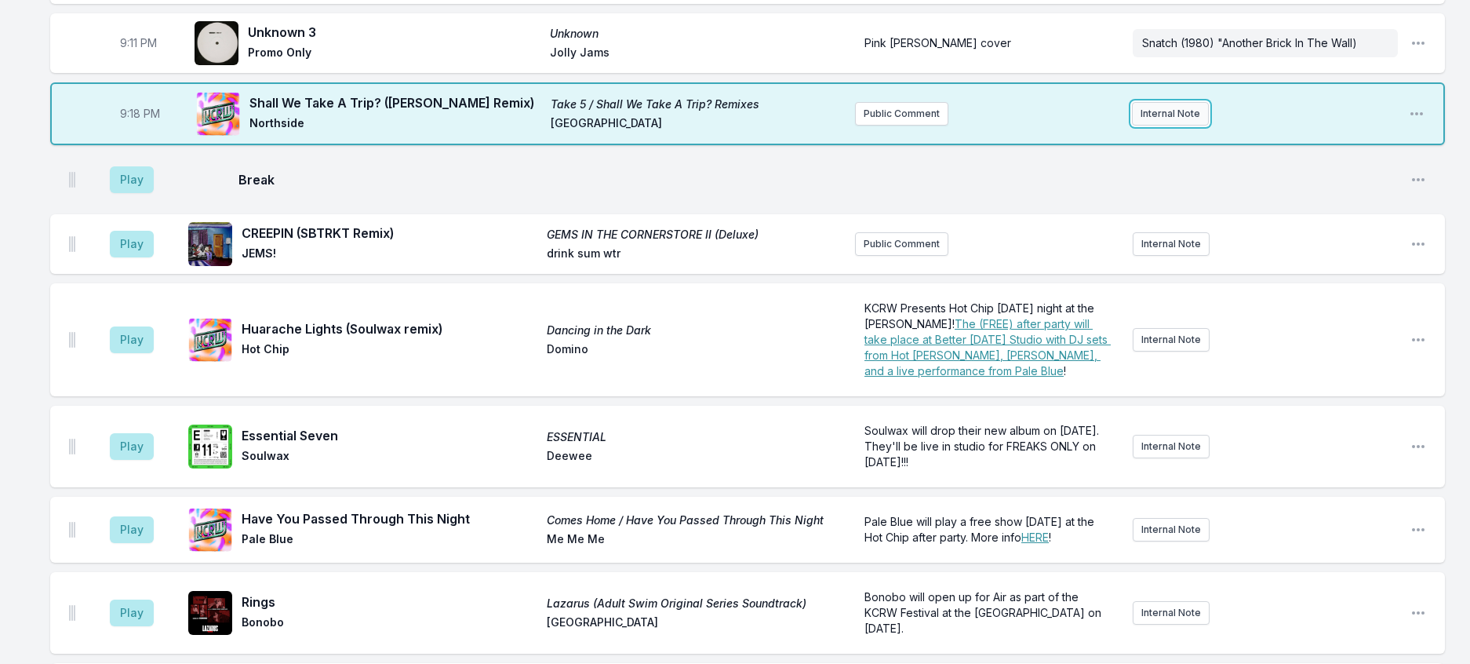
click at [1142, 126] on button "Internal Note" at bounding box center [1170, 114] width 77 height 24
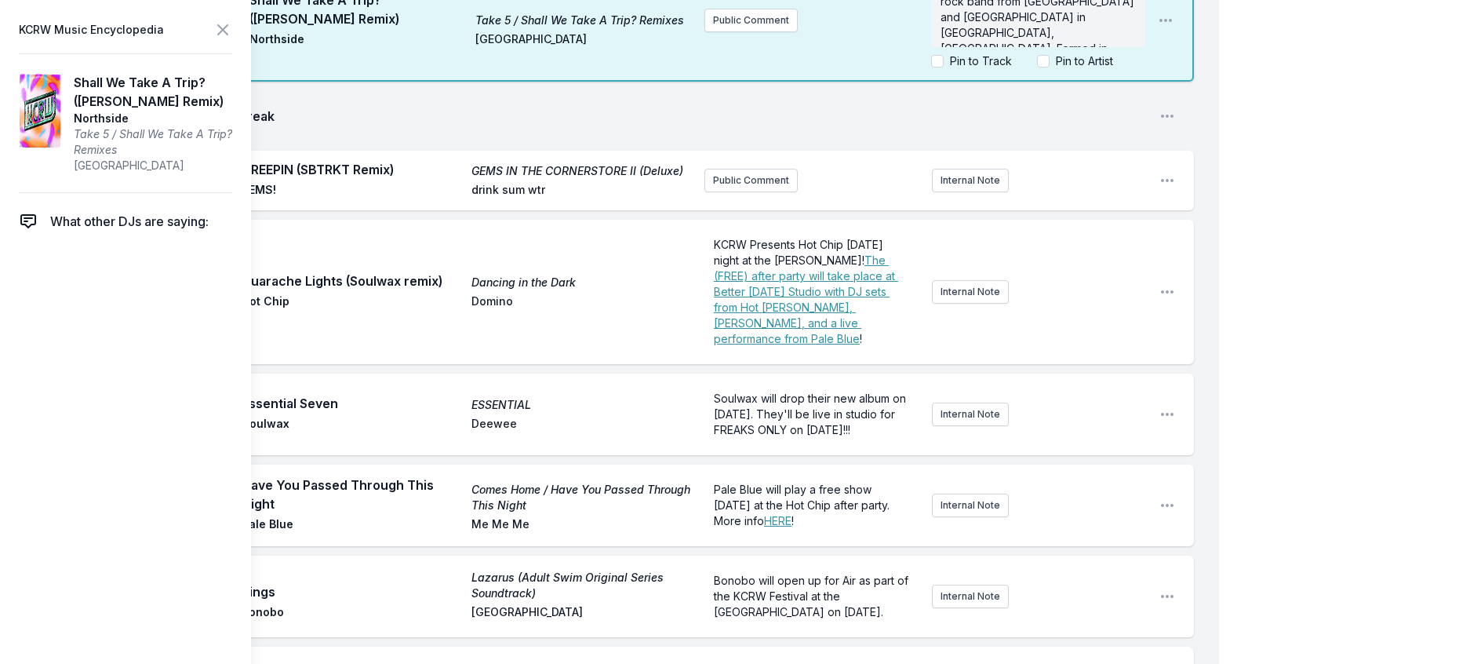
scroll to position [124, 0]
click at [232, 27] on icon at bounding box center [222, 29] width 19 height 19
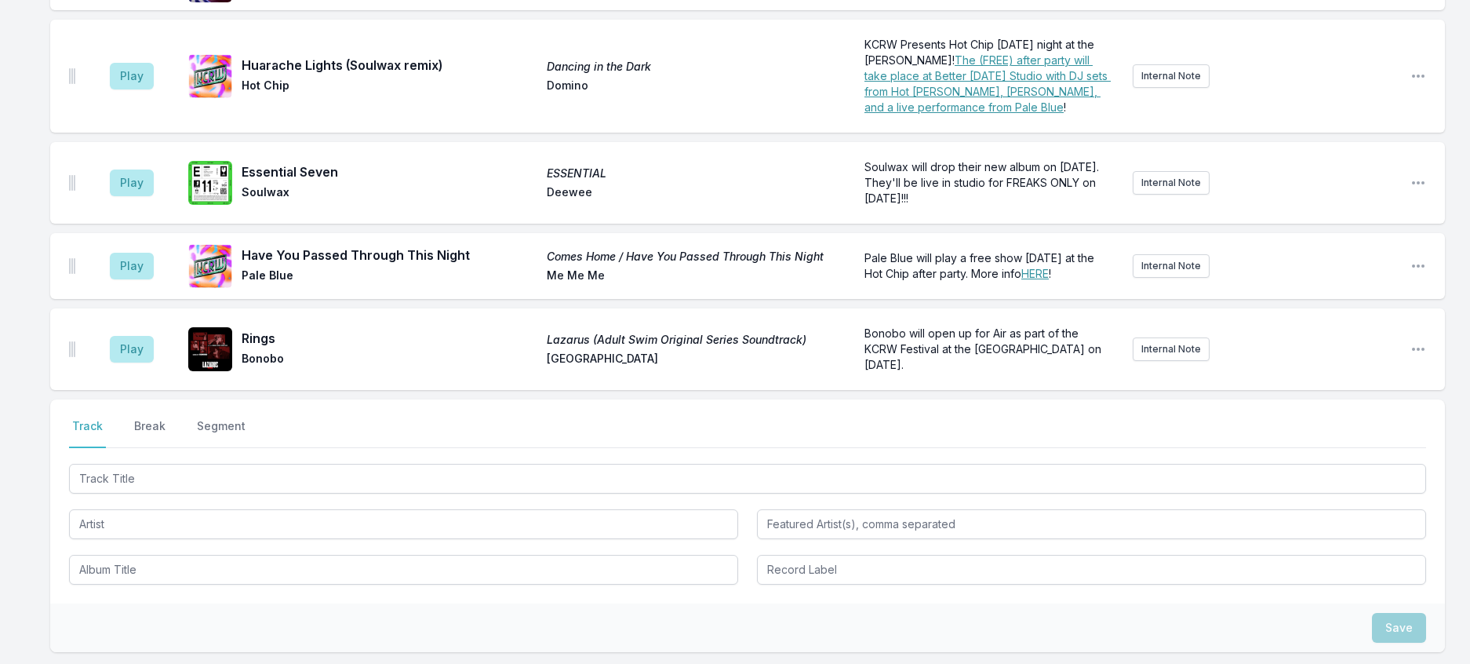
scroll to position [2325, 0]
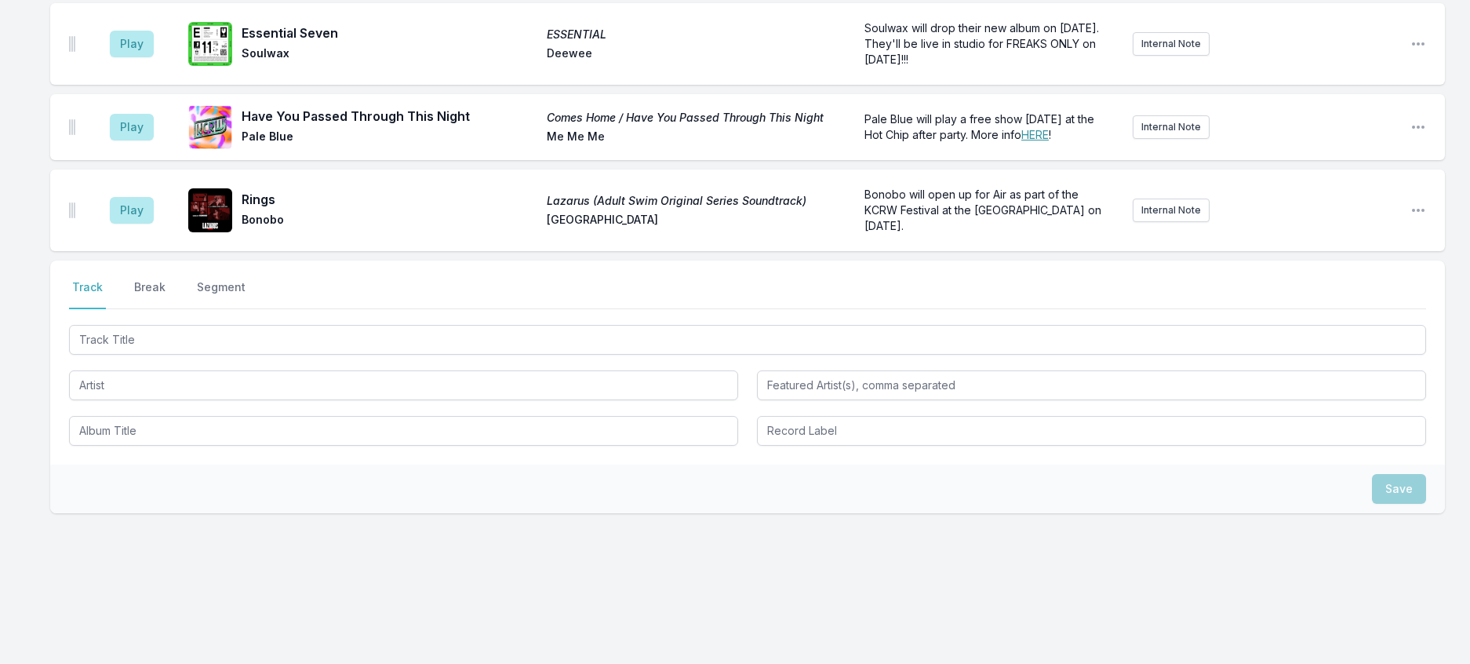
scroll to position [2559, 0]
click at [163, 309] on button "Break" at bounding box center [150, 294] width 38 height 30
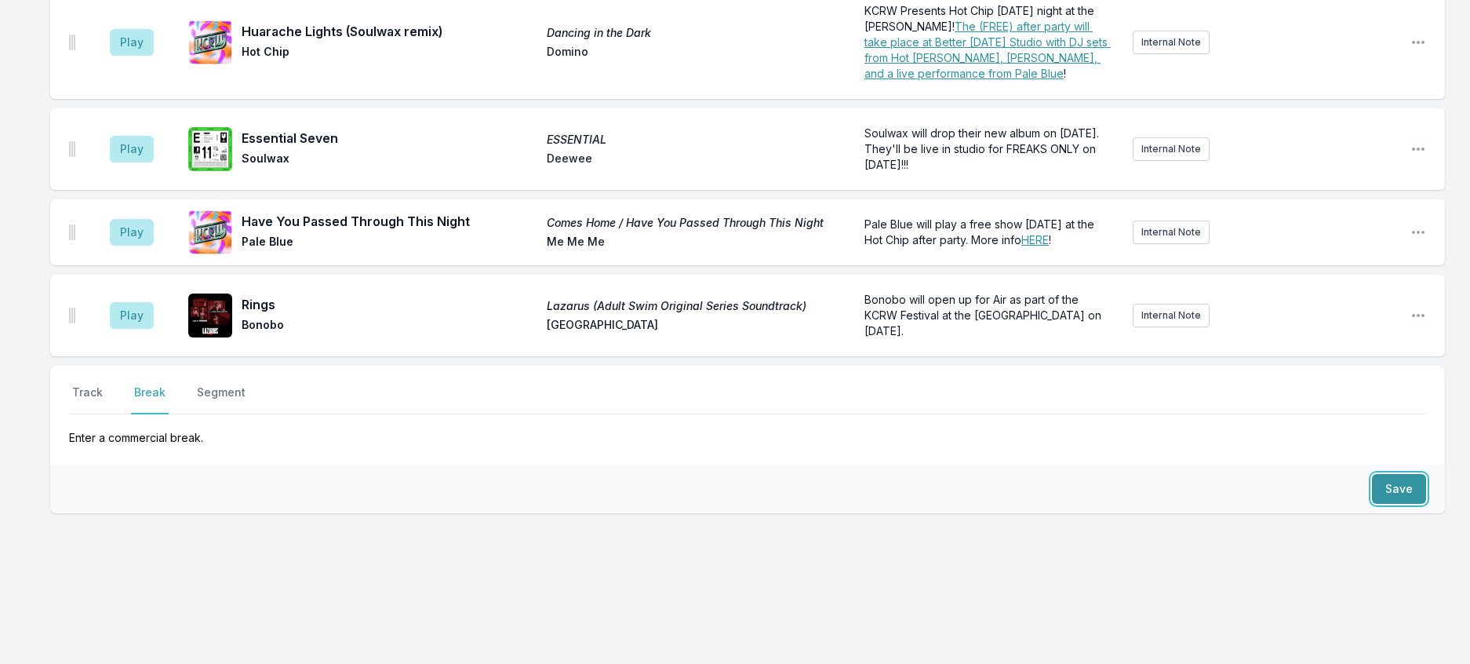
click at [1391, 504] on button "Save" at bounding box center [1399, 489] width 54 height 30
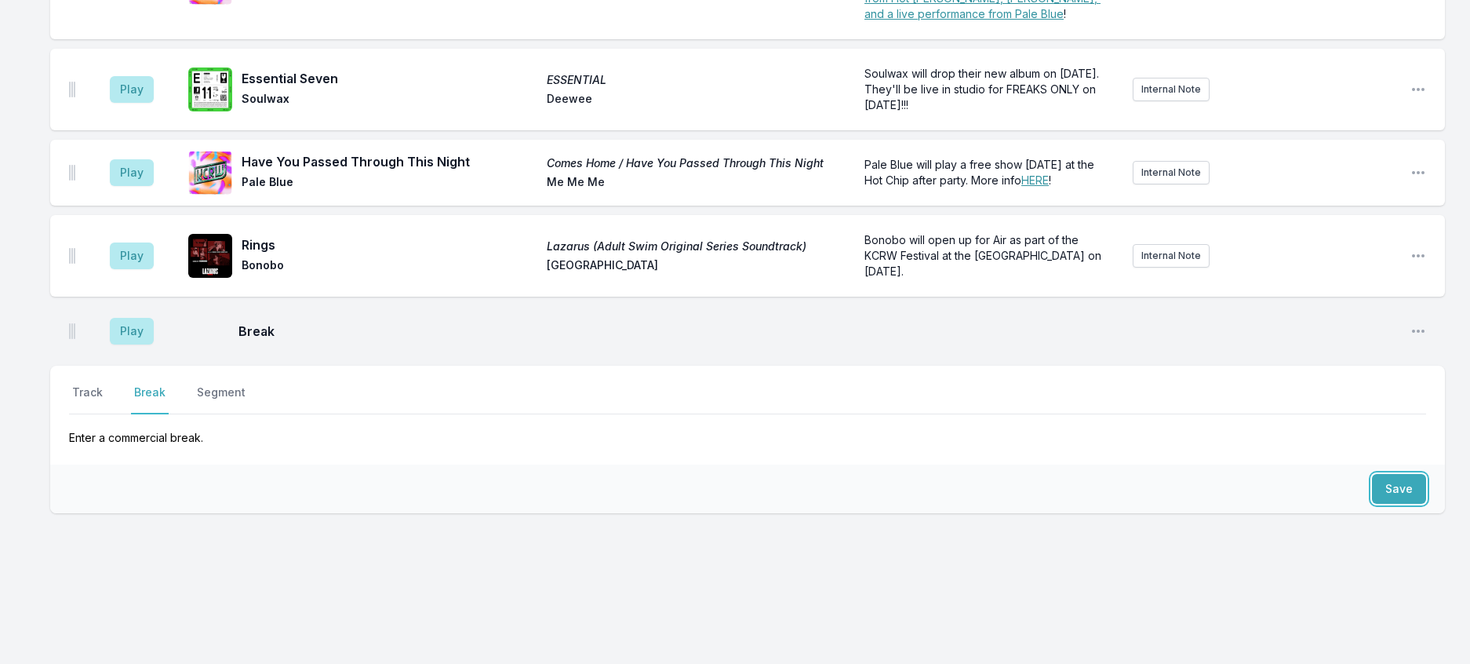
scroll to position [2626, 0]
click at [93, 414] on button "Track" at bounding box center [87, 399] width 37 height 30
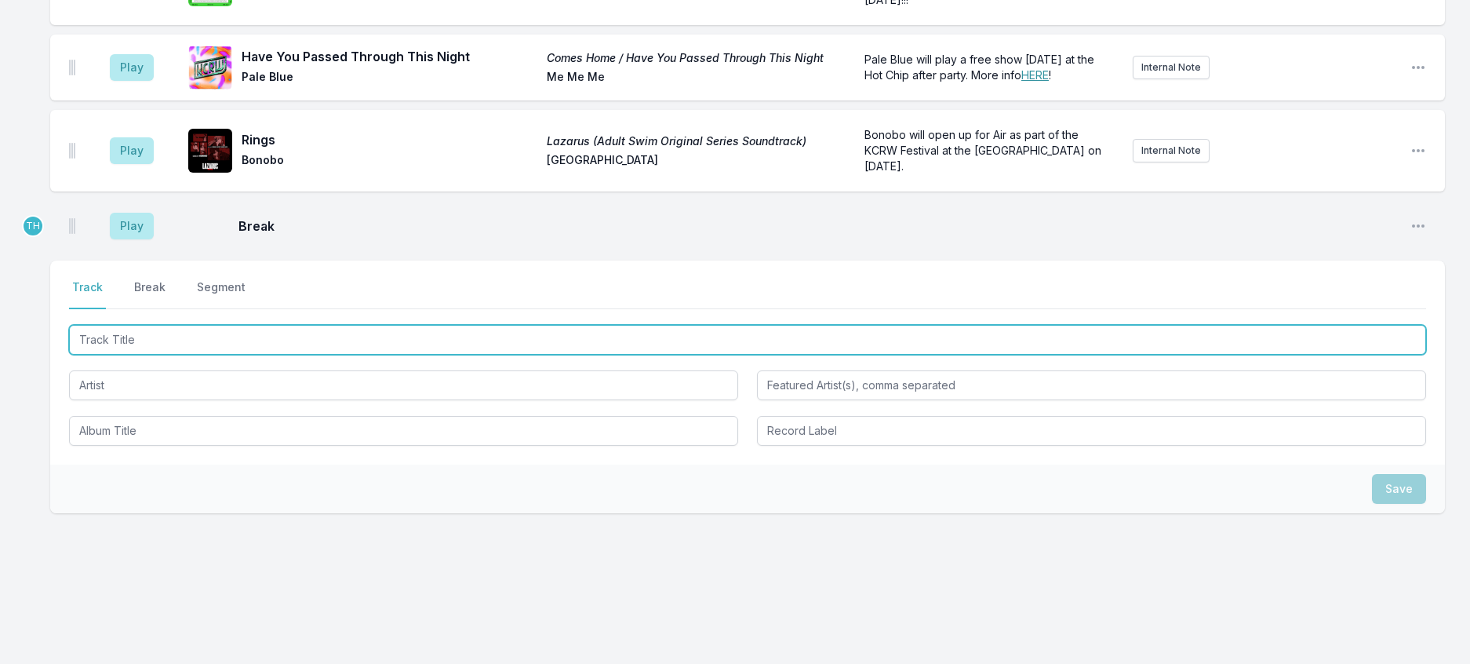
click at [113, 355] on input "Track Title" at bounding box center [747, 340] width 1357 height 30
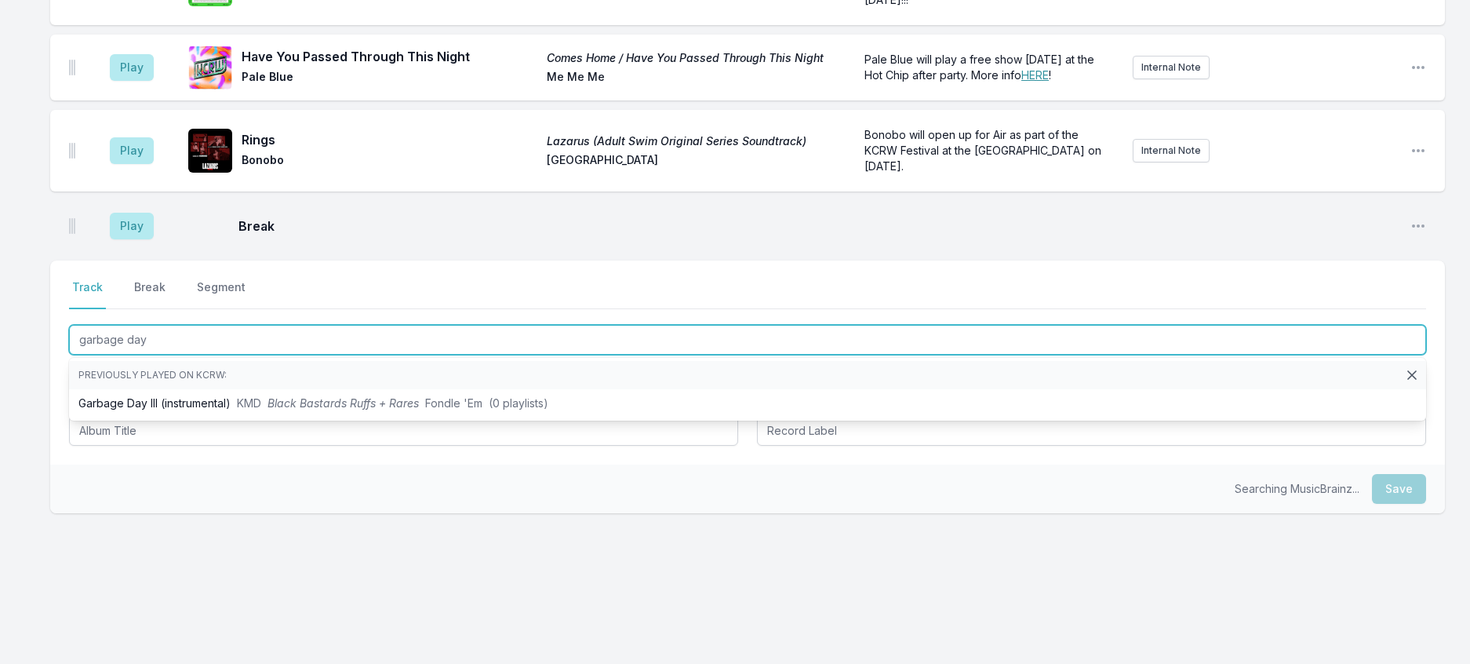
type input "garbage day"
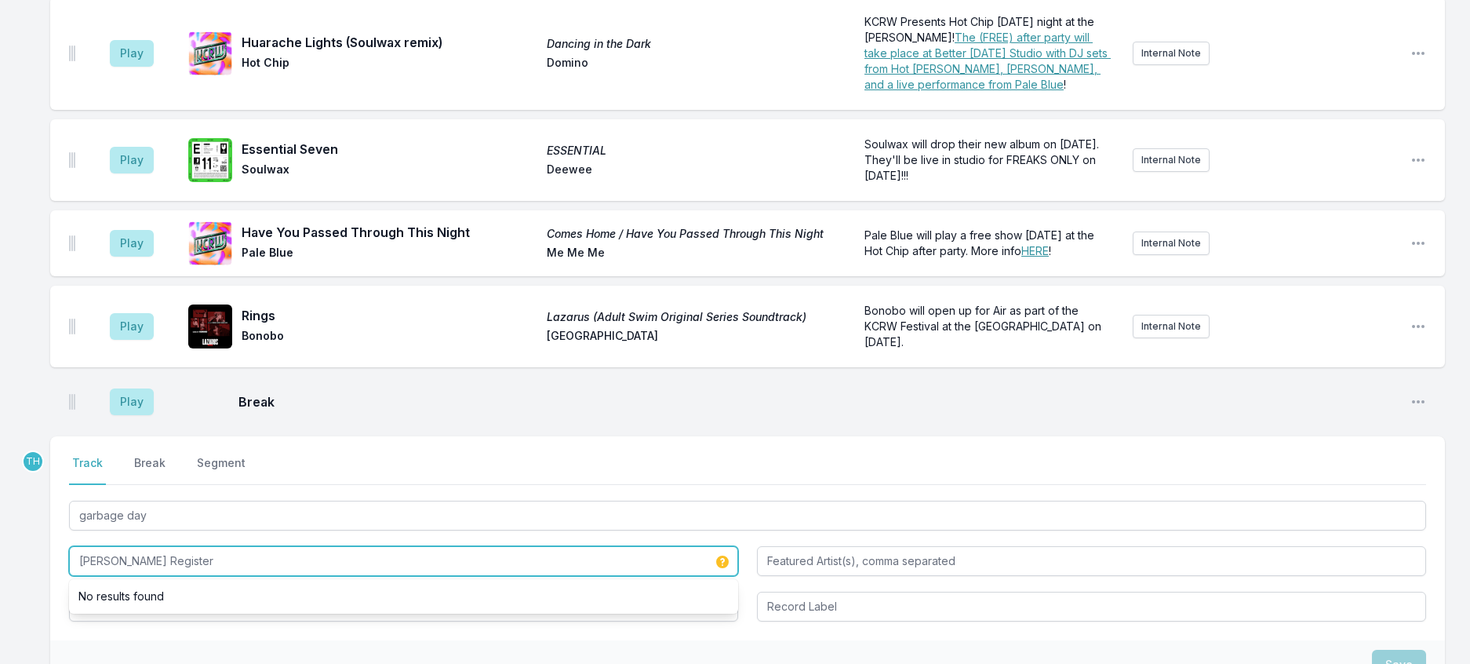
scroll to position [2077, 0]
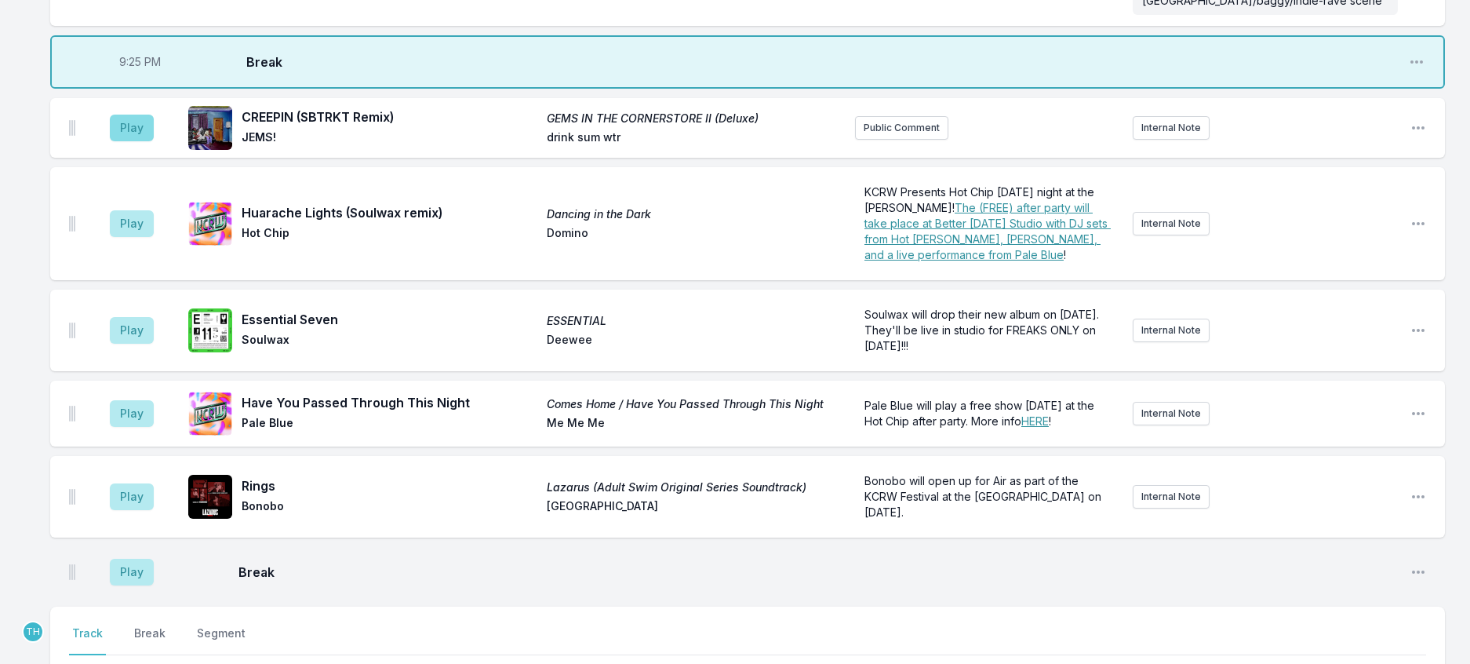
type input "[PERSON_NAME] Register"
click at [140, 141] on button "Play" at bounding box center [132, 128] width 44 height 27
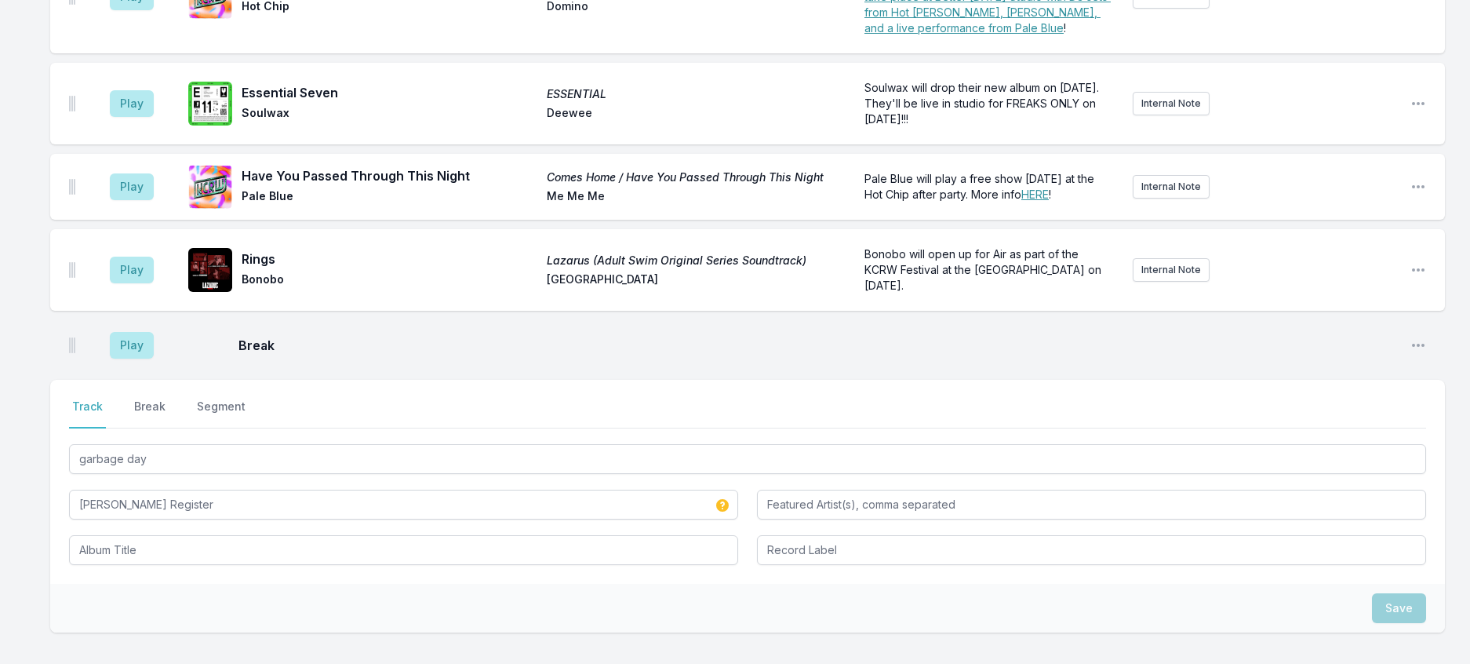
scroll to position [2312, 0]
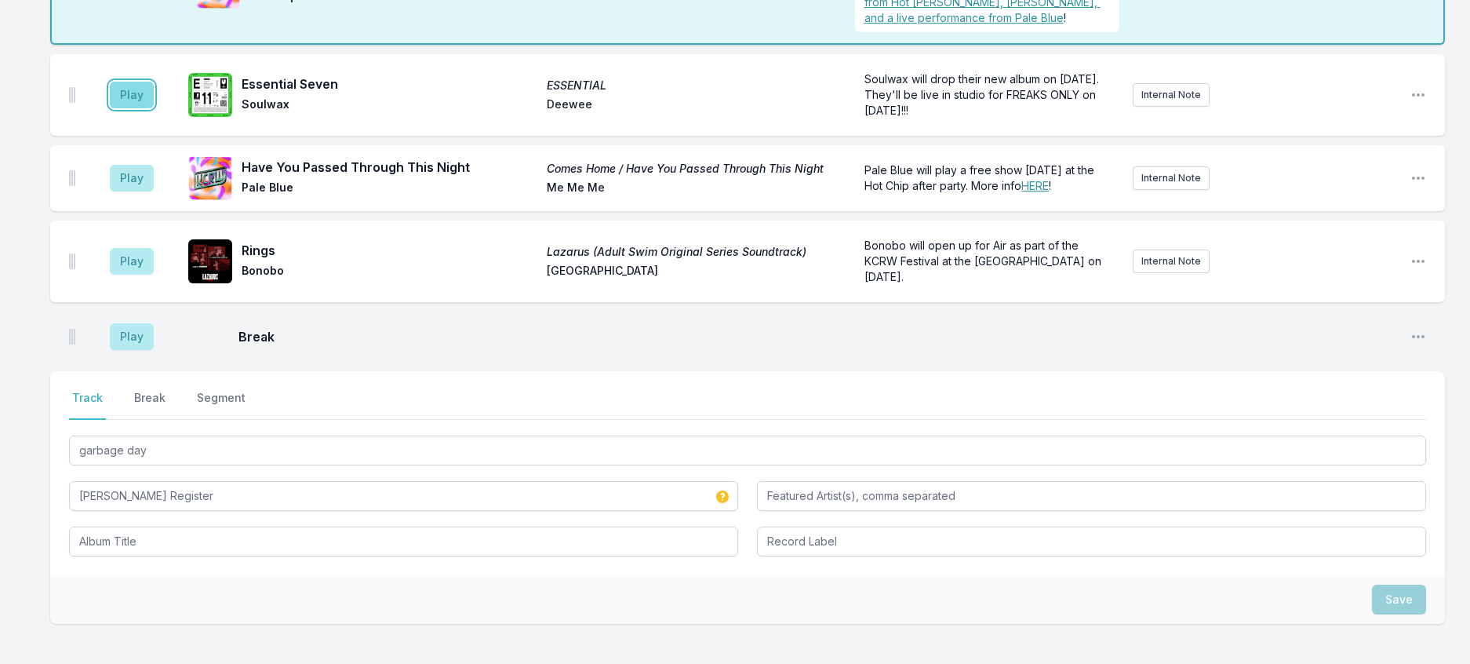
click at [153, 108] on button "Play" at bounding box center [132, 95] width 44 height 27
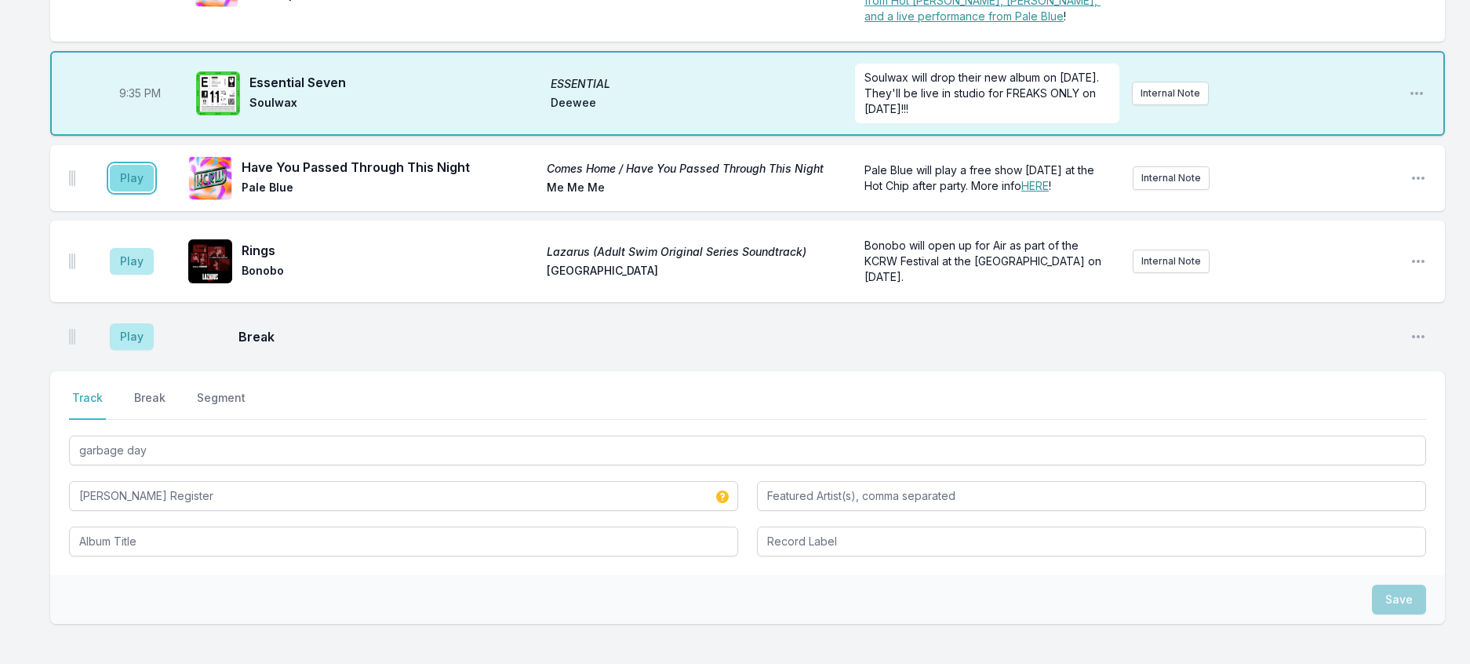
click at [154, 191] on button "Play" at bounding box center [132, 178] width 44 height 27
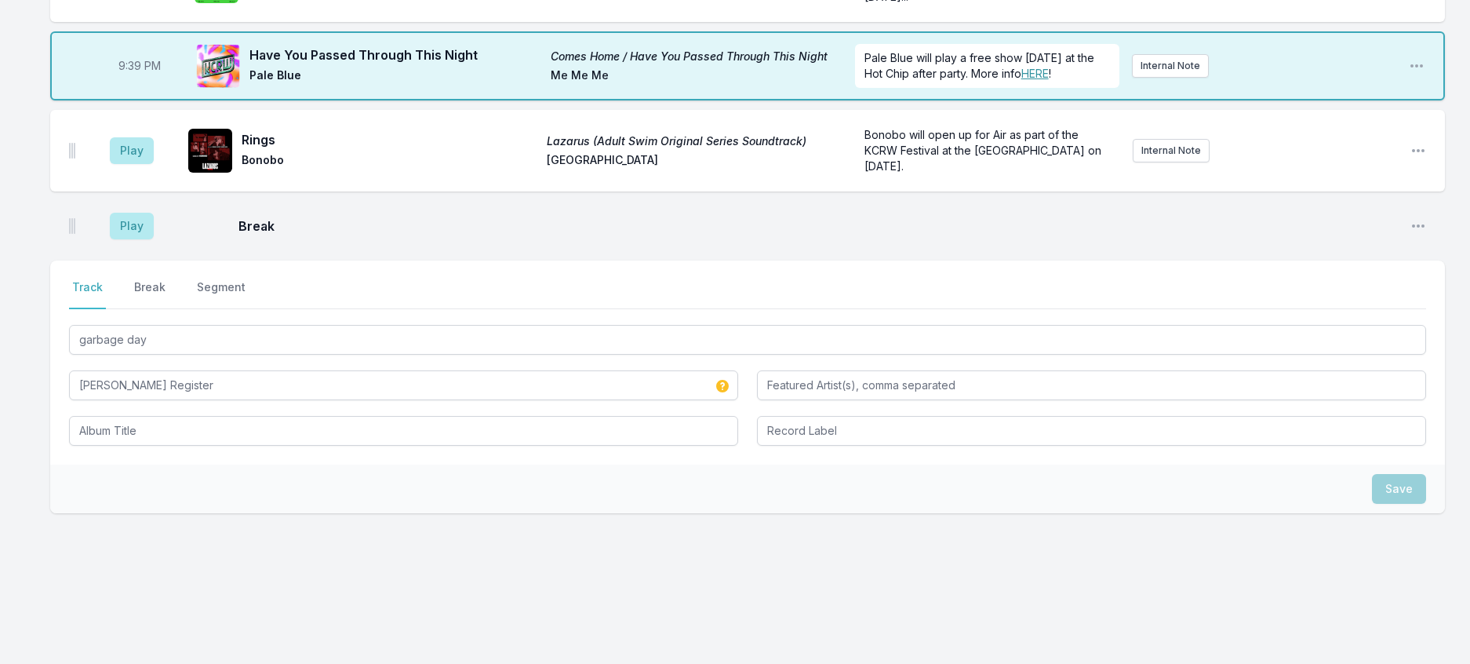
scroll to position [2626, 0]
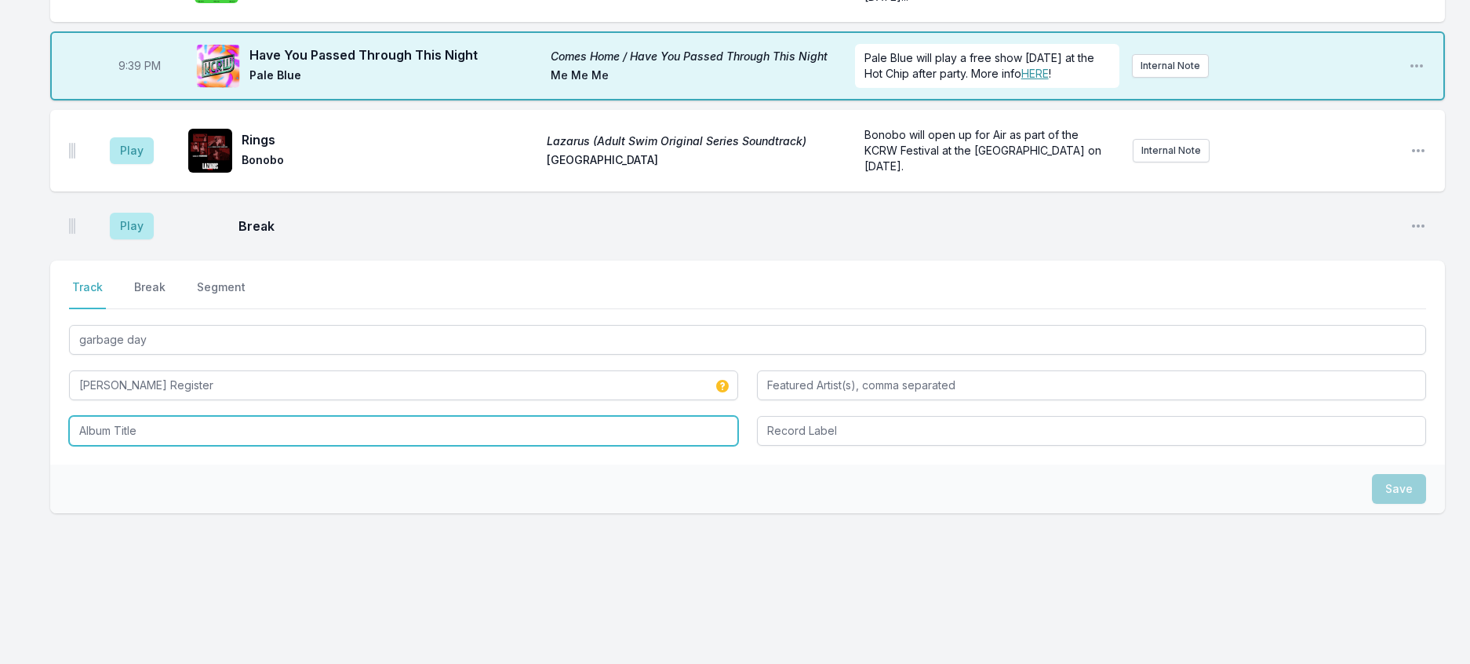
click at [399, 446] on input "Album Title" at bounding box center [403, 431] width 669 height 30
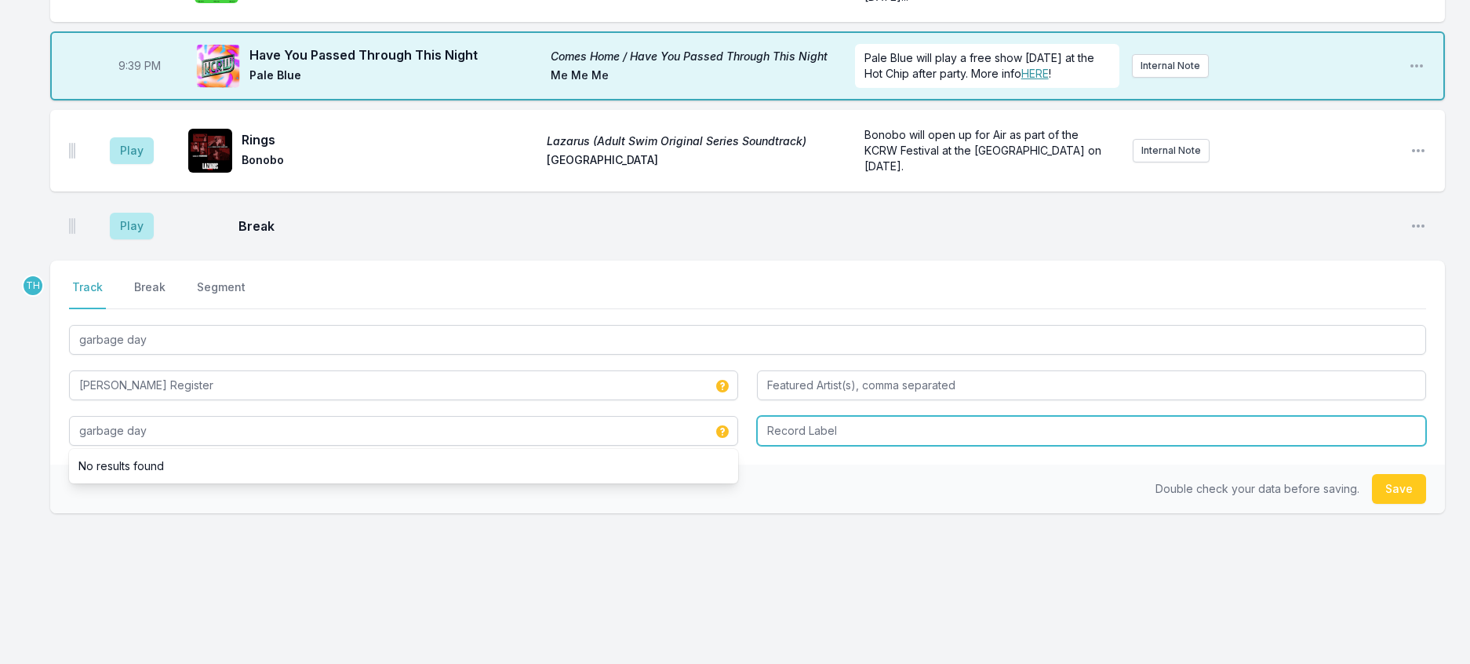
type input "garbage day"
type input "smartdumb"
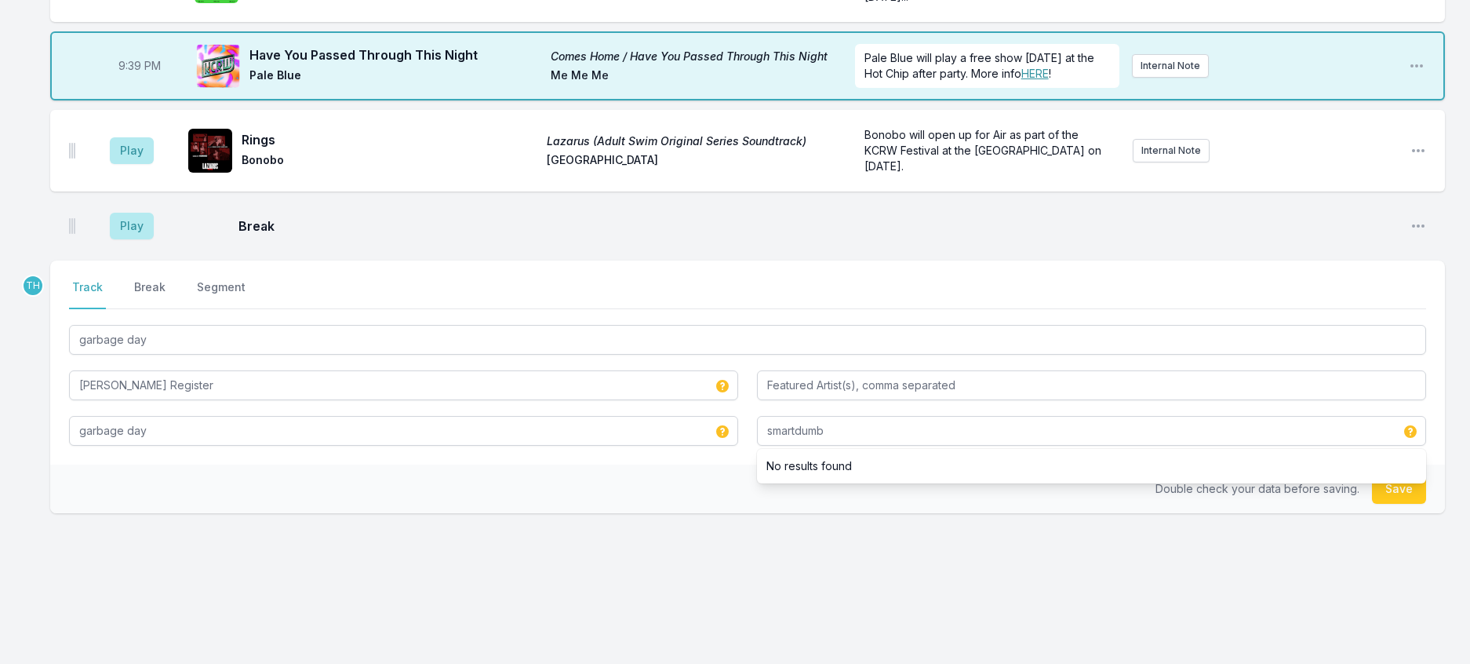
click at [621, 513] on div "Double check your data before saving. Save" at bounding box center [747, 488] width 1395 height 49
click at [1408, 487] on button "Save" at bounding box center [1399, 489] width 54 height 30
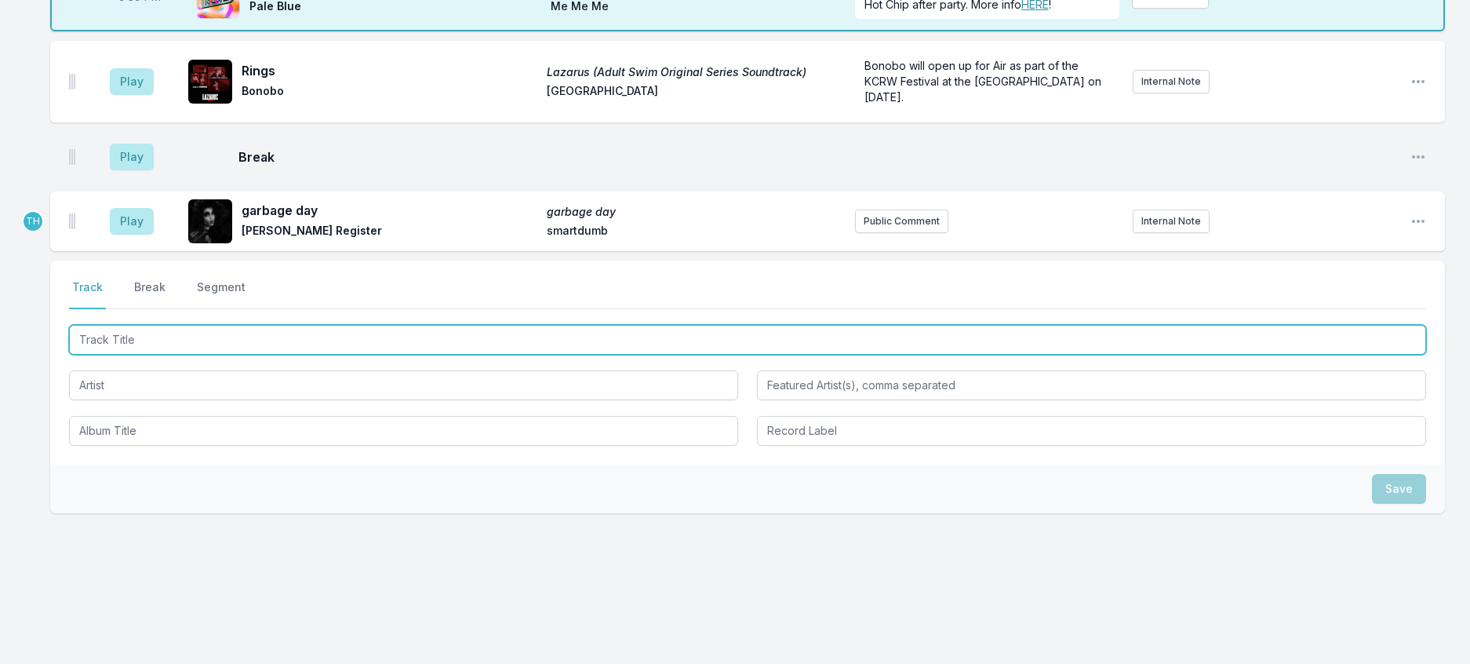
click at [269, 355] on input "Track Title" at bounding box center [747, 340] width 1357 height 30
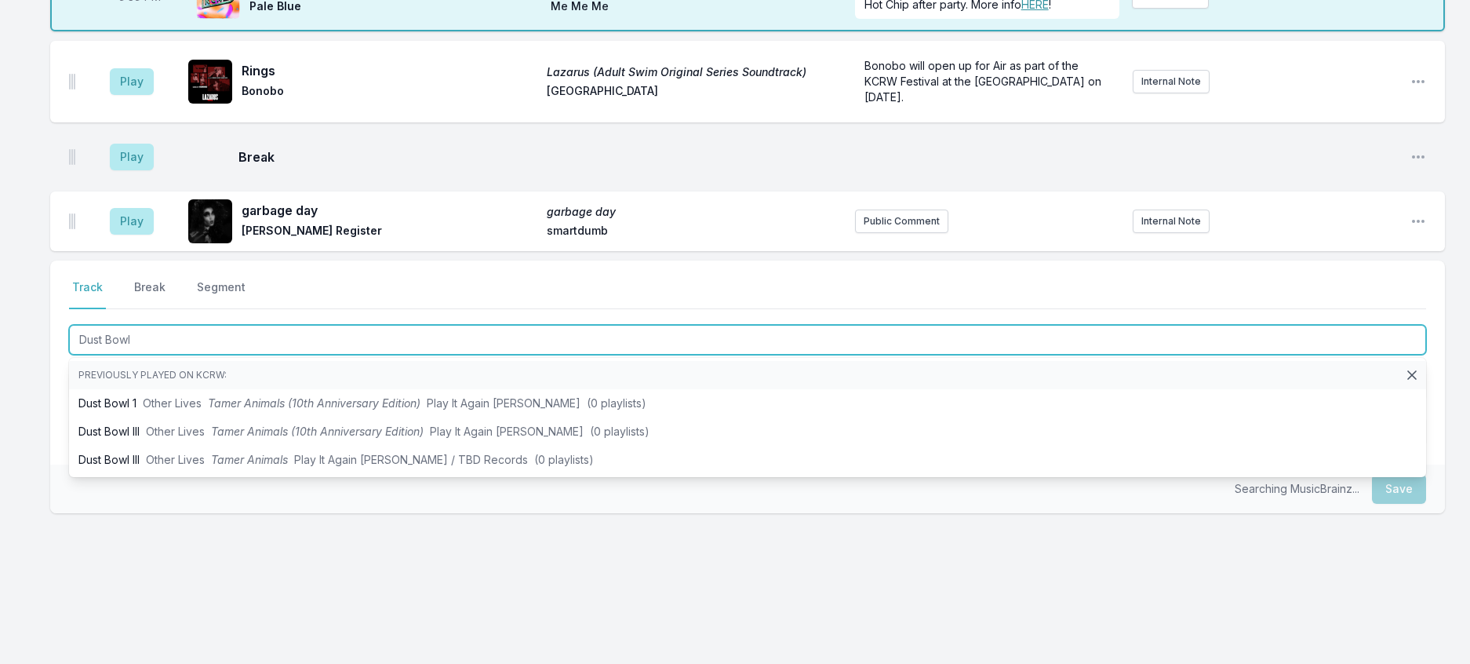
type input "Dust Bowl"
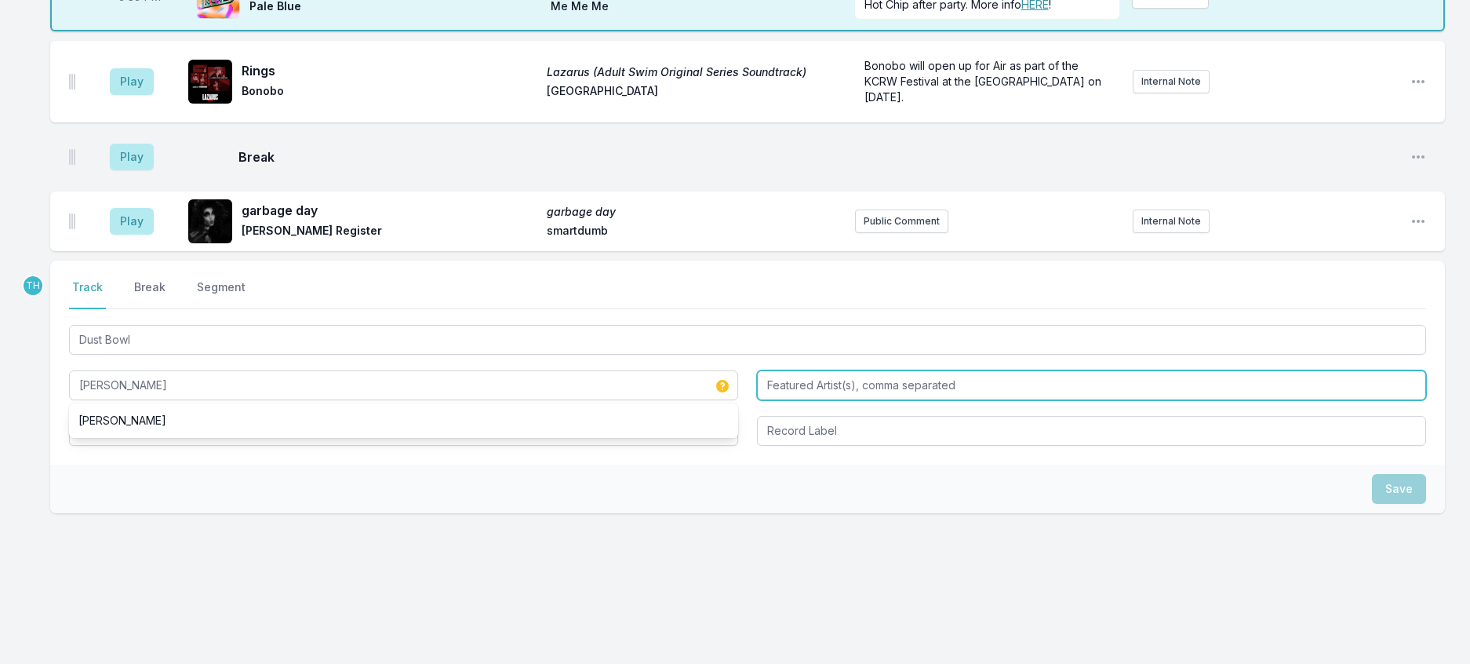
type input "[PERSON_NAME]"
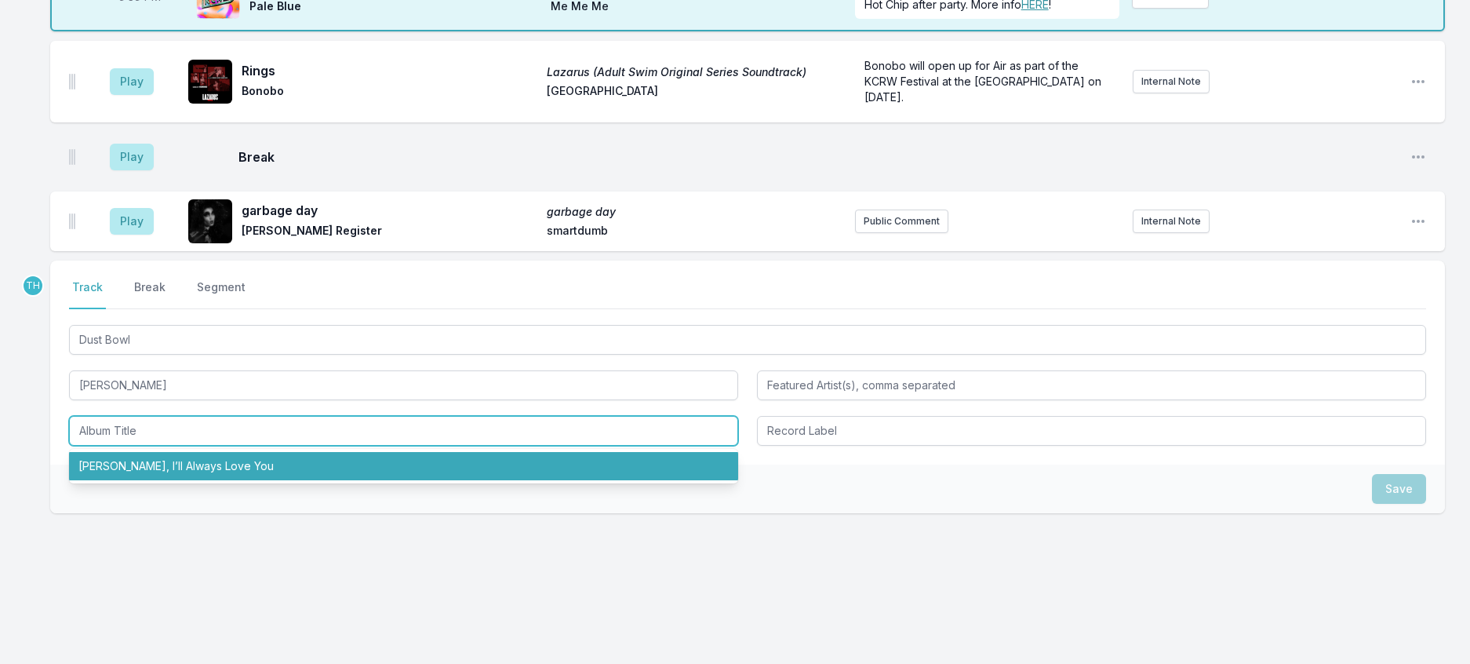
click at [301, 480] on li "[PERSON_NAME], I’ll Always Love You" at bounding box center [403, 466] width 669 height 28
type input "[PERSON_NAME], I’ll Always Love You"
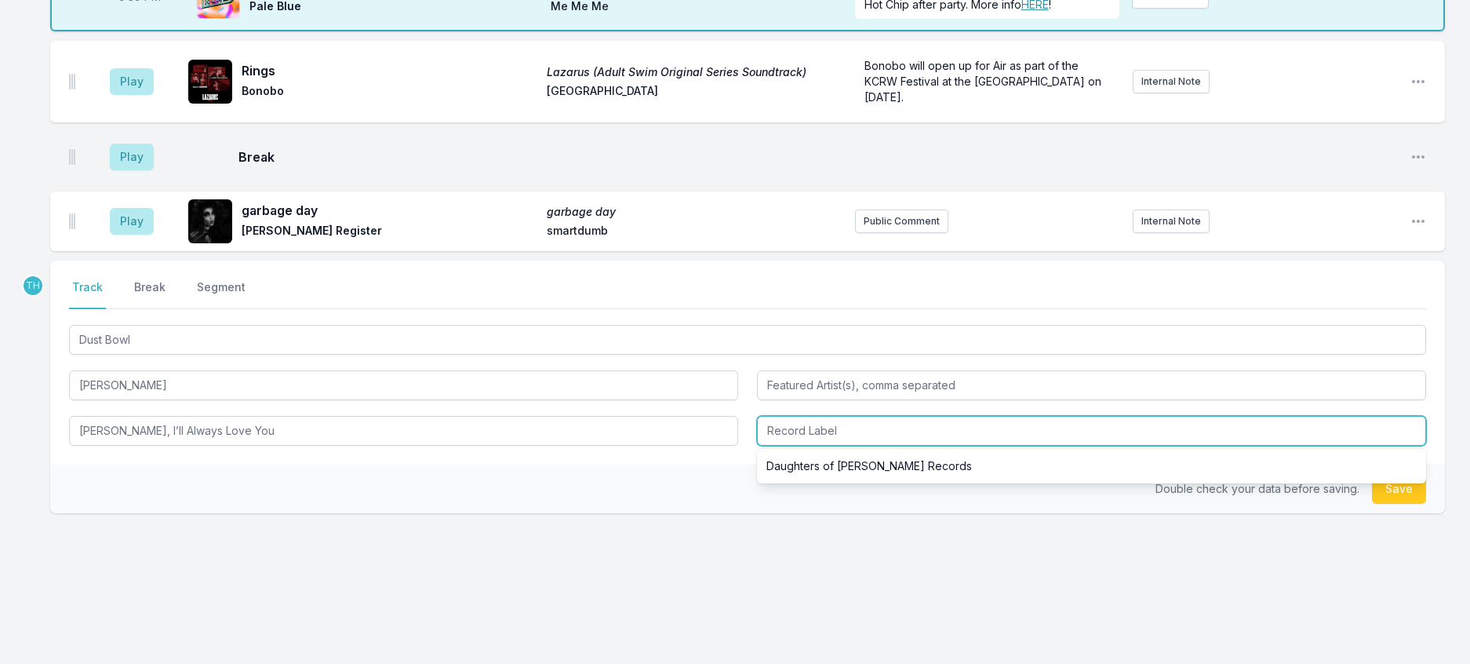
click at [804, 446] on input "Record Label" at bounding box center [1091, 431] width 669 height 30
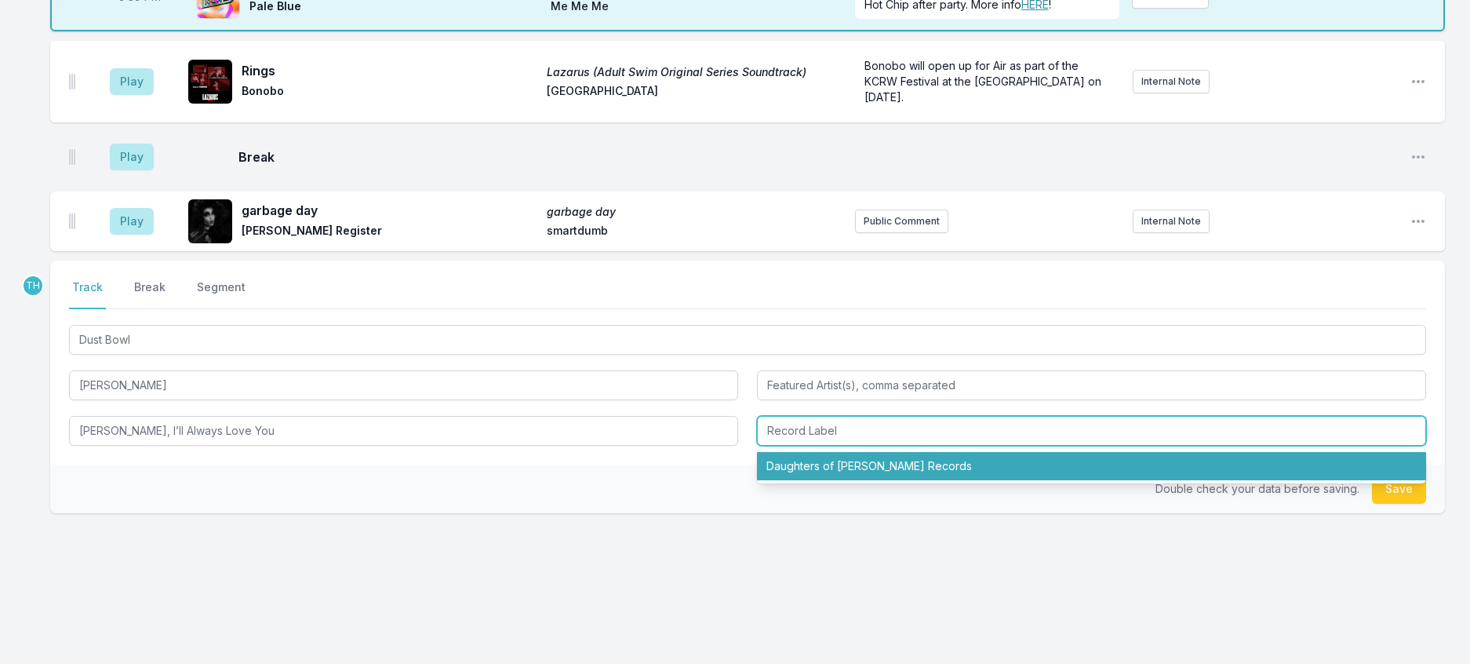
click at [820, 480] on li "Daughters of [PERSON_NAME] Records" at bounding box center [1091, 466] width 669 height 28
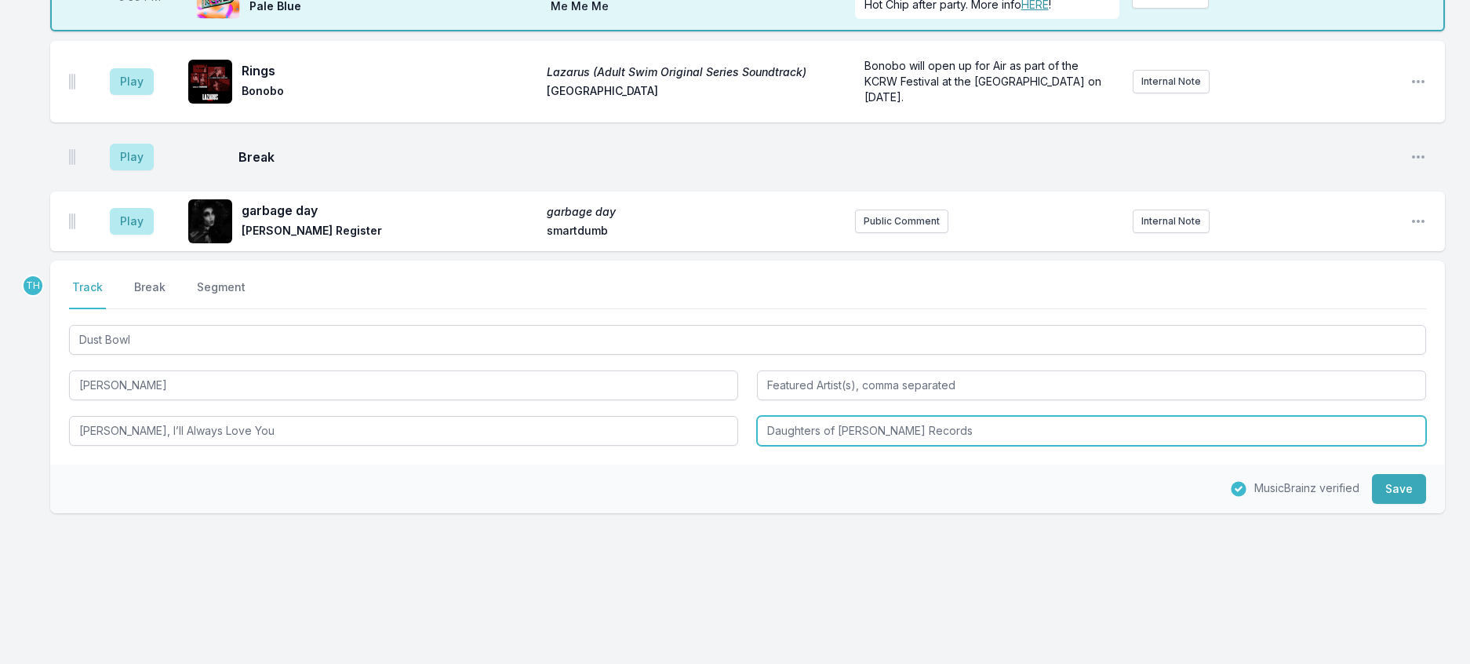
drag, startPoint x: 873, startPoint y: 504, endPoint x: 1161, endPoint y: 533, distance: 289.4
click at [1161, 464] on div "Select a tab Track Break Segment Track Break Segment Dust Bowl [PERSON_NAME] [P…" at bounding box center [747, 362] width 1395 height 204
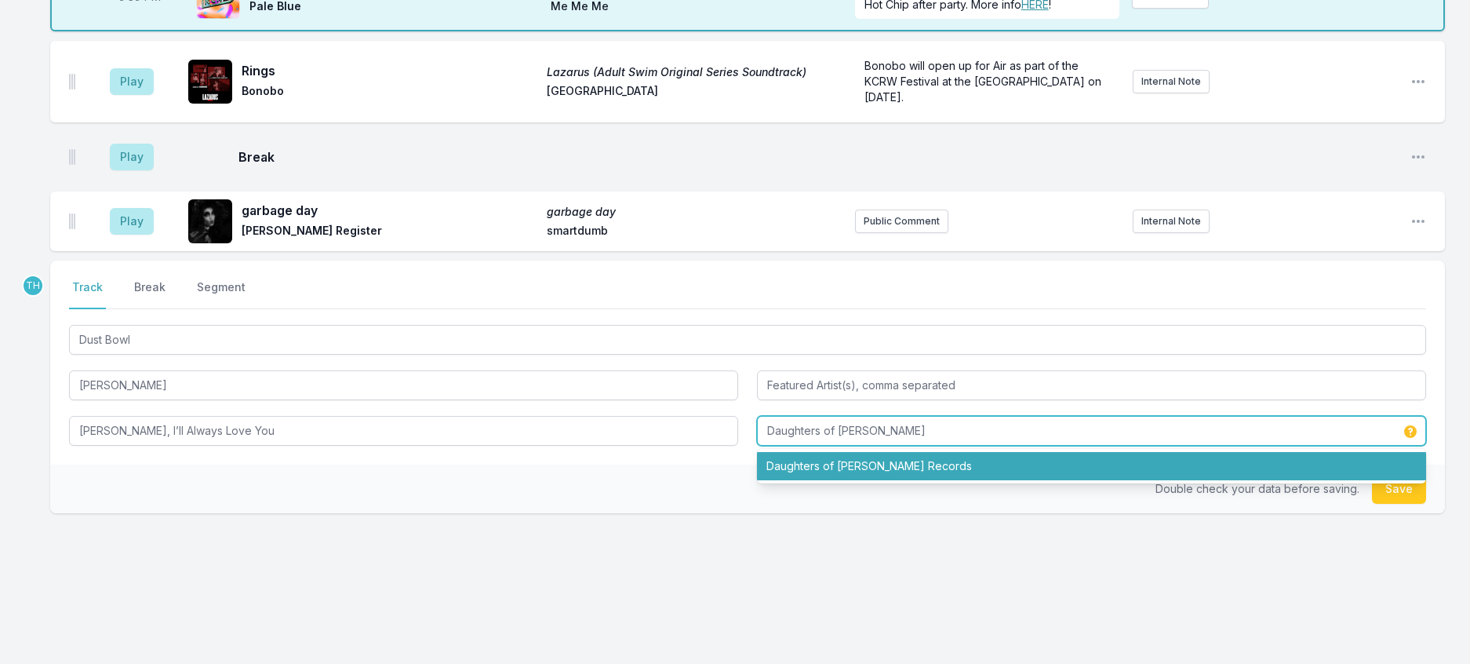
type input "Daughters of [PERSON_NAME]"
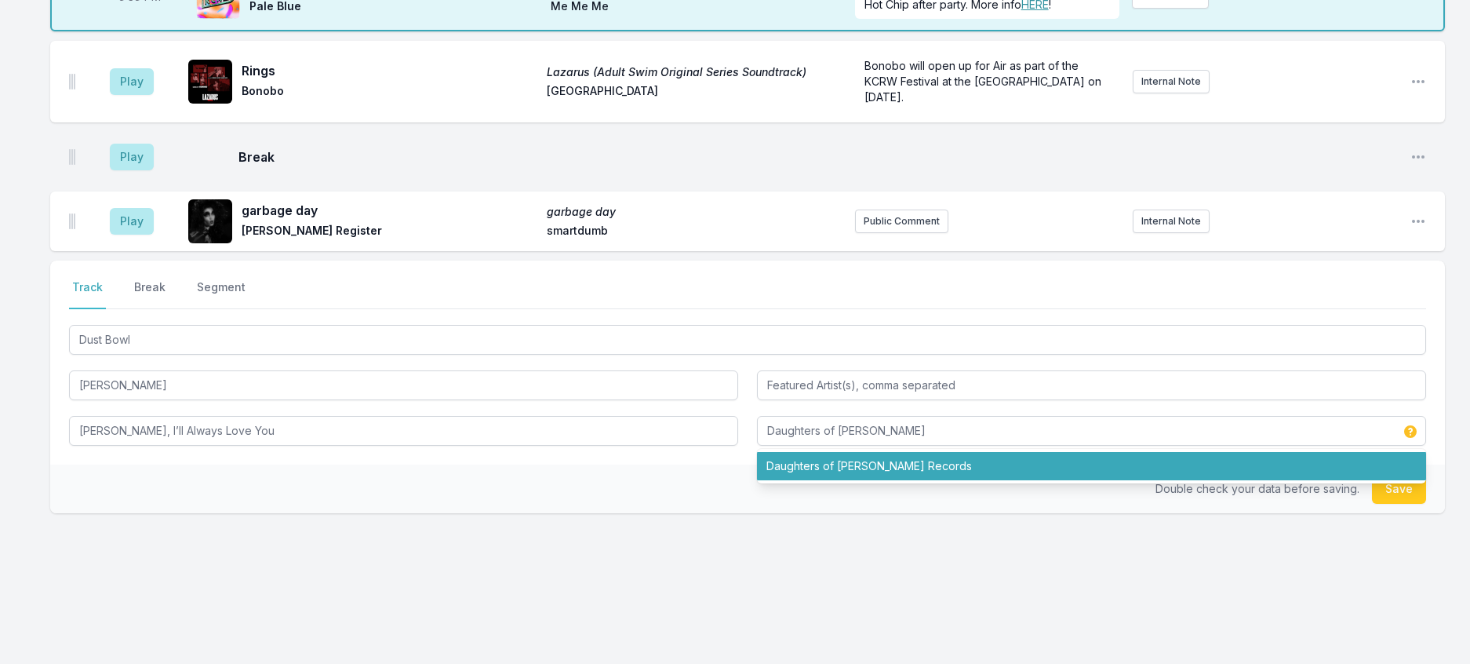
drag, startPoint x: 669, startPoint y: 559, endPoint x: 1378, endPoint y: 592, distance: 709.2
click at [675, 513] on div "Double check your data before saving. Save" at bounding box center [747, 488] width 1395 height 49
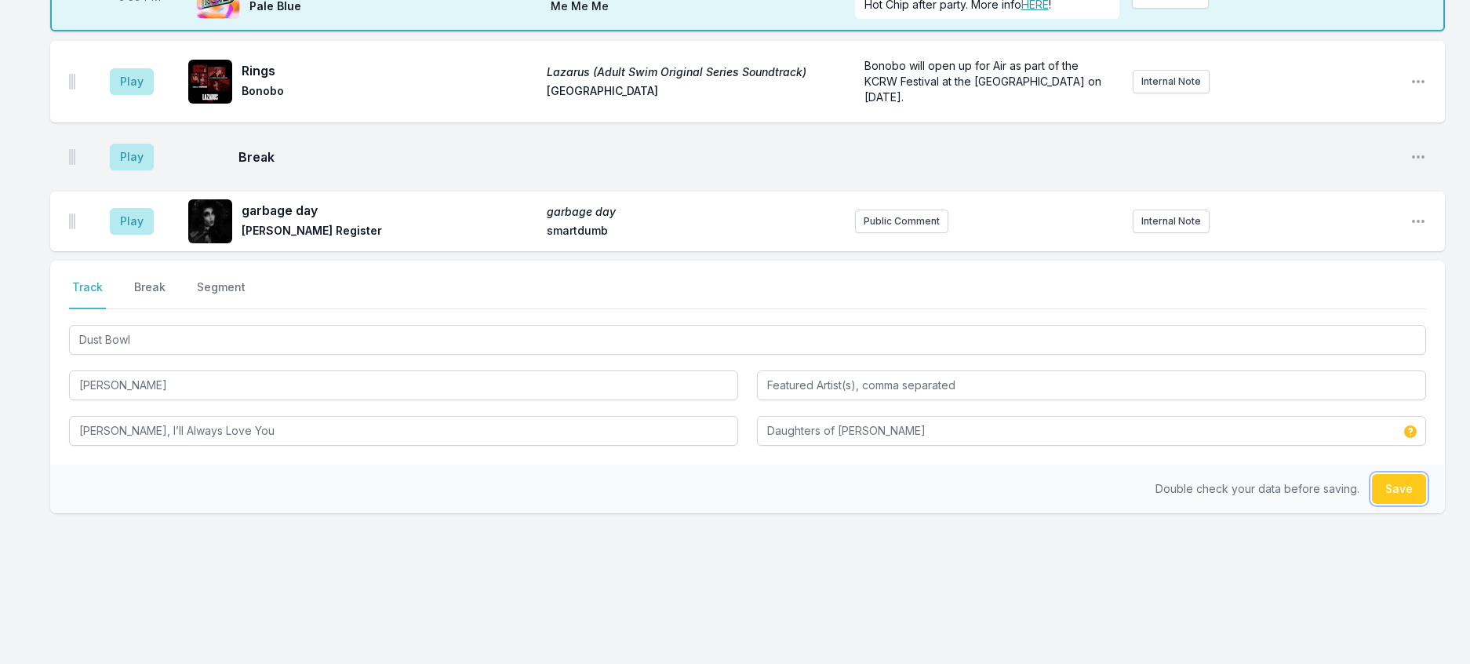
click at [1407, 504] on button "Save" at bounding box center [1399, 489] width 54 height 30
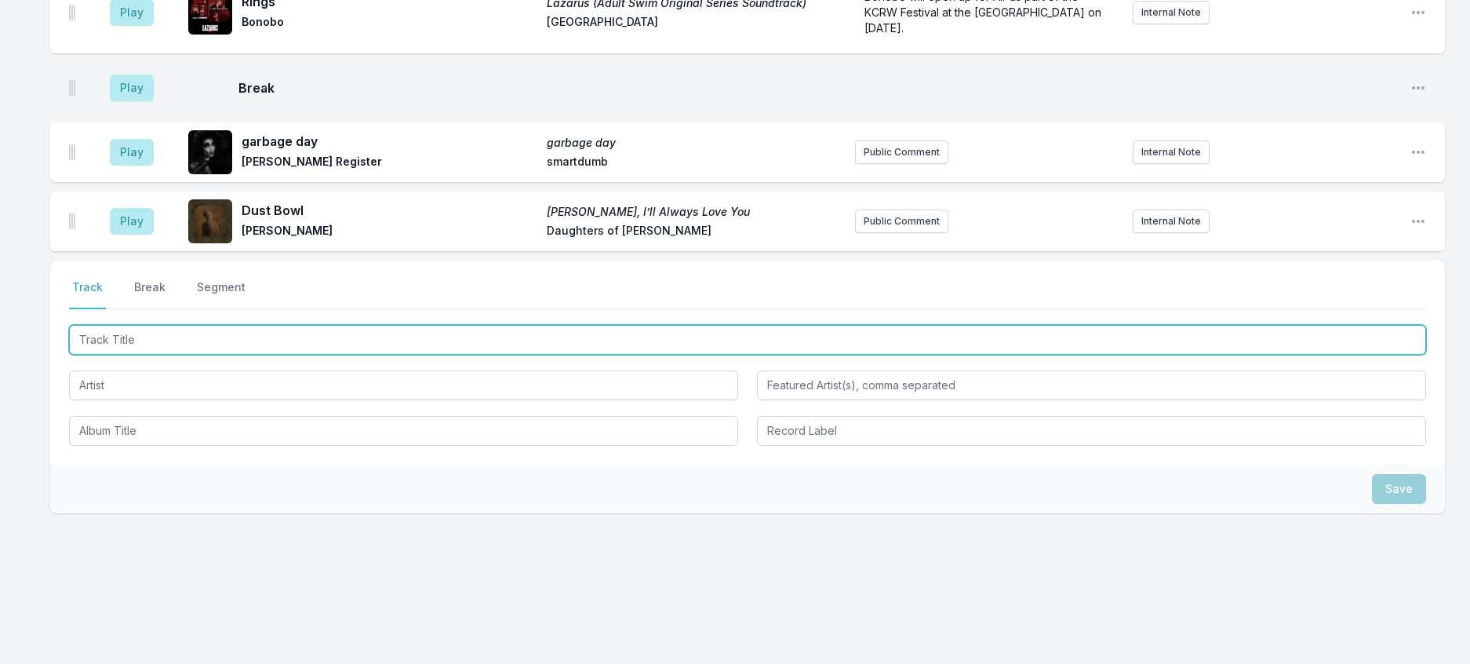
click at [175, 355] on input "Track Title" at bounding box center [747, 340] width 1357 height 30
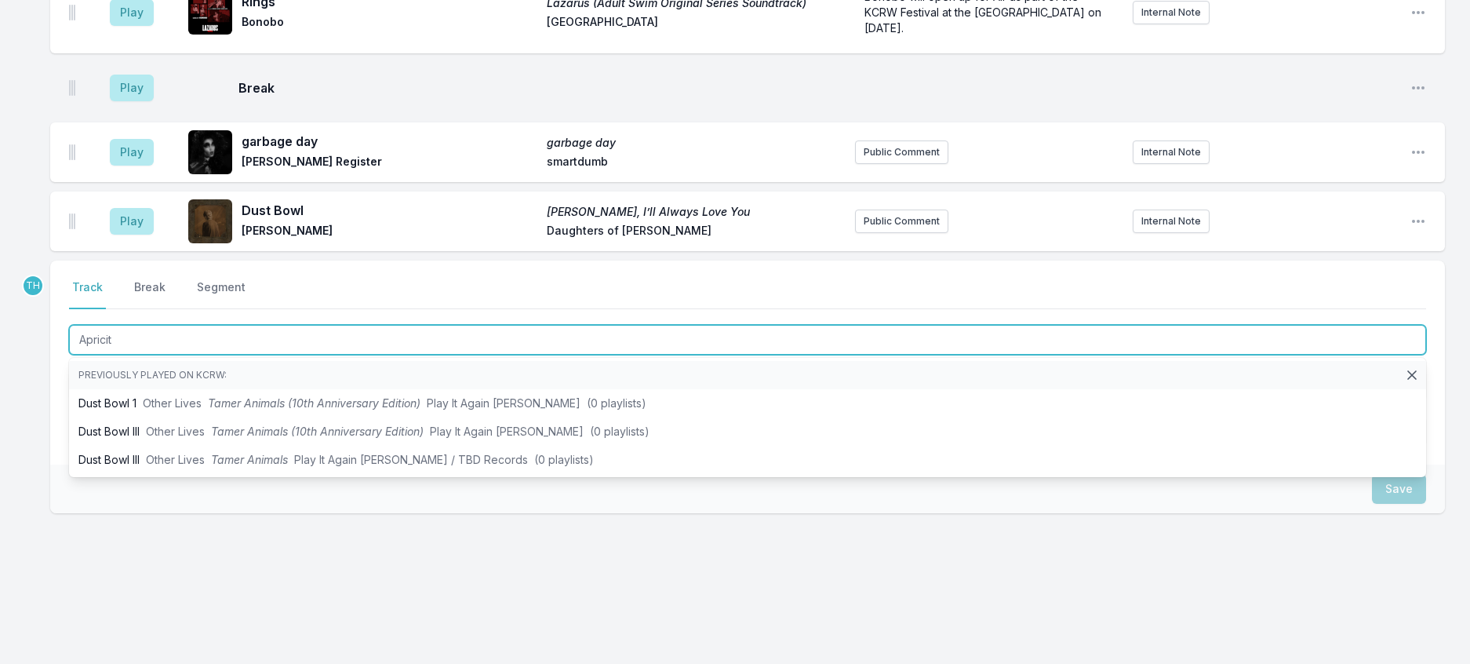
type input "Apricity"
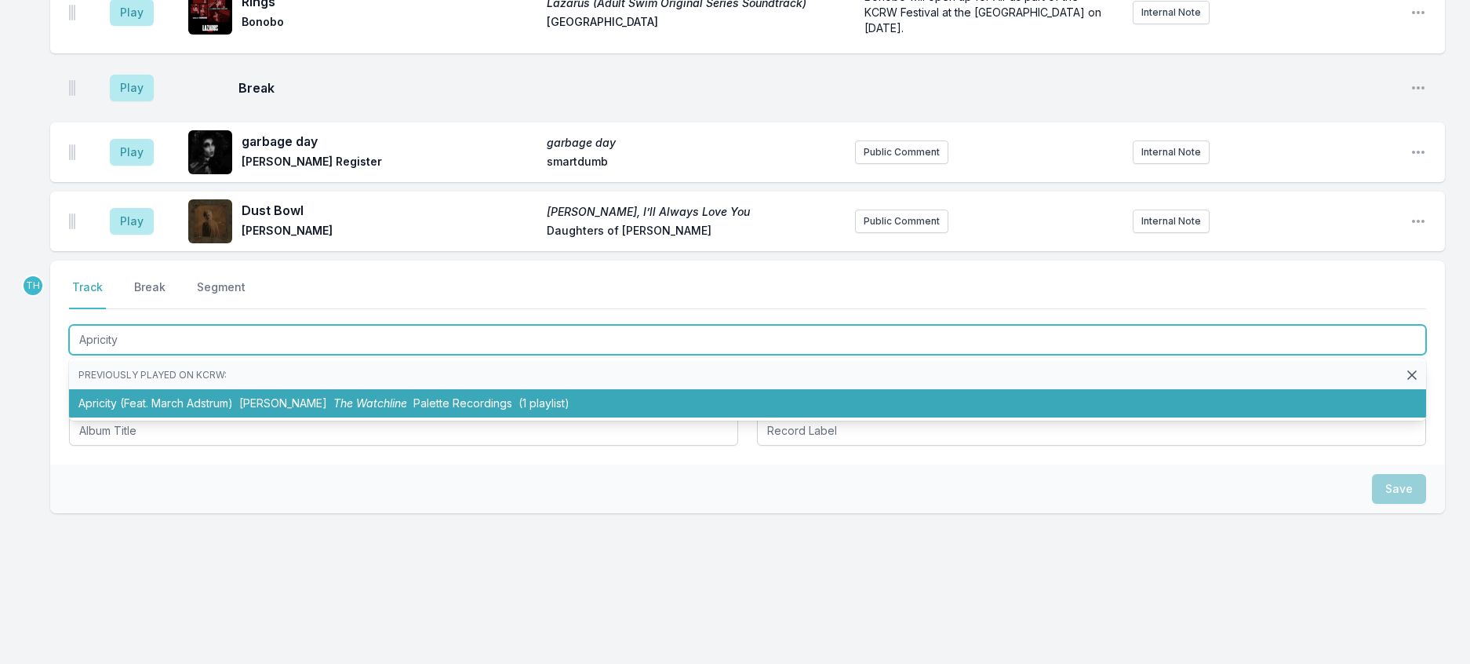
click at [388, 410] on span "The Watchline" at bounding box center [370, 402] width 74 height 13
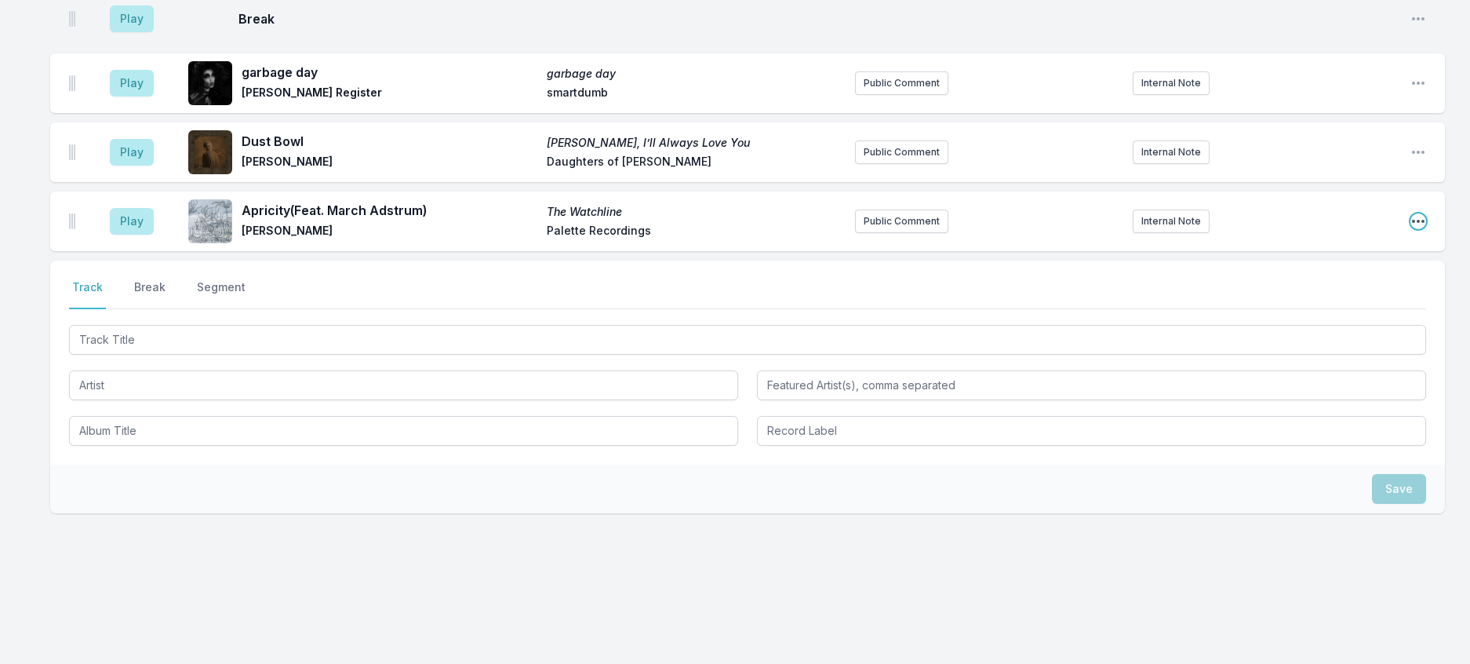
click at [1413, 223] on icon "Open playlist item options" at bounding box center [1418, 221] width 13 height 3
click at [1304, 295] on button "Edit Track Details" at bounding box center [1339, 281] width 176 height 28
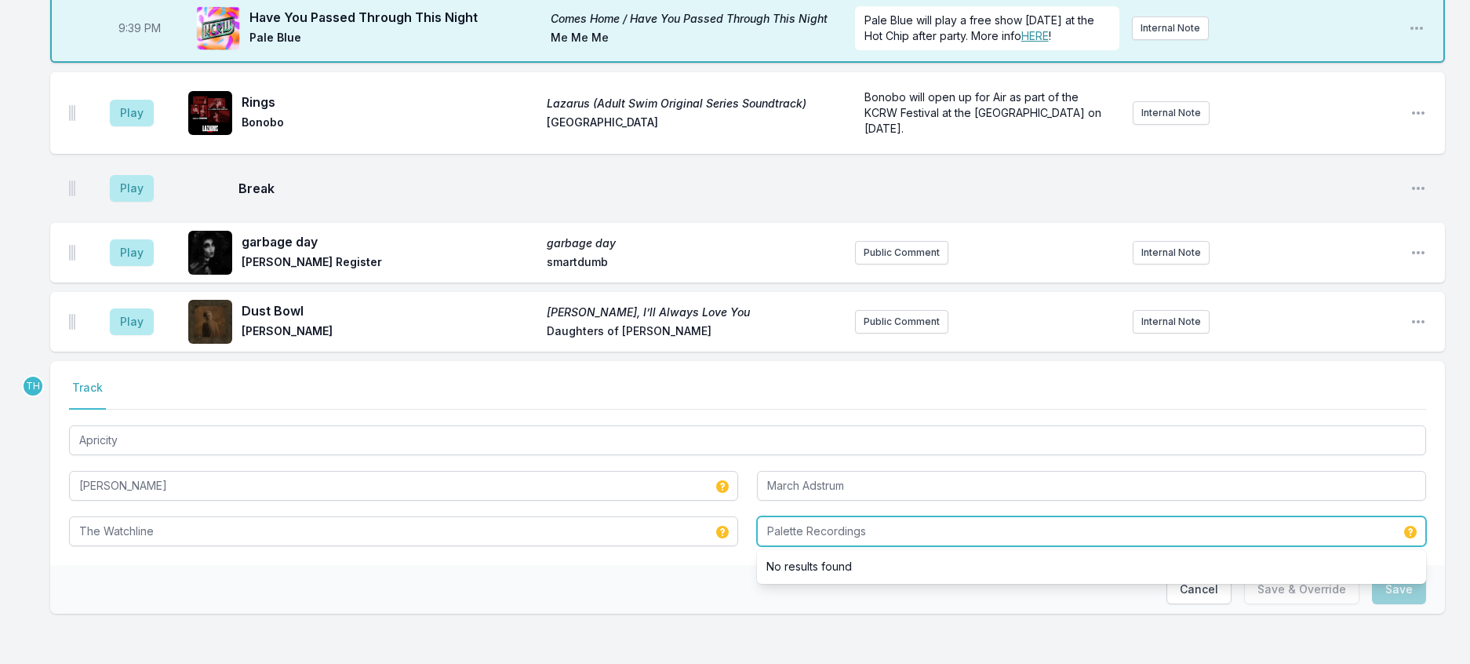
drag, startPoint x: 808, startPoint y: 581, endPoint x: 1096, endPoint y: 588, distance: 288.0
click at [1096, 546] on input "Palette Recordings" at bounding box center [1091, 531] width 669 height 30
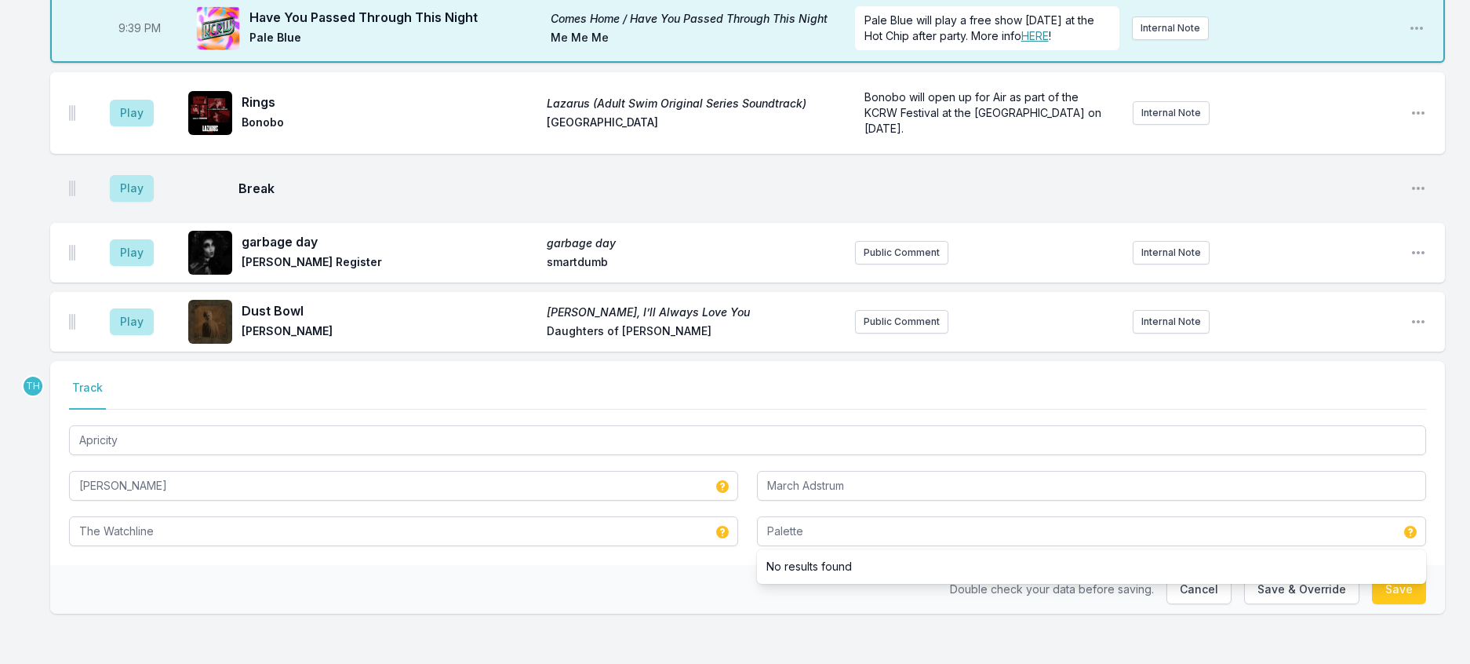
click at [550, 614] on div "Double check your data before saving. Cancel Save & Override Save" at bounding box center [747, 589] width 1395 height 49
click at [1265, 586] on button "Save & Override" at bounding box center [1301, 589] width 115 height 30
type input "Palette Recordings"
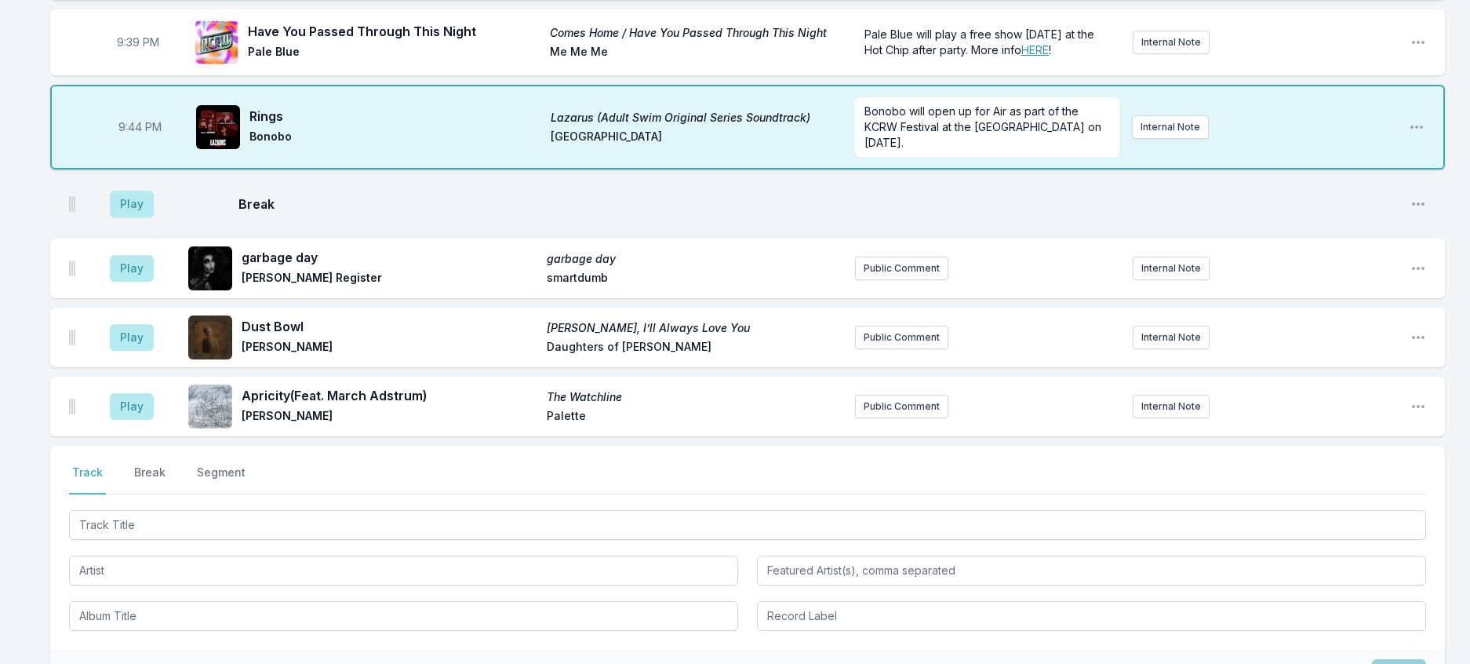
scroll to position [2693, 0]
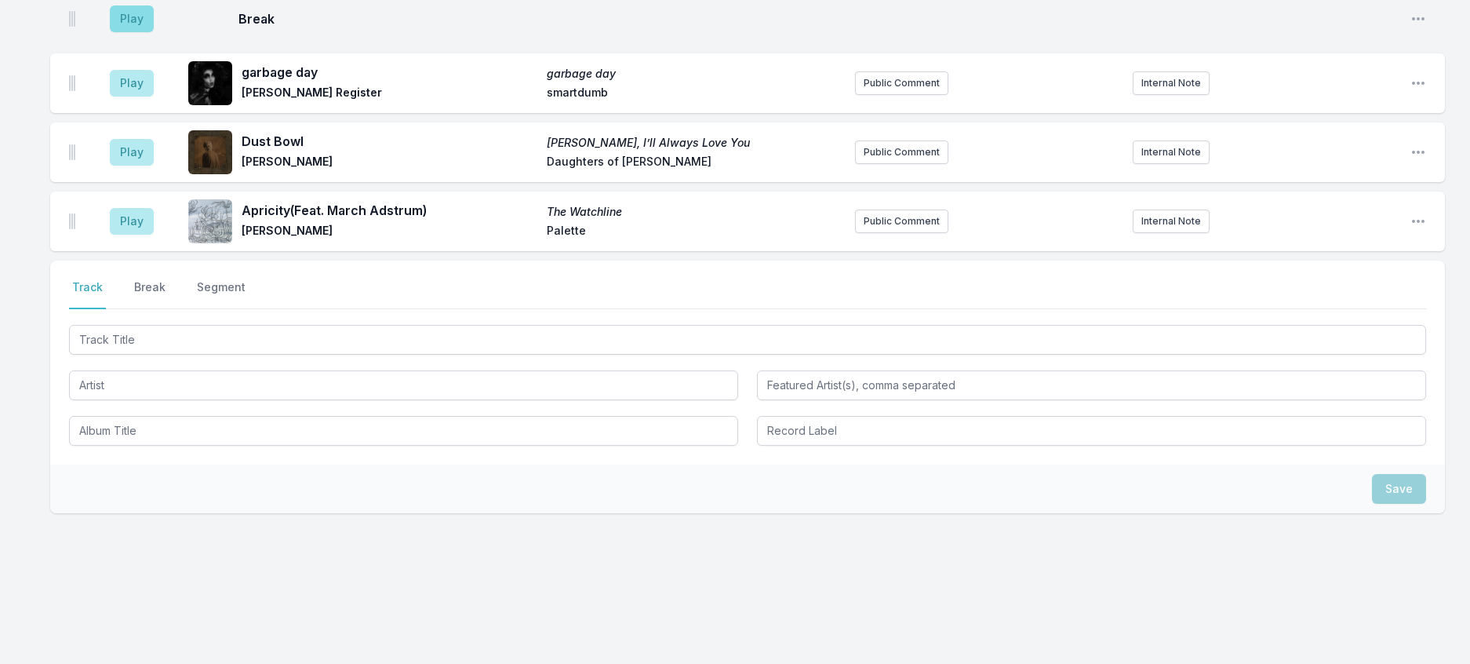
drag, startPoint x: 172, startPoint y: 282, endPoint x: 142, endPoint y: 290, distance: 31.0
click at [172, 44] on aside "Play" at bounding box center [132, 19] width 88 height 50
click at [142, 32] on button "Play" at bounding box center [132, 18] width 44 height 27
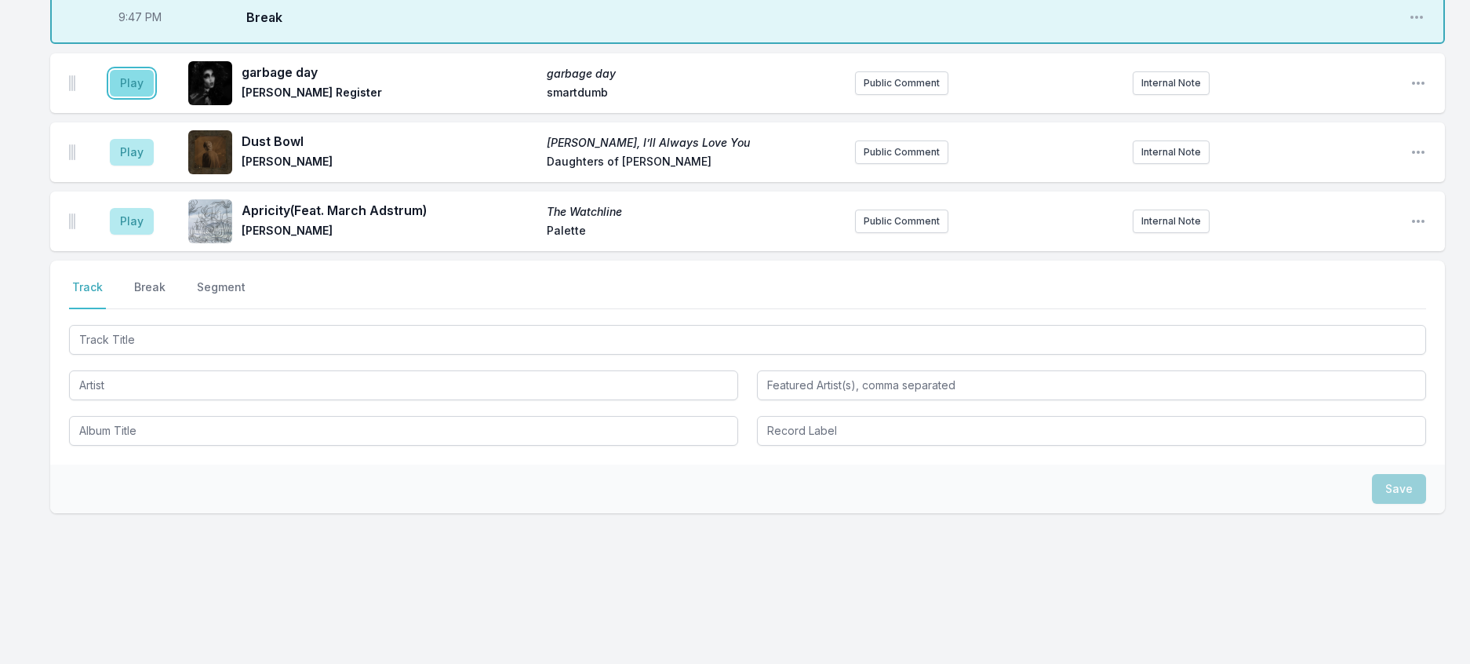
click at [126, 96] on button "Play" at bounding box center [132, 83] width 44 height 27
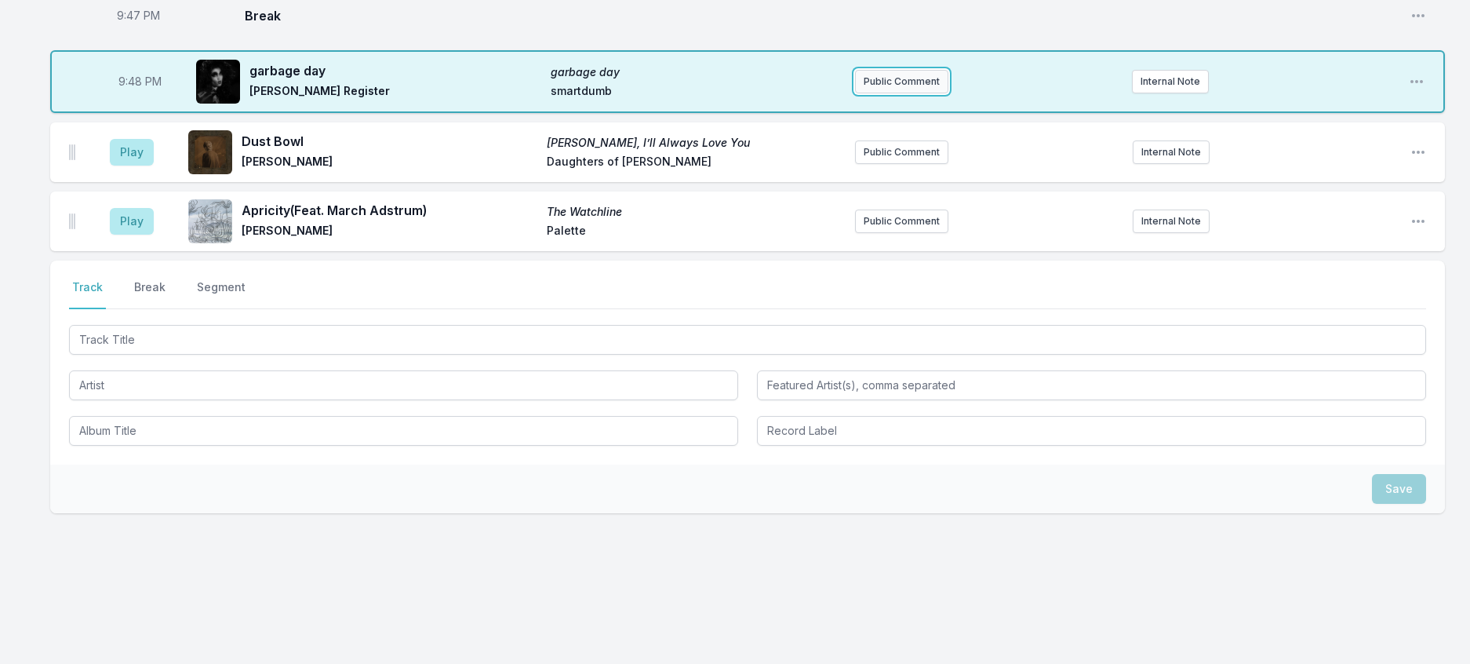
click at [898, 93] on button "Public Comment" at bounding box center [901, 82] width 93 height 24
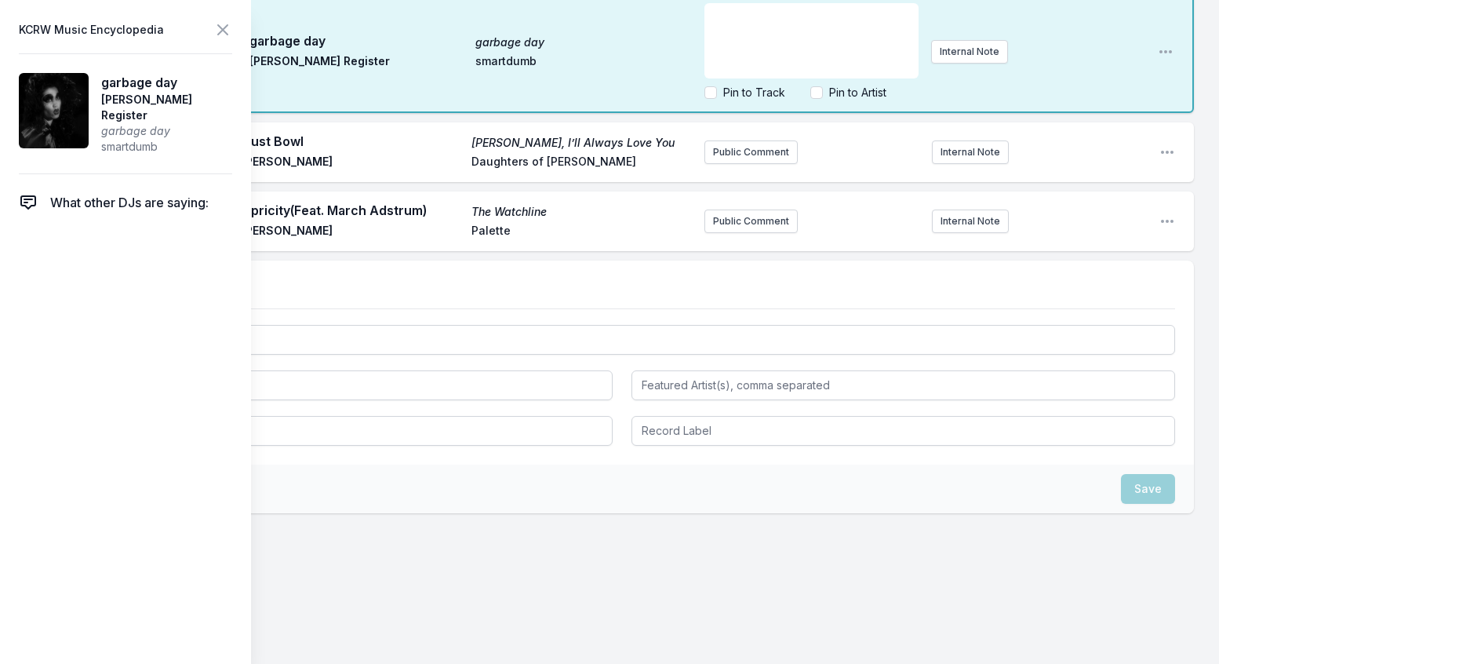
scroll to position [2928, 0]
drag, startPoint x: 828, startPoint y: 439, endPoint x: 734, endPoint y: 439, distance: 94.1
click at [734, 71] on span "[PERSON_NAME] Register is live at 2220 Arts + Archives with [PERSON_NAME], [PER…" at bounding box center [808, 40] width 188 height 60
click at [834, 72] on p "[PERSON_NAME] Register is live at 2220 Arts + Archives with [PERSON_NAME] and O…" at bounding box center [811, 40] width 195 height 63
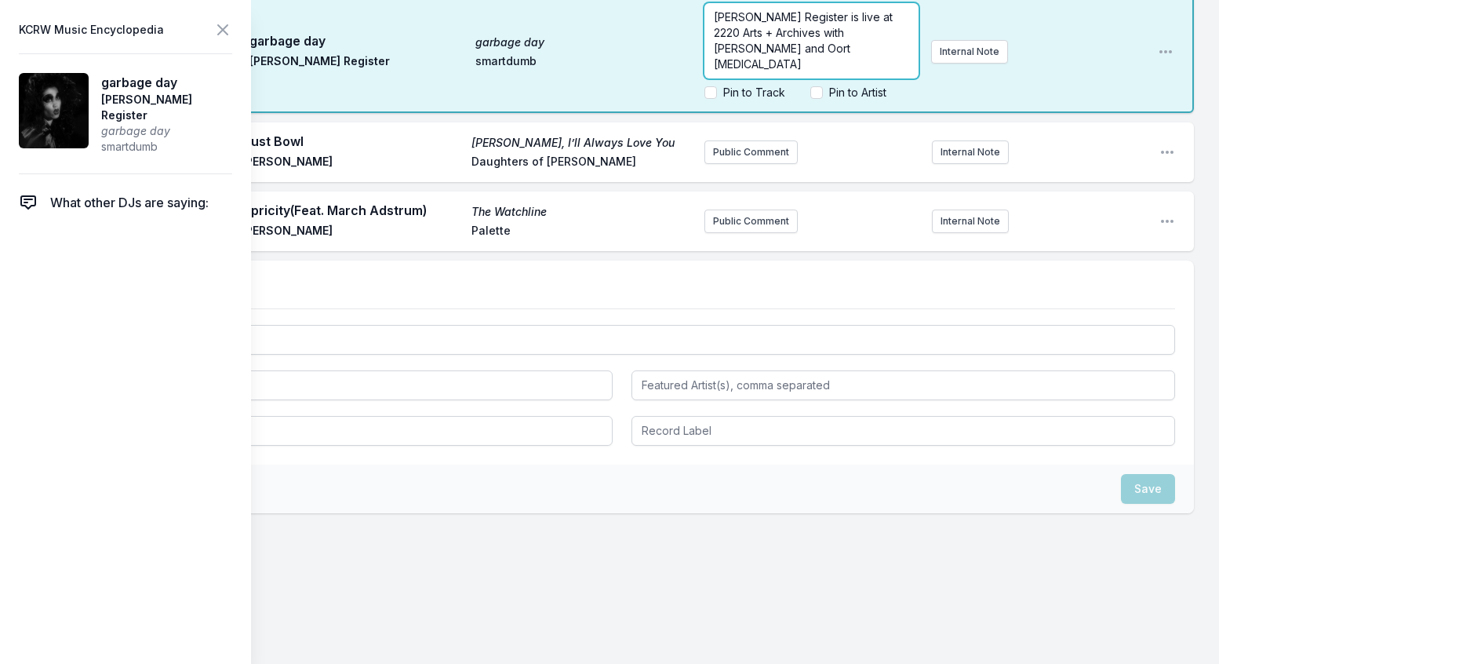
click at [850, 72] on p "[PERSON_NAME] Register is live at 2220 Arts + Archives with [PERSON_NAME] and O…" at bounding box center [811, 40] width 195 height 63
click at [810, 99] on input "Pin to Artist" at bounding box center [816, 92] width 13 height 13
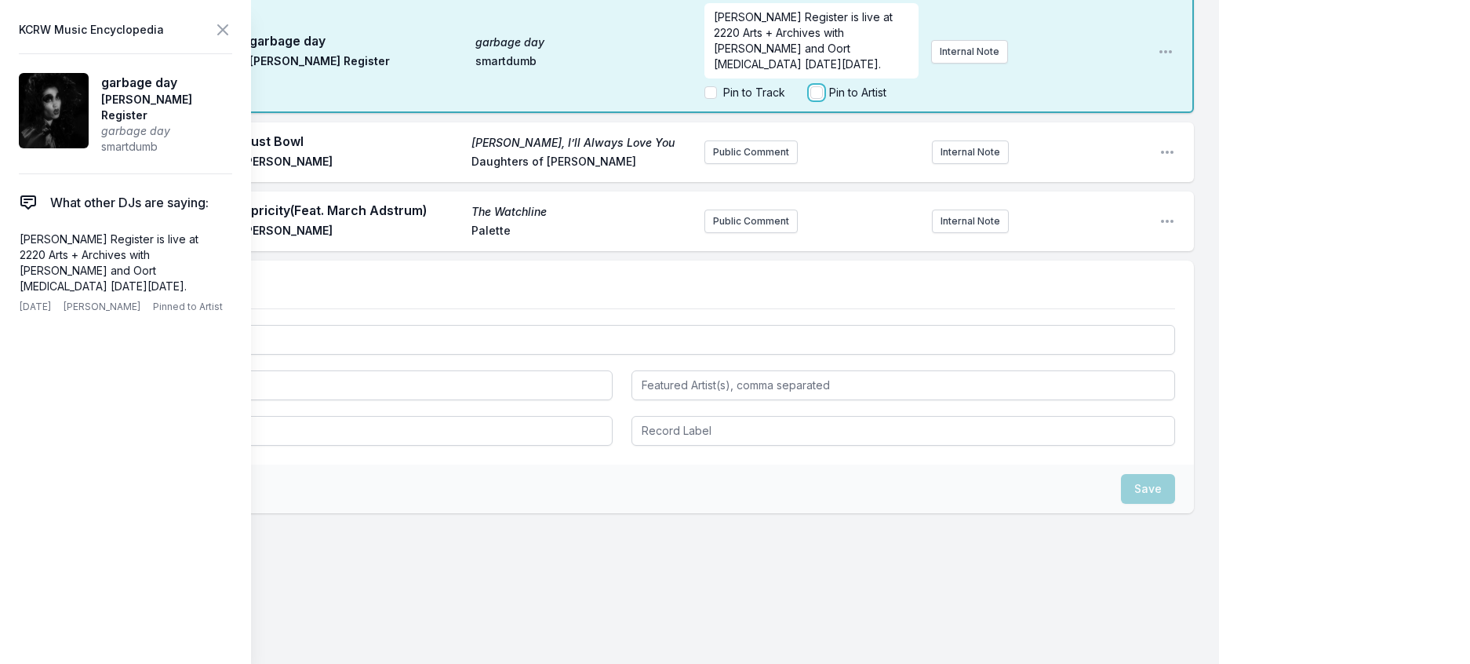
checkbox input "true"
click at [228, 31] on icon at bounding box center [222, 29] width 9 height 9
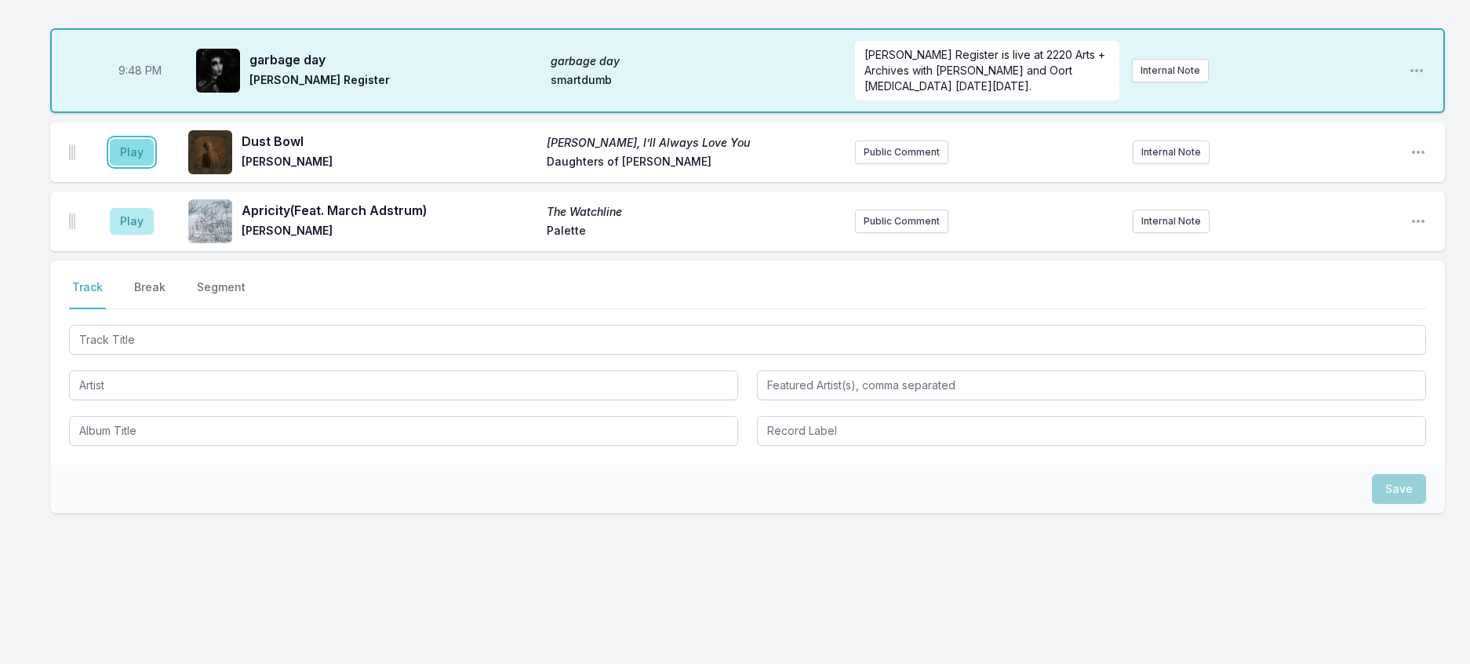
click at [154, 166] on button "Play" at bounding box center [132, 152] width 44 height 27
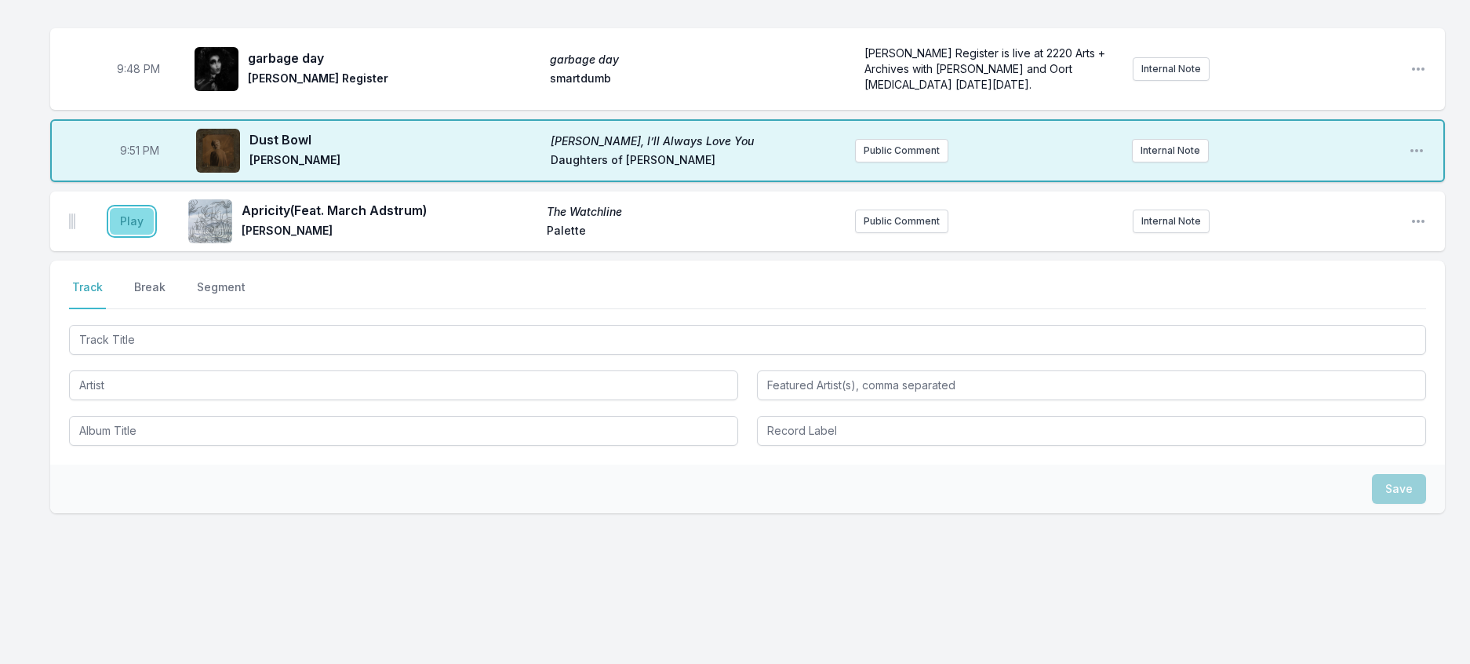
click at [147, 235] on button "Play" at bounding box center [132, 221] width 44 height 27
